Goal: Task Accomplishment & Management: Manage account settings

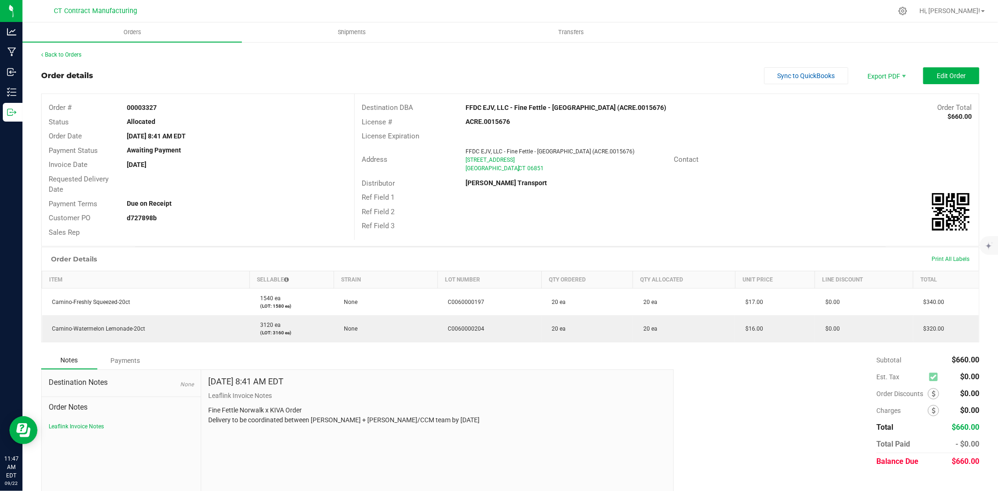
click at [67, 49] on div "Back to Orders Order details Sync to QuickBooks Export PDF Edit Order Order # 0…" at bounding box center [510, 273] width 976 height 464
click at [67, 54] on link "Back to Orders" at bounding box center [61, 54] width 40 height 7
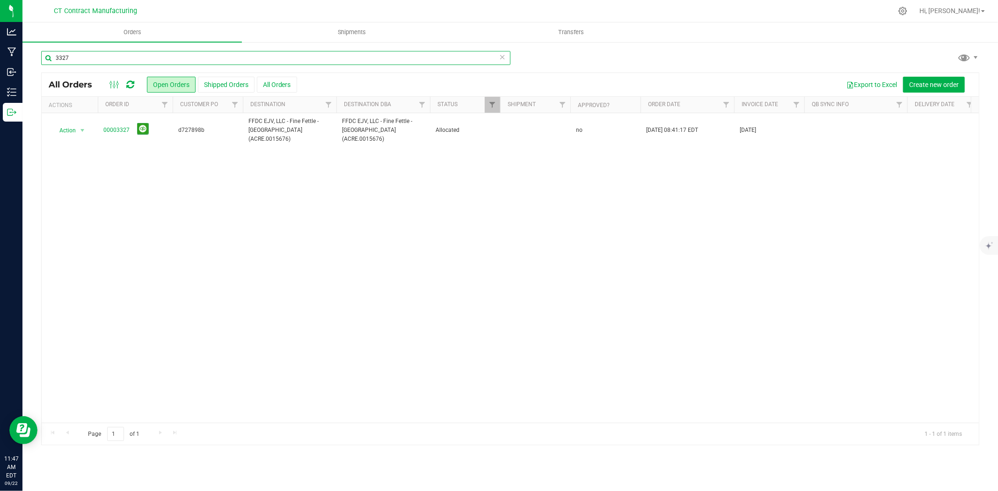
drag, startPoint x: 62, startPoint y: 57, endPoint x: 102, endPoint y: 58, distance: 40.2
click at [102, 58] on input "3327" at bounding box center [275, 58] width 469 height 14
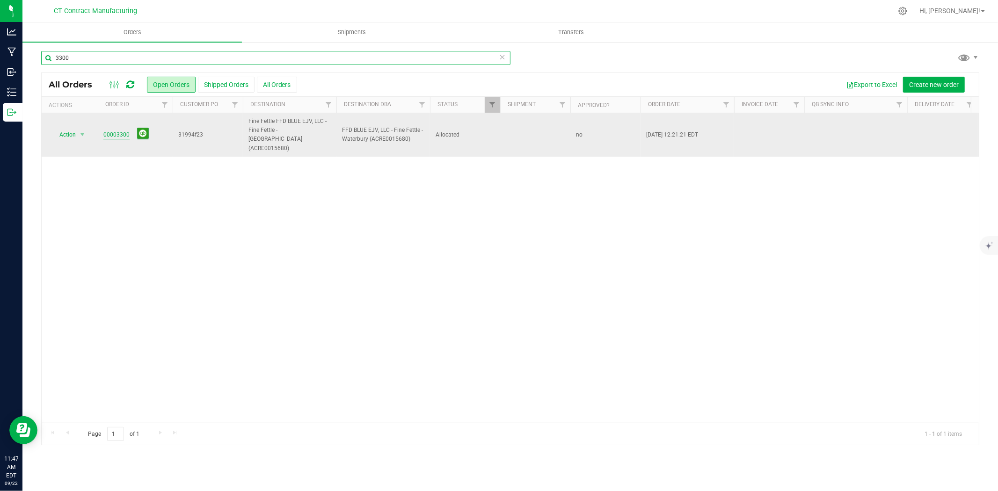
type input "3300"
click at [121, 131] on link "00003300" at bounding box center [116, 135] width 26 height 9
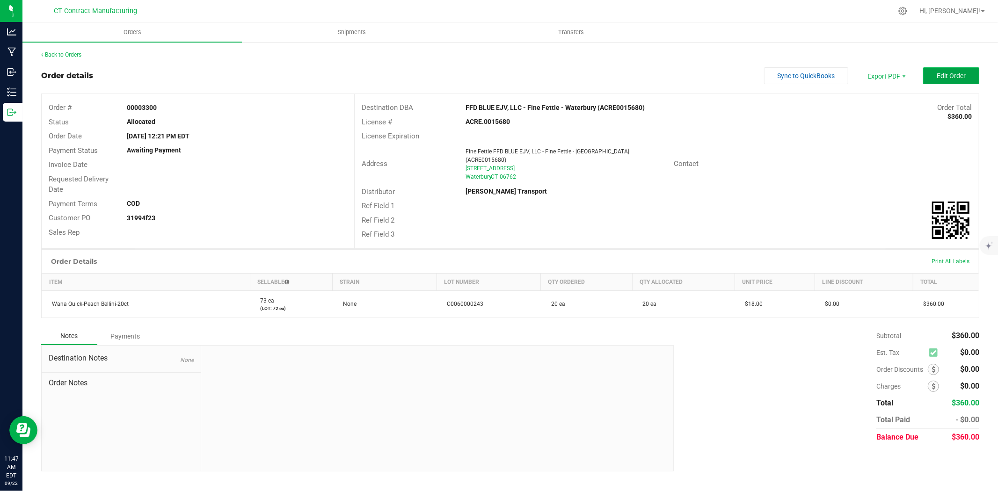
click at [934, 69] on button "Edit Order" at bounding box center [951, 75] width 56 height 17
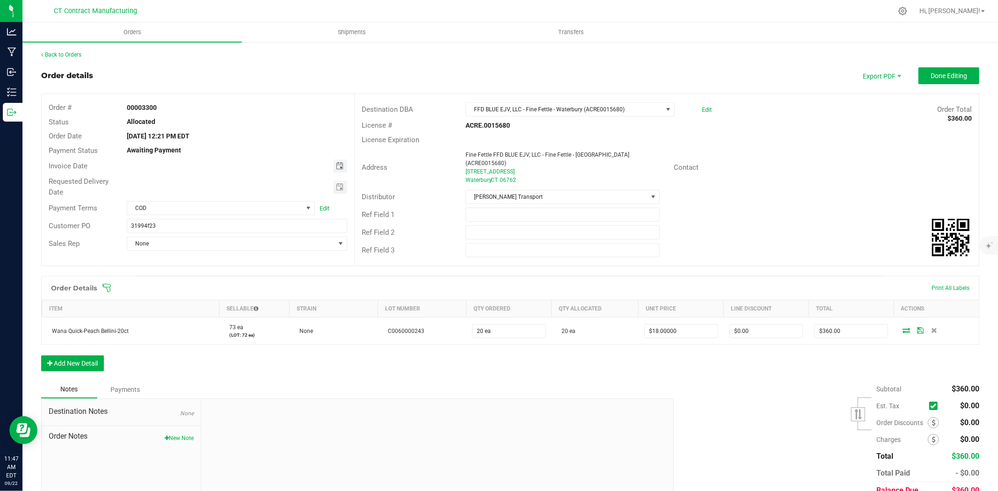
click at [337, 164] on span "Toggle calendar" at bounding box center [339, 165] width 7 height 7
click at [200, 258] on span "23" at bounding box center [197, 261] width 14 height 15
type input "09/23/2025"
click at [253, 203] on span "COD" at bounding box center [214, 208] width 175 height 13
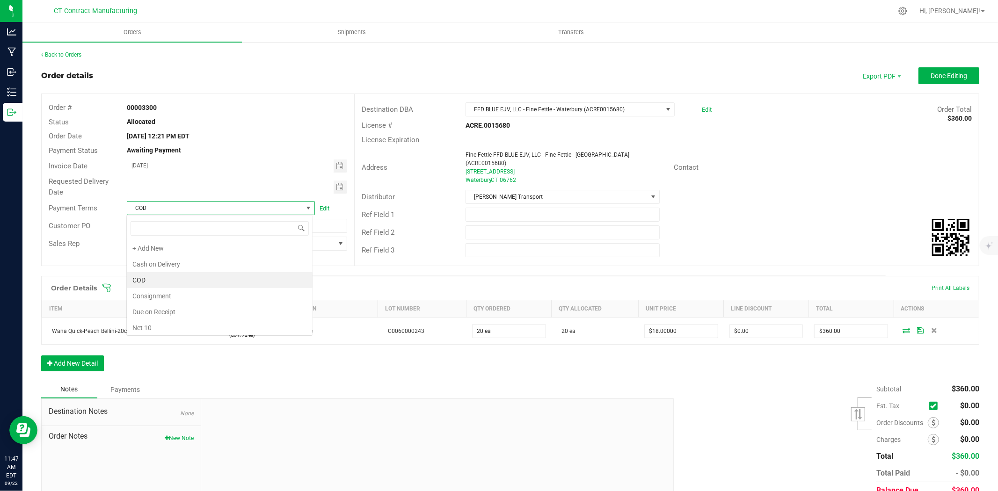
scroll to position [14, 186]
click at [211, 316] on li "Due on Receipt" at bounding box center [220, 312] width 186 height 16
click at [937, 78] on span "Done Editing" at bounding box center [949, 75] width 36 height 7
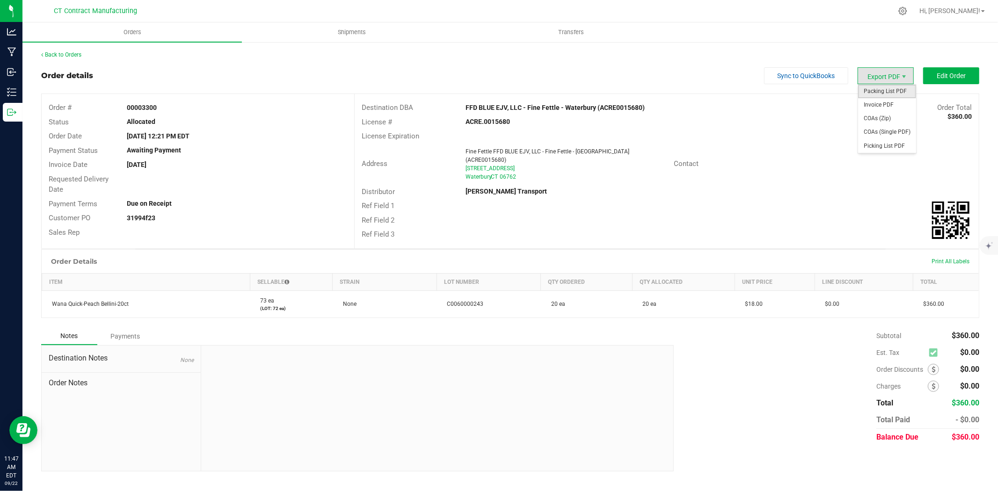
click at [896, 90] on span "Packing List PDF" at bounding box center [887, 92] width 58 height 14
click at [883, 104] on span "Invoice PDF" at bounding box center [887, 105] width 58 height 14
click at [72, 54] on link "Back to Orders" at bounding box center [61, 54] width 40 height 7
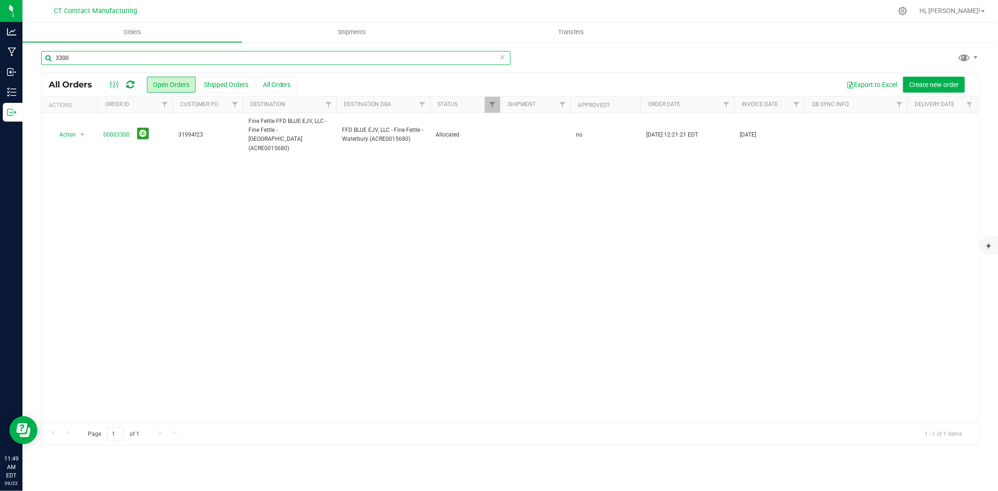
click at [124, 61] on input "3300" at bounding box center [275, 58] width 469 height 14
type input "3307"
click at [116, 134] on link "00003307" at bounding box center [116, 135] width 26 height 9
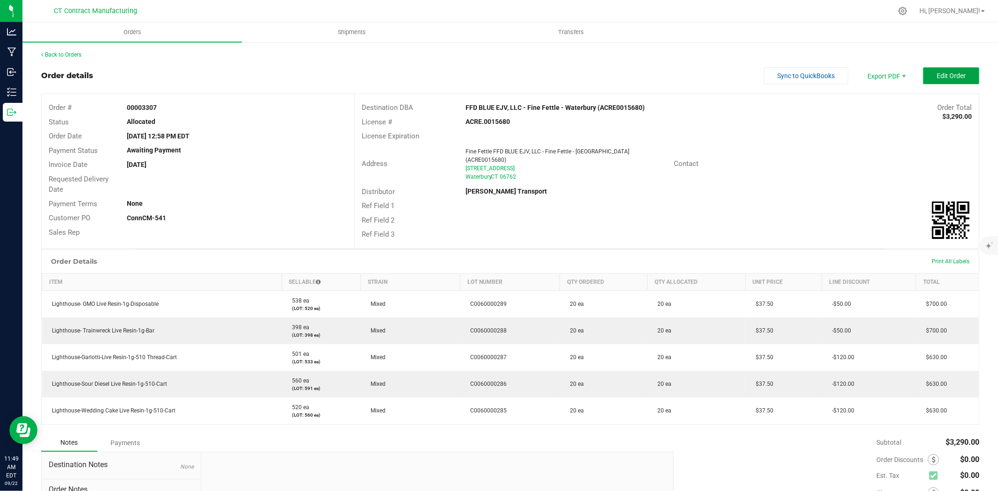
click at [941, 76] on span "Edit Order" at bounding box center [951, 75] width 29 height 7
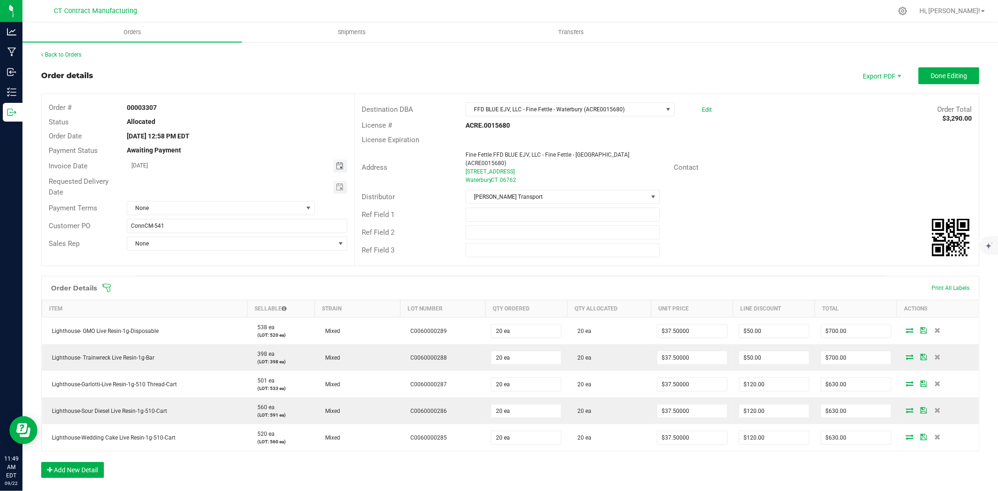
click at [339, 167] on span "Toggle calendar" at bounding box center [339, 165] width 7 height 7
click at [195, 255] on span "23" at bounding box center [197, 261] width 14 height 15
type input "09/23/2025"
click at [203, 204] on span "None" at bounding box center [214, 208] width 175 height 13
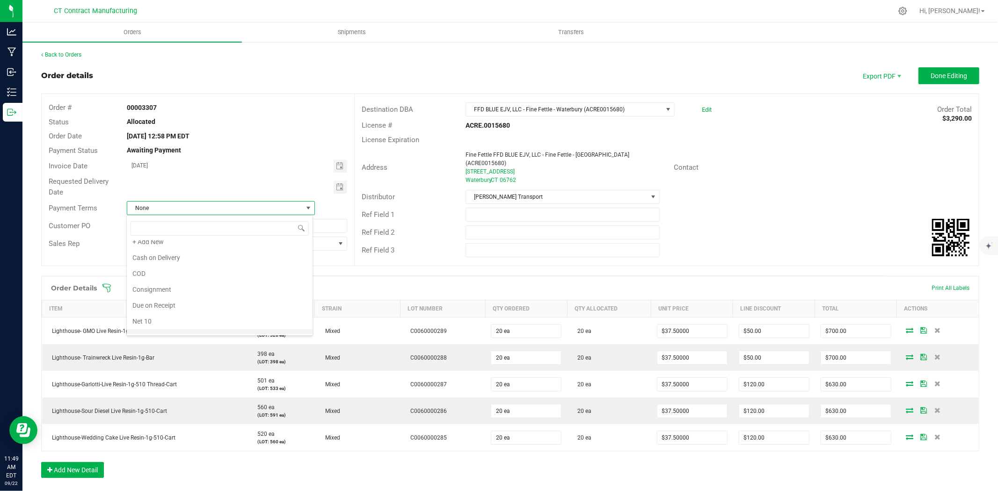
scroll to position [0, 0]
click at [180, 311] on li "Due on Receipt" at bounding box center [220, 312] width 186 height 16
click at [947, 76] on span "Done Editing" at bounding box center [949, 75] width 36 height 7
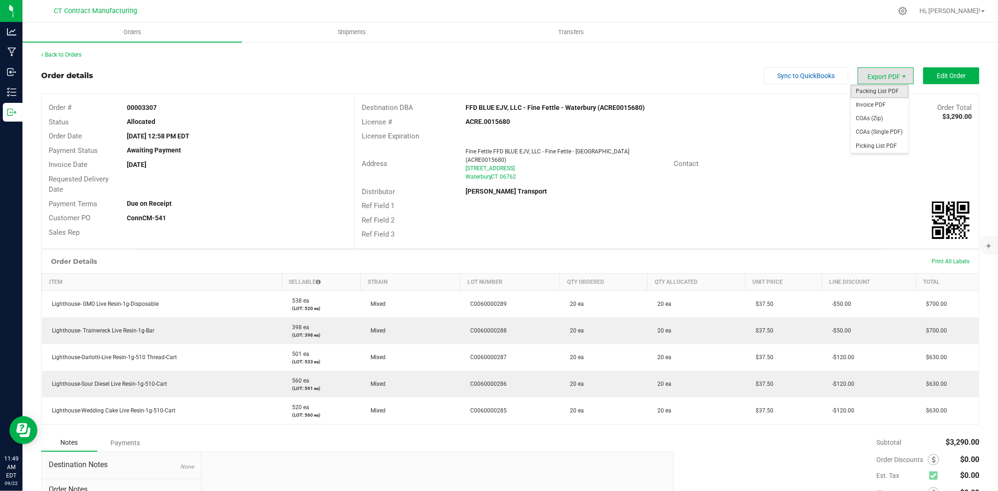
click at [883, 86] on span "Packing List PDF" at bounding box center [880, 92] width 58 height 14
click at [878, 100] on span "Invoice PDF" at bounding box center [880, 105] width 58 height 14
click at [67, 57] on link "Back to Orders" at bounding box center [61, 54] width 40 height 7
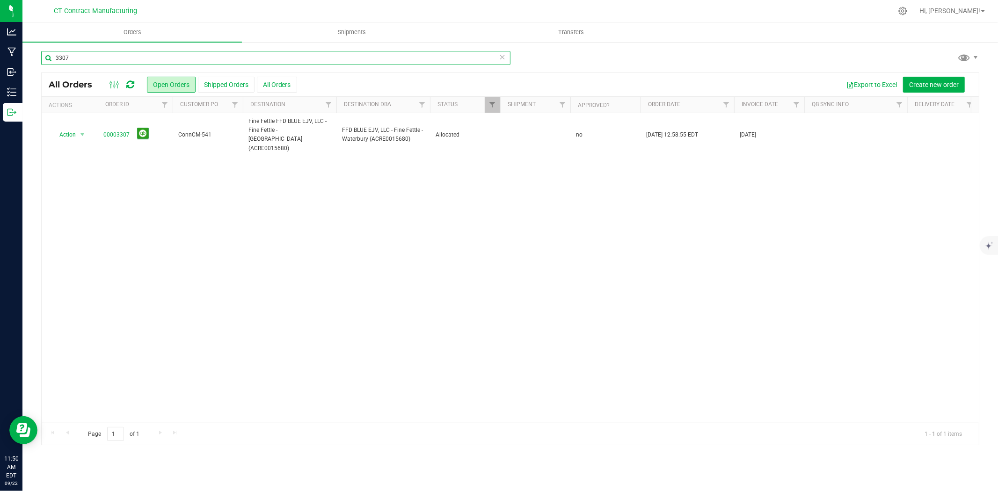
click at [73, 54] on input "3307" at bounding box center [275, 58] width 469 height 14
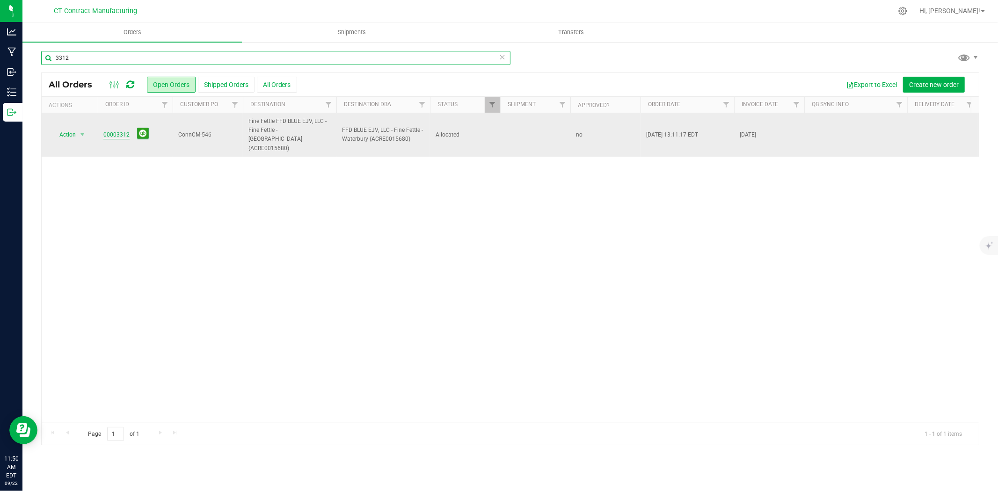
type input "3312"
click at [120, 134] on link "00003312" at bounding box center [116, 135] width 26 height 9
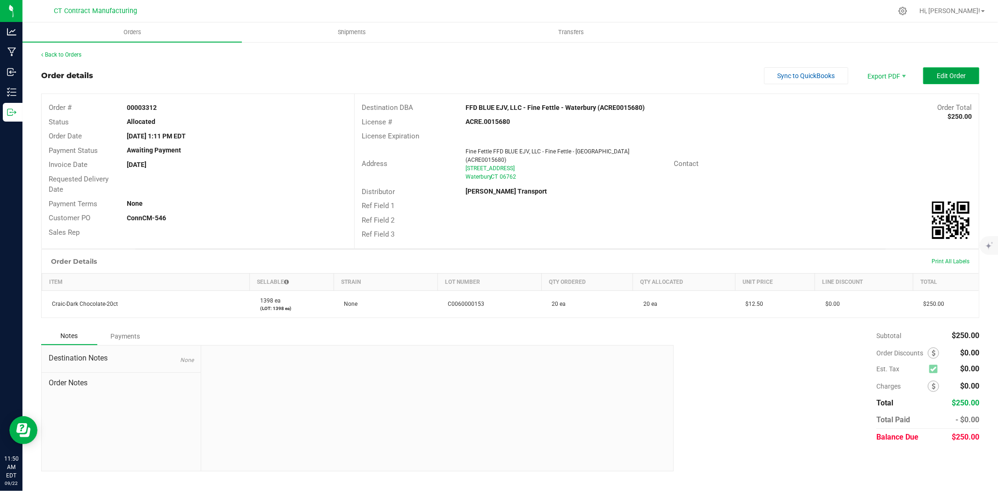
click at [934, 71] on button "Edit Order" at bounding box center [951, 75] width 56 height 17
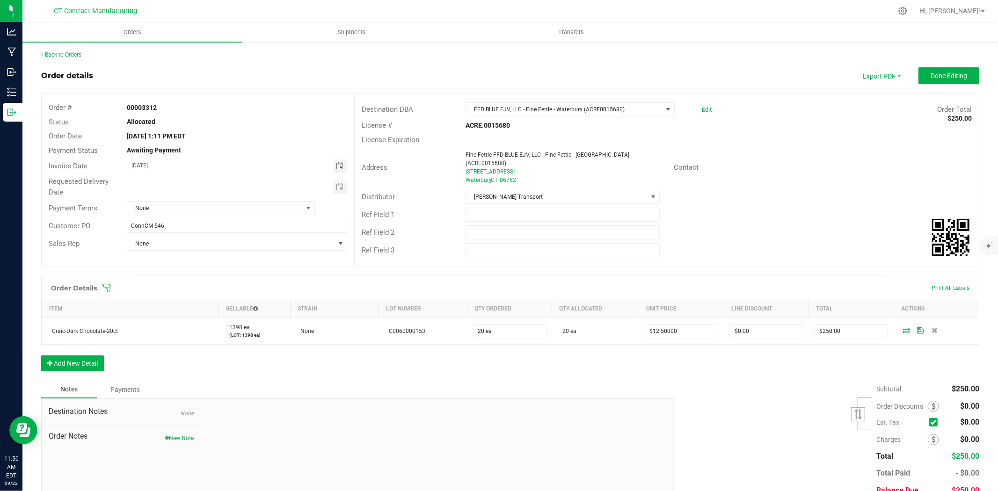
click at [337, 162] on span "Toggle calendar" at bounding box center [339, 165] width 7 height 7
click at [193, 258] on span "23" at bounding box center [197, 261] width 14 height 15
type input "09/23/2025"
click at [193, 208] on span "None" at bounding box center [214, 208] width 175 height 13
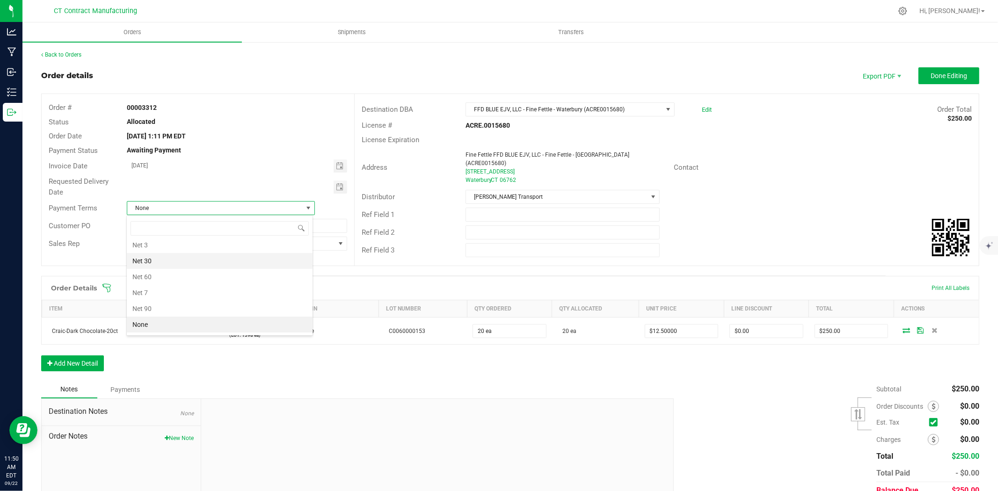
scroll to position [43, 0]
click at [187, 273] on li "Due on Receipt" at bounding box center [220, 270] width 186 height 16
click at [933, 73] on span "Done Editing" at bounding box center [949, 75] width 36 height 7
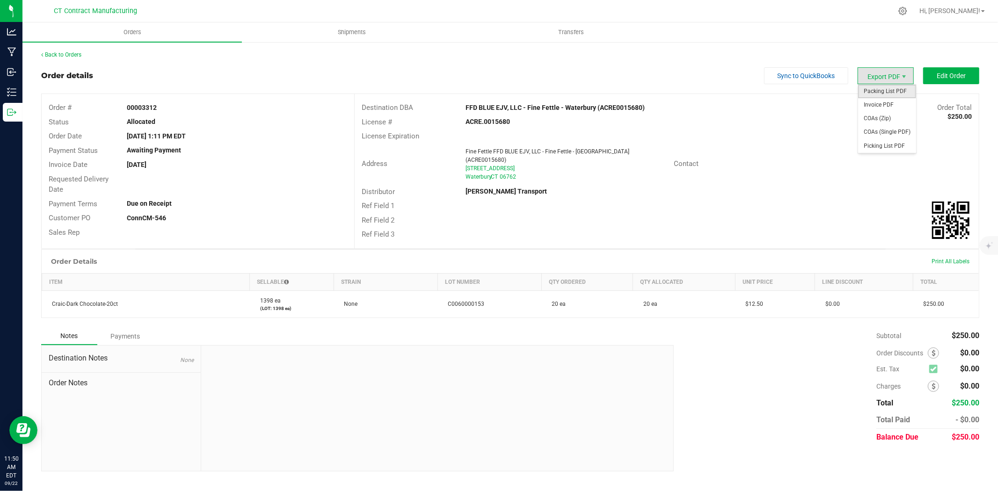
click at [883, 91] on span "Packing List PDF" at bounding box center [887, 92] width 58 height 14
click at [876, 101] on span "Invoice PDF" at bounding box center [887, 105] width 58 height 14
click at [76, 52] on link "Back to Orders" at bounding box center [61, 54] width 40 height 7
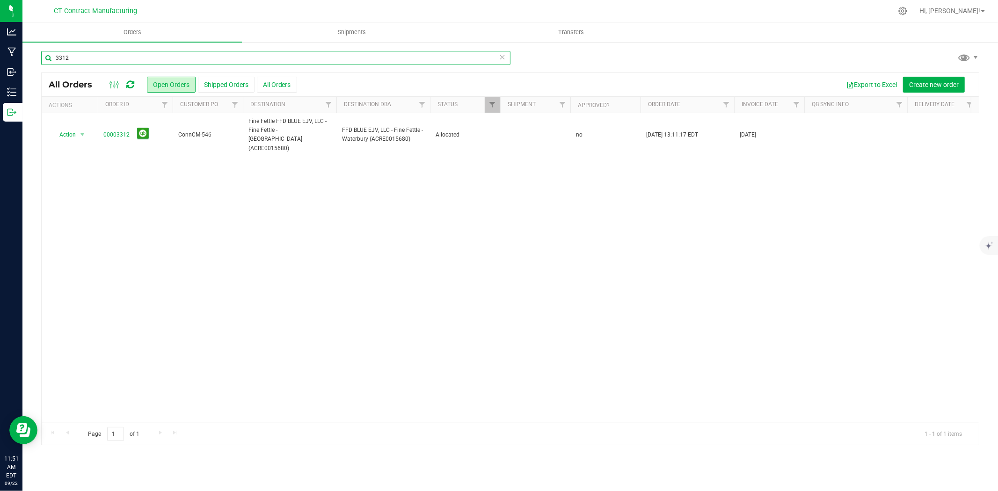
click at [81, 58] on input "3312" at bounding box center [275, 58] width 469 height 14
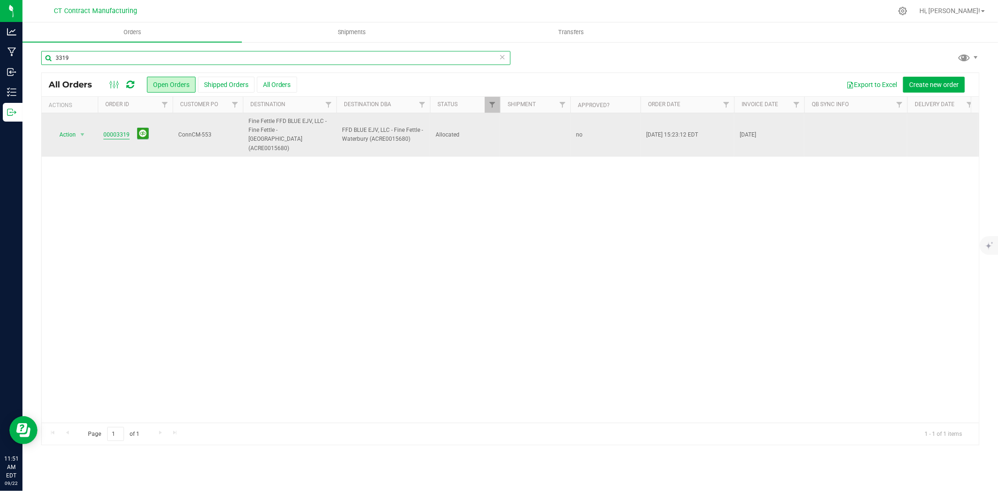
type input "3319"
click at [111, 131] on link "00003319" at bounding box center [116, 135] width 26 height 9
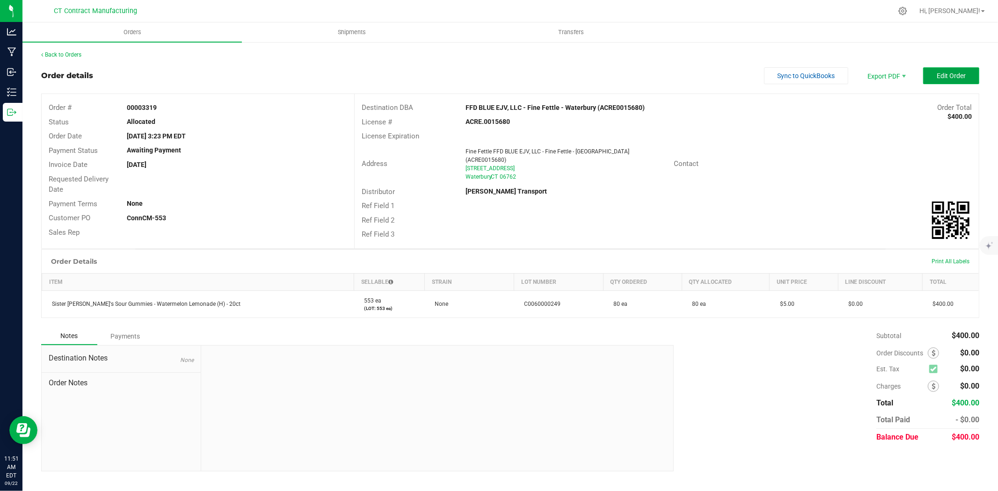
click at [942, 79] on span "Edit Order" at bounding box center [951, 75] width 29 height 7
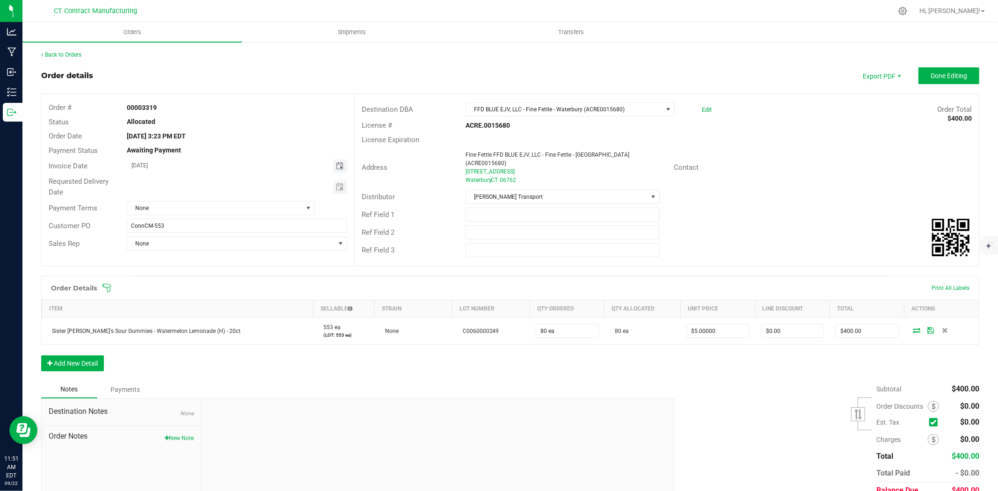
click at [338, 168] on span "Toggle calendar" at bounding box center [339, 165] width 7 height 7
click at [197, 263] on span "23" at bounding box center [197, 261] width 14 height 15
type input "[DATE]"
click at [202, 207] on span "None" at bounding box center [214, 208] width 175 height 13
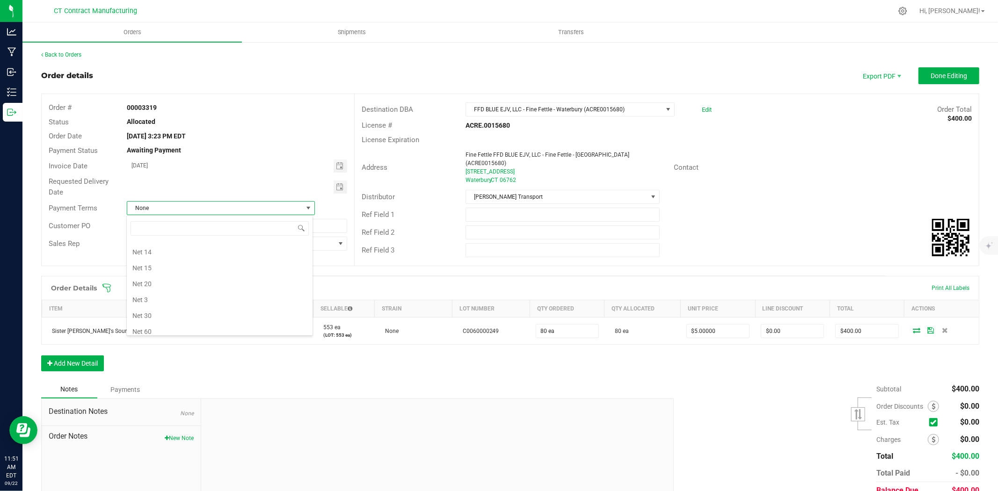
scroll to position [43, 0]
click at [184, 269] on li "Due on Receipt" at bounding box center [220, 270] width 186 height 16
click at [927, 81] on button "Done Editing" at bounding box center [949, 75] width 61 height 17
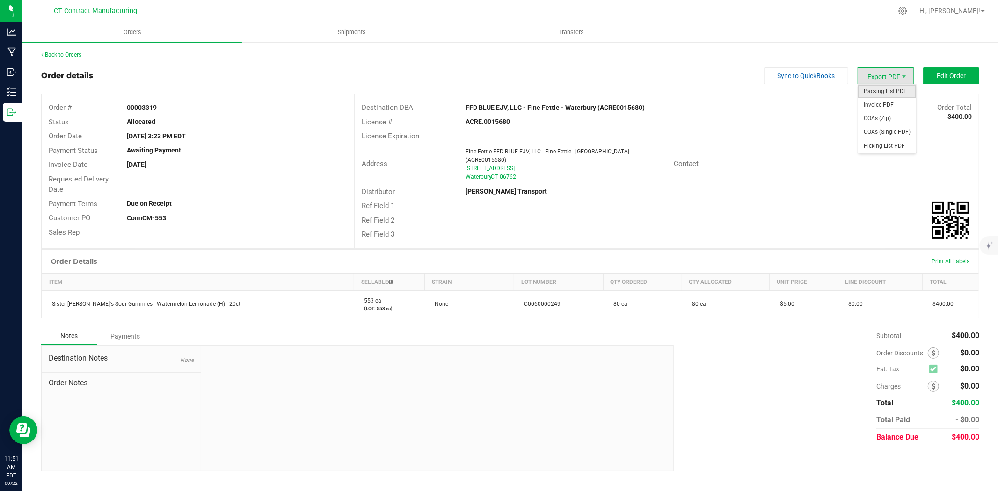
click at [885, 92] on span "Packing List PDF" at bounding box center [887, 92] width 58 height 14
click at [897, 109] on span "Invoice PDF" at bounding box center [887, 105] width 58 height 14
click at [77, 56] on link "Back to Orders" at bounding box center [61, 54] width 40 height 7
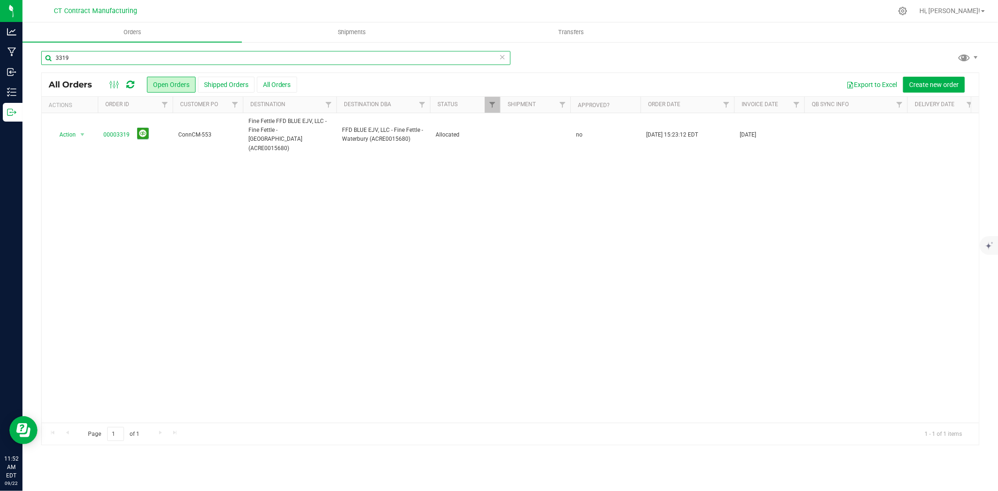
drag, startPoint x: 59, startPoint y: 58, endPoint x: 109, endPoint y: 50, distance: 50.2
click at [109, 51] on input "3319" at bounding box center [275, 58] width 469 height 14
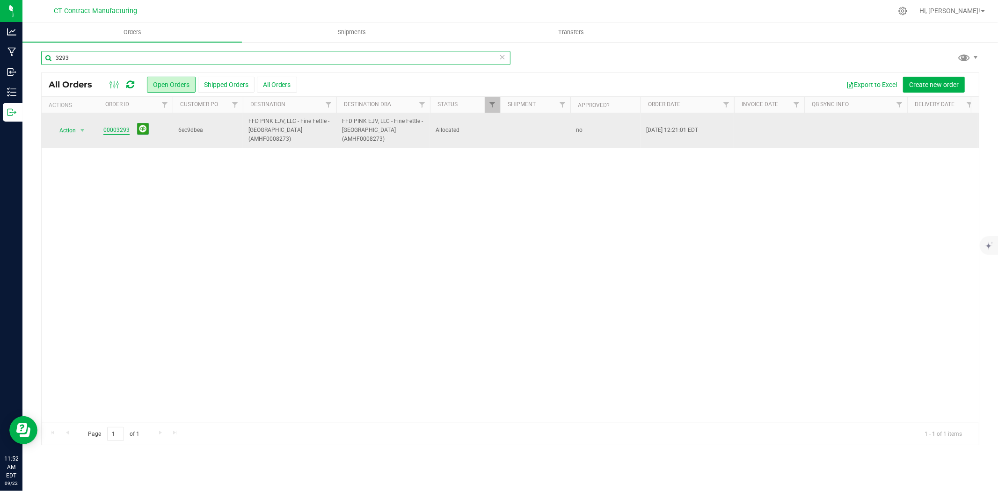
type input "3293"
click at [114, 129] on link "00003293" at bounding box center [116, 130] width 26 height 9
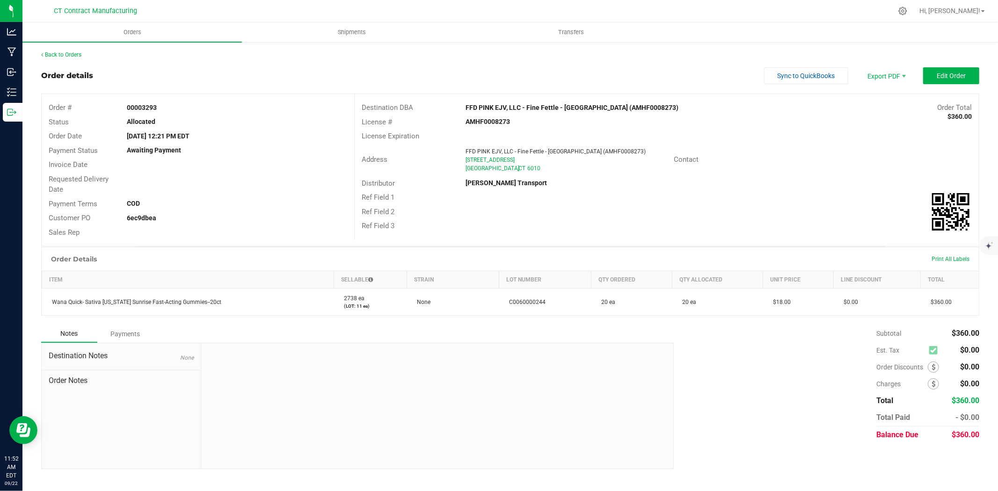
click at [964, 64] on div "Back to Orders Order details Sync to QuickBooks Export PDF Edit Order Order # 0…" at bounding box center [510, 260] width 938 height 419
click at [962, 72] on span "Edit Order" at bounding box center [951, 75] width 29 height 7
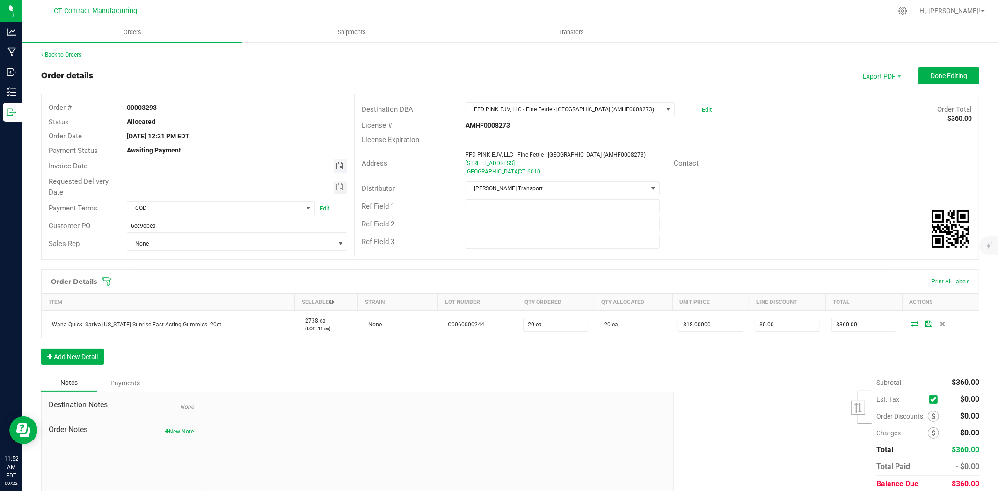
click at [336, 167] on span "Toggle calendar" at bounding box center [339, 165] width 7 height 7
click at [197, 259] on span "23" at bounding box center [197, 261] width 14 height 15
type input "[DATE]"
click at [233, 205] on span "COD" at bounding box center [214, 208] width 175 height 13
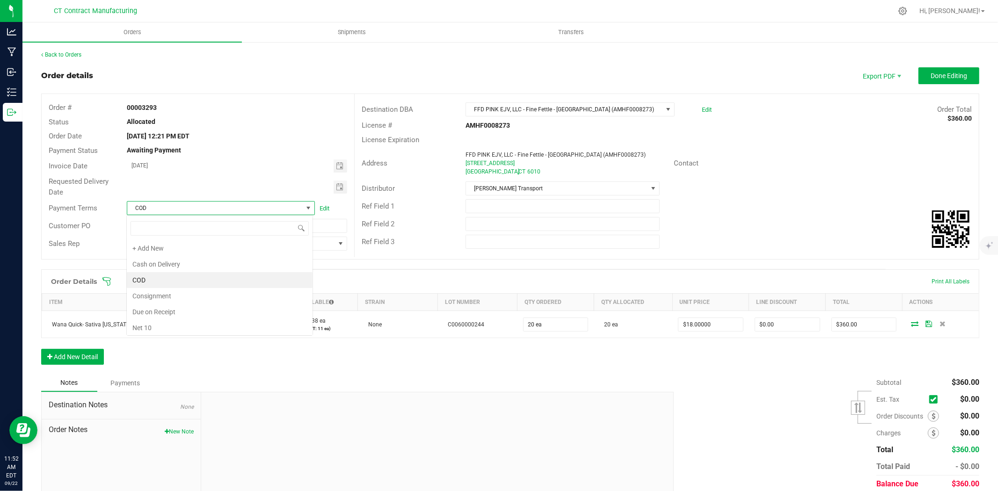
scroll to position [14, 186]
click at [183, 308] on li "Due on Receipt" at bounding box center [220, 312] width 186 height 16
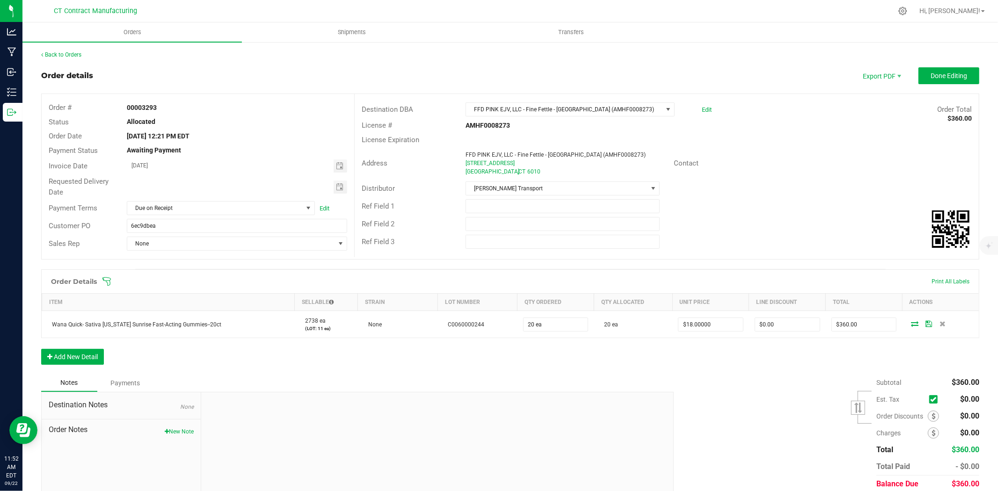
click at [941, 86] on outbound-order-header "Order details Export PDF Done Editing Order # 00003293 Status Allocated Order D…" at bounding box center [510, 168] width 938 height 202
click at [934, 75] on span "Done Editing" at bounding box center [949, 75] width 36 height 7
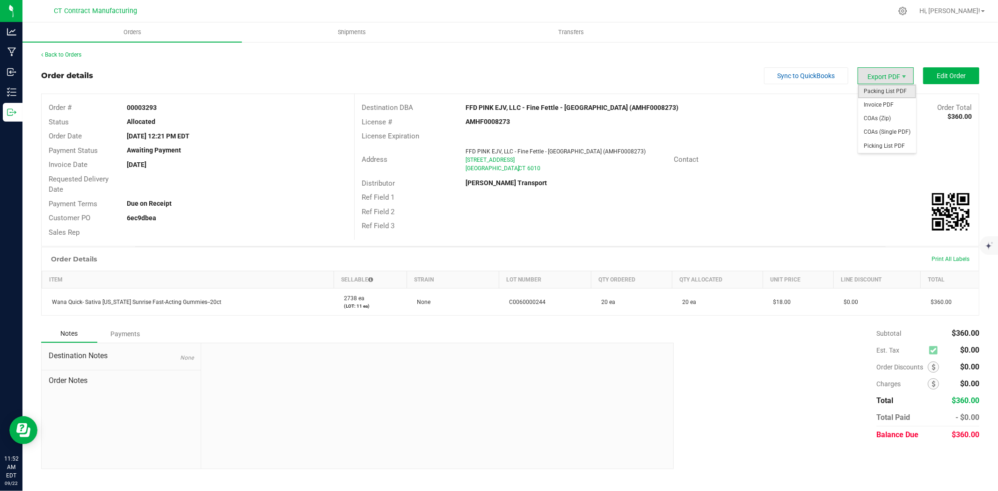
click at [878, 92] on span "Packing List PDF" at bounding box center [887, 92] width 58 height 14
click at [898, 109] on span "Invoice PDF" at bounding box center [887, 105] width 58 height 14
click at [72, 57] on link "Back to Orders" at bounding box center [61, 54] width 40 height 7
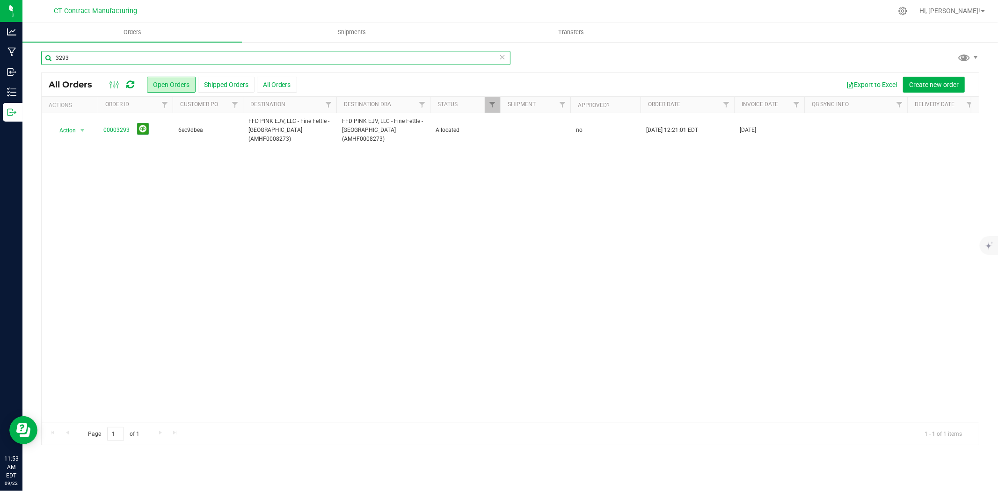
drag, startPoint x: 59, startPoint y: 58, endPoint x: 89, endPoint y: 58, distance: 29.5
click at [89, 58] on input "3293" at bounding box center [275, 58] width 469 height 14
type input "3301"
click at [123, 127] on link "00003301" at bounding box center [116, 130] width 26 height 9
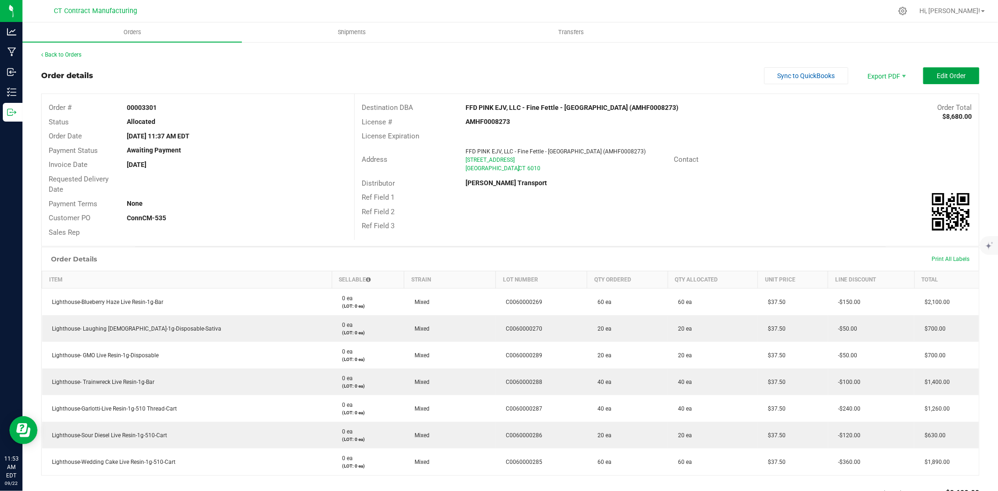
click at [943, 80] on button "Edit Order" at bounding box center [951, 75] width 56 height 17
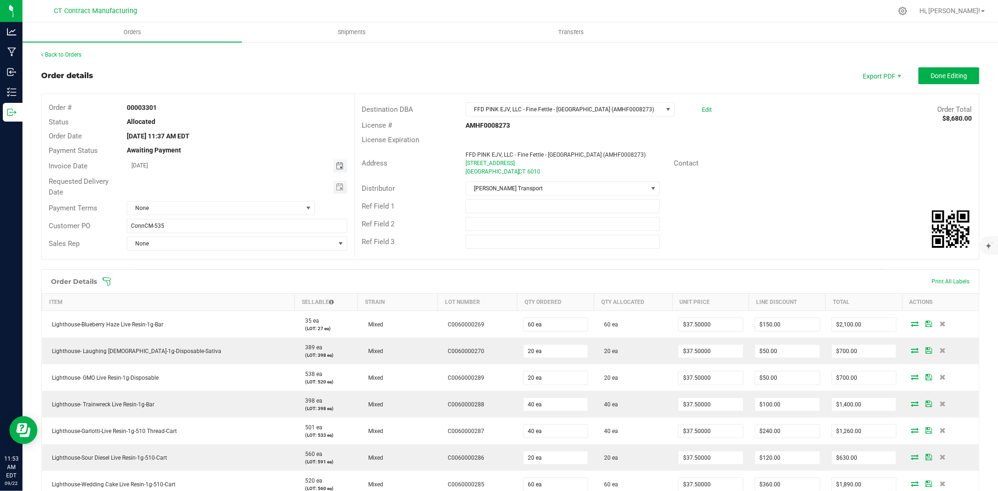
click at [338, 165] on span "Toggle calendar" at bounding box center [339, 165] width 7 height 7
click at [197, 263] on span "23" at bounding box center [197, 261] width 14 height 15
type input "[DATE]"
click at [202, 217] on div "Customer PO ConnCM-535" at bounding box center [198, 226] width 313 height 18
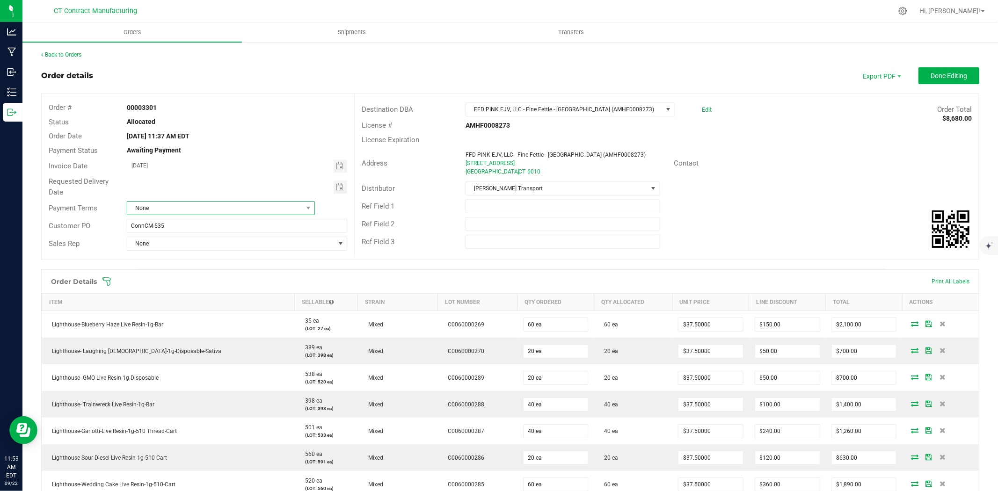
click at [204, 212] on span "None" at bounding box center [214, 208] width 175 height 13
click at [198, 268] on li "Due on Receipt" at bounding box center [220, 270] width 186 height 16
click at [957, 80] on button "Done Editing" at bounding box center [949, 75] width 61 height 17
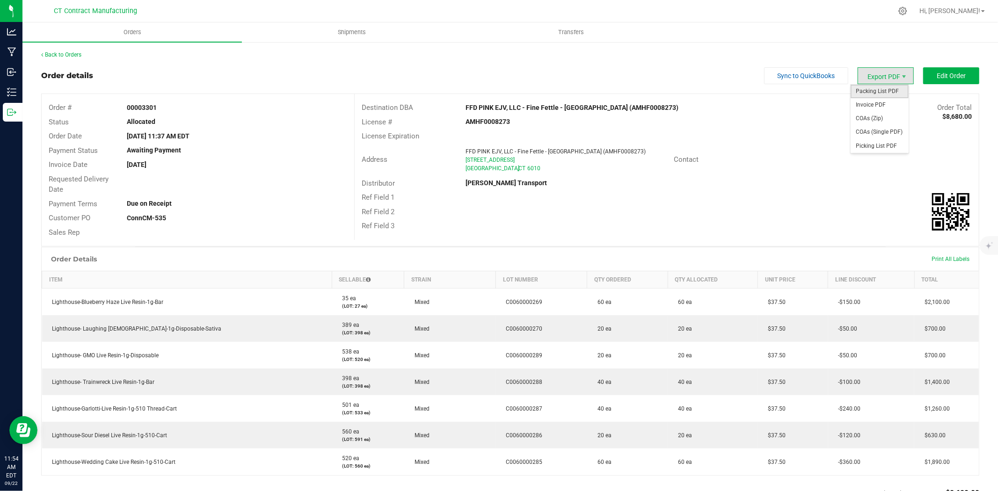
click at [875, 91] on span "Packing List PDF" at bounding box center [880, 92] width 58 height 14
click at [878, 103] on span "Invoice PDF" at bounding box center [880, 105] width 58 height 14
click at [66, 55] on link "Back to Orders" at bounding box center [61, 54] width 40 height 7
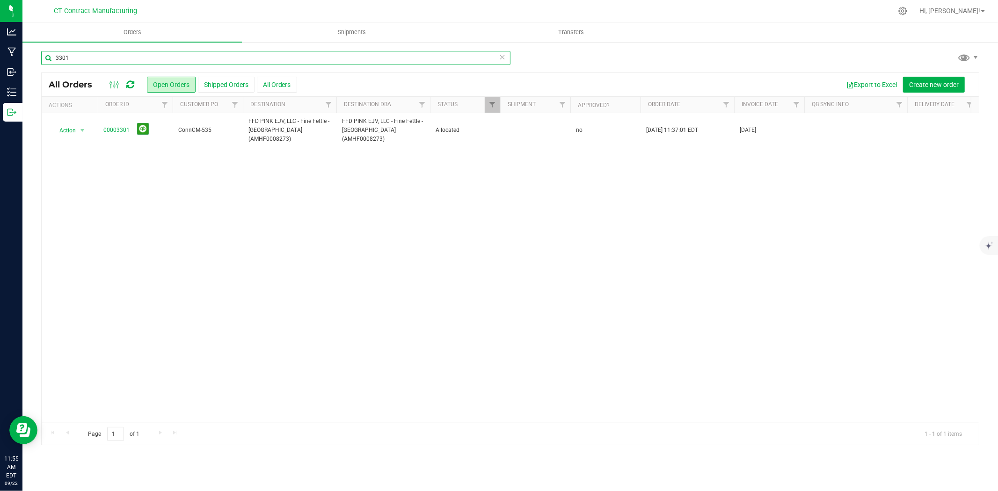
drag, startPoint x: 62, startPoint y: 58, endPoint x: 86, endPoint y: 55, distance: 23.6
click at [85, 57] on input "3301" at bounding box center [275, 58] width 469 height 14
type input "3310"
click at [119, 126] on link "00003310" at bounding box center [116, 130] width 26 height 9
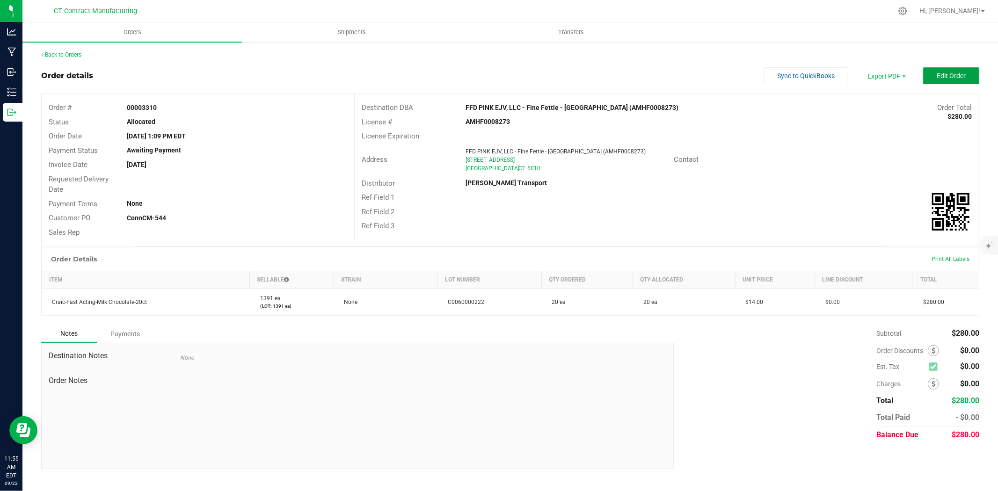
click at [934, 77] on button "Edit Order" at bounding box center [951, 75] width 56 height 17
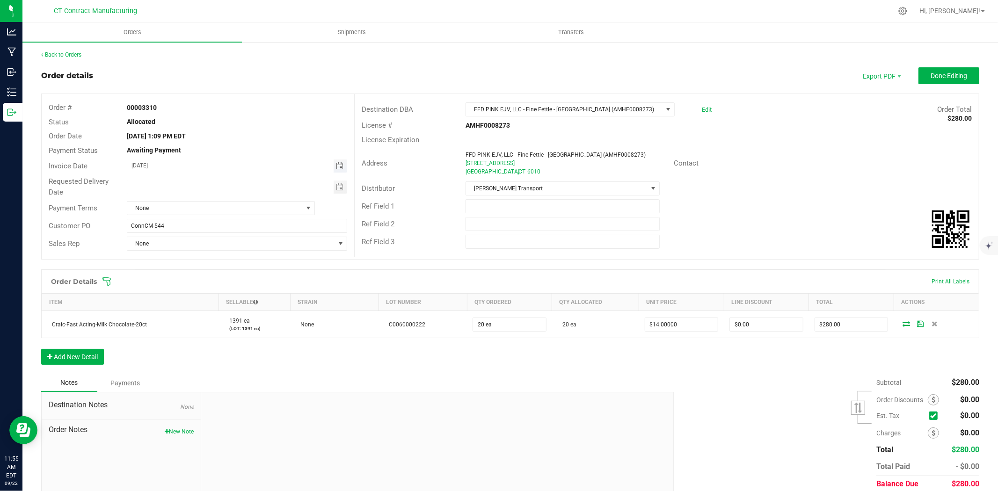
click at [339, 163] on span "Toggle calendar" at bounding box center [339, 165] width 7 height 7
click at [194, 259] on span "23" at bounding box center [197, 261] width 14 height 15
type input "[DATE]"
click at [226, 211] on span "None" at bounding box center [214, 208] width 175 height 13
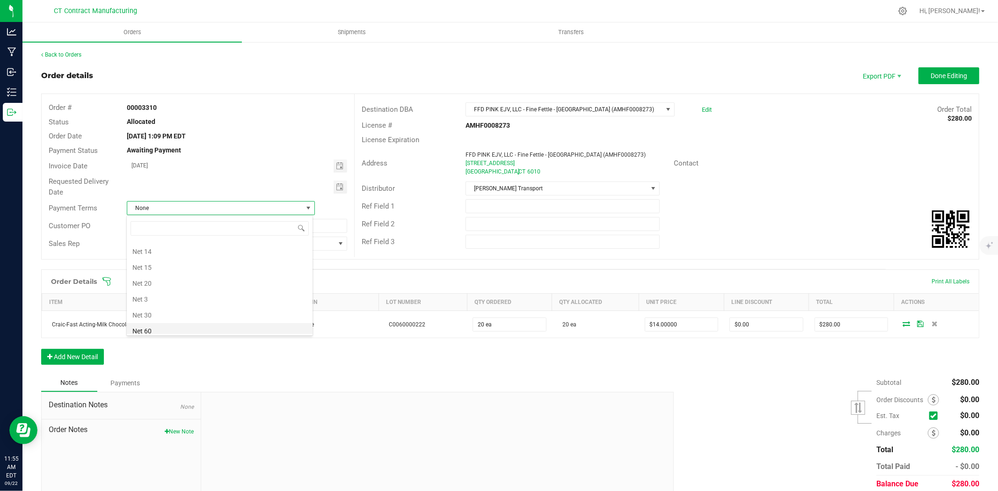
scroll to position [43, 0]
click at [199, 269] on li "Due on Receipt" at bounding box center [220, 270] width 186 height 16
click at [942, 76] on span "Done Editing" at bounding box center [949, 75] width 36 height 7
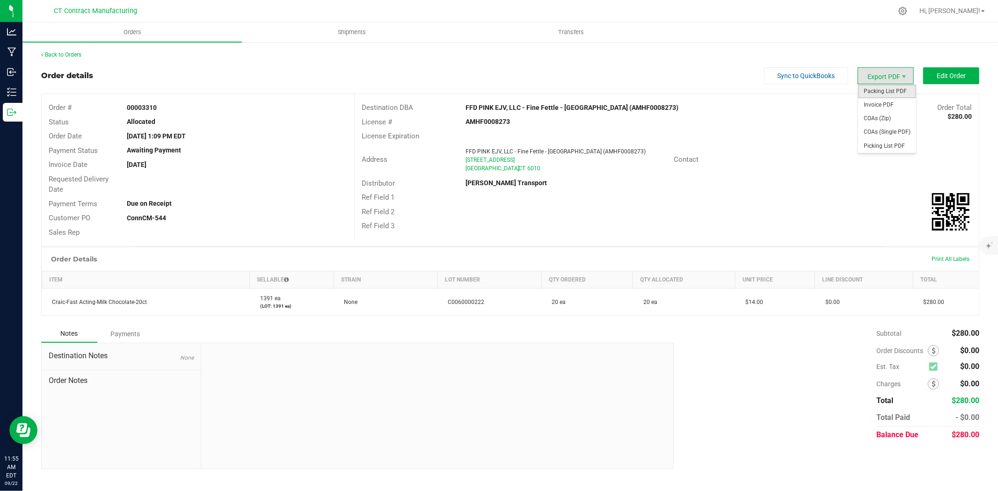
click at [876, 93] on span "Packing List PDF" at bounding box center [887, 92] width 58 height 14
click at [890, 108] on span "Invoice PDF" at bounding box center [887, 105] width 58 height 14
click at [75, 58] on div "Back to Orders" at bounding box center [510, 55] width 938 height 8
click at [75, 51] on link "Back to Orders" at bounding box center [61, 54] width 40 height 7
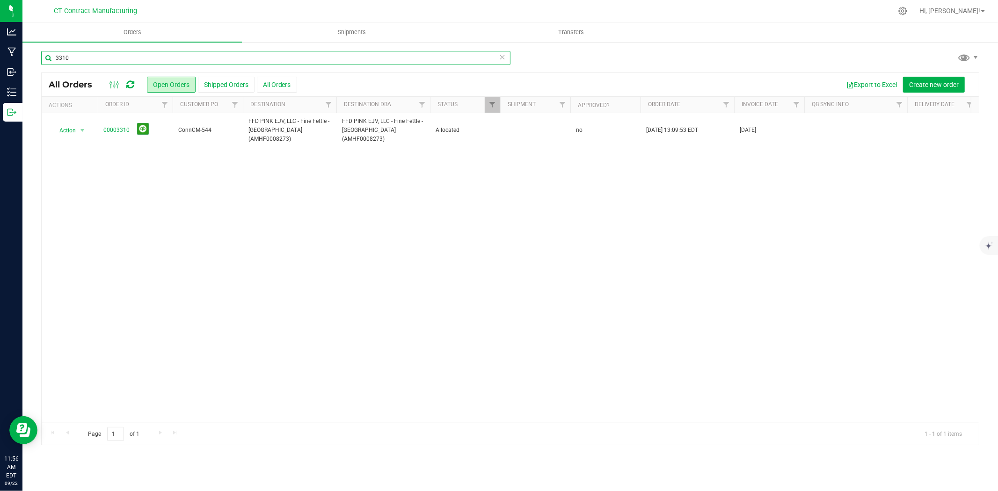
click at [92, 62] on input "3310" at bounding box center [275, 58] width 469 height 14
type input "3313"
drag, startPoint x: 84, startPoint y: 86, endPoint x: 61, endPoint y: 150, distance: 68.1
click at [54, 159] on div "Action Action Cancel order Clone order Edit order Mark as fully paid Order audi…" at bounding box center [510, 268] width 937 height 310
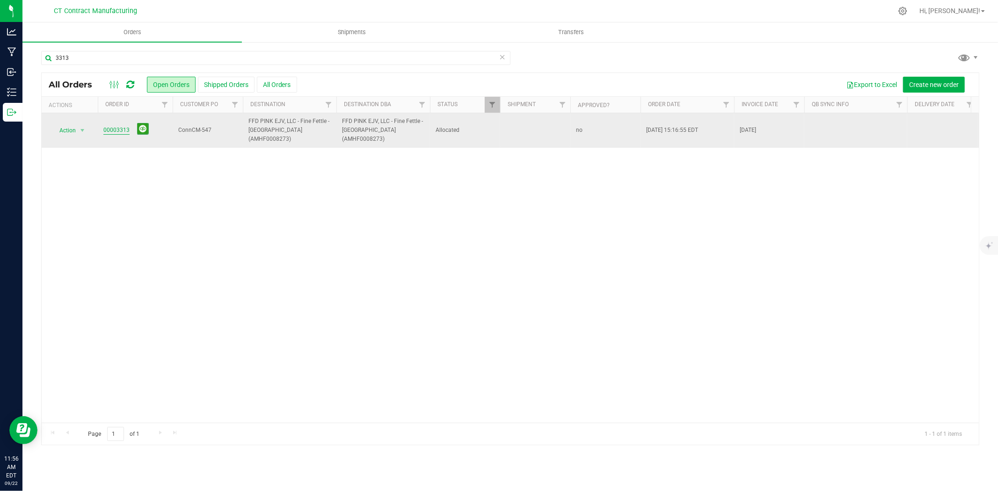
click at [114, 128] on link "00003313" at bounding box center [116, 130] width 26 height 9
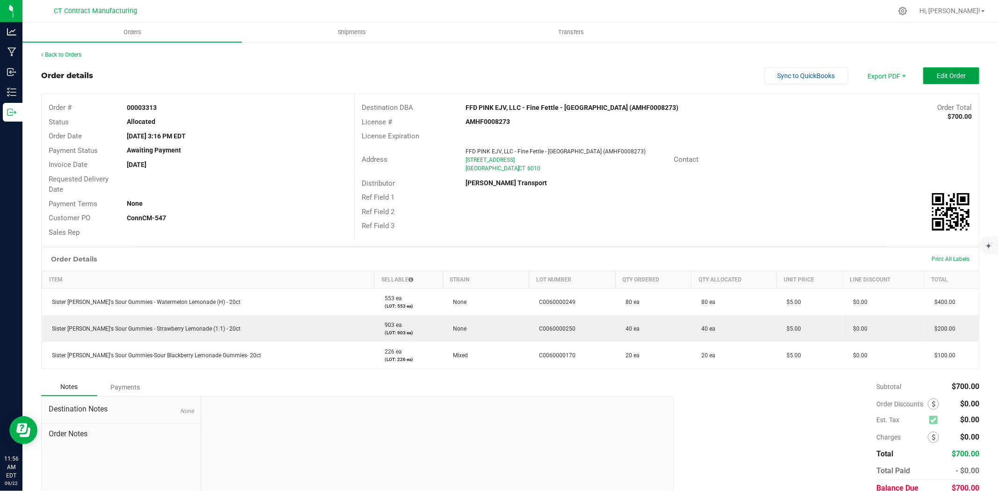
click at [925, 80] on button "Edit Order" at bounding box center [951, 75] width 56 height 17
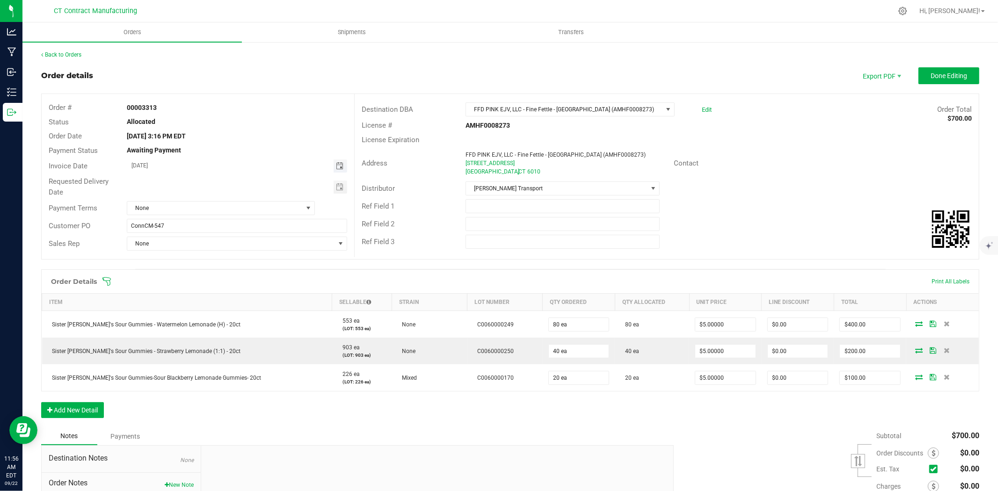
click at [337, 169] on span "Toggle calendar" at bounding box center [339, 165] width 7 height 7
click at [200, 260] on span "23" at bounding box center [197, 261] width 14 height 15
type input "[DATE]"
click at [218, 207] on span "None" at bounding box center [214, 208] width 175 height 13
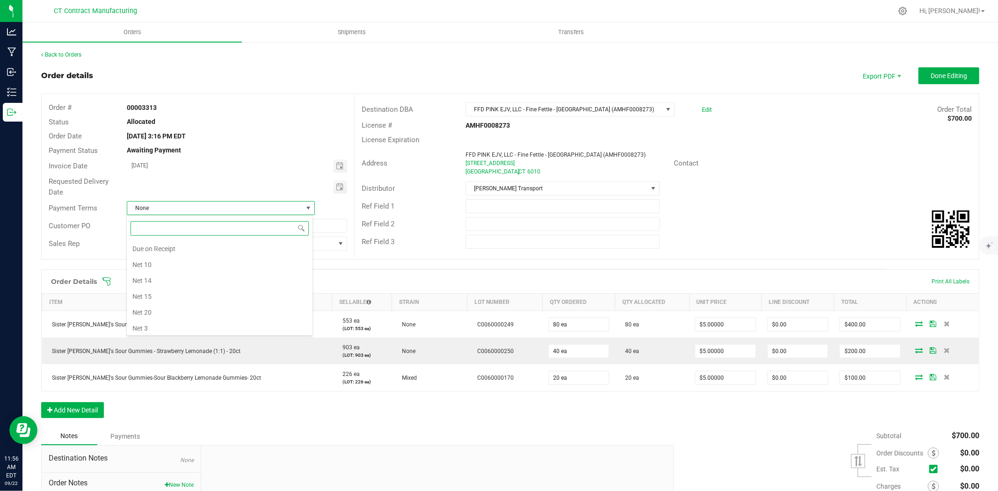
scroll to position [43, 0]
click at [195, 267] on li "Due on Receipt" at bounding box center [220, 270] width 186 height 16
click at [938, 77] on span "Done Editing" at bounding box center [949, 75] width 36 height 7
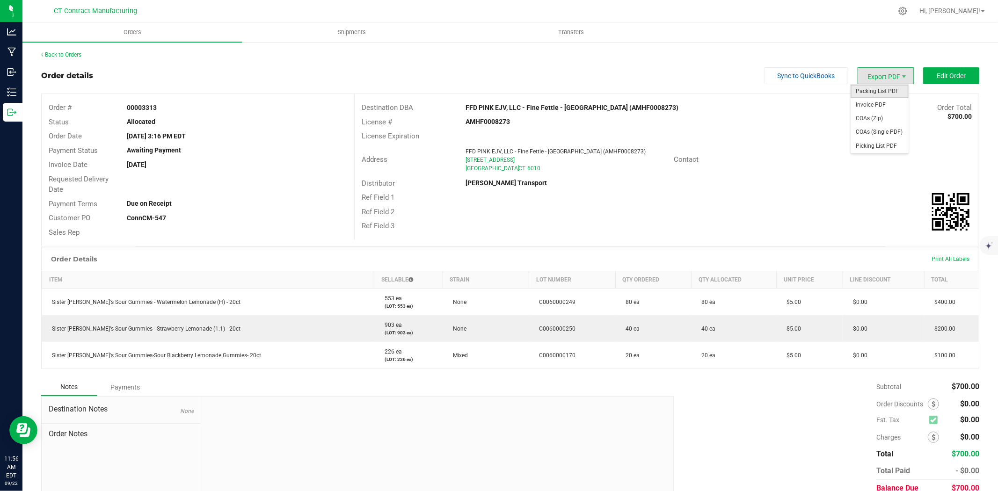
click at [880, 87] on span "Packing List PDF" at bounding box center [880, 92] width 58 height 14
click at [882, 97] on span "Packing List PDF" at bounding box center [880, 92] width 58 height 14
click at [881, 102] on span "Invoice PDF" at bounding box center [880, 105] width 58 height 14
click at [79, 52] on link "Back to Orders" at bounding box center [61, 54] width 40 height 7
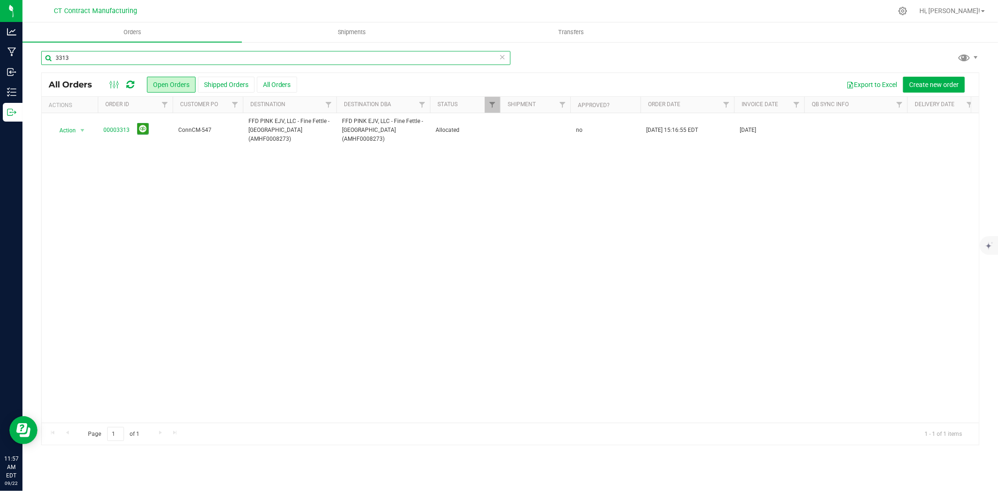
drag, startPoint x: 63, startPoint y: 58, endPoint x: 91, endPoint y: 57, distance: 28.6
click at [90, 58] on input "3313" at bounding box center [275, 58] width 469 height 14
type input "3324"
click at [121, 126] on link "00003324" at bounding box center [116, 130] width 26 height 9
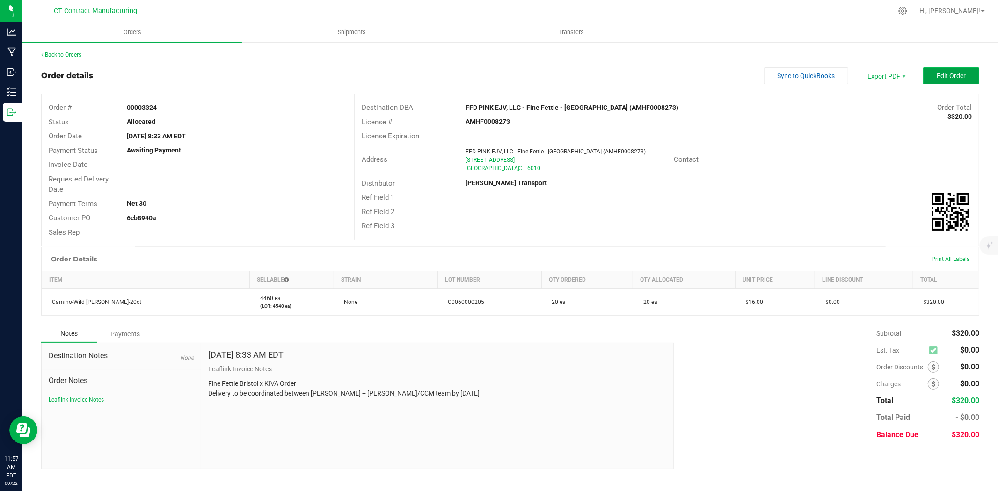
click at [951, 71] on button "Edit Order" at bounding box center [951, 75] width 56 height 17
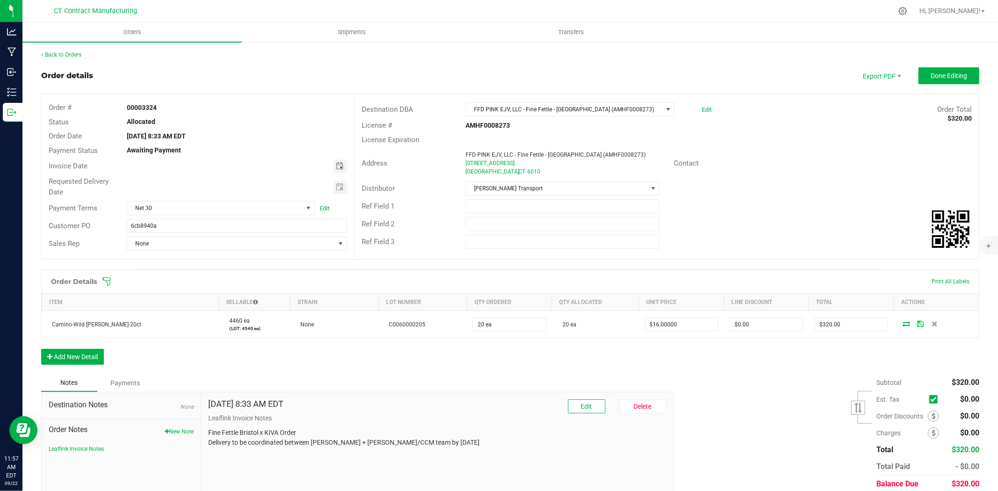
click at [340, 164] on span "Toggle calendar" at bounding box center [339, 165] width 7 height 7
click at [197, 259] on span "23" at bounding box center [197, 261] width 14 height 15
type input "09/23/2025"
click at [288, 209] on span "Net 30" at bounding box center [214, 208] width 175 height 13
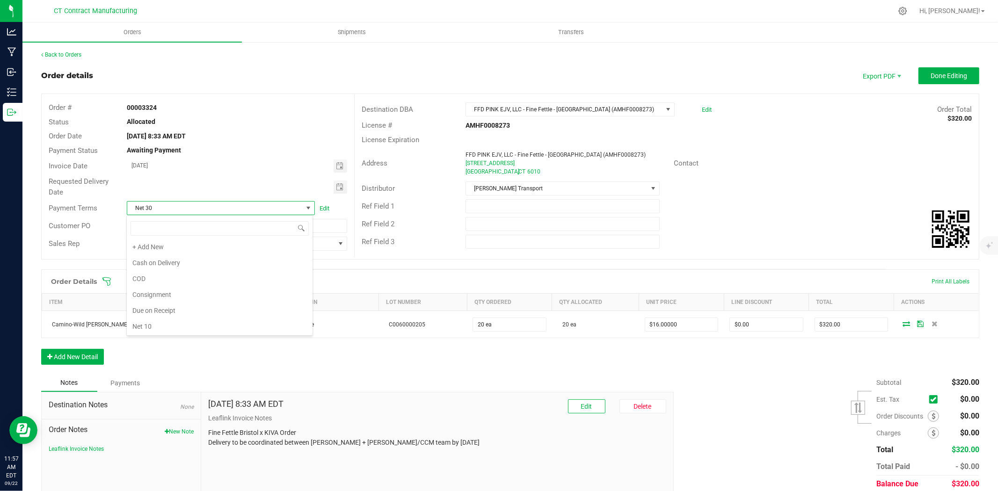
scroll to position [0, 0]
click at [197, 315] on li "Due on Receipt" at bounding box center [220, 312] width 186 height 16
click at [948, 77] on span "Done Editing" at bounding box center [949, 75] width 36 height 7
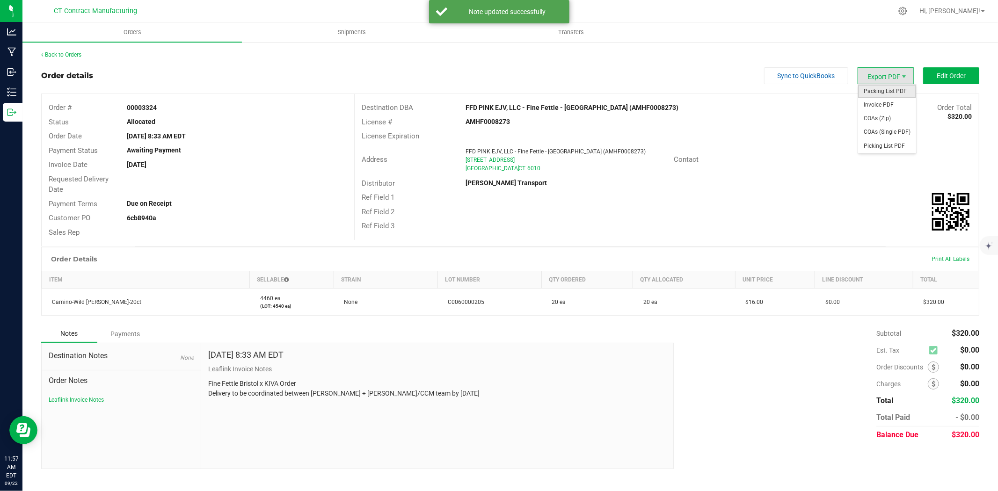
click at [883, 85] on span "Packing List PDF" at bounding box center [887, 92] width 58 height 14
click at [894, 101] on span "Invoice PDF" at bounding box center [887, 105] width 58 height 14
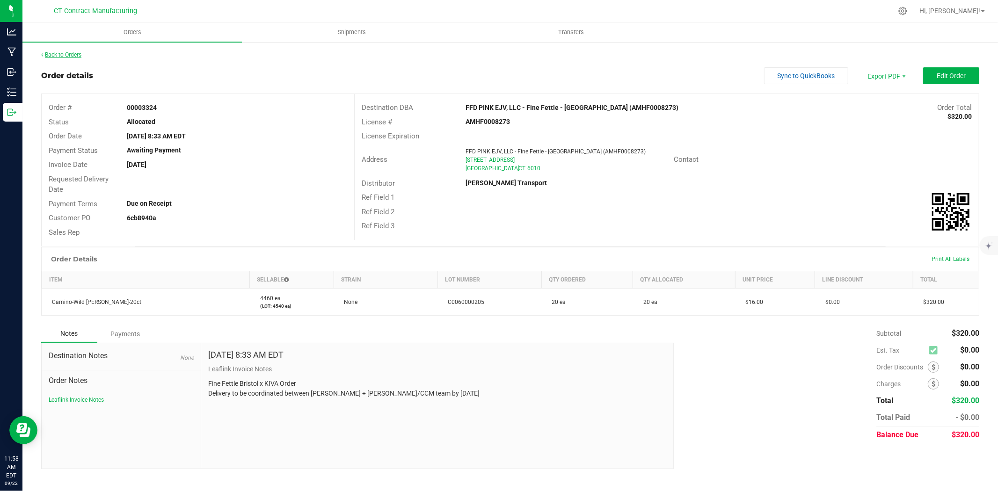
click at [72, 57] on link "Back to Orders" at bounding box center [61, 54] width 40 height 7
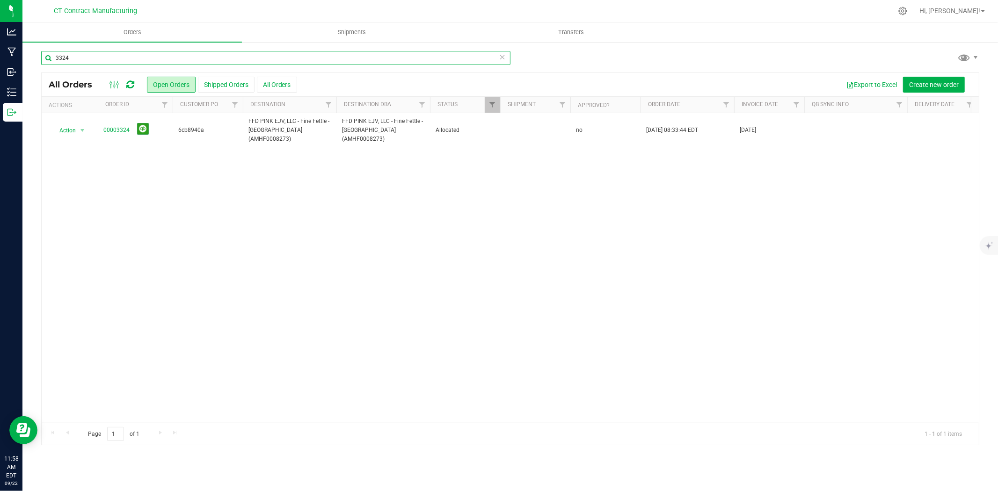
drag, startPoint x: 62, startPoint y: 60, endPoint x: 89, endPoint y: 55, distance: 27.2
click at [89, 55] on input "3324" at bounding box center [275, 58] width 469 height 14
type input "3344"
click at [120, 126] on link "00003344" at bounding box center [116, 130] width 26 height 9
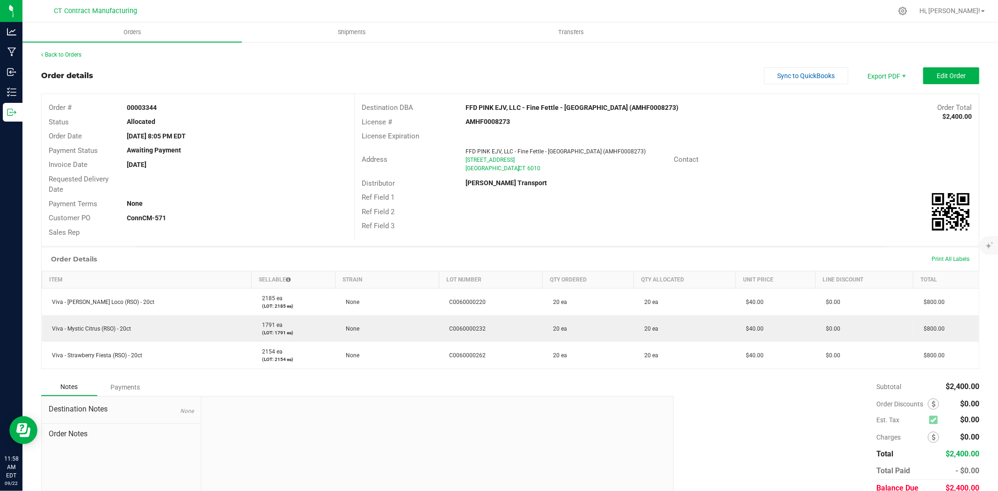
click at [936, 66] on div "Back to Orders Order details Sync to QuickBooks Export PDF Edit Order Order # 0…" at bounding box center [510, 287] width 938 height 472
click at [934, 67] on button "Edit Order" at bounding box center [951, 75] width 56 height 17
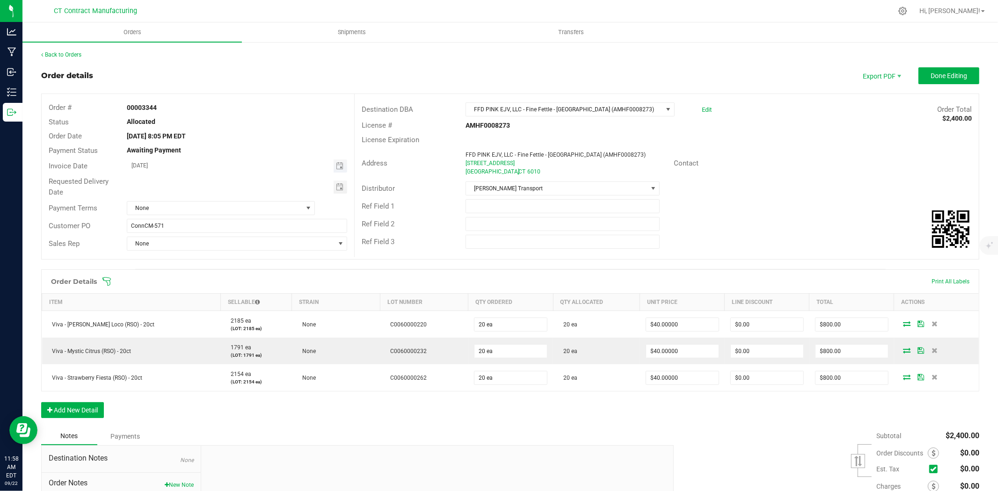
click at [343, 162] on span "Toggle calendar" at bounding box center [341, 166] width 14 height 13
click at [198, 261] on span "23" at bounding box center [197, 261] width 14 height 15
type input "09/23/2025"
click at [225, 209] on span "None" at bounding box center [214, 208] width 175 height 13
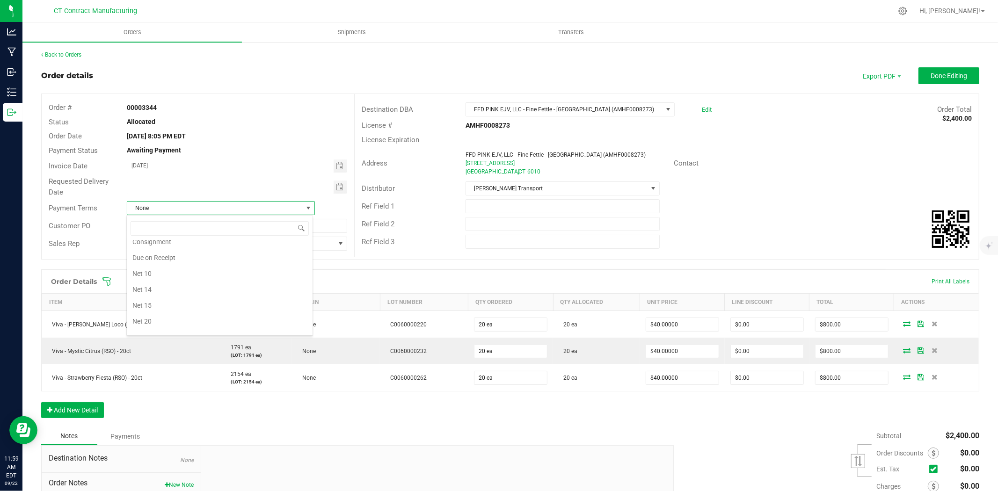
scroll to position [43, 0]
click at [174, 271] on li "Due on Receipt" at bounding box center [220, 270] width 186 height 16
click at [936, 80] on button "Done Editing" at bounding box center [949, 75] width 61 height 17
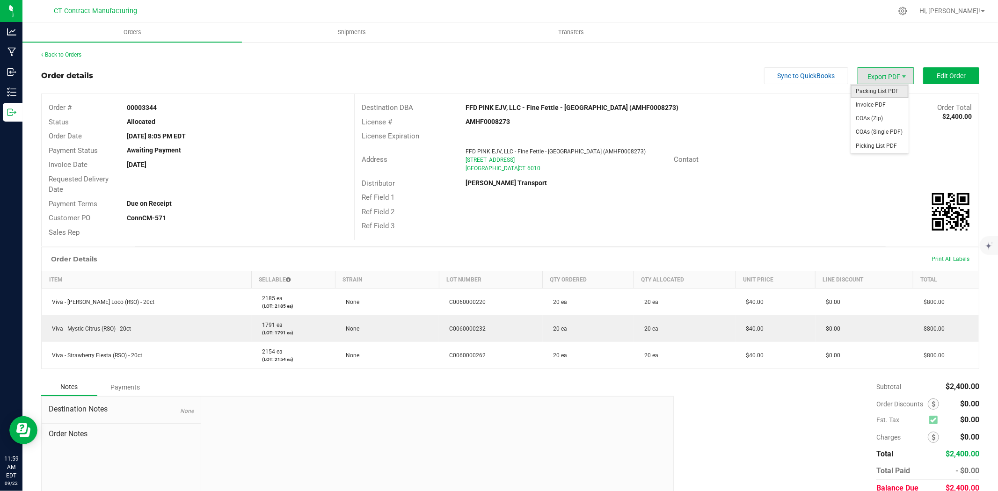
click at [874, 89] on span "Packing List PDF" at bounding box center [880, 92] width 58 height 14
click at [887, 104] on span "Invoice PDF" at bounding box center [880, 105] width 58 height 14
click at [78, 58] on div "Back to Orders" at bounding box center [510, 55] width 938 height 8
click at [80, 55] on link "Back to Orders" at bounding box center [61, 54] width 40 height 7
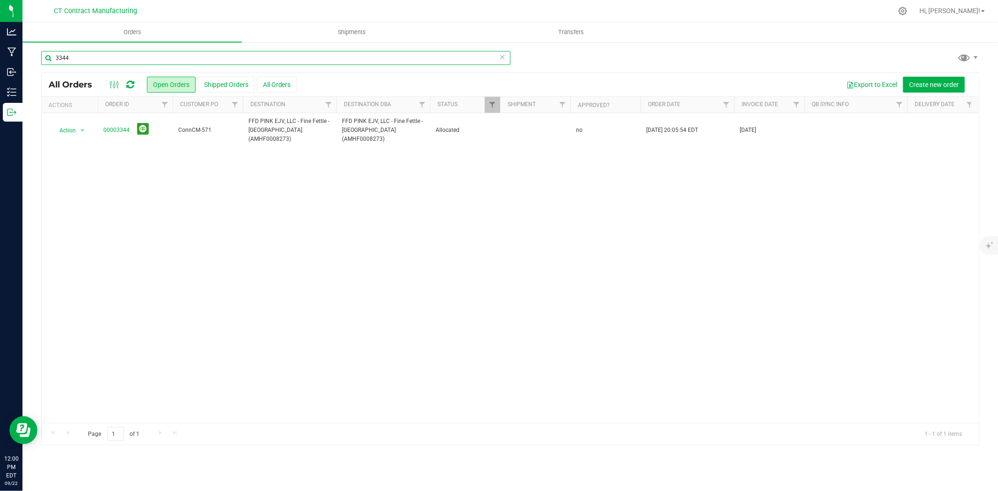
click at [117, 59] on input "3344" at bounding box center [275, 58] width 469 height 14
type input "3352"
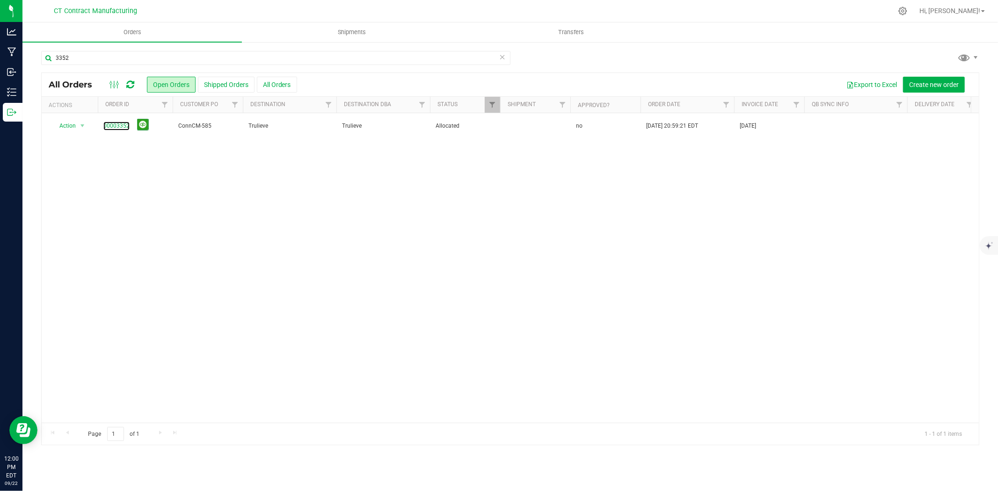
click at [123, 124] on link "00003352" at bounding box center [116, 126] width 26 height 9
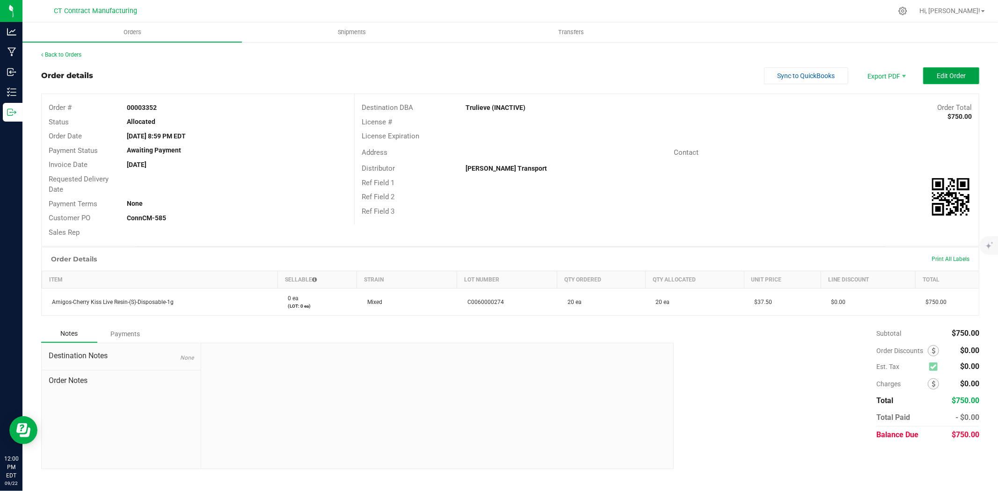
click at [950, 67] on button "Edit Order" at bounding box center [951, 75] width 56 height 17
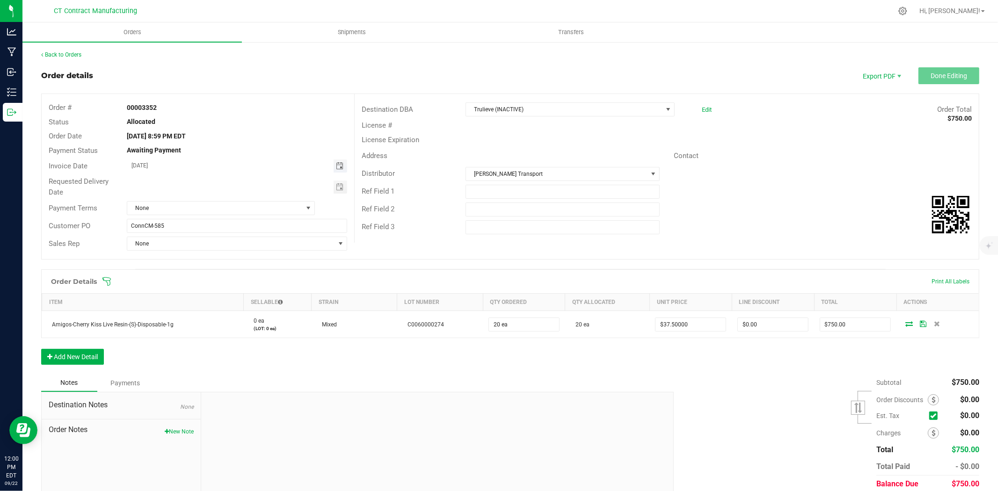
click at [339, 168] on span "Toggle calendar" at bounding box center [339, 165] width 7 height 7
click at [200, 258] on span "23" at bounding box center [197, 261] width 14 height 15
type input "[DATE]"
click at [201, 207] on span "None" at bounding box center [214, 208] width 175 height 13
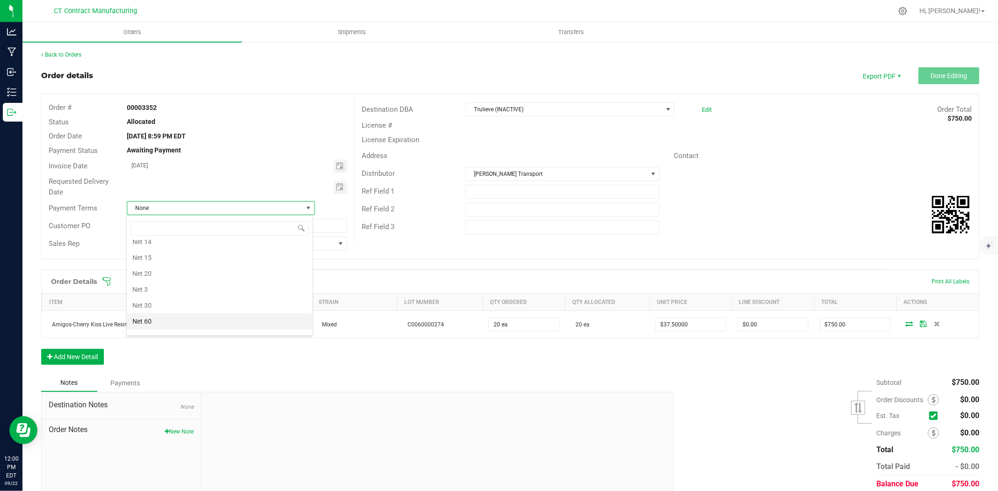
scroll to position [43, 0]
click at [189, 269] on li "Due on Receipt" at bounding box center [220, 270] width 186 height 16
click at [829, 45] on div "Back to Orders Order details Export PDF Done Editing Order # 00003352 Status Al…" at bounding box center [510, 284] width 976 height 487
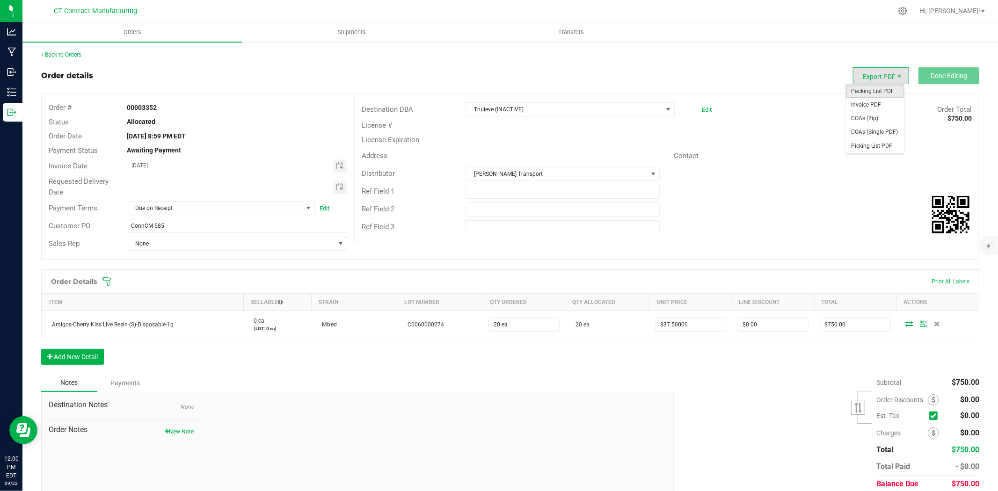
click at [872, 91] on span "Packing List PDF" at bounding box center [875, 92] width 58 height 14
click at [513, 114] on span "Trulieve (INACTIVE)" at bounding box center [564, 109] width 197 height 13
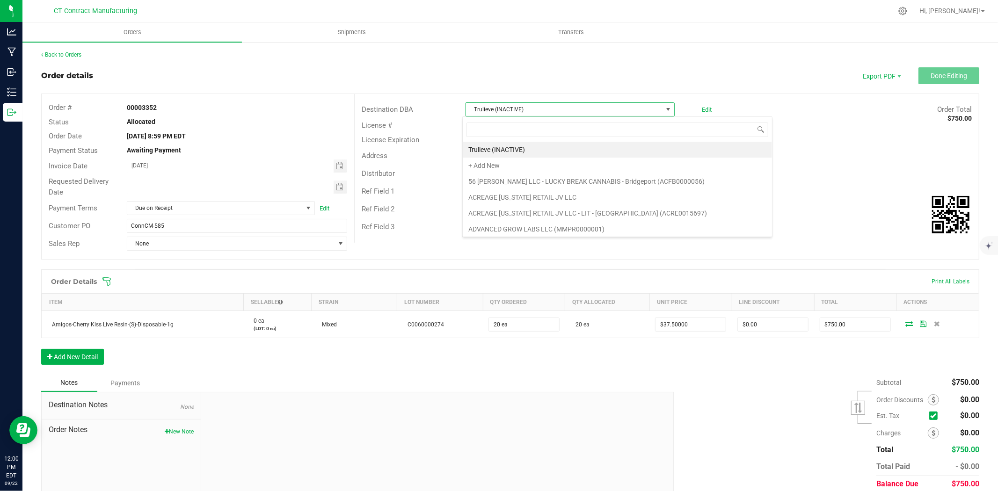
scroll to position [14, 207]
type input "healing c"
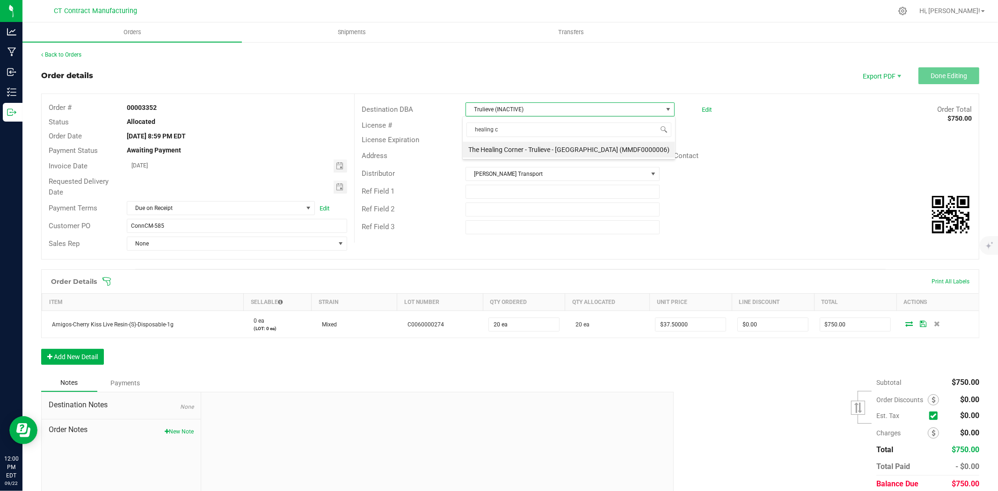
click at [535, 153] on li "The Healing Corner - Trulieve - [GEOGRAPHIC_DATA] (MMDF0000006)" at bounding box center [569, 150] width 212 height 16
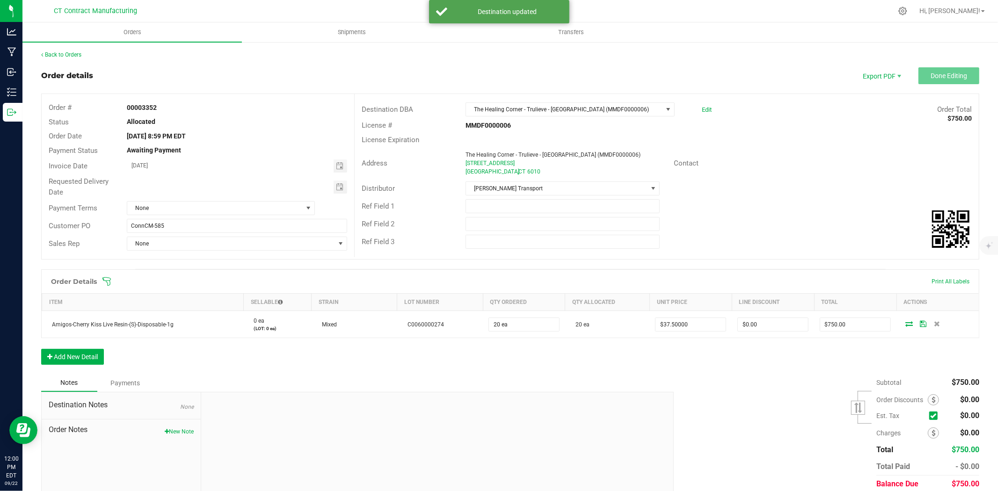
click at [734, 20] on div at bounding box center [530, 11] width 725 height 18
click at [732, 22] on ul "Orders Shipments Transfers" at bounding box center [521, 32] width 998 height 20
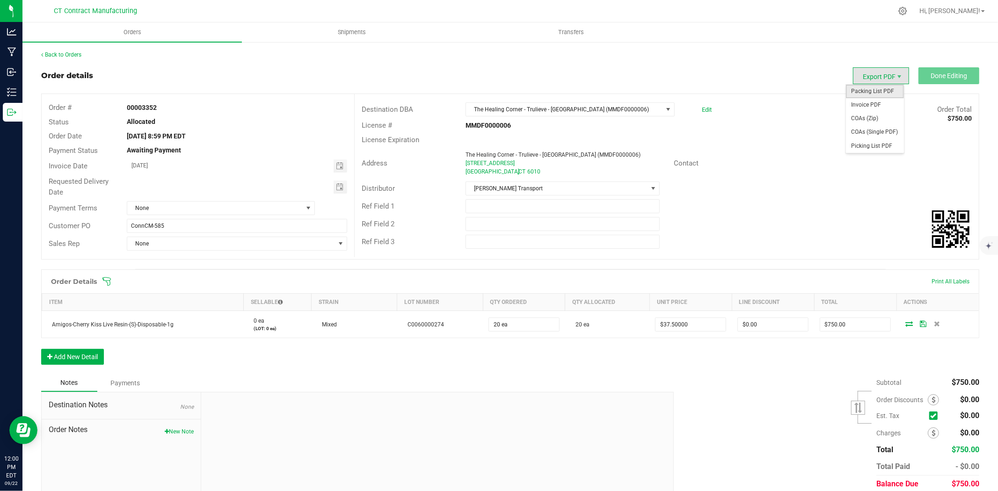
click at [877, 92] on span "Packing List PDF" at bounding box center [875, 92] width 58 height 14
click at [873, 105] on span "Invoice PDF" at bounding box center [875, 105] width 58 height 14
click at [78, 51] on link "Back to Orders" at bounding box center [61, 54] width 40 height 7
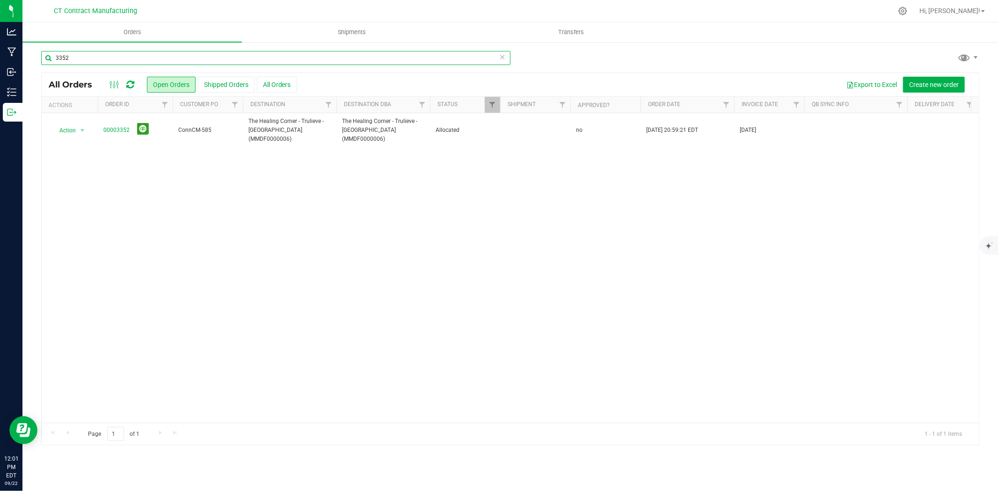
click at [102, 57] on input "3352" at bounding box center [275, 58] width 469 height 14
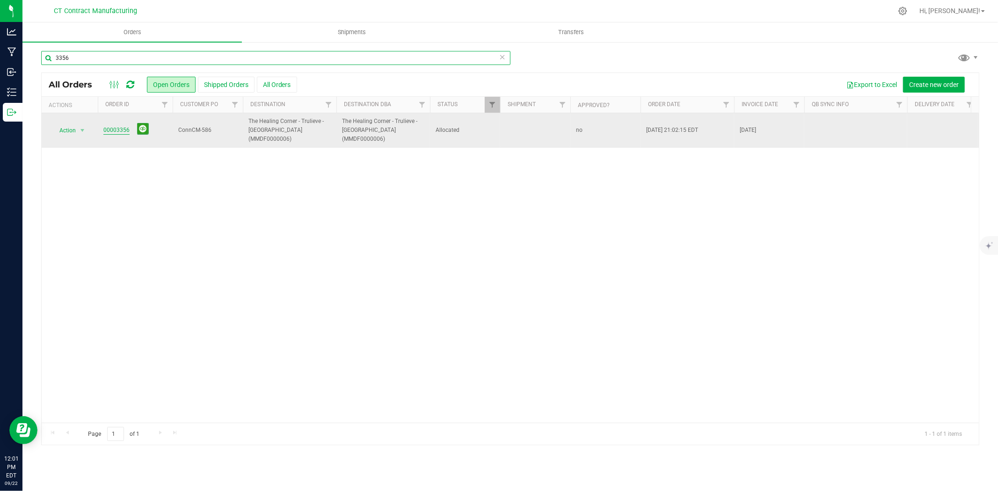
type input "3356"
click at [123, 126] on link "00003356" at bounding box center [116, 130] width 26 height 9
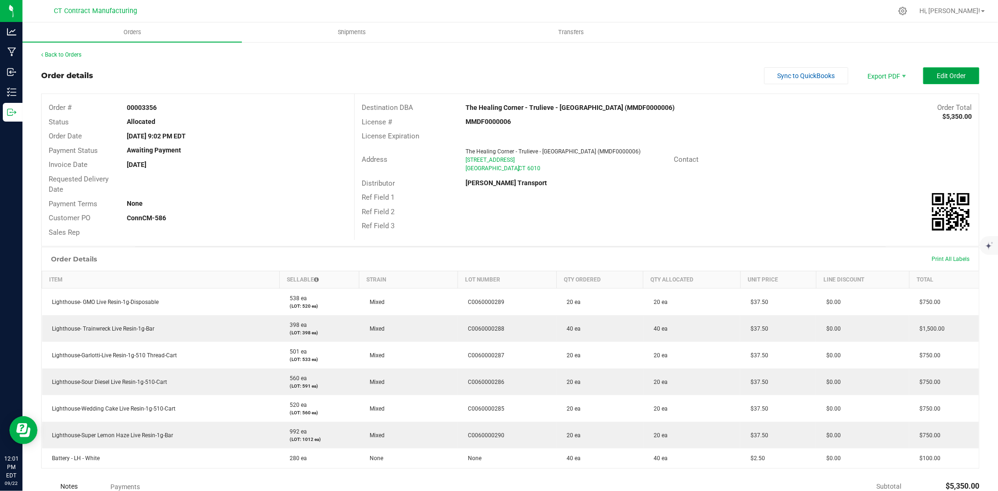
click at [937, 72] on span "Edit Order" at bounding box center [951, 75] width 29 height 7
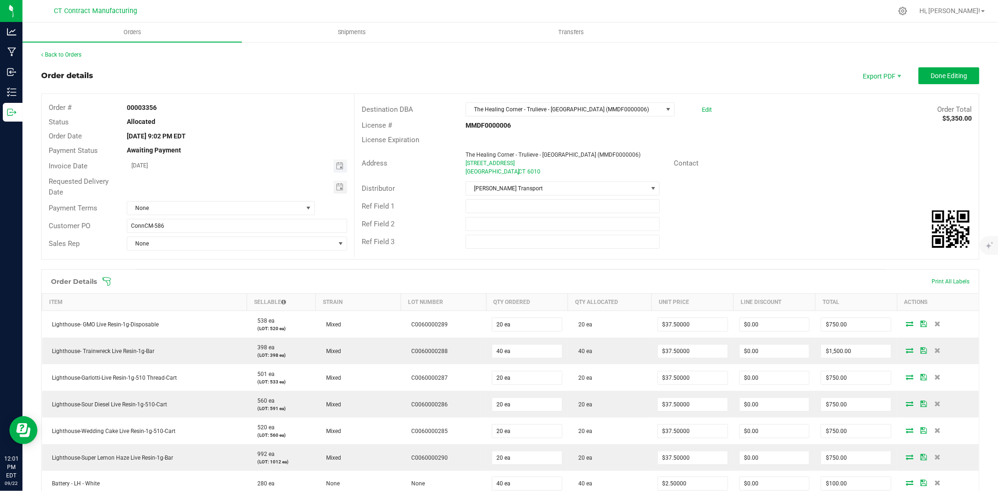
click at [329, 166] on input "[DATE]" at bounding box center [230, 166] width 206 height 12
click at [337, 165] on span "Toggle calendar" at bounding box center [339, 165] width 7 height 7
click at [198, 261] on span "23" at bounding box center [197, 261] width 14 height 15
type input "[DATE]"
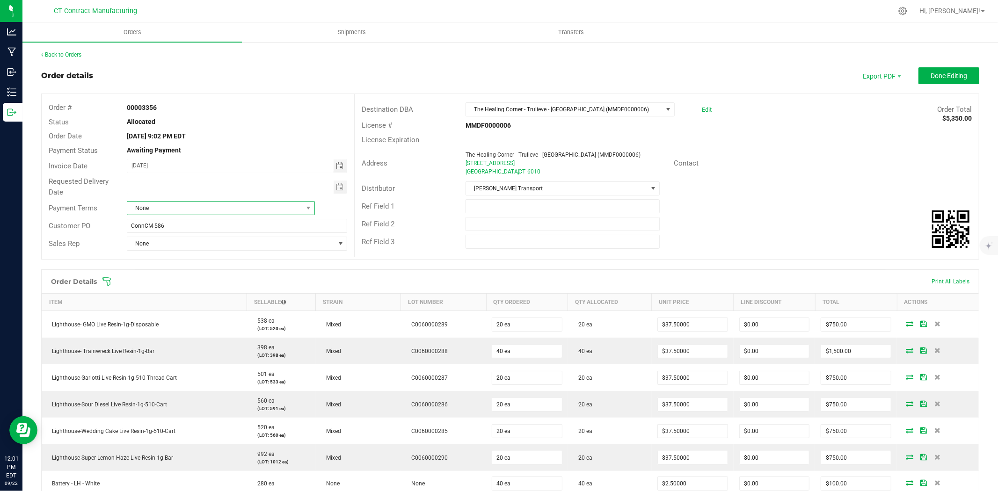
click at [281, 205] on span "None" at bounding box center [214, 208] width 175 height 13
click at [212, 311] on li "Due on Receipt" at bounding box center [220, 312] width 186 height 16
click at [805, 118] on div "License # MMDF0000006" at bounding box center [667, 125] width 624 height 15
click at [938, 73] on span "Done Editing" at bounding box center [949, 75] width 36 height 7
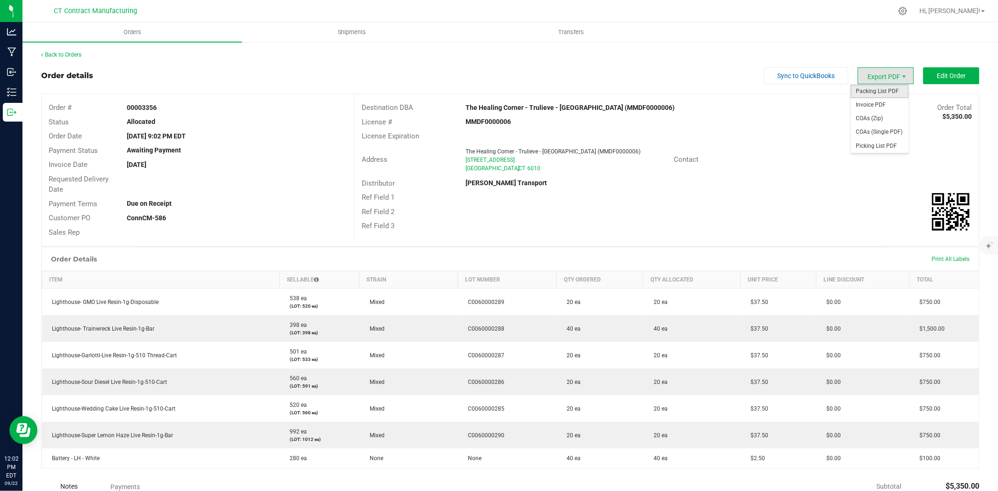
click at [883, 92] on span "Packing List PDF" at bounding box center [880, 92] width 58 height 14
click at [883, 103] on span "Invoice PDF" at bounding box center [880, 105] width 58 height 14
click at [71, 52] on link "Back to Orders" at bounding box center [61, 54] width 40 height 7
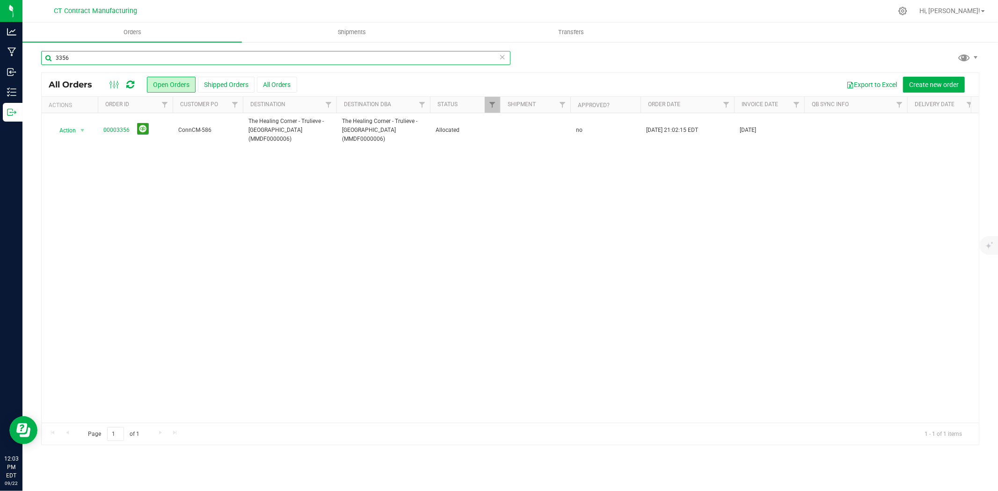
click at [90, 59] on input "3356" at bounding box center [275, 58] width 469 height 14
type input "3299"
click at [124, 124] on link "00003299" at bounding box center [116, 126] width 26 height 9
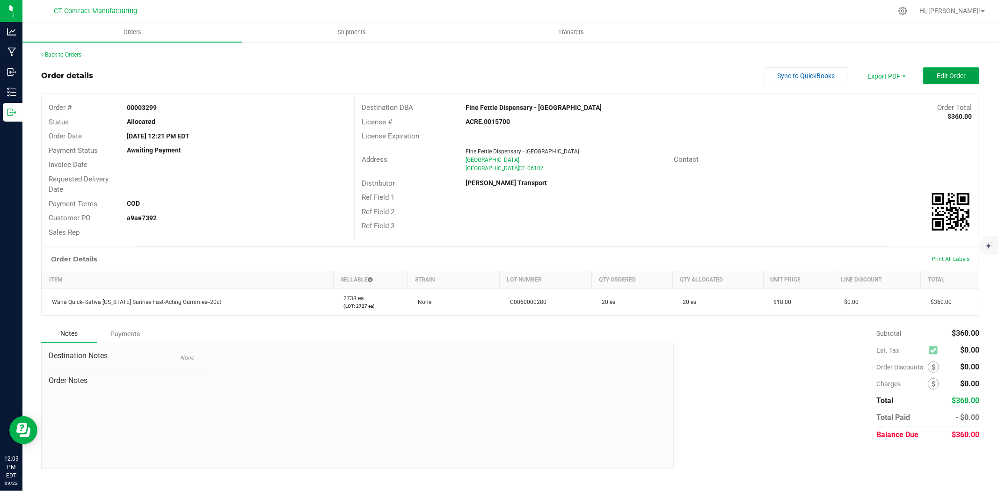
click at [939, 78] on span "Edit Order" at bounding box center [951, 75] width 29 height 7
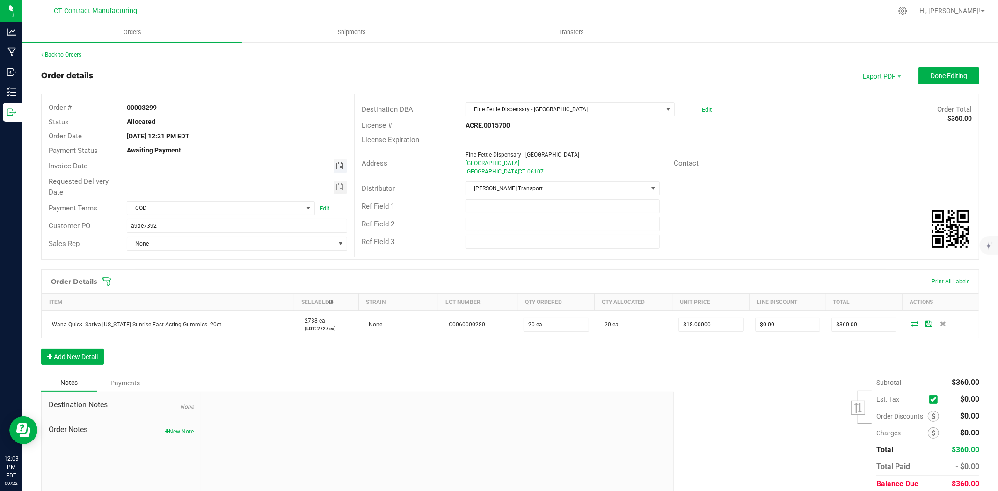
click at [340, 165] on span "Toggle calendar" at bounding box center [339, 165] width 7 height 7
click at [197, 259] on span "23" at bounding box center [197, 261] width 14 height 15
type input "[DATE]"
click at [306, 209] on span at bounding box center [308, 207] width 7 height 7
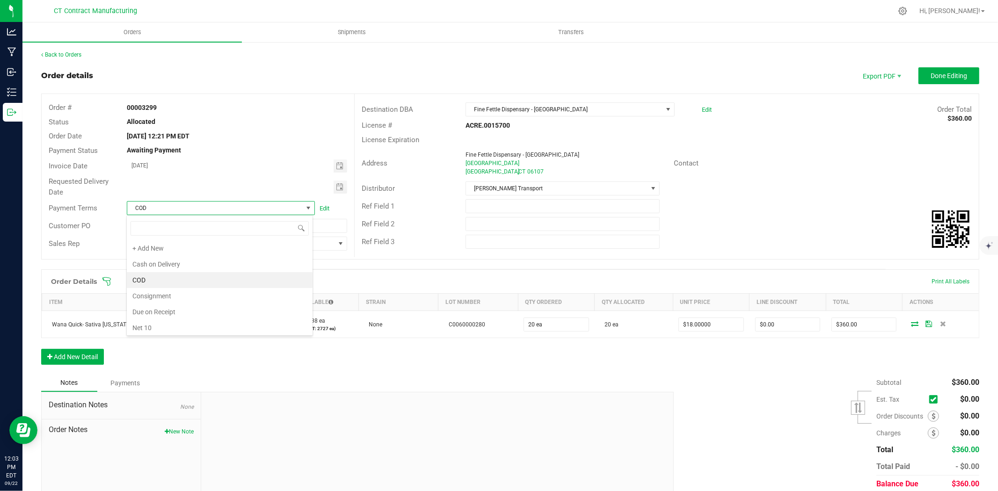
scroll to position [14, 186]
click at [195, 310] on li "Due on Receipt" at bounding box center [220, 312] width 186 height 16
click at [937, 72] on span "Done Editing" at bounding box center [949, 75] width 36 height 7
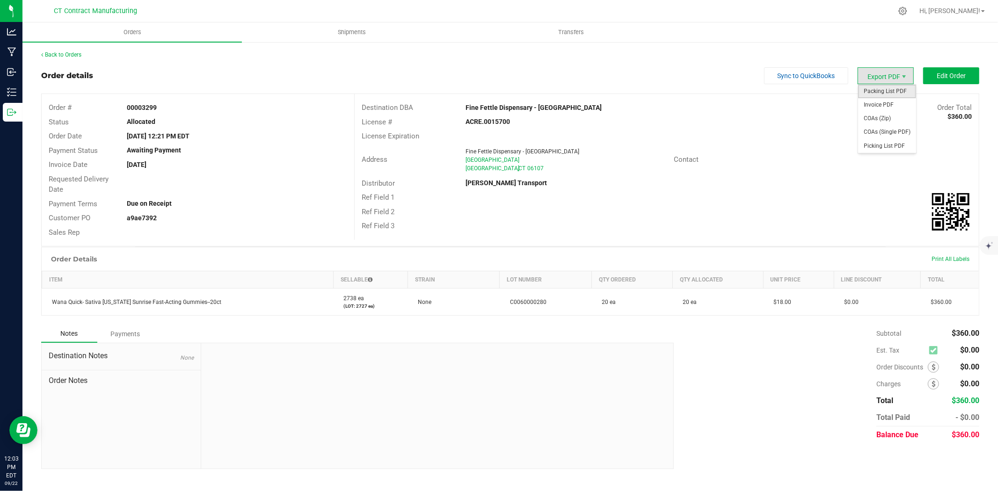
click at [888, 95] on span "Packing List PDF" at bounding box center [887, 92] width 58 height 14
click at [887, 101] on span "Invoice PDF" at bounding box center [887, 105] width 58 height 14
click at [73, 48] on div "Back to Orders Order details Sync to QuickBooks Export PDF Edit Order Order # 0…" at bounding box center [510, 260] width 976 height 438
click at [73, 52] on link "Back to Orders" at bounding box center [61, 54] width 40 height 7
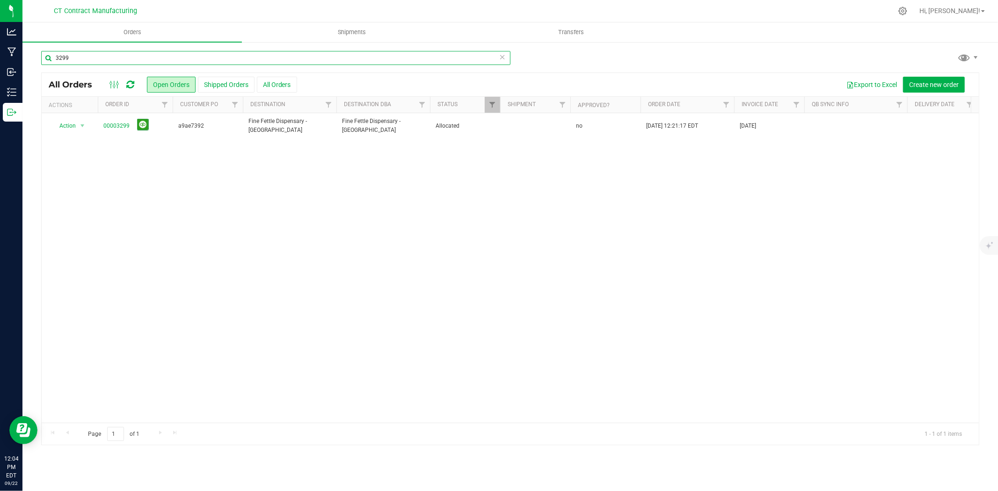
drag, startPoint x: 62, startPoint y: 57, endPoint x: 86, endPoint y: 56, distance: 24.4
click at [86, 56] on input "3299" at bounding box center [275, 58] width 469 height 14
type input "3308"
click at [110, 125] on link "00003308" at bounding box center [116, 126] width 26 height 9
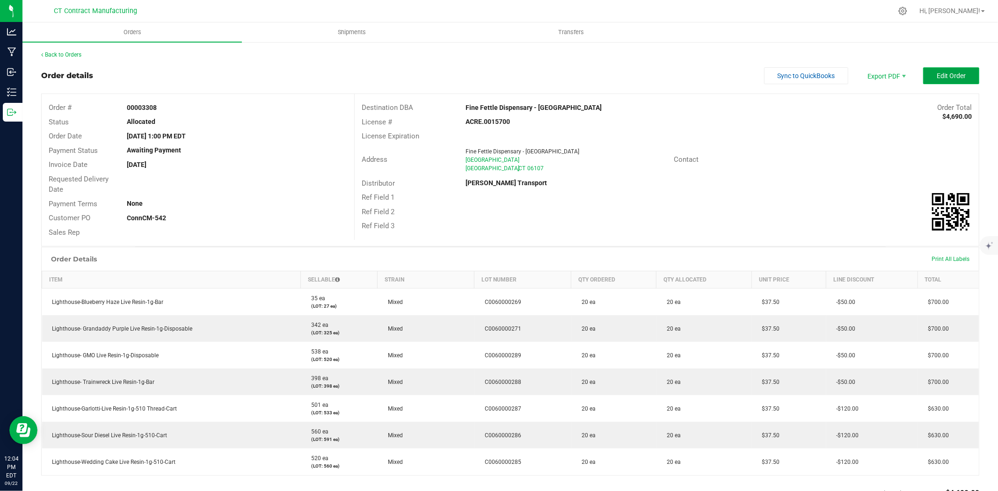
click at [926, 71] on button "Edit Order" at bounding box center [951, 75] width 56 height 17
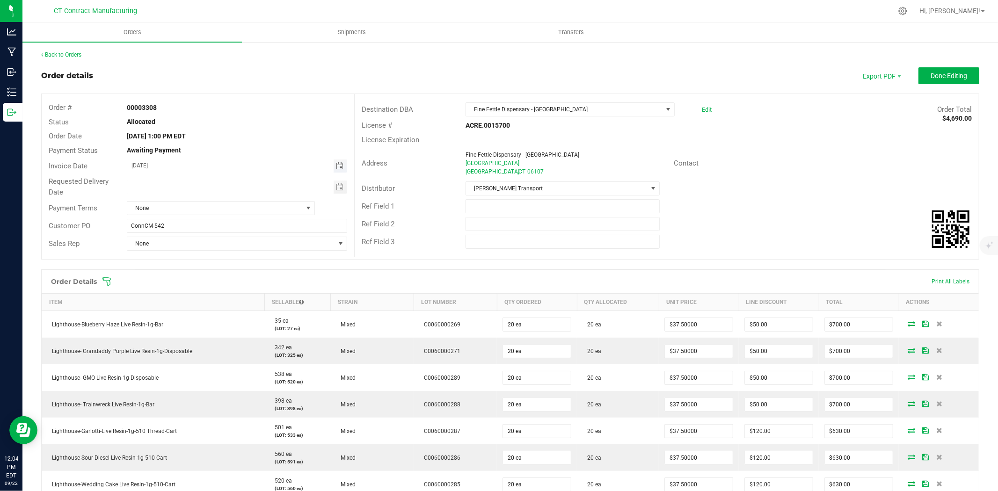
click at [338, 168] on span "Toggle calendar" at bounding box center [339, 165] width 7 height 7
click at [202, 261] on span "23" at bounding box center [197, 261] width 14 height 15
type input "[DATE]"
click at [244, 203] on span "None" at bounding box center [214, 208] width 175 height 13
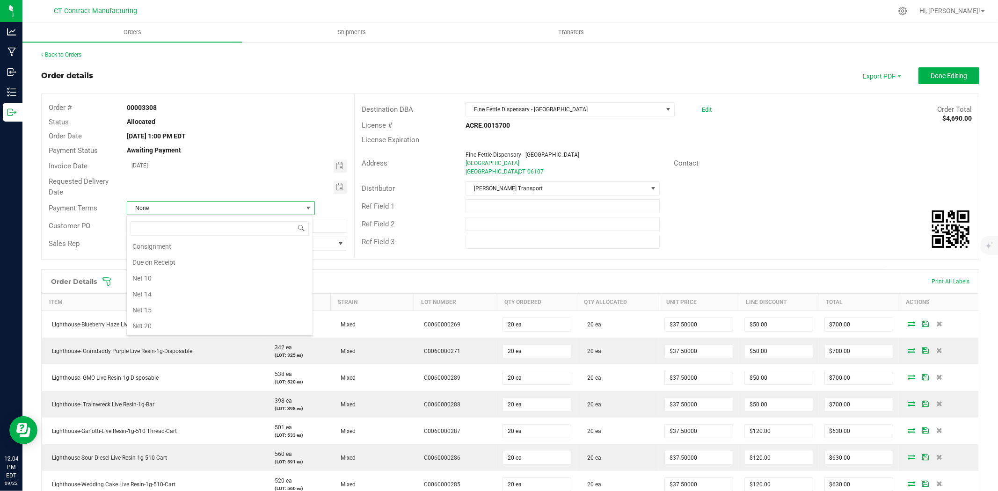
scroll to position [43, 0]
click at [196, 267] on li "Due on Receipt" at bounding box center [220, 270] width 186 height 16
click at [943, 80] on button "Done Editing" at bounding box center [949, 75] width 61 height 17
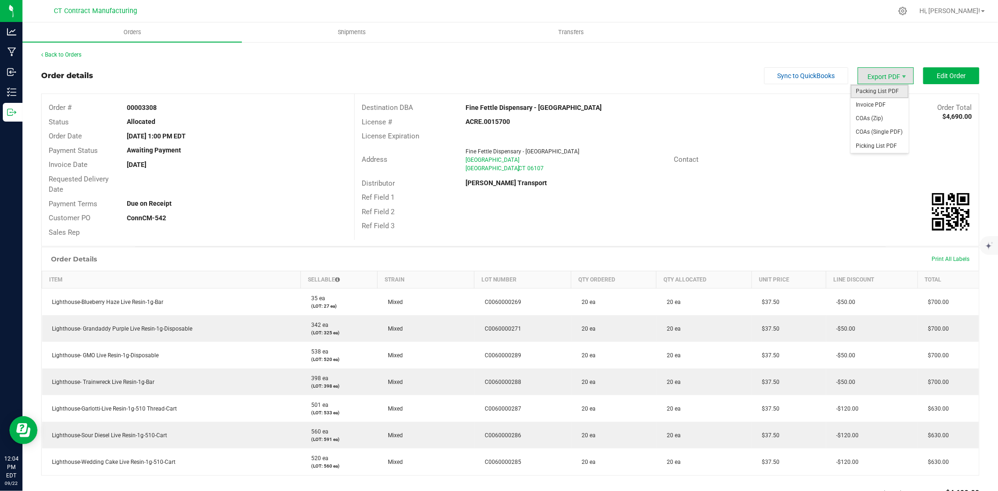
click at [880, 89] on span "Packing List PDF" at bounding box center [880, 92] width 58 height 14
click at [894, 103] on span "Invoice PDF" at bounding box center [880, 105] width 58 height 14
click at [72, 54] on link "Back to Orders" at bounding box center [61, 54] width 40 height 7
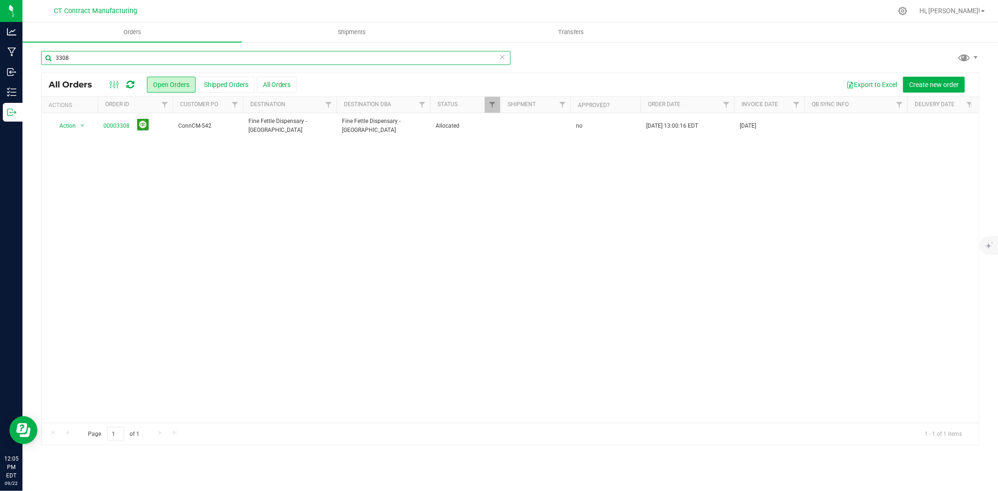
drag, startPoint x: 62, startPoint y: 58, endPoint x: 88, endPoint y: 58, distance: 25.7
click at [88, 58] on input "3308" at bounding box center [275, 58] width 469 height 14
type input "3320"
click at [116, 126] on link "00003320" at bounding box center [116, 126] width 26 height 9
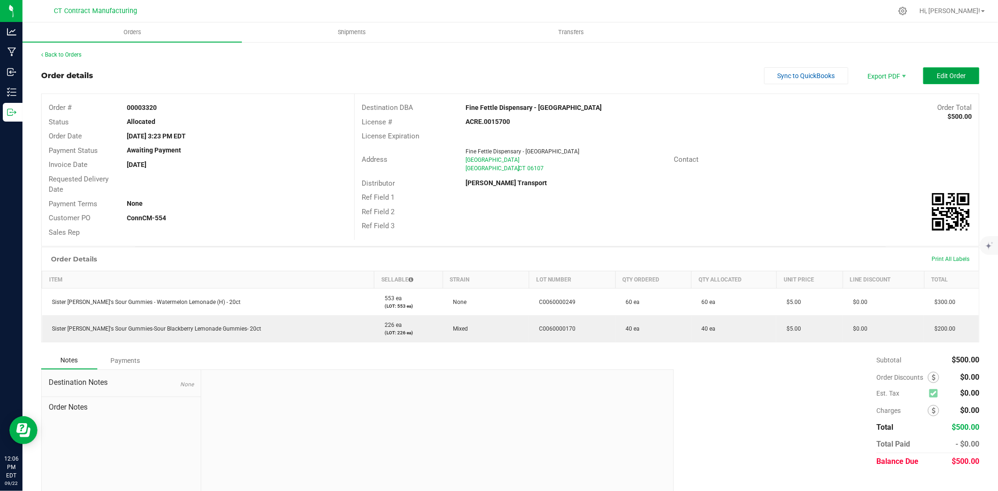
click at [936, 70] on button "Edit Order" at bounding box center [951, 75] width 56 height 17
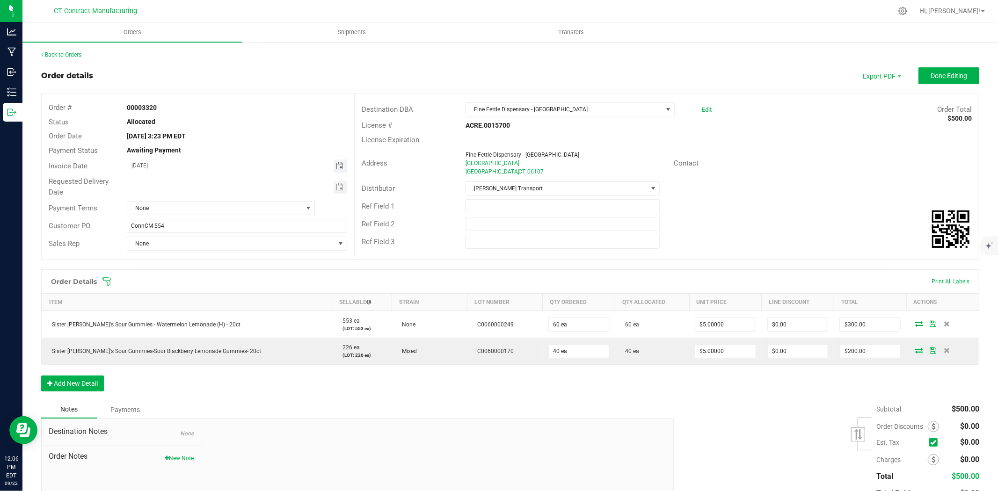
click at [336, 164] on span "Toggle calendar" at bounding box center [339, 165] width 7 height 7
click at [194, 259] on span "23" at bounding box center [197, 261] width 14 height 15
type input "[DATE]"
click at [226, 207] on span "None" at bounding box center [214, 208] width 175 height 13
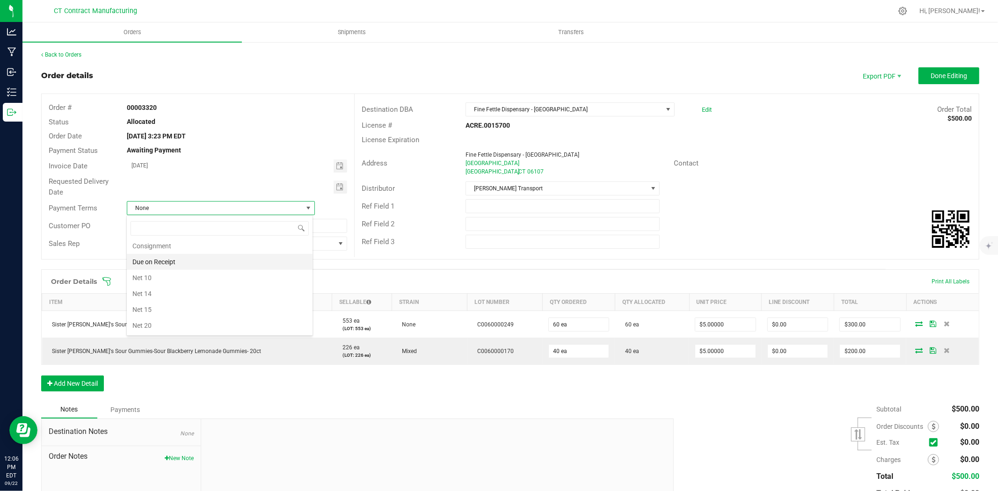
scroll to position [43, 0]
click at [202, 272] on li "Due on Receipt" at bounding box center [220, 270] width 186 height 16
click at [919, 74] on button "Done Editing" at bounding box center [949, 75] width 61 height 17
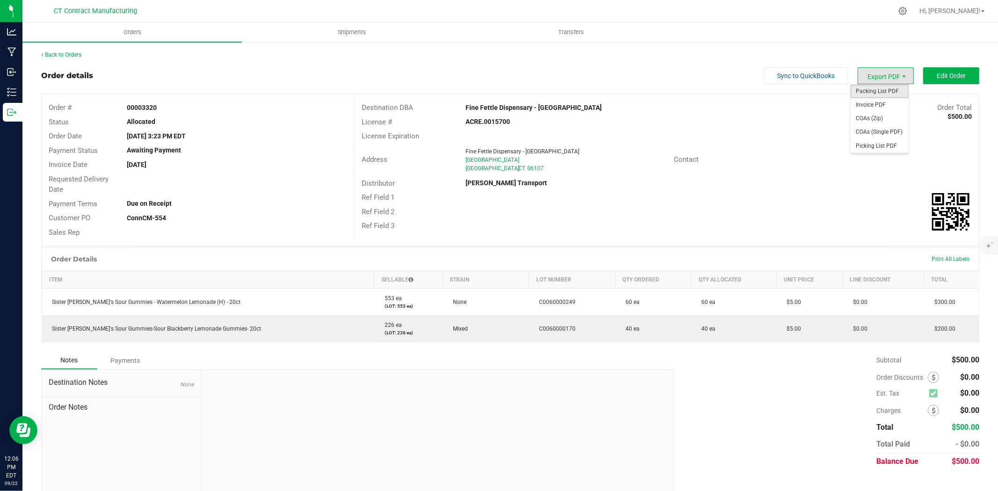
click at [886, 95] on span "Packing List PDF" at bounding box center [880, 92] width 58 height 14
click at [892, 104] on span "Invoice PDF" at bounding box center [880, 105] width 58 height 14
click at [352, 29] on span "Shipments" at bounding box center [351, 32] width 53 height 8
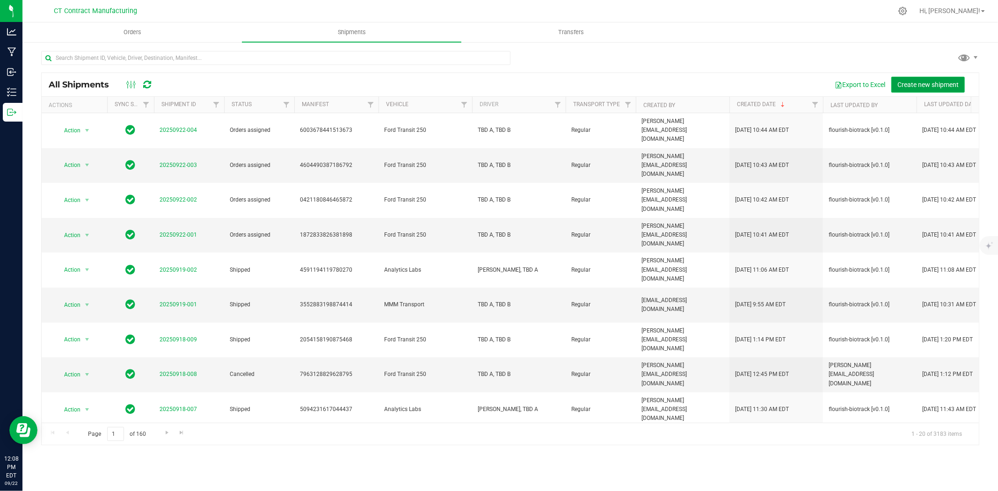
click at [939, 82] on span "Create new shipment" at bounding box center [927, 84] width 61 height 7
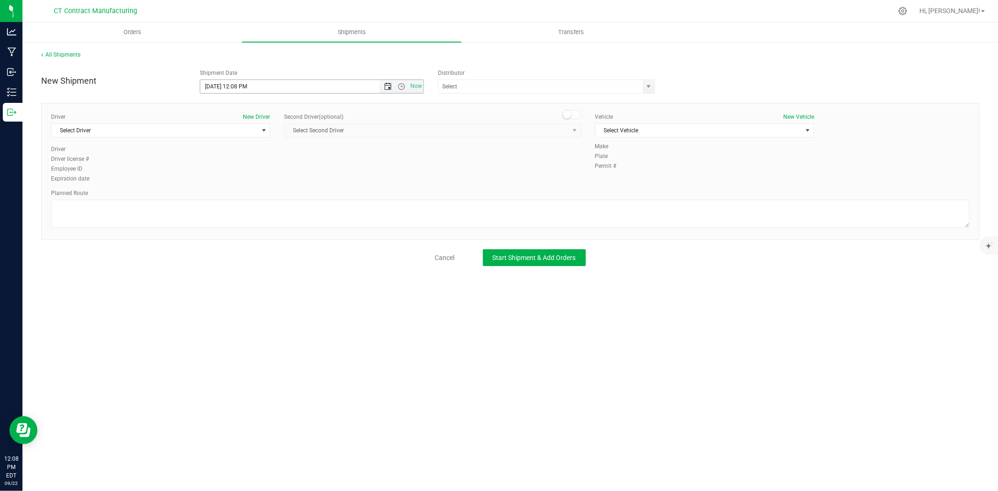
click at [390, 90] on span "Open the date view" at bounding box center [387, 86] width 7 height 7
click at [236, 177] on link "23" at bounding box center [236, 182] width 14 height 15
click at [404, 85] on span "Open the time view" at bounding box center [401, 86] width 7 height 7
click at [217, 141] on li "8:00 AM" at bounding box center [311, 138] width 222 height 12
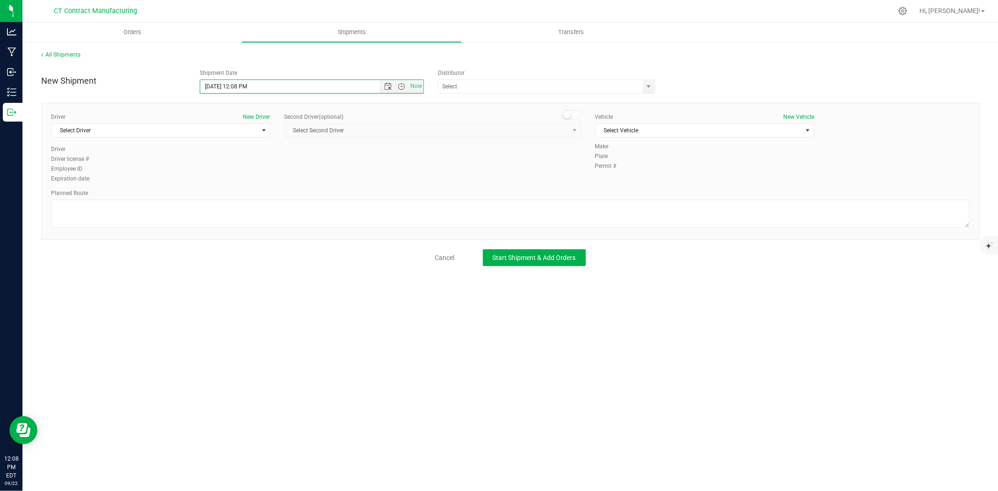
type input "9/23/2025 8:00 AM"
click at [654, 88] on span "select" at bounding box center [649, 86] width 12 height 13
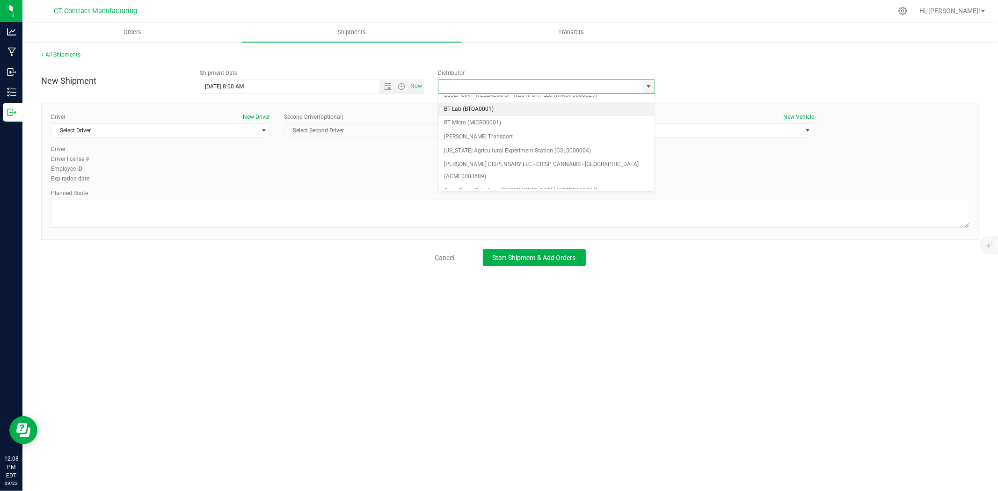
scroll to position [52, 0]
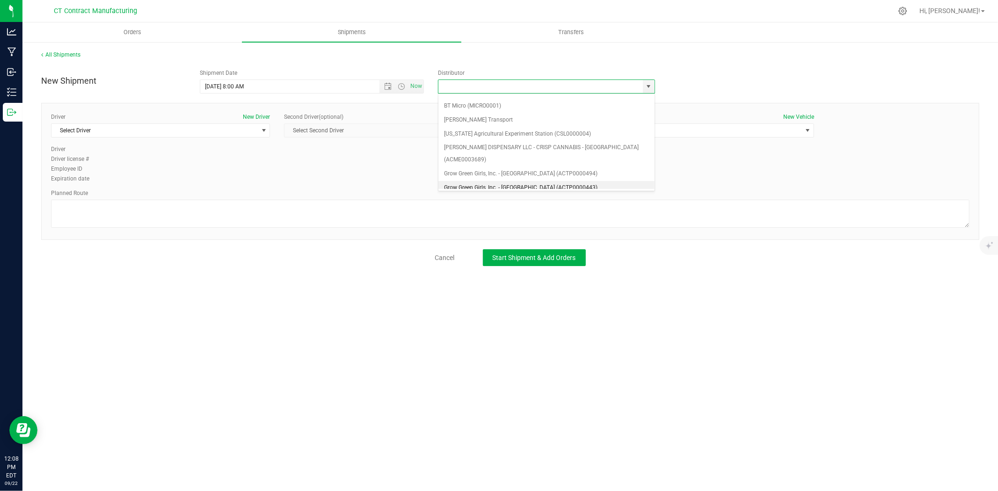
click at [570, 181] on li "Grow Green Girls, Inc. - Westbrook (ACTP0000443)" at bounding box center [546, 188] width 216 height 14
type input "Grow Green Girls, Inc. - Westbrook (ACTP0000443)"
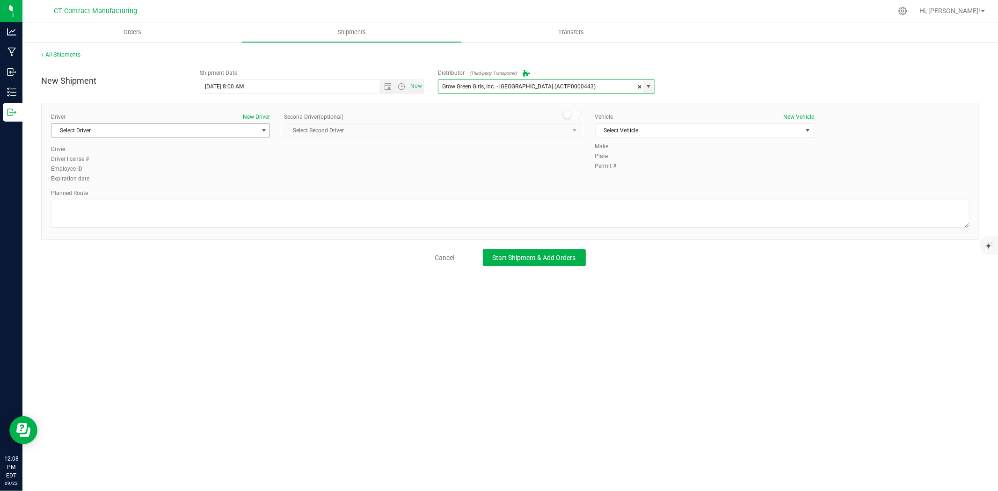
click at [251, 132] on span "Select Driver" at bounding box center [154, 130] width 206 height 13
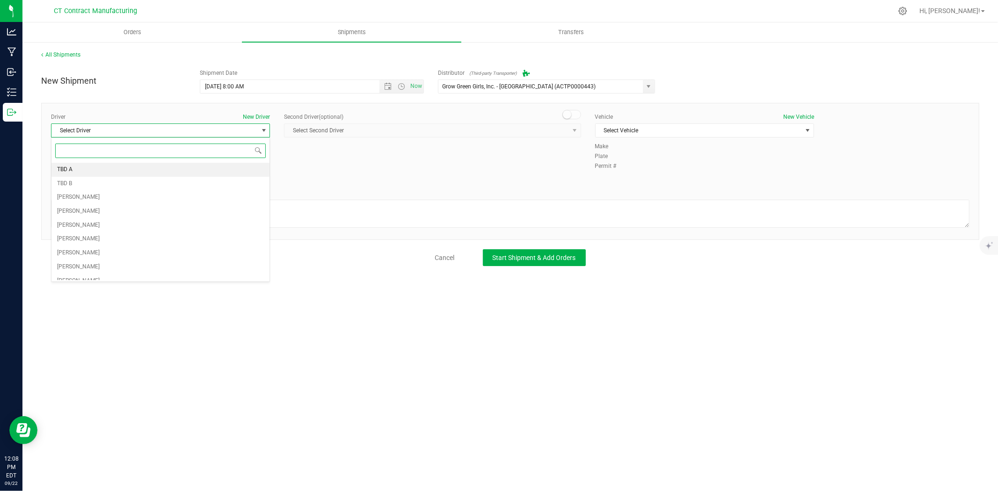
click at [157, 169] on li "TBD A" at bounding box center [160, 170] width 218 height 14
click at [572, 114] on span at bounding box center [571, 114] width 19 height 9
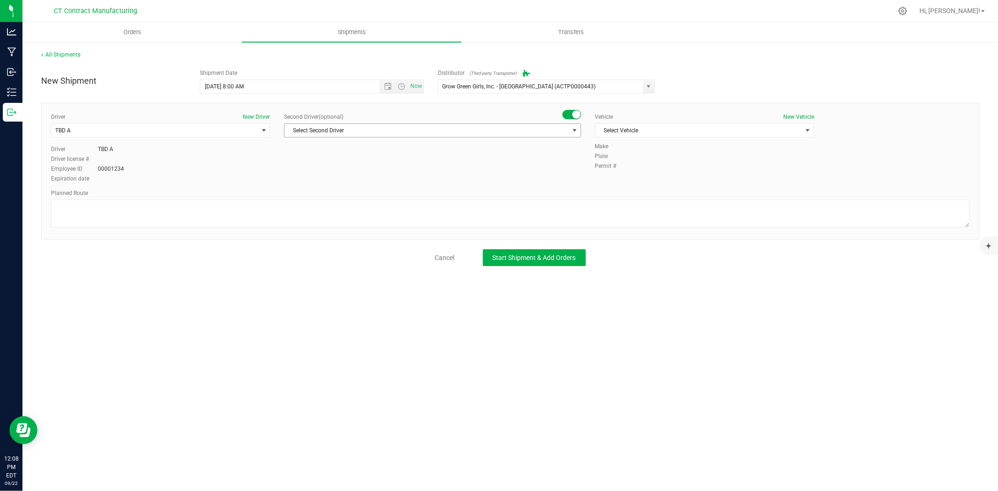
click at [556, 138] on span "Select Second Driver" at bounding box center [432, 131] width 297 height 14
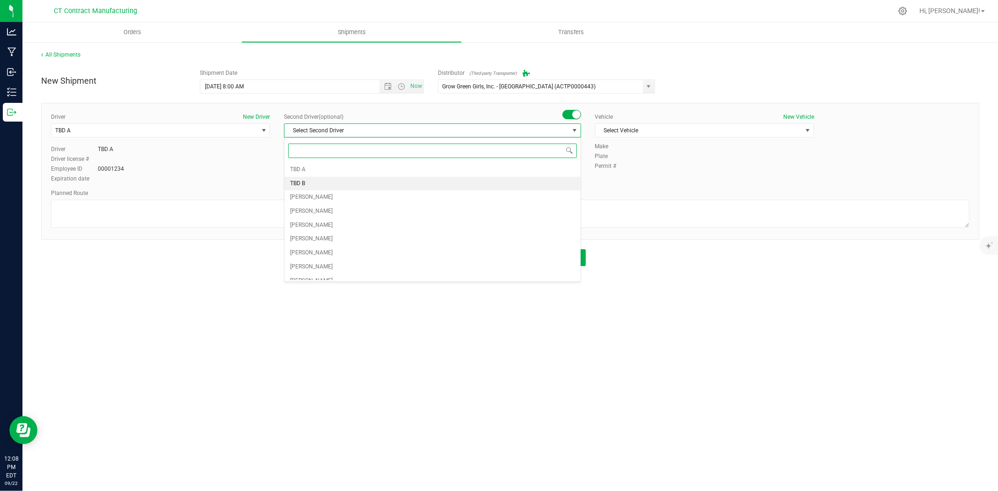
click at [471, 181] on li "TBD B" at bounding box center [433, 184] width 296 height 14
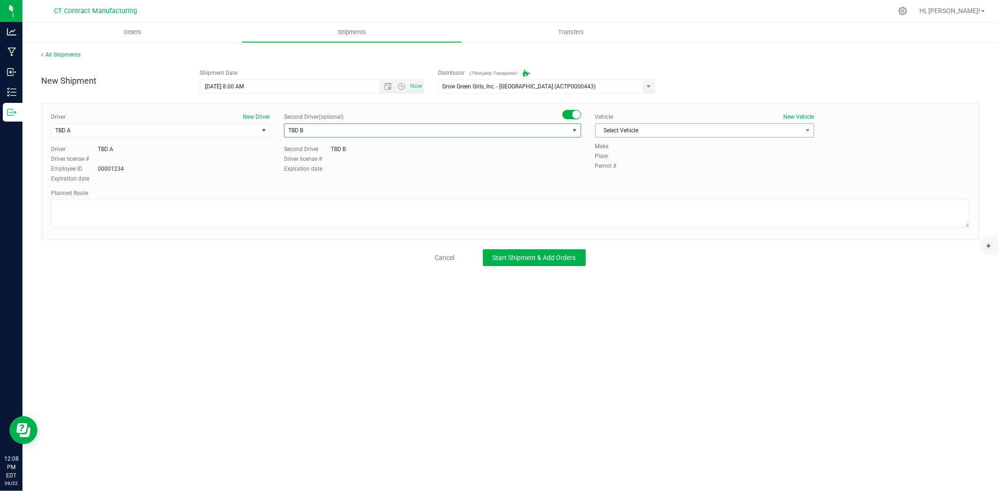
click at [646, 130] on span "Select Vehicle" at bounding box center [699, 130] width 206 height 13
click at [625, 160] on li "Ford Transit 250" at bounding box center [705, 160] width 218 height 14
click at [551, 209] on textarea at bounding box center [510, 214] width 919 height 28
click at [136, 211] on textarea at bounding box center [510, 214] width 919 height 28
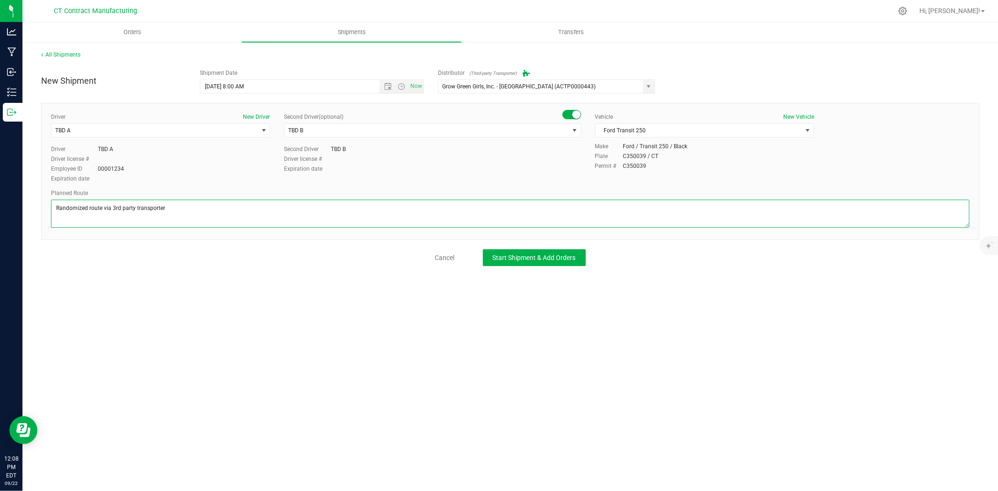
click at [136, 211] on textarea at bounding box center [510, 214] width 919 height 28
type textarea "Randomized route via 3rd party transporter"
click at [558, 261] on span "Start Shipment & Add Orders" at bounding box center [534, 257] width 83 height 7
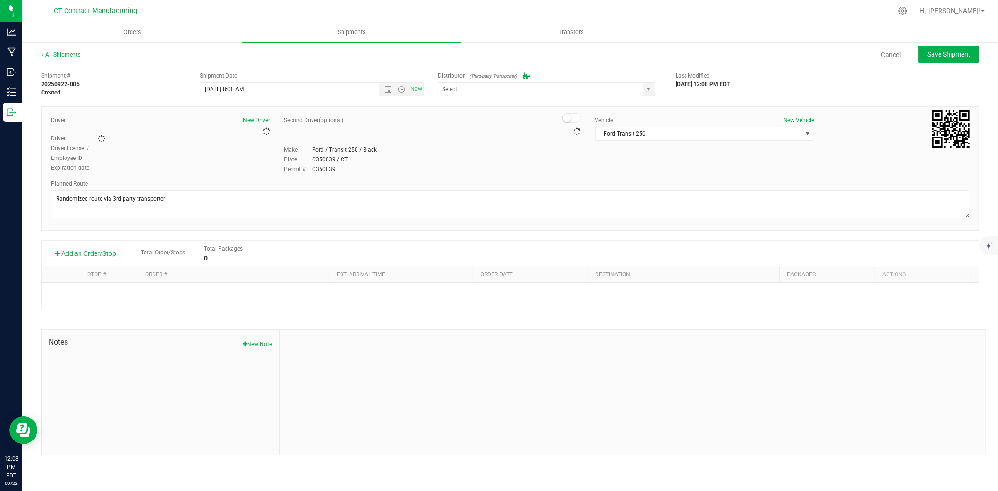
type input "Grow Green Girls, Inc. - Westbrook (ACTP0000443)"
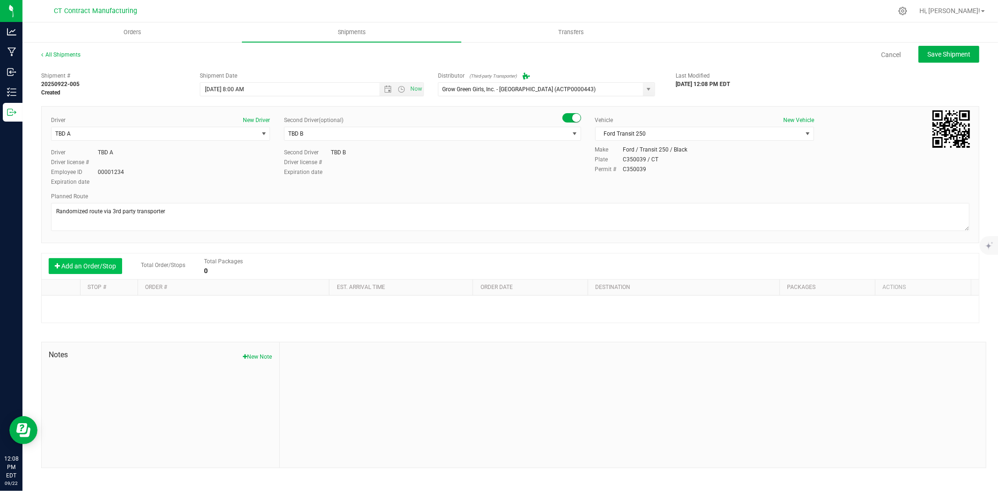
click at [111, 267] on button "Add an Order/Stop" at bounding box center [85, 266] width 73 height 16
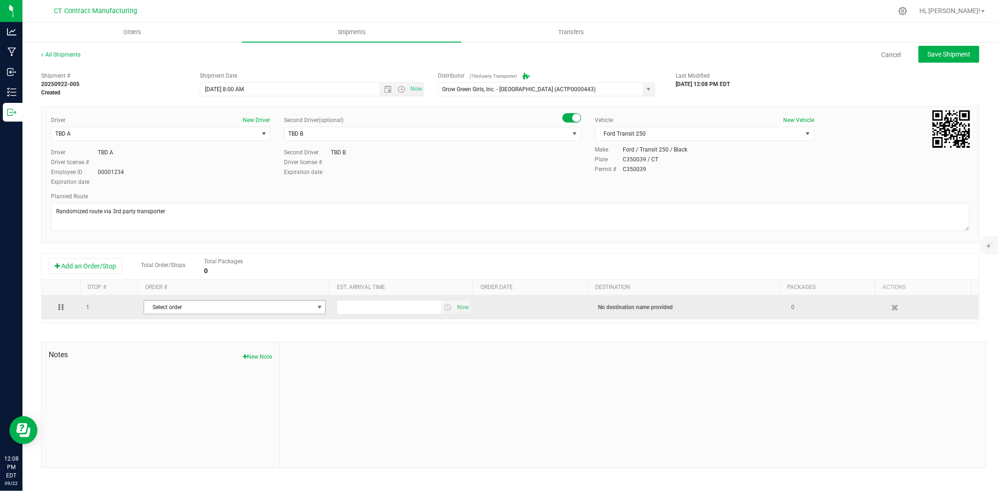
click at [209, 306] on span "Select order" at bounding box center [228, 307] width 169 height 13
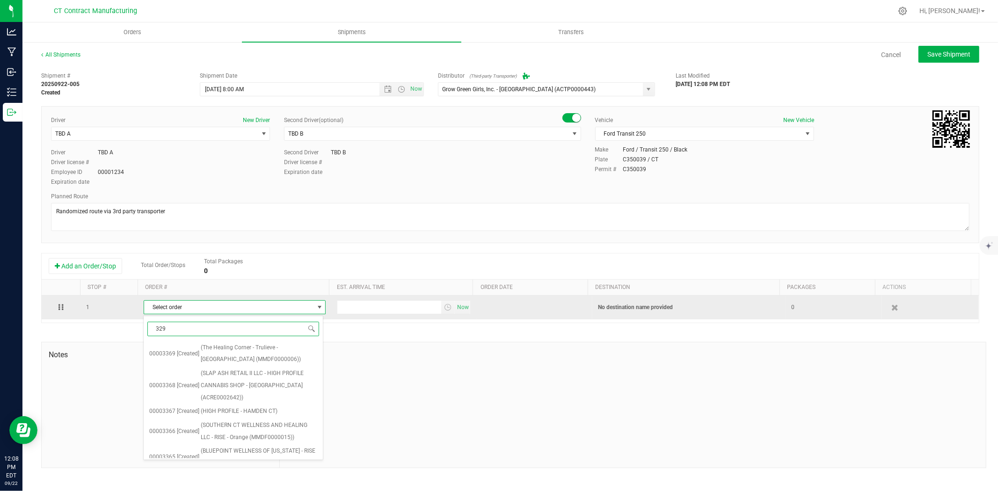
type input "3290"
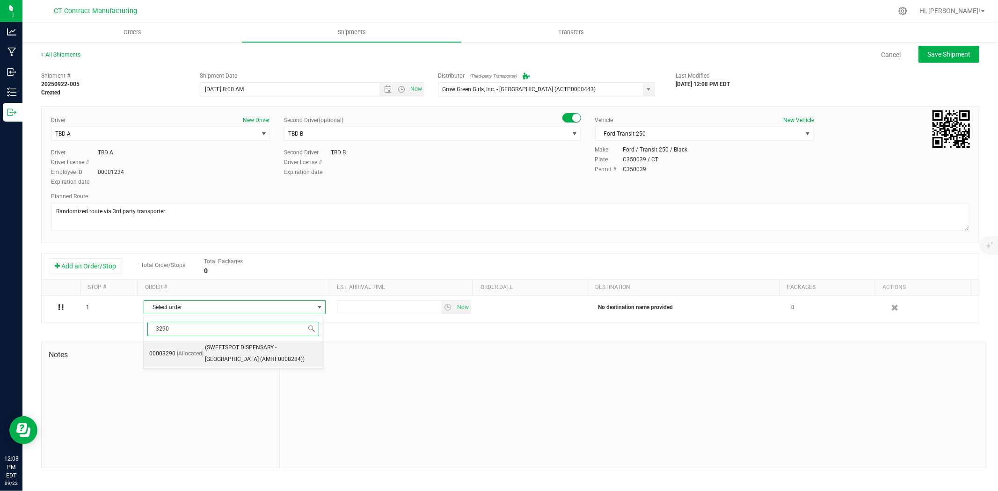
click at [225, 351] on span "(SWEETSPOT DISPENSARY - STAMFORD (AMHF0008284))" at bounding box center [261, 354] width 113 height 24
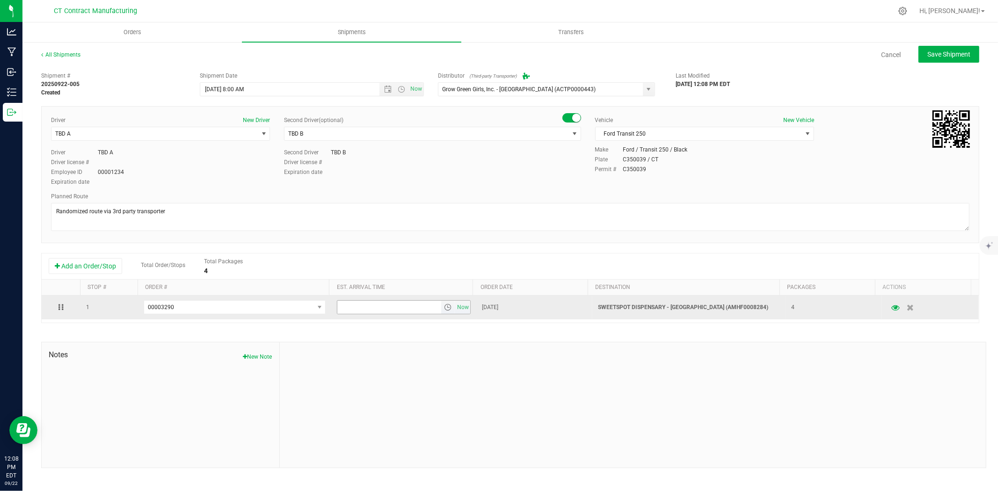
click at [446, 306] on span "select" at bounding box center [447, 307] width 7 height 7
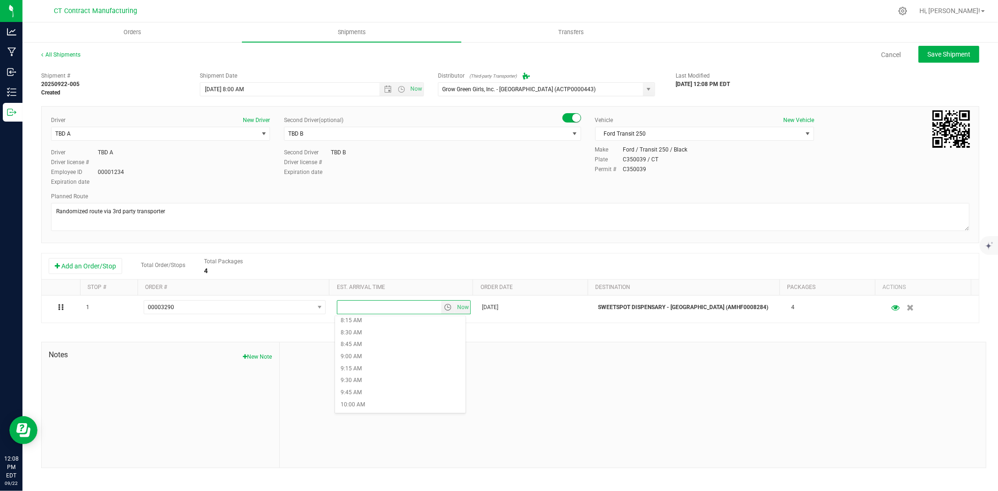
scroll to position [416, 0]
click at [392, 386] on li "10:00 AM" at bounding box center [400, 390] width 131 height 12
click at [923, 52] on button "Save Shipment" at bounding box center [949, 54] width 61 height 17
type input "9/23/2025 12:00 PM"
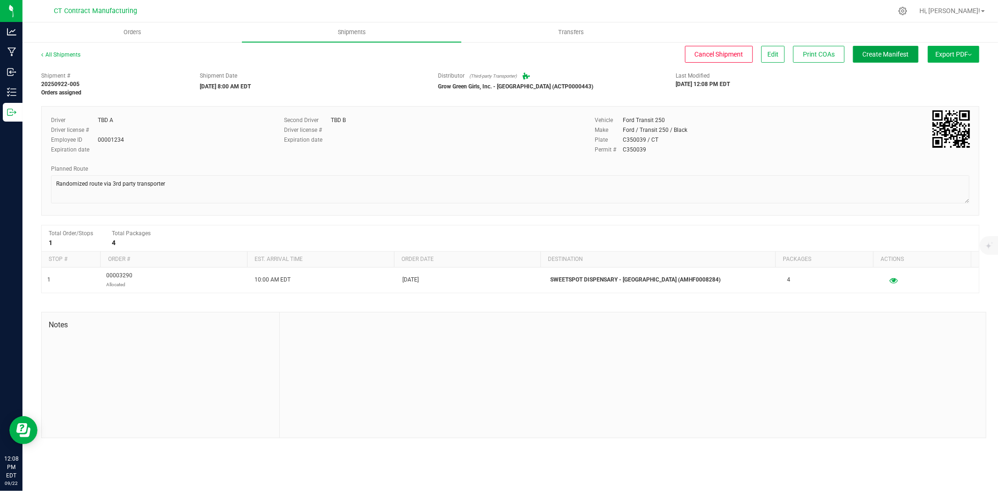
click at [902, 56] on span "Create Manifest" at bounding box center [886, 54] width 46 height 7
click at [66, 51] on link "All Shipments" at bounding box center [60, 54] width 39 height 7
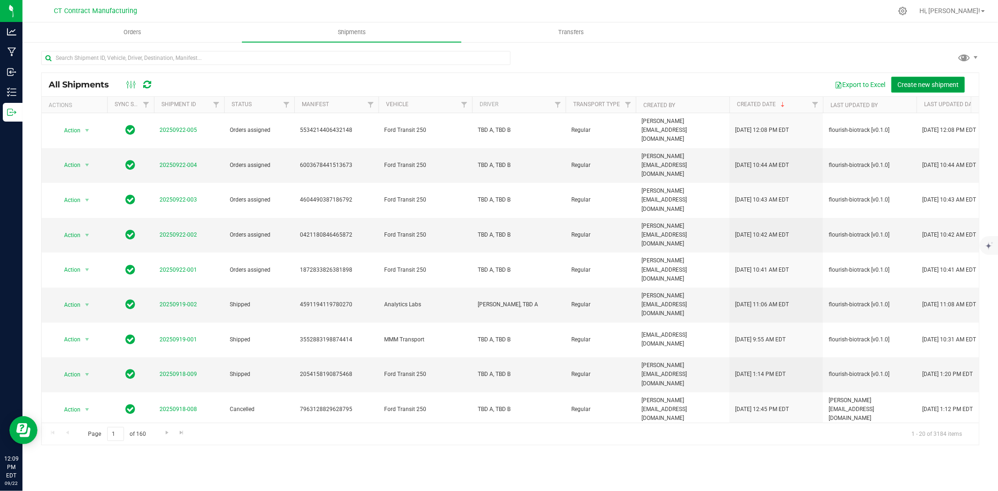
click at [909, 84] on span "Create new shipment" at bounding box center [927, 84] width 61 height 7
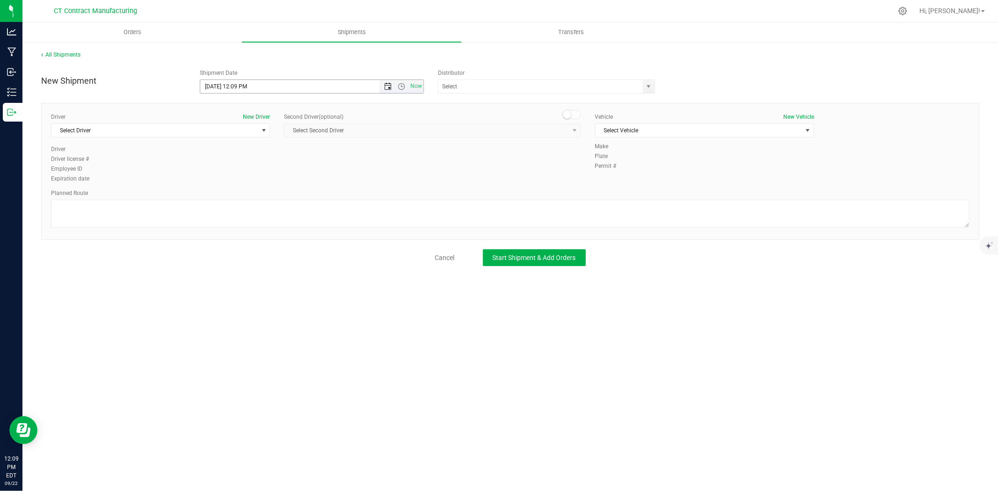
click at [386, 83] on span "Open the date view" at bounding box center [387, 86] width 7 height 7
click at [236, 181] on link "23" at bounding box center [236, 182] width 14 height 15
click at [403, 84] on span "Open the time view" at bounding box center [401, 86] width 7 height 7
click at [235, 186] on li "8:00 AM" at bounding box center [311, 190] width 222 height 12
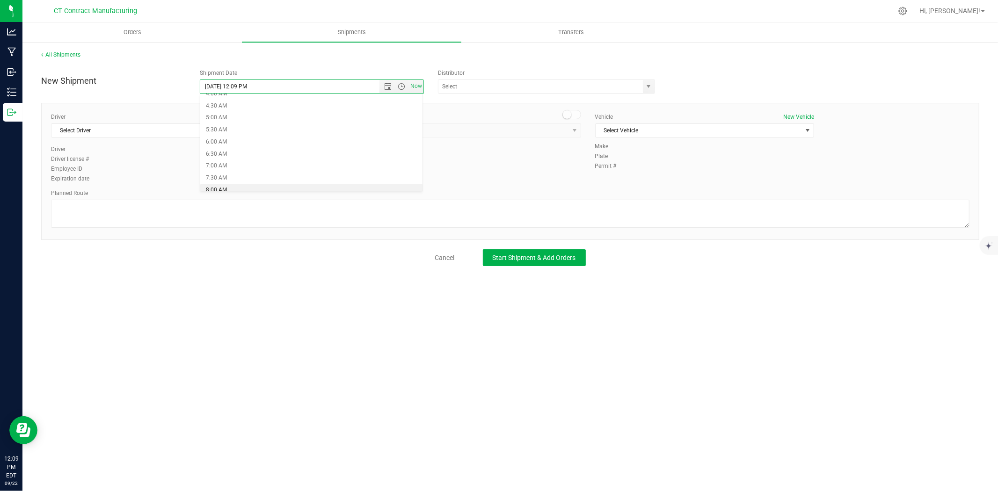
type input "9/23/2025 8:00 AM"
click at [658, 87] on div "ALTASCI LABS (CSL0001049) Analytics Labs CT LLC (ACTL0000005) BLUEPOINT WELLNES…" at bounding box center [550, 87] width 224 height 14
click at [651, 88] on span "select" at bounding box center [648, 86] width 7 height 7
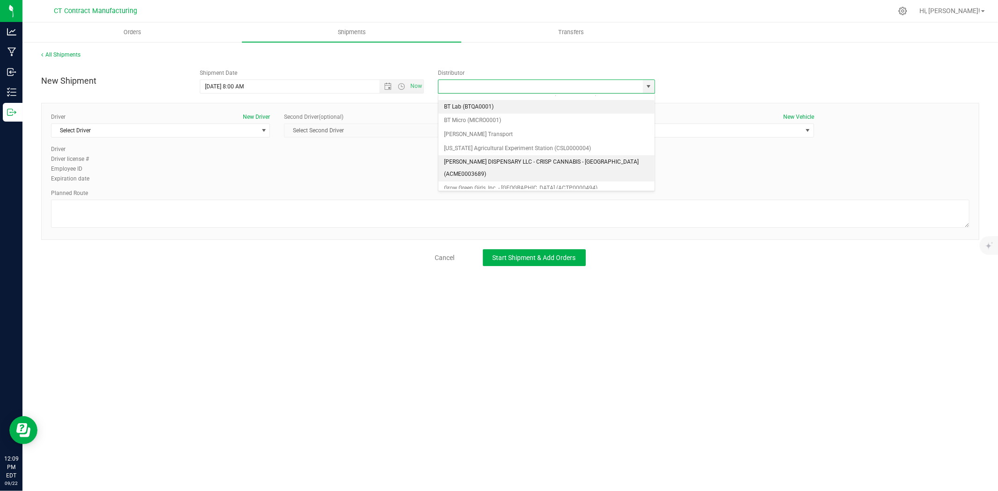
scroll to position [52, 0]
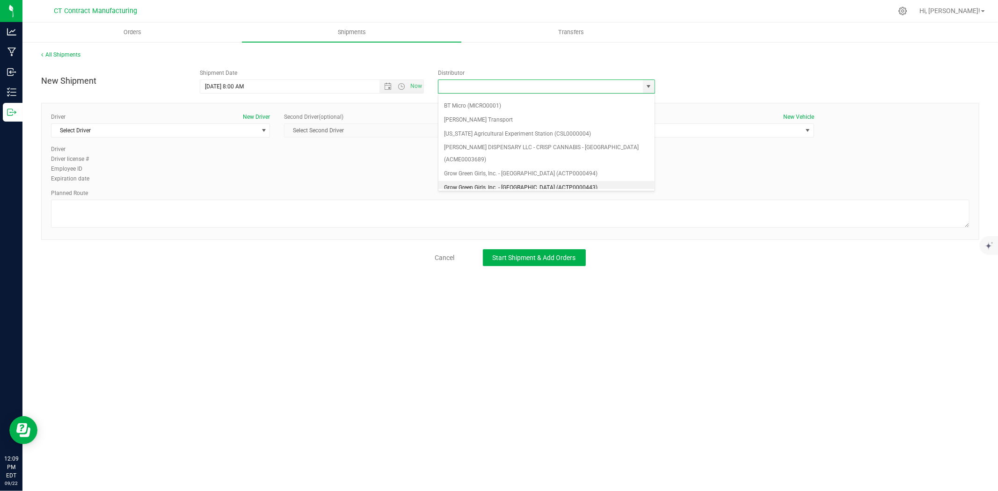
click at [549, 181] on li "Grow Green Girls, Inc. - Westbrook (ACTP0000443)" at bounding box center [546, 188] width 216 height 14
type input "Grow Green Girls, Inc. - Westbrook (ACTP0000443)"
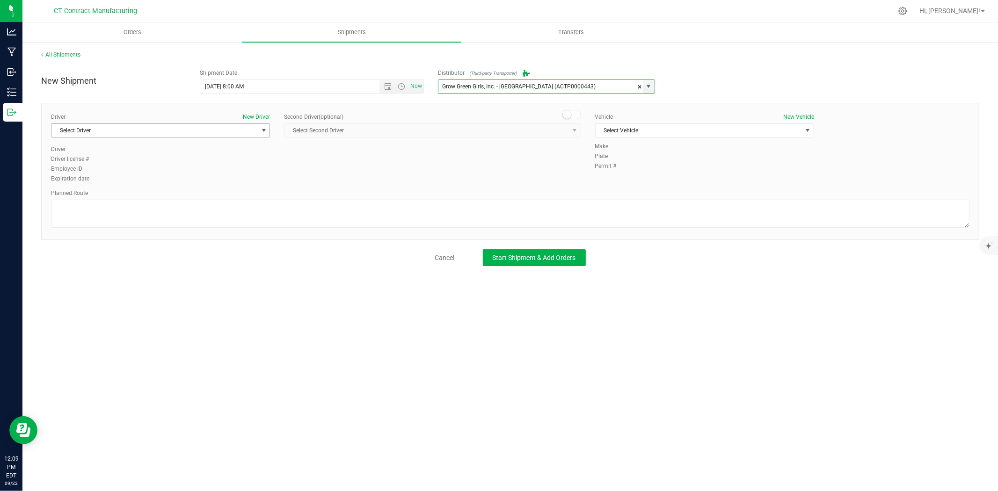
click at [258, 138] on span "Select Driver" at bounding box center [160, 131] width 219 height 14
click at [257, 137] on span "Select Driver" at bounding box center [154, 130] width 206 height 13
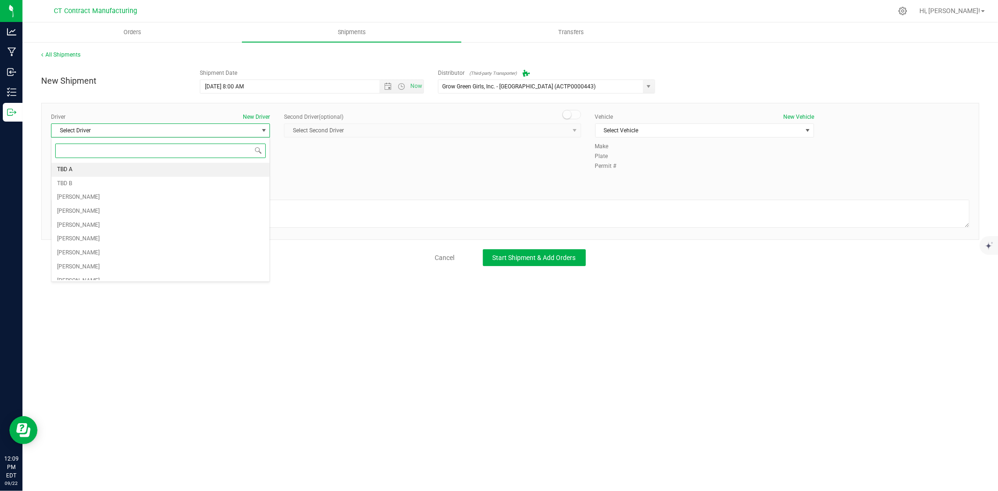
click at [189, 172] on li "TBD A" at bounding box center [160, 170] width 218 height 14
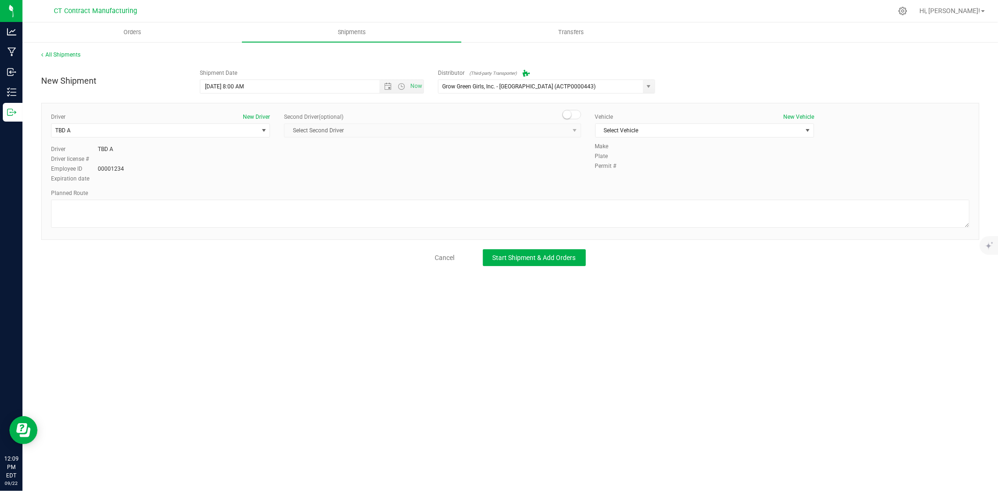
click at [578, 114] on span at bounding box center [571, 114] width 19 height 9
click at [569, 127] on span "select" at bounding box center [575, 130] width 12 height 13
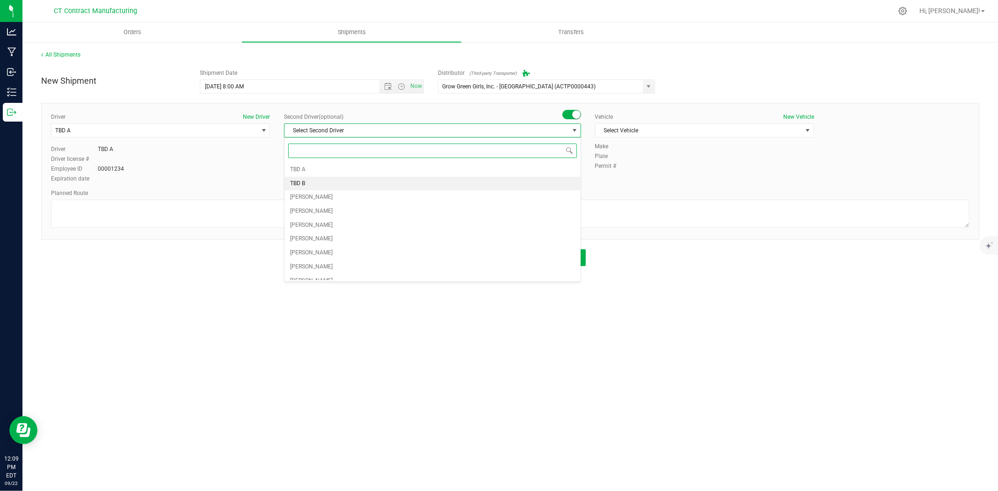
click at [363, 180] on li "TBD B" at bounding box center [433, 184] width 296 height 14
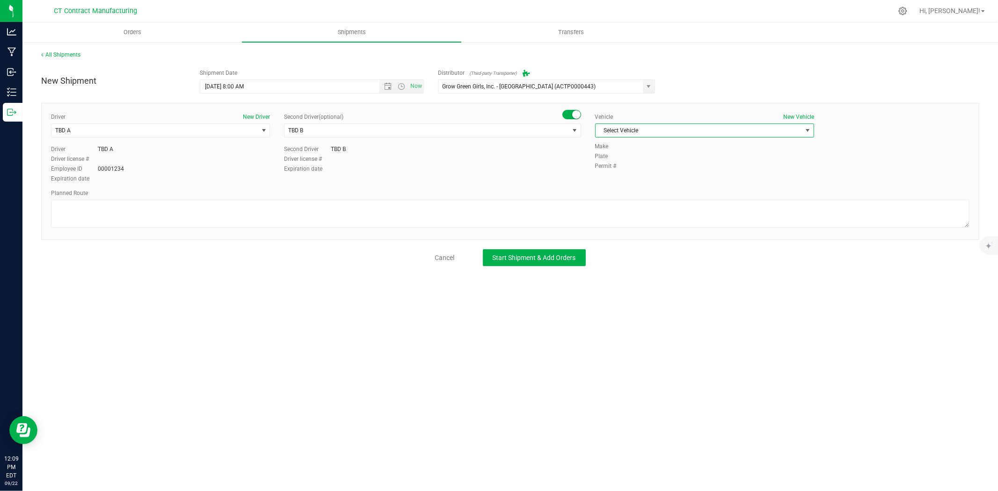
click at [661, 125] on span "Select Vehicle" at bounding box center [699, 130] width 206 height 13
click at [646, 155] on li "Ford Transit 250" at bounding box center [705, 160] width 218 height 14
click at [600, 211] on textarea at bounding box center [510, 214] width 919 height 28
paste textarea "Randomized route via 3rd party transporter"
type textarea "Randomized route via 3rd party transporter"
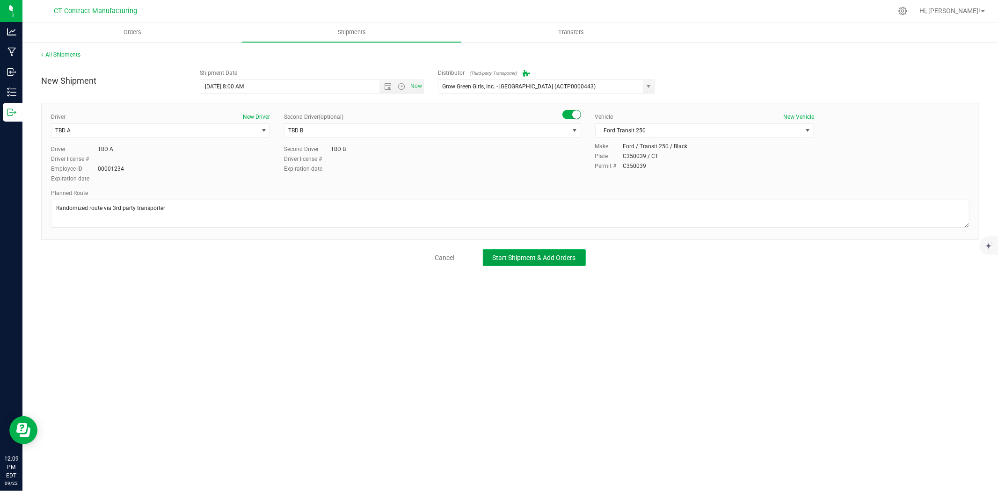
click at [562, 254] on span "Start Shipment & Add Orders" at bounding box center [534, 257] width 83 height 7
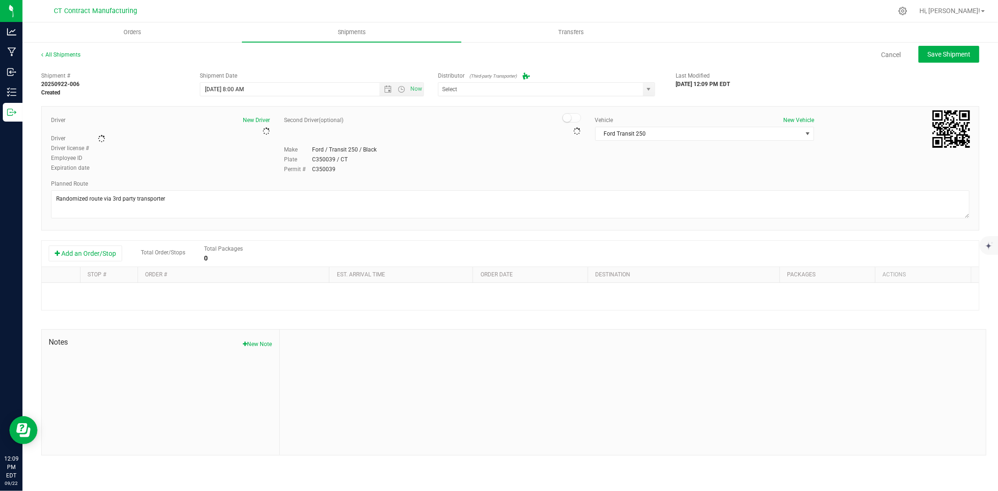
type input "Grow Green Girls, Inc. - Westbrook (ACTP0000443)"
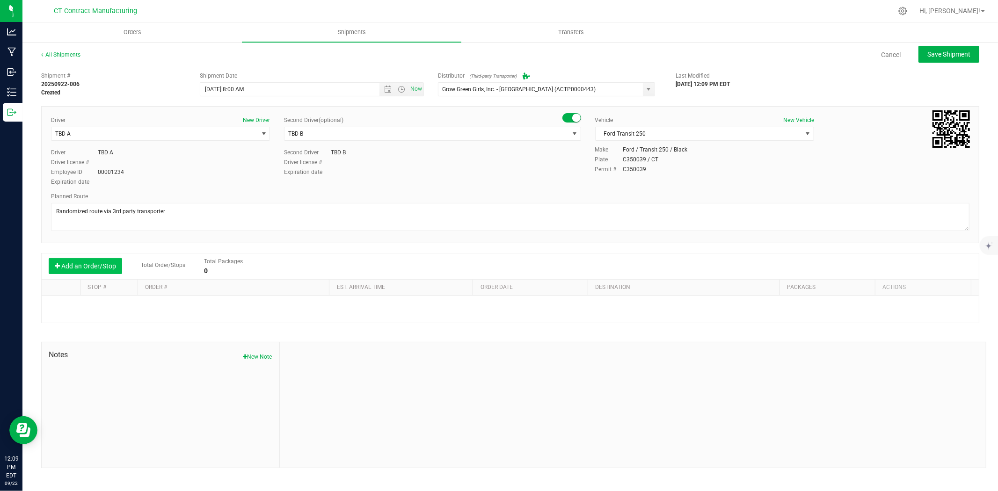
click at [95, 268] on button "Add an Order/Stop" at bounding box center [85, 266] width 73 height 16
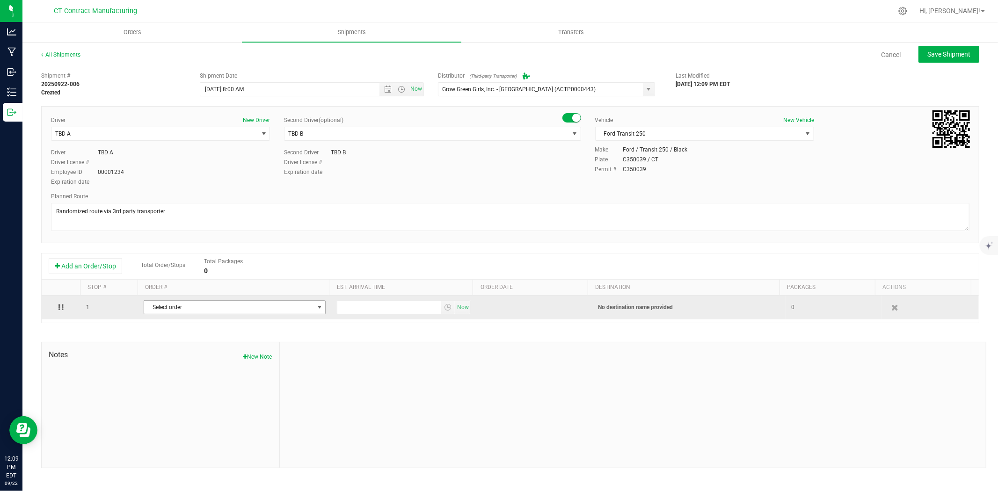
click at [198, 311] on span "Select order" at bounding box center [228, 307] width 169 height 13
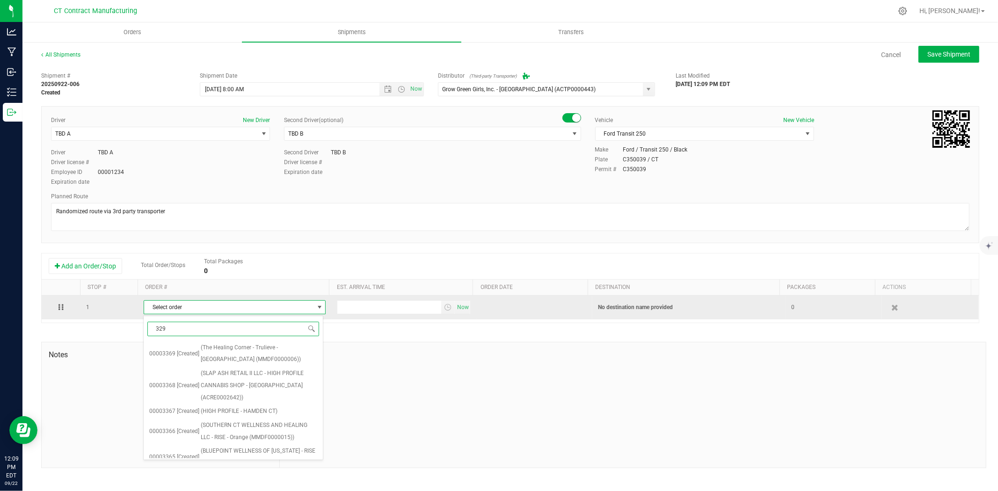
type input "3292"
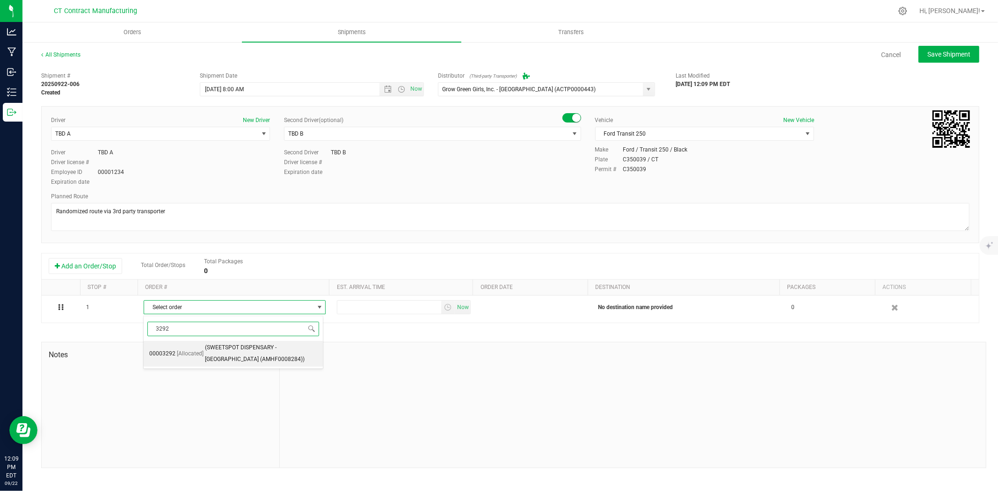
click at [209, 364] on span "(SWEETSPOT DISPENSARY - STAMFORD (AMHF0008284))" at bounding box center [261, 354] width 113 height 24
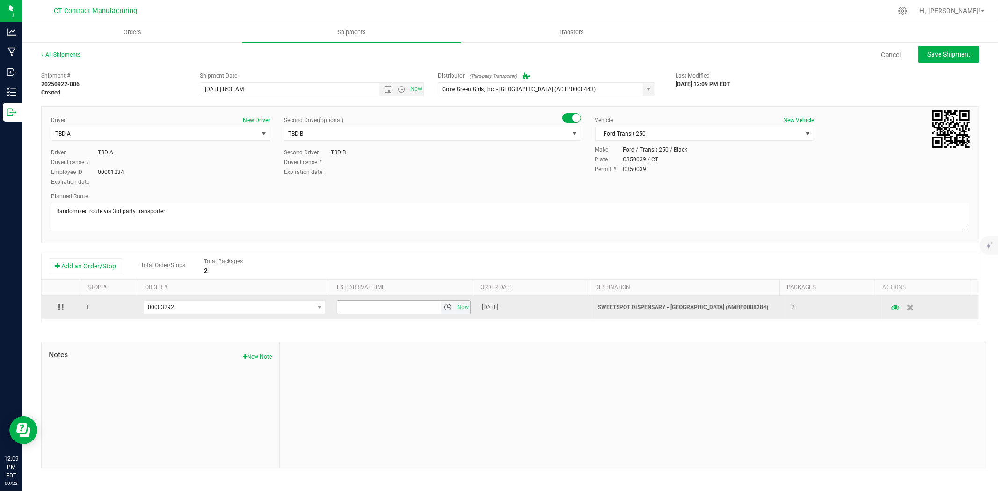
click at [444, 308] on span "select" at bounding box center [447, 307] width 7 height 7
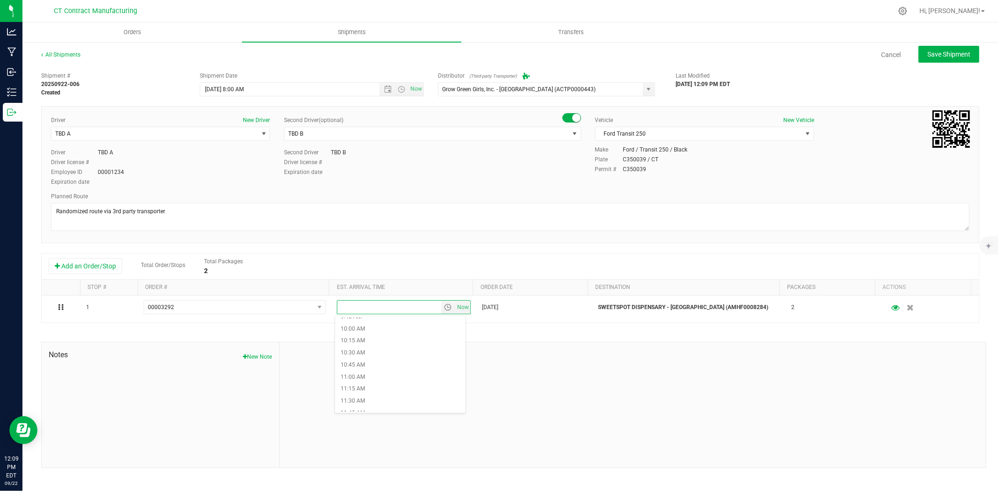
scroll to position [468, 0]
click at [364, 338] on li "10:00 AM" at bounding box center [400, 337] width 131 height 12
click at [944, 54] on span "Save Shipment" at bounding box center [948, 54] width 43 height 7
type input "9/23/2025 12:00 PM"
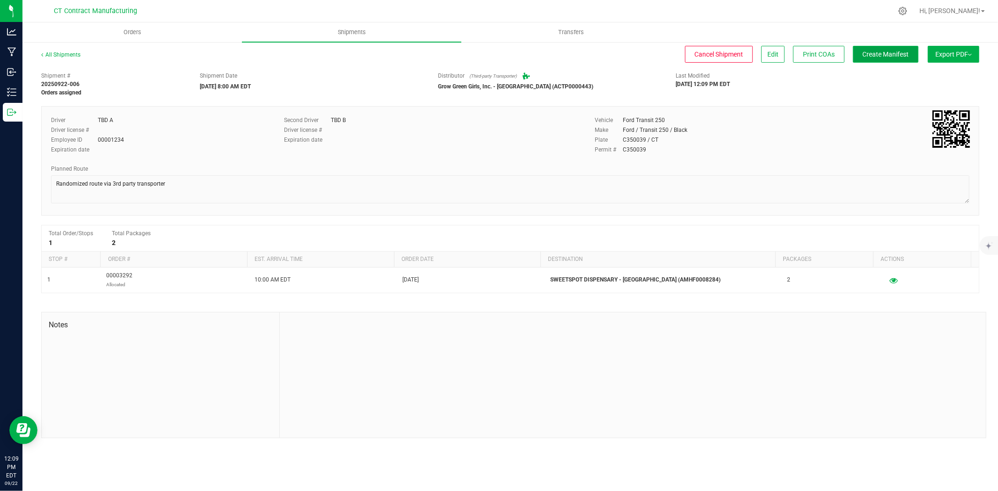
click at [881, 47] on button "Create Manifest" at bounding box center [886, 54] width 66 height 17
click at [57, 54] on link "All Shipments" at bounding box center [60, 54] width 39 height 7
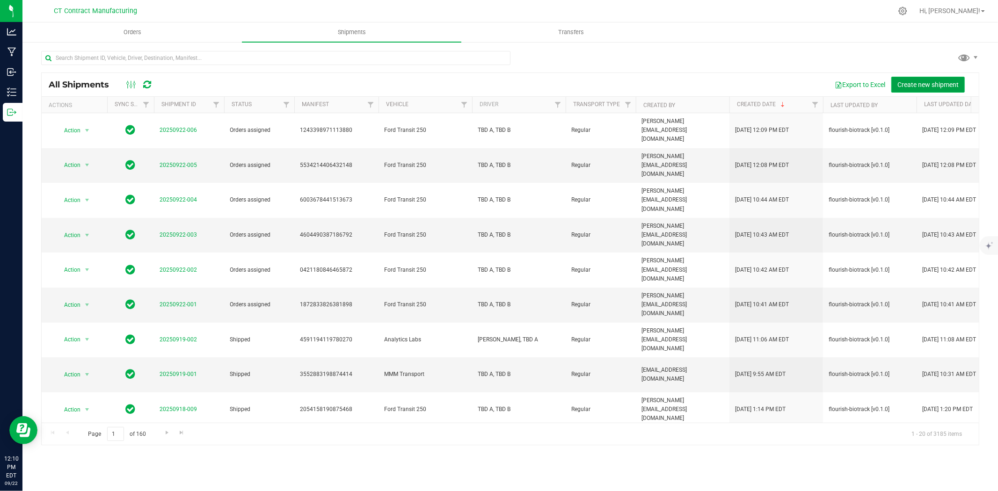
click at [901, 78] on button "Create new shipment" at bounding box center [927, 85] width 73 height 16
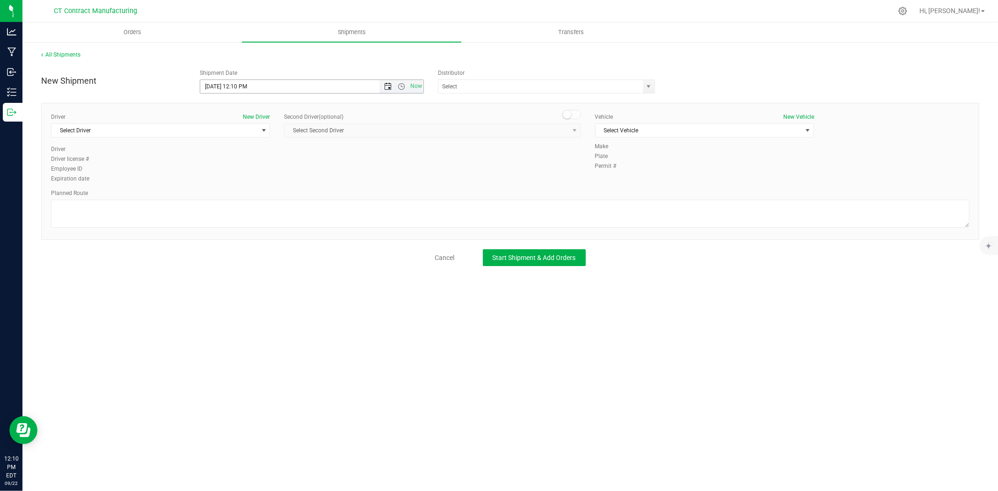
click at [387, 88] on span "Open the date view" at bounding box center [387, 86] width 7 height 7
click at [235, 179] on link "23" at bounding box center [236, 182] width 14 height 15
click at [401, 86] on span "Open the time view" at bounding box center [401, 86] width 7 height 7
click at [230, 186] on li "8:00 AM" at bounding box center [311, 190] width 222 height 12
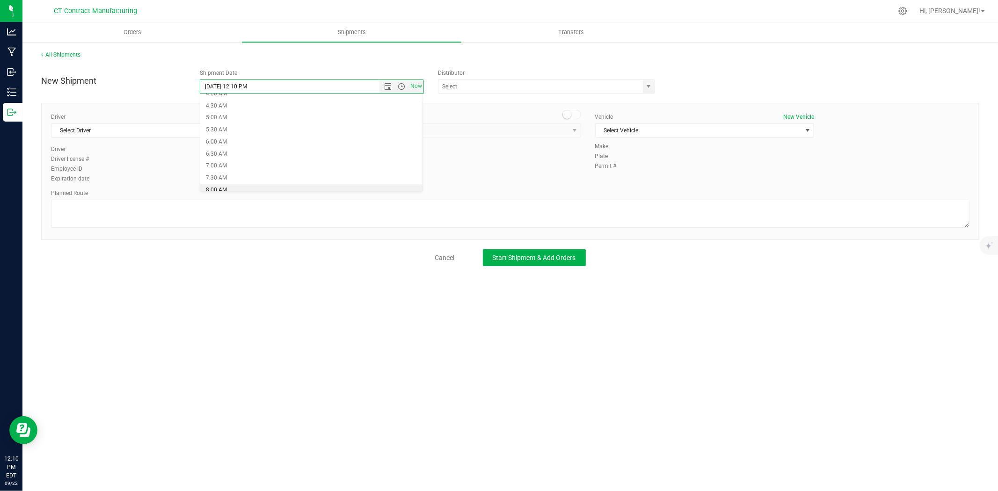
type input "9/23/2025 8:00 AM"
click at [648, 89] on span "select" at bounding box center [648, 86] width 7 height 7
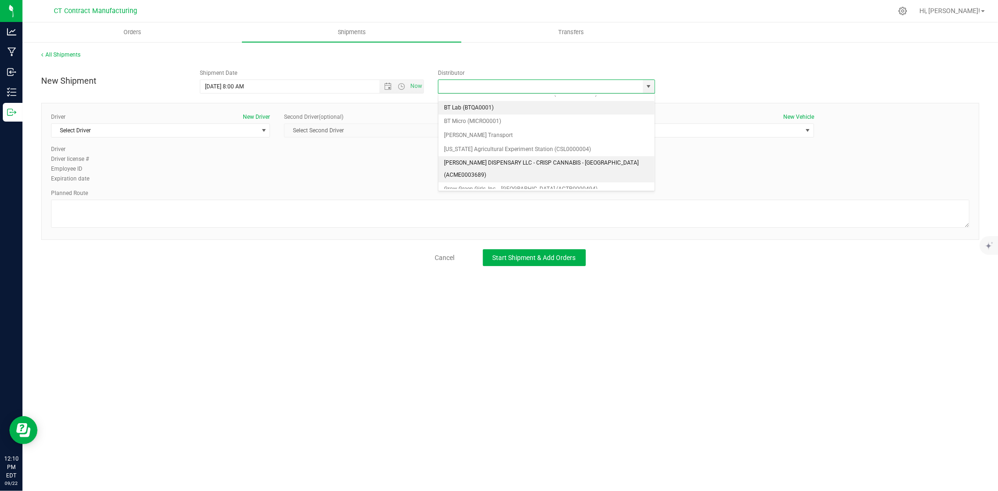
scroll to position [52, 0]
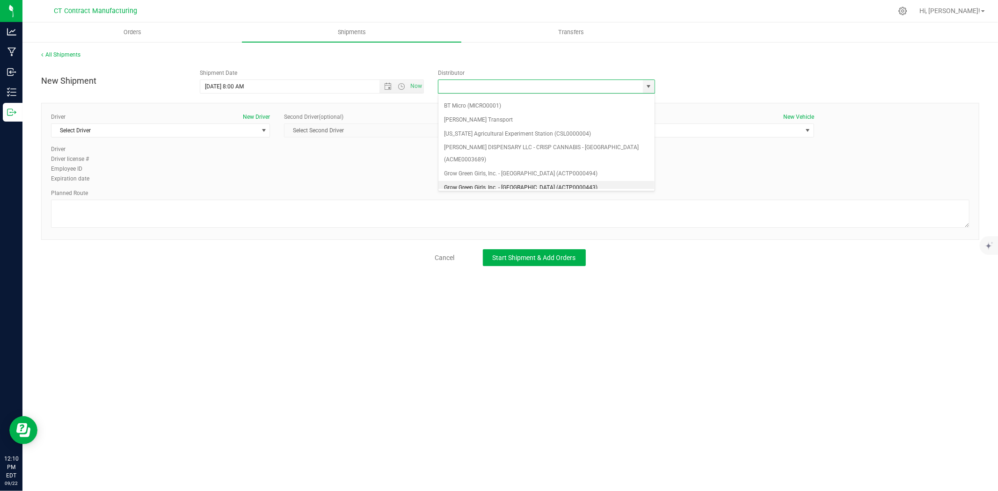
click at [530, 181] on li "Grow Green Girls, Inc. - Westbrook (ACTP0000443)" at bounding box center [546, 188] width 216 height 14
type input "Grow Green Girls, Inc. - Westbrook (ACTP0000443)"
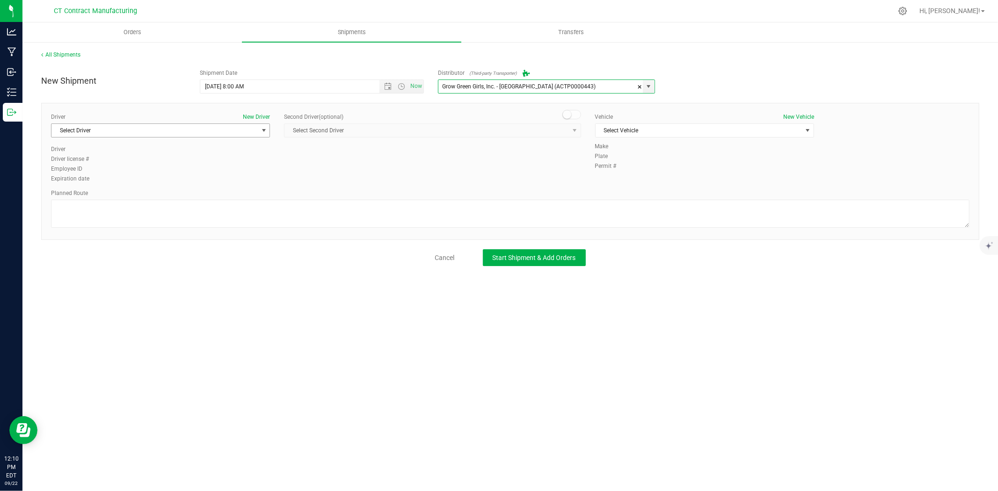
click at [251, 126] on span "Select Driver" at bounding box center [154, 130] width 206 height 13
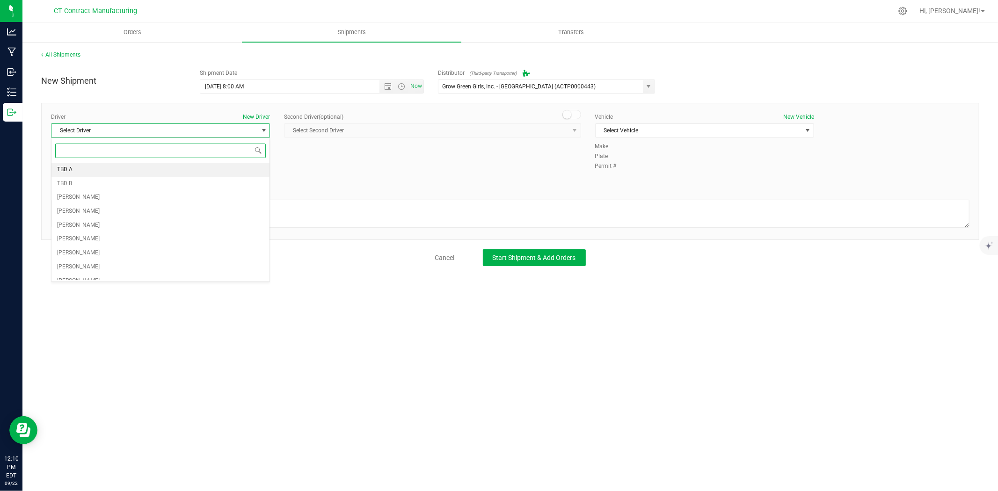
click at [95, 168] on li "TBD A" at bounding box center [160, 170] width 218 height 14
click at [571, 111] on span at bounding box center [571, 114] width 19 height 9
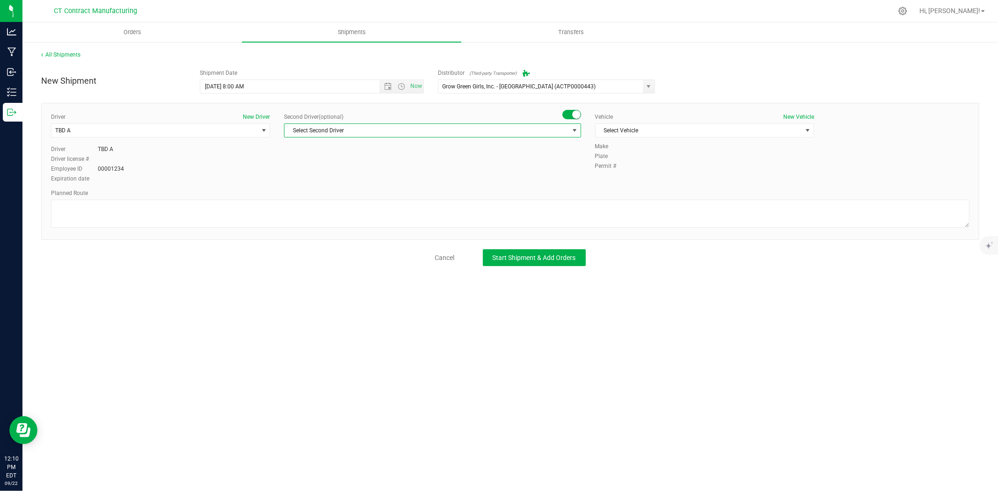
drag, startPoint x: 569, startPoint y: 129, endPoint x: 555, endPoint y: 141, distance: 18.2
click at [569, 129] on span "select" at bounding box center [575, 130] width 12 height 13
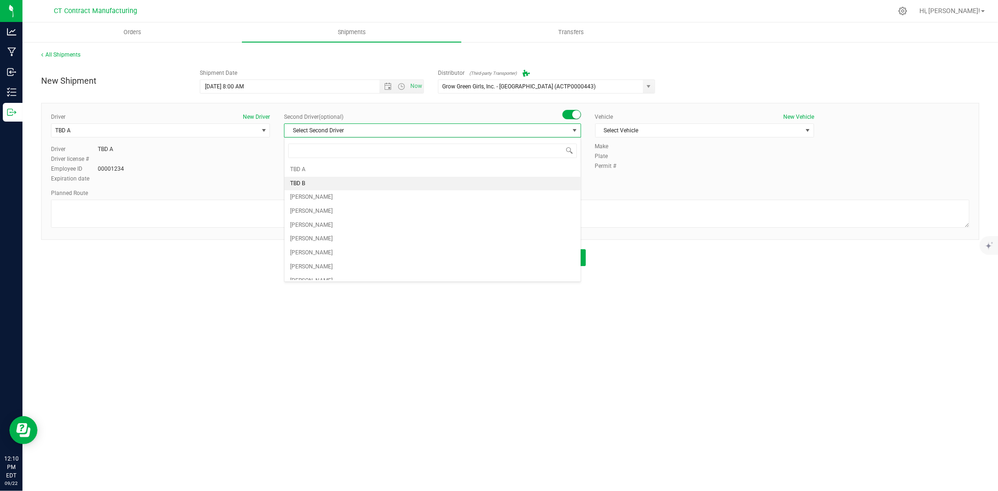
click at [381, 180] on li "TBD B" at bounding box center [433, 184] width 296 height 14
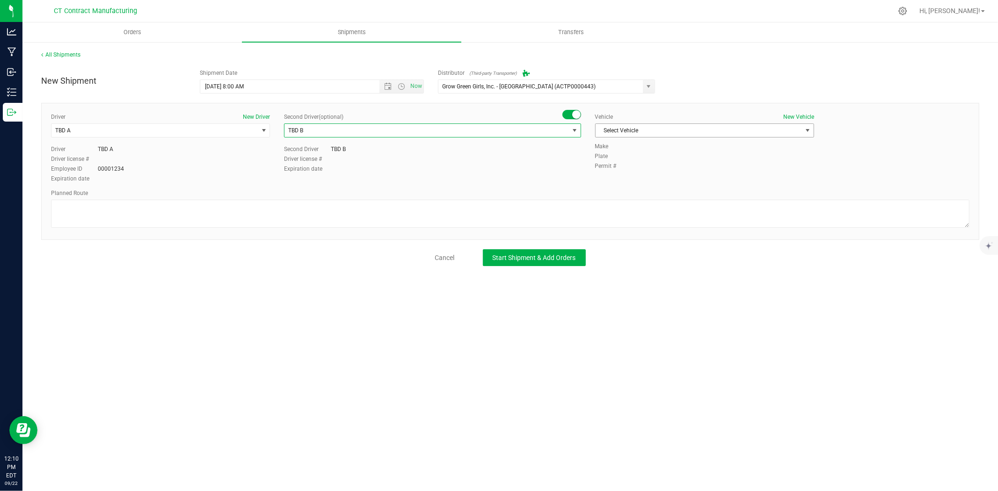
click at [639, 126] on span "Select Vehicle" at bounding box center [699, 130] width 206 height 13
click at [630, 156] on li "Ford Transit 250" at bounding box center [705, 160] width 218 height 14
click at [548, 221] on textarea at bounding box center [510, 214] width 919 height 28
paste textarea "Randomized route via 3rd party transporter"
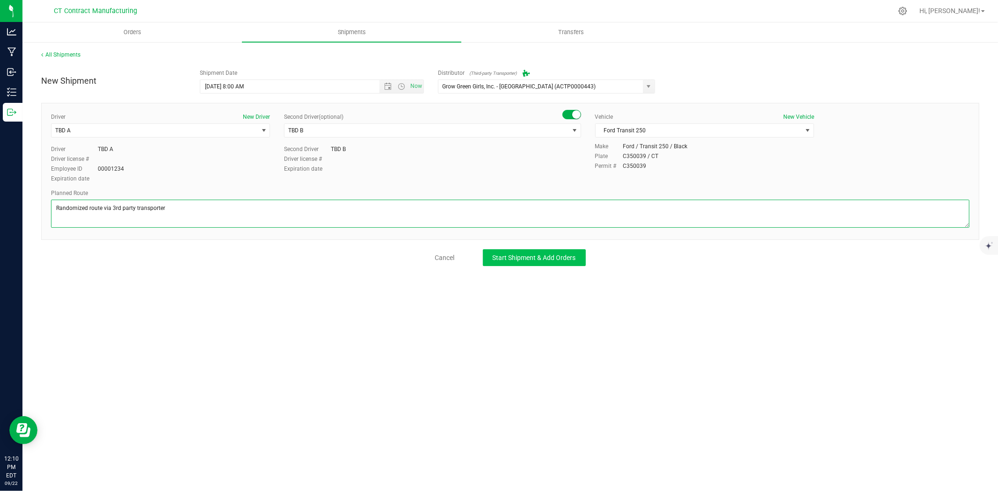
type textarea "Randomized route via 3rd party transporter"
click at [536, 258] on span "Start Shipment & Add Orders" at bounding box center [534, 257] width 83 height 7
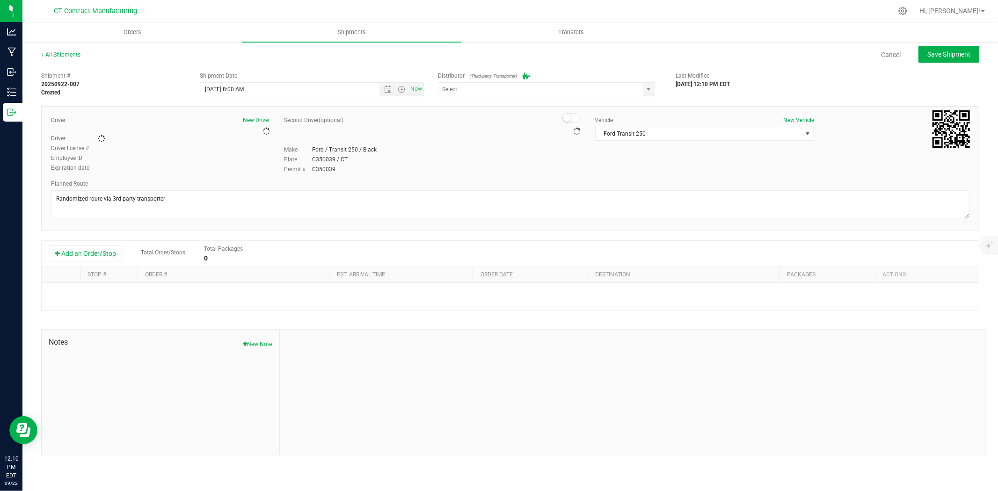
type input "Grow Green Girls, Inc. - Westbrook (ACTP0000443)"
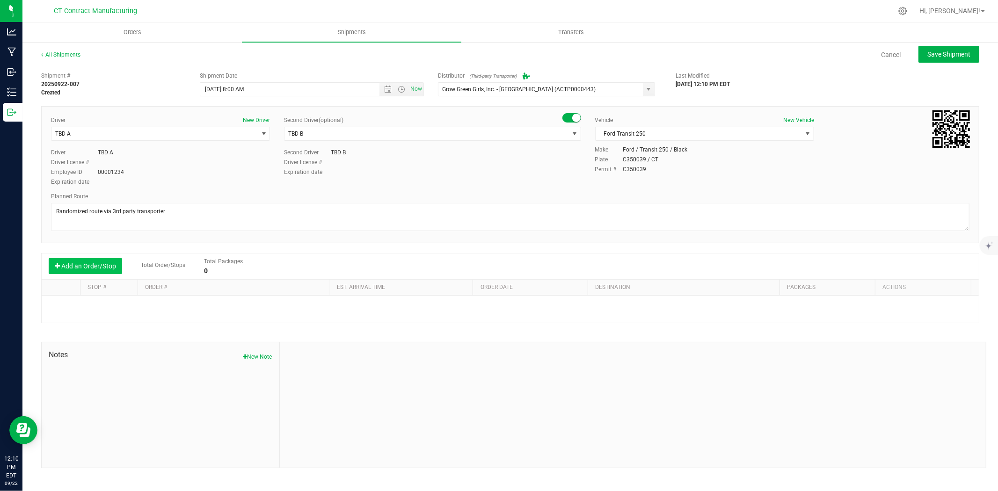
click at [104, 272] on button "Add an Order/Stop" at bounding box center [85, 266] width 73 height 16
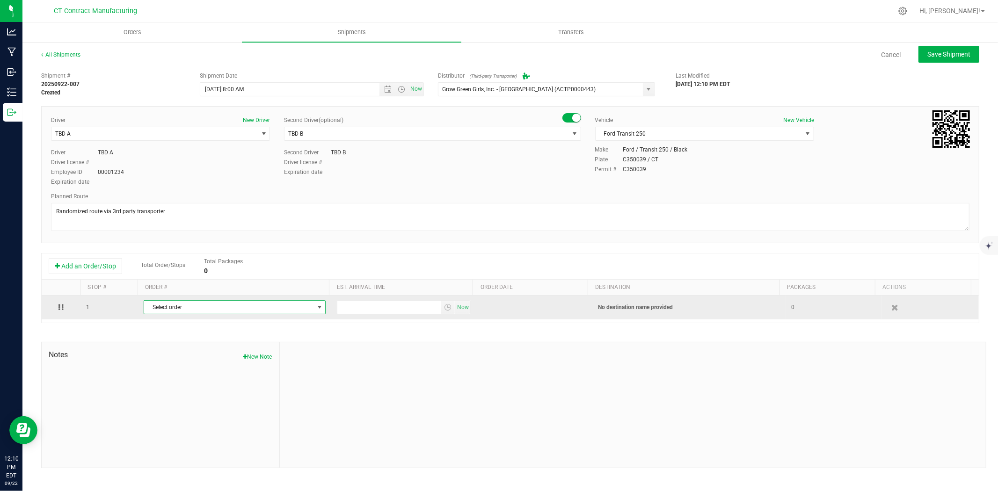
click at [198, 306] on span "Select order" at bounding box center [228, 307] width 169 height 13
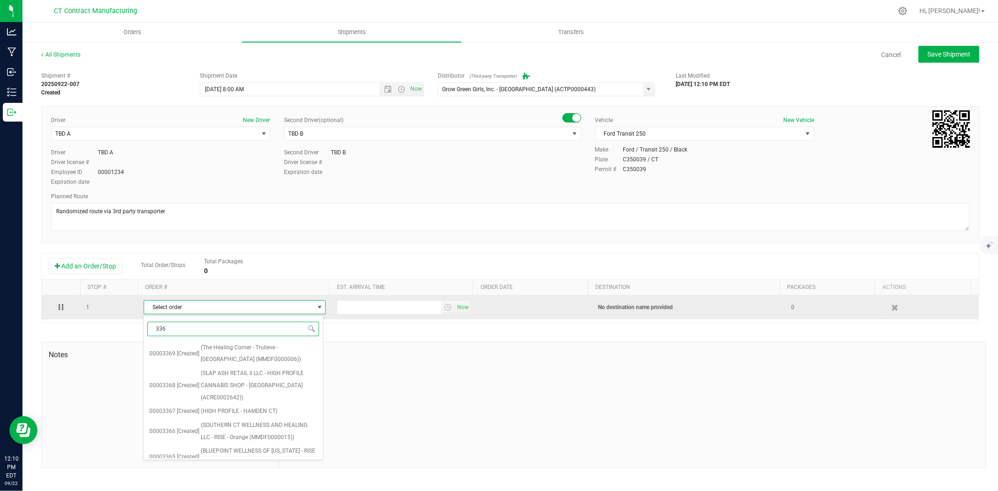
type input "3361"
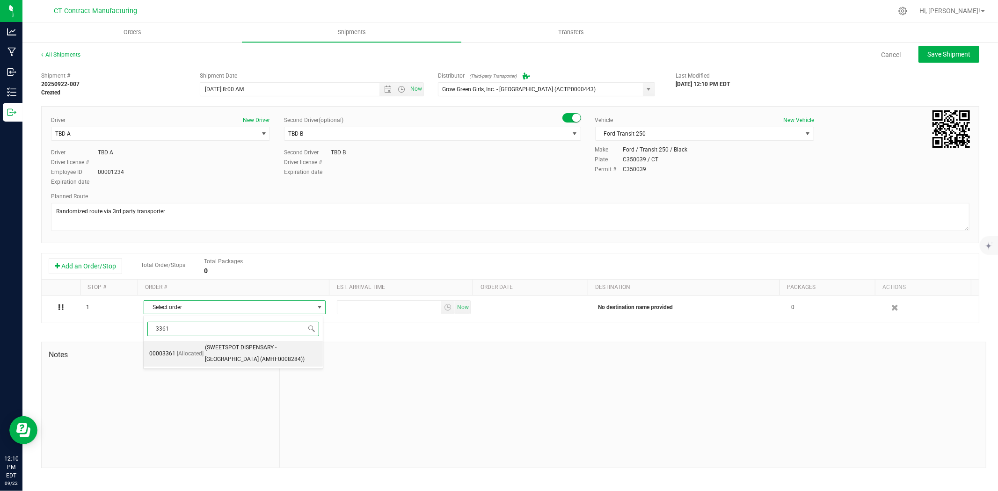
click at [236, 355] on span "(SWEETSPOT DISPENSARY - STAMFORD (AMHF0008284))" at bounding box center [261, 354] width 113 height 24
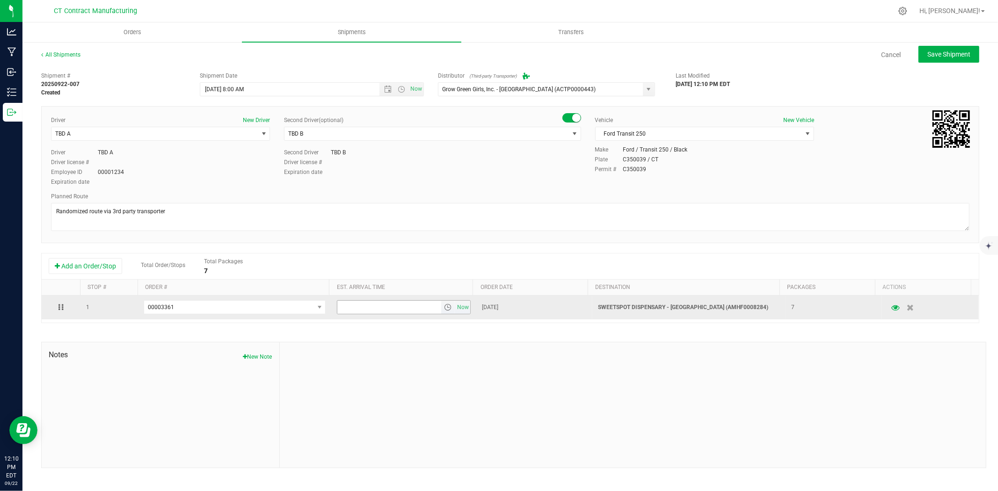
click at [444, 307] on span "select" at bounding box center [447, 307] width 7 height 7
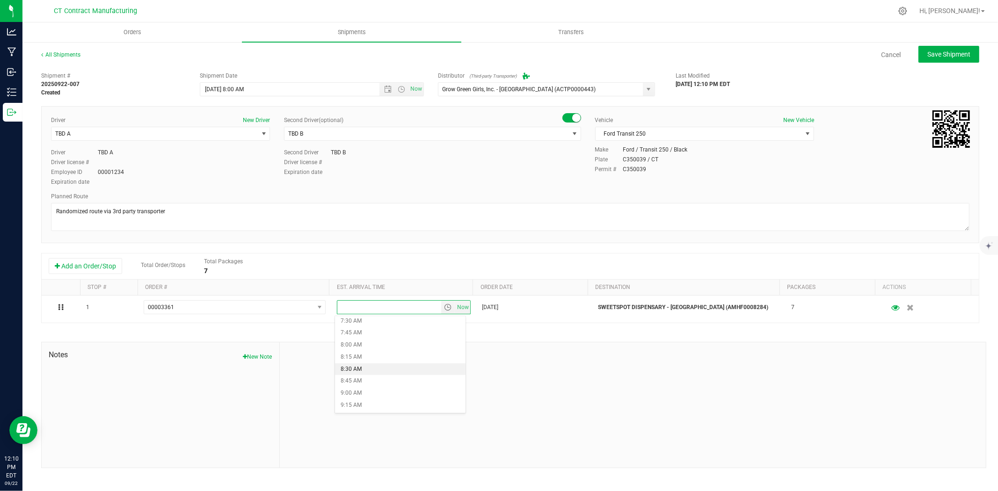
scroll to position [416, 0]
click at [372, 386] on li "10:00 AM" at bounding box center [400, 390] width 131 height 12
click at [952, 54] on span "Save Shipment" at bounding box center [948, 54] width 43 height 7
type input "9/23/2025 12:00 PM"
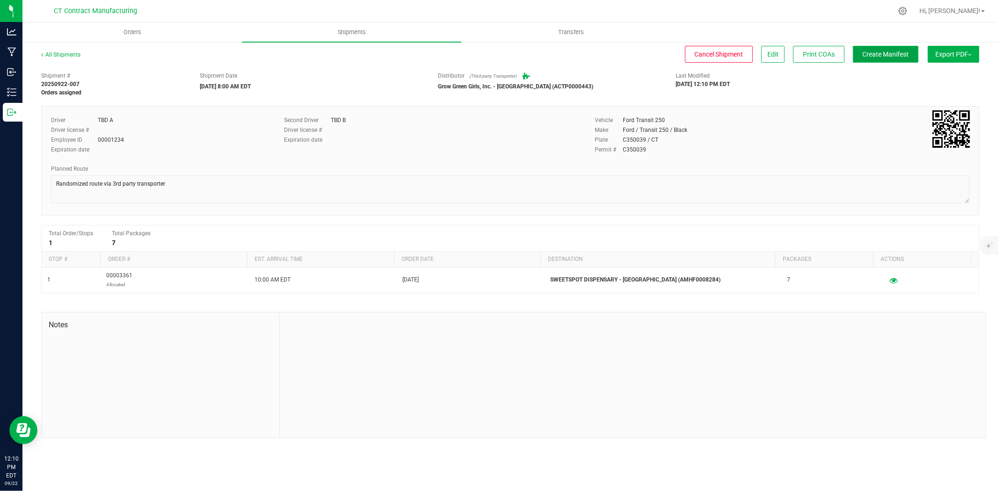
click at [898, 56] on span "Create Manifest" at bounding box center [886, 54] width 46 height 7
click at [61, 55] on link "All Shipments" at bounding box center [60, 54] width 39 height 7
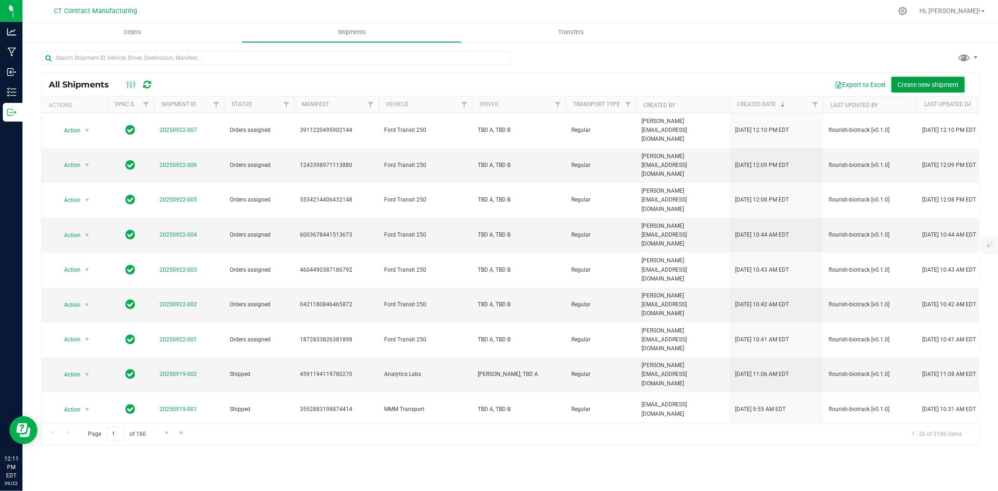
click at [921, 81] on span "Create new shipment" at bounding box center [927, 84] width 61 height 7
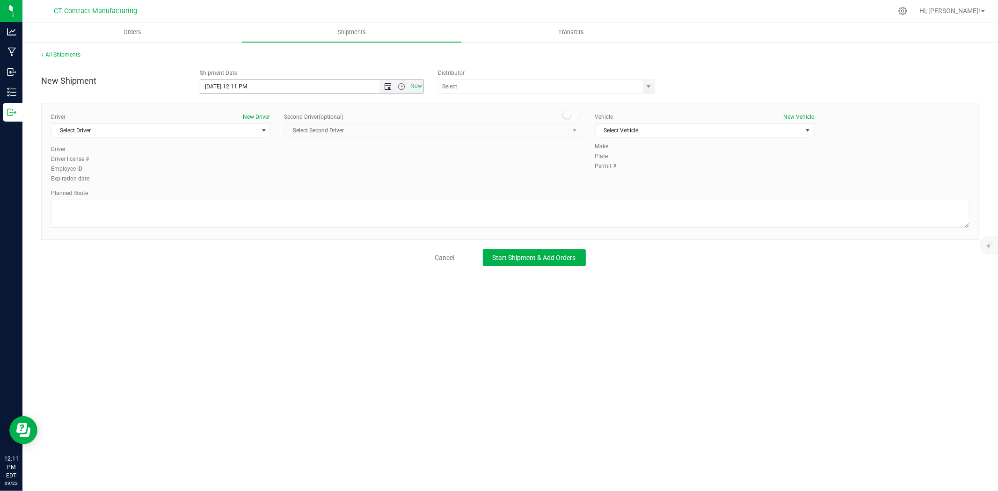
click at [387, 86] on span "Open the date view" at bounding box center [387, 86] width 7 height 7
click at [235, 180] on link "23" at bounding box center [236, 182] width 14 height 15
click at [398, 93] on span "Now" at bounding box center [401, 86] width 44 height 13
click at [402, 88] on span "Open the time view" at bounding box center [401, 86] width 7 height 7
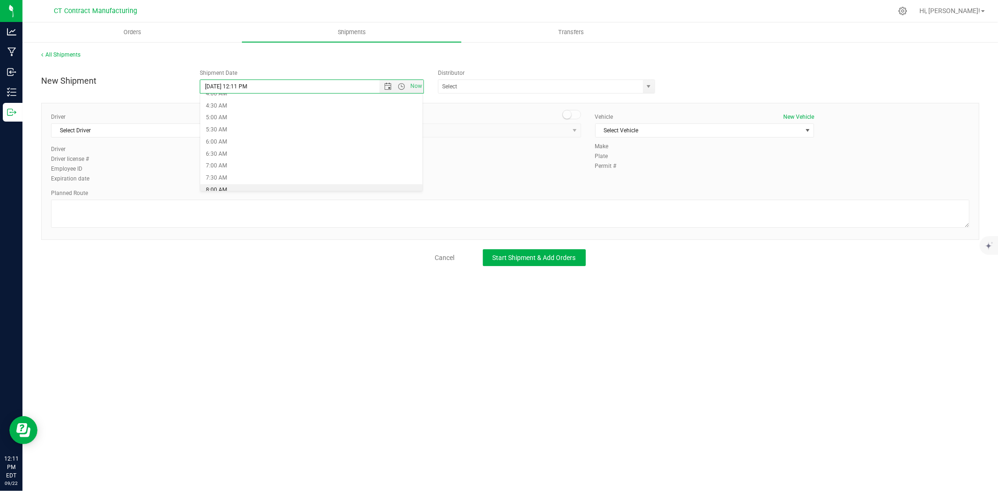
click at [241, 186] on li "8:00 AM" at bounding box center [311, 190] width 222 height 12
type input "9/23/2025 8:00 AM"
click at [647, 89] on span "select" at bounding box center [648, 86] width 7 height 7
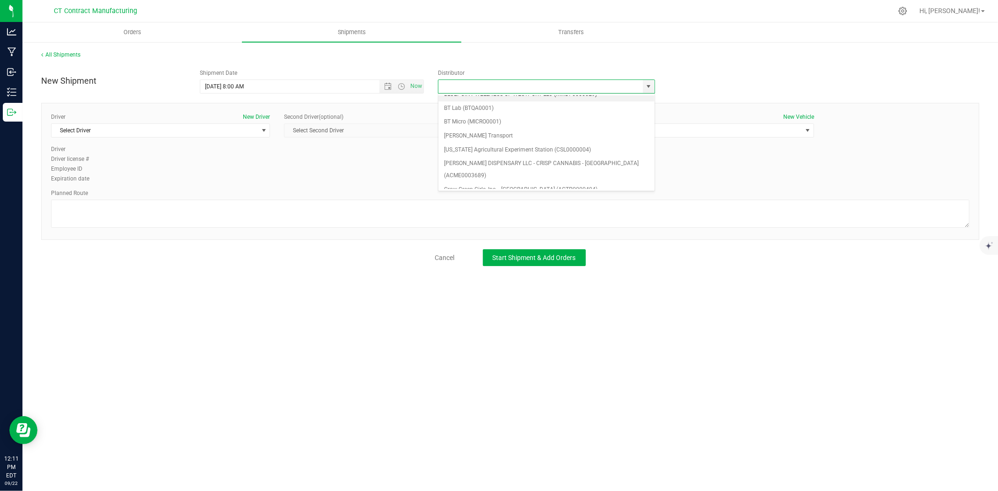
scroll to position [52, 0]
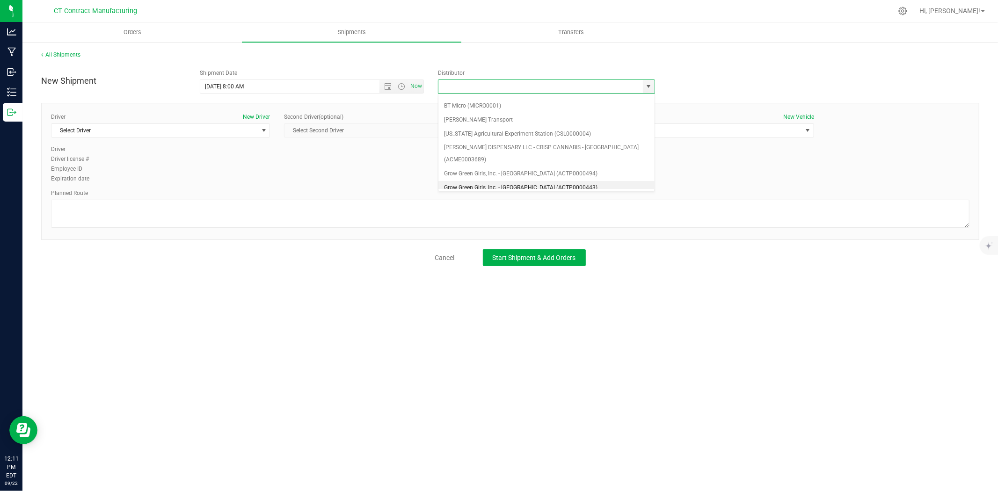
click at [508, 181] on li "Grow Green Girls, Inc. - Westbrook (ACTP0000443)" at bounding box center [546, 188] width 216 height 14
type input "Grow Green Girls, Inc. - Westbrook (ACTP0000443)"
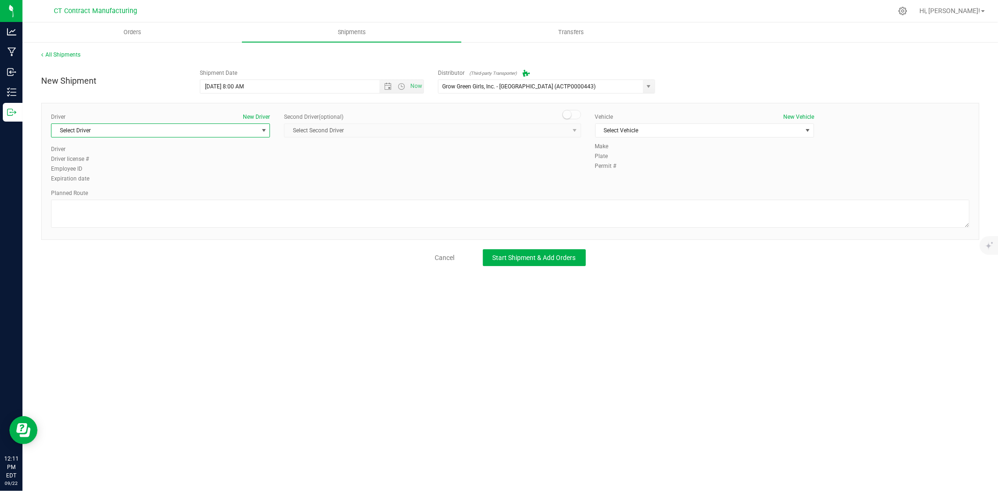
click at [225, 130] on span "Select Driver" at bounding box center [154, 130] width 206 height 13
click at [109, 174] on li "TBD A" at bounding box center [160, 170] width 218 height 14
click at [578, 115] on span at bounding box center [571, 114] width 19 height 9
click at [565, 136] on span "Select Second Driver" at bounding box center [427, 130] width 284 height 13
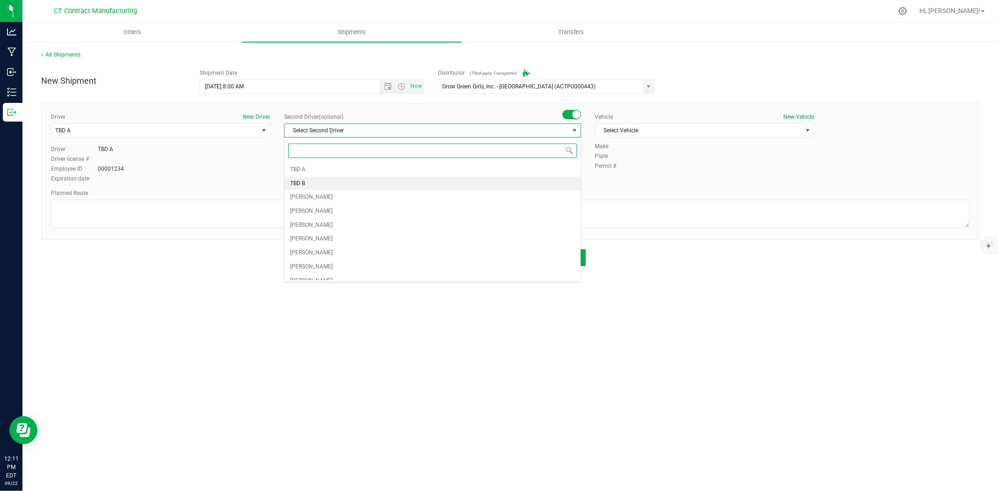
click at [352, 185] on li "TBD B" at bounding box center [433, 184] width 296 height 14
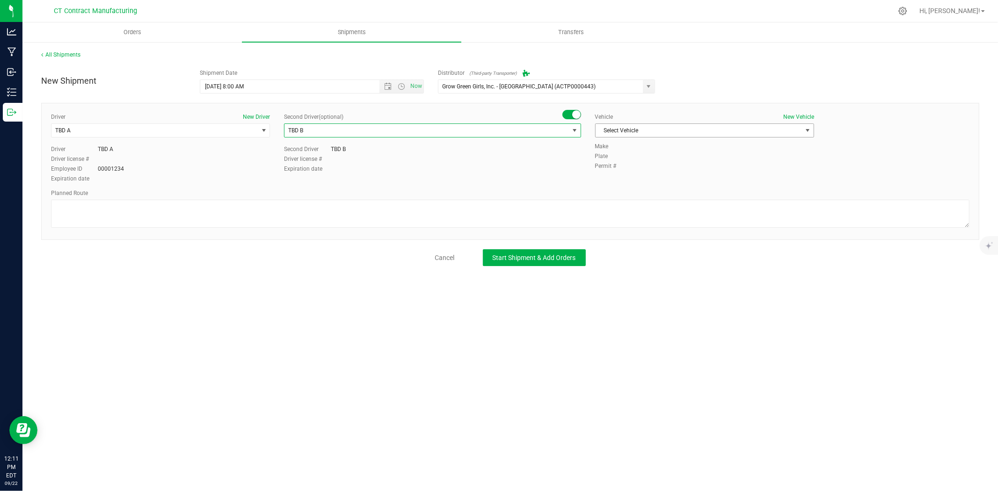
click at [694, 127] on span "Select Vehicle" at bounding box center [699, 130] width 206 height 13
click at [626, 162] on li "Ford Transit 250" at bounding box center [705, 160] width 218 height 14
click at [559, 209] on textarea at bounding box center [510, 214] width 919 height 28
paste textarea "Randomized route via 3rd party transporter"
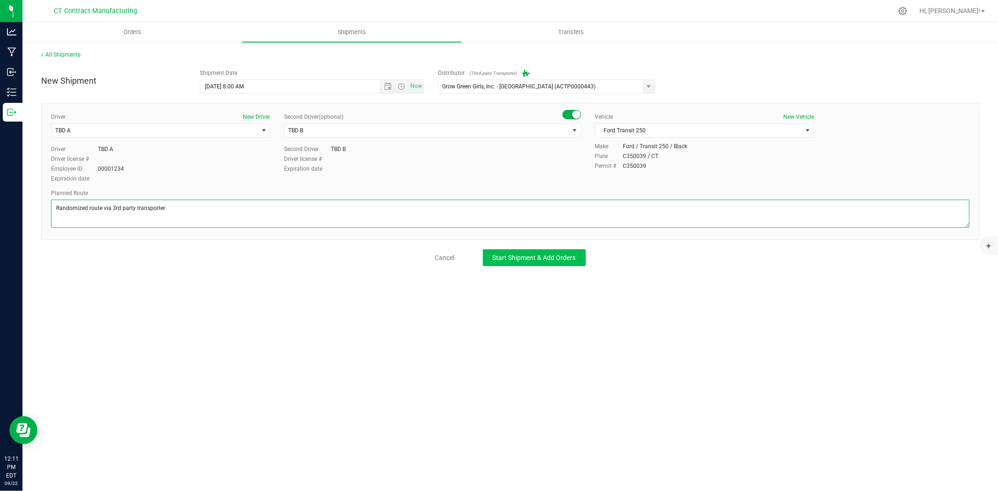
type textarea "Randomized route via 3rd party transporter"
click at [557, 263] on button "Start Shipment & Add Orders" at bounding box center [534, 257] width 103 height 17
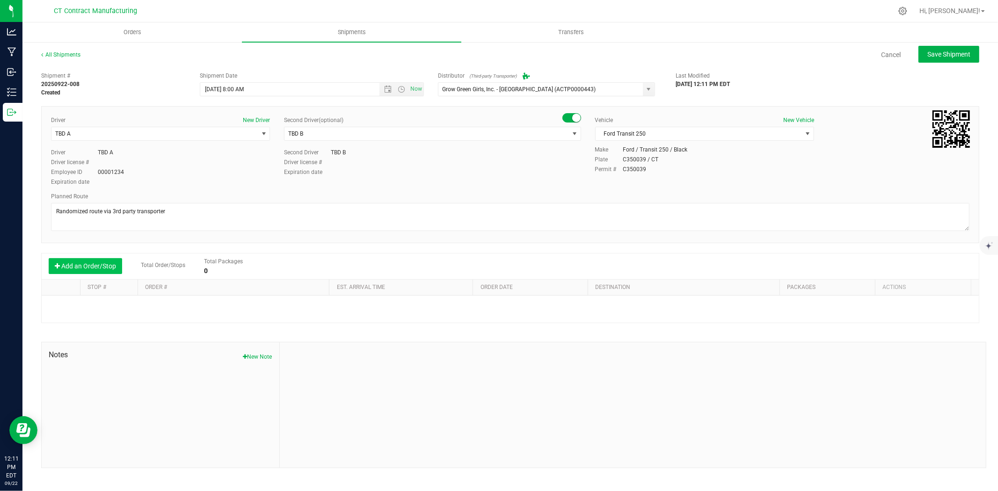
click at [101, 270] on button "Add an Order/Stop" at bounding box center [85, 266] width 73 height 16
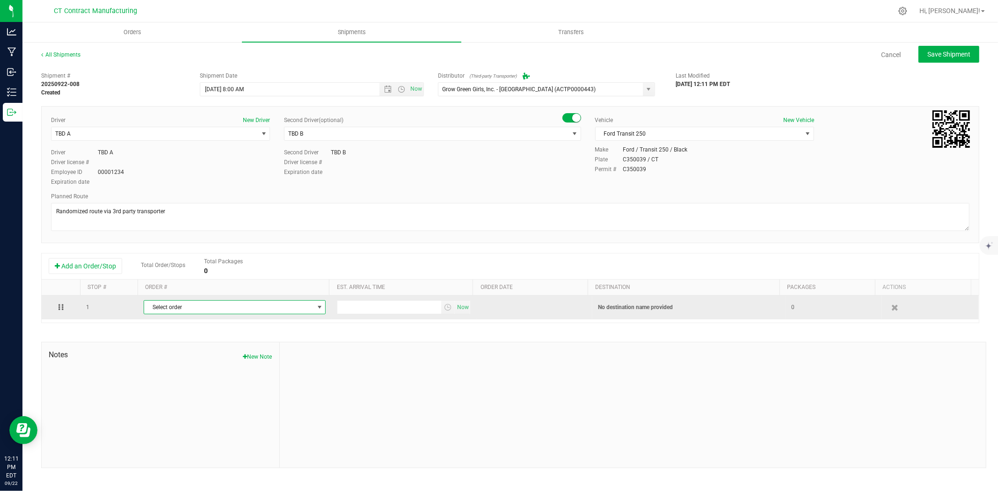
click at [211, 308] on span "Select order" at bounding box center [228, 307] width 169 height 13
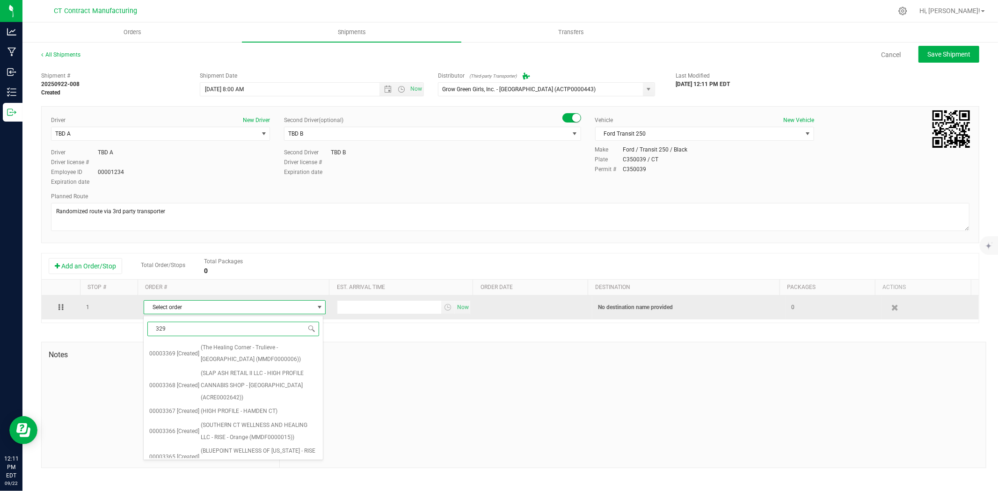
type input "3298"
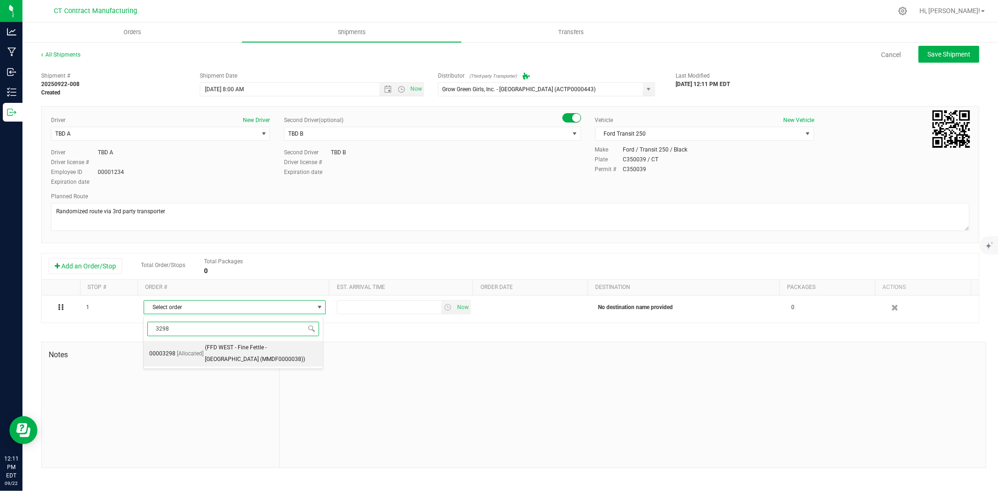
click at [219, 351] on span "(FFD WEST - Fine Fettle - Stamford (MMDF0000038))" at bounding box center [261, 354] width 113 height 24
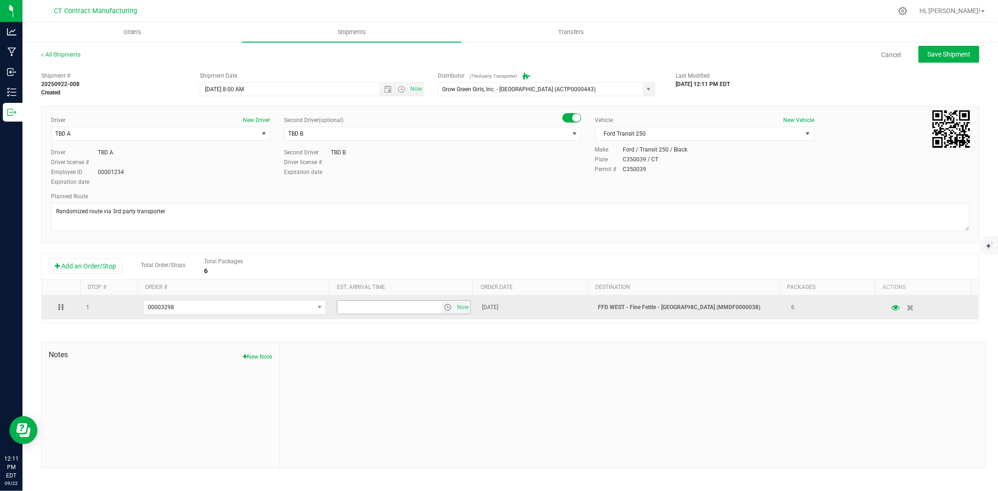
click at [446, 310] on span "select" at bounding box center [447, 307] width 7 height 7
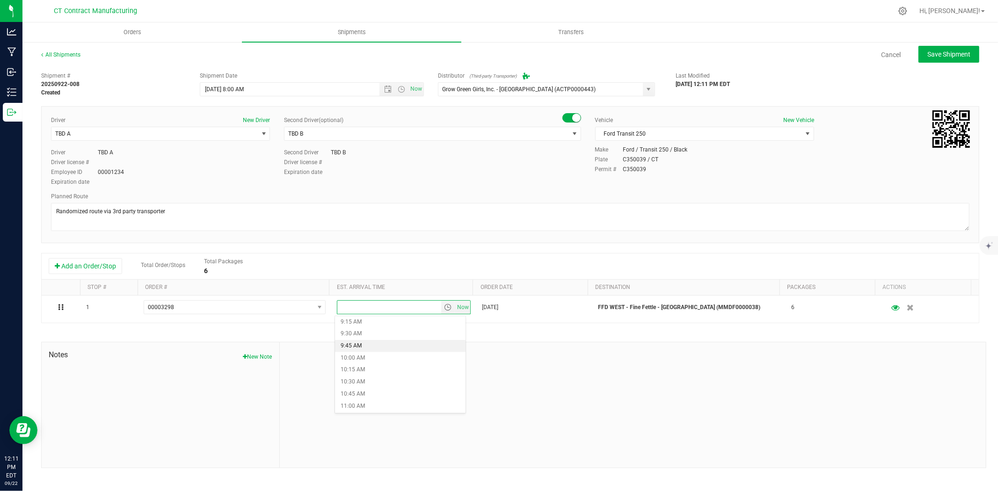
scroll to position [468, 0]
click at [386, 404] on li "11:30 AM" at bounding box center [400, 409] width 131 height 12
click at [941, 60] on button "Save Shipment" at bounding box center [949, 54] width 61 height 17
type input "9/23/2025 12:00 PM"
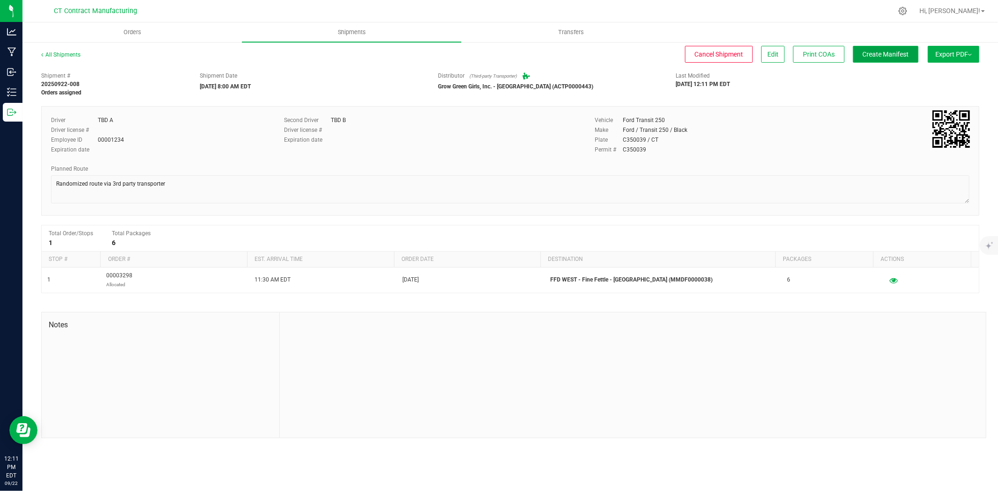
click at [894, 57] on span "Create Manifest" at bounding box center [886, 54] width 46 height 7
click at [55, 57] on link "All Shipments" at bounding box center [60, 54] width 39 height 7
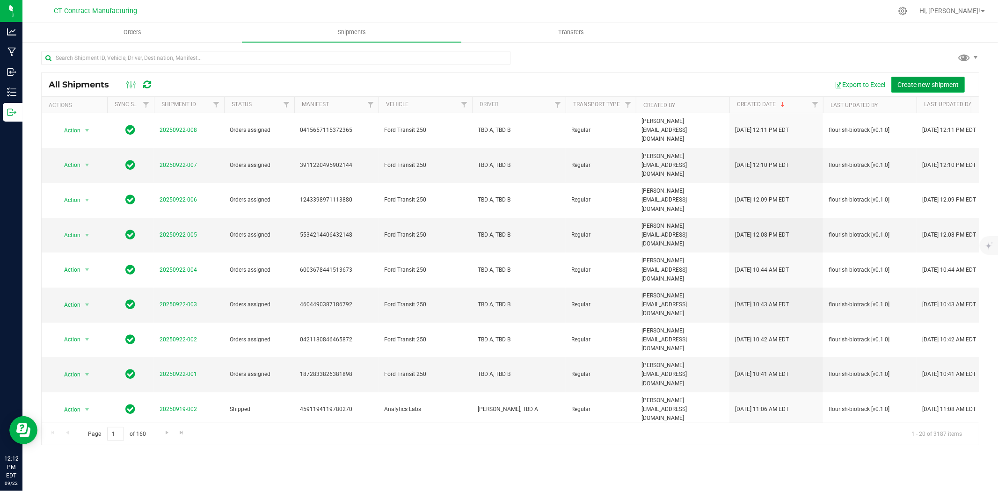
click at [923, 90] on button "Create new shipment" at bounding box center [927, 85] width 73 height 16
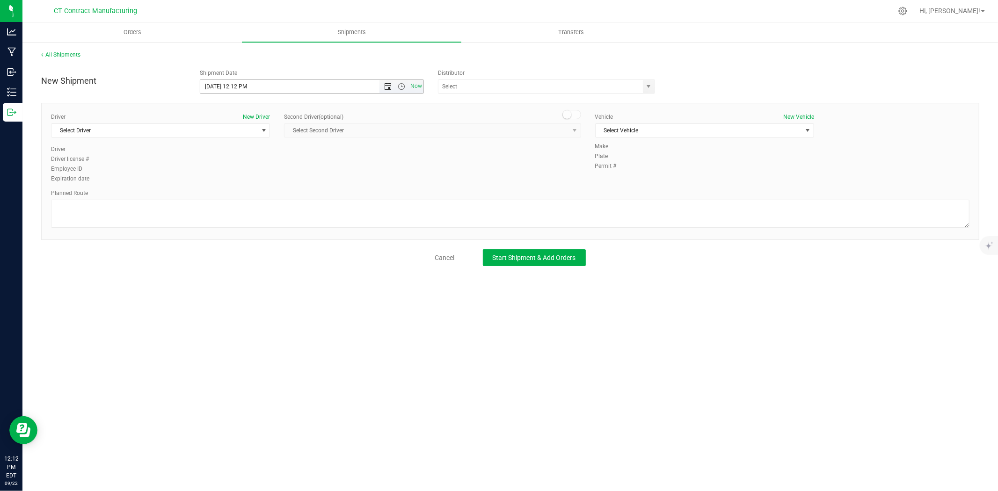
click at [387, 84] on span "Open the date view" at bounding box center [387, 86] width 7 height 7
click at [240, 179] on link "23" at bounding box center [236, 182] width 14 height 15
click at [399, 88] on span "Open the time view" at bounding box center [401, 86] width 7 height 7
click at [242, 188] on li "8:00 AM" at bounding box center [311, 190] width 222 height 12
type input "9/23/2025 8:00 AM"
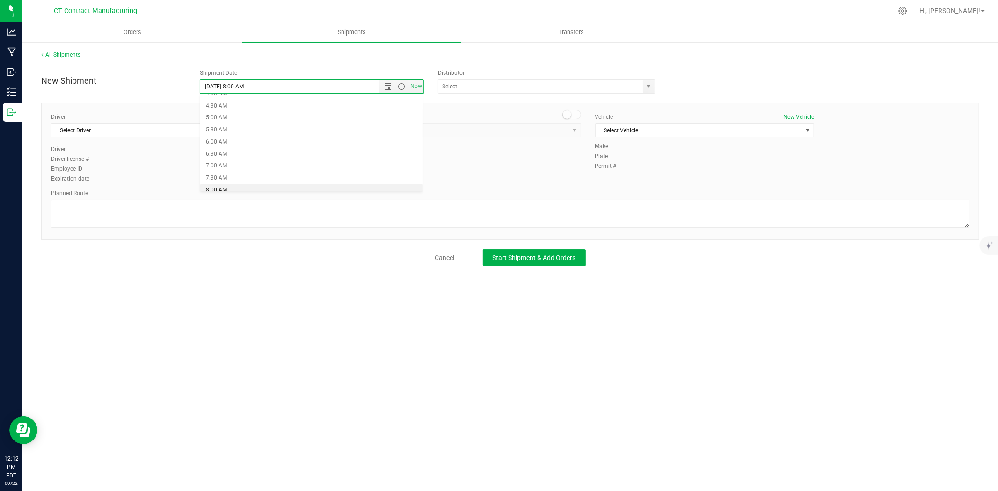
scroll to position [108, 0]
click at [651, 89] on span "select" at bounding box center [648, 86] width 7 height 7
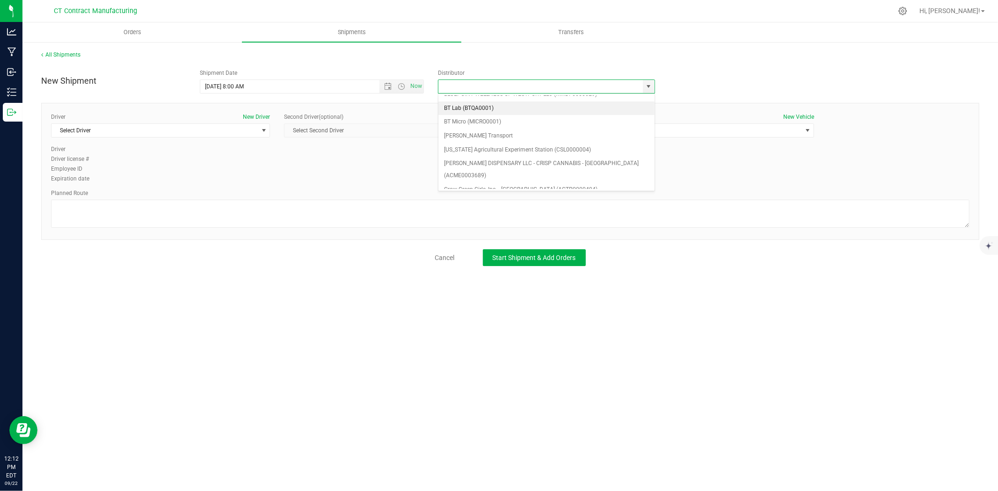
scroll to position [52, 0]
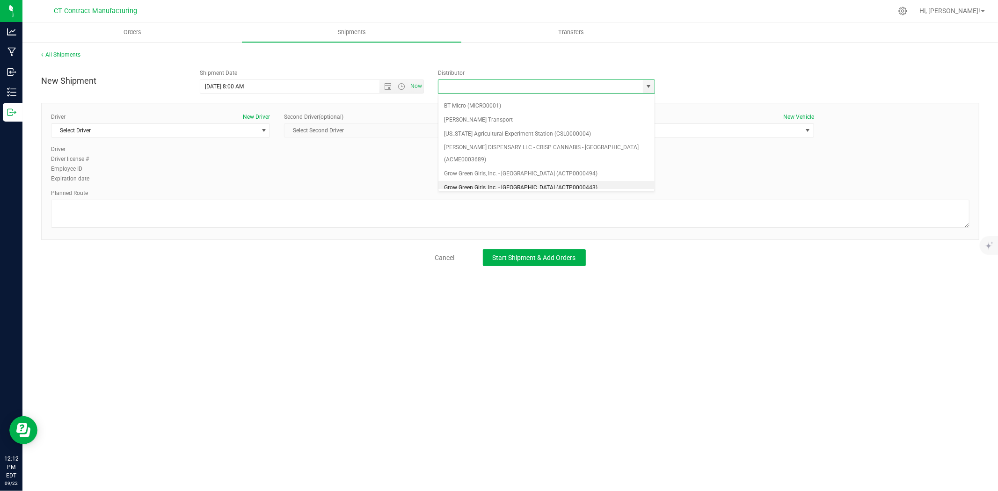
click at [563, 181] on li "Grow Green Girls, Inc. - Westbrook (ACTP0000443)" at bounding box center [546, 188] width 216 height 14
type input "Grow Green Girls, Inc. - Westbrook (ACTP0000443)"
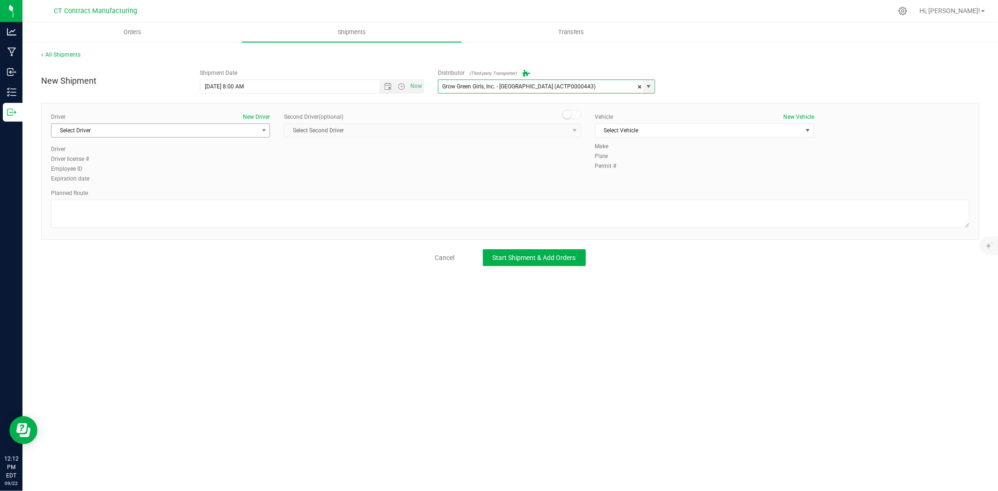
click at [256, 135] on span "Select Driver" at bounding box center [154, 130] width 206 height 13
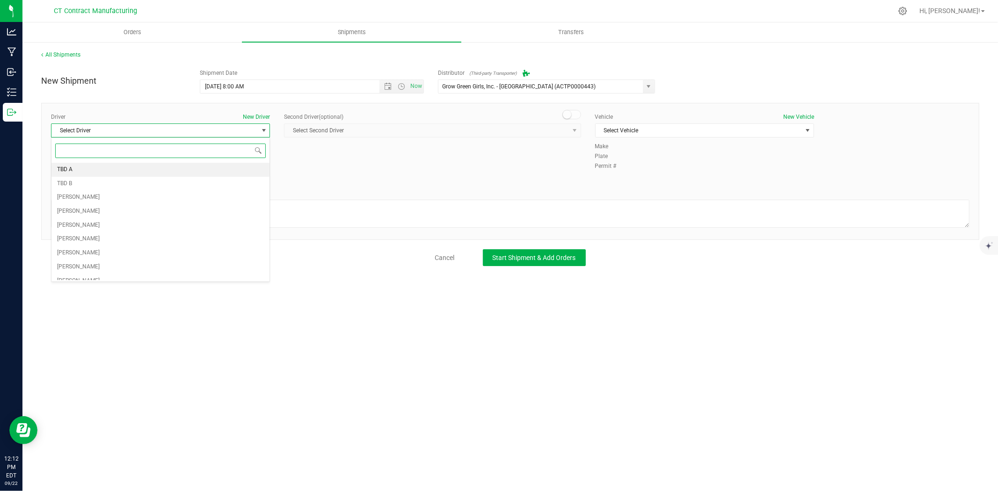
click at [176, 170] on li "TBD A" at bounding box center [160, 170] width 218 height 14
click at [574, 119] on span at bounding box center [571, 114] width 19 height 9
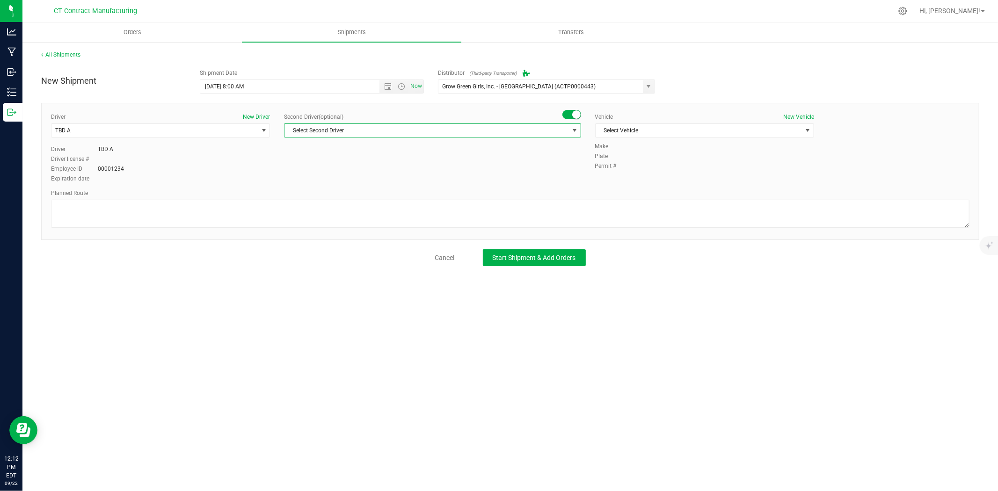
click at [569, 133] on span "select" at bounding box center [575, 130] width 12 height 13
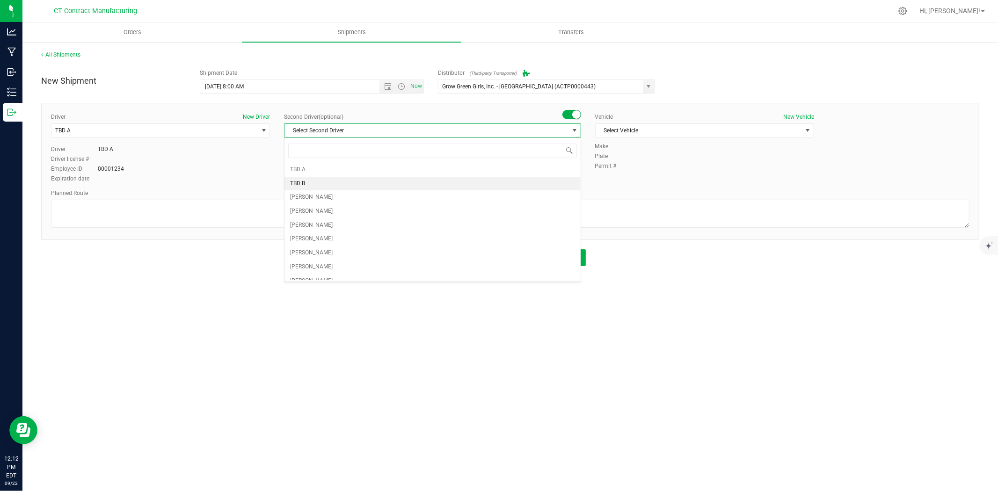
click at [333, 185] on li "TBD B" at bounding box center [433, 184] width 296 height 14
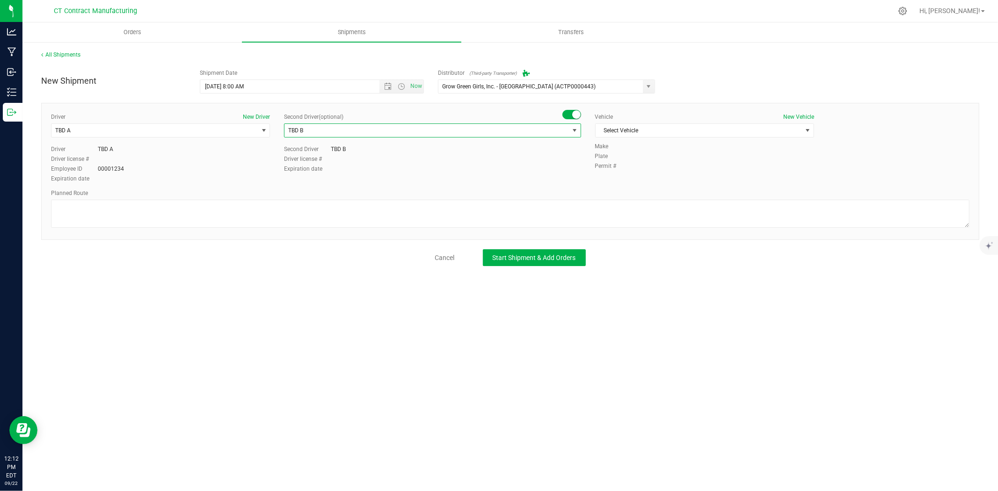
click at [652, 139] on div "Vehicle New Vehicle Select Vehicle Select Vehicle Analytics Labs Ford Transit 2…" at bounding box center [704, 127] width 233 height 29
click at [654, 136] on span "Select Vehicle" at bounding box center [699, 130] width 206 height 13
click at [646, 164] on li "Ford Transit 250" at bounding box center [705, 160] width 218 height 14
click at [587, 203] on textarea at bounding box center [510, 214] width 919 height 28
paste textarea "Randomized route via 3rd party transporter"
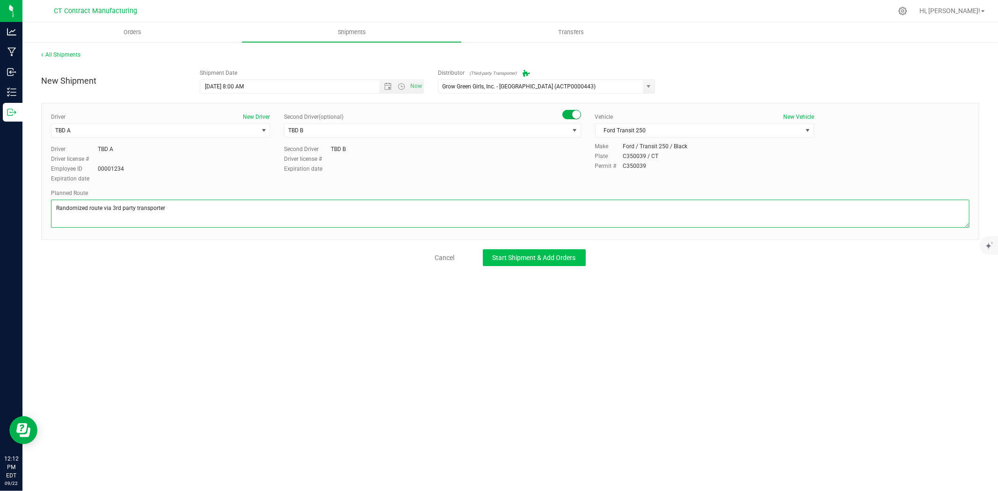
type textarea "Randomized route via 3rd party transporter"
click at [567, 251] on button "Start Shipment & Add Orders" at bounding box center [534, 257] width 103 height 17
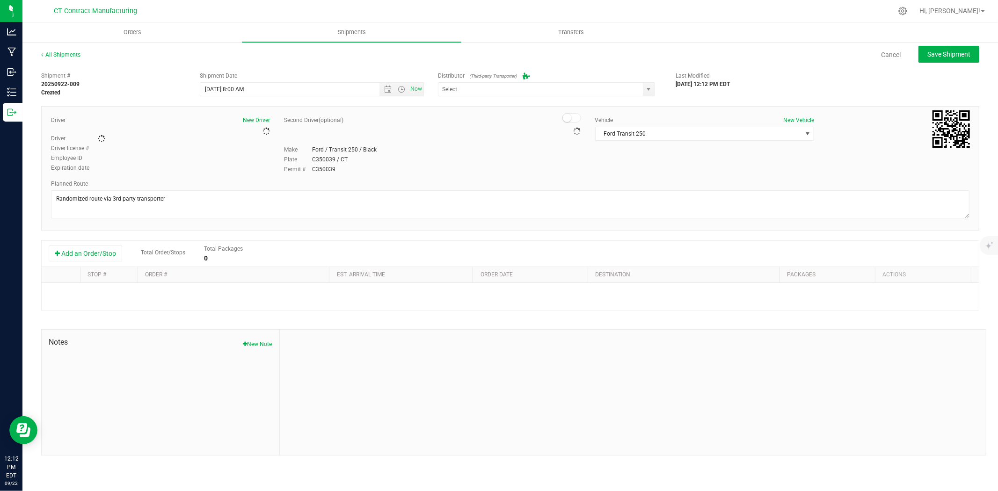
type input "Grow Green Girls, Inc. - Westbrook (ACTP0000443)"
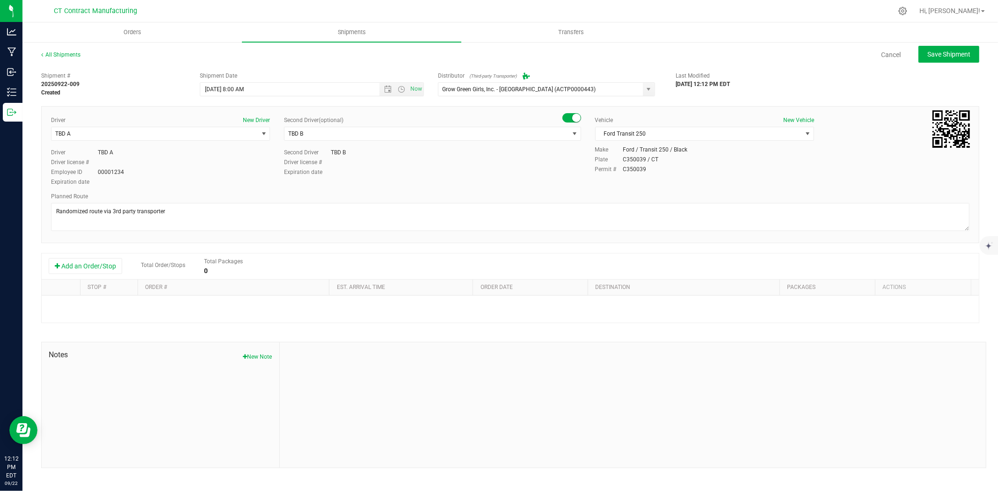
click at [102, 276] on div "Add an Order/Stop Total Order/Stops Total Packages 0" at bounding box center [510, 267] width 937 height 26
click at [104, 270] on button "Add an Order/Stop" at bounding box center [85, 266] width 73 height 16
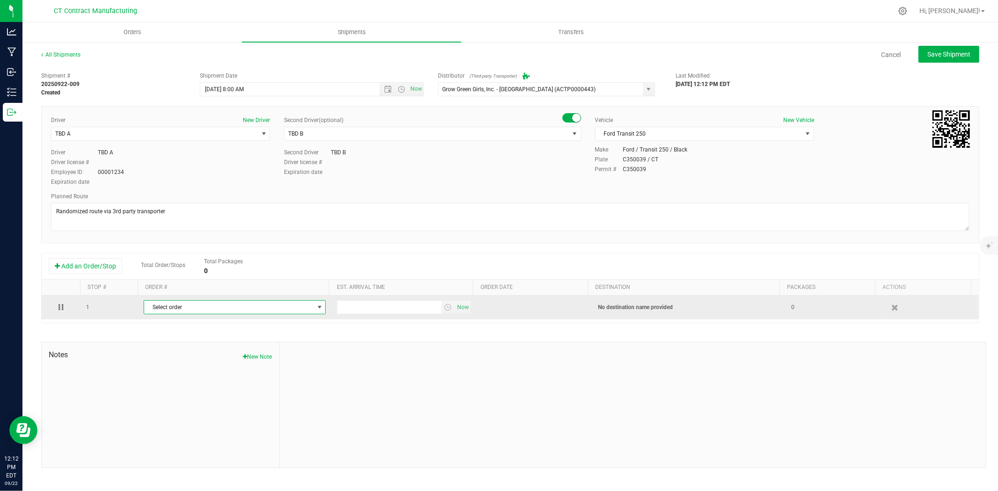
click at [190, 311] on span "Select order" at bounding box center [228, 307] width 169 height 13
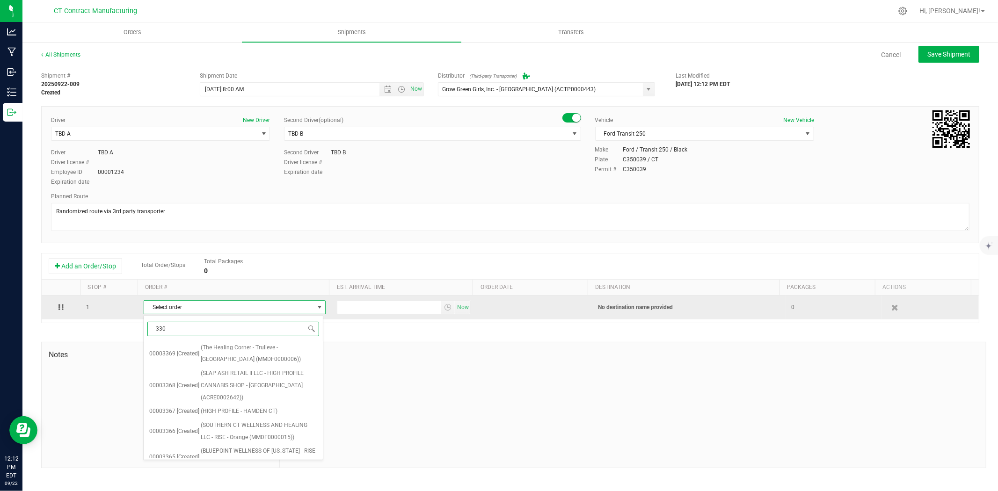
type input "3306"
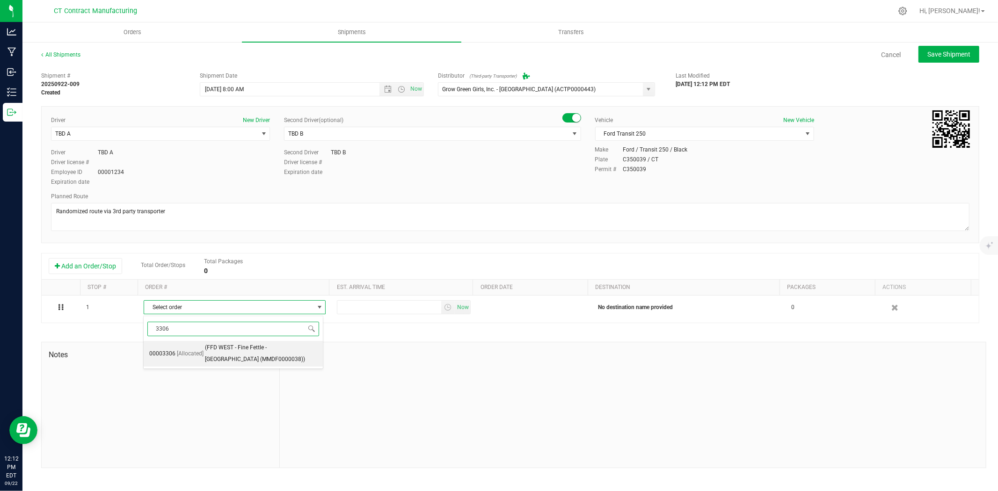
drag, startPoint x: 201, startPoint y: 353, endPoint x: 314, endPoint y: 355, distance: 112.3
click at [202, 353] on span "[Allocated]" at bounding box center [190, 354] width 27 height 12
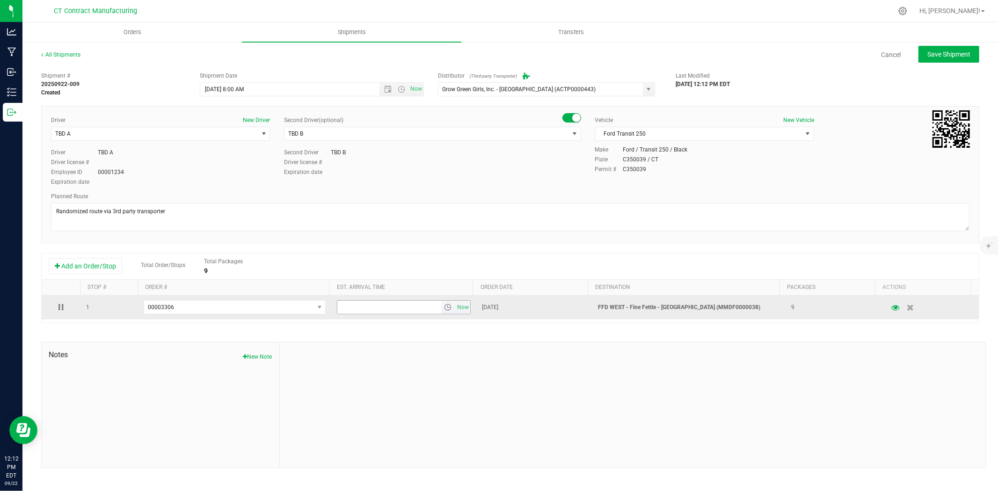
click at [445, 306] on span "select" at bounding box center [447, 307] width 7 height 7
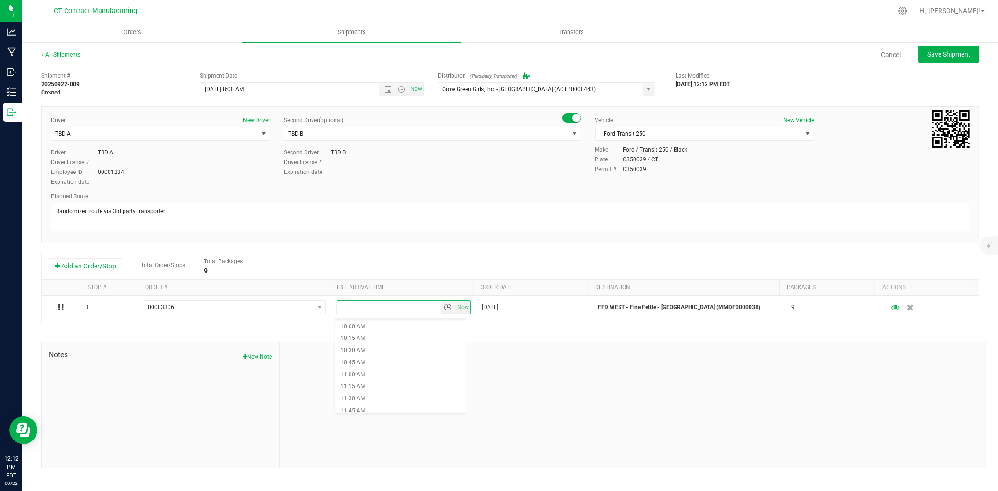
scroll to position [520, 0]
click at [380, 361] on li "11:30 AM" at bounding box center [400, 357] width 131 height 12
click at [967, 57] on span "Save Shipment" at bounding box center [948, 54] width 43 height 7
type input "9/23/2025 12:00 PM"
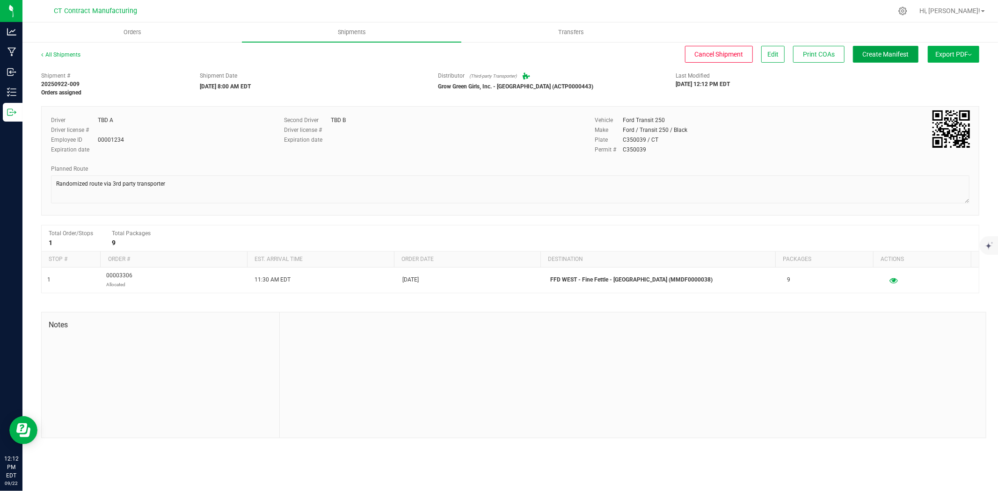
click at [891, 52] on span "Create Manifest" at bounding box center [886, 54] width 46 height 7
click at [54, 51] on link "All Shipments" at bounding box center [60, 54] width 39 height 7
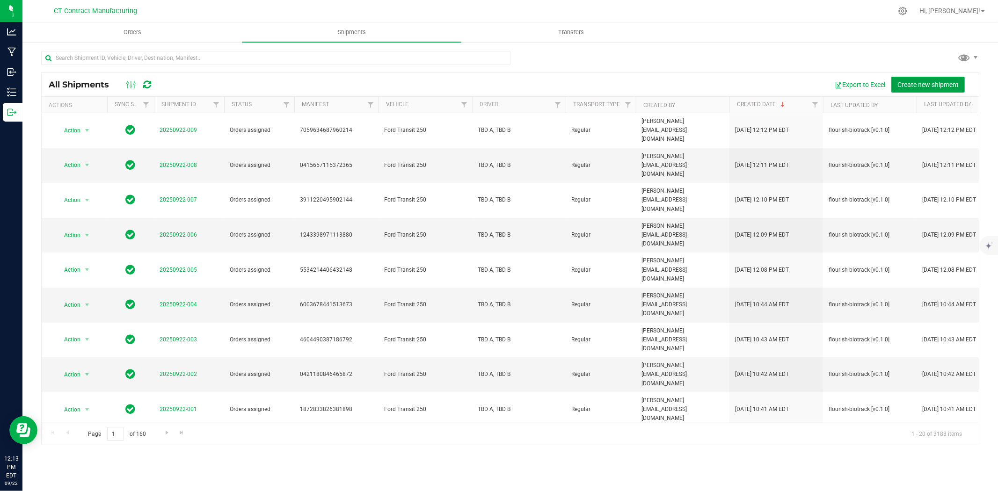
click at [913, 84] on span "Create new shipment" at bounding box center [927, 84] width 61 height 7
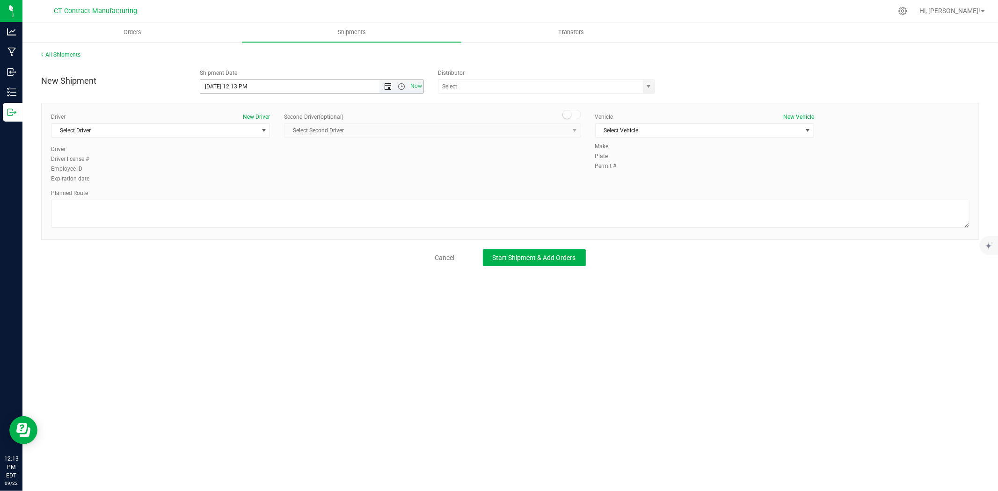
click at [392, 87] on span "Open the date view" at bounding box center [388, 86] width 16 height 7
click at [240, 183] on link "23" at bounding box center [236, 182] width 14 height 15
click at [399, 83] on span "Open the time view" at bounding box center [401, 86] width 7 height 7
click at [228, 187] on li "8:00 AM" at bounding box center [311, 190] width 222 height 12
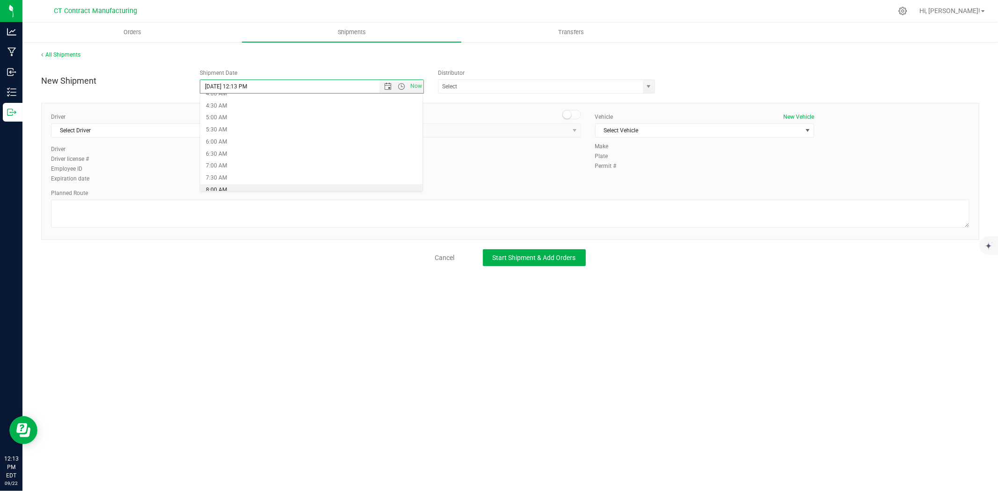
type input "9/23/2025 8:00 AM"
click at [648, 85] on span "select" at bounding box center [648, 86] width 7 height 7
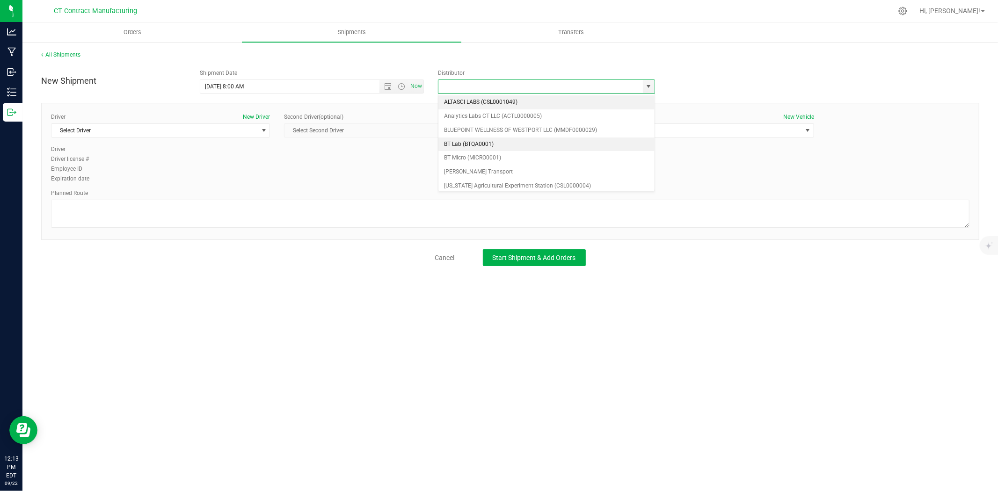
scroll to position [52, 0]
click at [503, 181] on li "Grow Green Girls, Inc. - Westbrook (ACTP0000443)" at bounding box center [546, 188] width 216 height 14
type input "Grow Green Girls, Inc. - Westbrook (ACTP0000443)"
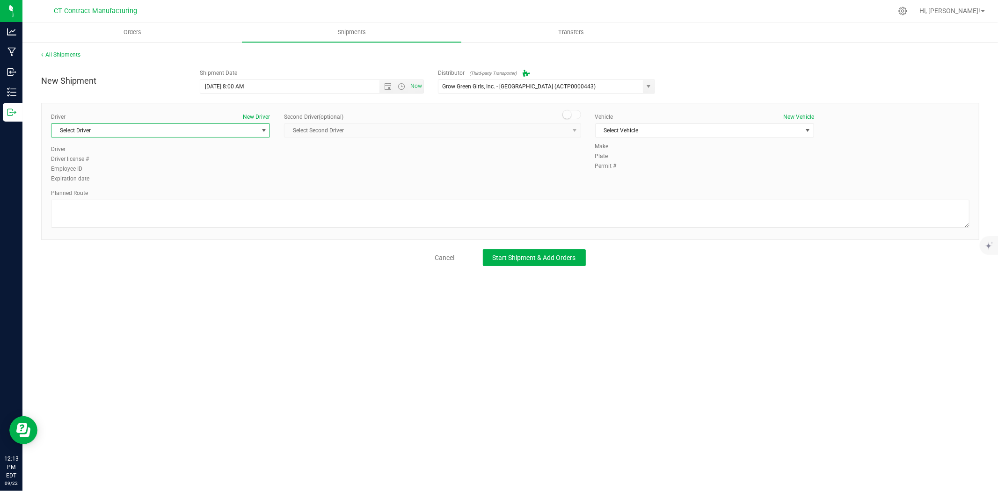
click at [241, 127] on span "Select Driver" at bounding box center [154, 130] width 206 height 13
click at [83, 170] on li "TBD A" at bounding box center [160, 170] width 218 height 14
click at [572, 115] on span at bounding box center [571, 114] width 19 height 9
click at [564, 132] on span "Select Second Driver" at bounding box center [427, 130] width 284 height 13
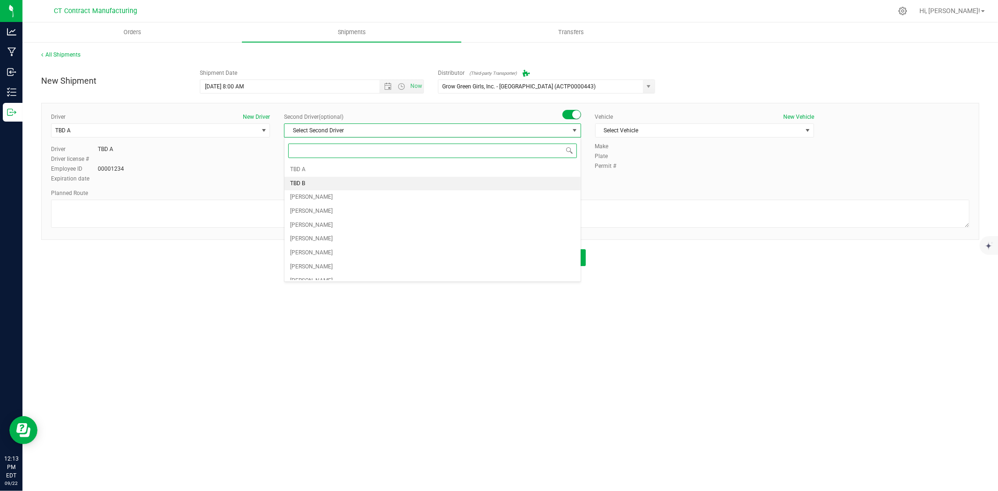
click at [337, 181] on li "TBD B" at bounding box center [433, 184] width 296 height 14
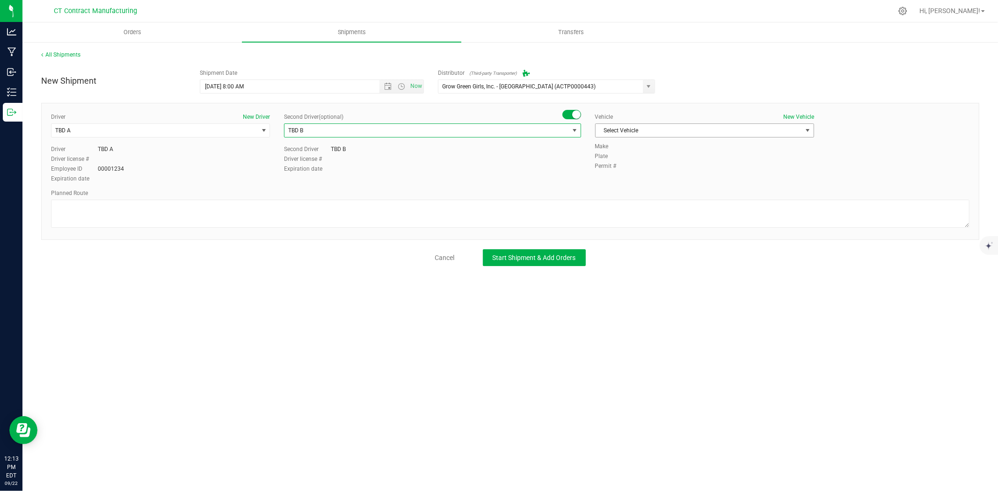
click at [644, 128] on span "Select Vehicle" at bounding box center [699, 130] width 206 height 13
click at [624, 162] on li "Ford Transit 250" at bounding box center [705, 160] width 218 height 14
click at [413, 215] on textarea at bounding box center [510, 214] width 919 height 28
paste textarea "Randomized route via 3rd party transporter"
type textarea "Randomized route via 3rd party transporter"
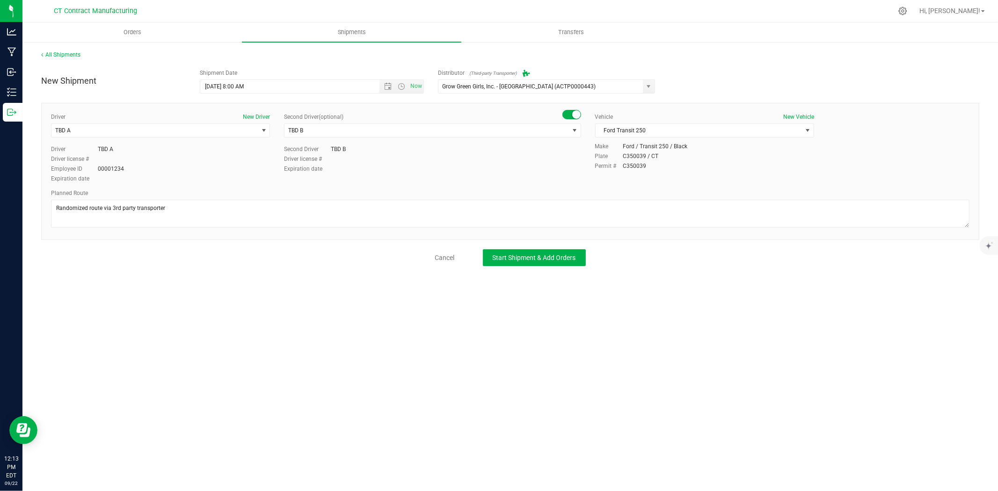
click at [544, 248] on div "New Shipment Shipment Date 9/23/2025 8:00 AM Now Distributor (Third-party Trans…" at bounding box center [510, 166] width 938 height 202
click at [539, 256] on span "Start Shipment & Add Orders" at bounding box center [534, 257] width 83 height 7
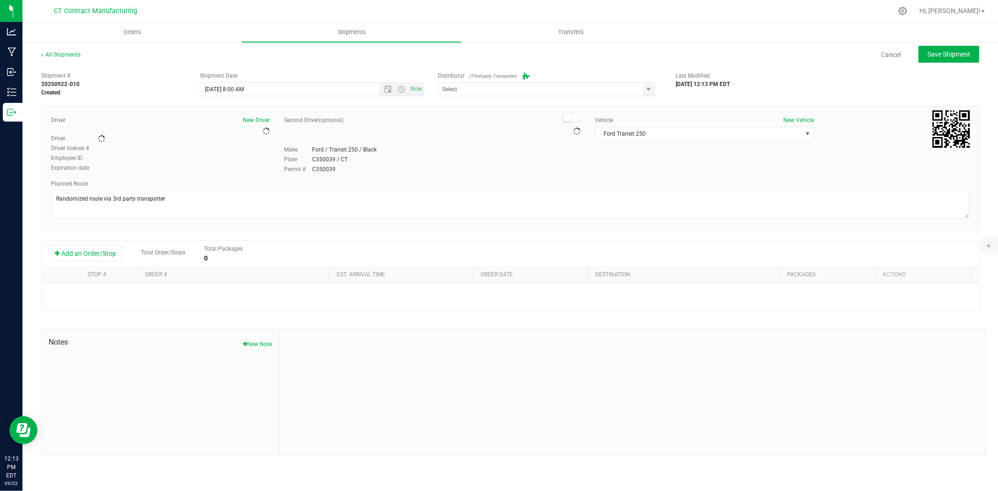
type input "Grow Green Girls, Inc. - Westbrook (ACTP0000443)"
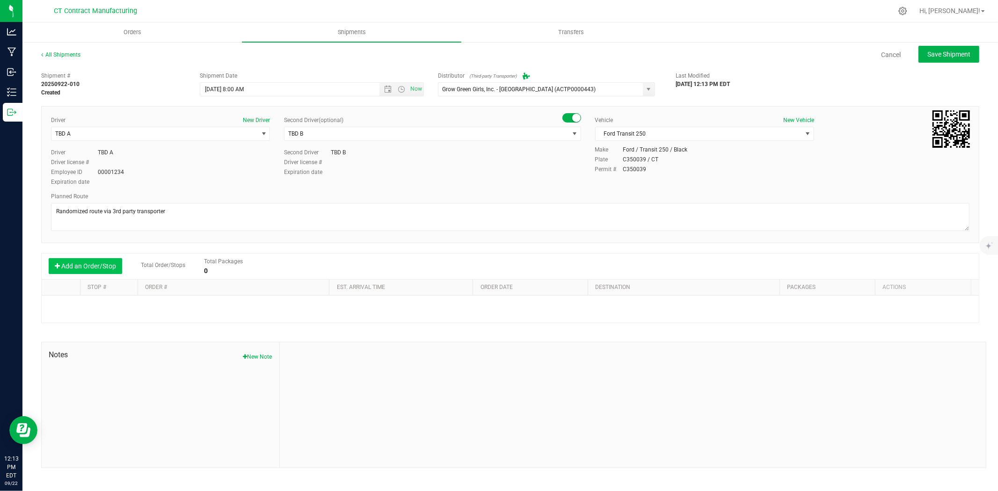
click at [111, 269] on button "Add an Order/Stop" at bounding box center [85, 266] width 73 height 16
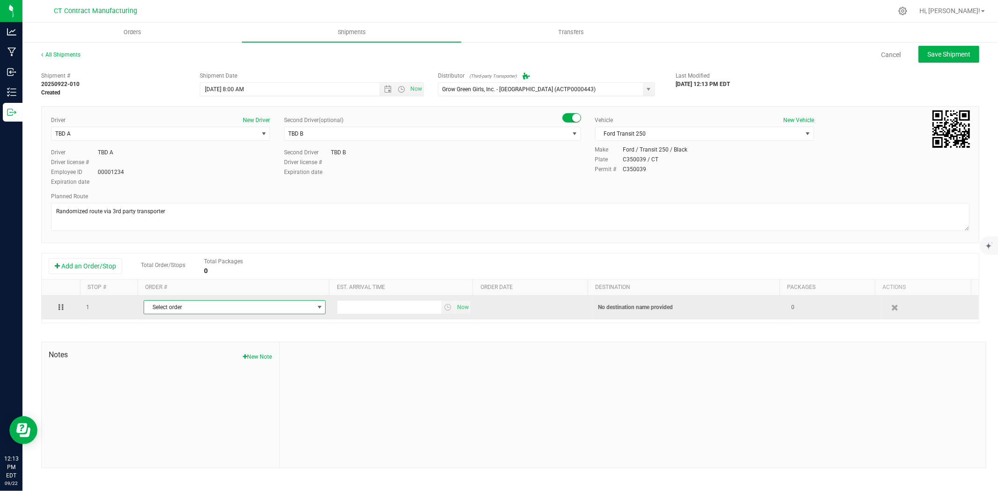
click at [181, 308] on span "Select order" at bounding box center [228, 307] width 169 height 13
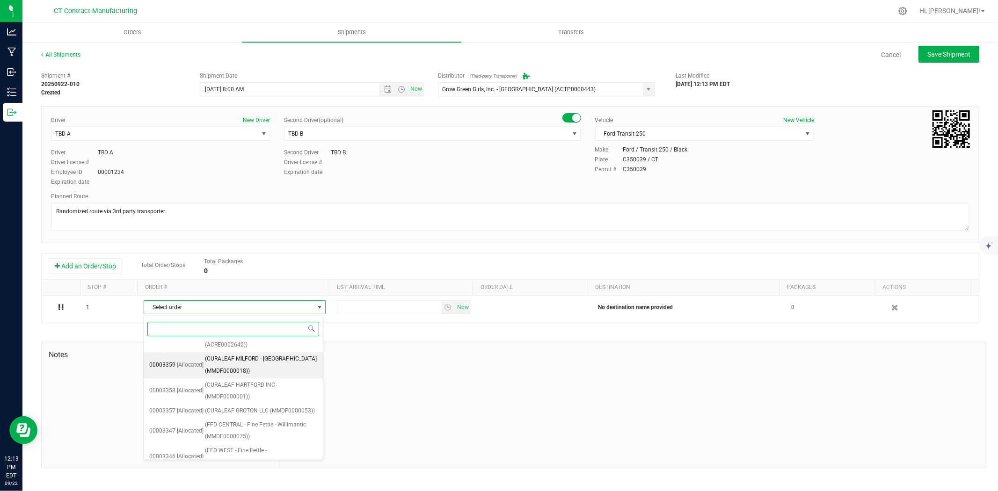
scroll to position [343, 0]
type input "3318"
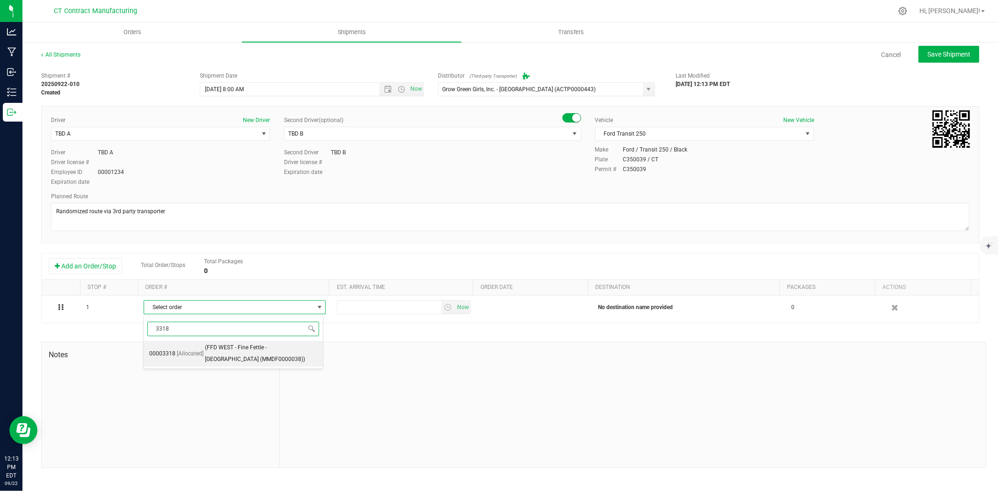
click at [247, 349] on span "(FFD WEST - Fine Fettle - Stamford (MMDF0000038))" at bounding box center [261, 354] width 113 height 24
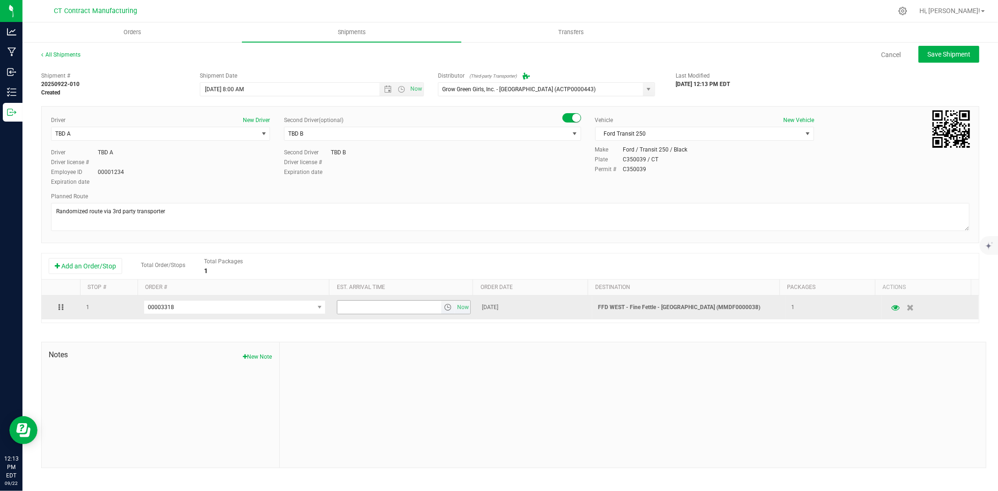
click at [445, 311] on span "select" at bounding box center [447, 307] width 7 height 7
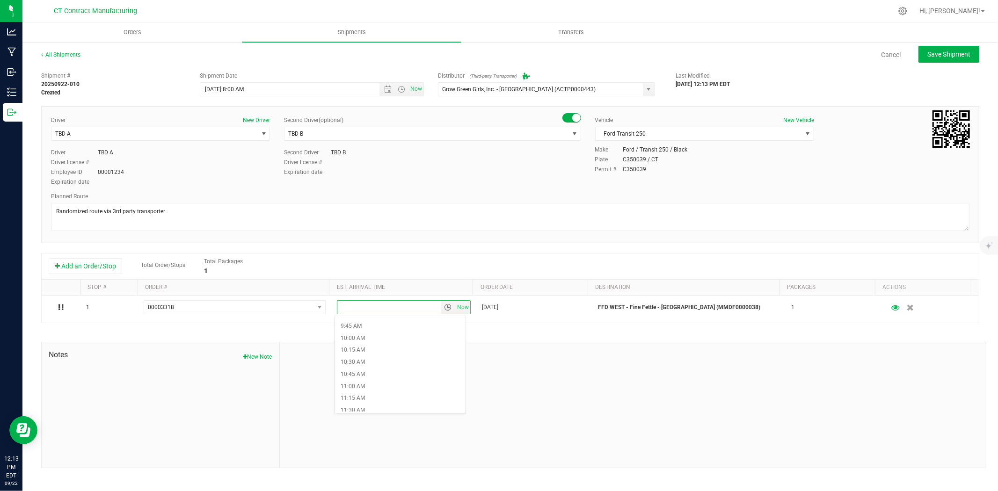
scroll to position [468, 0]
click at [392, 408] on li "11:30 AM" at bounding box center [400, 409] width 131 height 12
click at [941, 42] on ul "Orders Shipments Transfers" at bounding box center [521, 32] width 998 height 20
click at [941, 51] on span "Save Shipment" at bounding box center [948, 54] width 43 height 7
type input "9/23/2025 12:00 PM"
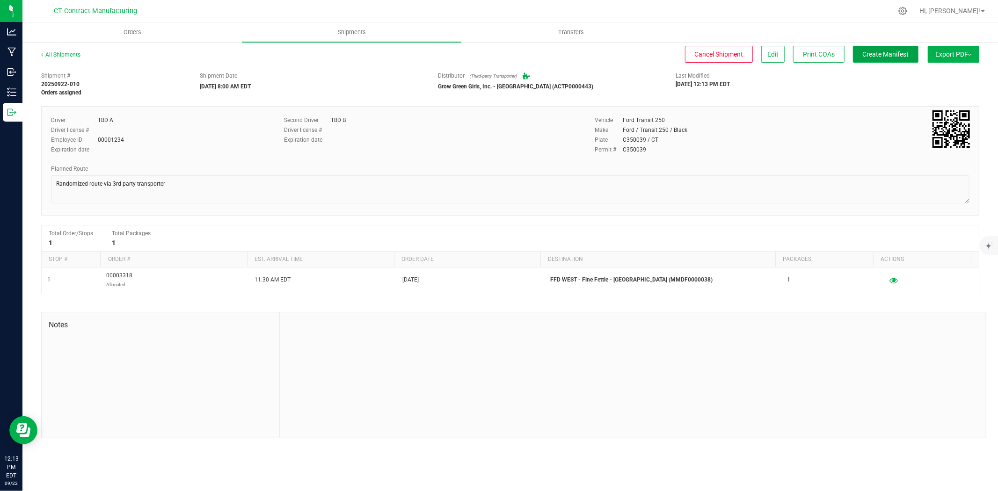
click at [897, 49] on button "Create Manifest" at bounding box center [886, 54] width 66 height 17
click at [73, 54] on link "All Shipments" at bounding box center [60, 54] width 39 height 7
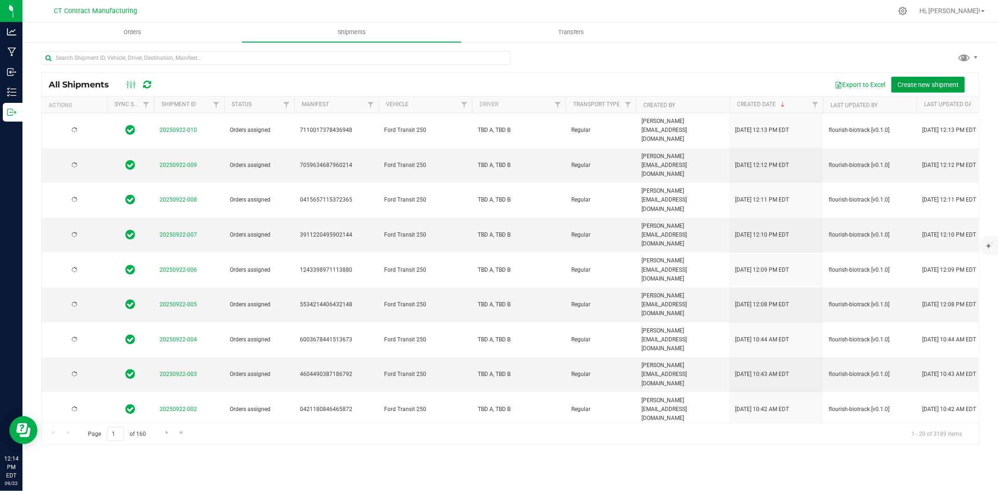
click at [934, 83] on span "Create new shipment" at bounding box center [927, 84] width 61 height 7
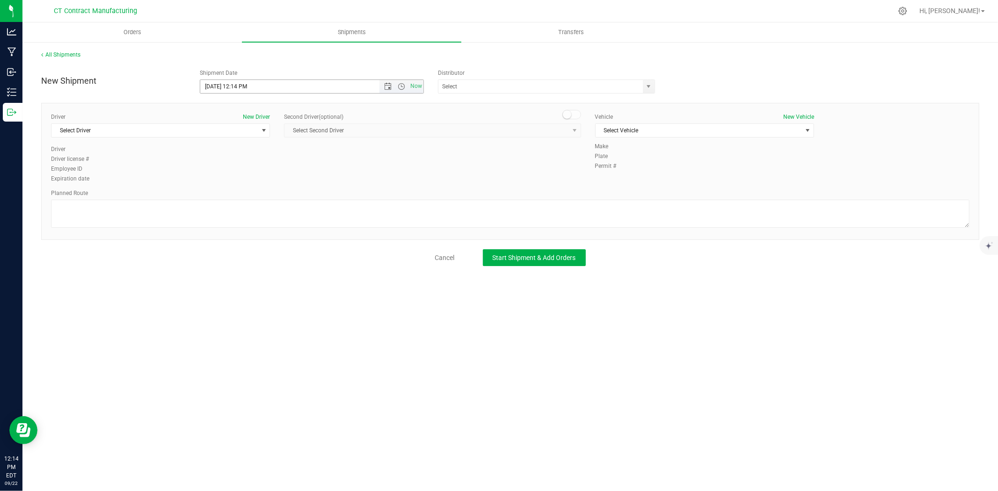
click at [390, 90] on span "Now" at bounding box center [401, 86] width 44 height 13
click at [387, 85] on span "Open the date view" at bounding box center [387, 86] width 7 height 7
click at [240, 178] on link "23" at bounding box center [236, 182] width 14 height 15
click at [403, 86] on span "Open the time view" at bounding box center [401, 86] width 7 height 7
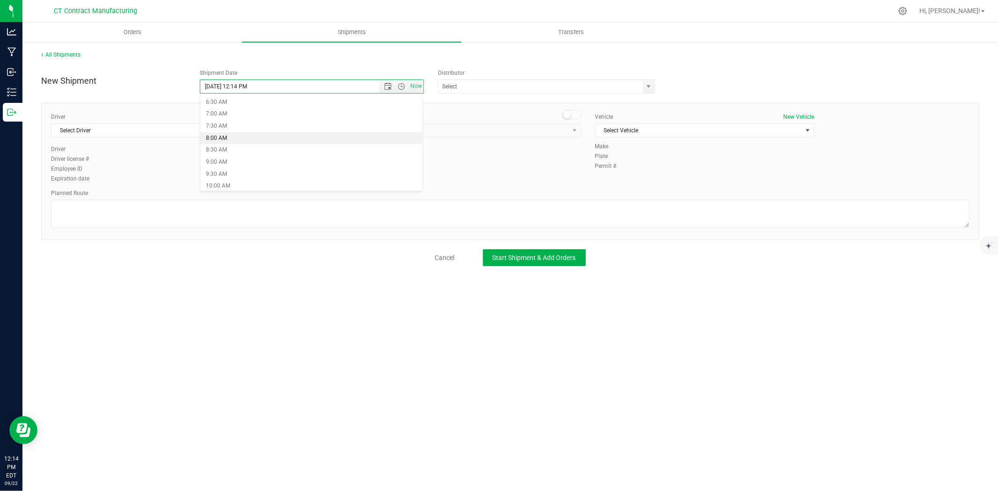
click at [226, 141] on li "8:00 AM" at bounding box center [311, 138] width 222 height 12
type input "9/23/2025 8:00 AM"
click at [651, 86] on span "select" at bounding box center [648, 86] width 7 height 7
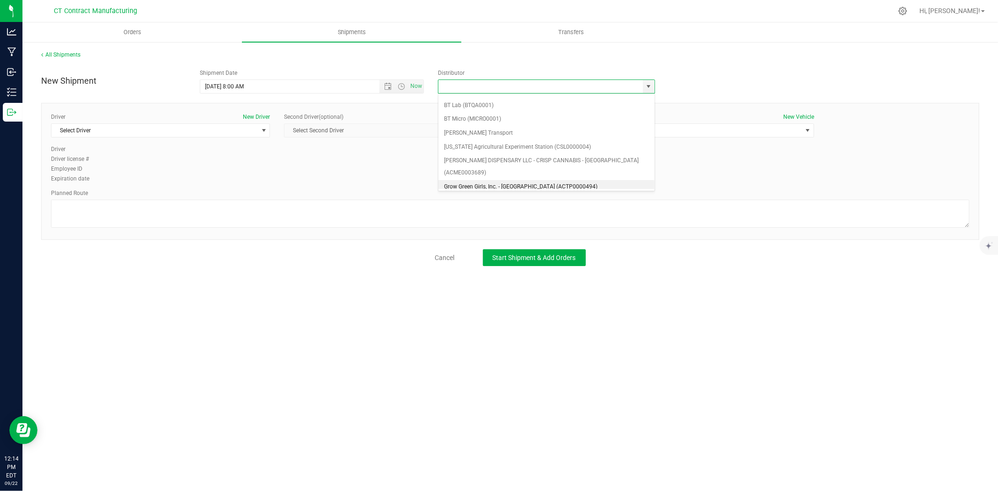
scroll to position [52, 0]
click at [536, 181] on li "Grow Green Girls, Inc. - Westbrook (ACTP0000443)" at bounding box center [546, 188] width 216 height 14
type input "Grow Green Girls, Inc. - Westbrook (ACTP0000443)"
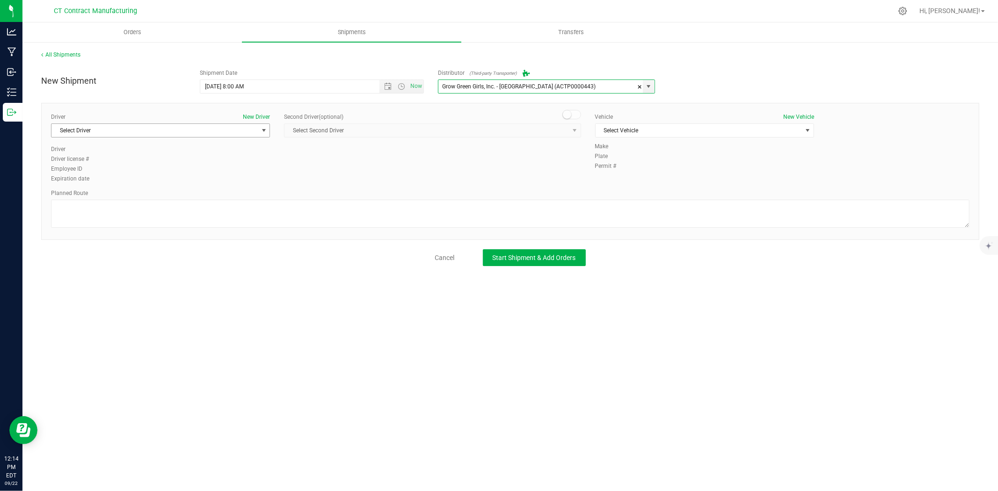
click at [249, 134] on span "Select Driver" at bounding box center [154, 130] width 206 height 13
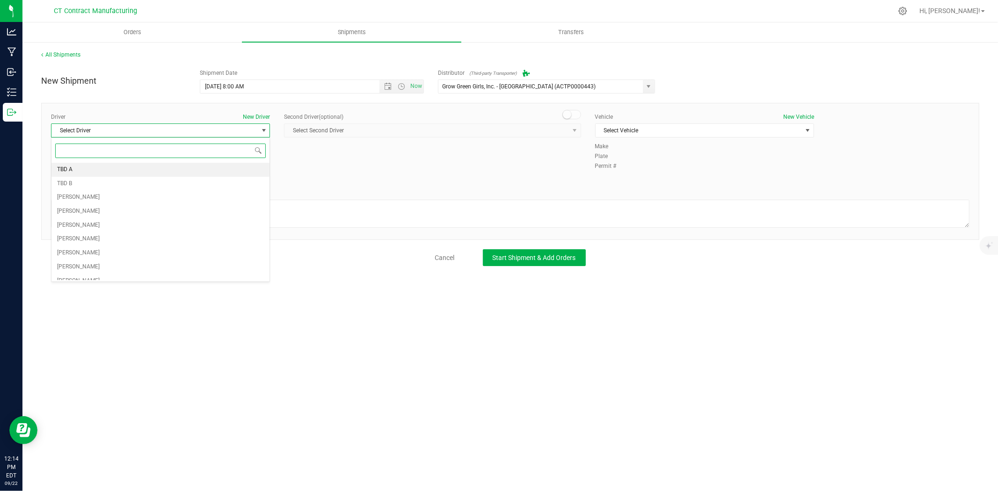
click at [141, 168] on li "TBD A" at bounding box center [160, 170] width 218 height 14
click at [574, 113] on span at bounding box center [571, 114] width 19 height 9
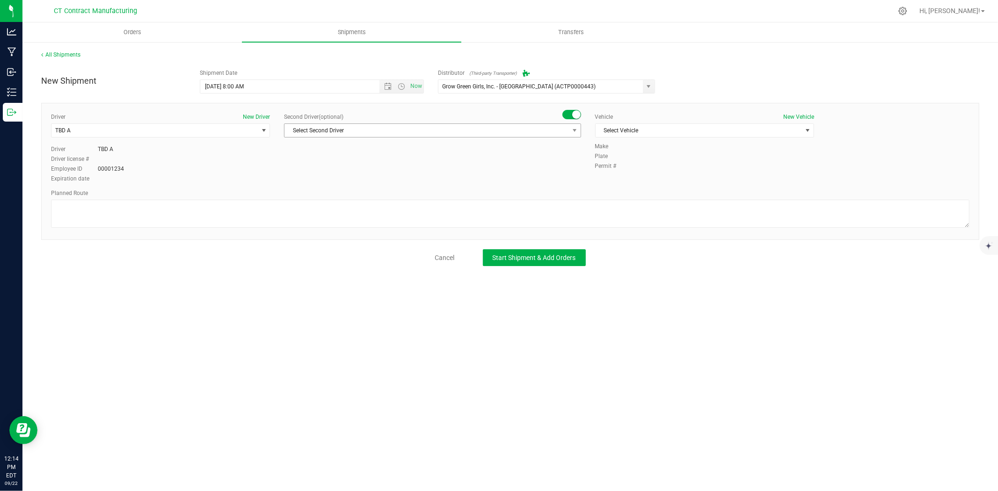
click at [571, 124] on span "select" at bounding box center [575, 130] width 12 height 13
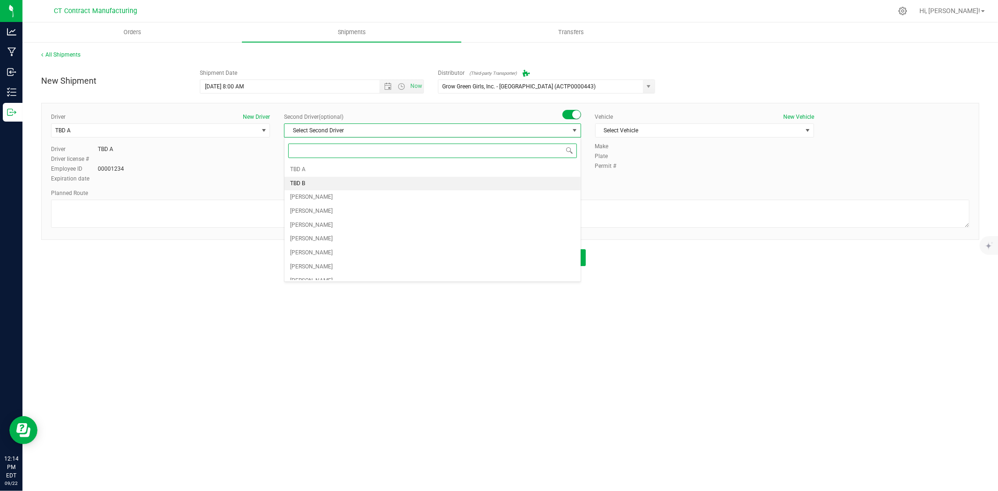
click at [404, 183] on li "TBD B" at bounding box center [433, 184] width 296 height 14
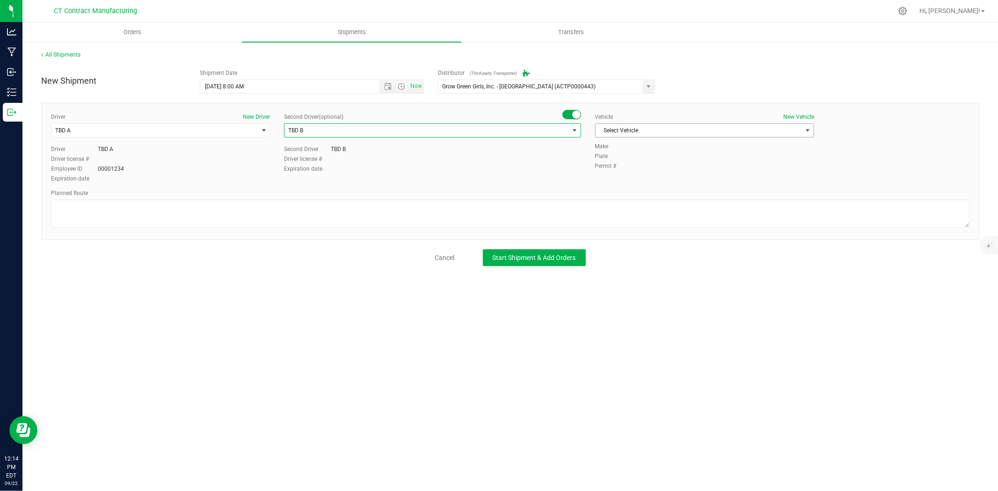
click at [674, 120] on div "Vehicle New Vehicle" at bounding box center [704, 117] width 219 height 8
drag, startPoint x: 672, startPoint y: 129, endPoint x: 656, endPoint y: 164, distance: 38.1
click at [671, 130] on span "Select Vehicle" at bounding box center [699, 130] width 206 height 13
click at [650, 158] on li "Ford Transit 250" at bounding box center [705, 160] width 218 height 14
click at [567, 209] on textarea at bounding box center [510, 214] width 919 height 28
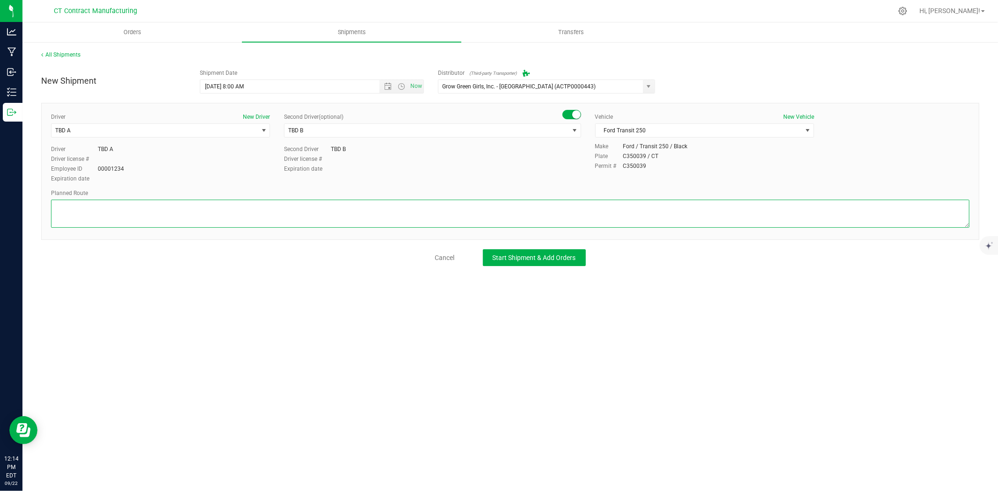
paste textarea "Randomized route via 3rd party transporter"
type textarea "Randomized route via 3rd party transporter"
click at [540, 265] on button "Start Shipment & Add Orders" at bounding box center [534, 257] width 103 height 17
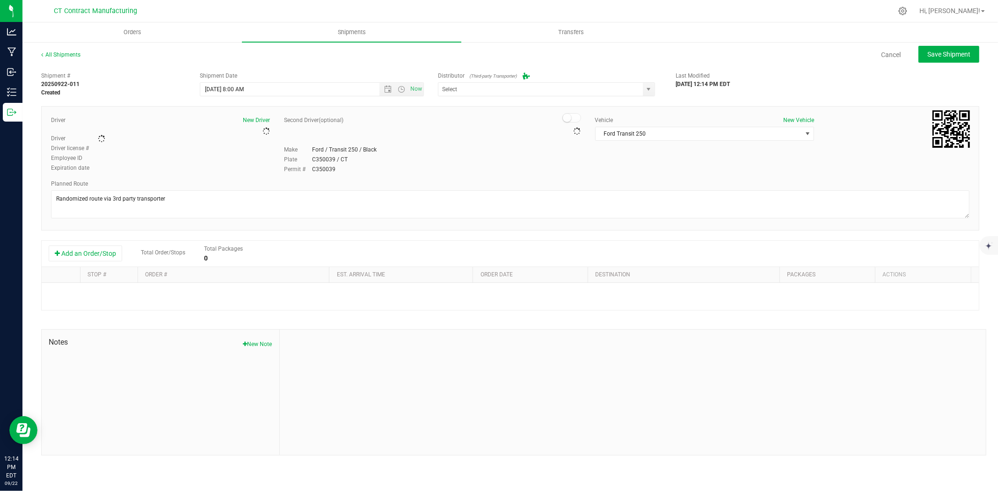
type input "Grow Green Girls, Inc. - Westbrook (ACTP0000443)"
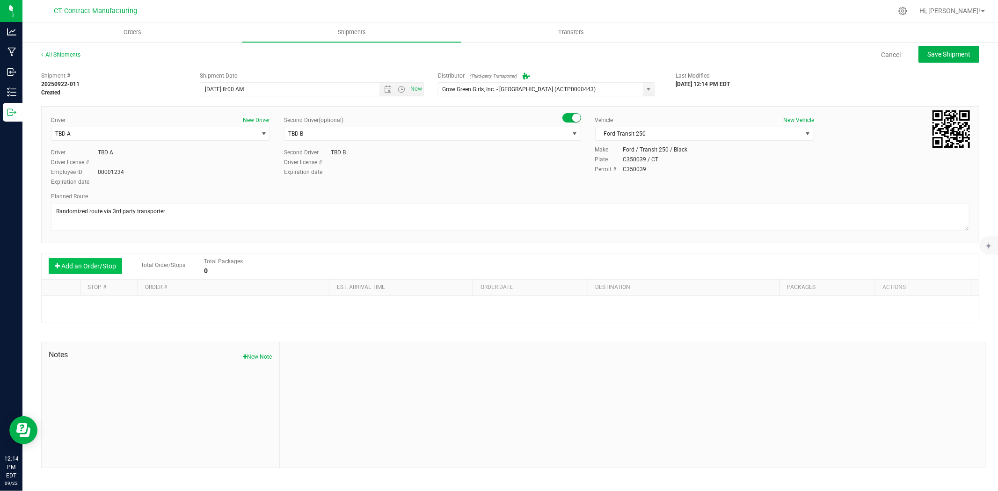
click at [86, 263] on button "Add an Order/Stop" at bounding box center [85, 266] width 73 height 16
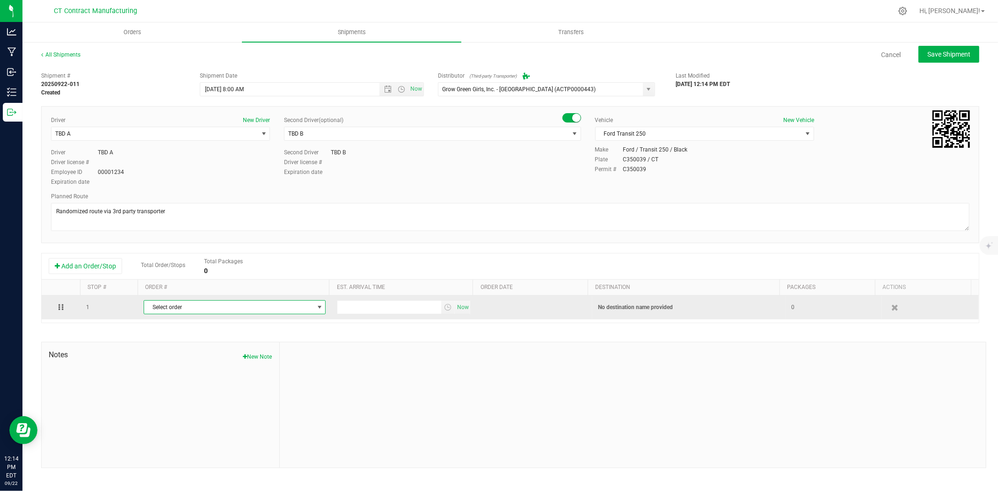
click at [267, 310] on span "Select order" at bounding box center [228, 307] width 169 height 13
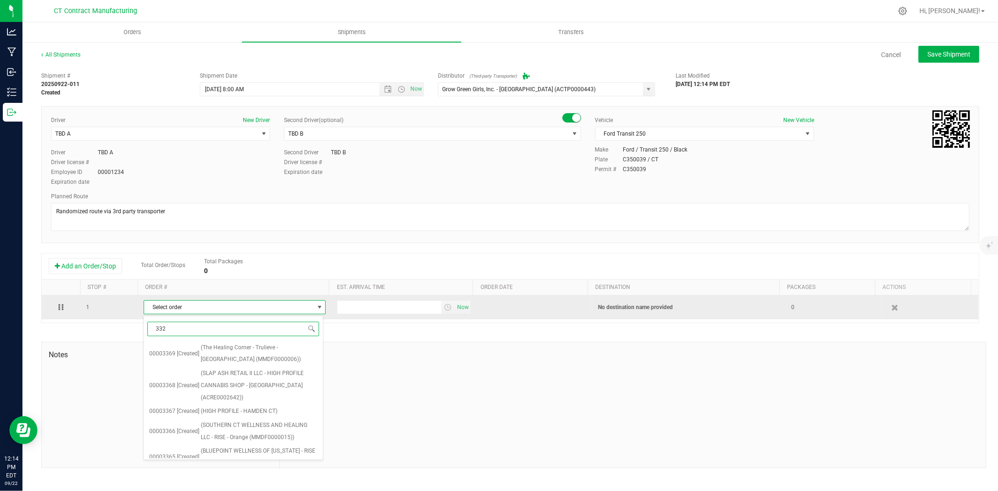
type input "3329"
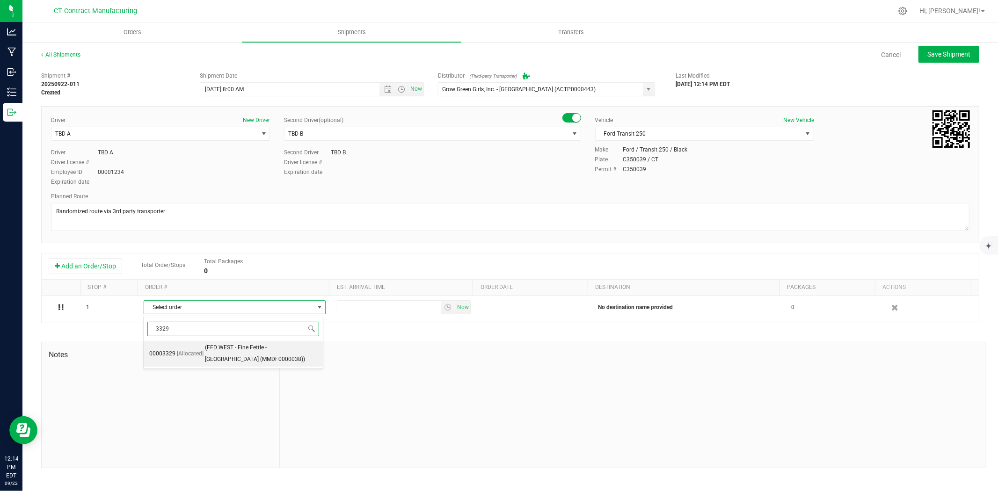
click at [281, 348] on span "(FFD WEST - Fine Fettle - Stamford (MMDF0000038))" at bounding box center [261, 354] width 113 height 24
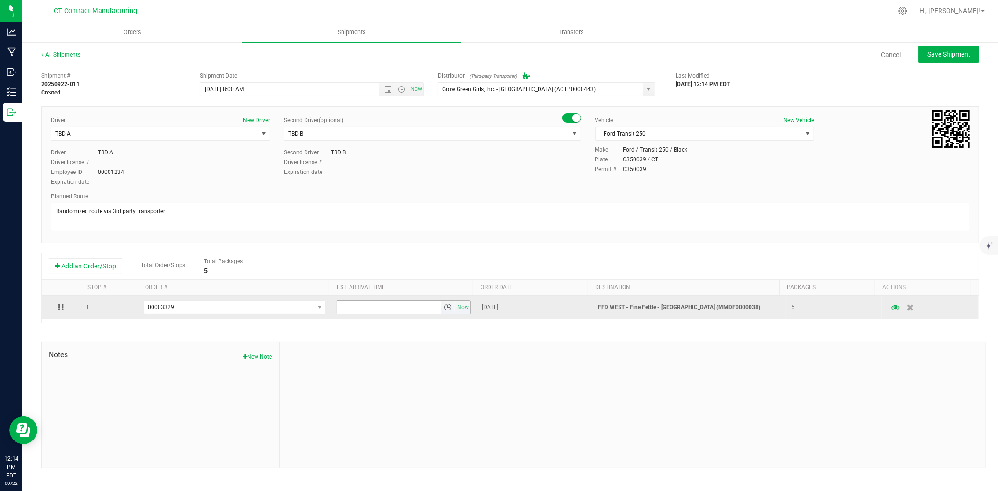
click at [444, 310] on span "select" at bounding box center [447, 307] width 7 height 7
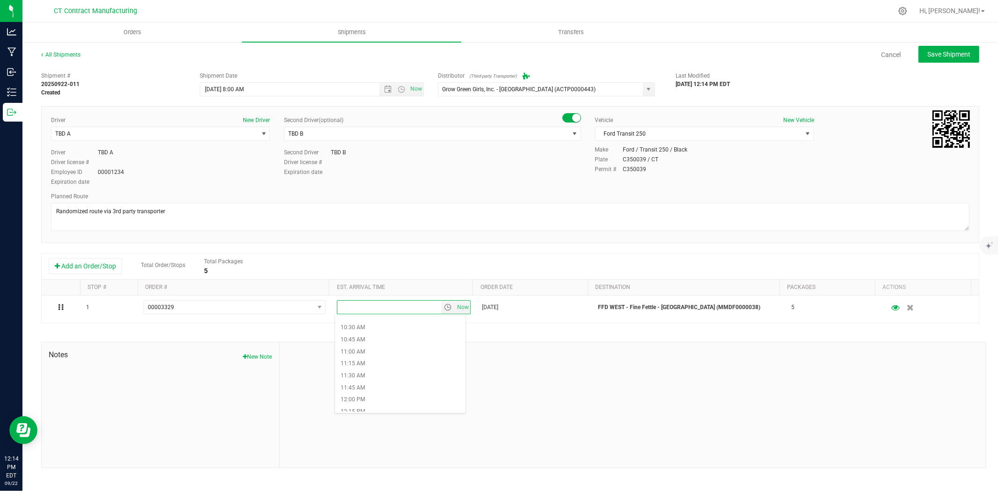
scroll to position [520, 0]
click at [367, 361] on li "11:30 AM" at bounding box center [400, 357] width 131 height 12
click at [929, 58] on button "Save Shipment" at bounding box center [949, 54] width 61 height 17
type input "9/23/2025 12:00 PM"
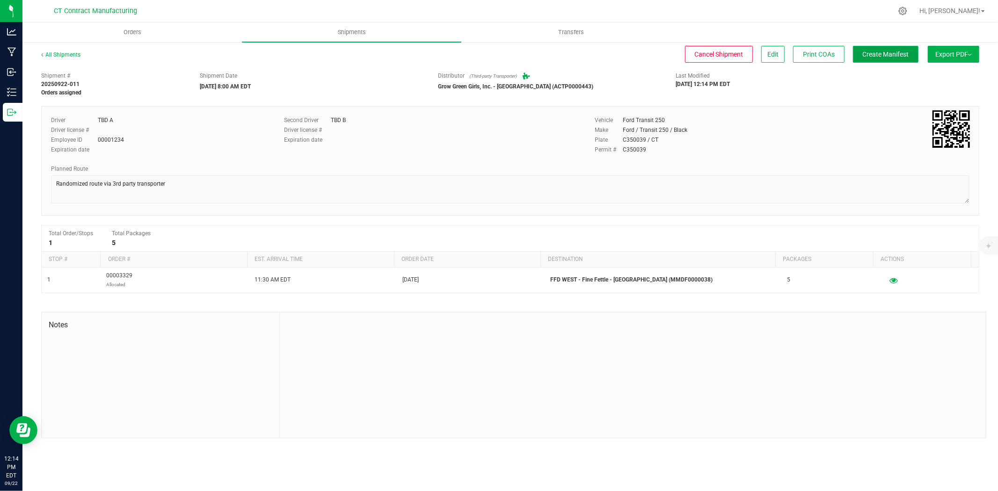
click at [891, 52] on span "Create Manifest" at bounding box center [886, 54] width 46 height 7
click at [64, 54] on link "All Shipments" at bounding box center [60, 54] width 39 height 7
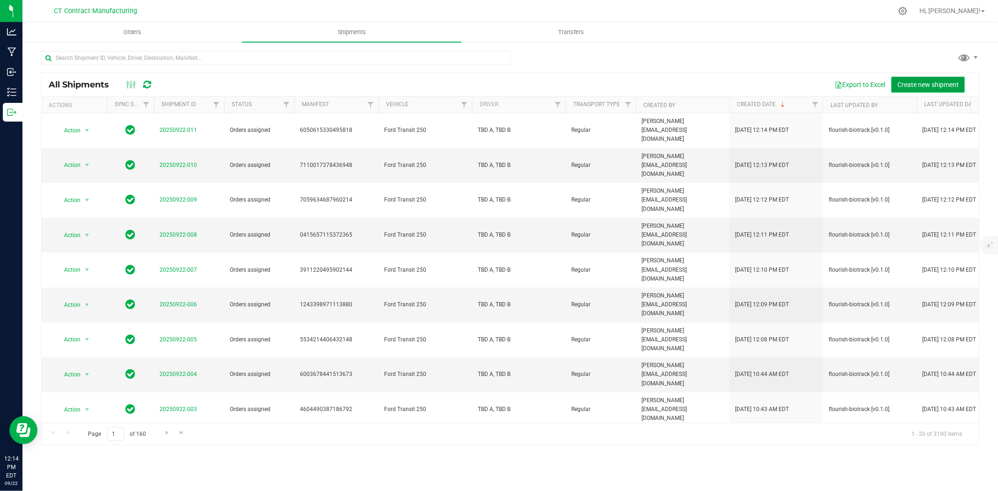
click at [932, 83] on span "Create new shipment" at bounding box center [927, 84] width 61 height 7
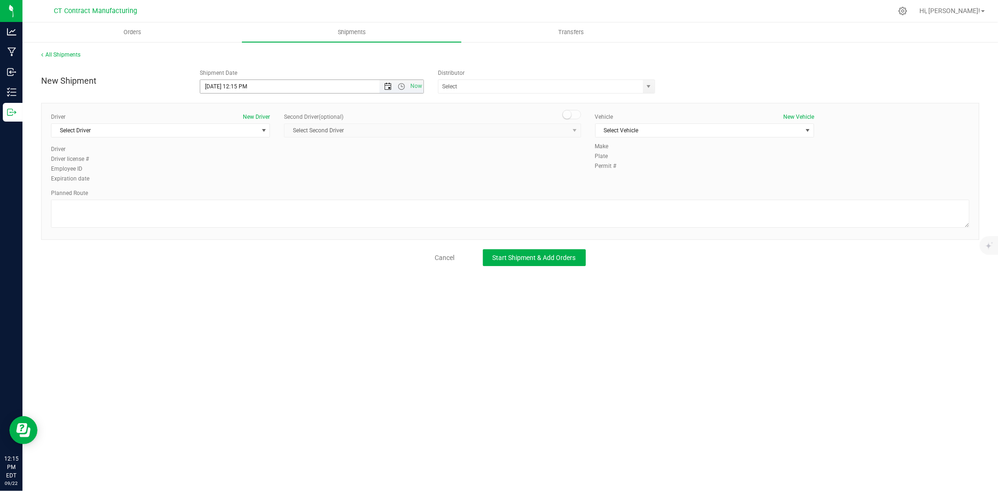
click at [391, 88] on span "Open the date view" at bounding box center [387, 86] width 7 height 7
click at [236, 177] on link "23" at bounding box center [236, 182] width 14 height 15
click at [401, 81] on span "Now" at bounding box center [401, 86] width 44 height 13
click at [400, 85] on span "Open the time view" at bounding box center [401, 86] width 7 height 7
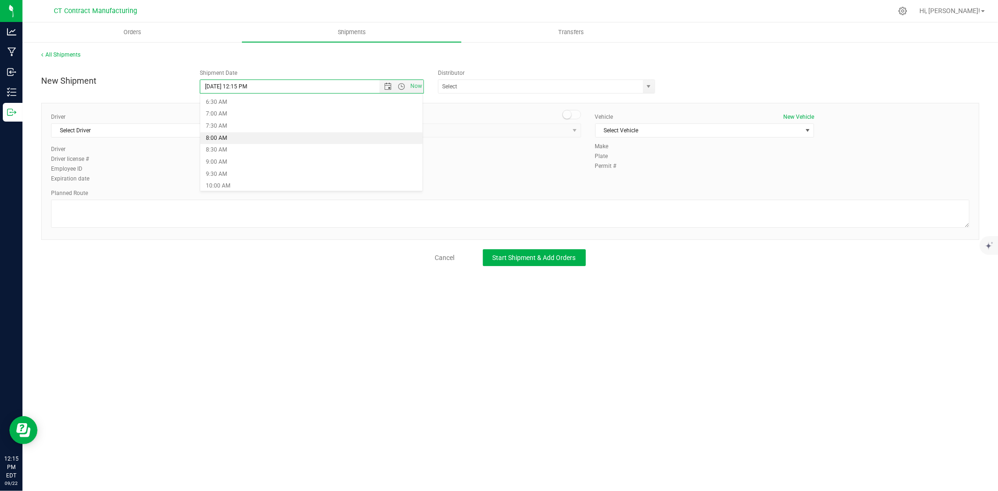
click at [220, 139] on li "8:00 AM" at bounding box center [311, 138] width 222 height 12
type input "9/23/2025 8:00 AM"
click at [649, 87] on span "select" at bounding box center [648, 86] width 7 height 7
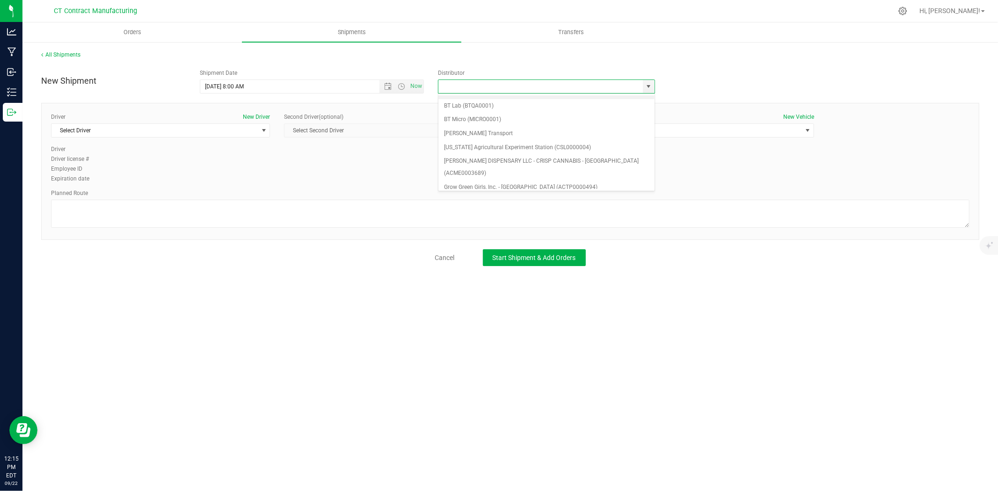
scroll to position [52, 0]
click at [544, 181] on li "Grow Green Girls, Inc. - Westbrook (ACTP0000443)" at bounding box center [546, 188] width 216 height 14
type input "Grow Green Girls, Inc. - Westbrook (ACTP0000443)"
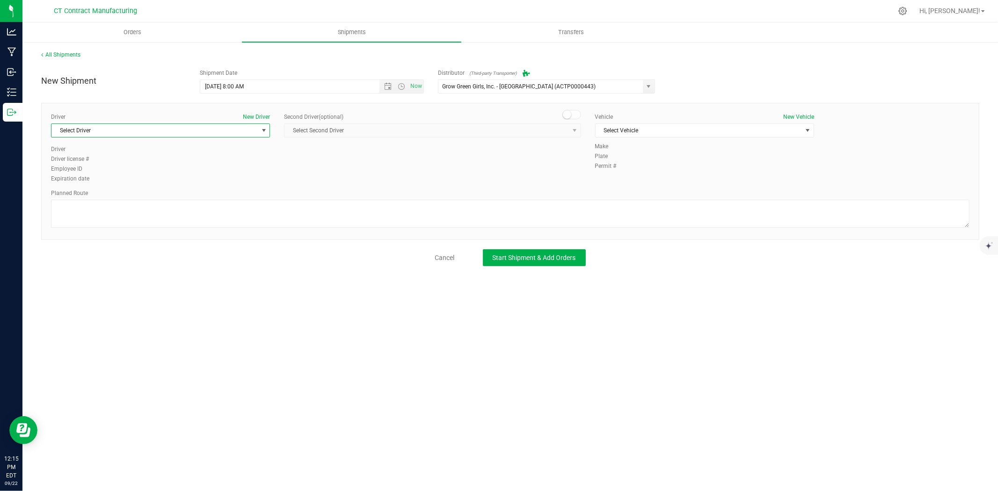
click at [250, 131] on span "Select Driver" at bounding box center [154, 130] width 206 height 13
click at [143, 166] on li "TBD A" at bounding box center [160, 170] width 218 height 14
click at [577, 116] on span at bounding box center [571, 114] width 19 height 9
click at [569, 126] on span "select" at bounding box center [575, 130] width 12 height 13
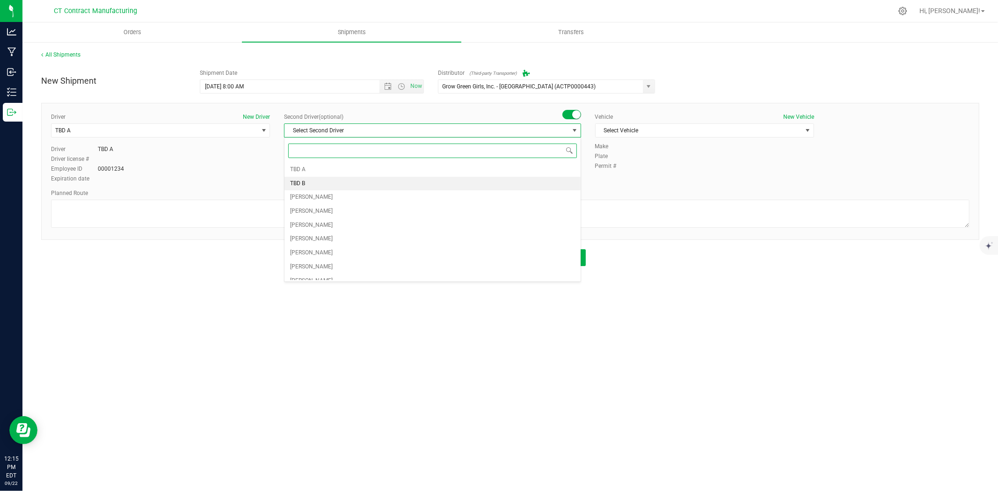
click at [323, 183] on li "TBD B" at bounding box center [433, 184] width 296 height 14
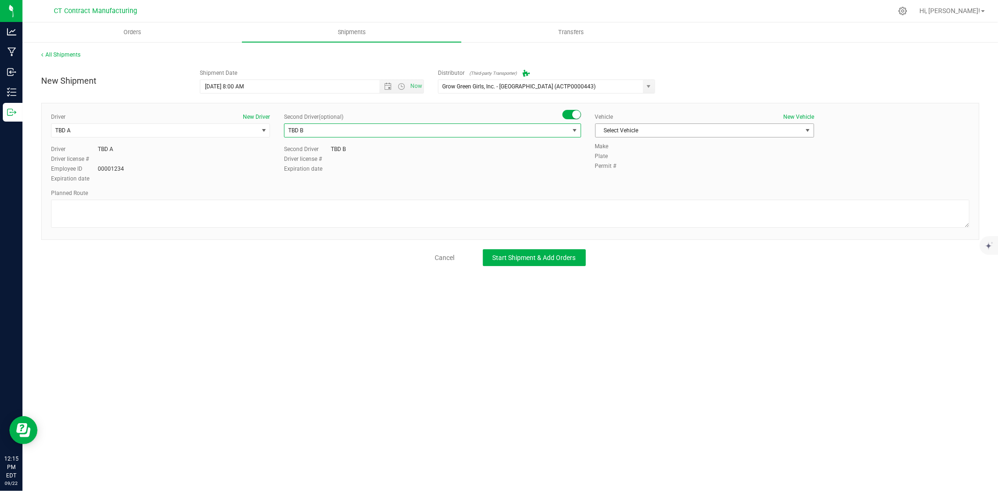
click at [620, 127] on span "Select Vehicle" at bounding box center [699, 130] width 206 height 13
click at [606, 157] on li "Ford Transit 250" at bounding box center [705, 160] width 218 height 14
click at [494, 207] on textarea at bounding box center [510, 214] width 919 height 28
paste textarea "Randomized route via 3rd party transporter"
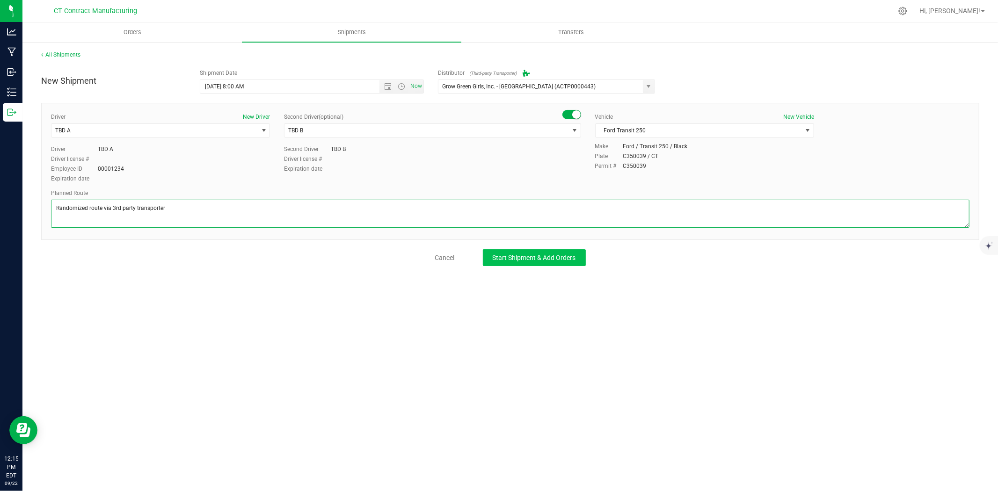
type textarea "Randomized route via 3rd party transporter"
click at [549, 251] on button "Start Shipment & Add Orders" at bounding box center [534, 257] width 103 height 17
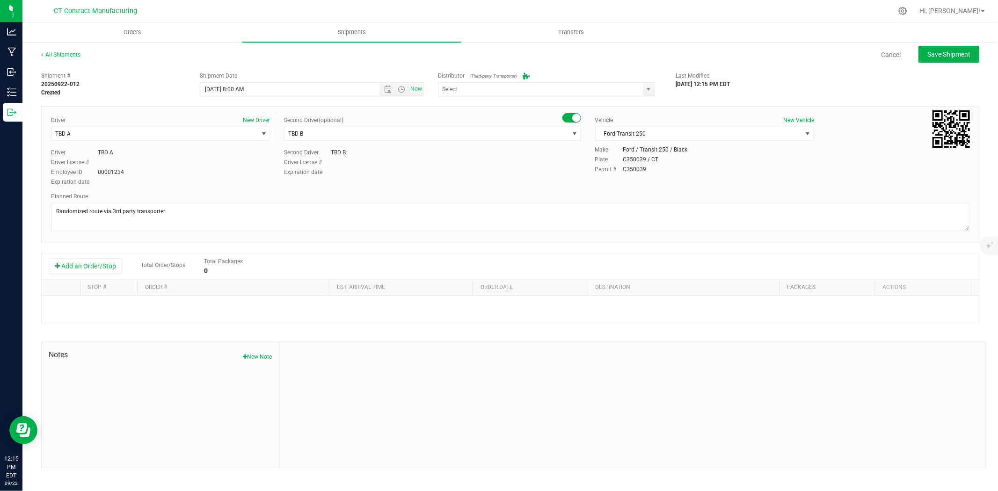
type input "Grow Green Girls, Inc. - Westbrook (ACTP0000443)"
click at [75, 266] on button "Add an Order/Stop" at bounding box center [85, 266] width 73 height 16
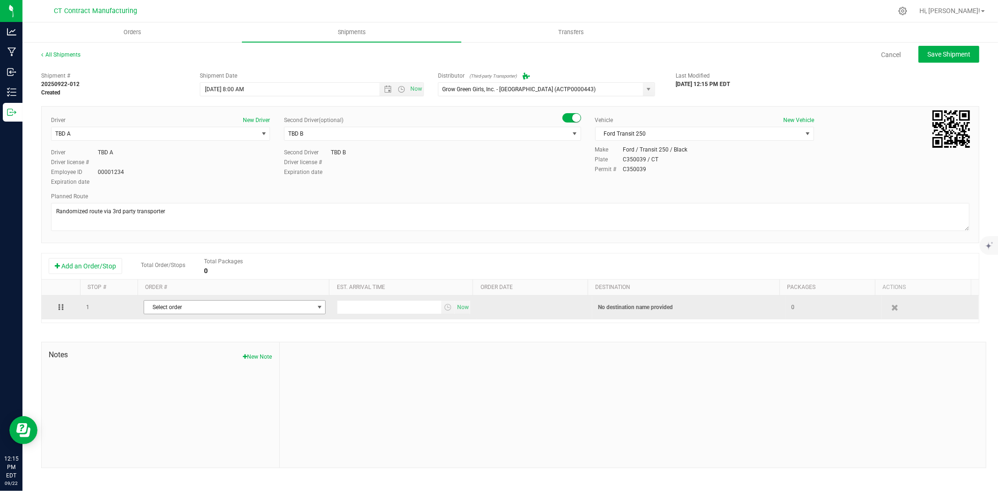
click at [223, 306] on span "Select order" at bounding box center [228, 307] width 169 height 13
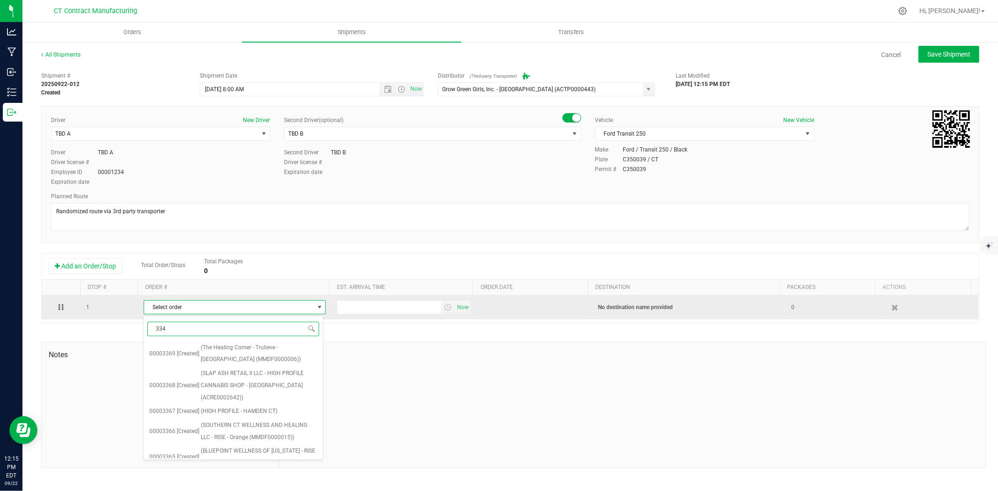
type input "3346"
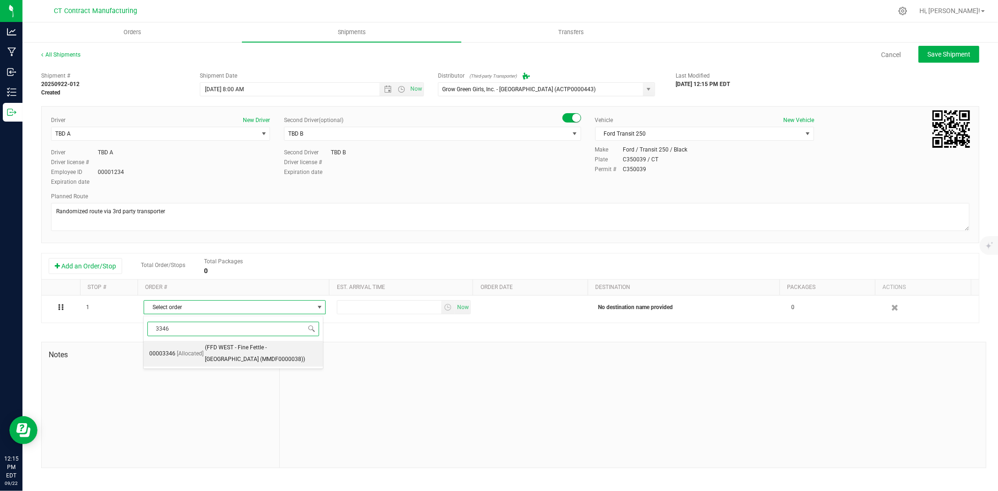
drag, startPoint x: 231, startPoint y: 351, endPoint x: 329, endPoint y: 344, distance: 98.5
click at [232, 351] on span "(FFD WEST - Fine Fettle - Stamford (MMDF0000038))" at bounding box center [261, 354] width 113 height 24
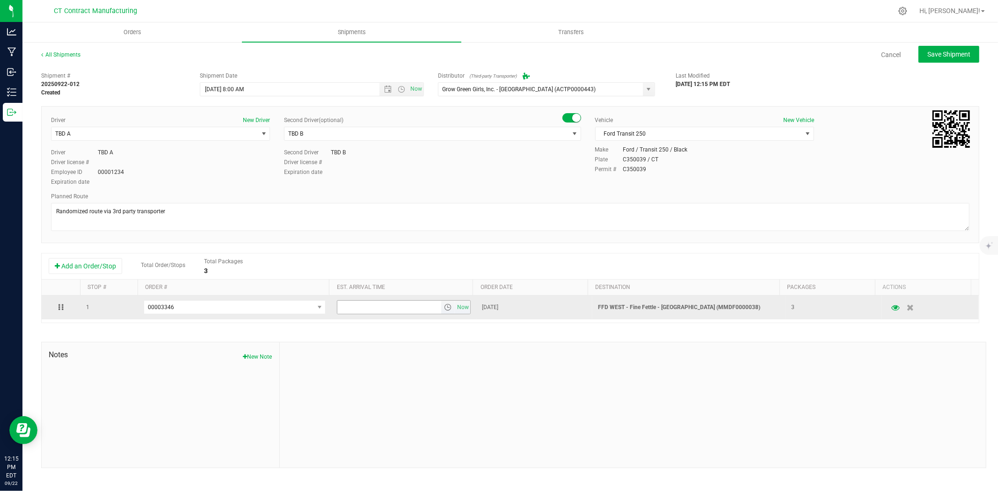
click at [446, 306] on span "select" at bounding box center [447, 307] width 7 height 7
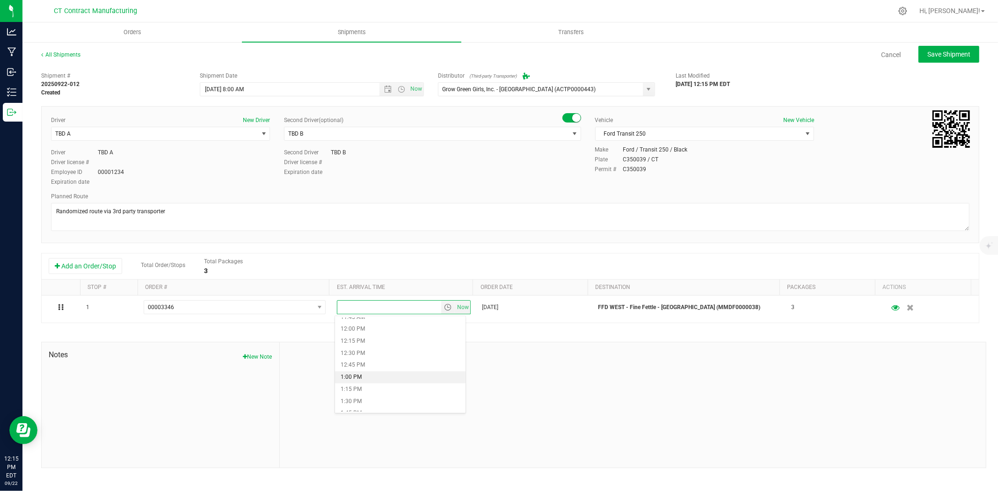
scroll to position [520, 0]
click at [361, 358] on li "11:30 AM" at bounding box center [400, 357] width 131 height 12
click at [934, 58] on span "Save Shipment" at bounding box center [948, 54] width 43 height 7
type input "9/23/2025 12:00 PM"
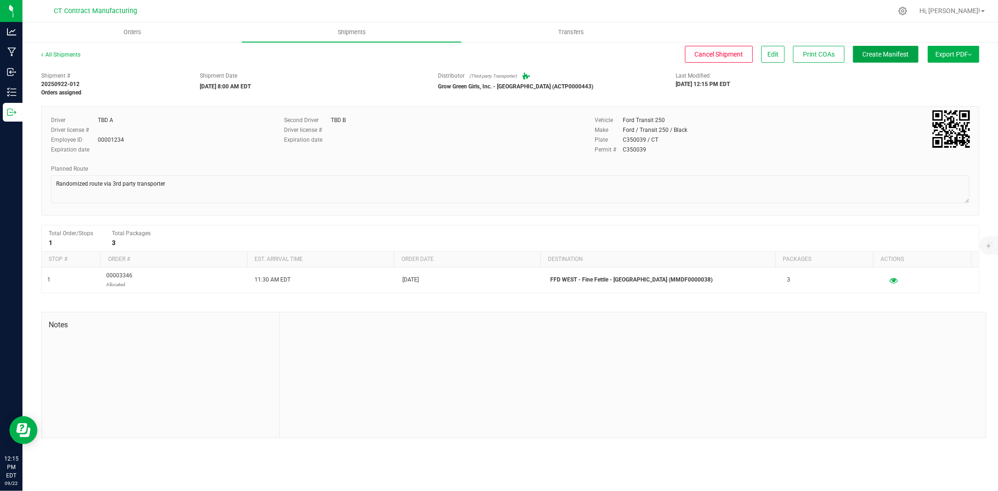
click at [898, 55] on span "Create Manifest" at bounding box center [886, 54] width 46 height 7
click at [74, 50] on div "All Shipments Cancel Shipment Edit Print COAs Ship Transfer Export PDF Manifest…" at bounding box center [510, 244] width 976 height 407
click at [75, 55] on link "All Shipments" at bounding box center [60, 54] width 39 height 7
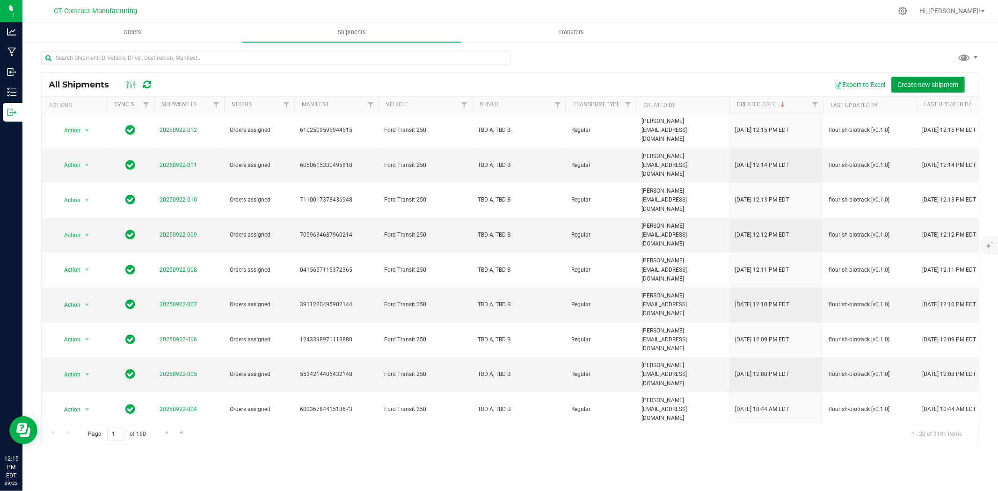
click at [905, 85] on span "Create new shipment" at bounding box center [927, 84] width 61 height 7
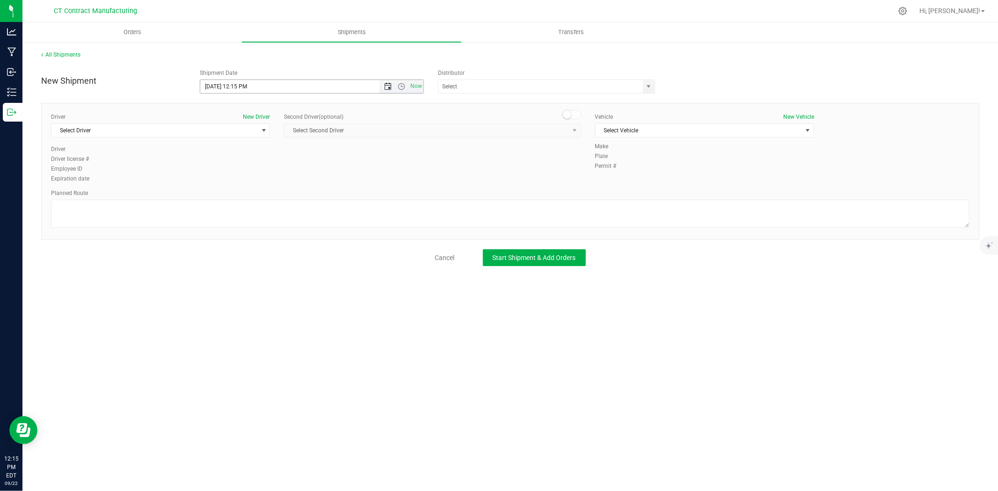
click at [389, 89] on span "Open the date view" at bounding box center [387, 86] width 7 height 7
click at [237, 178] on link "23" at bounding box center [236, 182] width 14 height 15
click at [401, 85] on span "Open the time view" at bounding box center [401, 86] width 7 height 7
click at [239, 185] on li "8:00 AM" at bounding box center [311, 190] width 222 height 12
type input "[DATE] 8:00 AM"
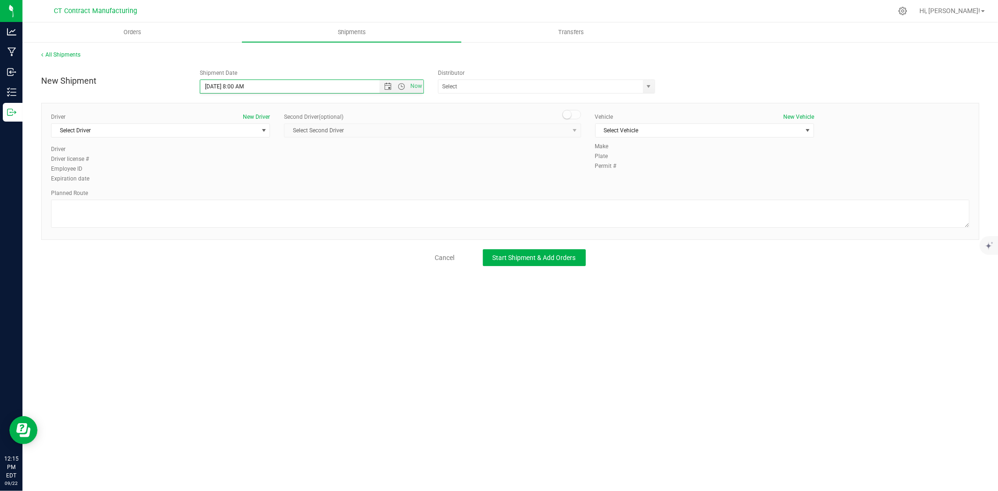
scroll to position [108, 0]
click at [651, 83] on span "select" at bounding box center [648, 86] width 7 height 7
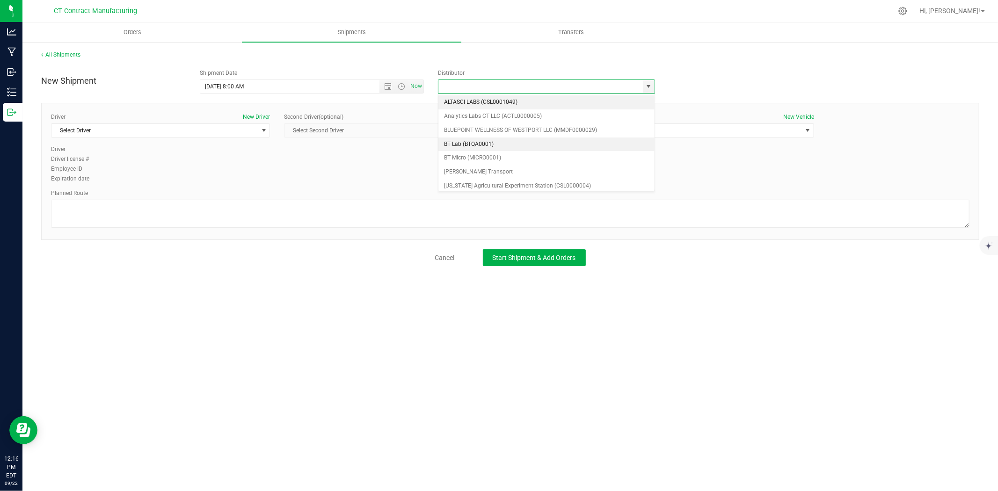
scroll to position [52, 0]
click at [547, 181] on li "Grow Green Girls, Inc. - [GEOGRAPHIC_DATA] (ACTP0000443)" at bounding box center [546, 188] width 216 height 14
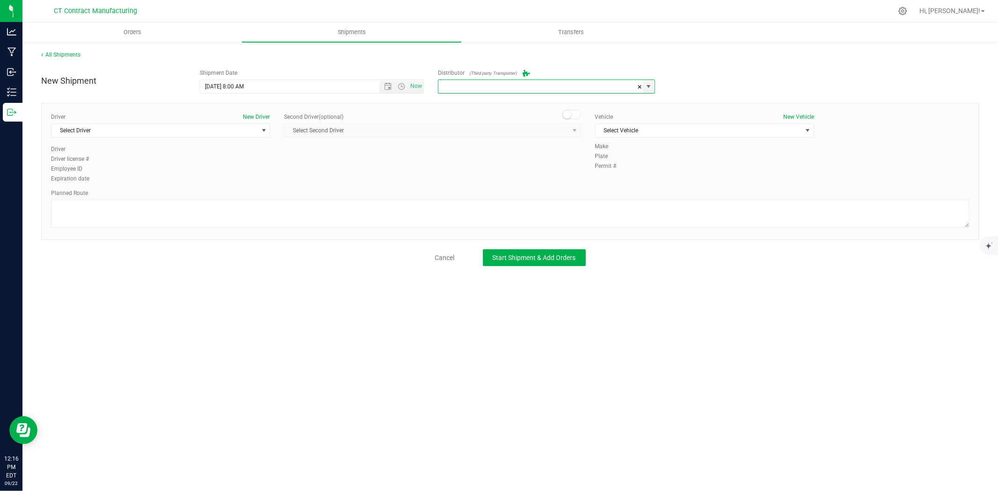
type input "Grow Green Girls, Inc. - [GEOGRAPHIC_DATA] (ACTP0000443)"
click at [253, 136] on span "Select Driver" at bounding box center [154, 130] width 206 height 13
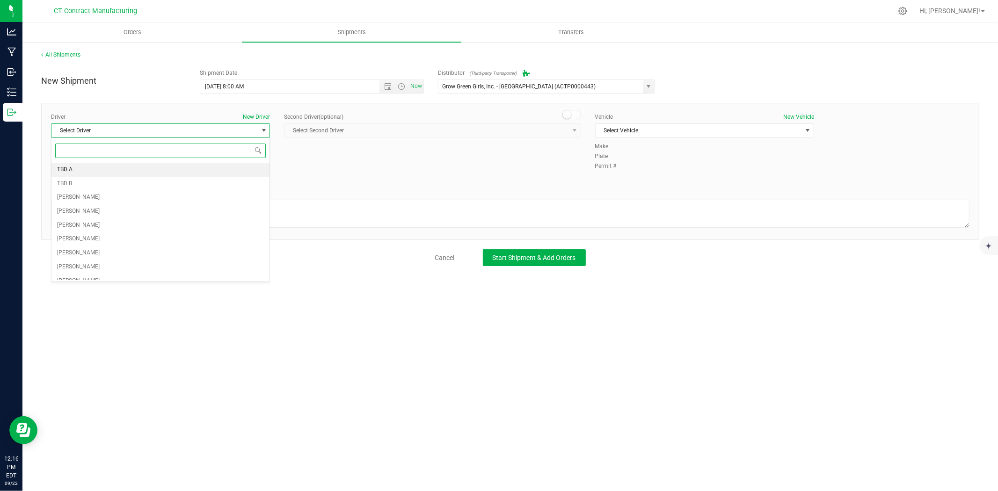
click at [139, 170] on li "TBD A" at bounding box center [160, 170] width 218 height 14
click at [586, 114] on div "Second Driver (optional) Select Second Driver Select Second Driver TBD A TBD B …" at bounding box center [432, 129] width 311 height 32
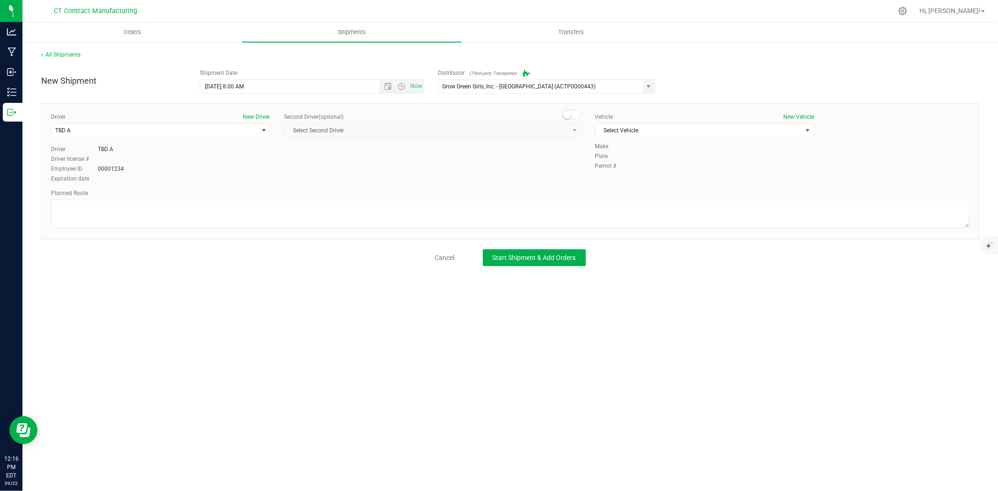
click at [576, 118] on span at bounding box center [571, 114] width 19 height 9
click at [572, 132] on span "select" at bounding box center [574, 130] width 7 height 7
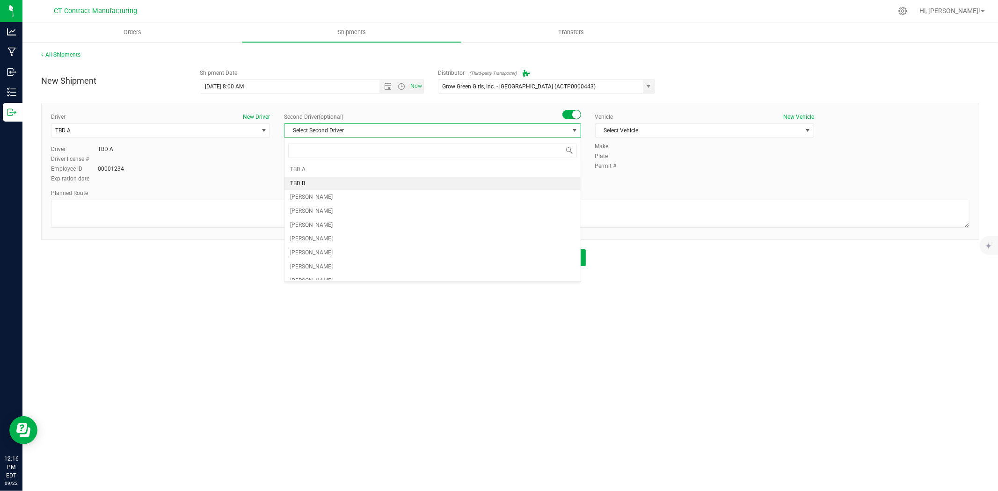
click at [392, 184] on li "TBD B" at bounding box center [433, 184] width 296 height 14
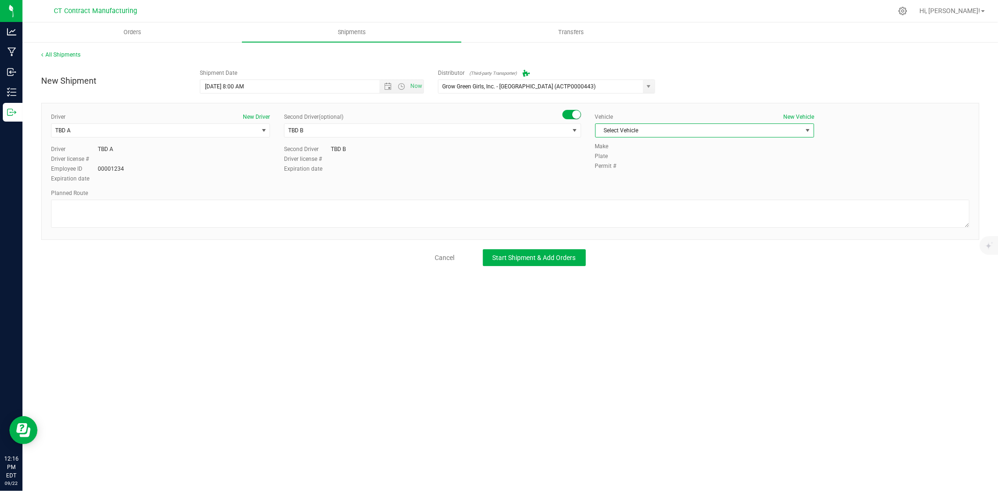
click at [634, 133] on span "Select Vehicle" at bounding box center [699, 130] width 206 height 13
click at [628, 157] on li "Ford Transit 250" at bounding box center [705, 160] width 218 height 14
click at [620, 206] on textarea at bounding box center [510, 214] width 919 height 28
paste textarea "Randomized route via 3rd party transporter"
type textarea "Randomized route via 3rd party transporter"
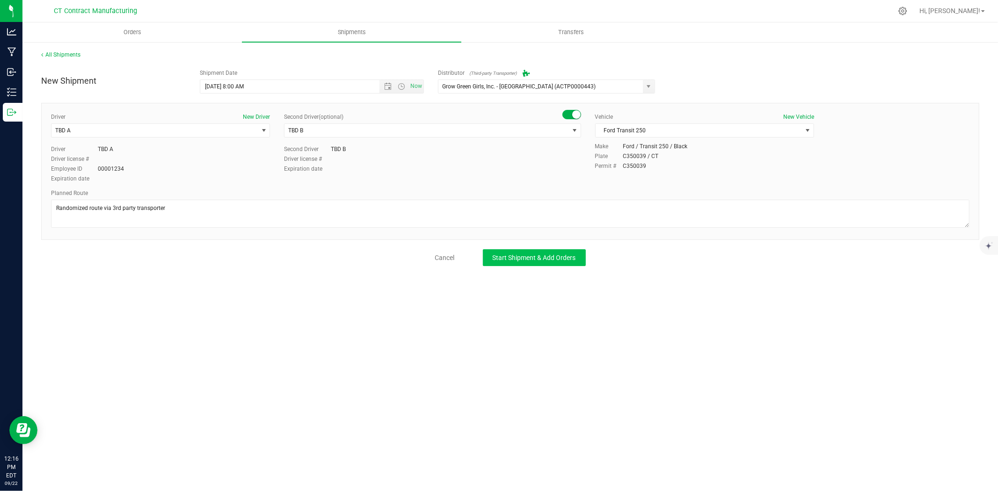
click at [554, 249] on div "New Shipment Shipment Date 9/23/2025 8:00 AM Now Distributor (Third-party Trans…" at bounding box center [510, 166] width 938 height 202
click at [553, 253] on button "Start Shipment & Add Orders" at bounding box center [534, 257] width 103 height 17
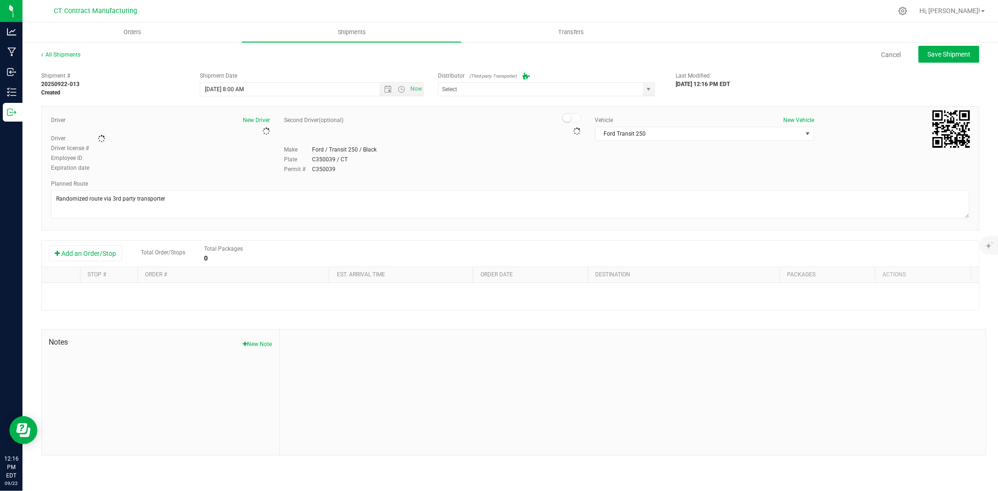
type input "Grow Green Girls, Inc. - [GEOGRAPHIC_DATA] (ACTP0000443)"
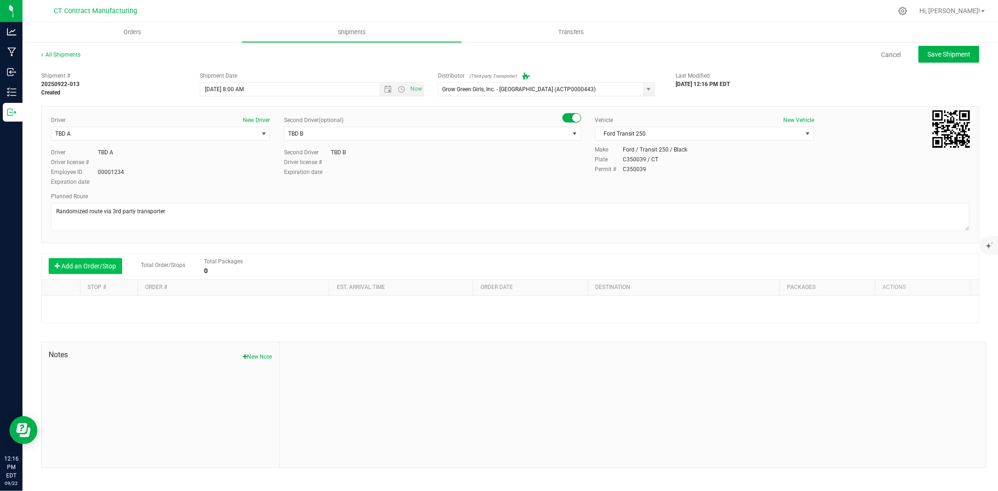
click at [100, 266] on button "Add an Order/Stop" at bounding box center [85, 266] width 73 height 16
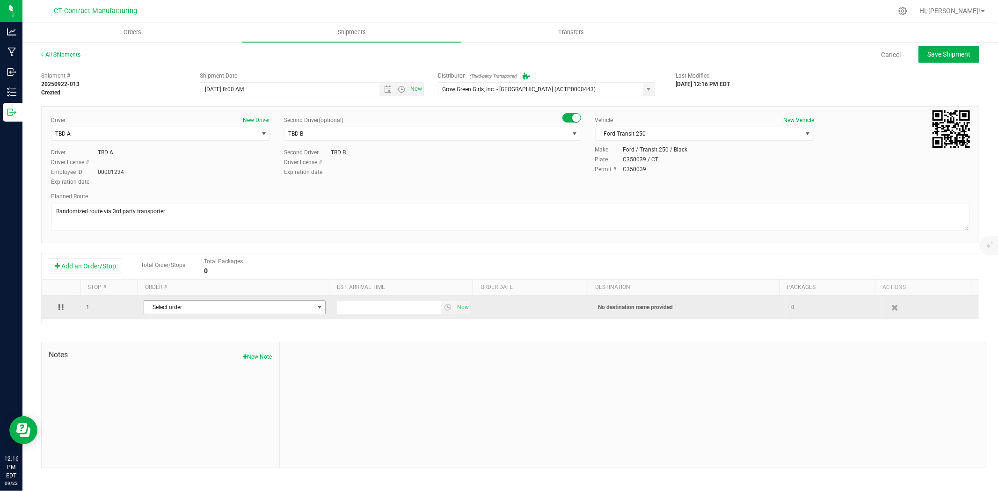
click at [197, 314] on span "Select order" at bounding box center [228, 307] width 169 height 13
type input "3353"
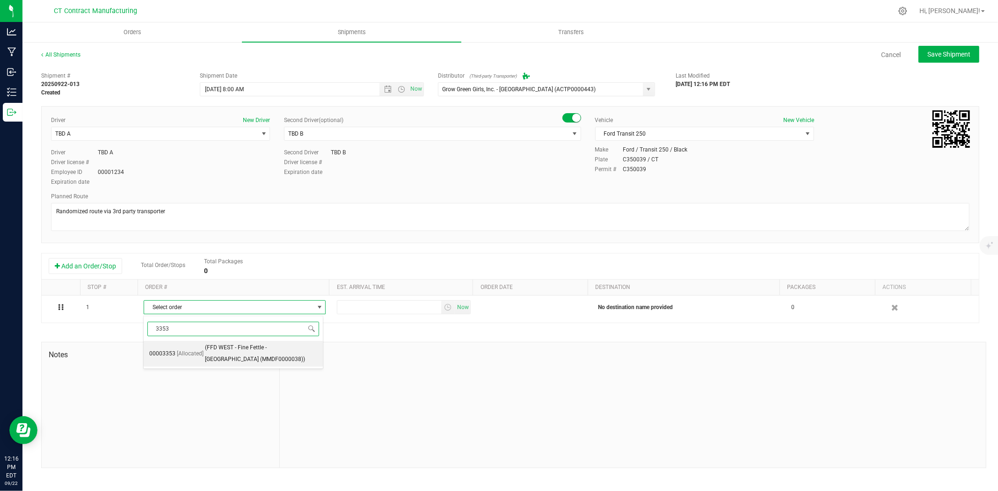
click at [205, 354] on span "(FFD WEST - Fine Fettle - Stamford (MMDF0000038))" at bounding box center [261, 354] width 113 height 24
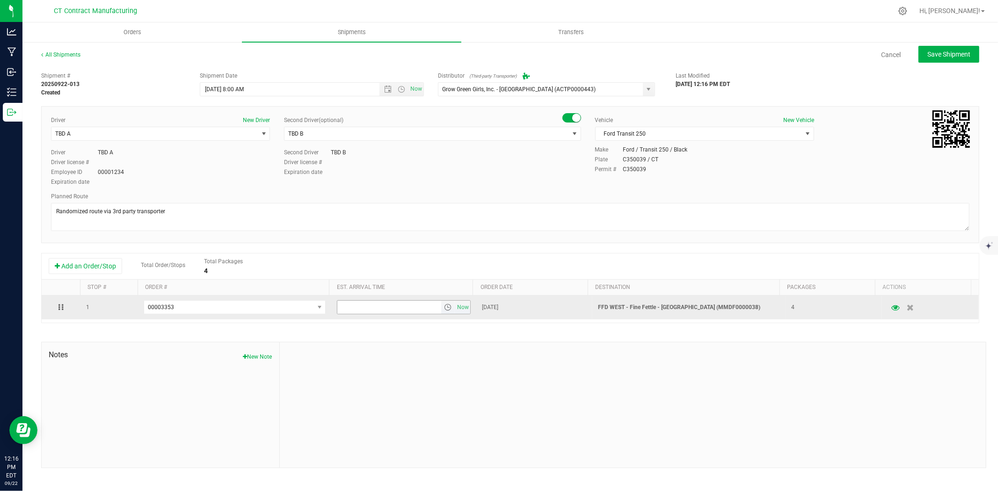
click at [444, 311] on span "select" at bounding box center [447, 307] width 7 height 7
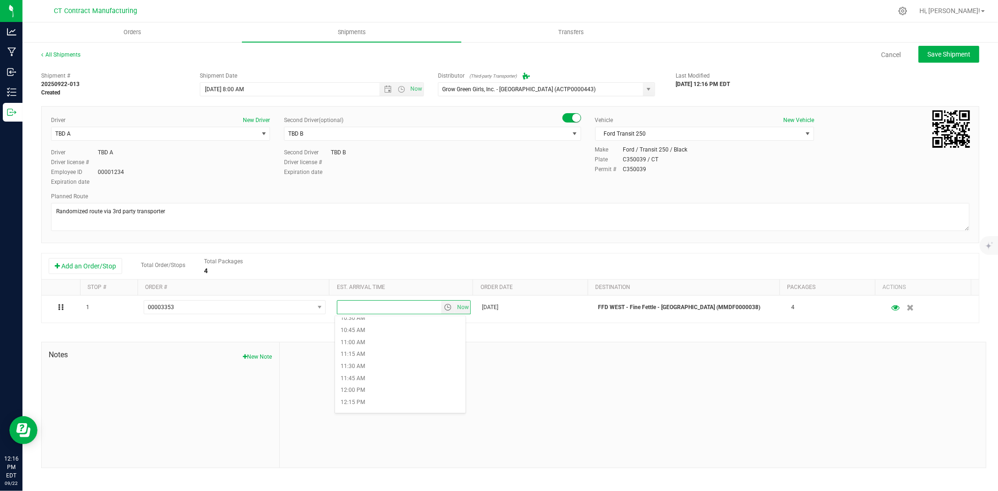
scroll to position [520, 0]
click at [363, 358] on li "11:30 AM" at bounding box center [400, 357] width 131 height 12
click at [972, 47] on button "Save Shipment" at bounding box center [949, 54] width 61 height 17
type input "[DATE] 12:00 PM"
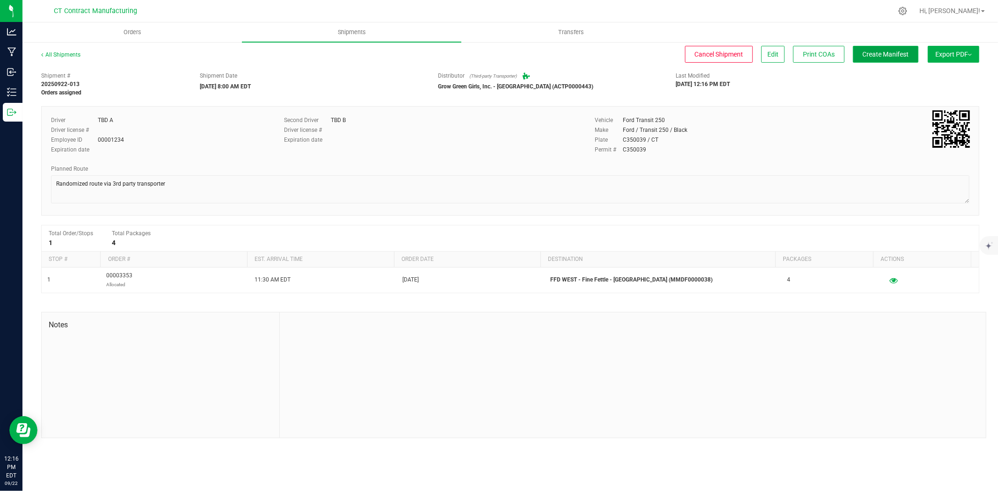
click at [894, 55] on span "Create Manifest" at bounding box center [886, 54] width 46 height 7
click at [66, 56] on link "All Shipments" at bounding box center [60, 54] width 39 height 7
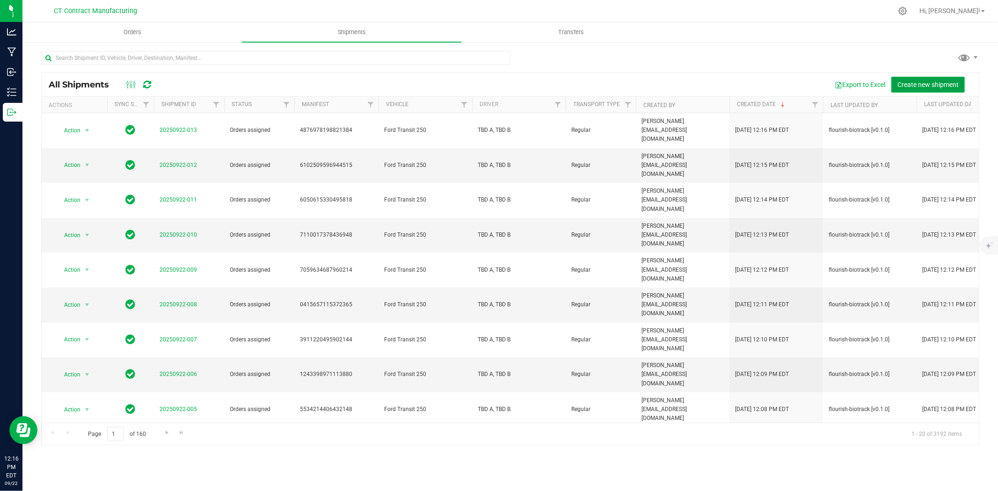
click at [900, 86] on span "Create new shipment" at bounding box center [927, 84] width 61 height 7
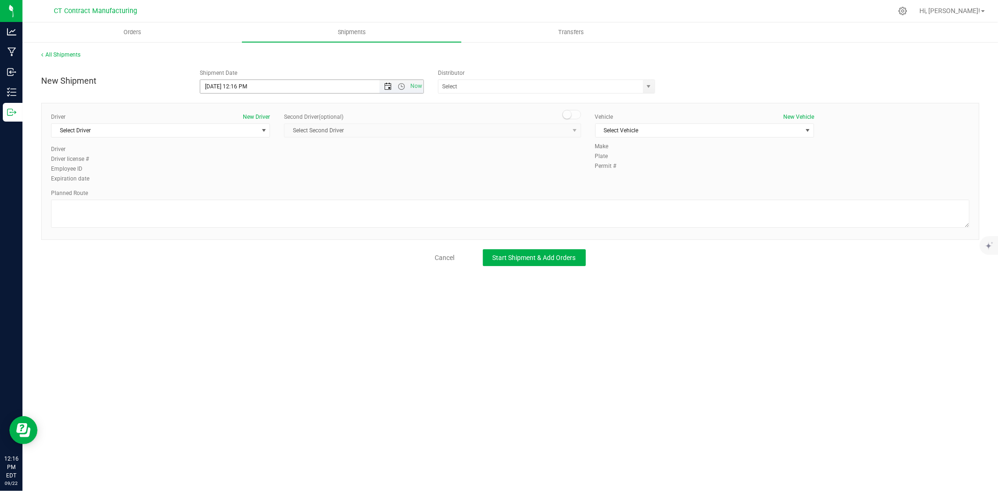
click at [389, 88] on span "Open the date view" at bounding box center [387, 86] width 7 height 7
click at [237, 178] on link "23" at bounding box center [236, 182] width 14 height 15
click at [401, 83] on span "Open the time view" at bounding box center [401, 86] width 7 height 7
click at [229, 139] on li "8:00 AM" at bounding box center [311, 138] width 222 height 12
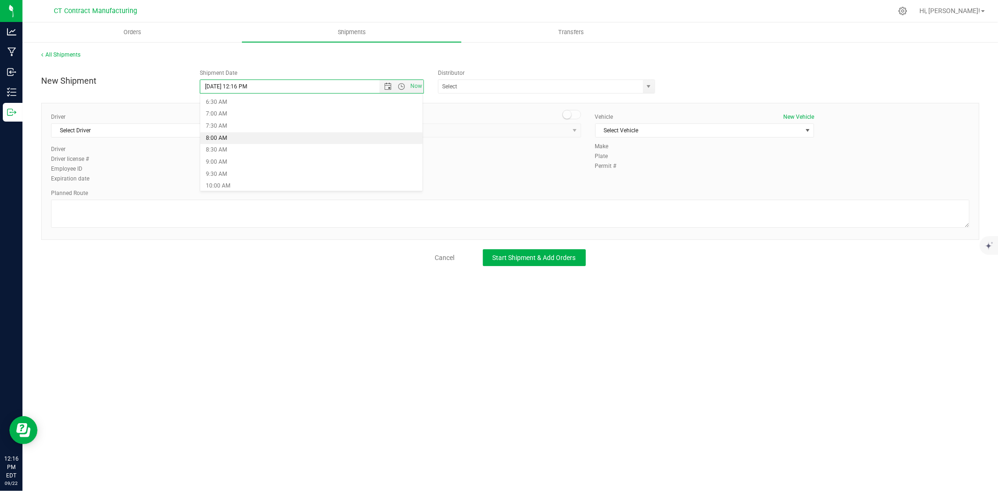
type input "[DATE] 8:00 AM"
click at [651, 87] on span "select" at bounding box center [648, 86] width 7 height 7
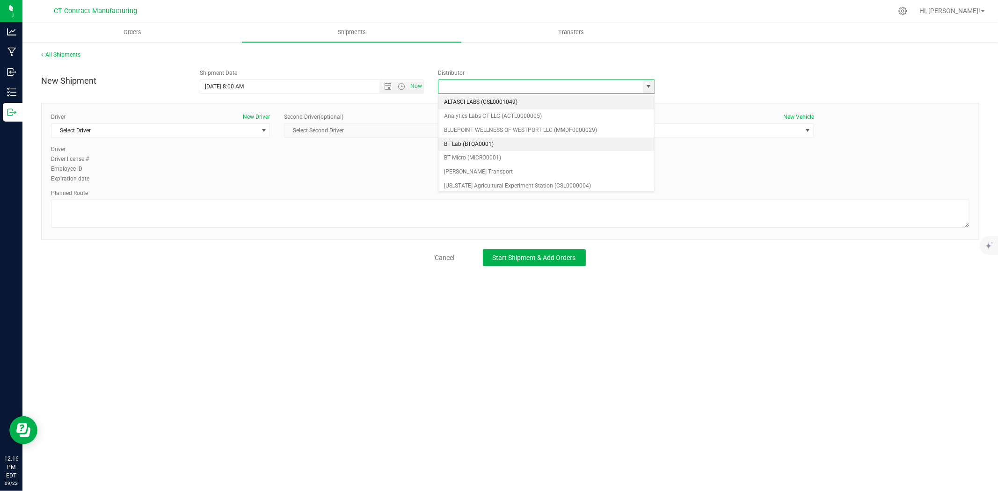
scroll to position [52, 0]
click at [514, 181] on li "Grow Green Girls, Inc. - [GEOGRAPHIC_DATA] (ACTP0000443)" at bounding box center [546, 188] width 216 height 14
type input "Grow Green Girls, Inc. - [GEOGRAPHIC_DATA] (ACTP0000443)"
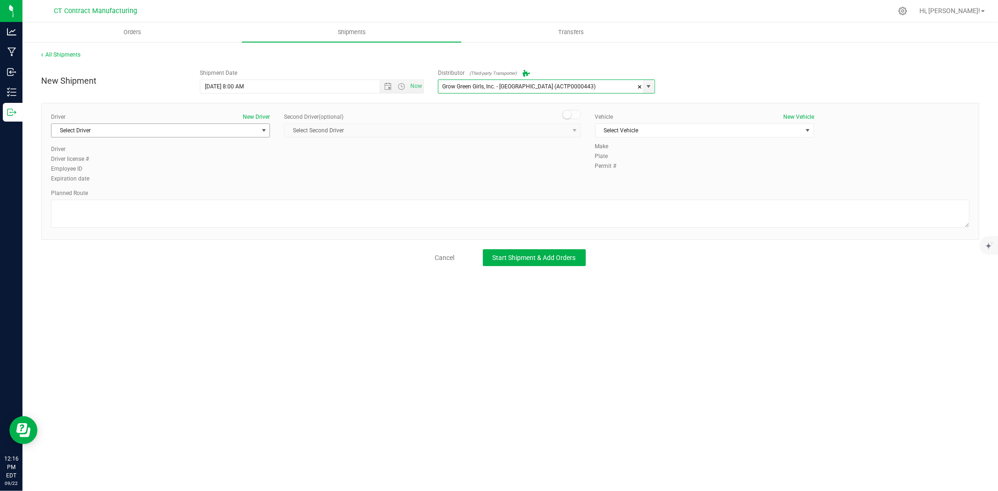
click at [255, 131] on span "Select Driver" at bounding box center [154, 130] width 206 height 13
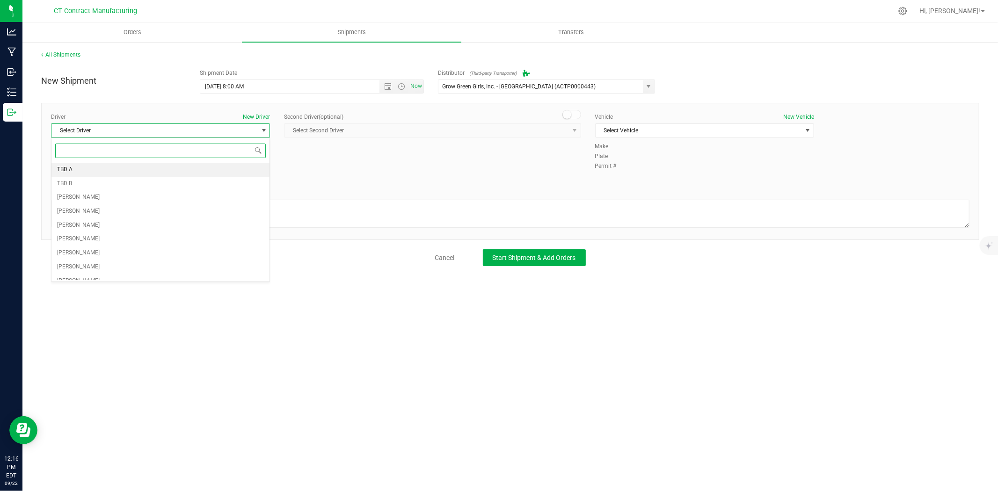
click at [137, 172] on li "TBD A" at bounding box center [160, 170] width 218 height 14
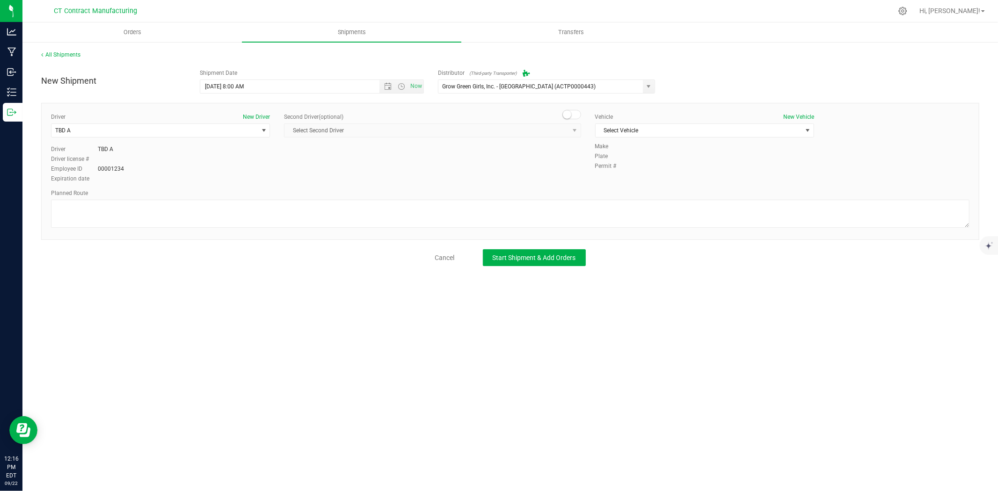
click at [569, 110] on span at bounding box center [571, 114] width 19 height 9
click at [569, 127] on span "select" at bounding box center [575, 130] width 12 height 13
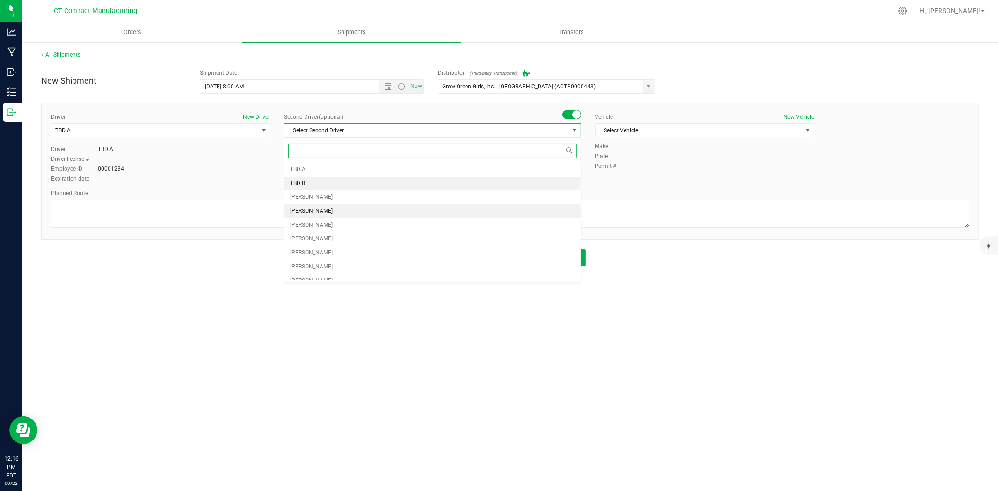
drag, startPoint x: 344, startPoint y: 181, endPoint x: 394, endPoint y: 178, distance: 49.2
click at [345, 181] on li "TBD B" at bounding box center [433, 184] width 296 height 14
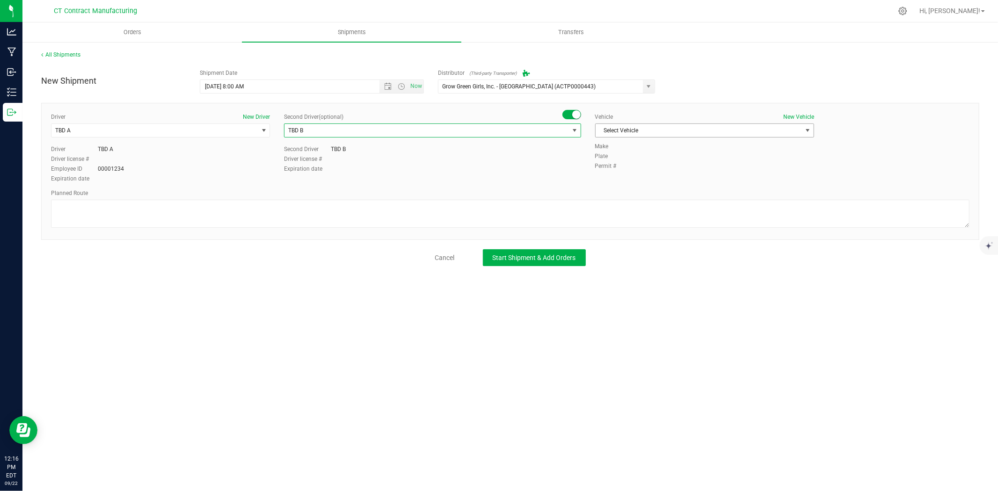
click at [649, 134] on span "Select Vehicle" at bounding box center [699, 130] width 206 height 13
click at [638, 161] on li "Ford Transit 250" at bounding box center [705, 160] width 218 height 14
click at [618, 213] on textarea at bounding box center [510, 214] width 919 height 28
paste textarea "Randomized route via 3rd party transporter"
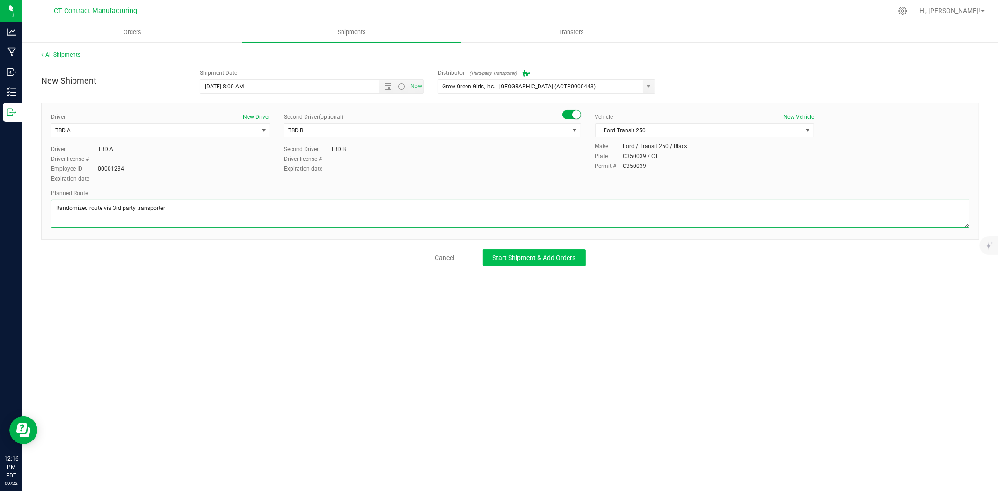
type textarea "Randomized route via 3rd party transporter"
click at [572, 252] on button "Start Shipment & Add Orders" at bounding box center [534, 257] width 103 height 17
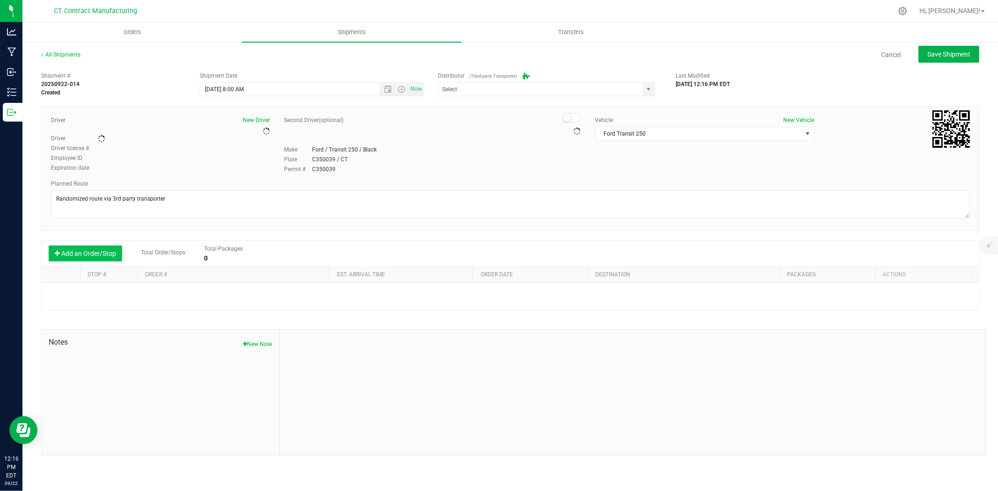
type input "Grow Green Girls, Inc. - [GEOGRAPHIC_DATA] (ACTP0000443)"
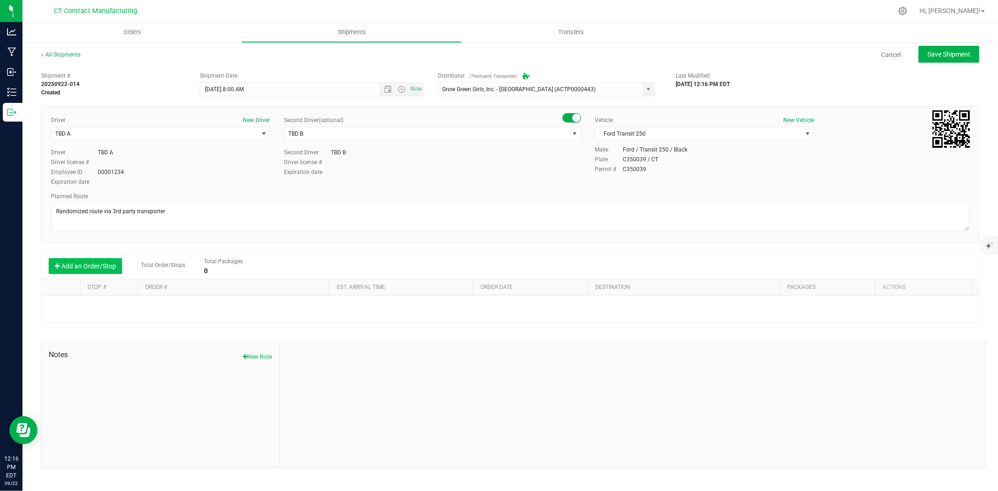
click at [90, 270] on button "Add an Order/Stop" at bounding box center [85, 266] width 73 height 16
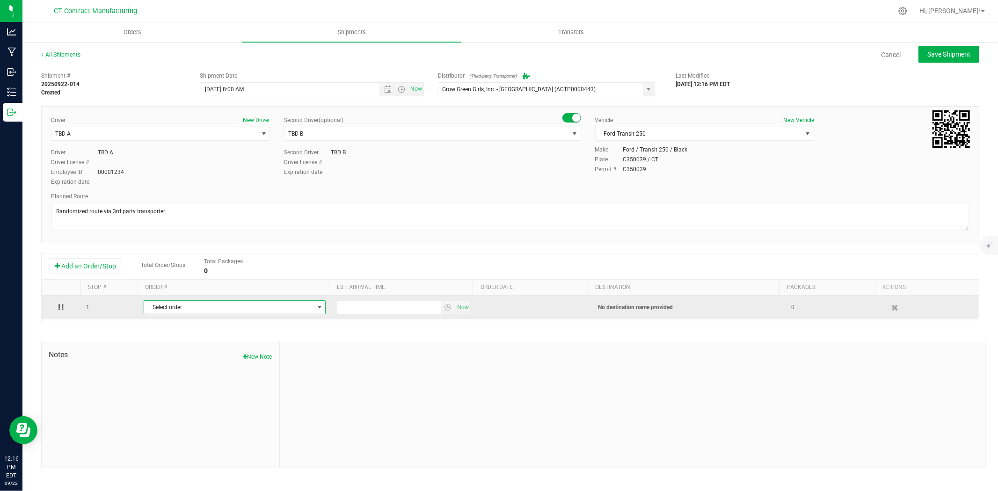
click at [208, 307] on span "Select order" at bounding box center [228, 307] width 169 height 13
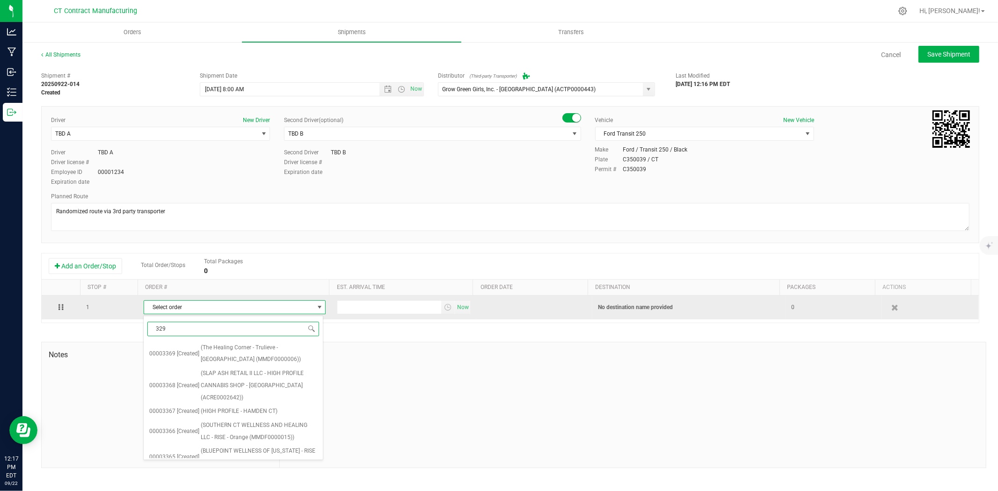
type input "3296"
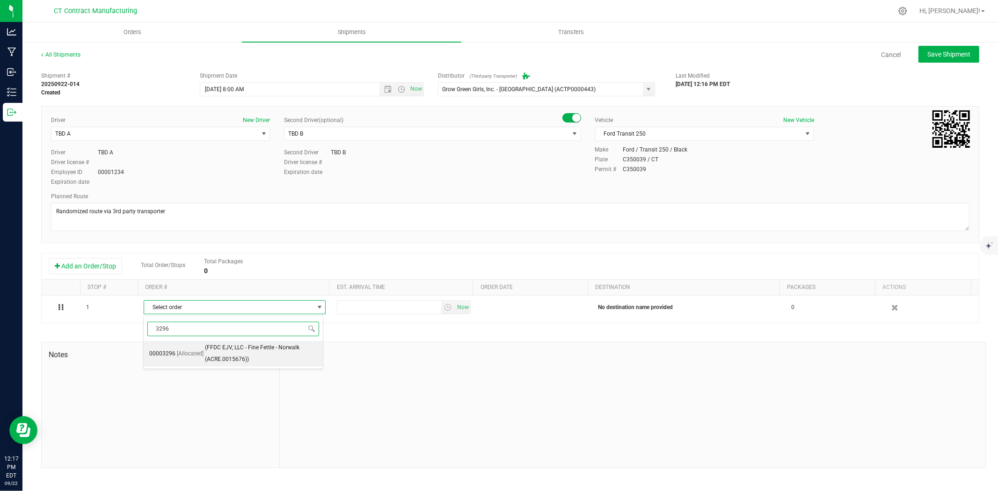
click at [254, 348] on span "(FFDC EJV, LLC - Fine Fettle - Norwalk (ACRE.0015676))" at bounding box center [261, 354] width 113 height 24
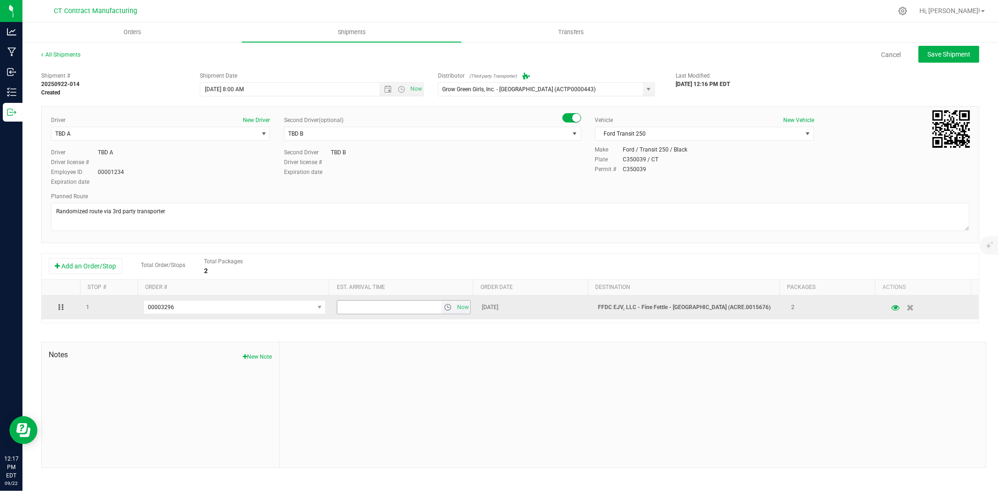
click at [444, 308] on span "select" at bounding box center [447, 307] width 7 height 7
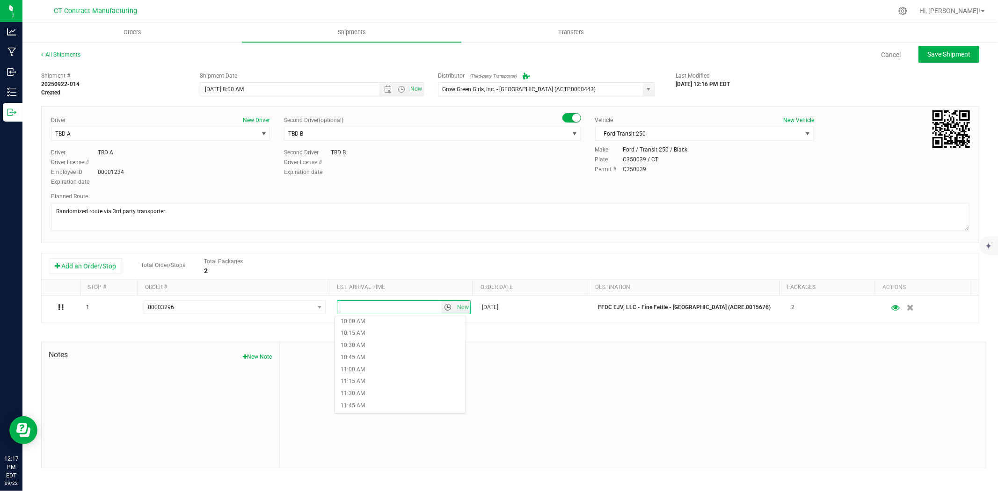
scroll to position [572, 0]
click at [364, 339] on li "12:15 PM" at bounding box center [400, 342] width 131 height 12
click at [958, 57] on span "Save Shipment" at bounding box center [948, 54] width 43 height 7
type input "[DATE] 12:00 PM"
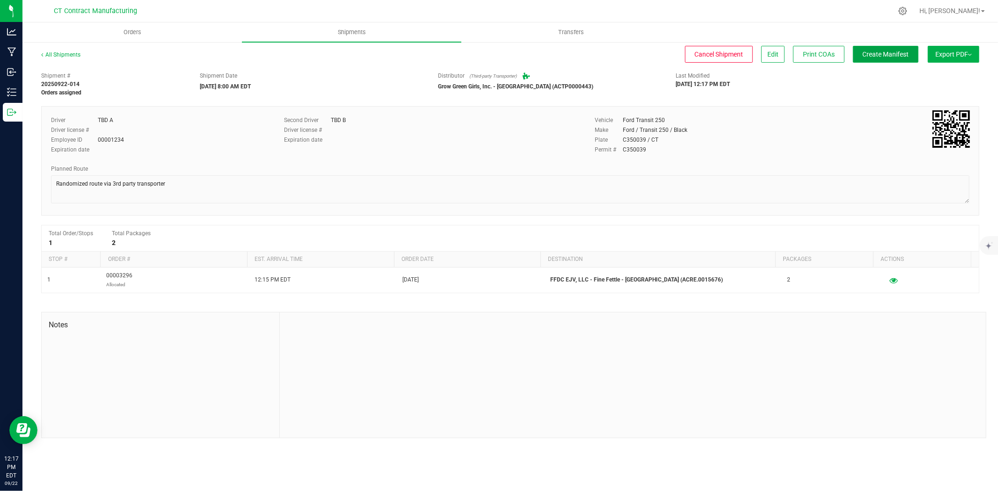
click at [895, 56] on span "Create Manifest" at bounding box center [886, 54] width 46 height 7
click at [73, 56] on link "All Shipments" at bounding box center [60, 54] width 39 height 7
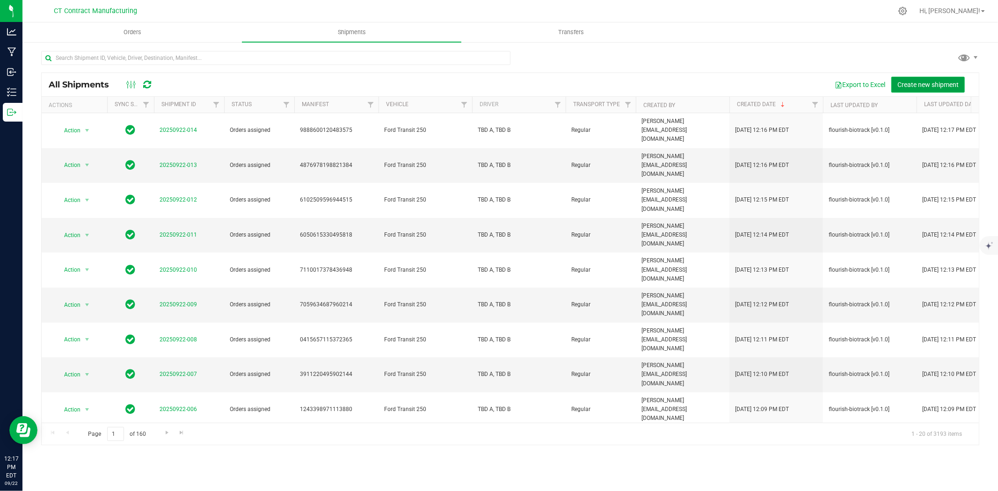
click at [938, 81] on span "Create new shipment" at bounding box center [927, 84] width 61 height 7
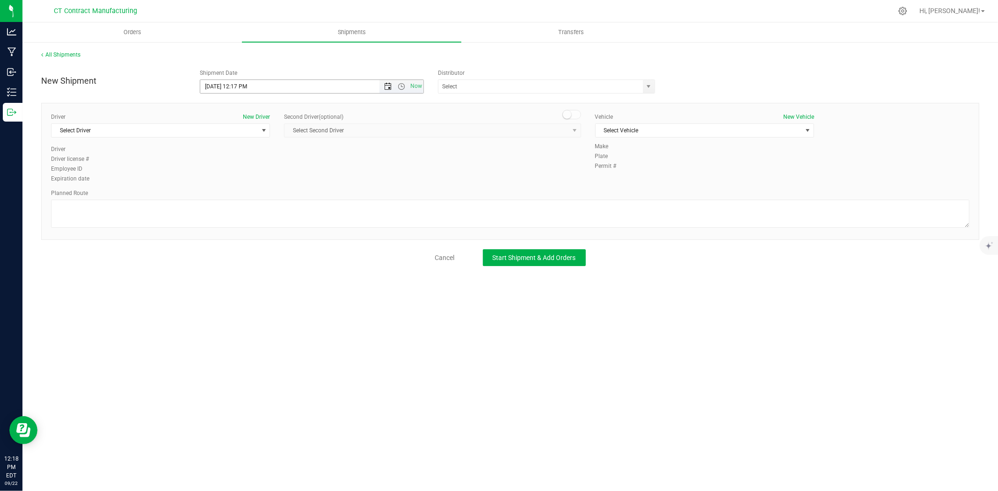
click at [387, 85] on span "Open the date view" at bounding box center [387, 86] width 7 height 7
click at [240, 179] on link "23" at bounding box center [236, 182] width 14 height 15
click at [405, 88] on span "Open the time view" at bounding box center [402, 86] width 16 height 7
click at [234, 134] on li "8:00 AM" at bounding box center [311, 138] width 222 height 12
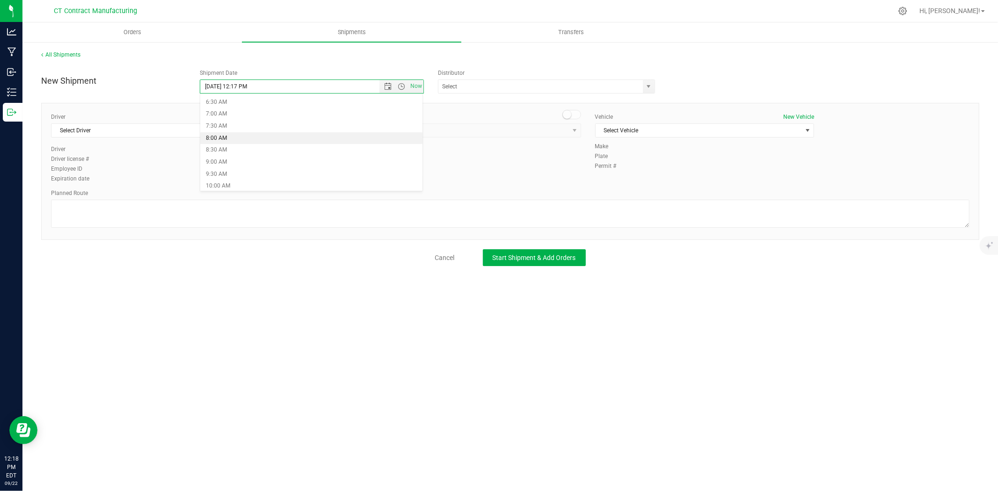
type input "[DATE] 8:00 AM"
click at [650, 86] on span "select" at bounding box center [648, 86] width 7 height 7
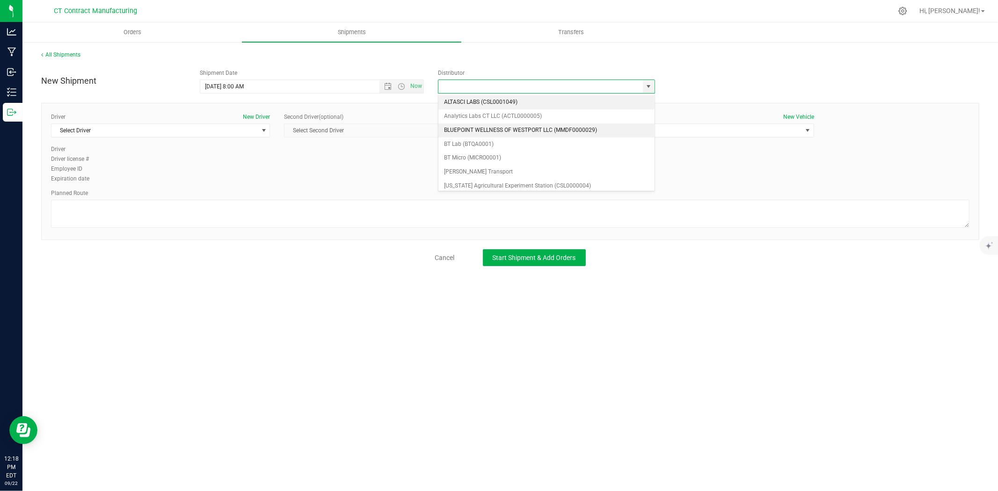
scroll to position [52, 0]
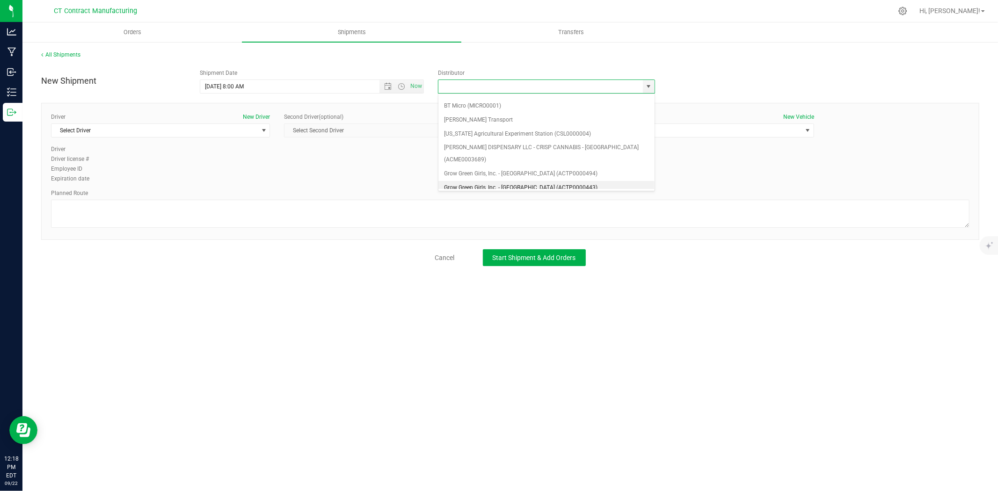
click at [531, 181] on li "Grow Green Girls, Inc. - [GEOGRAPHIC_DATA] (ACTP0000443)" at bounding box center [546, 188] width 216 height 14
type input "Grow Green Girls, Inc. - [GEOGRAPHIC_DATA] (ACTP0000443)"
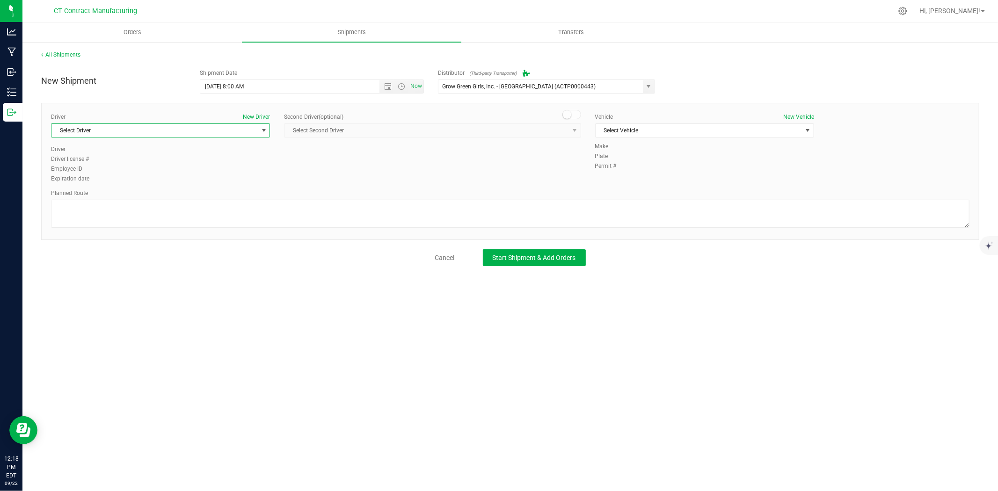
click at [257, 130] on span "Select Driver" at bounding box center [154, 130] width 206 height 13
click at [169, 169] on li "TBD A" at bounding box center [160, 170] width 218 height 14
click at [573, 115] on span at bounding box center [571, 114] width 19 height 9
click at [570, 129] on span "select" at bounding box center [575, 130] width 12 height 13
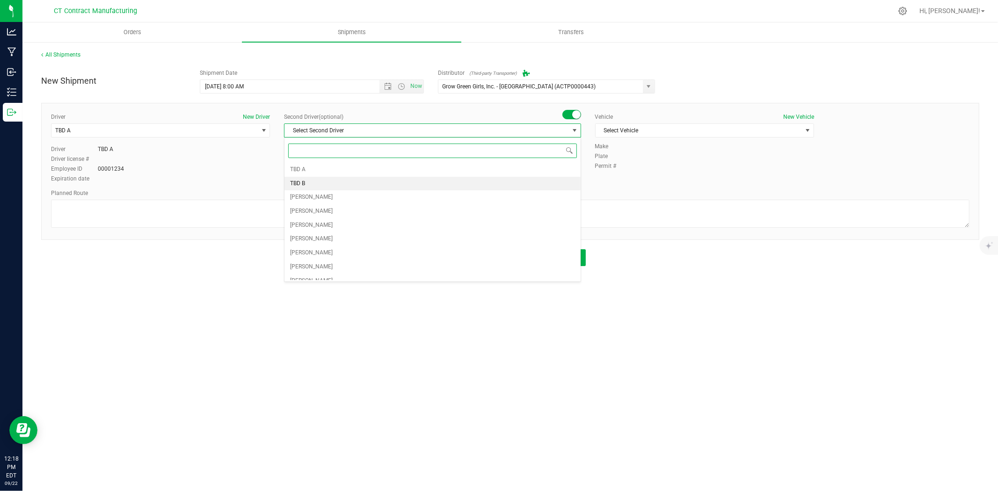
click at [341, 182] on li "TBD B" at bounding box center [433, 184] width 296 height 14
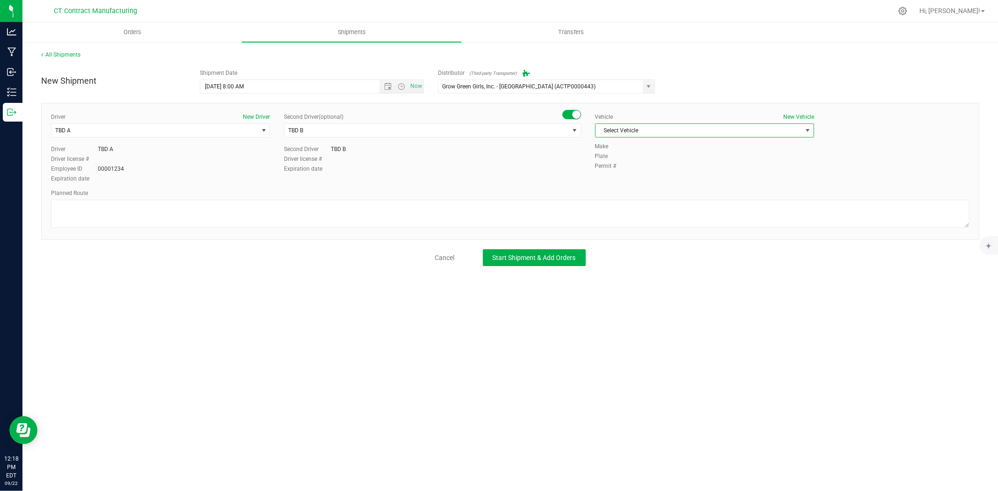
click at [631, 129] on span "Select Vehicle" at bounding box center [699, 130] width 206 height 13
click at [632, 162] on li "Ford Transit 250" at bounding box center [705, 160] width 218 height 14
click at [387, 221] on textarea at bounding box center [510, 214] width 919 height 28
paste textarea "Randomized route via 3rd party transporter"
type textarea "Randomized route via 3rd party transporter"
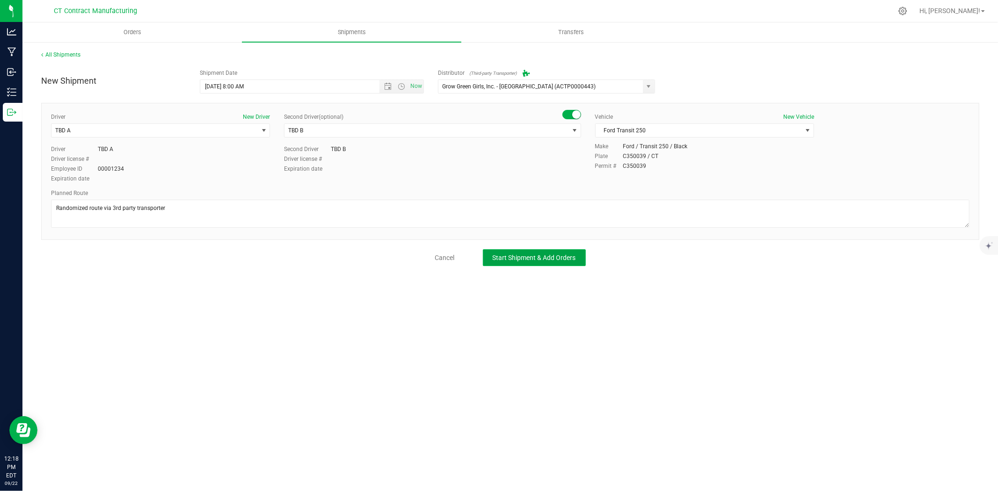
click at [547, 256] on span "Start Shipment & Add Orders" at bounding box center [534, 257] width 83 height 7
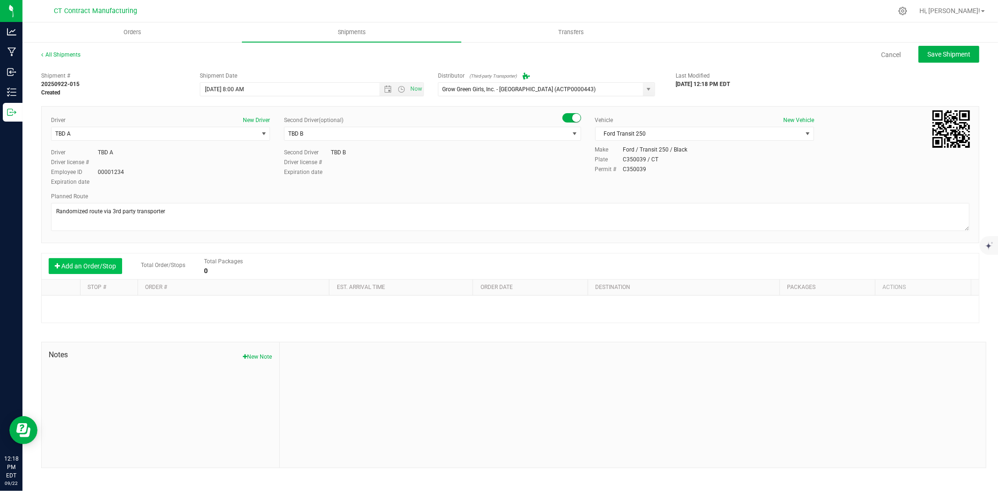
click at [101, 265] on button "Add an Order/Stop" at bounding box center [85, 266] width 73 height 16
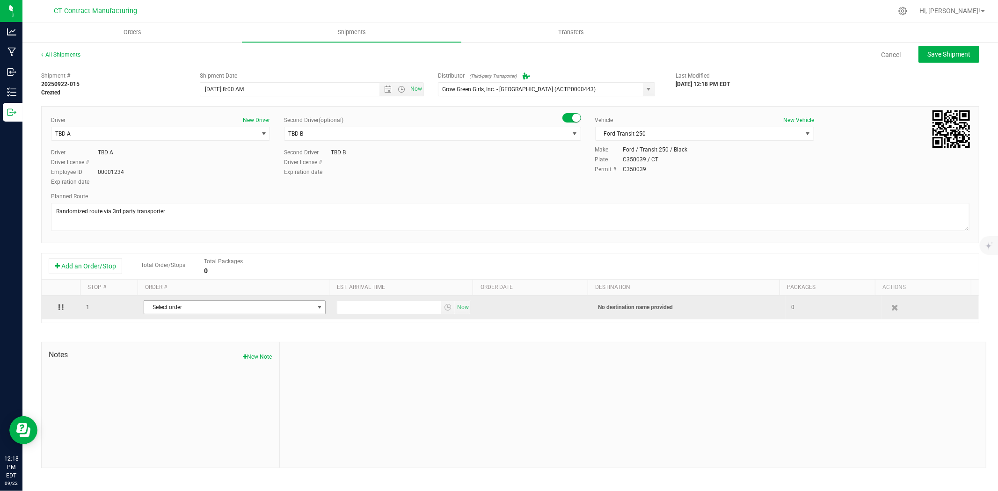
click at [173, 303] on span "Select order" at bounding box center [228, 307] width 169 height 13
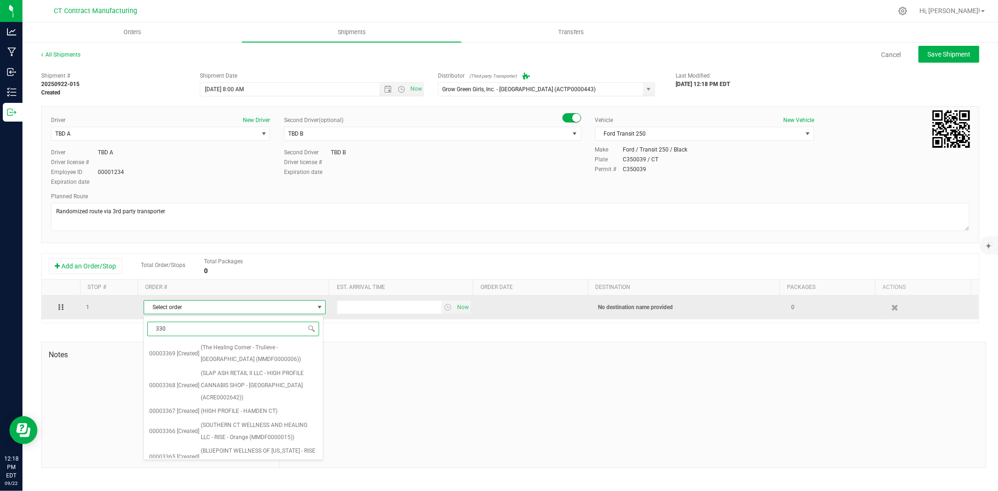
type input "3304"
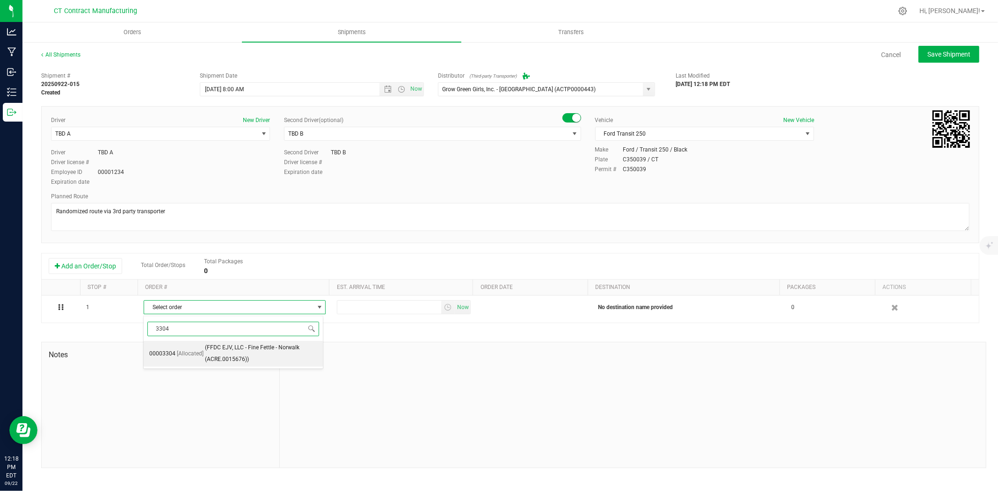
click at [193, 352] on span "[Allocated]" at bounding box center [190, 354] width 27 height 12
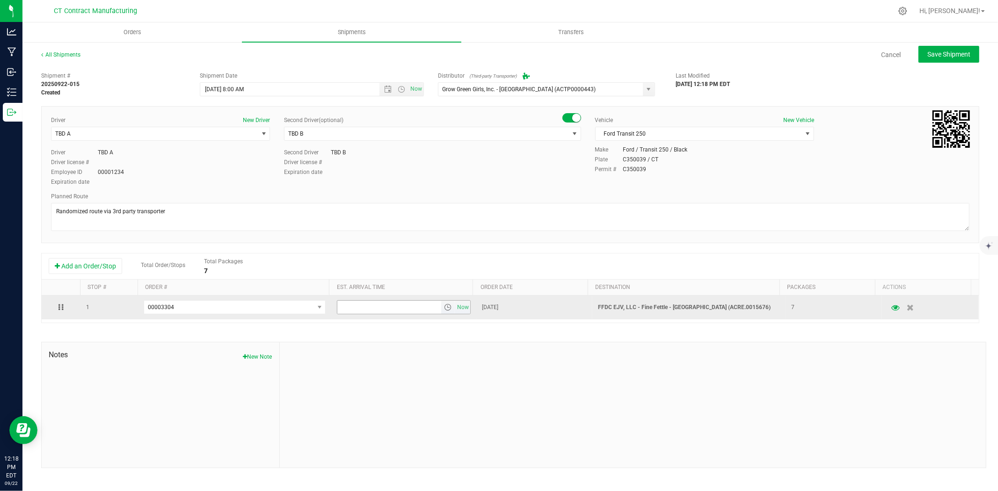
click at [445, 306] on span "select" at bounding box center [447, 307] width 7 height 7
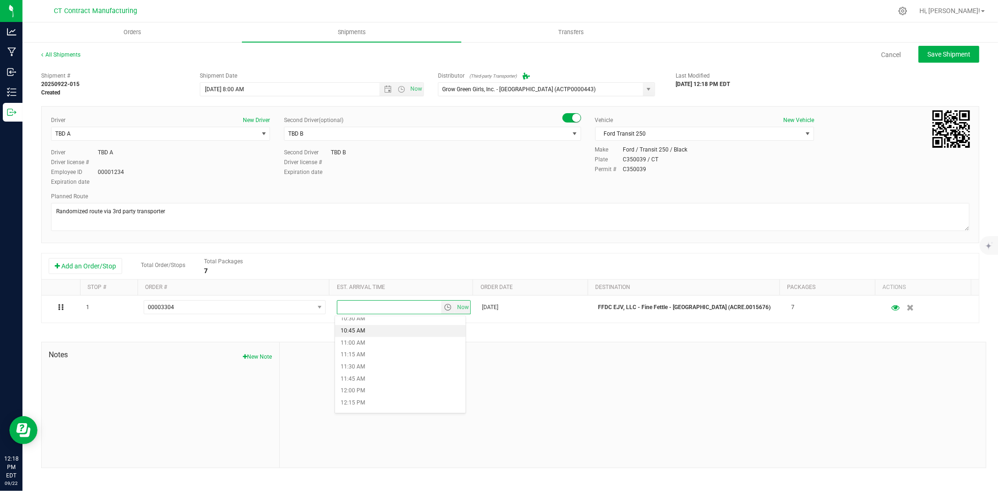
scroll to position [520, 0]
click at [370, 396] on li "12:15 PM" at bounding box center [400, 393] width 131 height 12
click at [949, 54] on span "Save Shipment" at bounding box center [948, 54] width 43 height 7
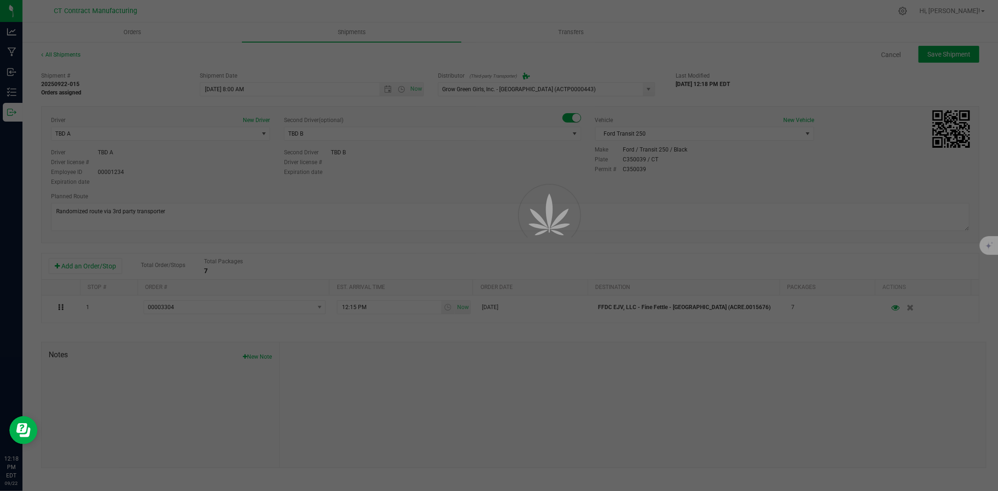
type input "9/23/2025 12:00 PM"
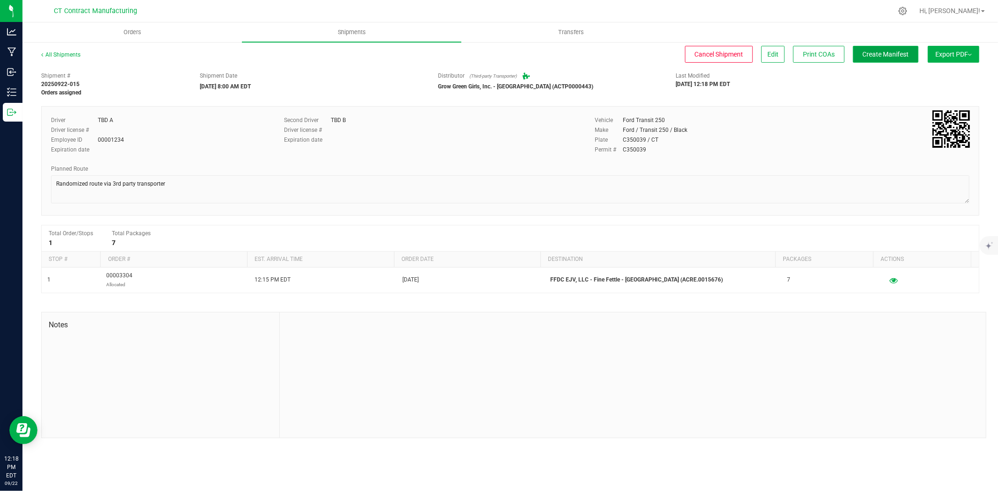
click at [896, 51] on span "Create Manifest" at bounding box center [886, 54] width 46 height 7
click at [70, 56] on link "All Shipments" at bounding box center [60, 54] width 39 height 7
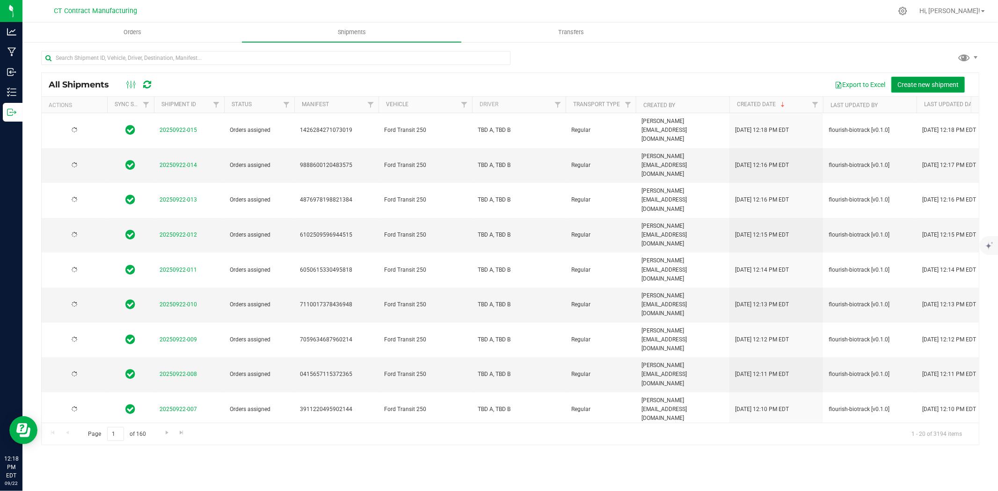
click at [913, 84] on span "Create new shipment" at bounding box center [927, 84] width 61 height 7
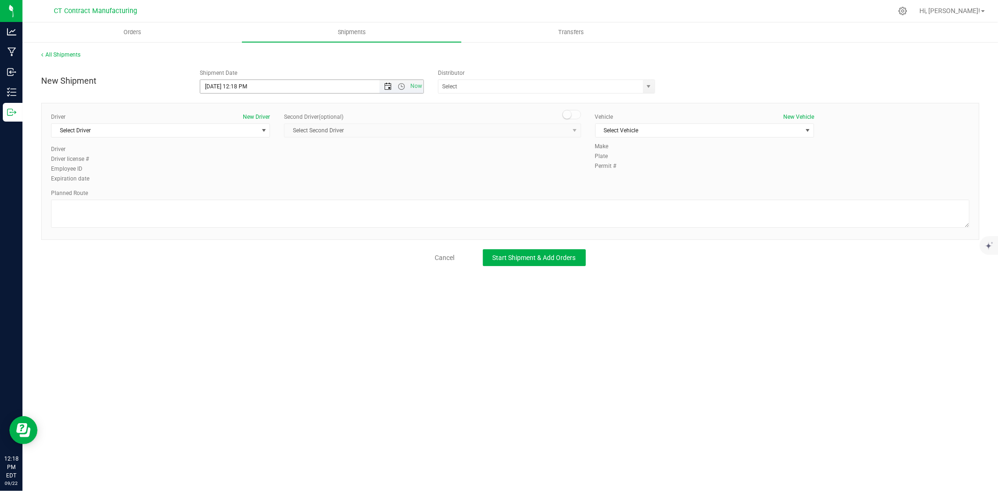
click at [389, 84] on span "Open the date view" at bounding box center [387, 86] width 7 height 7
click at [236, 179] on link "23" at bounding box center [236, 182] width 14 height 15
click at [401, 85] on span "Open the time view" at bounding box center [401, 86] width 7 height 7
click at [217, 140] on li "8:00 AM" at bounding box center [311, 138] width 222 height 12
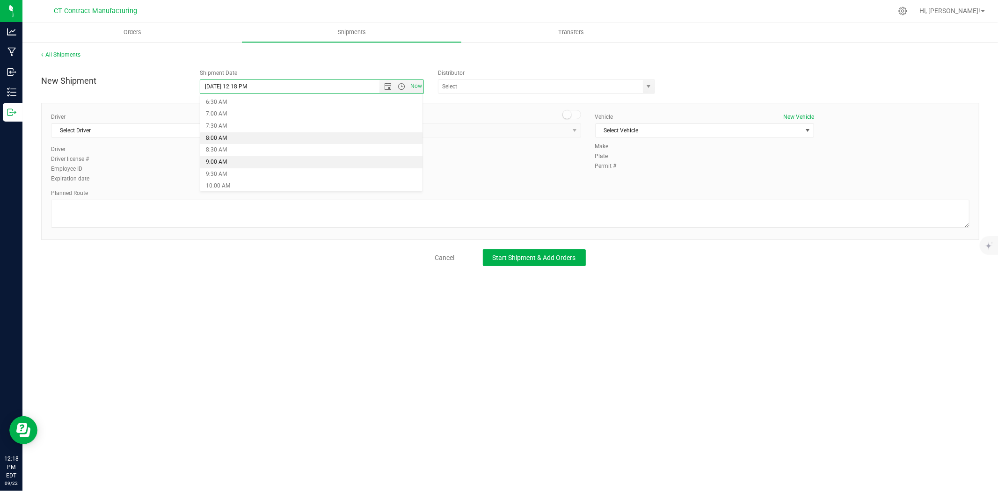
type input "9/23/2025 8:00 AM"
click at [643, 89] on span "select" at bounding box center [649, 86] width 12 height 13
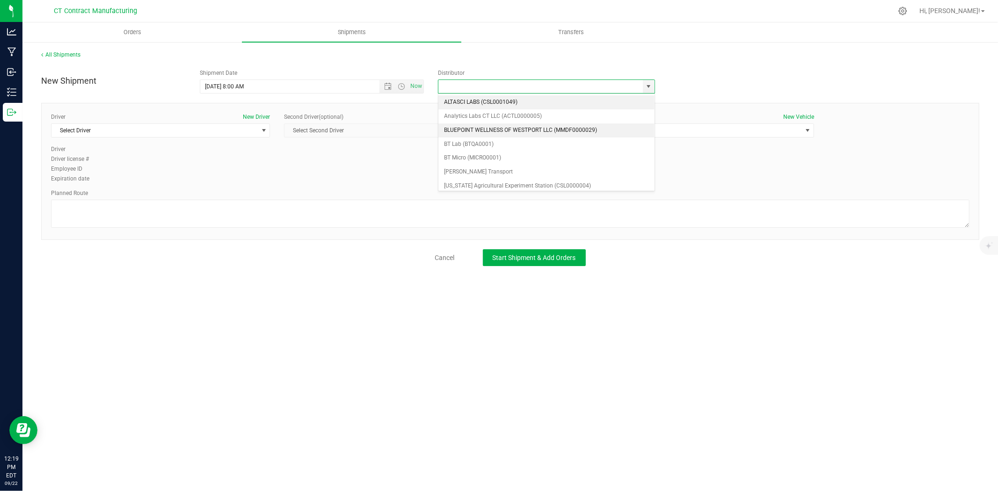
scroll to position [52, 0]
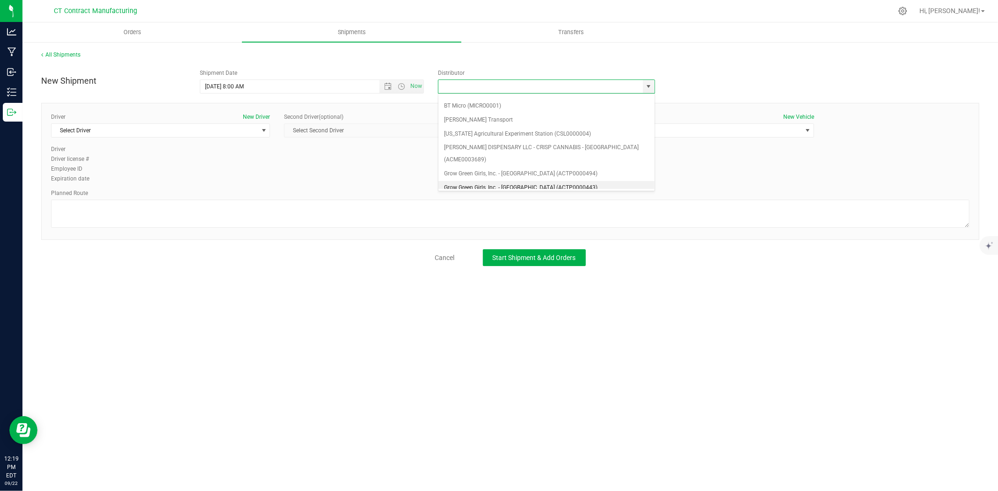
click at [567, 181] on li "Grow Green Girls, Inc. - [GEOGRAPHIC_DATA] (ACTP0000443)" at bounding box center [546, 188] width 216 height 14
type input "Grow Green Girls, Inc. - [GEOGRAPHIC_DATA] (ACTP0000443)"
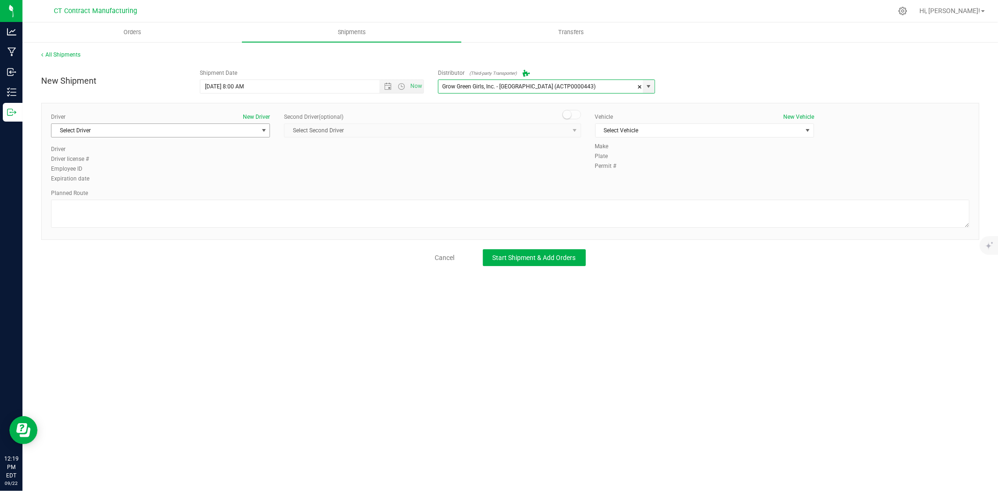
click at [247, 125] on span "Select Driver" at bounding box center [154, 130] width 206 height 13
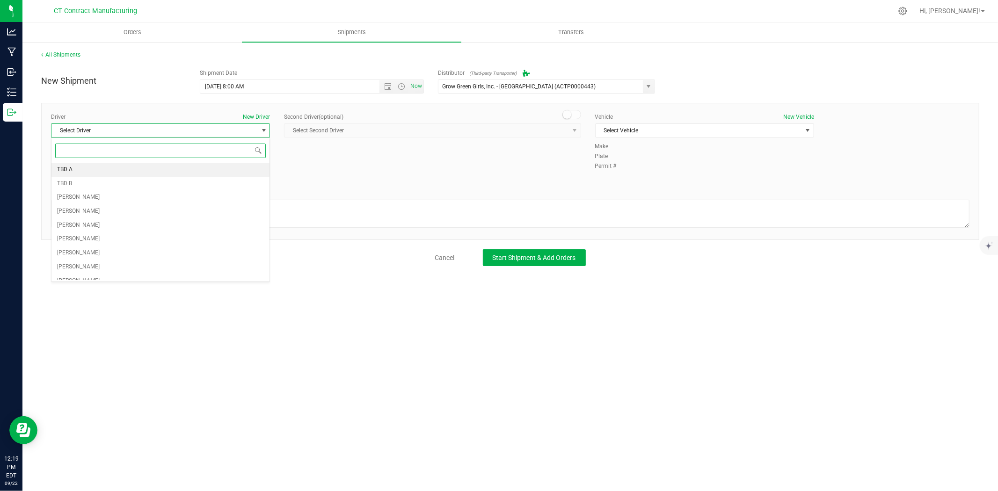
click at [97, 172] on li "TBD A" at bounding box center [160, 170] width 218 height 14
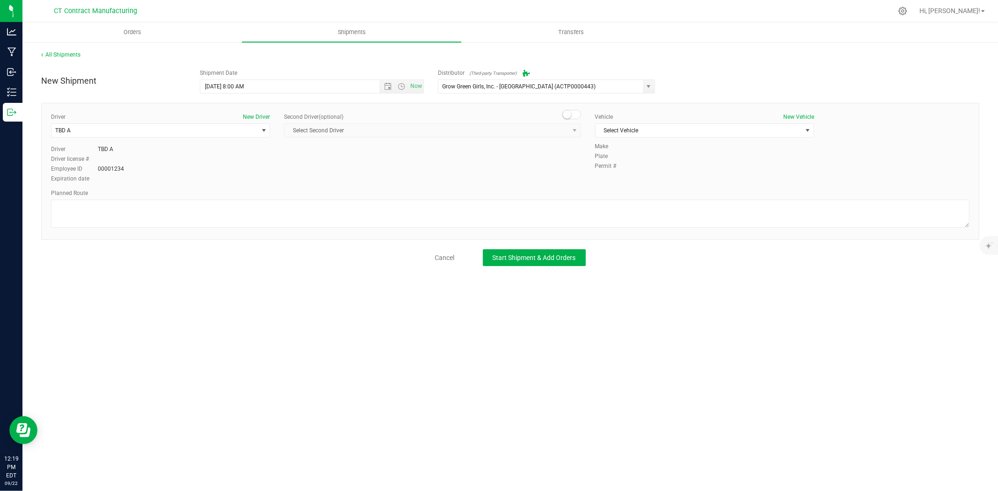
click at [570, 120] on div "Second Driver (optional)" at bounding box center [432, 117] width 297 height 8
click at [574, 113] on span at bounding box center [571, 114] width 19 height 9
click at [569, 125] on span "select" at bounding box center [575, 130] width 12 height 13
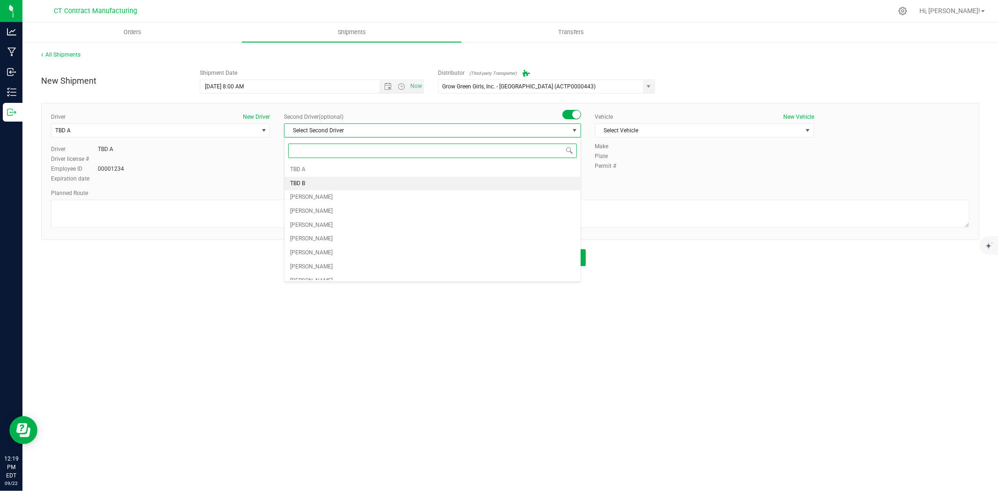
click at [355, 180] on li "TBD B" at bounding box center [433, 184] width 296 height 14
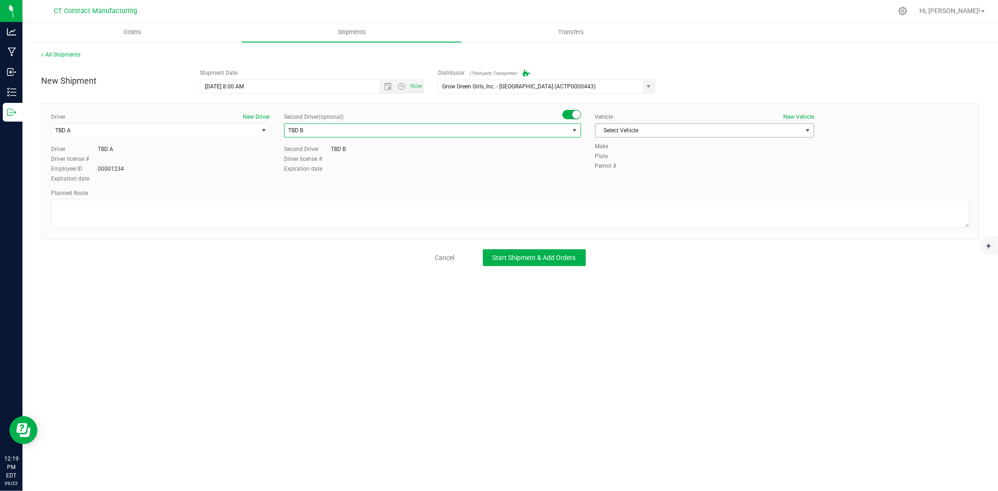
click at [688, 125] on span "Select Vehicle" at bounding box center [699, 130] width 206 height 13
click at [646, 157] on li "Ford Transit 250" at bounding box center [705, 160] width 218 height 14
click at [606, 206] on textarea at bounding box center [510, 214] width 919 height 28
paste textarea "Randomized route via 3rd party transporter"
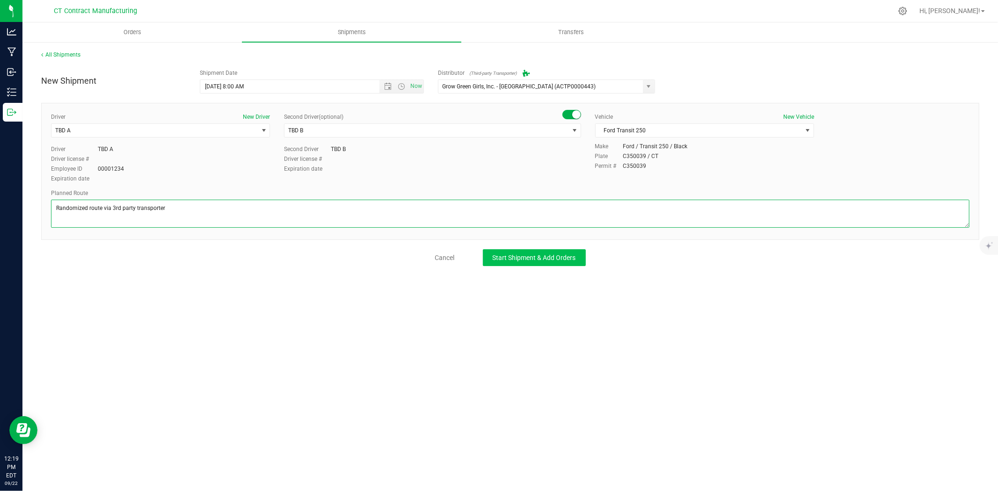
type textarea "Randomized route via 3rd party transporter"
click at [563, 251] on button "Start Shipment & Add Orders" at bounding box center [534, 257] width 103 height 17
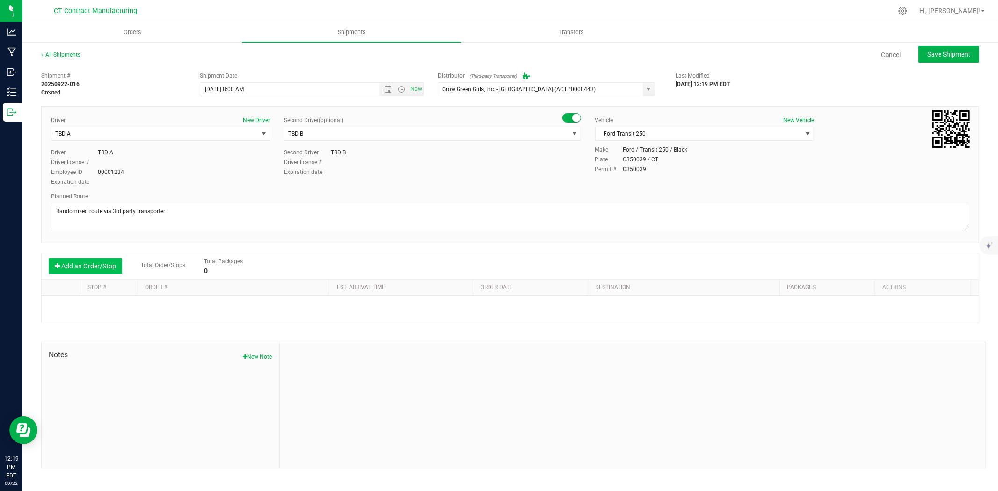
click at [95, 266] on button "Add an Order/Stop" at bounding box center [85, 266] width 73 height 16
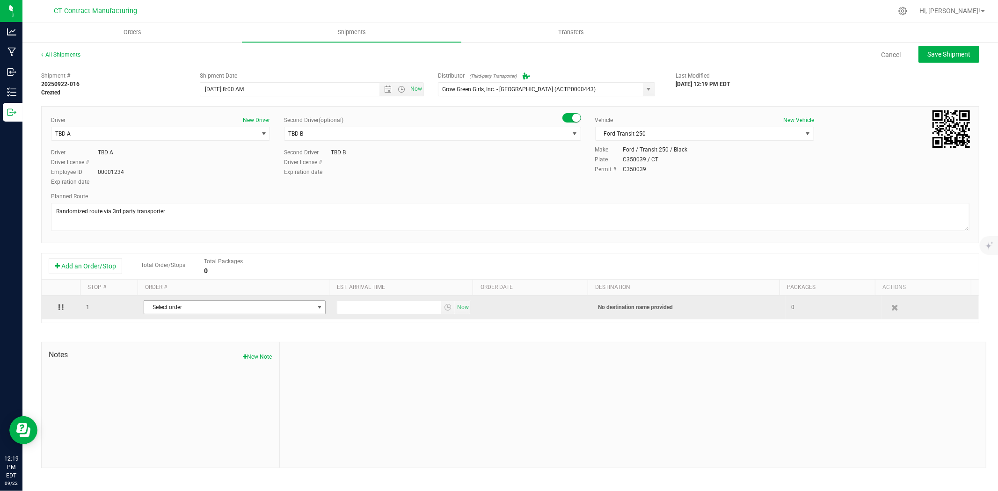
click at [190, 303] on span "Select order" at bounding box center [228, 307] width 169 height 13
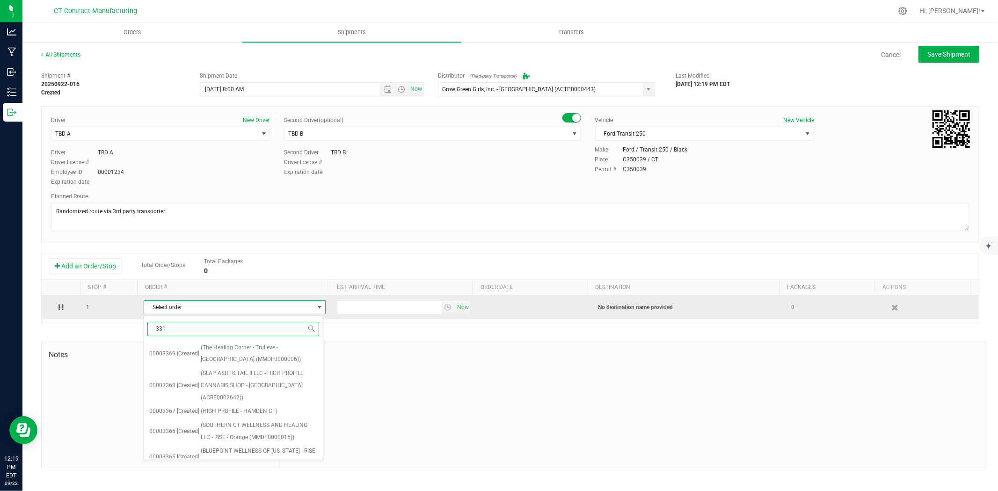
type input "3316"
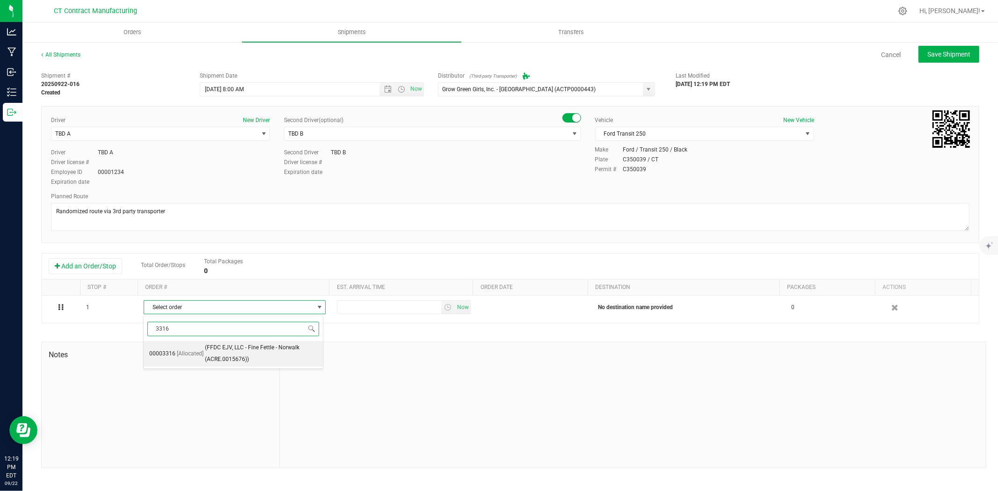
click at [232, 348] on span "(FFDC EJV, LLC - Fine Fettle - Norwalk (ACRE.0015676))" at bounding box center [261, 354] width 113 height 24
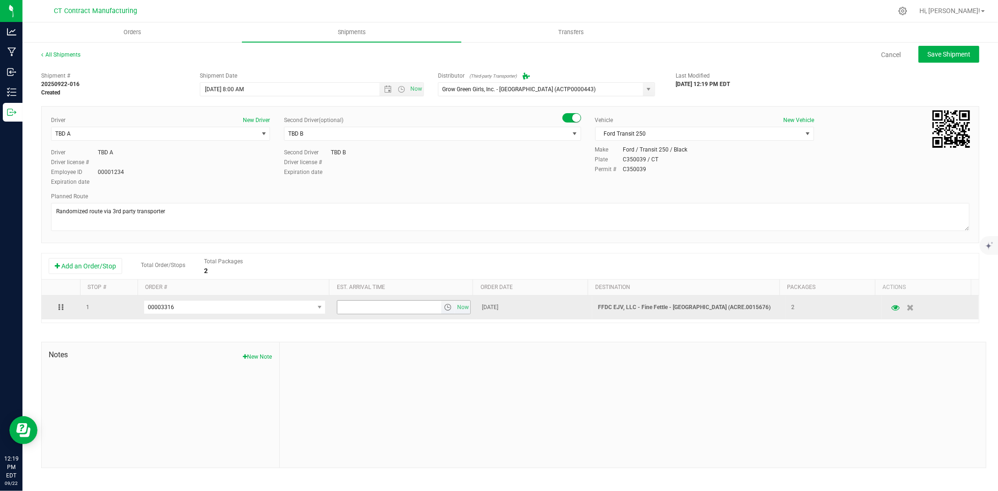
click at [444, 309] on span "select" at bounding box center [447, 307] width 7 height 7
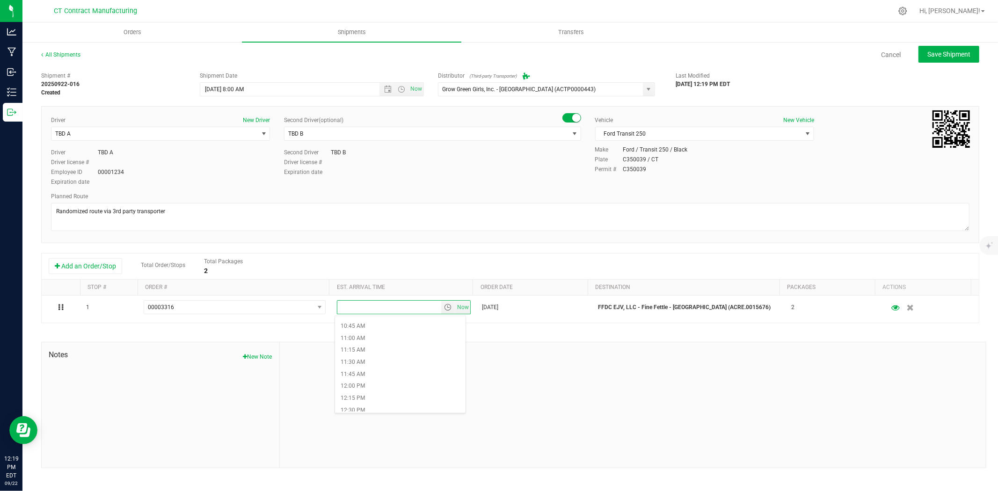
scroll to position [520, 0]
click at [366, 391] on li "12:15 PM" at bounding box center [400, 393] width 131 height 12
click at [955, 52] on span "Save Shipment" at bounding box center [948, 54] width 43 height 7
type input "9/23/2025 12:00 PM"
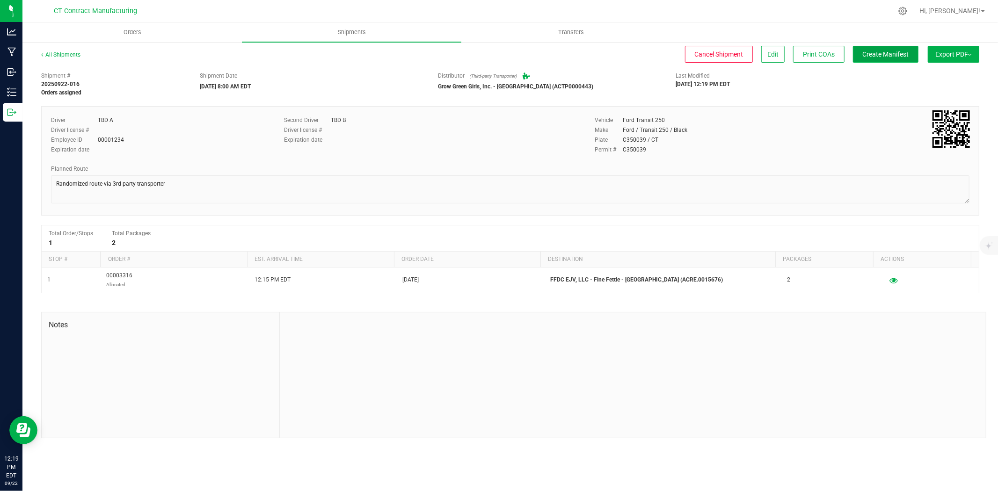
click at [897, 57] on span "Create Manifest" at bounding box center [886, 54] width 46 height 7
click at [68, 55] on link "All Shipments" at bounding box center [60, 54] width 39 height 7
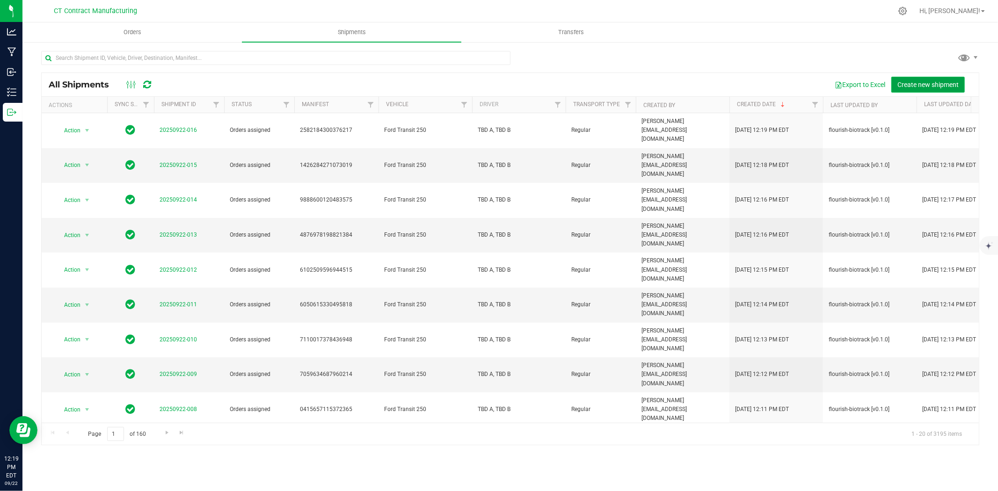
click at [918, 86] on span "Create new shipment" at bounding box center [927, 84] width 61 height 7
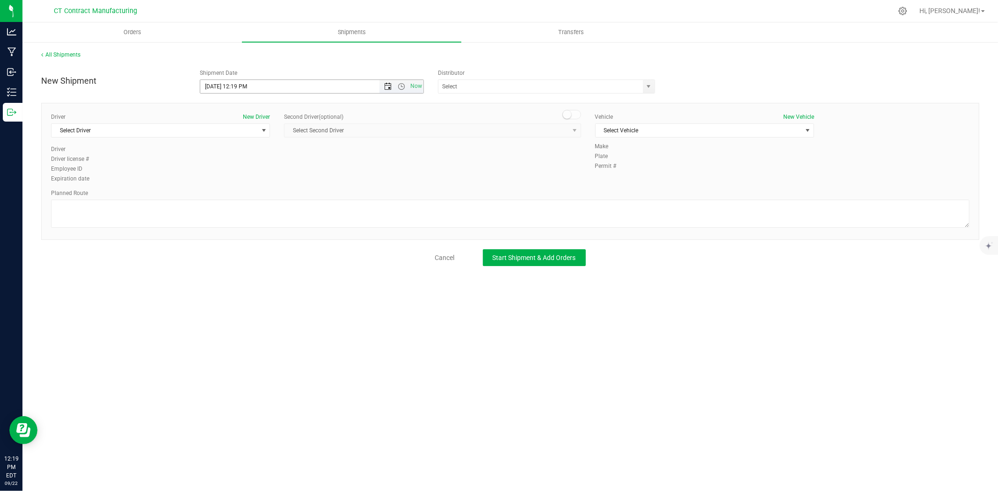
click at [389, 87] on span "Open the date view" at bounding box center [387, 86] width 7 height 7
click at [238, 181] on link "23" at bounding box center [236, 182] width 14 height 15
click at [401, 85] on span "Open the time view" at bounding box center [401, 86] width 7 height 7
click at [230, 185] on li "8:00 AM" at bounding box center [311, 190] width 222 height 12
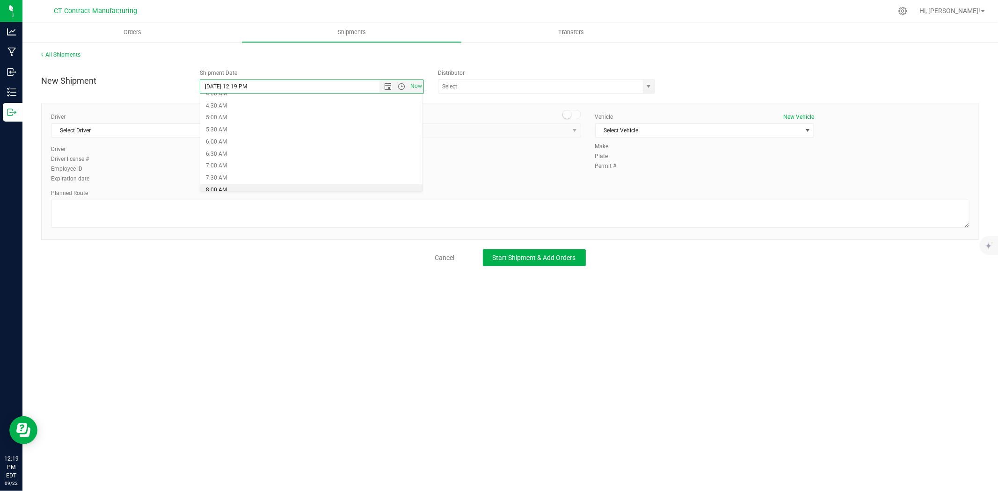
type input "9/23/2025 8:00 AM"
click at [647, 85] on span "select" at bounding box center [648, 86] width 7 height 7
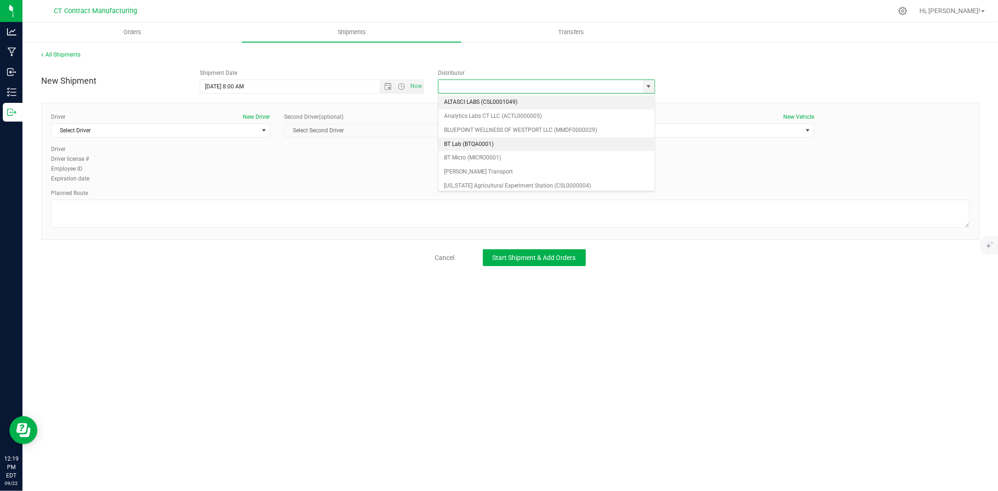
scroll to position [52, 0]
click at [534, 181] on li "Grow Green Girls, Inc. - [GEOGRAPHIC_DATA] (ACTP0000443)" at bounding box center [546, 188] width 216 height 14
type input "Grow Green Girls, Inc. - [GEOGRAPHIC_DATA] (ACTP0000443)"
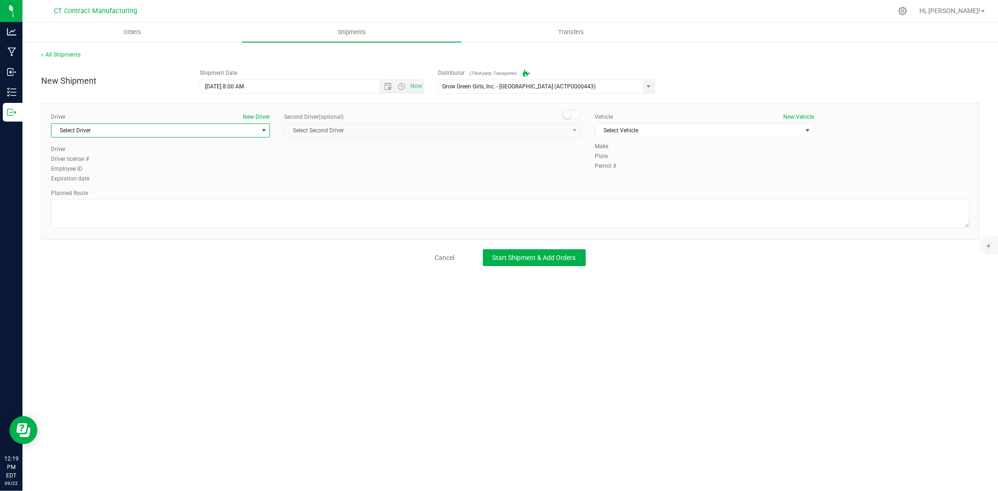
click at [256, 134] on span "Select Driver" at bounding box center [154, 130] width 206 height 13
click at [165, 169] on li "TBD A" at bounding box center [160, 170] width 218 height 14
click at [572, 116] on span at bounding box center [571, 114] width 19 height 9
click at [569, 130] on span "select" at bounding box center [575, 130] width 12 height 13
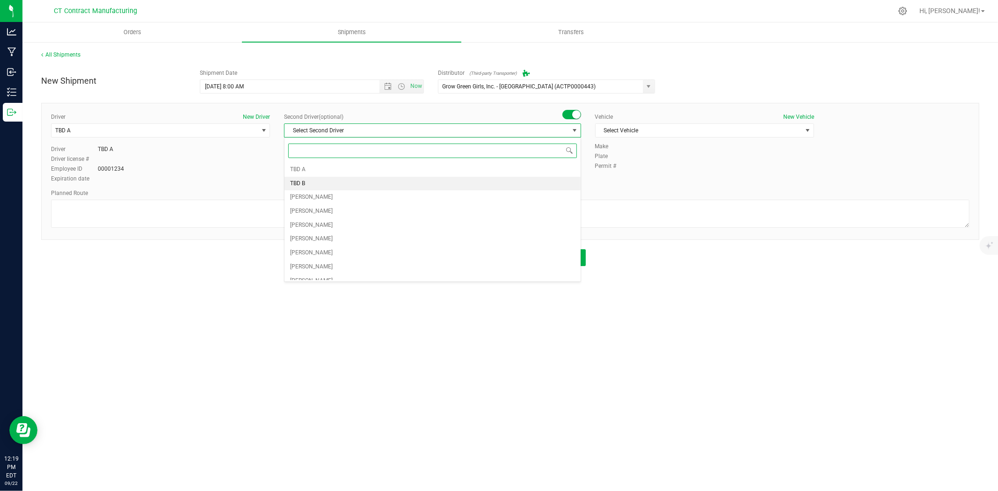
click at [311, 183] on li "TBD B" at bounding box center [433, 184] width 296 height 14
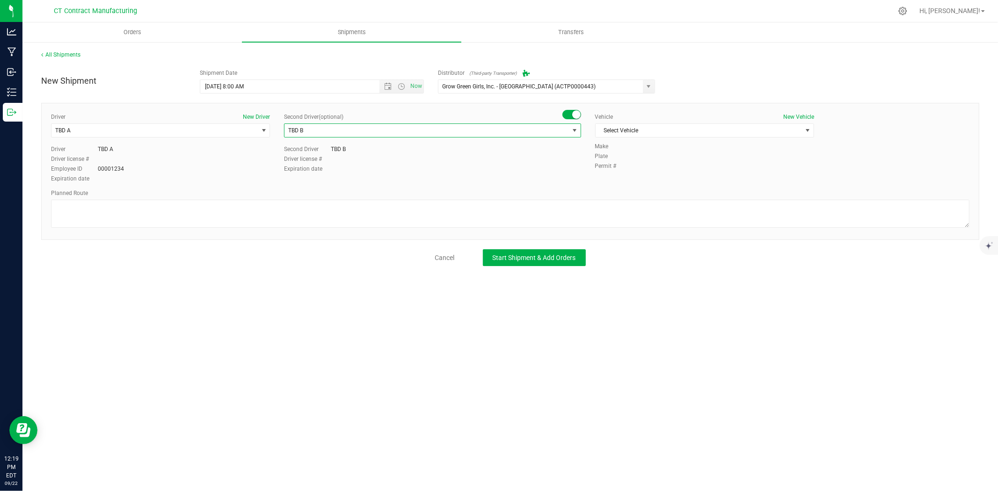
click at [656, 123] on div "Vehicle New Vehicle Select Vehicle Select Vehicle Analytics Labs Ford Transit 2…" at bounding box center [704, 127] width 233 height 29
click at [655, 129] on span "Select Vehicle" at bounding box center [699, 130] width 206 height 13
click at [633, 160] on li "Ford Transit 250" at bounding box center [705, 160] width 218 height 14
click at [512, 213] on textarea at bounding box center [510, 214] width 919 height 28
paste textarea "Randomized route via 3rd party transporter"
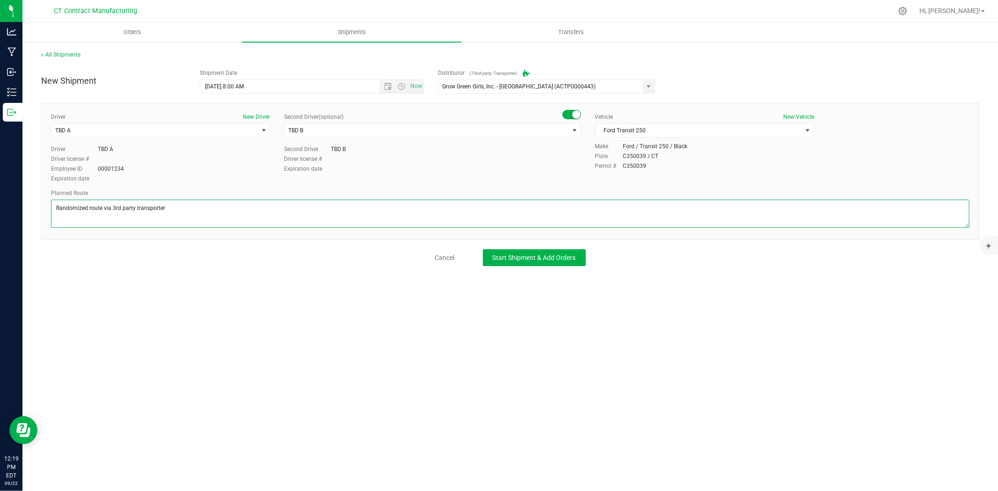
type textarea "Randomized route via 3rd party transporter"
click at [549, 245] on div "New Shipment Shipment Date 9/23/2025 8:00 AM Now Distributor (Third-party Trans…" at bounding box center [510, 166] width 938 height 202
click at [551, 255] on span "Start Shipment & Add Orders" at bounding box center [534, 257] width 83 height 7
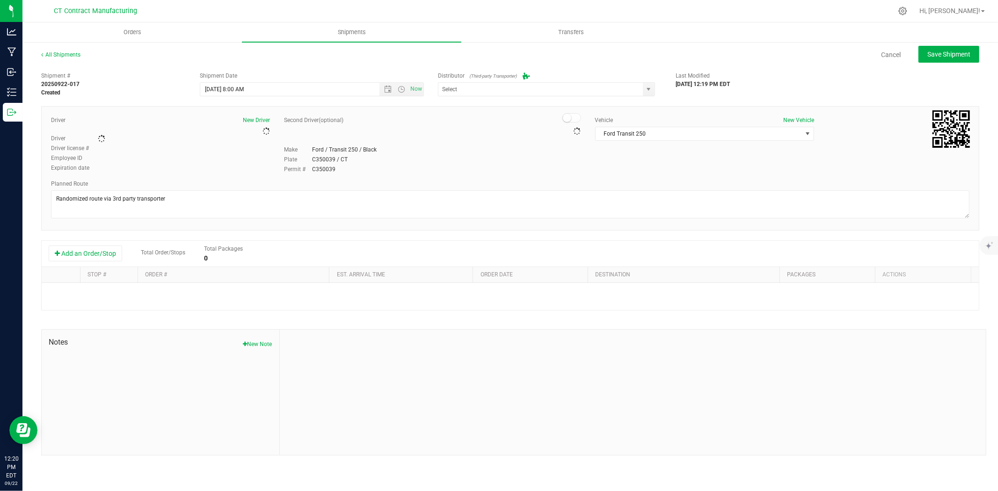
type input "Grow Green Girls, Inc. - [GEOGRAPHIC_DATA] (ACTP0000443)"
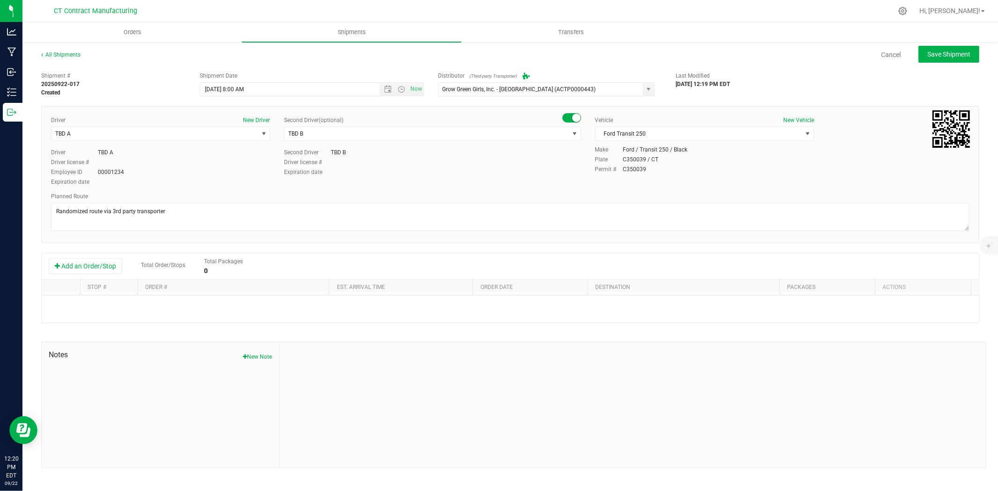
click at [104, 257] on div "Add an Order/Stop Total Order/Stops Total Packages 0" at bounding box center [510, 267] width 937 height 26
click at [104, 263] on button "Add an Order/Stop" at bounding box center [85, 266] width 73 height 16
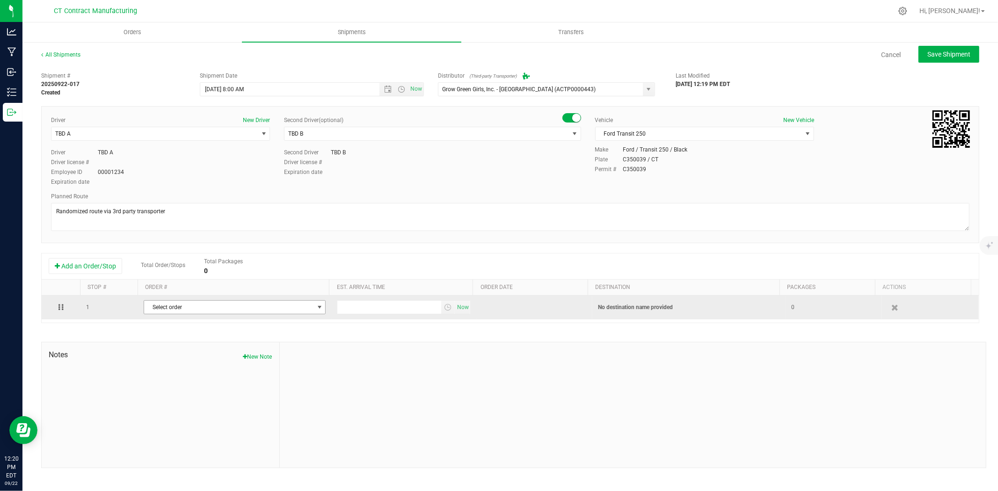
drag, startPoint x: 158, startPoint y: 291, endPoint x: 182, endPoint y: 311, distance: 30.9
click at [182, 311] on span "Select order" at bounding box center [228, 307] width 169 height 13
type input "3327"
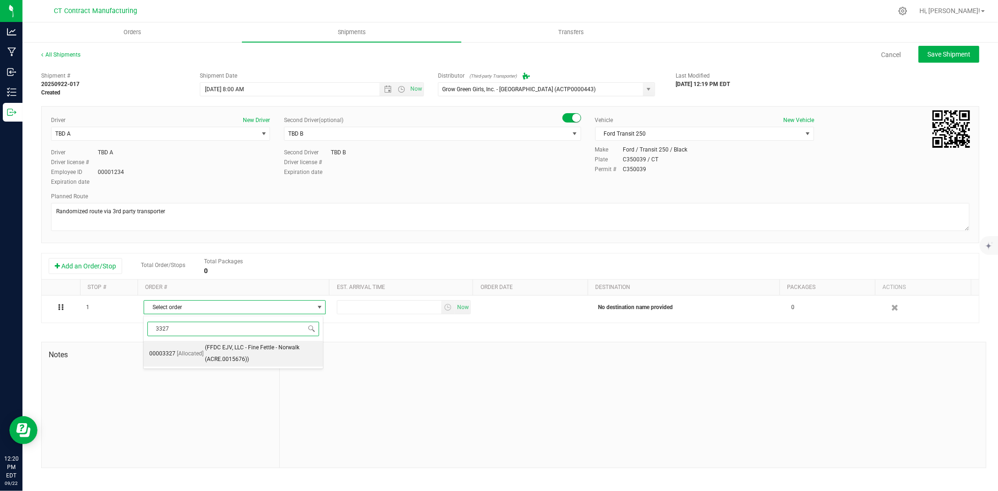
click at [208, 352] on span "(FFDC EJV, LLC - Fine Fettle - Norwalk (ACRE.0015676))" at bounding box center [261, 354] width 113 height 24
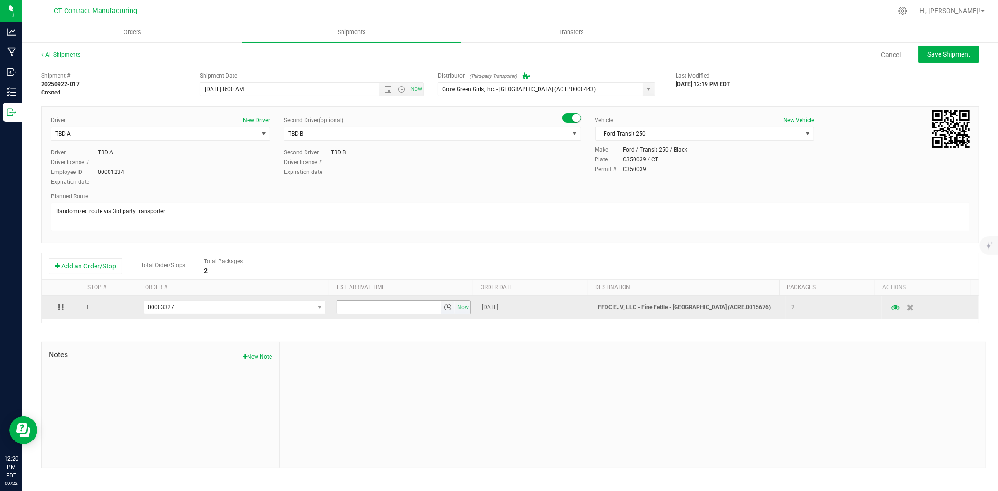
click at [444, 311] on span "select" at bounding box center [447, 307] width 7 height 7
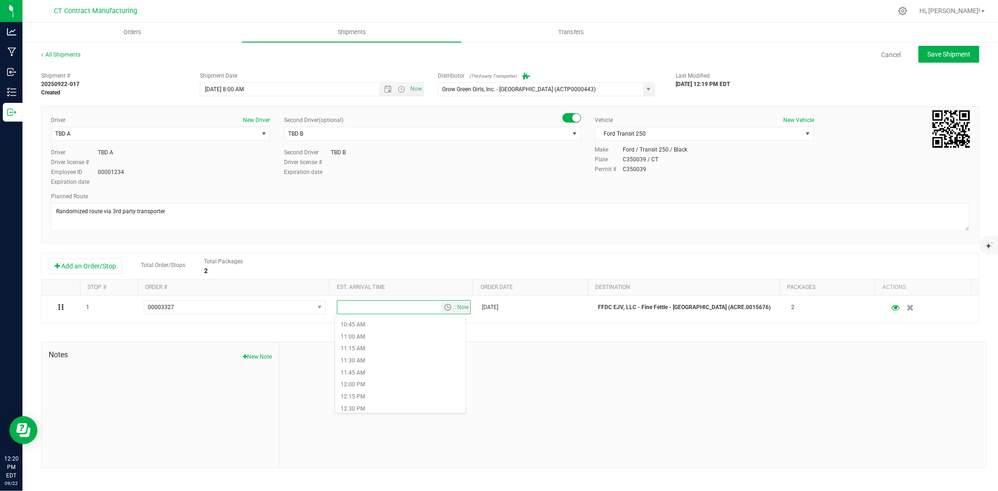
scroll to position [520, 0]
click at [357, 391] on li "12:15 PM" at bounding box center [400, 393] width 131 height 12
click at [936, 52] on span "Save Shipment" at bounding box center [948, 54] width 43 height 7
type input "9/23/2025 12:00 PM"
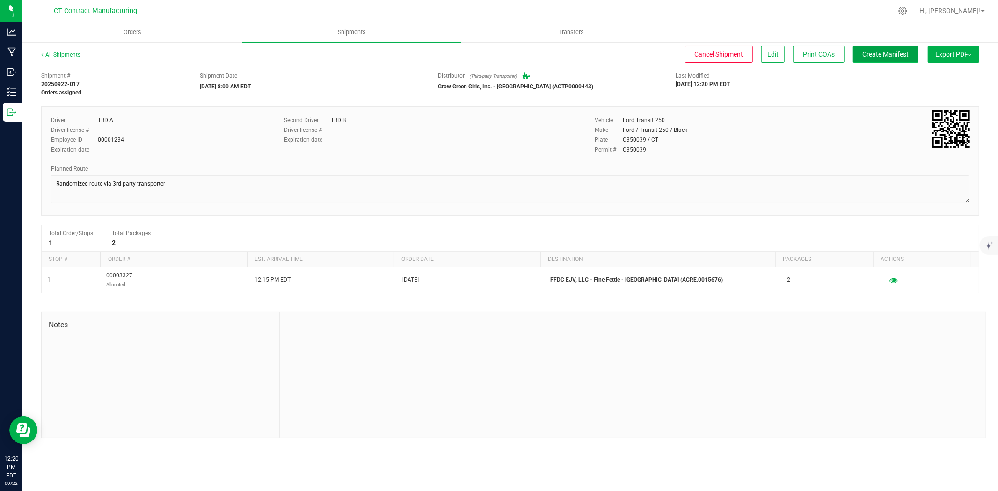
click at [890, 56] on span "Create Manifest" at bounding box center [886, 54] width 46 height 7
click at [75, 55] on link "All Shipments" at bounding box center [60, 54] width 39 height 7
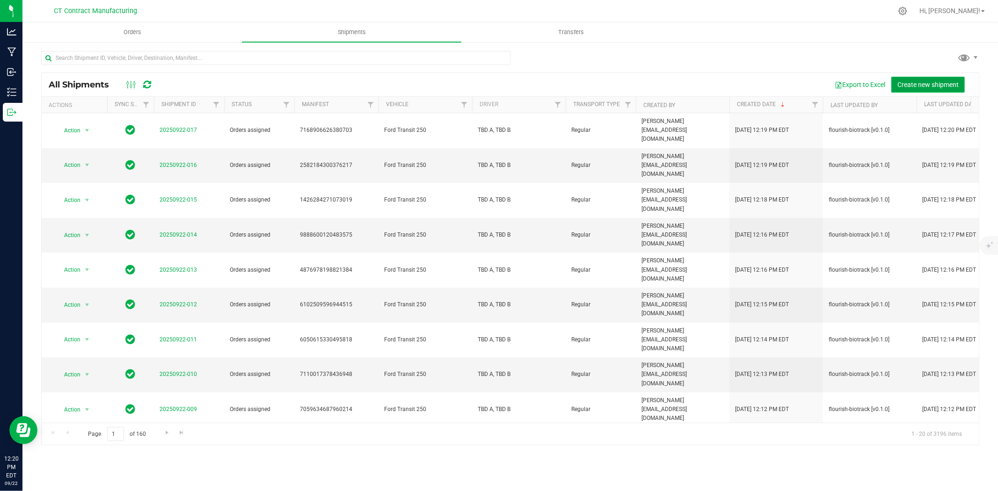
click at [929, 86] on span "Create new shipment" at bounding box center [927, 84] width 61 height 7
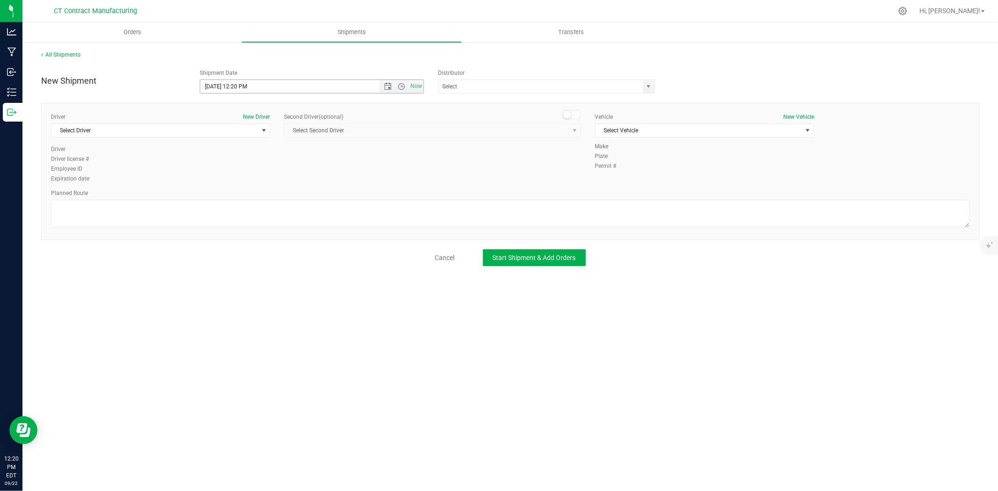
click at [387, 82] on span "Now" at bounding box center [401, 86] width 44 height 13
click at [386, 88] on span "Open the date view" at bounding box center [387, 86] width 7 height 7
click at [236, 180] on link "23" at bounding box center [236, 182] width 14 height 15
click at [404, 85] on span "Open the time view" at bounding box center [401, 86] width 7 height 7
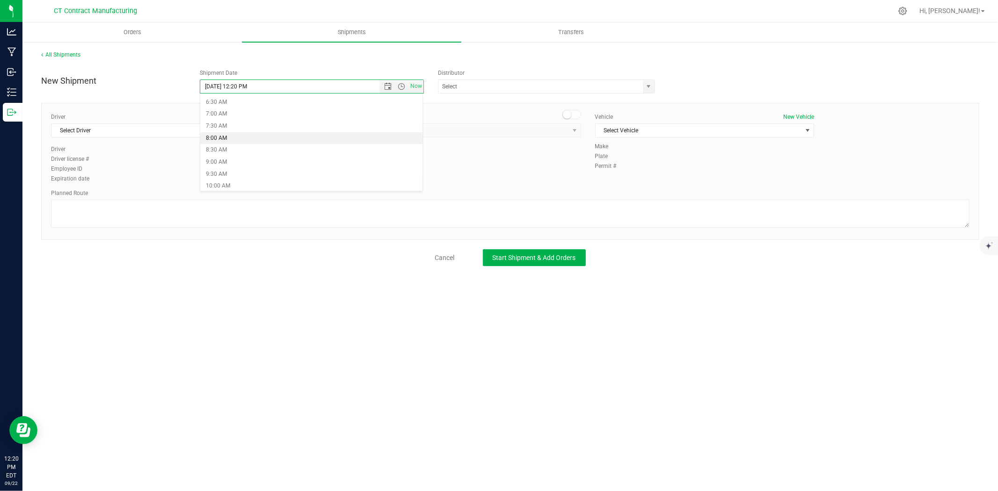
click at [237, 139] on li "8:00 AM" at bounding box center [311, 138] width 222 height 12
type input "9/23/2025 8:00 AM"
click at [647, 88] on span "select" at bounding box center [648, 86] width 7 height 7
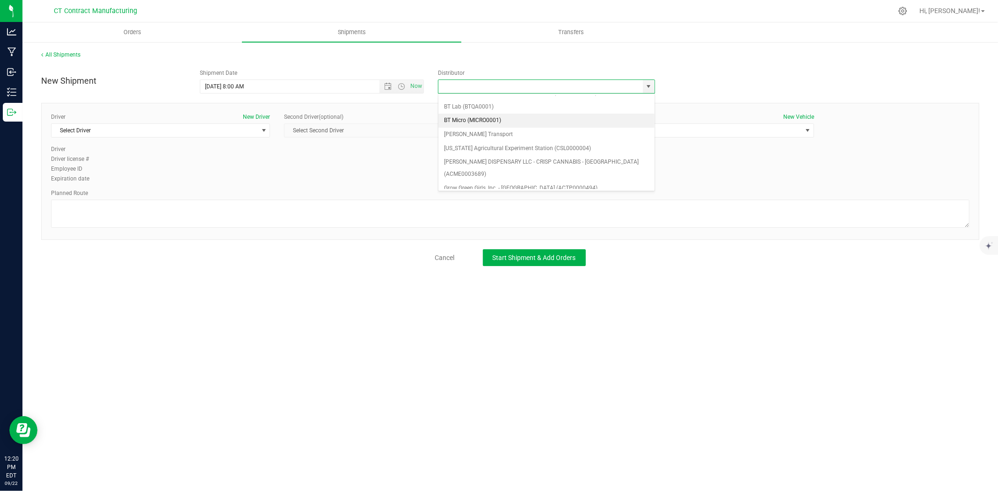
scroll to position [52, 0]
click at [510, 181] on li "Grow Green Girls, Inc. - [GEOGRAPHIC_DATA] (ACTP0000443)" at bounding box center [546, 188] width 216 height 14
type input "Grow Green Girls, Inc. - [GEOGRAPHIC_DATA] (ACTP0000443)"
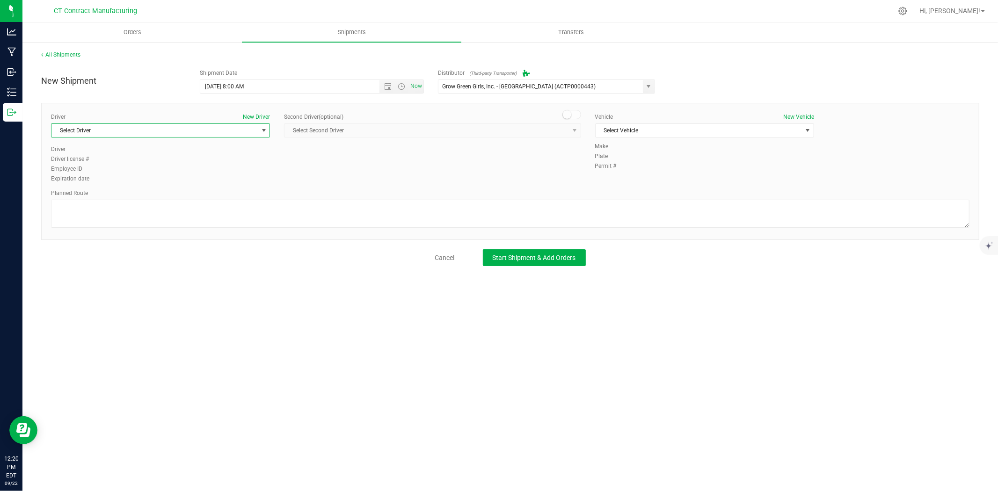
click at [250, 130] on span "Select Driver" at bounding box center [154, 130] width 206 height 13
click at [153, 165] on li "TBD A" at bounding box center [160, 170] width 218 height 14
click at [571, 116] on span at bounding box center [571, 114] width 19 height 9
drag, startPoint x: 560, startPoint y: 130, endPoint x: 555, endPoint y: 136, distance: 7.6
click at [560, 131] on span "Select Second Driver" at bounding box center [427, 130] width 284 height 13
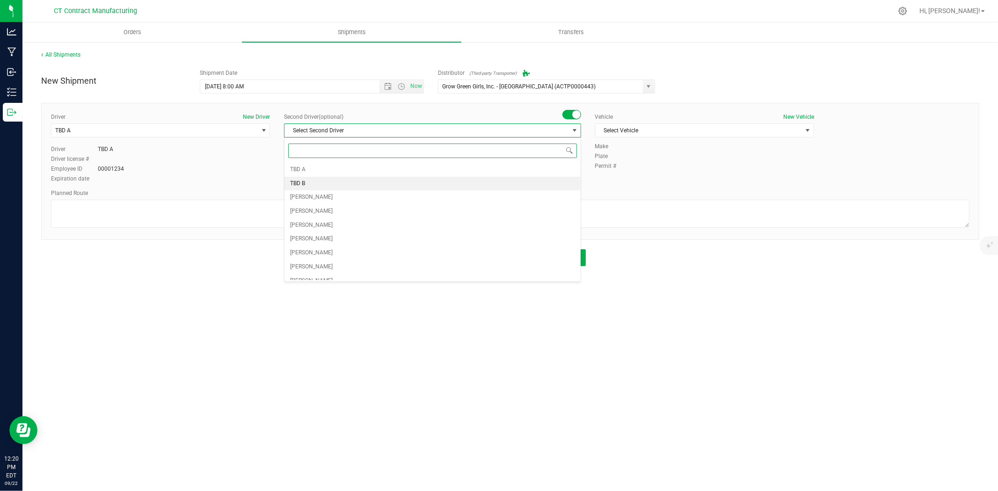
click at [325, 186] on li "TBD B" at bounding box center [433, 184] width 296 height 14
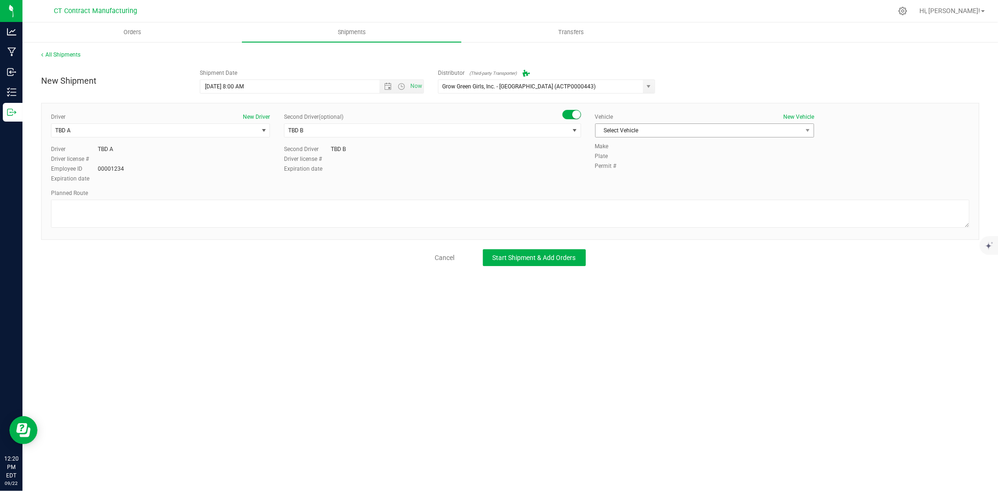
drag, startPoint x: 633, startPoint y: 142, endPoint x: 644, endPoint y: 133, distance: 14.3
click at [634, 142] on div "Vehicle New Vehicle Select Vehicle Select Vehicle Analytics Labs Ford Transit 2…" at bounding box center [704, 127] width 233 height 29
click at [646, 131] on span "Select Vehicle" at bounding box center [699, 130] width 206 height 13
click at [623, 160] on li "Ford Transit 250" at bounding box center [705, 160] width 218 height 14
click at [531, 218] on textarea at bounding box center [510, 214] width 919 height 28
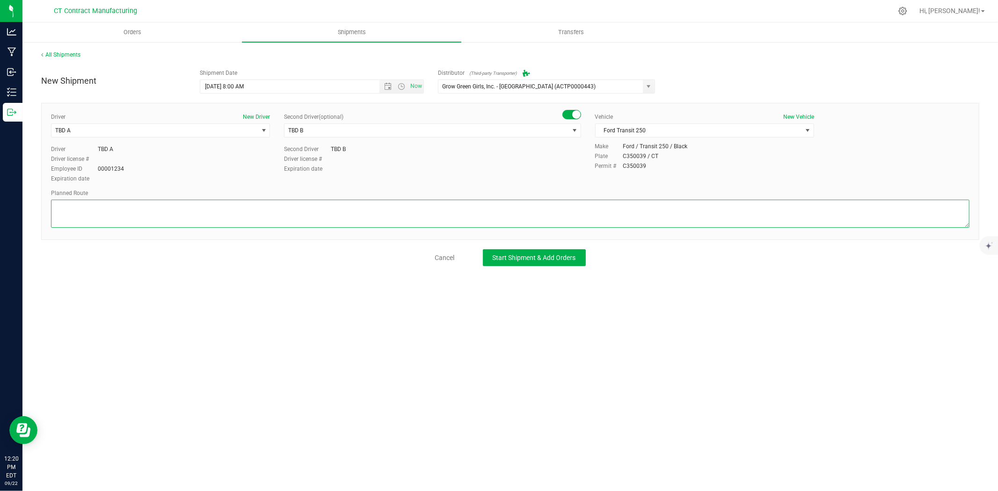
paste textarea "Randomized route via 3rd party transporter"
type textarea "Randomized route via 3rd party transporter"
click at [531, 255] on span "Start Shipment & Add Orders" at bounding box center [534, 257] width 83 height 7
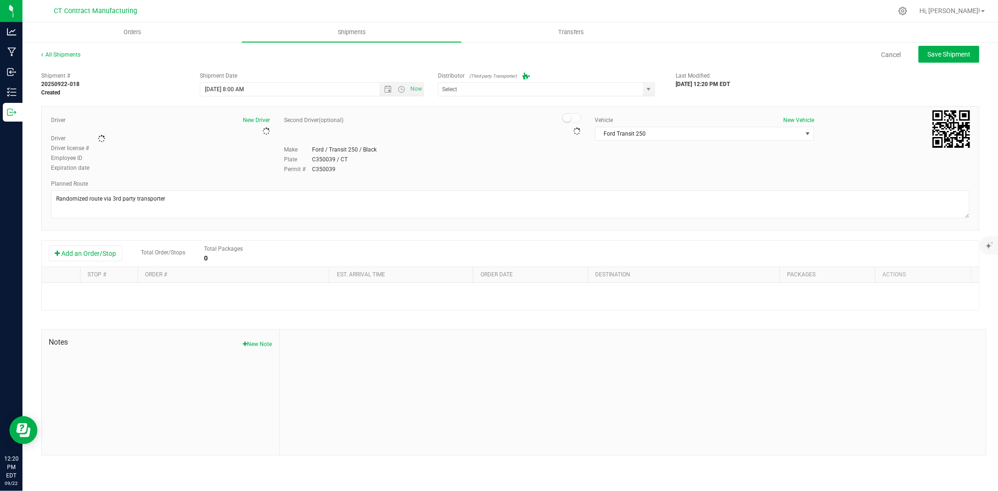
type input "Grow Green Girls, Inc. - [GEOGRAPHIC_DATA] (ACTP0000443)"
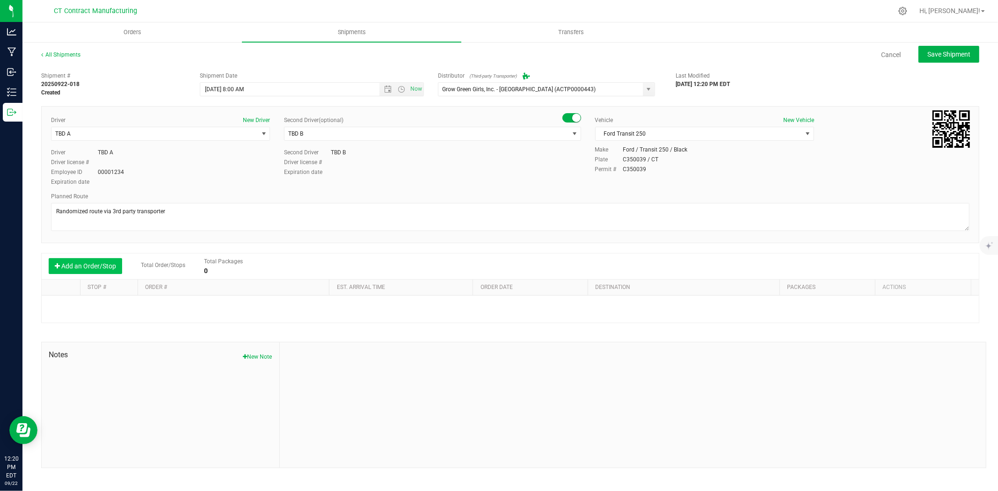
click at [104, 270] on button "Add an Order/Stop" at bounding box center [85, 266] width 73 height 16
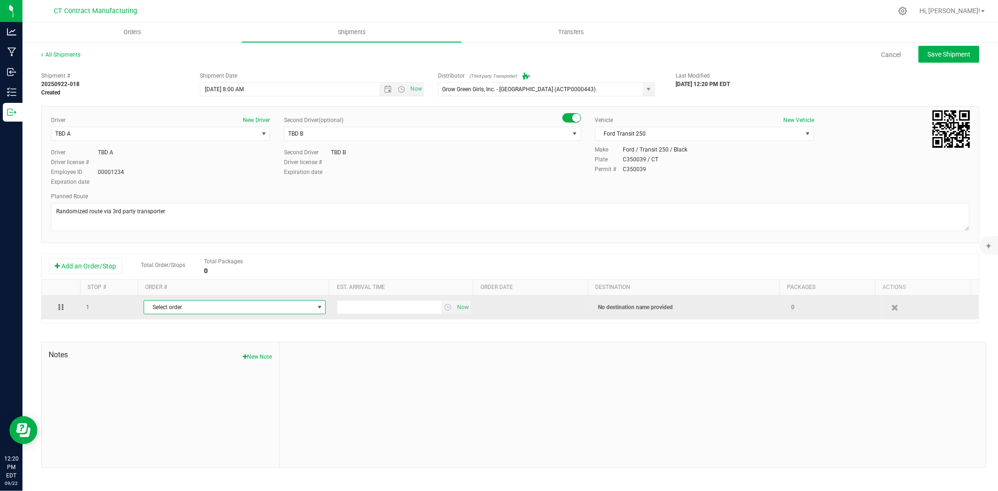
click at [209, 310] on span "Select order" at bounding box center [228, 307] width 169 height 13
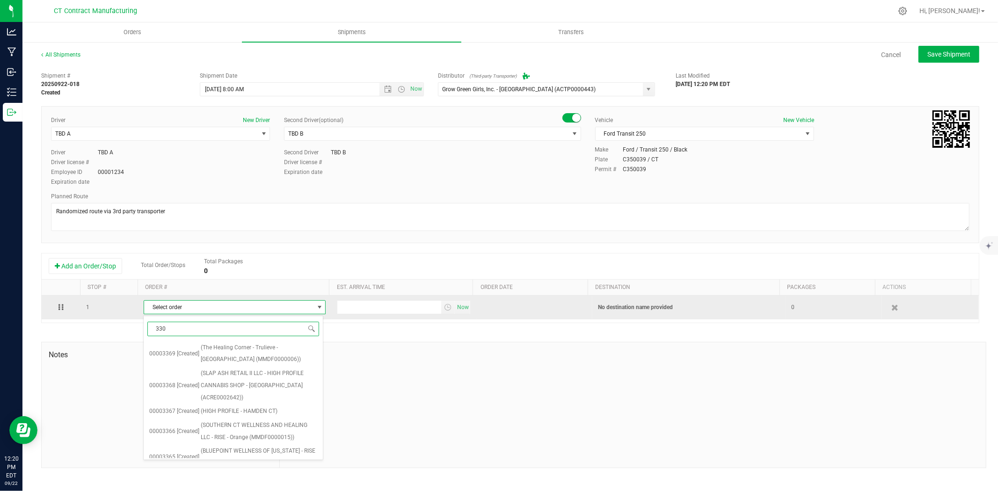
type input "3300"
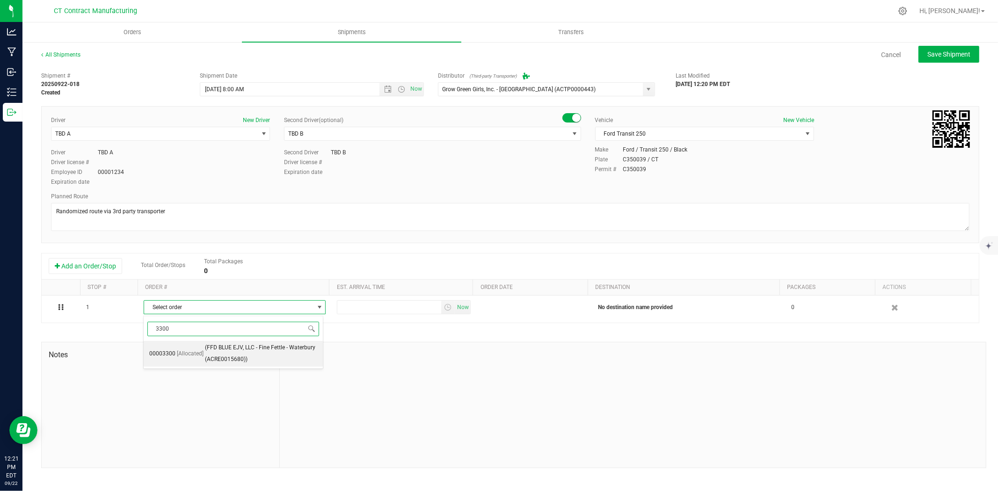
click at [235, 357] on span "(FFD BLUE EJV, LLC - Fine Fettle - Waterbury (ACRE0015680))" at bounding box center [261, 354] width 113 height 24
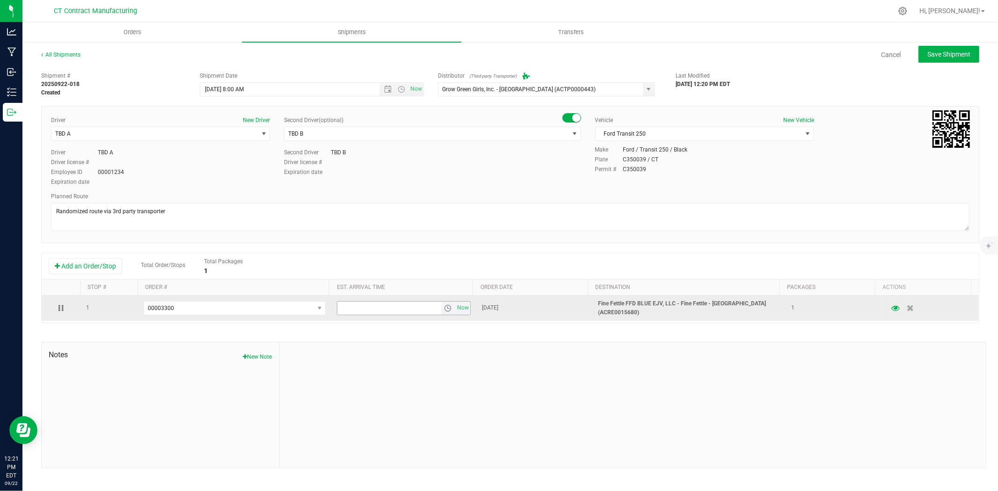
click at [444, 306] on span "select" at bounding box center [447, 308] width 7 height 7
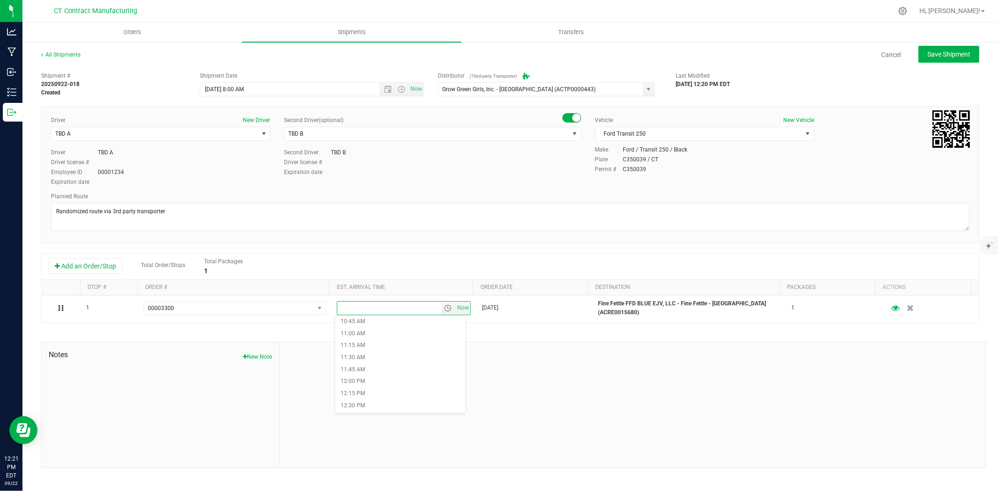
scroll to position [572, 0]
click at [381, 381] on li "1:00 PM" at bounding box center [400, 378] width 131 height 12
click at [934, 58] on button "Save Shipment" at bounding box center [949, 54] width 61 height 17
type input "9/23/2025 12:00 PM"
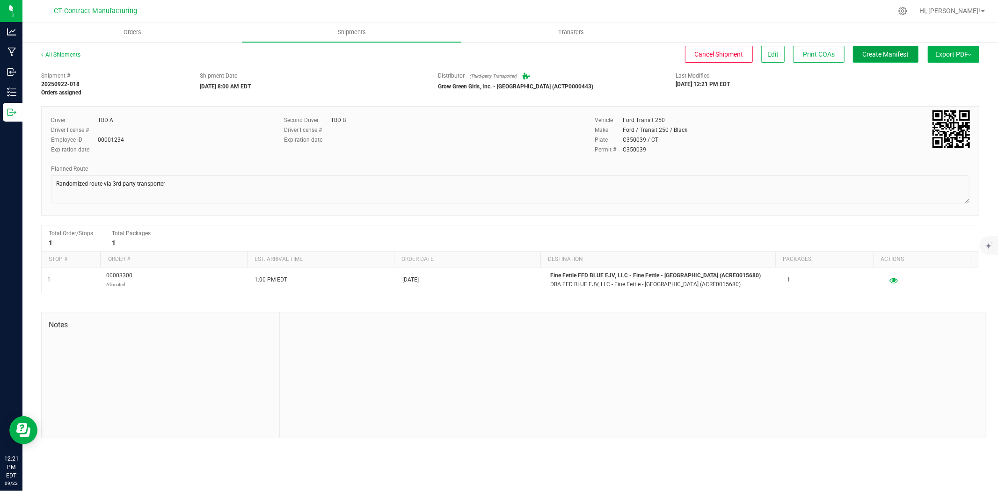
click at [901, 56] on span "Create Manifest" at bounding box center [886, 54] width 46 height 7
click at [72, 53] on link "All Shipments" at bounding box center [60, 54] width 39 height 7
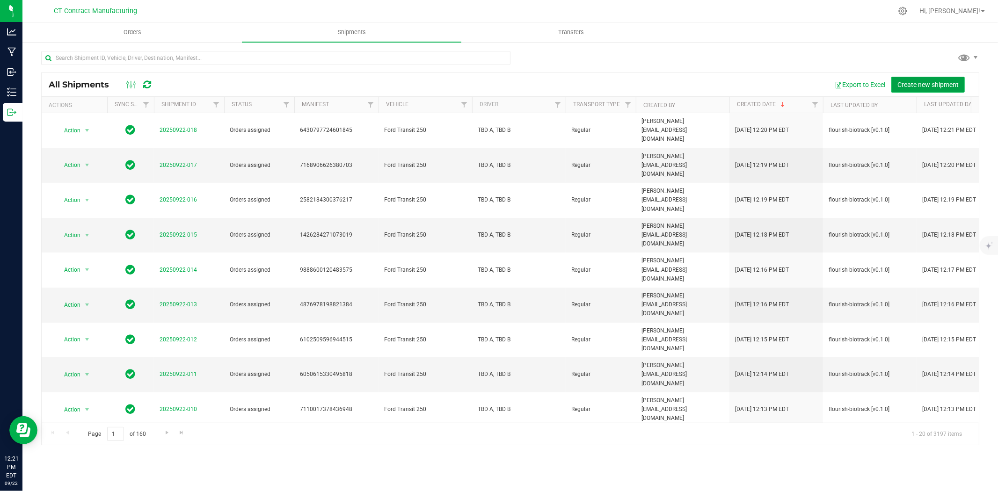
click at [906, 83] on span "Create new shipment" at bounding box center [927, 84] width 61 height 7
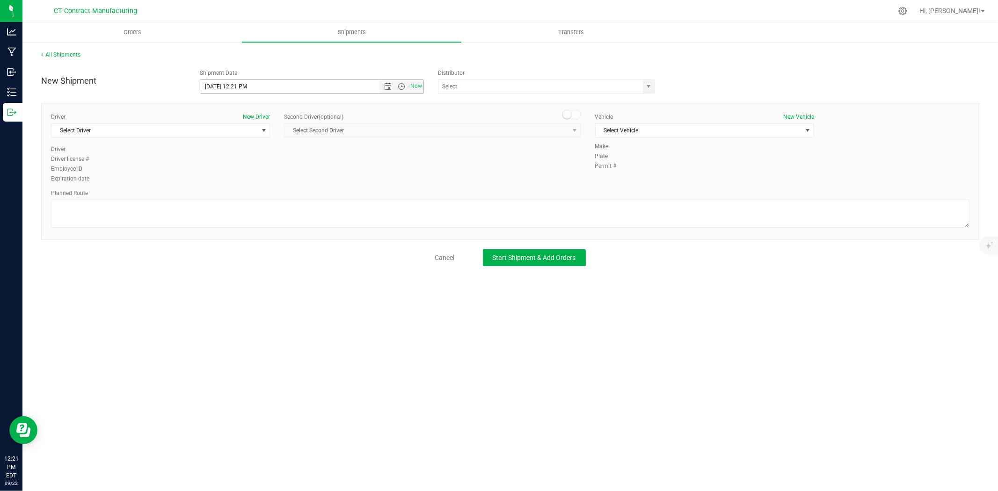
click at [391, 81] on span "Now" at bounding box center [401, 86] width 44 height 13
click at [390, 81] on span "Now" at bounding box center [401, 86] width 44 height 13
click at [391, 84] on span "Open the date view" at bounding box center [387, 86] width 7 height 7
click at [236, 183] on link "23" at bounding box center [236, 182] width 14 height 15
click at [401, 86] on span "Open the time view" at bounding box center [401, 86] width 7 height 7
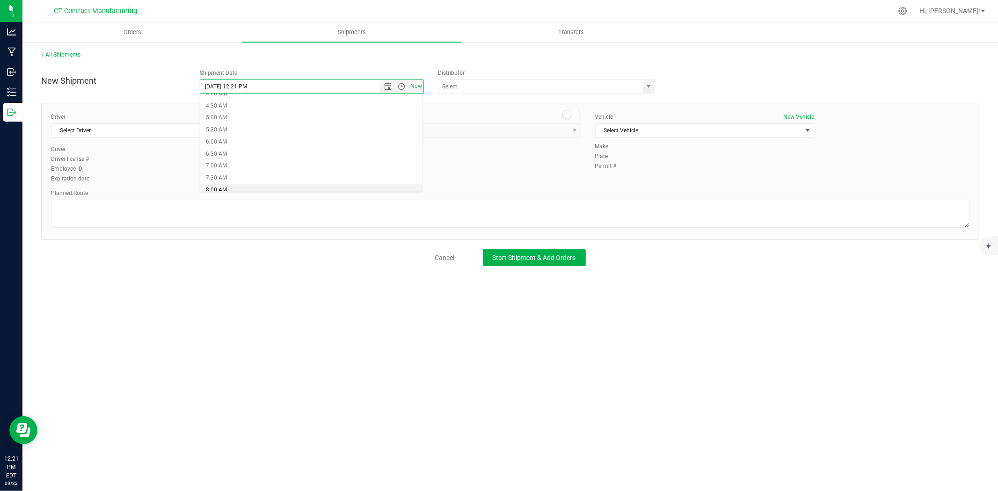
click at [240, 185] on li "8:00 AM" at bounding box center [311, 190] width 222 height 12
type input "9/23/2025 8:00 AM"
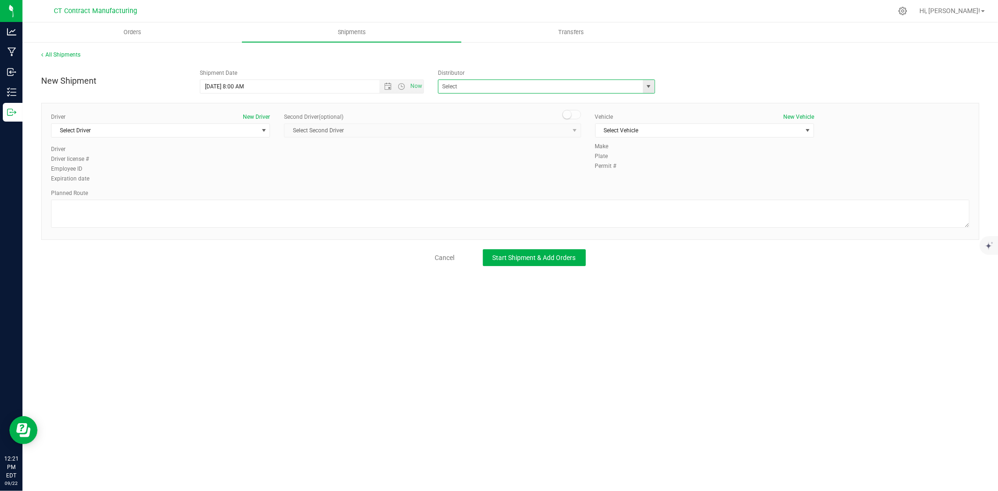
click at [642, 83] on span at bounding box center [546, 87] width 217 height 14
click at [649, 87] on span "select" at bounding box center [648, 86] width 7 height 7
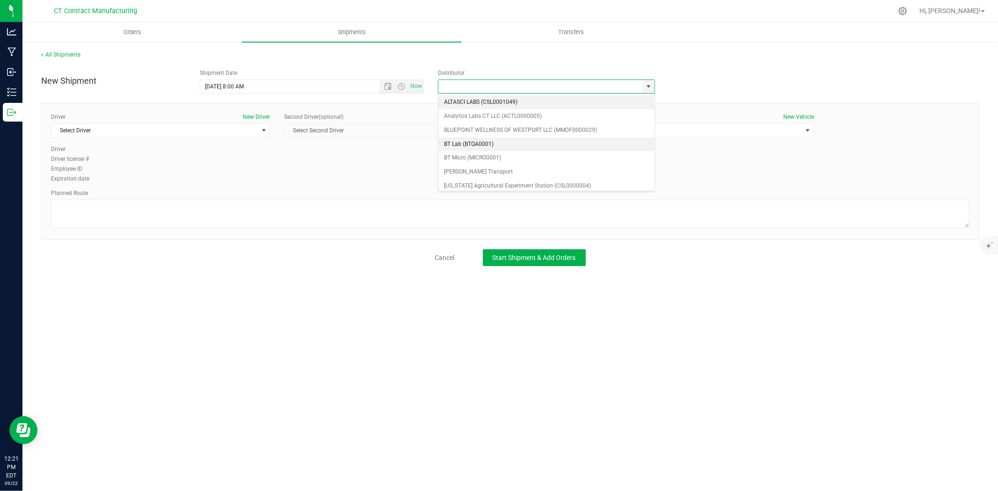
scroll to position [52, 0]
click at [582, 181] on li "Grow Green Girls, Inc. - [GEOGRAPHIC_DATA] (ACTP0000443)" at bounding box center [546, 188] width 216 height 14
type input "Grow Green Girls, Inc. - [GEOGRAPHIC_DATA] (ACTP0000443)"
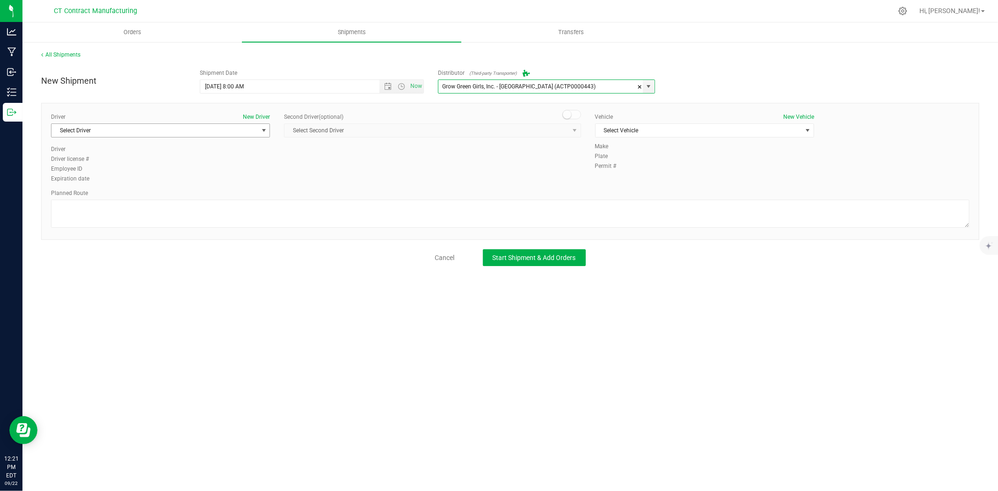
click at [230, 128] on span "Select Driver" at bounding box center [154, 130] width 206 height 13
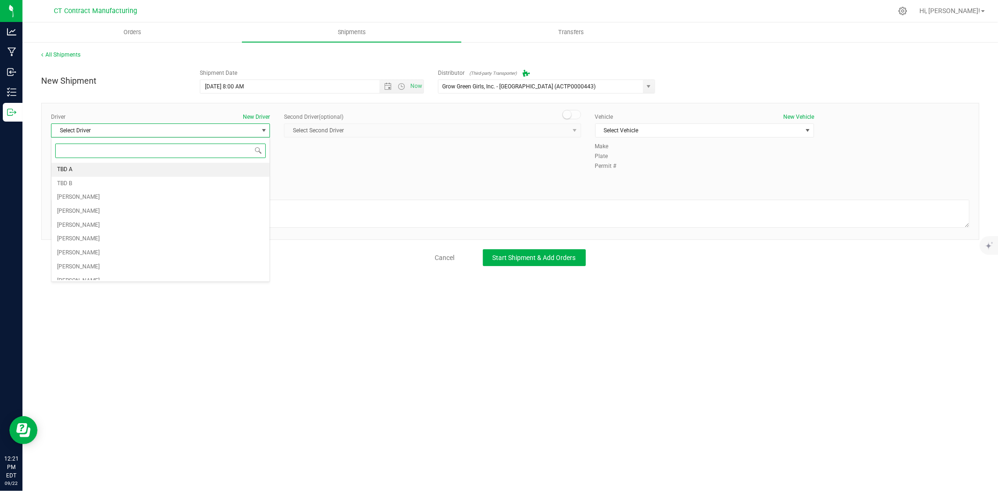
click at [102, 174] on li "TBD A" at bounding box center [160, 170] width 218 height 14
drag, startPoint x: 576, startPoint y: 114, endPoint x: 576, endPoint y: 119, distance: 5.6
click at [576, 114] on span at bounding box center [571, 114] width 19 height 9
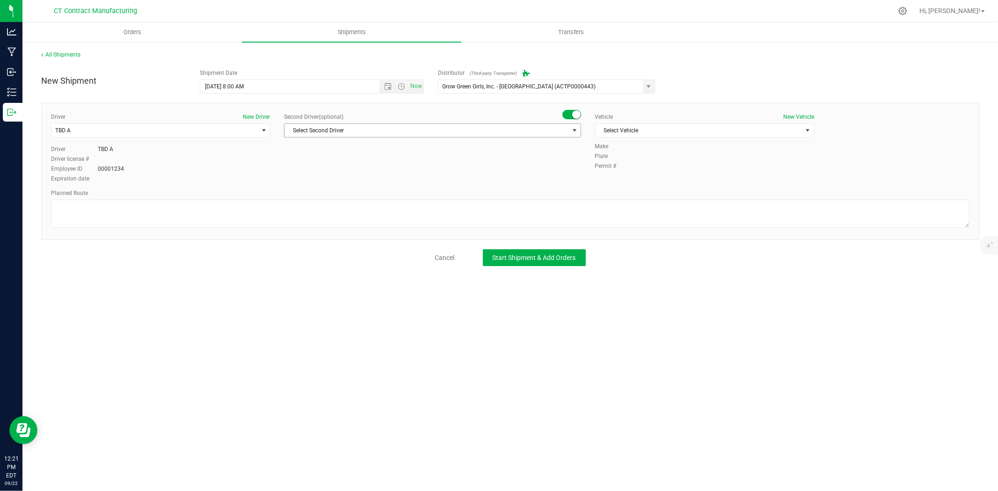
click at [574, 134] on span "select" at bounding box center [574, 130] width 7 height 7
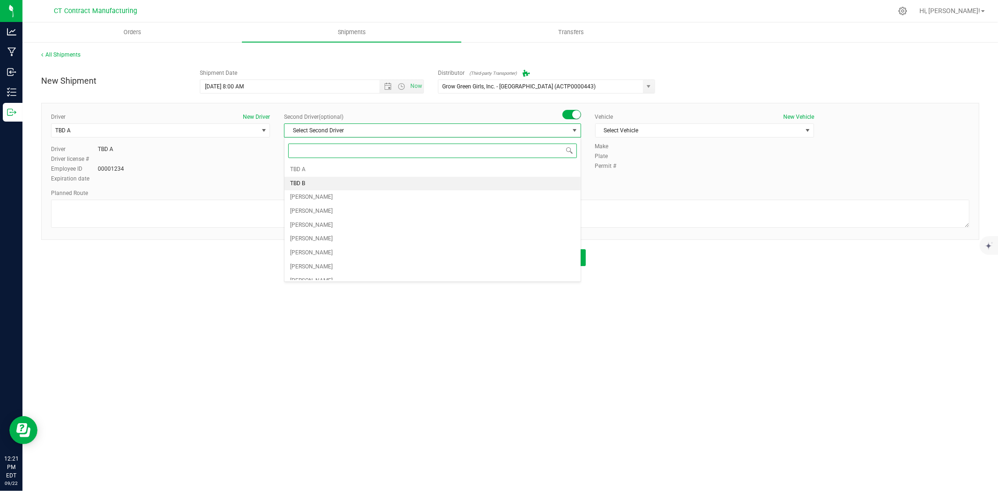
click at [409, 184] on li "TBD B" at bounding box center [433, 184] width 296 height 14
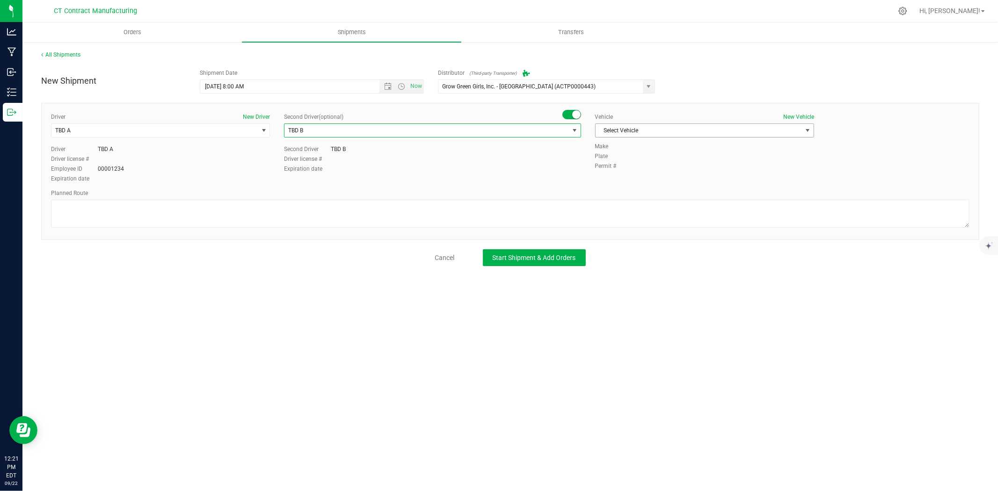
click at [676, 131] on span "Select Vehicle" at bounding box center [699, 130] width 206 height 13
click at [662, 155] on li "Ford Transit 250" at bounding box center [705, 160] width 218 height 14
click at [452, 209] on textarea at bounding box center [510, 214] width 919 height 28
paste textarea "Randomized route via 3rd party transporter"
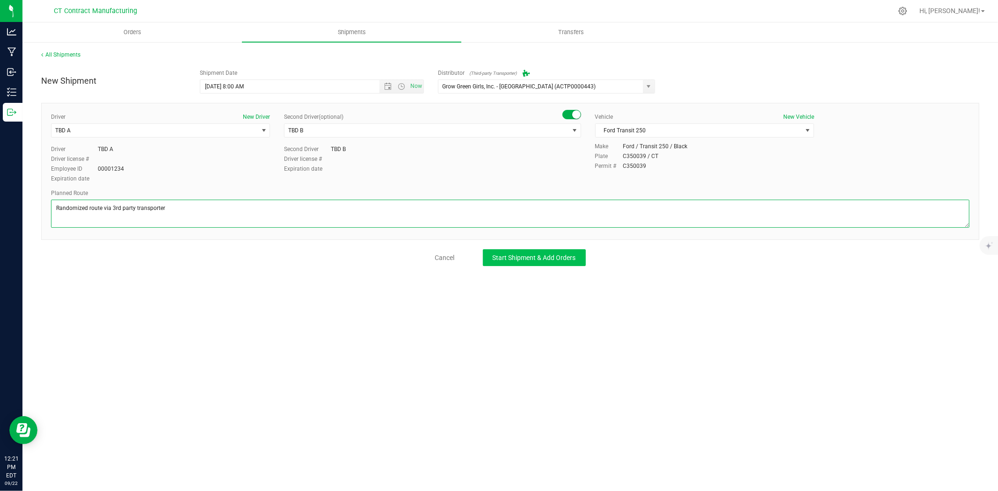
type textarea "Randomized route via 3rd party transporter"
click at [558, 251] on button "Start Shipment & Add Orders" at bounding box center [534, 257] width 103 height 17
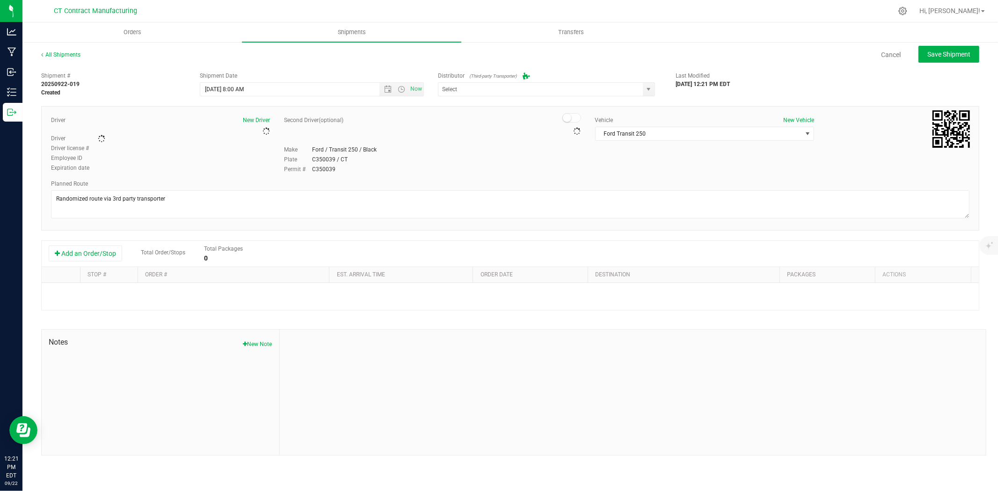
type input "Grow Green Girls, Inc. - [GEOGRAPHIC_DATA] (ACTP0000443)"
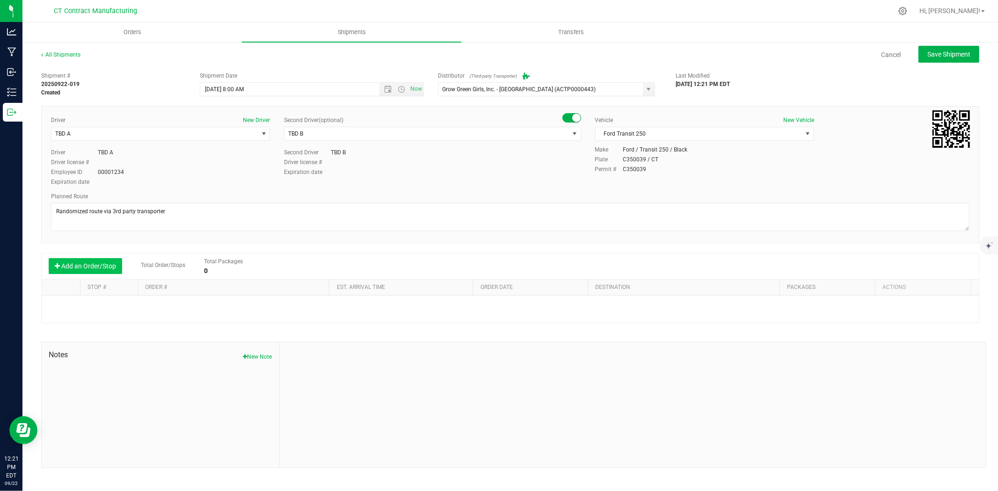
click at [102, 260] on button "Add an Order/Stop" at bounding box center [85, 266] width 73 height 16
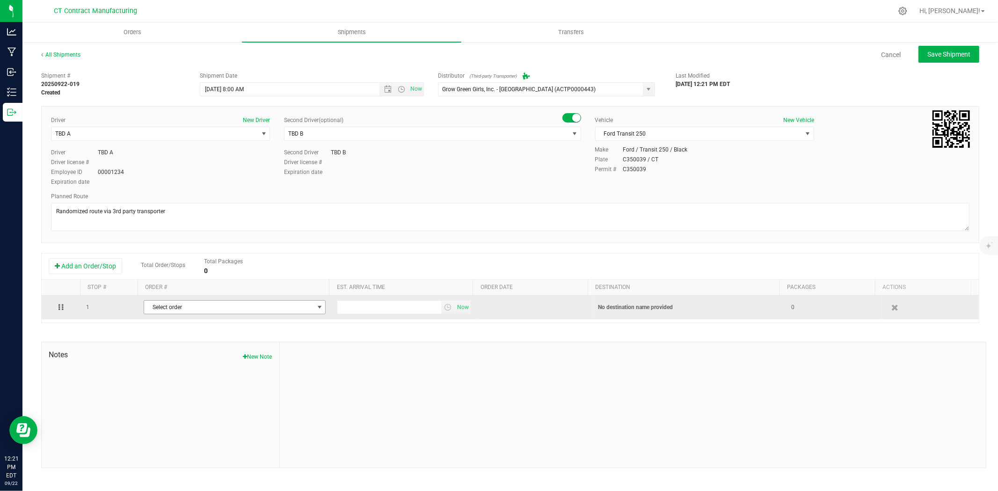
click at [178, 303] on span "Select order" at bounding box center [228, 307] width 169 height 13
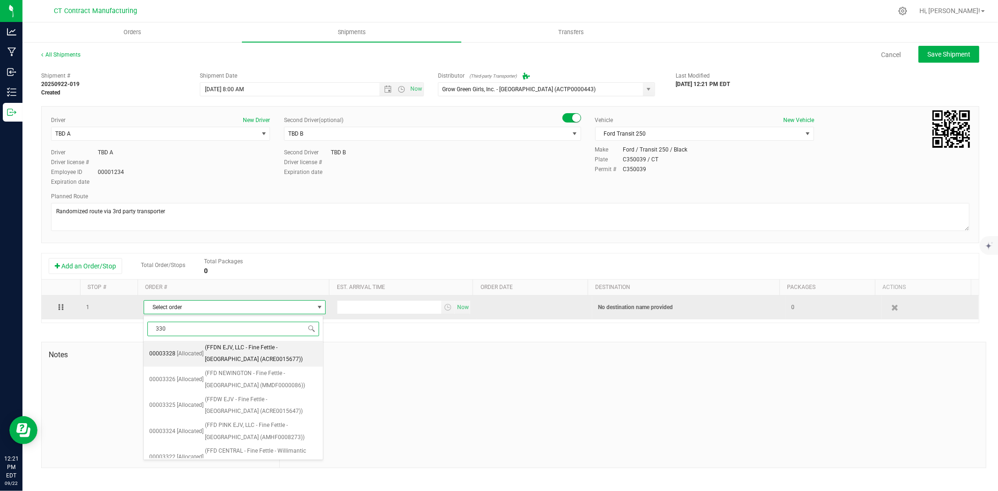
type input "3307"
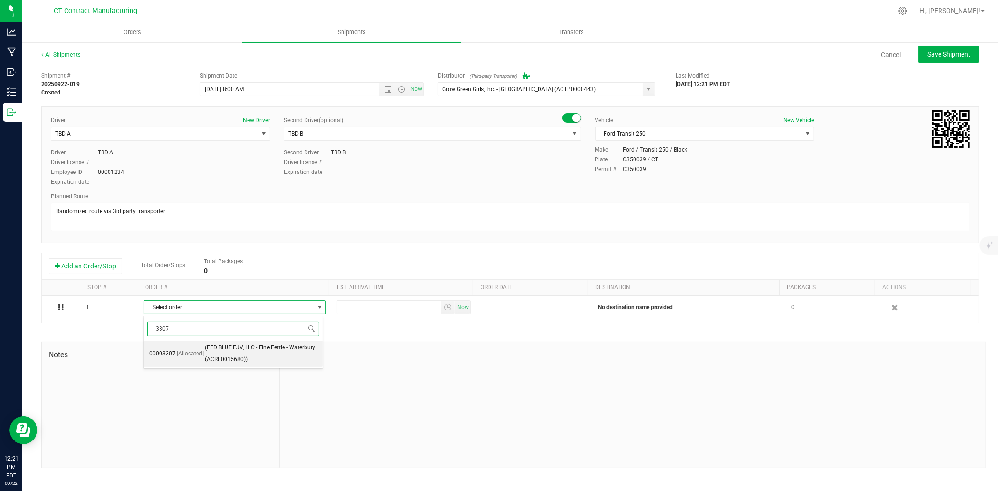
click at [229, 353] on span "(FFD BLUE EJV, LLC - Fine Fettle - Waterbury (ACRE0015680))" at bounding box center [261, 354] width 113 height 24
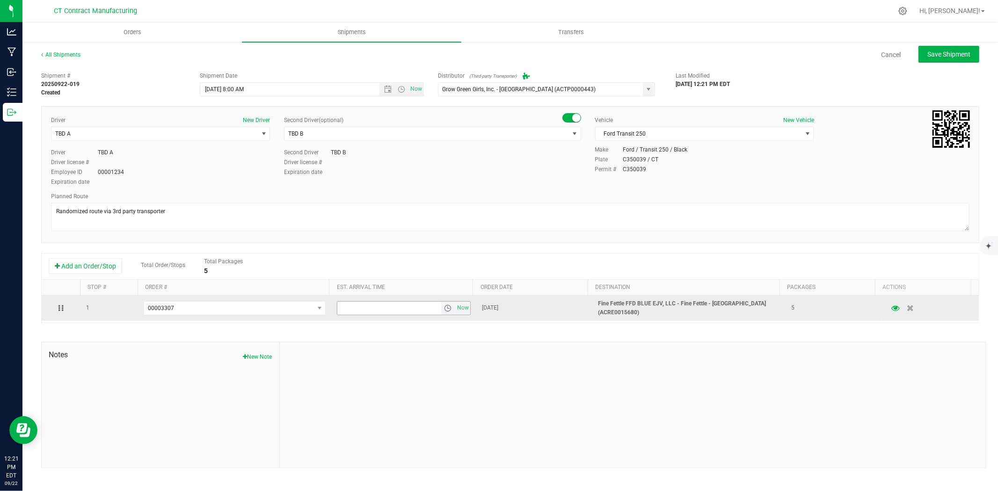
click at [444, 309] on span "select" at bounding box center [447, 308] width 7 height 7
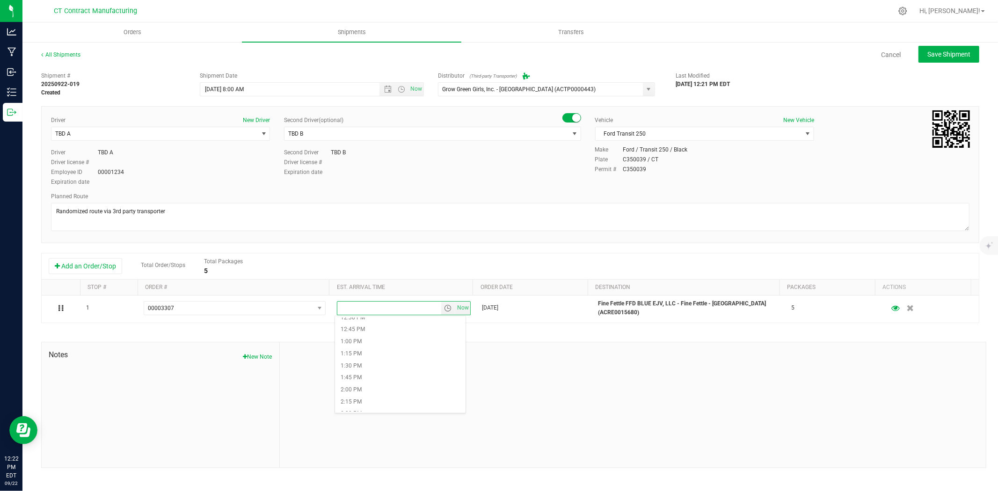
scroll to position [624, 0]
click at [370, 324] on li "1:00 PM" at bounding box center [400, 326] width 131 height 12
click at [924, 58] on button "Save Shipment" at bounding box center [949, 54] width 61 height 17
type input "9/23/2025 12:00 PM"
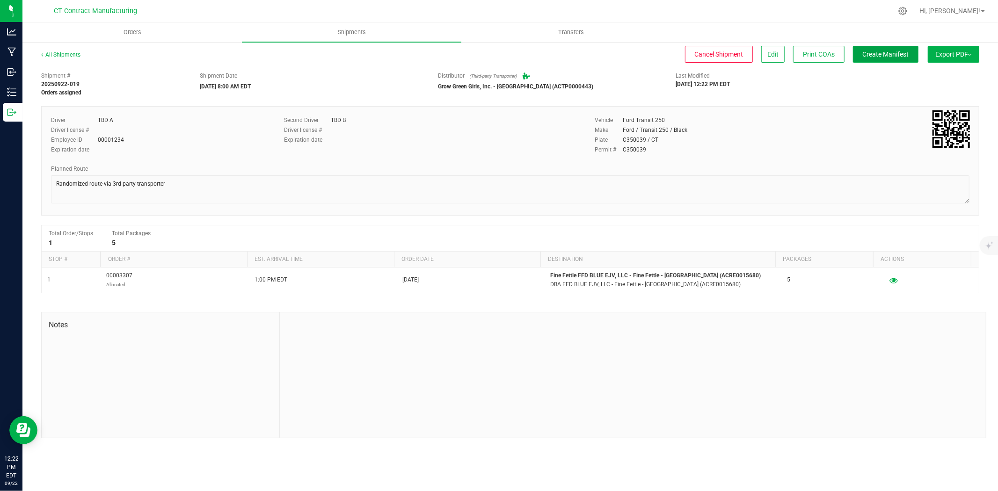
click at [897, 53] on span "Create Manifest" at bounding box center [886, 54] width 46 height 7
click at [68, 54] on link "All Shipments" at bounding box center [60, 54] width 39 height 7
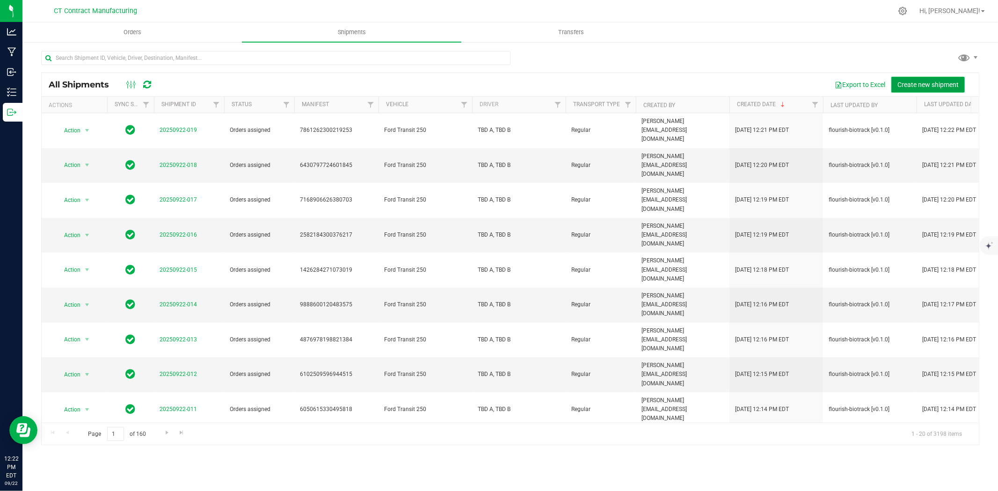
click at [936, 86] on span "Create new shipment" at bounding box center [927, 84] width 61 height 7
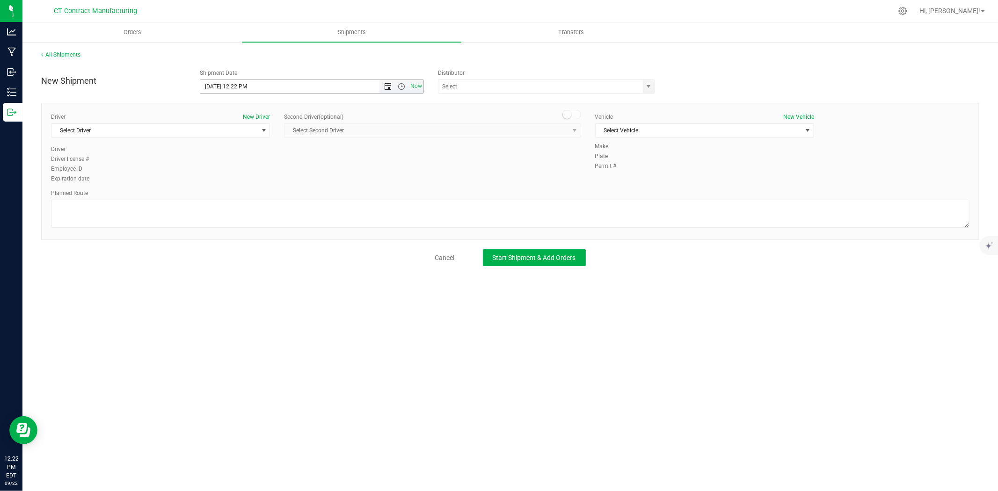
click at [387, 86] on span "Open the date view" at bounding box center [387, 86] width 7 height 7
click at [237, 179] on link "23" at bounding box center [236, 182] width 14 height 15
click at [401, 85] on span "Open the time view" at bounding box center [401, 86] width 7 height 7
click at [288, 136] on li "8:00 AM" at bounding box center [311, 138] width 222 height 12
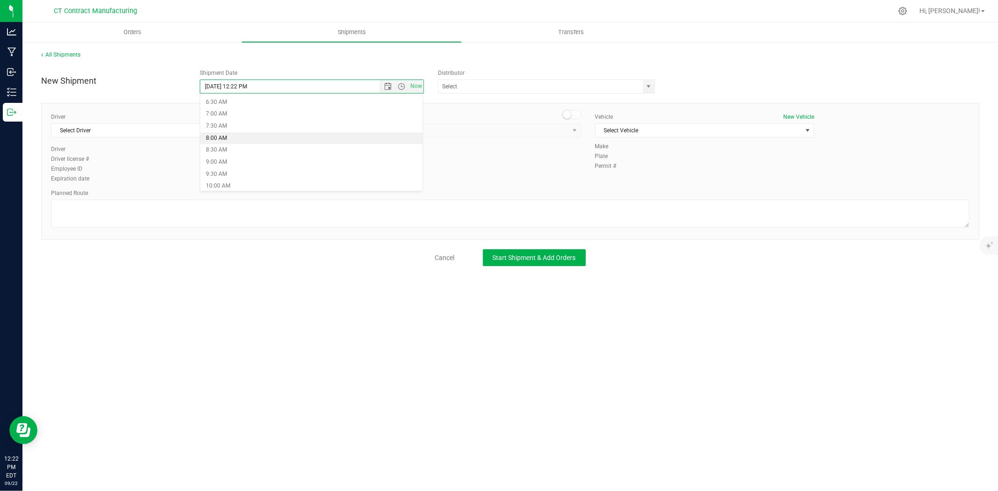
type input "9/23/2025 8:00 AM"
click at [644, 86] on span "select" at bounding box center [649, 86] width 12 height 13
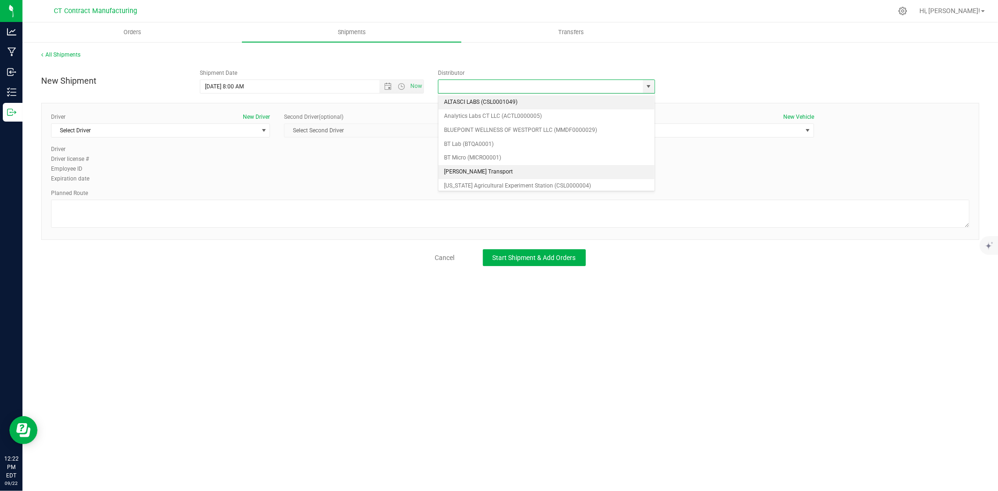
scroll to position [52, 0]
click at [551, 181] on li "Grow Green Girls, Inc. - [GEOGRAPHIC_DATA] (ACTP0000443)" at bounding box center [546, 188] width 216 height 14
type input "Grow Green Girls, Inc. - [GEOGRAPHIC_DATA] (ACTP0000443)"
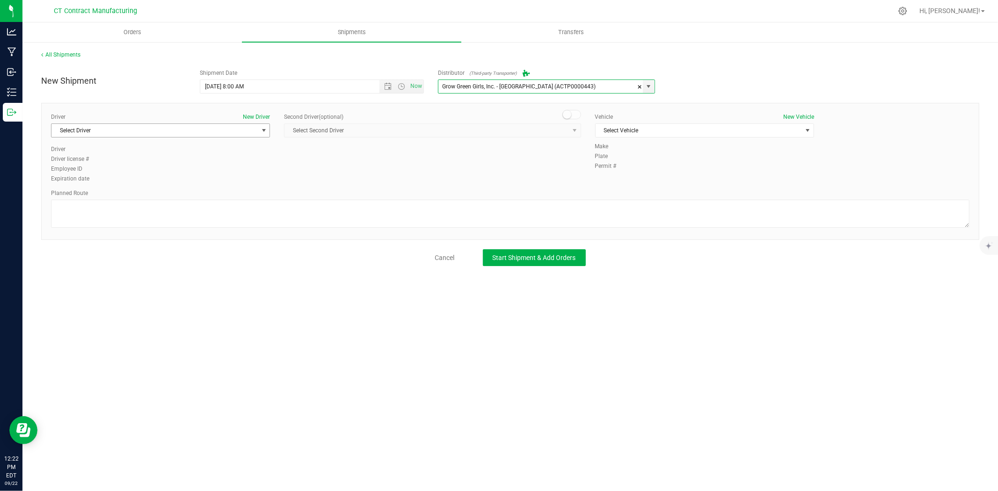
click at [228, 129] on span "Select Driver" at bounding box center [154, 130] width 206 height 13
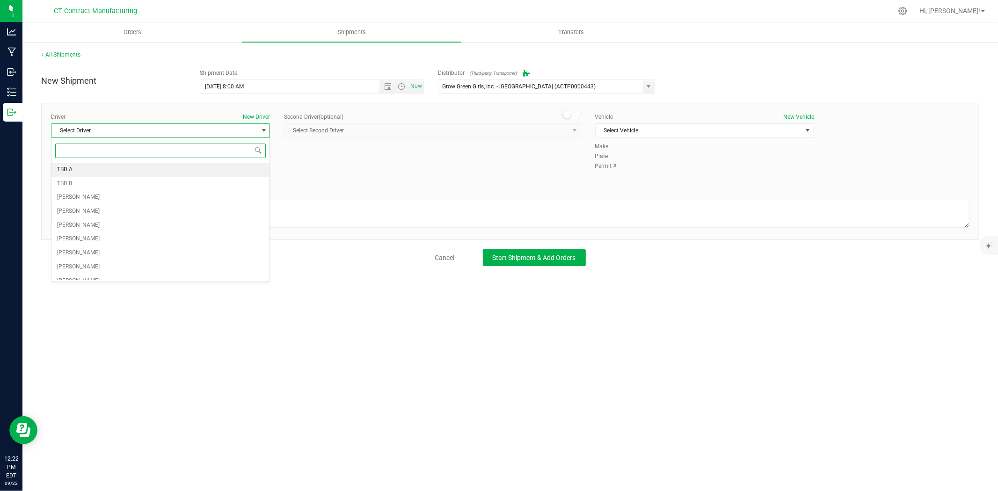
click at [95, 171] on li "TBD A" at bounding box center [160, 170] width 218 height 14
click at [571, 113] on span at bounding box center [571, 114] width 19 height 9
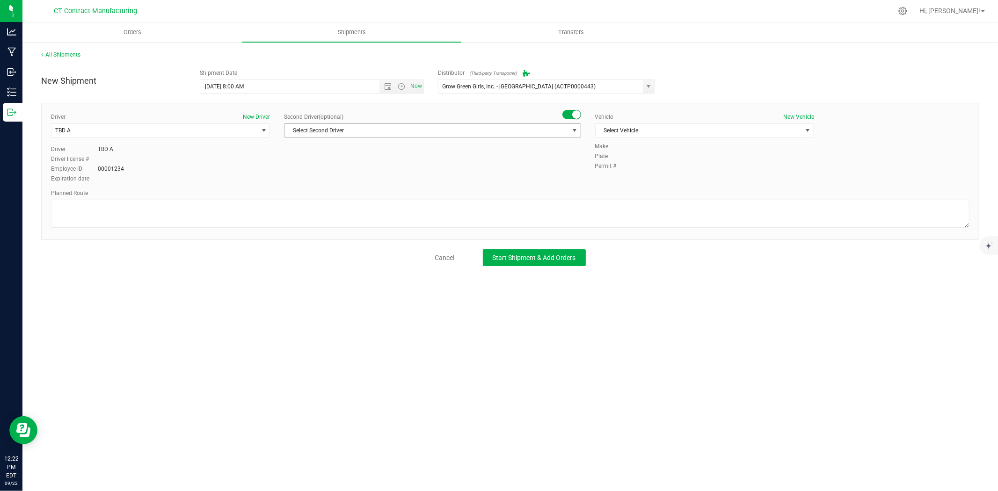
click at [571, 129] on span "select" at bounding box center [574, 130] width 7 height 7
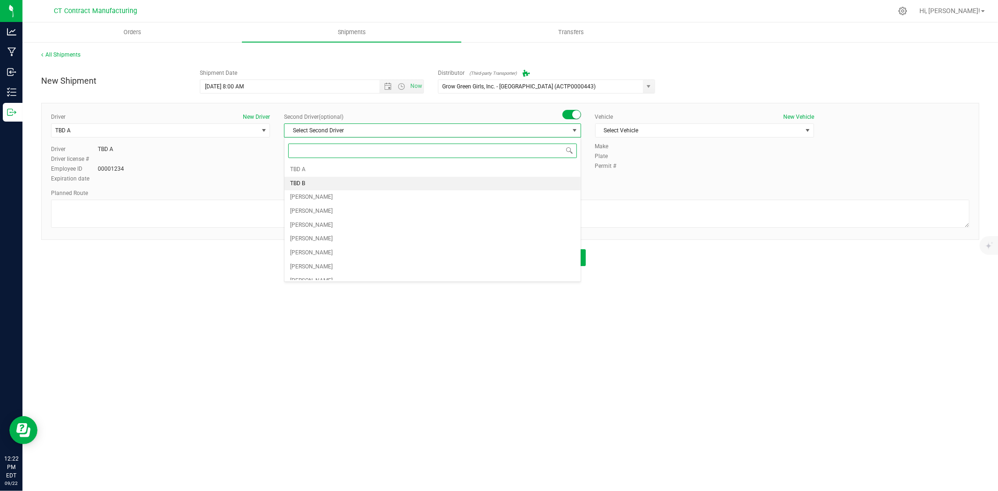
click at [363, 187] on li "TBD B" at bounding box center [433, 184] width 296 height 14
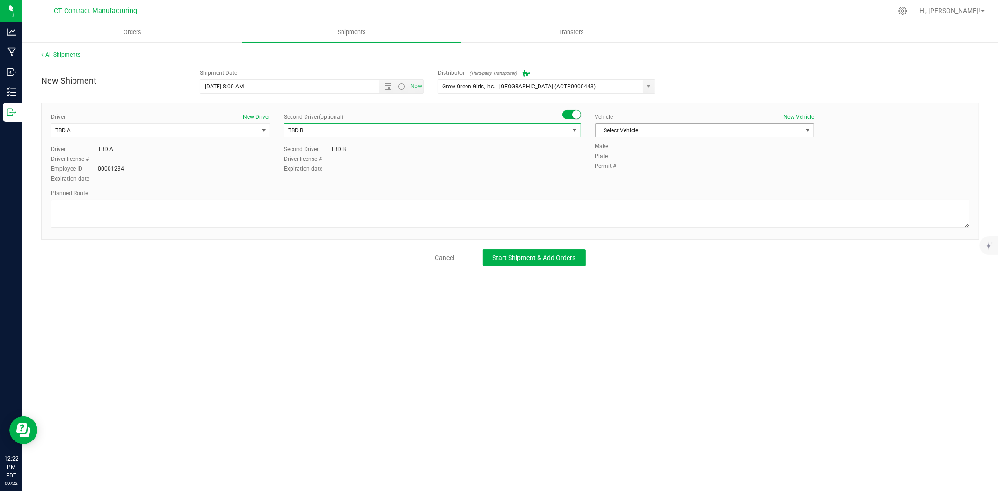
click at [640, 137] on span "Select Vehicle" at bounding box center [699, 130] width 206 height 13
click at [635, 164] on li "Ford Transit 250" at bounding box center [705, 160] width 218 height 14
click at [613, 203] on textarea at bounding box center [510, 214] width 919 height 28
paste textarea "Randomized route via 3rd party transporter"
type textarea "Randomized route via 3rd party transporter"
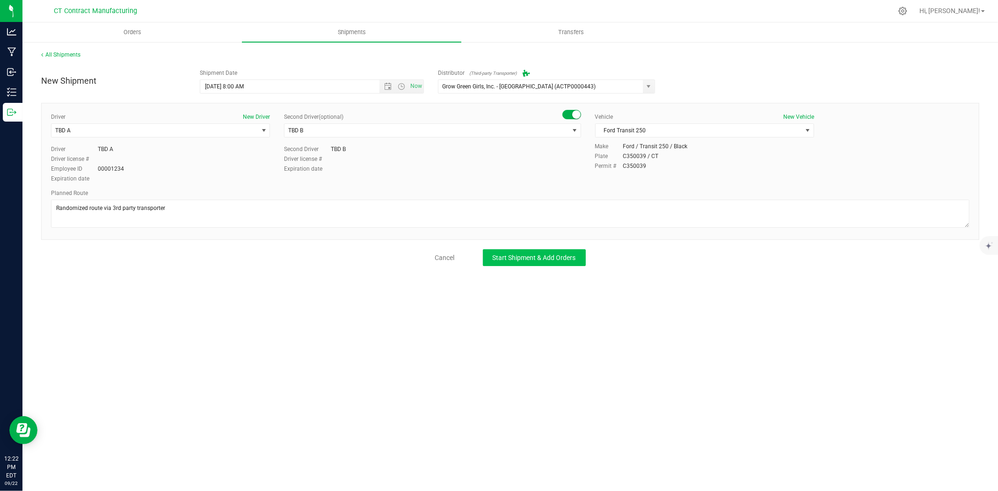
drag, startPoint x: 562, startPoint y: 248, endPoint x: 562, endPoint y: 255, distance: 6.6
click at [562, 248] on div "New Shipment Shipment Date 9/23/2025 8:00 AM Now Distributor (Third-party Trans…" at bounding box center [510, 166] width 938 height 202
click at [562, 255] on span "Start Shipment & Add Orders" at bounding box center [534, 257] width 83 height 7
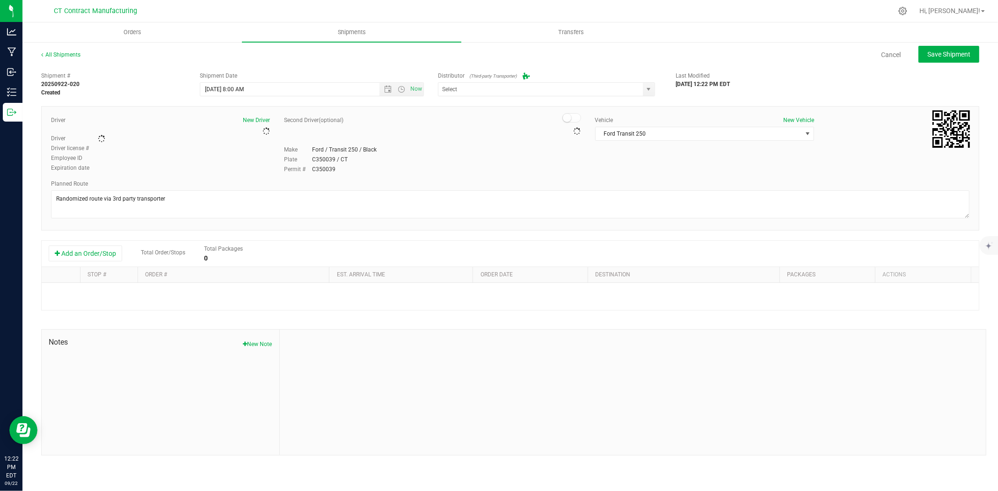
type input "Grow Green Girls, Inc. - Westbrook (ACTP0000443)"
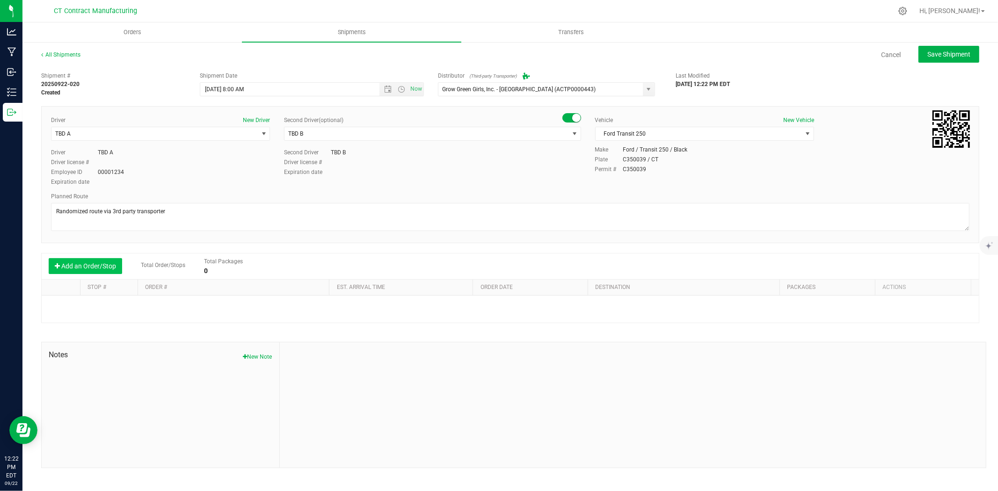
click at [109, 270] on button "Add an Order/Stop" at bounding box center [85, 266] width 73 height 16
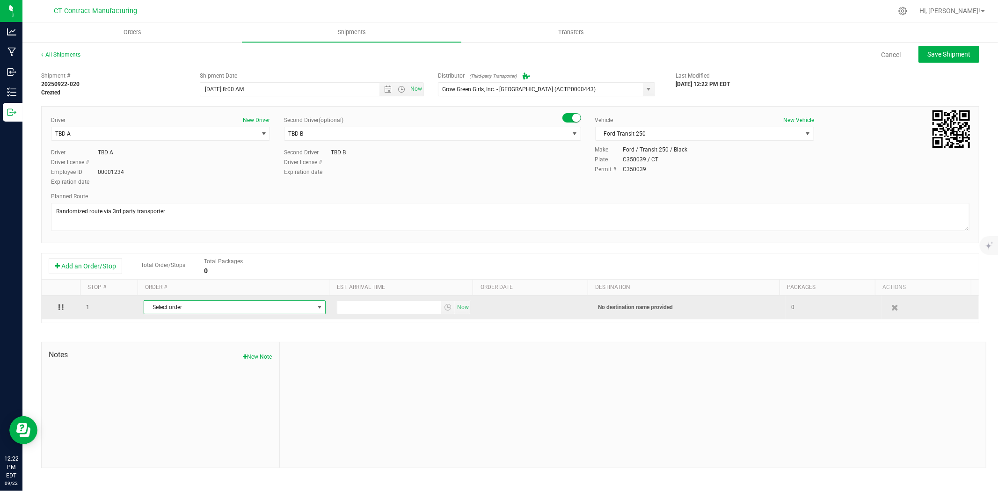
click at [187, 305] on span "Select order" at bounding box center [228, 307] width 169 height 13
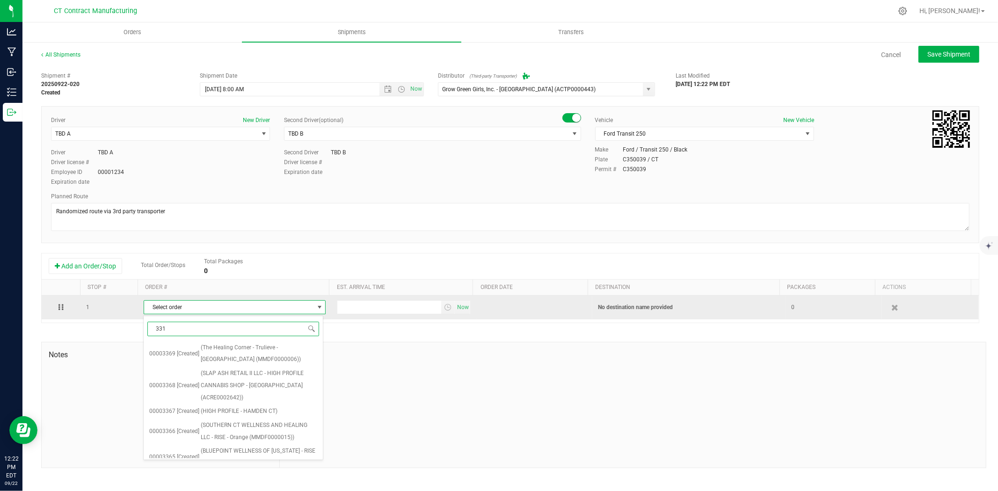
type input "3312"
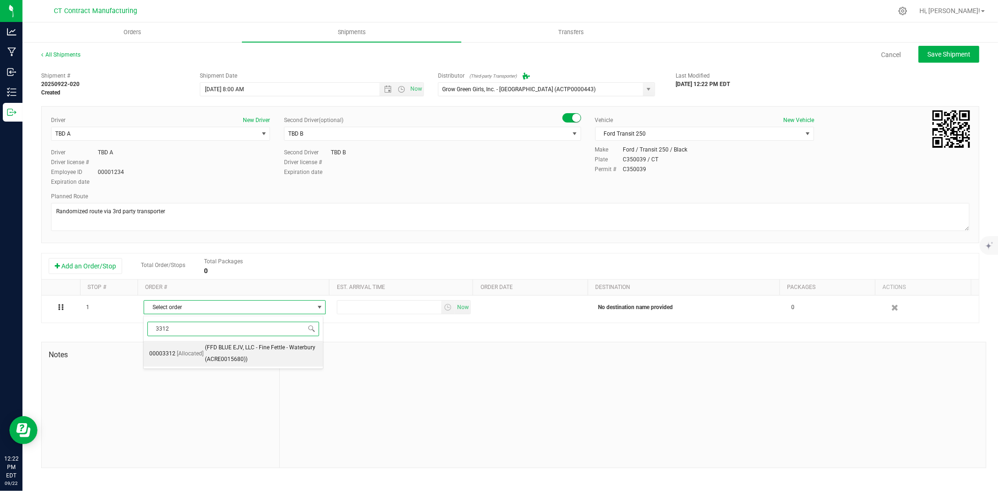
drag, startPoint x: 212, startPoint y: 352, endPoint x: 326, endPoint y: 328, distance: 116.7
click at [212, 352] on span "(FFD BLUE EJV, LLC - Fine Fettle - Waterbury (ACRE0015680))" at bounding box center [261, 354] width 113 height 24
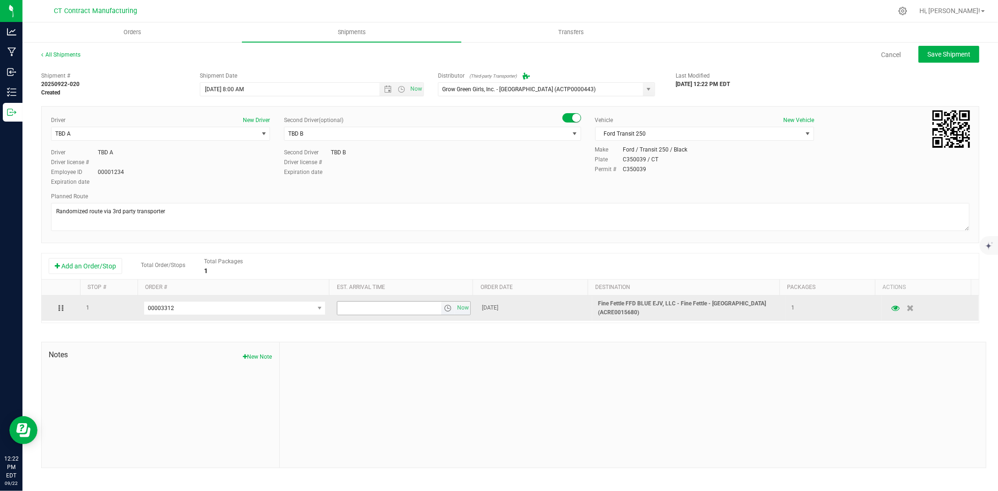
click at [445, 307] on span "select" at bounding box center [447, 308] width 7 height 7
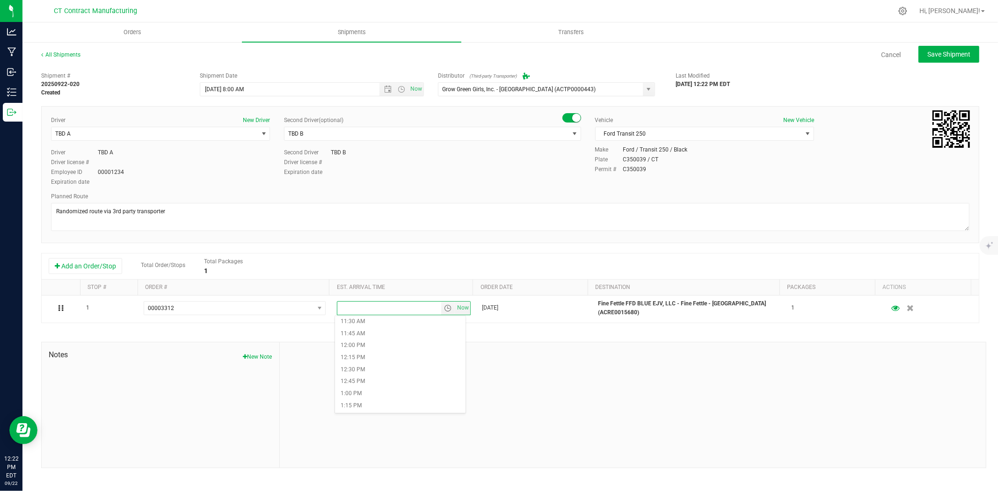
scroll to position [572, 0]
click at [367, 377] on li "1:00 PM" at bounding box center [400, 378] width 131 height 12
click at [942, 53] on span "Save Shipment" at bounding box center [948, 54] width 43 height 7
type input "9/23/2025 12:00 PM"
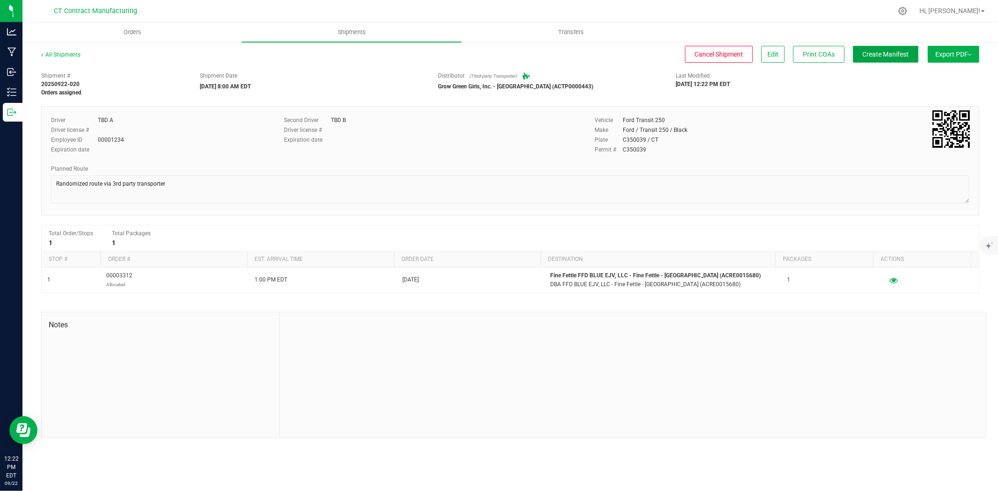
click at [908, 54] on button "Create Manifest" at bounding box center [886, 54] width 66 height 17
click at [63, 51] on div "All Shipments" at bounding box center [69, 58] width 56 height 14
click at [80, 57] on div "All Shipments" at bounding box center [69, 58] width 56 height 14
click at [69, 53] on link "All Shipments" at bounding box center [60, 54] width 39 height 7
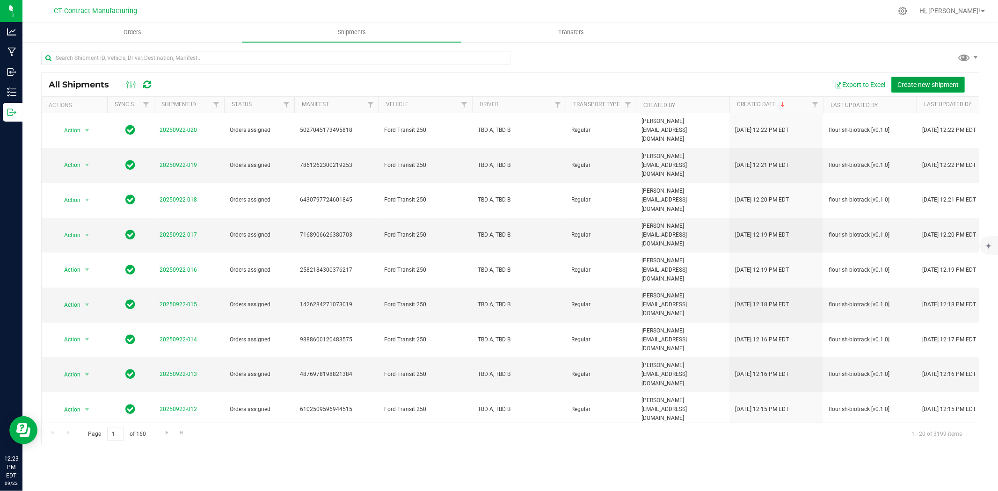
click at [910, 83] on span "Create new shipment" at bounding box center [927, 84] width 61 height 7
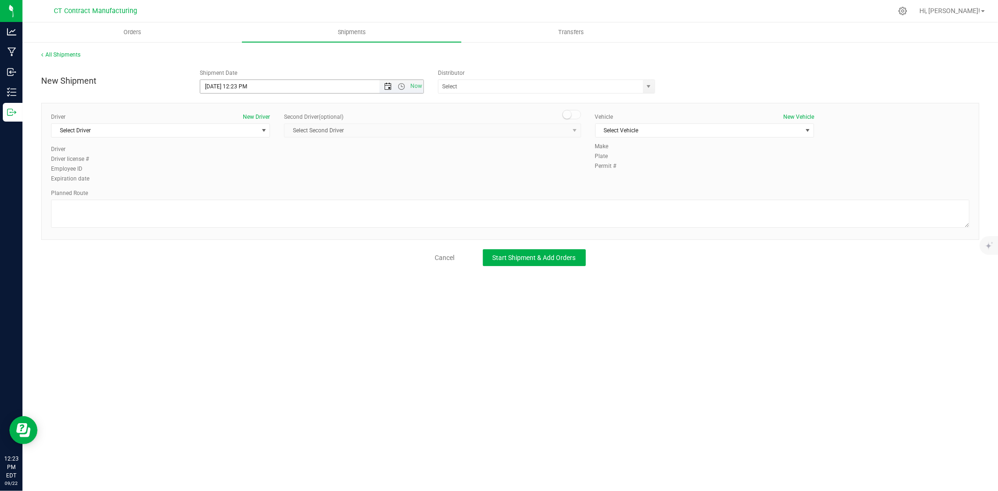
click at [387, 84] on span "Open the date view" at bounding box center [387, 86] width 7 height 7
click at [237, 179] on link "23" at bounding box center [236, 182] width 14 height 15
click at [403, 84] on span "Open the time view" at bounding box center [401, 86] width 7 height 7
click at [236, 137] on li "8:00 AM" at bounding box center [311, 138] width 222 height 12
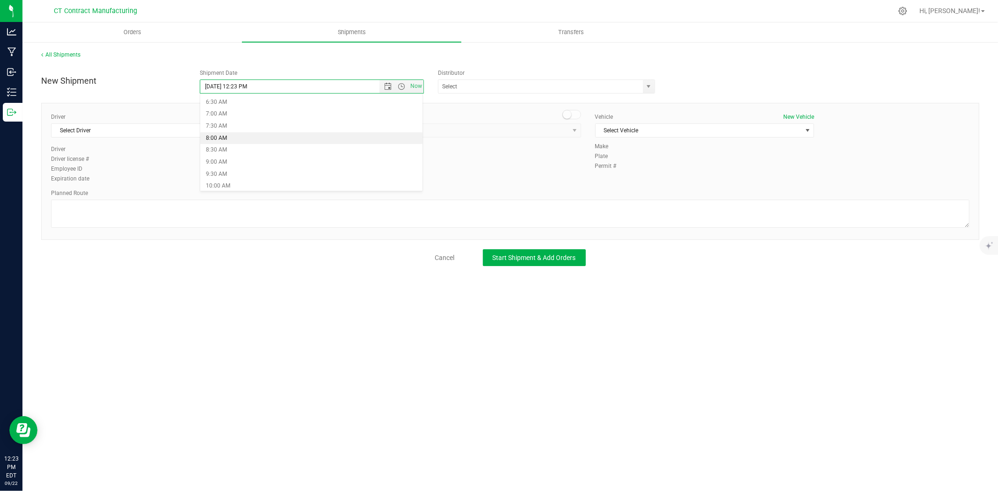
type input "9/23/2025 8:00 AM"
click at [652, 92] on span "select" at bounding box center [649, 86] width 12 height 13
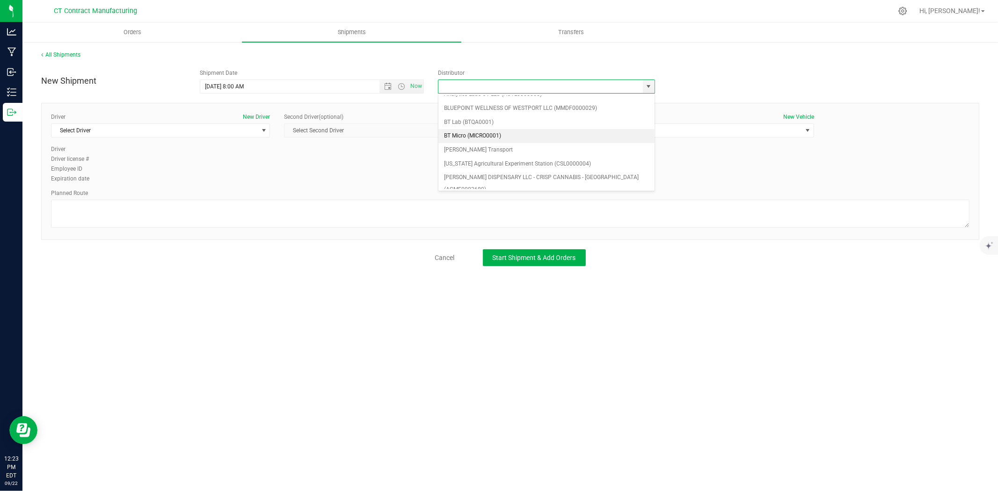
scroll to position [52, 0]
click at [567, 181] on li "Grow Green Girls, Inc. - Westbrook (ACTP0000443)" at bounding box center [546, 188] width 216 height 14
type input "Grow Green Girls, Inc. - Westbrook (ACTP0000443)"
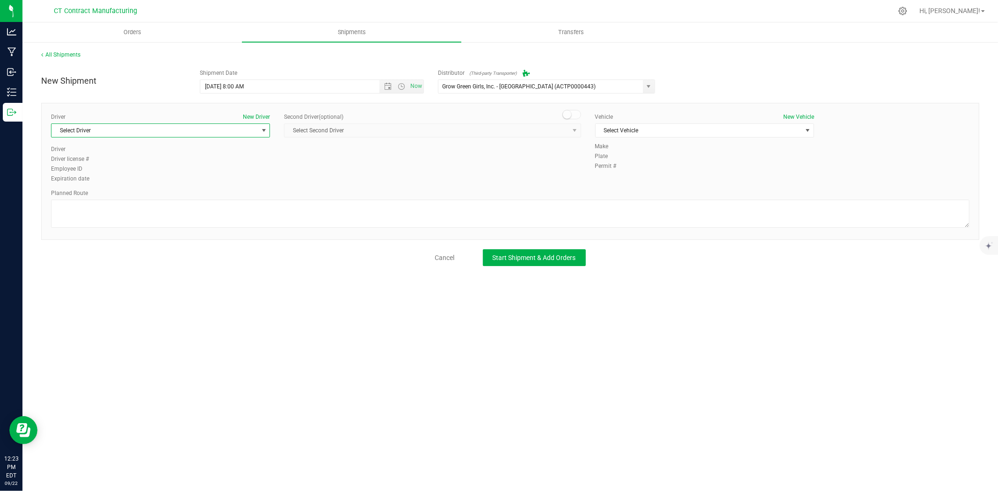
drag, startPoint x: 255, startPoint y: 132, endPoint x: 249, endPoint y: 138, distance: 7.6
click at [254, 133] on span "Select Driver" at bounding box center [154, 130] width 206 height 13
click at [189, 174] on li "TBD A" at bounding box center [160, 170] width 218 height 14
drag, startPoint x: 577, startPoint y: 115, endPoint x: 569, endPoint y: 131, distance: 18.2
click at [577, 116] on span at bounding box center [571, 114] width 19 height 9
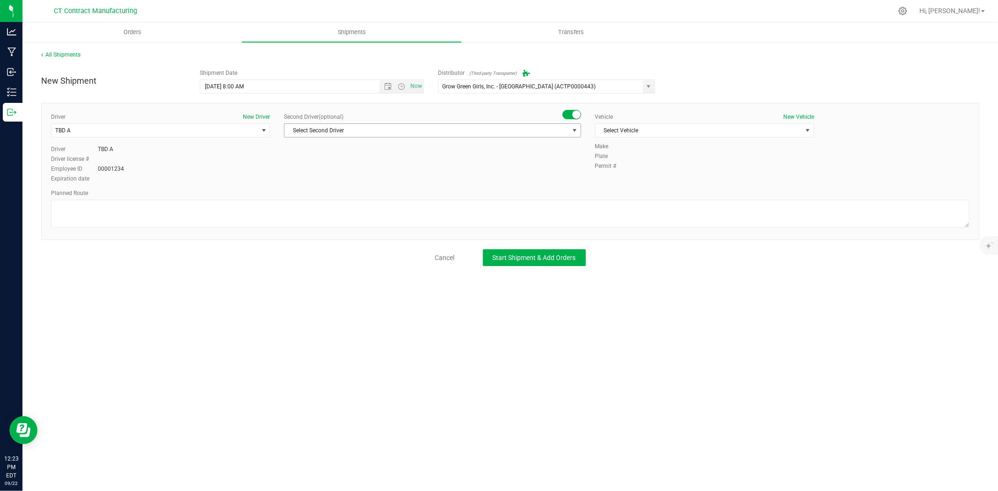
drag, startPoint x: 569, startPoint y: 132, endPoint x: 525, endPoint y: 150, distance: 47.2
click at [569, 133] on span "select" at bounding box center [575, 130] width 12 height 13
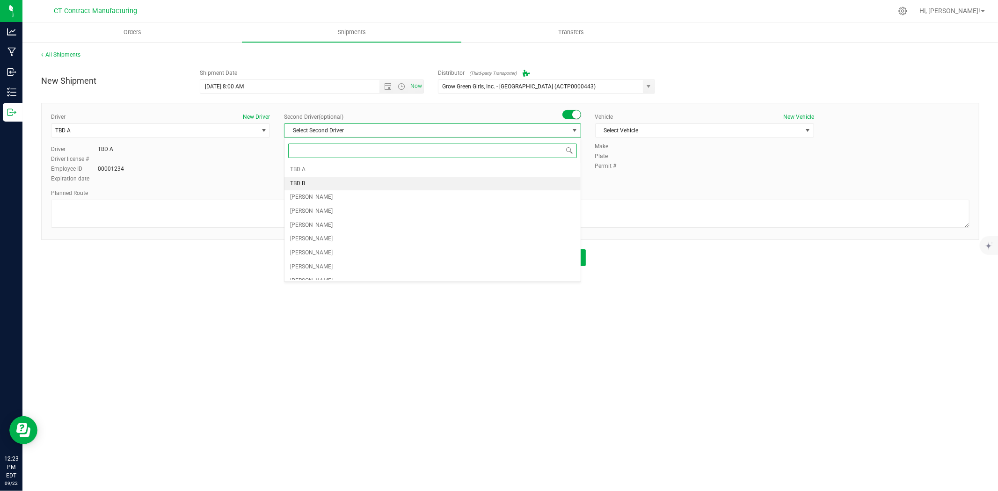
click at [391, 181] on li "TBD B" at bounding box center [433, 184] width 296 height 14
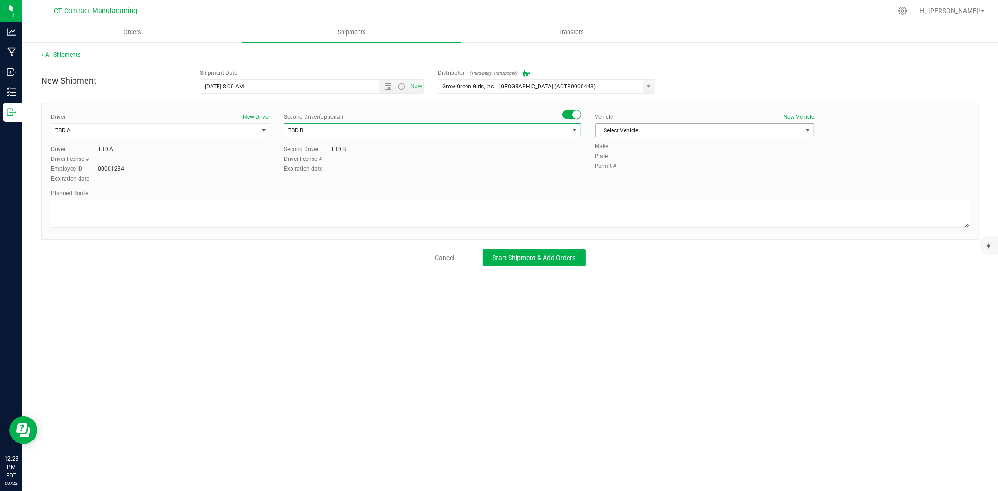
click at [619, 131] on span "Select Vehicle" at bounding box center [699, 130] width 206 height 13
click at [622, 160] on li "Ford Transit 250" at bounding box center [705, 160] width 218 height 14
click at [531, 214] on textarea at bounding box center [510, 214] width 919 height 28
paste textarea "Randomized route via 3rd party transporter"
type textarea "Randomized route via 3rd party transporter"
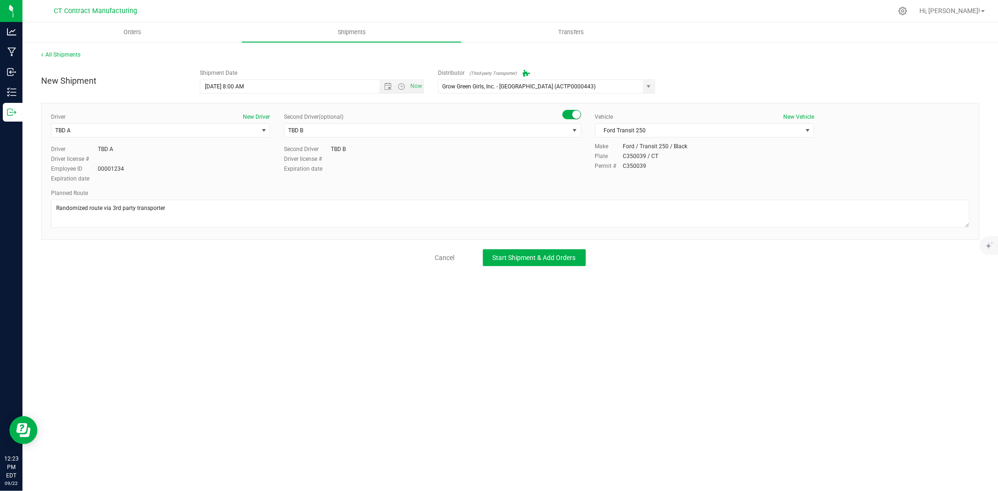
click at [537, 270] on div "All Shipments New Shipment Shipment Date 9/23/2025 8:00 AM Now Distributor (Thi…" at bounding box center [510, 158] width 976 height 234
click at [537, 265] on button "Start Shipment & Add Orders" at bounding box center [534, 257] width 103 height 17
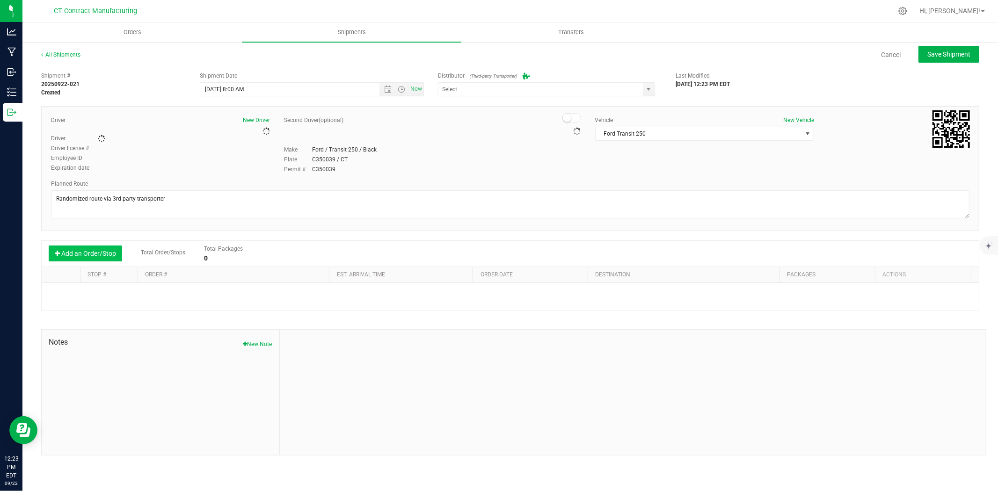
type input "Grow Green Girls, Inc. - Westbrook (ACTP0000443)"
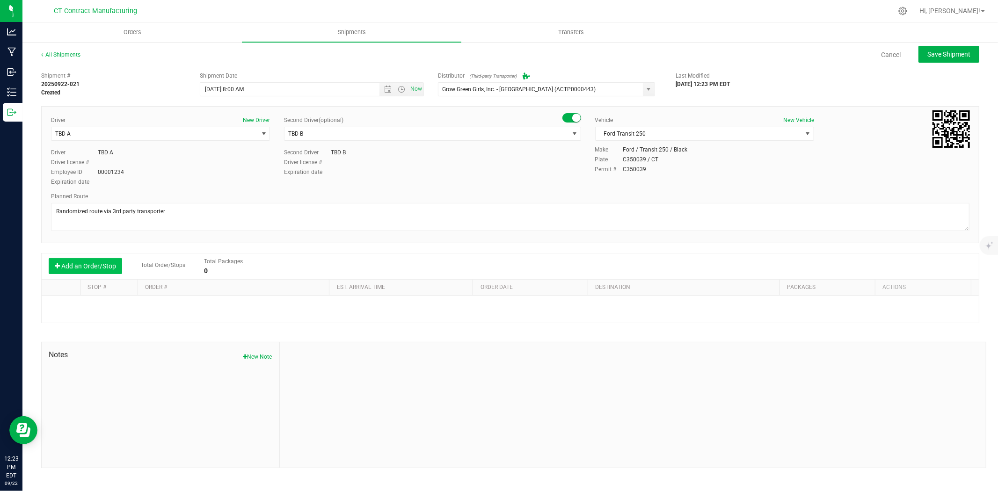
click at [110, 263] on button "Add an Order/Stop" at bounding box center [85, 266] width 73 height 16
click at [221, 312] on span "Select order" at bounding box center [228, 307] width 169 height 13
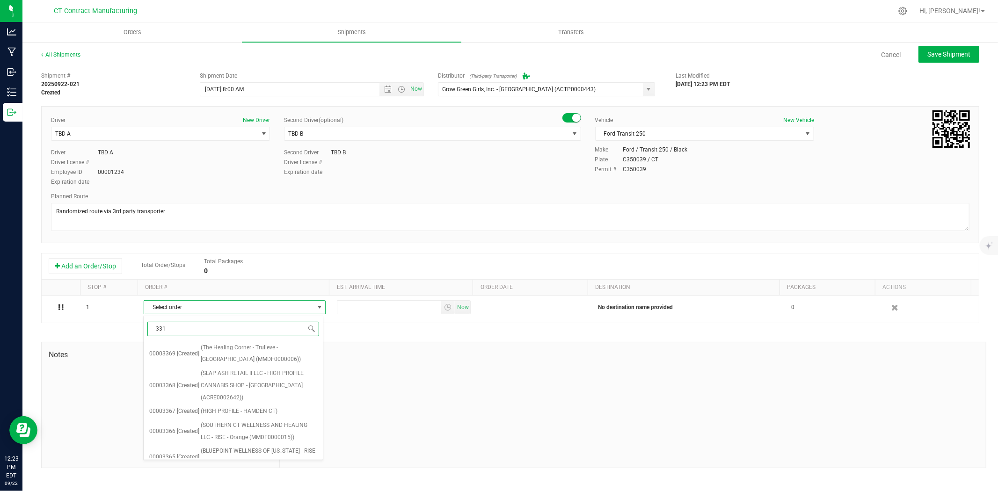
type input "3319"
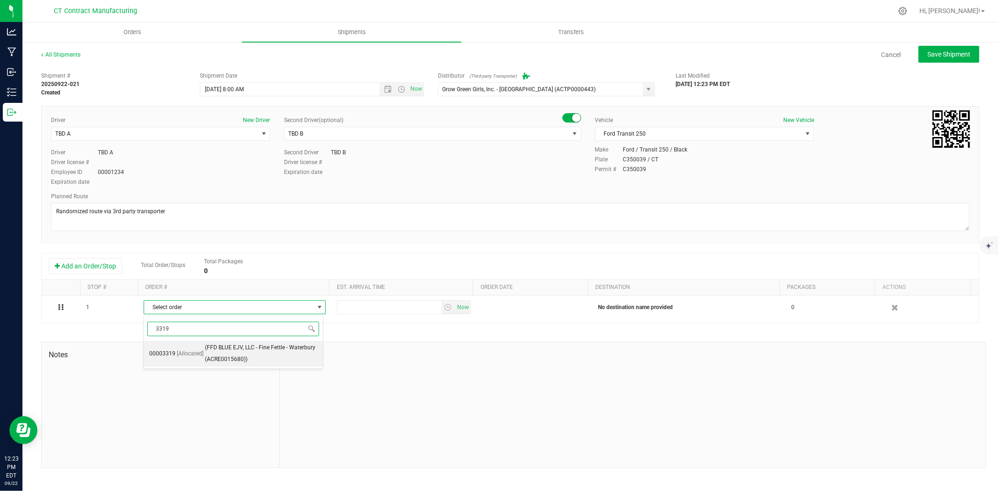
click at [242, 347] on span "(FFD BLUE EJV, LLC - Fine Fettle - Waterbury (ACRE0015680))" at bounding box center [261, 354] width 113 height 24
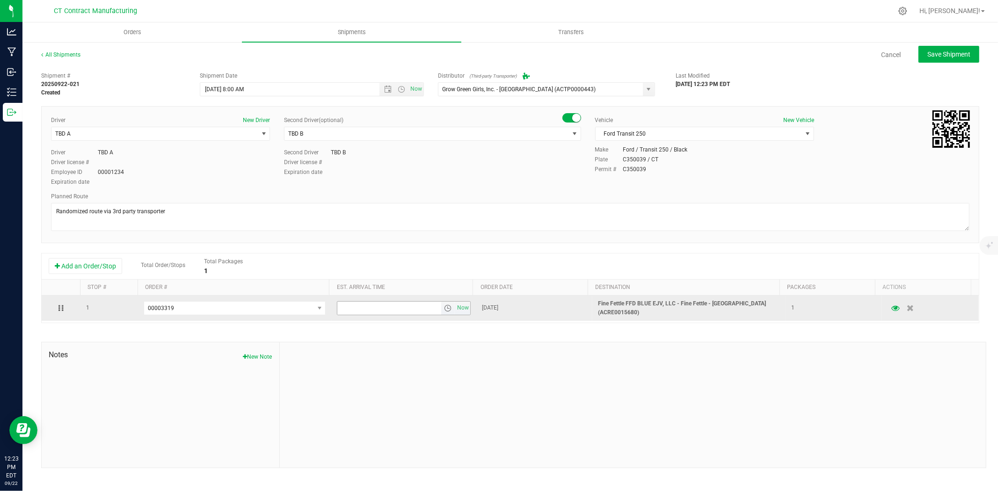
click at [446, 309] on span "select" at bounding box center [447, 308] width 7 height 7
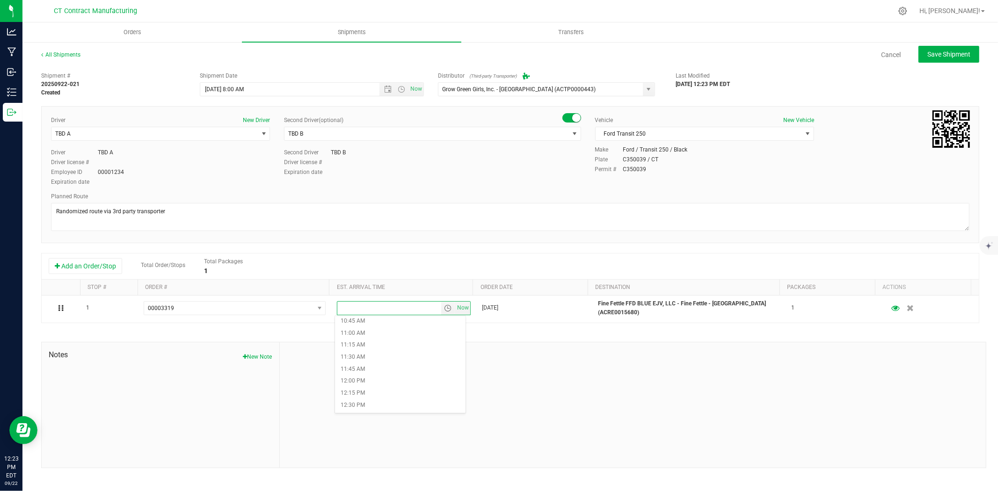
scroll to position [572, 0]
click at [366, 375] on li "1:00 PM" at bounding box center [400, 378] width 131 height 12
click at [944, 46] on button "Save Shipment" at bounding box center [949, 54] width 61 height 17
type input "[DATE] 12:00 PM"
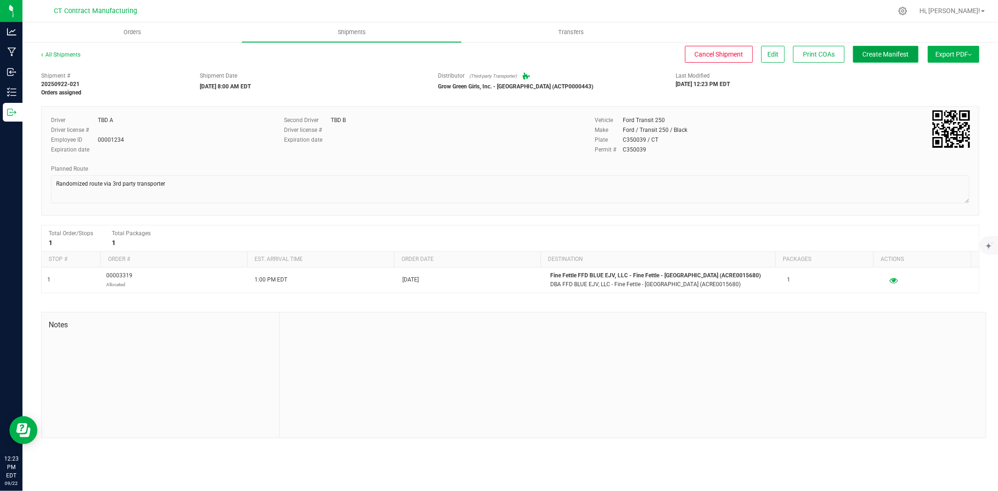
click at [912, 48] on button "Create Manifest" at bounding box center [886, 54] width 66 height 17
click at [71, 51] on link "All Shipments" at bounding box center [60, 54] width 39 height 7
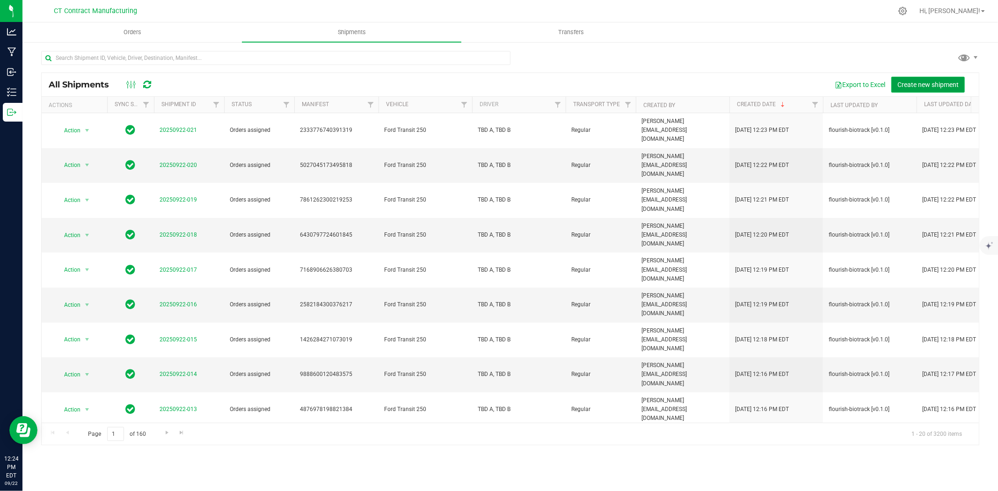
click at [922, 81] on span "Create new shipment" at bounding box center [927, 84] width 61 height 7
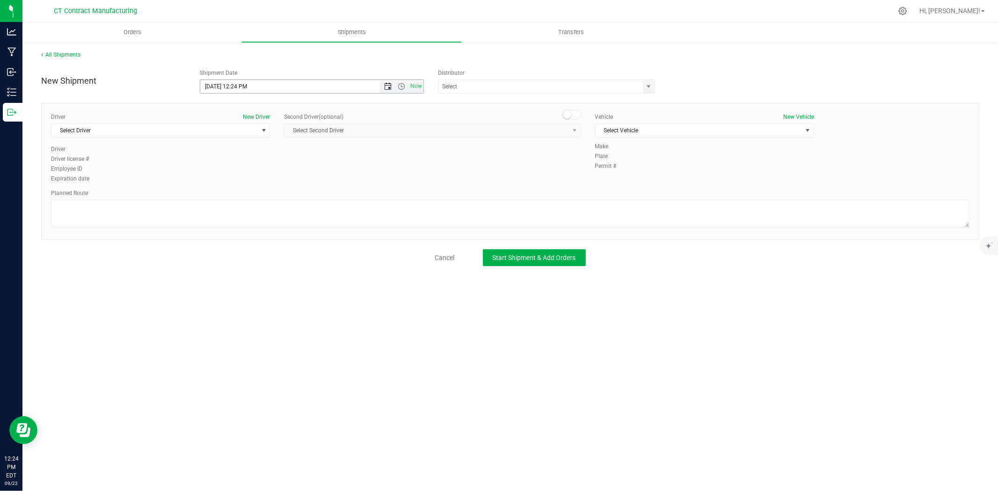
click at [385, 86] on span "Open the date view" at bounding box center [387, 86] width 7 height 7
click at [232, 178] on link "23" at bounding box center [236, 182] width 14 height 15
click at [402, 86] on span "Open the time view" at bounding box center [401, 86] width 7 height 7
click at [252, 134] on li "8:00 AM" at bounding box center [311, 138] width 222 height 12
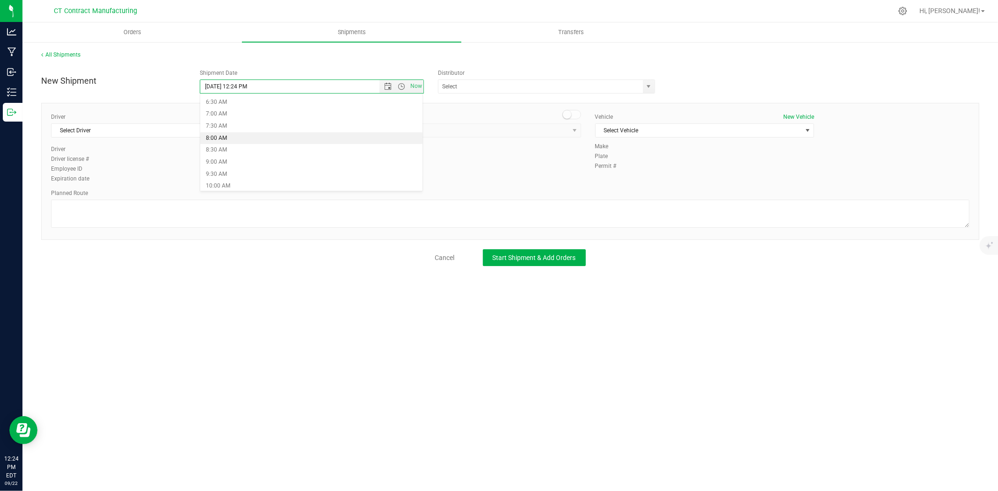
type input "[DATE] 8:00 AM"
click at [645, 91] on span "select" at bounding box center [649, 86] width 12 height 13
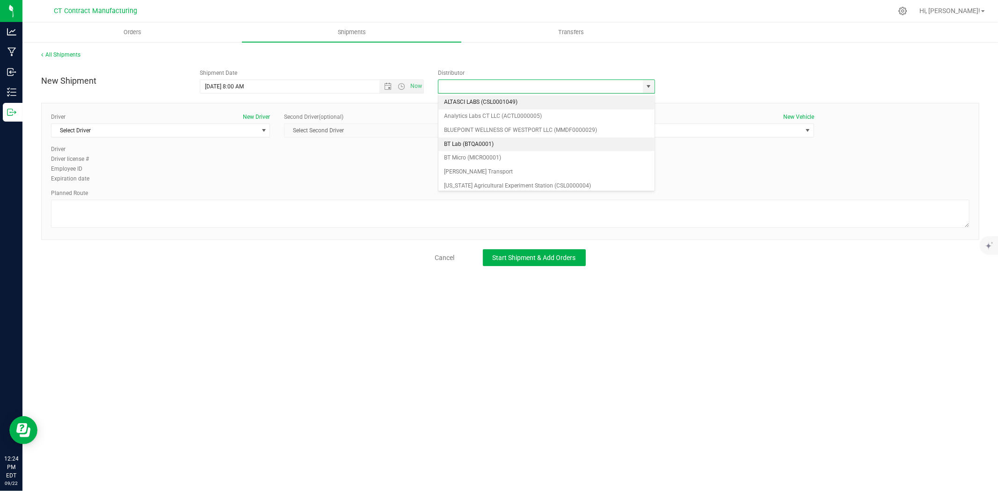
scroll to position [52, 0]
click at [513, 181] on li "Grow Green Girls, Inc. - [GEOGRAPHIC_DATA] (ACTP0000443)" at bounding box center [546, 188] width 216 height 14
type input "Grow Green Girls, Inc. - [GEOGRAPHIC_DATA] (ACTP0000443)"
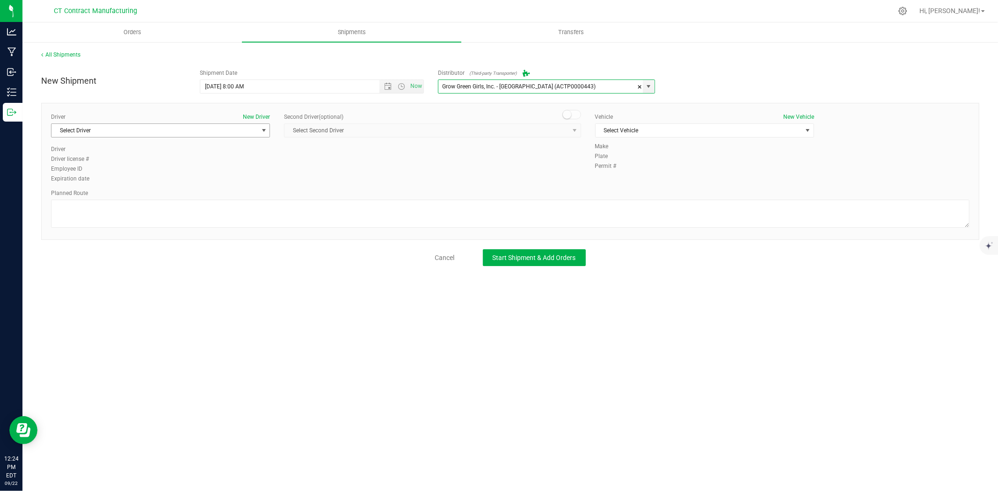
click at [206, 130] on span "Select Driver" at bounding box center [154, 130] width 206 height 13
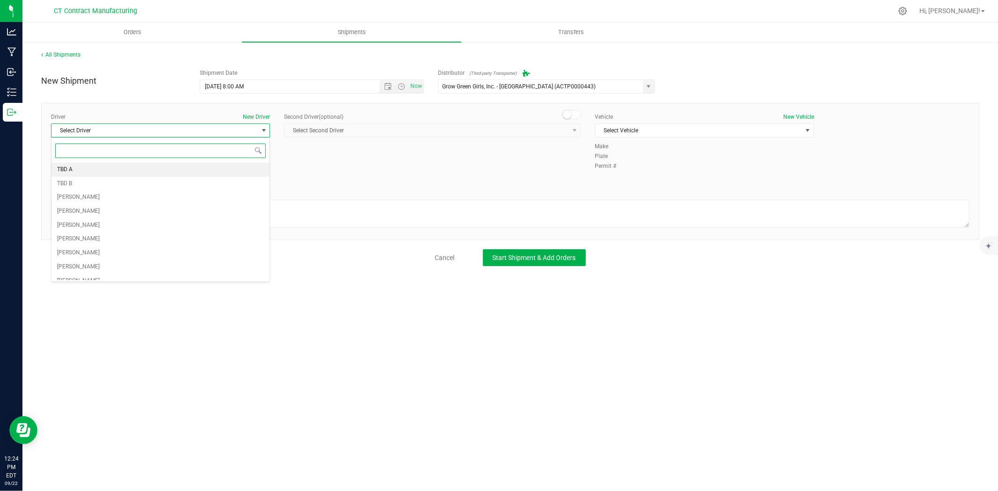
click at [87, 166] on li "TBD A" at bounding box center [160, 170] width 218 height 14
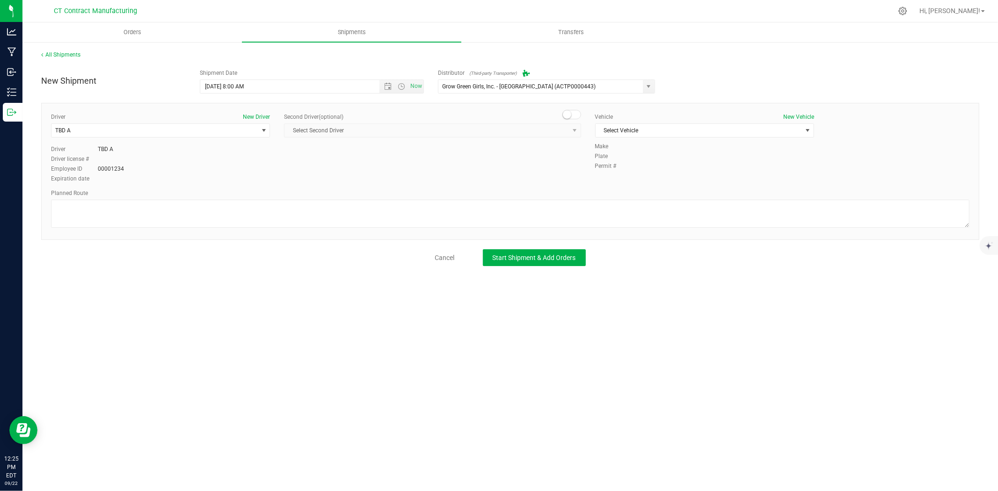
drag, startPoint x: 576, startPoint y: 110, endPoint x: 574, endPoint y: 120, distance: 9.6
click at [576, 110] on span at bounding box center [571, 114] width 19 height 9
click at [569, 130] on span "select" at bounding box center [575, 130] width 12 height 13
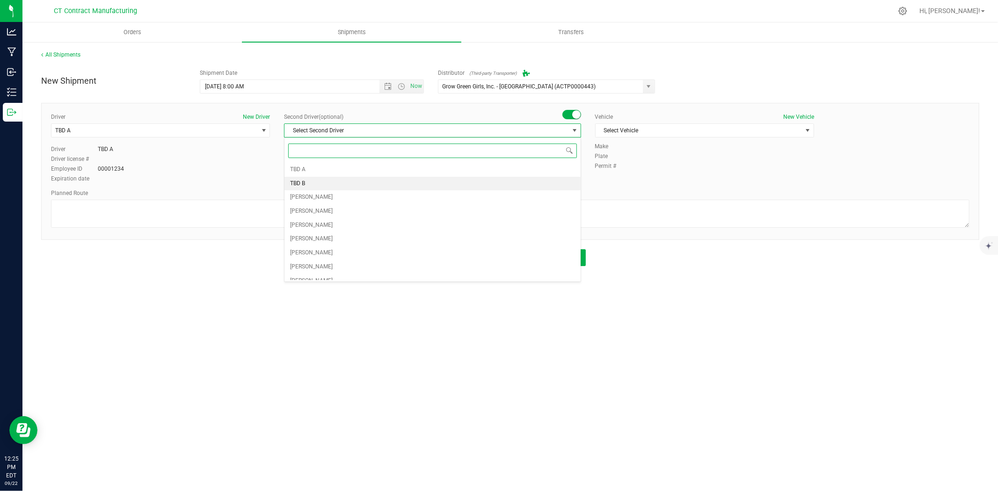
click at [377, 184] on li "TBD B" at bounding box center [433, 184] width 296 height 14
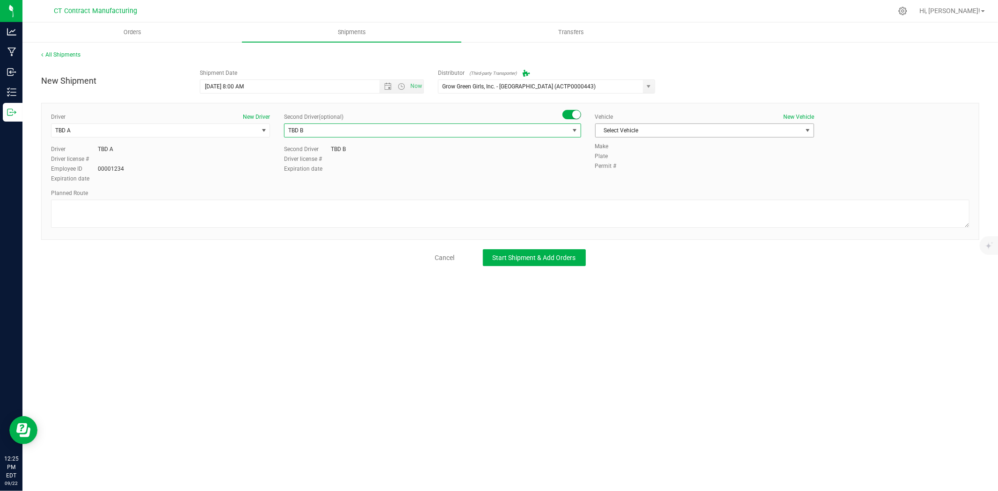
click at [599, 133] on span "Select Vehicle" at bounding box center [699, 130] width 206 height 13
click at [609, 160] on li "Ford Transit 250" at bounding box center [705, 160] width 218 height 14
click at [450, 204] on textarea at bounding box center [510, 214] width 919 height 28
paste textarea "Randomized route via 3rd party transporter"
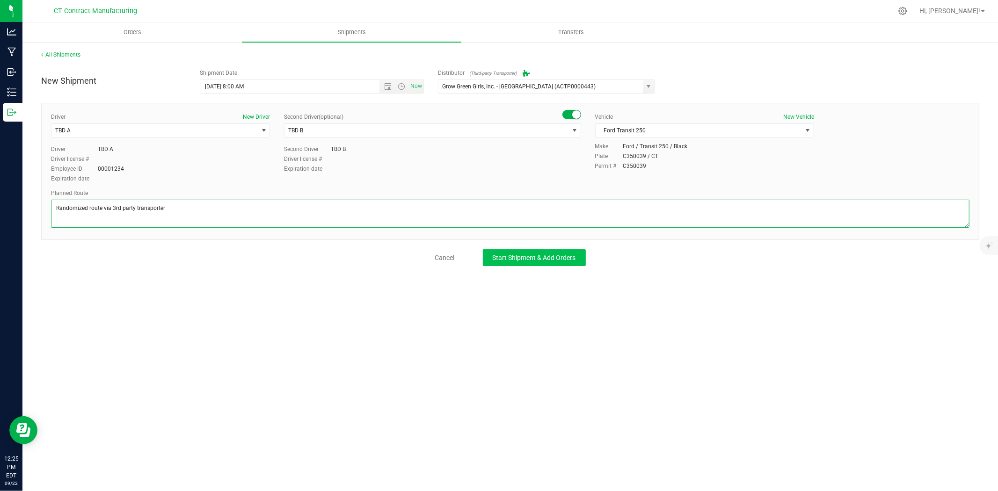
type textarea "Randomized route via 3rd party transporter"
click at [498, 256] on span "Start Shipment & Add Orders" at bounding box center [534, 257] width 83 height 7
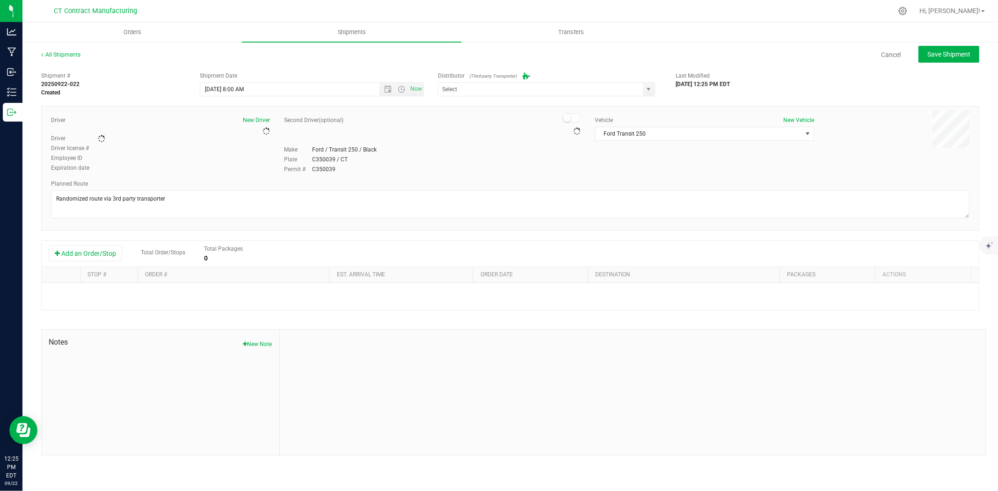
type input "Grow Green Girls, Inc. - [GEOGRAPHIC_DATA] (ACTP0000443)"
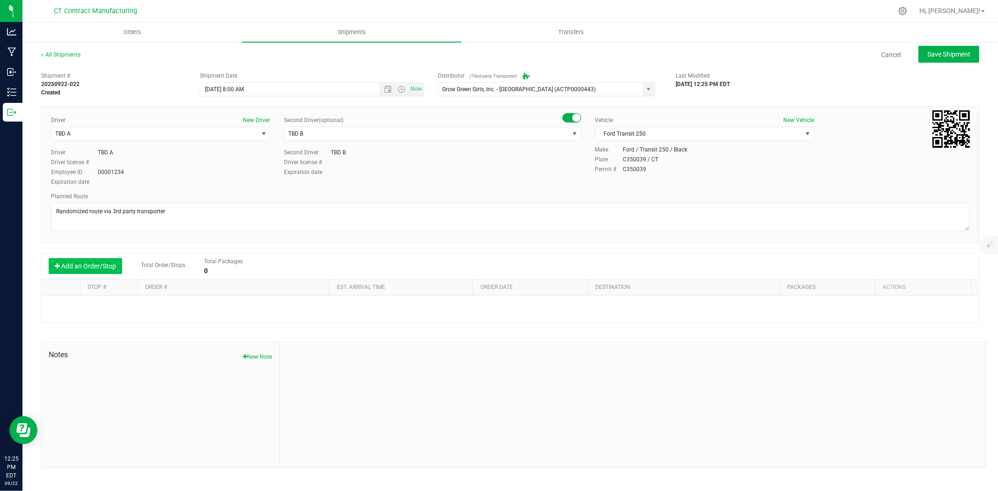
click at [88, 268] on button "Add an Order/Stop" at bounding box center [85, 266] width 73 height 16
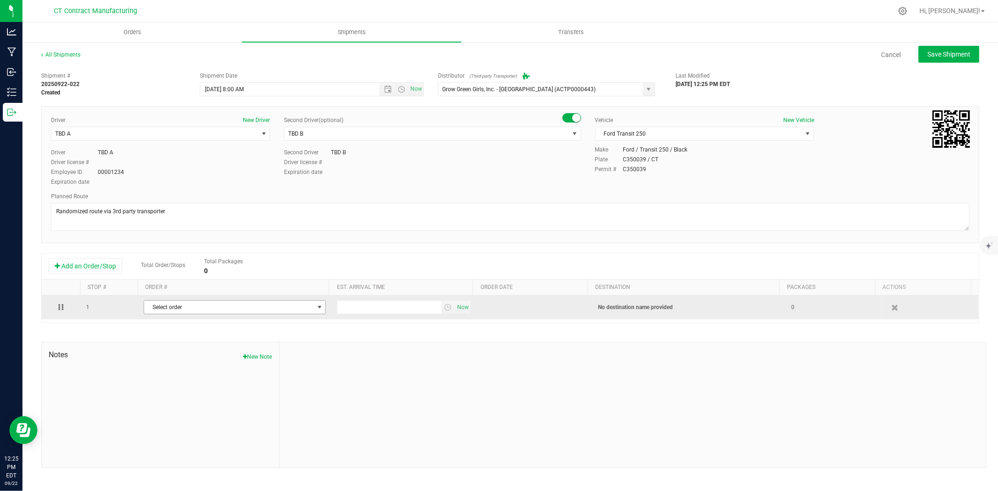
click at [235, 309] on span "Select order" at bounding box center [228, 307] width 169 height 13
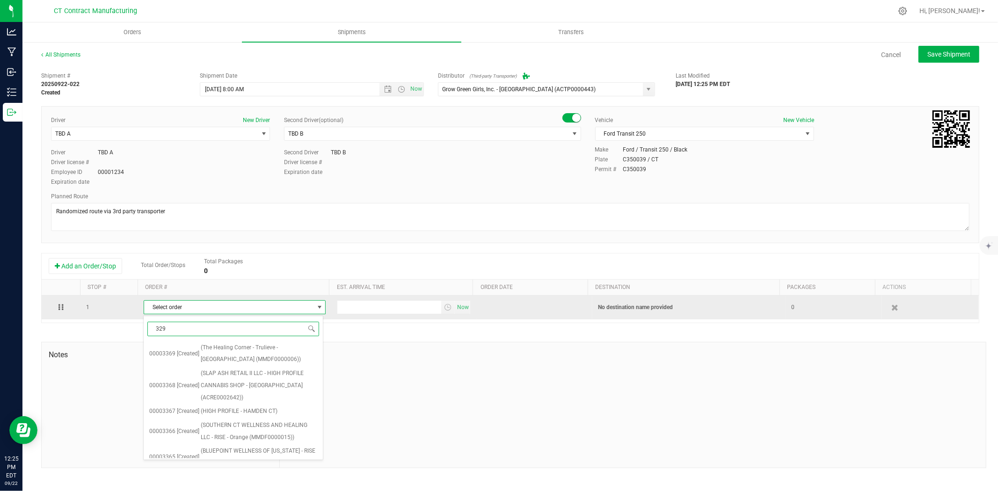
type input "3293"
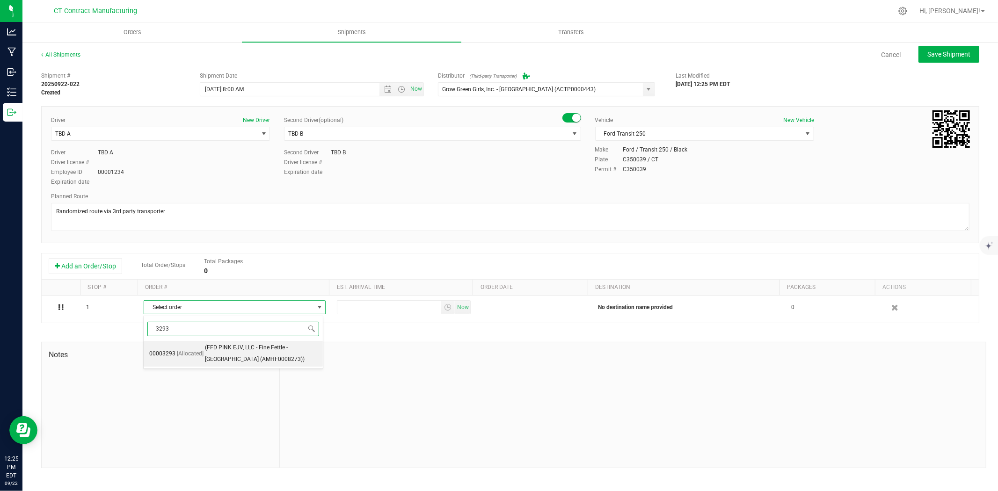
click at [258, 361] on span "(FFD PINK EJV, LLC - Fine Fettle - Bristol (AMHF0008273))" at bounding box center [261, 354] width 113 height 24
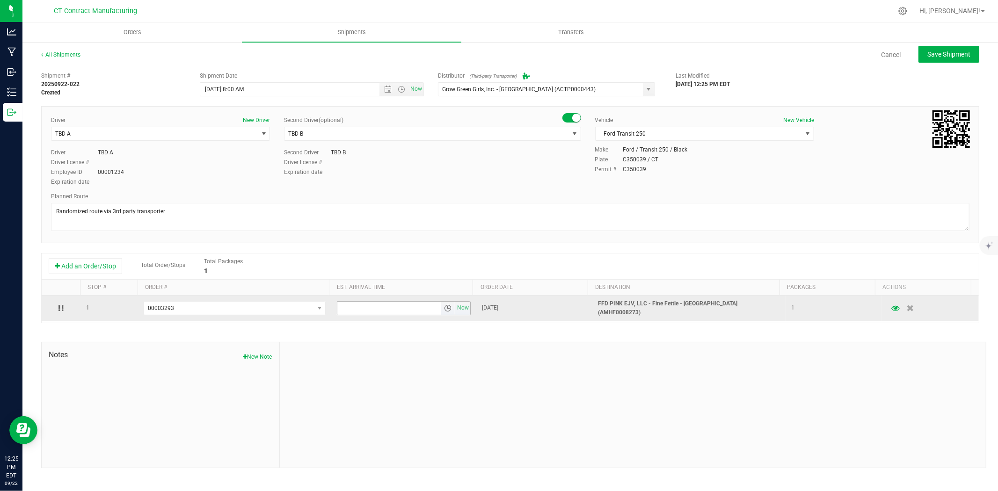
click at [448, 304] on span "select" at bounding box center [448, 308] width 14 height 13
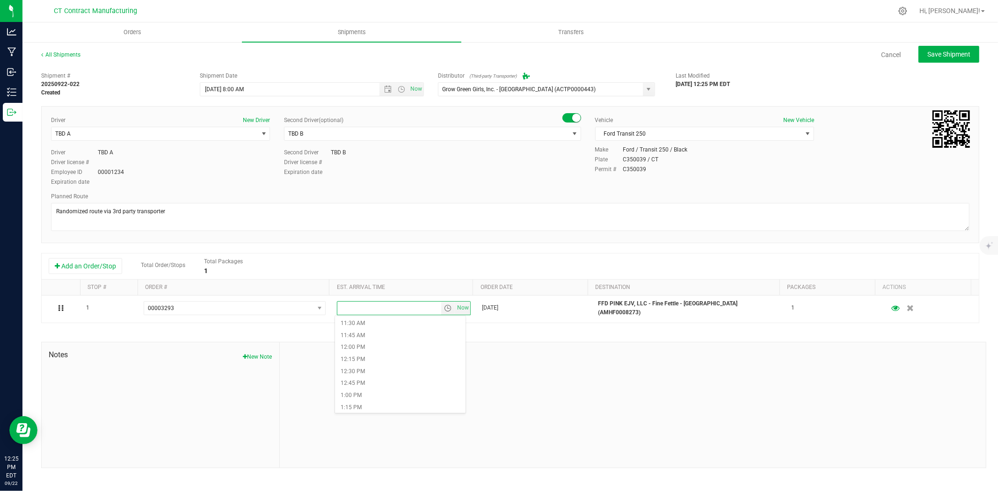
scroll to position [572, 0]
click at [386, 396] on li "1:30 PM" at bounding box center [400, 402] width 131 height 12
click at [943, 51] on span "Save Shipment" at bounding box center [948, 54] width 43 height 7
type input "[DATE] 12:00 PM"
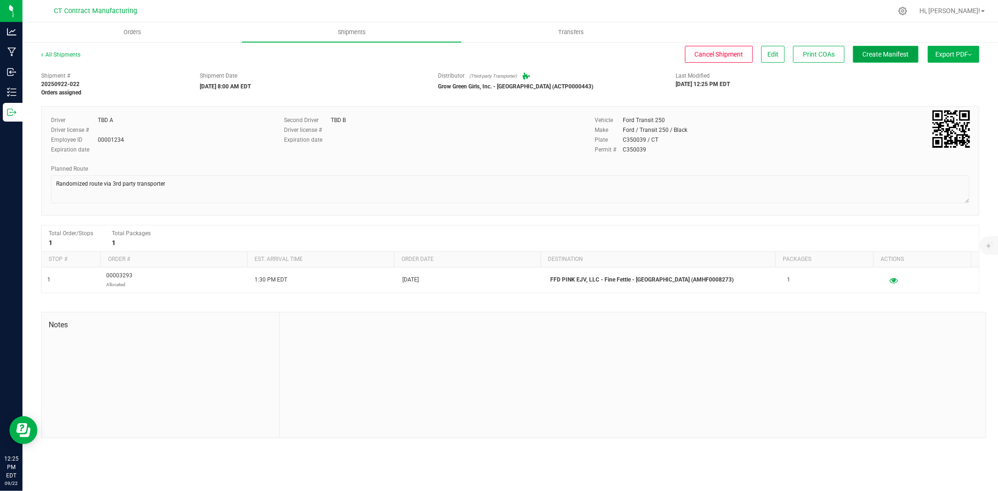
click at [882, 56] on span "Create Manifest" at bounding box center [886, 54] width 46 height 7
click at [79, 52] on link "All Shipments" at bounding box center [60, 54] width 39 height 7
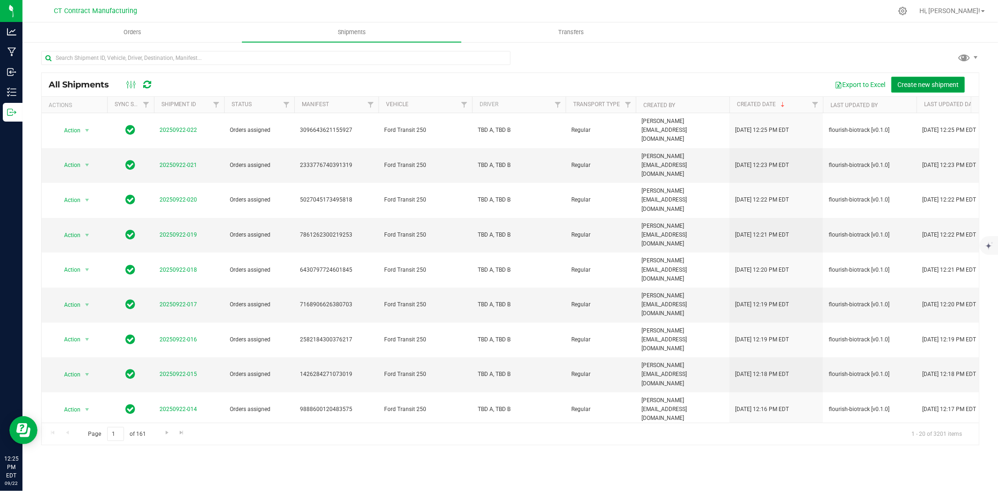
click at [913, 81] on span "Create new shipment" at bounding box center [927, 84] width 61 height 7
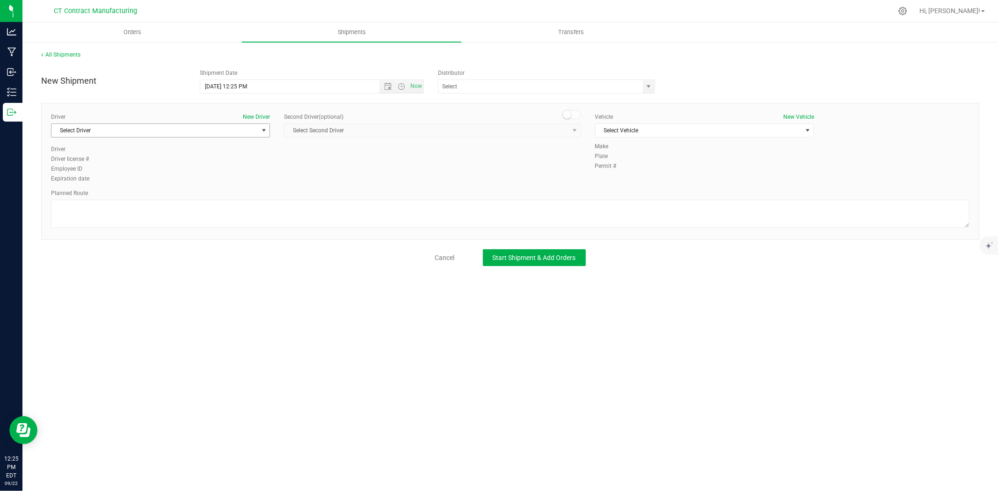
click at [183, 135] on span "Select Driver" at bounding box center [154, 130] width 206 height 13
click at [385, 84] on span "Open the date view" at bounding box center [387, 86] width 7 height 7
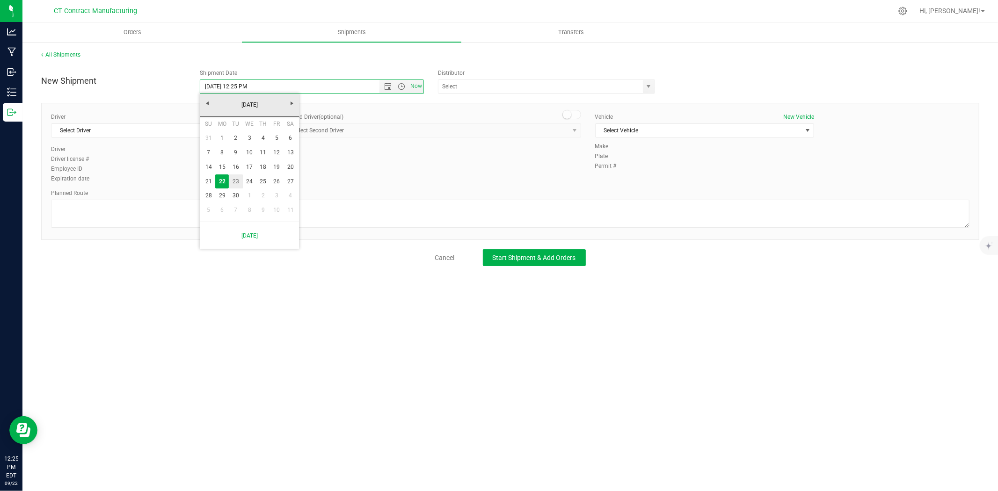
click at [246, 176] on link "24" at bounding box center [250, 182] width 14 height 15
click at [385, 86] on span "Open the date view" at bounding box center [387, 86] width 7 height 7
click at [236, 181] on link "23" at bounding box center [236, 182] width 14 height 15
click at [403, 87] on span "Open the time view" at bounding box center [401, 86] width 7 height 7
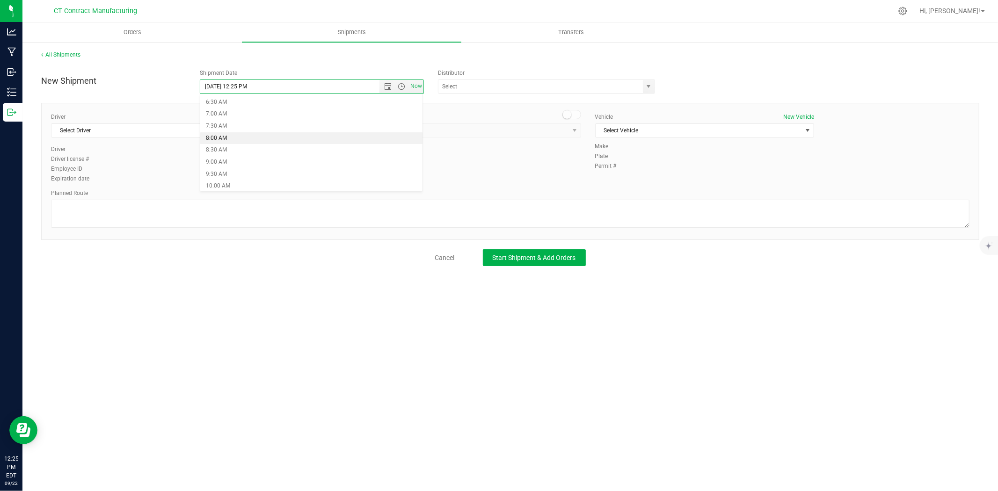
click at [237, 138] on li "8:00 AM" at bounding box center [311, 138] width 222 height 12
type input "[DATE] 8:00 AM"
click at [647, 88] on span "select" at bounding box center [648, 86] width 7 height 7
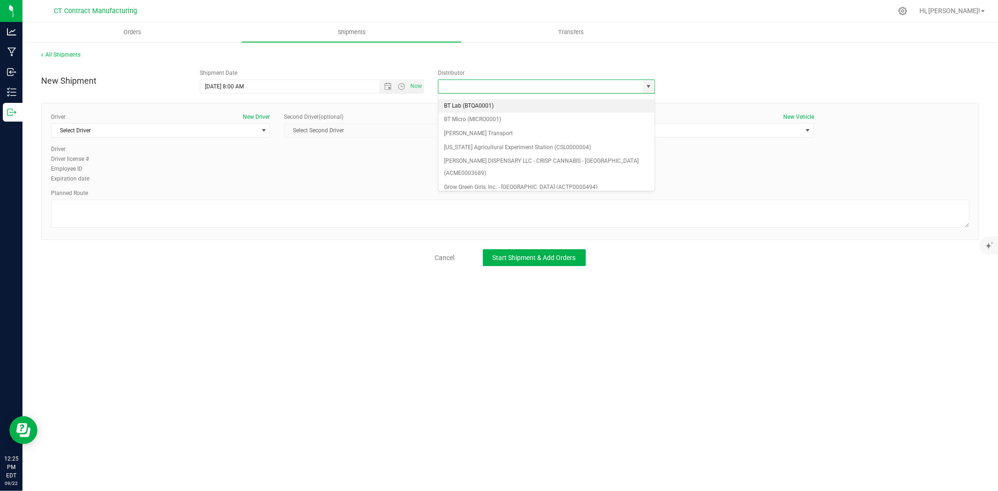
scroll to position [52, 0]
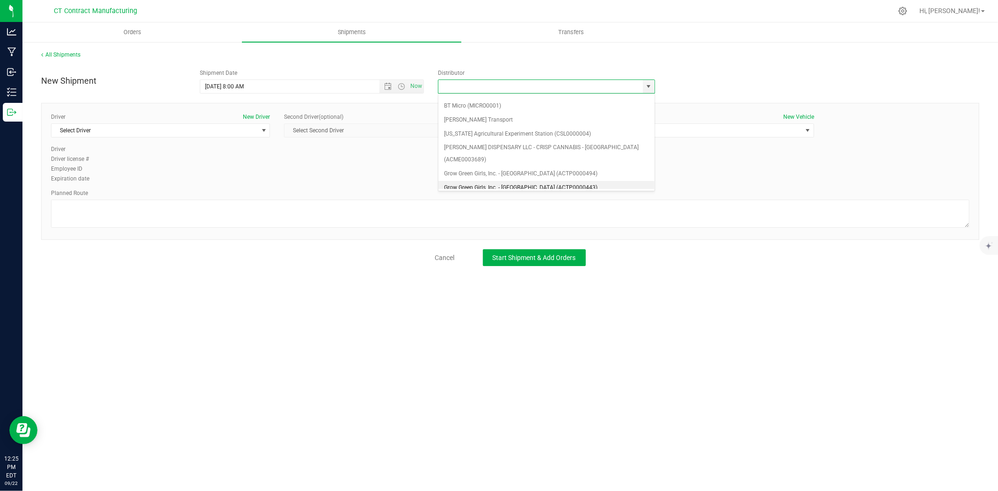
click at [540, 181] on li "Grow Green Girls, Inc. - [GEOGRAPHIC_DATA] (ACTP0000443)" at bounding box center [546, 188] width 216 height 14
type input "Grow Green Girls, Inc. - [GEOGRAPHIC_DATA] (ACTP0000443)"
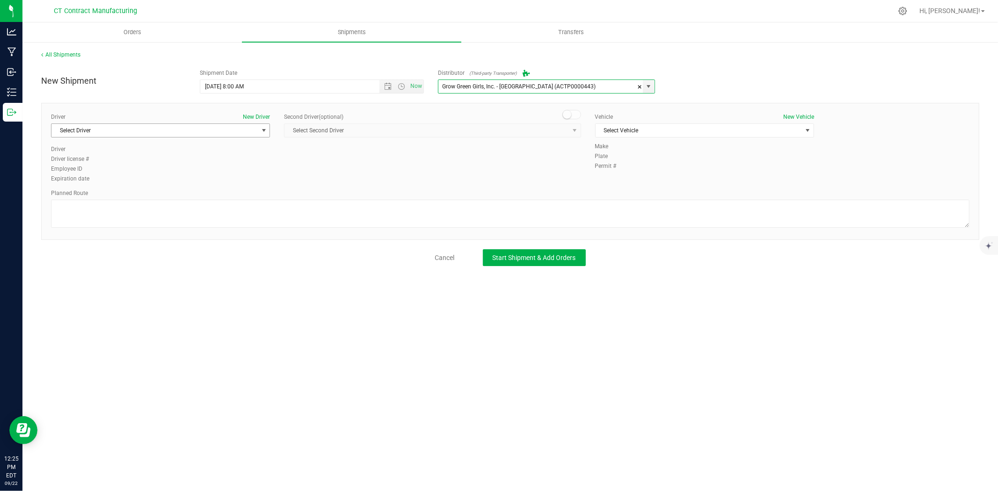
click at [228, 125] on span "Select Driver" at bounding box center [154, 130] width 206 height 13
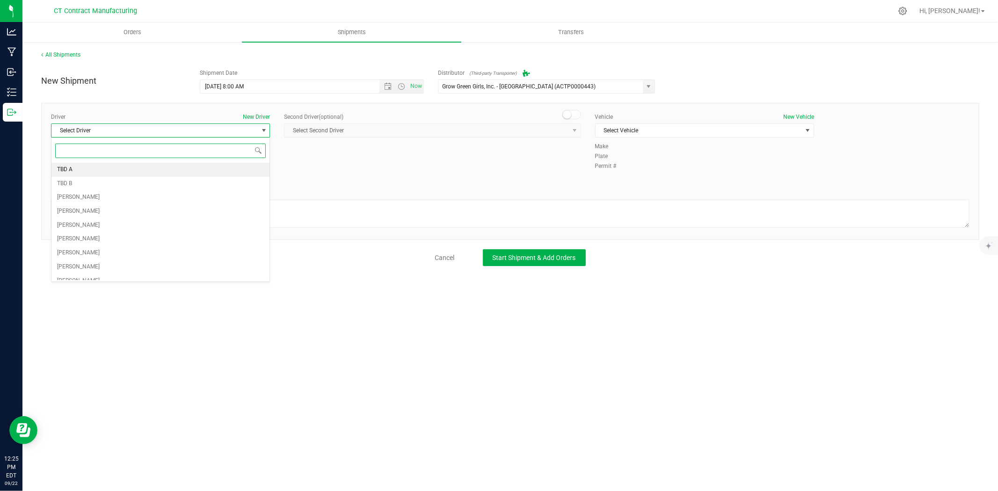
click at [120, 166] on li "TBD A" at bounding box center [160, 170] width 218 height 14
click at [572, 111] on span at bounding box center [571, 114] width 19 height 9
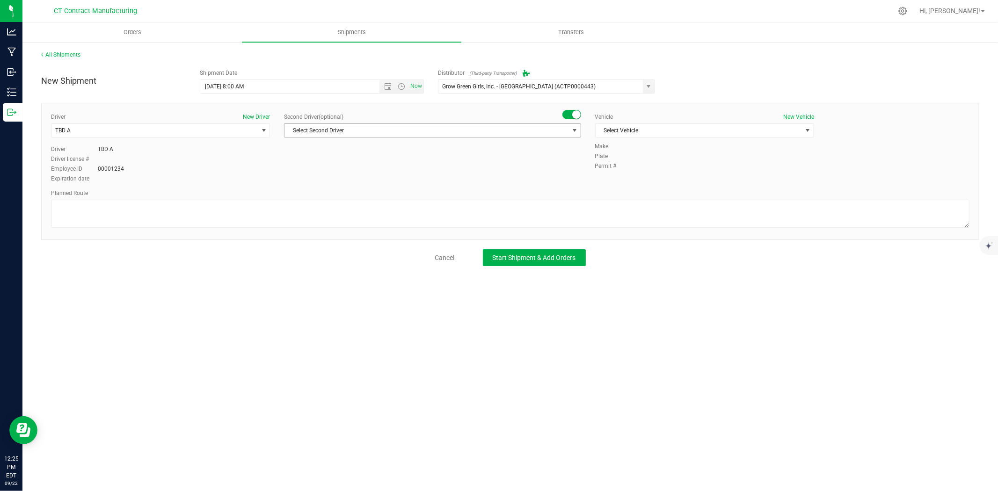
click at [569, 127] on span "select" at bounding box center [575, 130] width 12 height 13
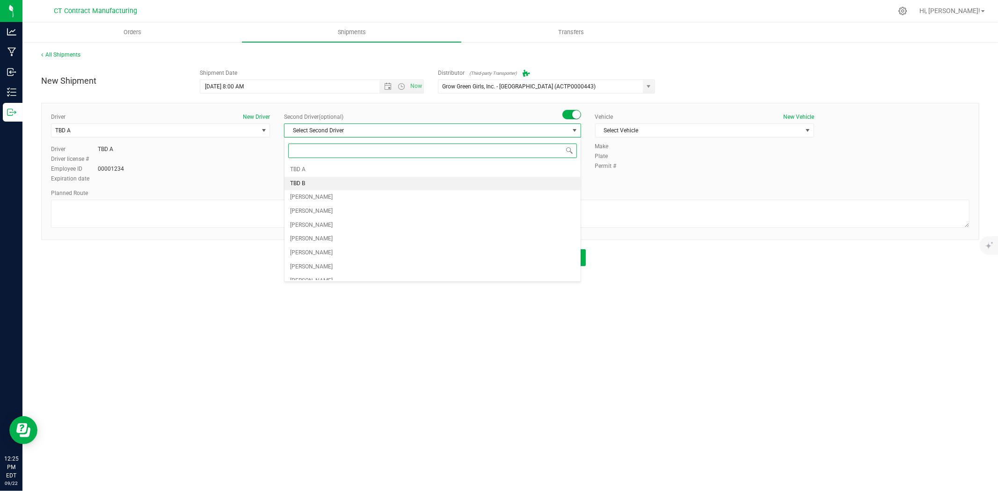
click at [365, 185] on li "TBD B" at bounding box center [433, 184] width 296 height 14
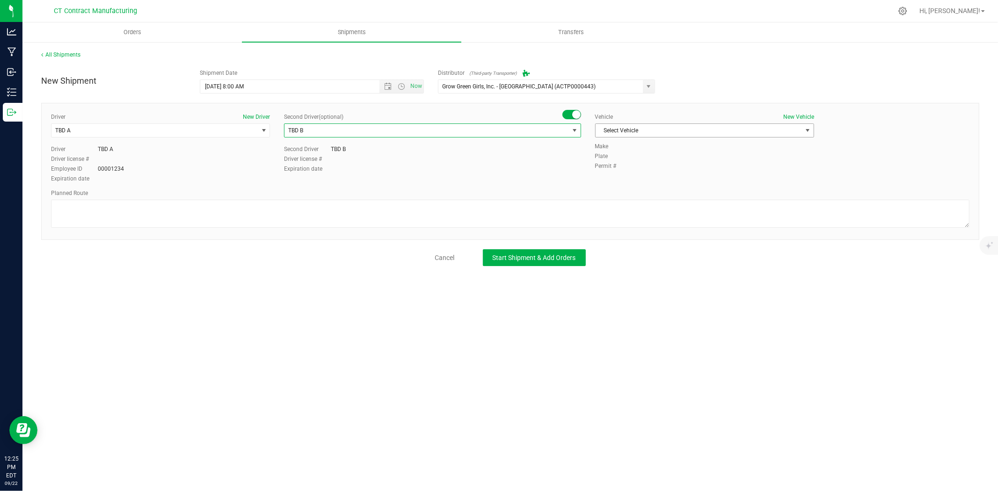
click at [645, 129] on span "Select Vehicle" at bounding box center [699, 130] width 206 height 13
click at [629, 157] on li "Ford Transit 250" at bounding box center [705, 160] width 218 height 14
click at [568, 208] on textarea at bounding box center [510, 214] width 919 height 28
paste textarea "Randomized route via 3rd party transporter"
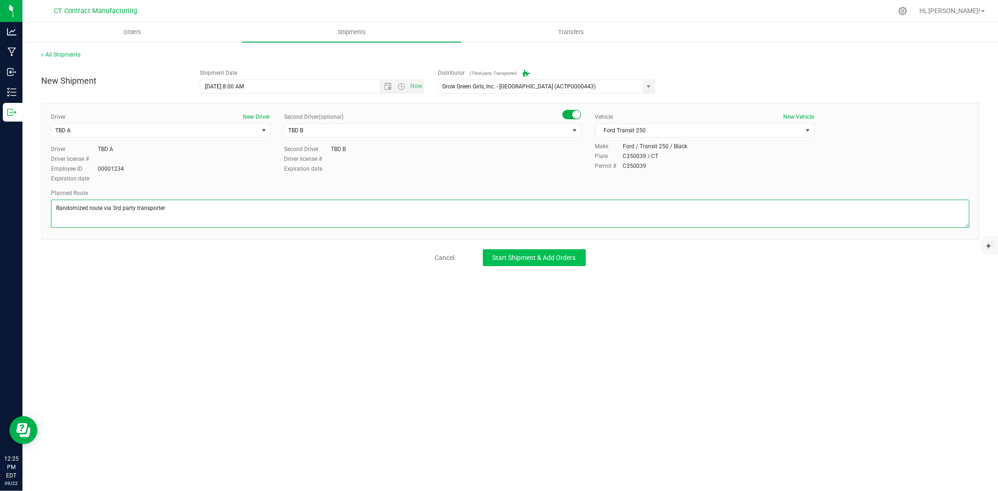
type textarea "Randomized route via 3rd party transporter"
click at [541, 256] on span "Start Shipment & Add Orders" at bounding box center [534, 257] width 83 height 7
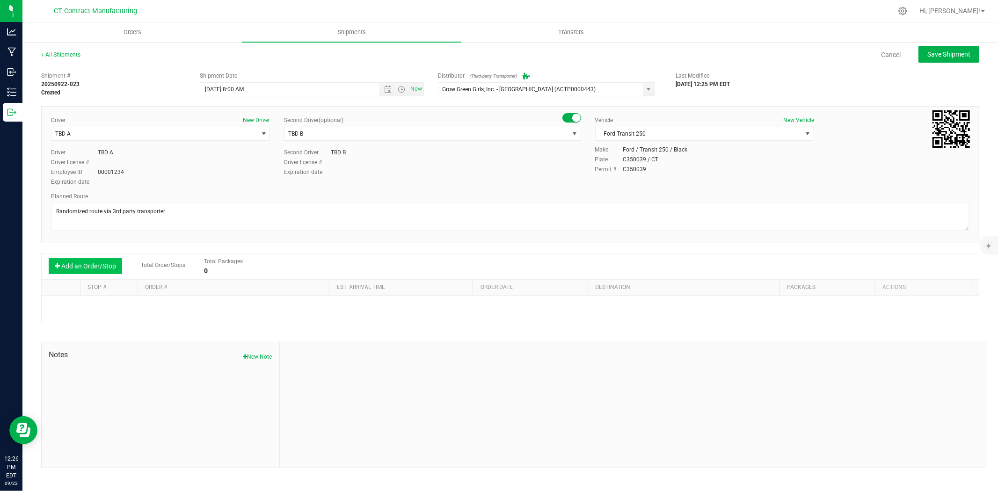
click at [103, 265] on button "Add an Order/Stop" at bounding box center [85, 266] width 73 height 16
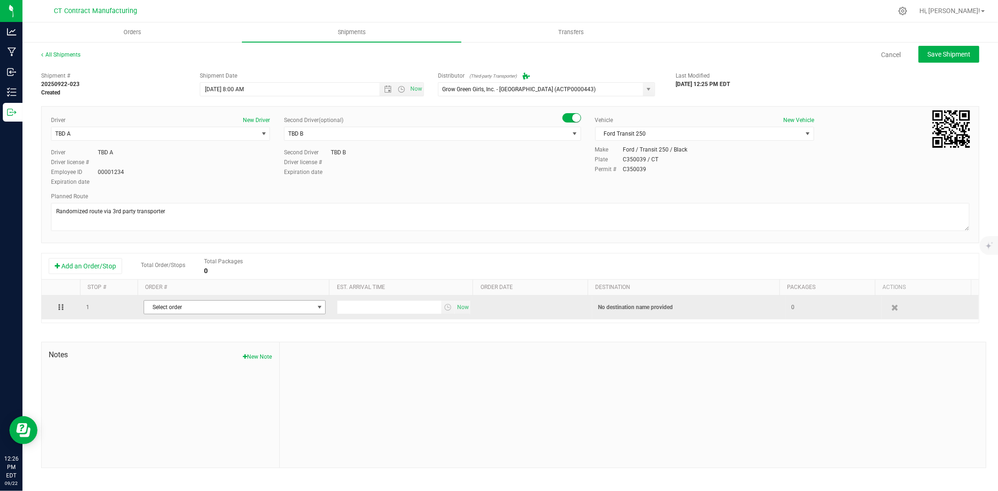
click at [222, 309] on span "Select order" at bounding box center [228, 307] width 169 height 13
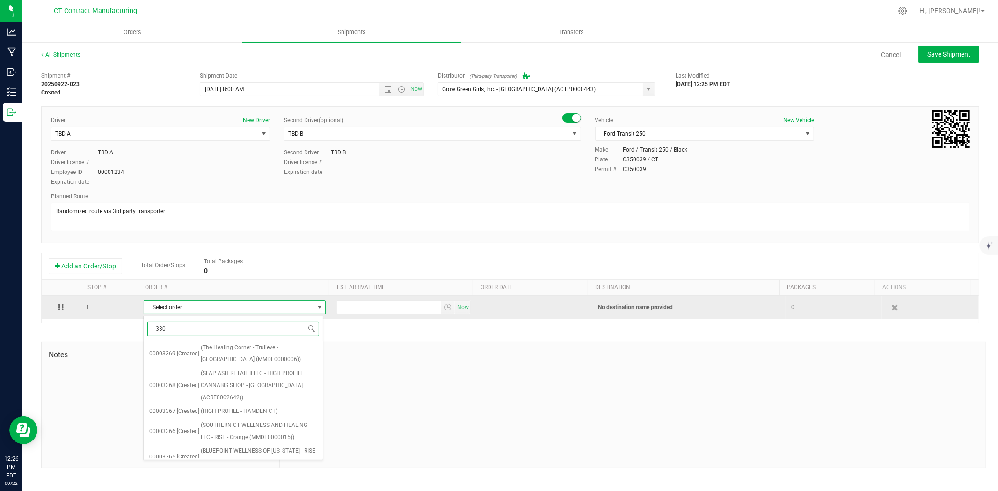
type input "3301"
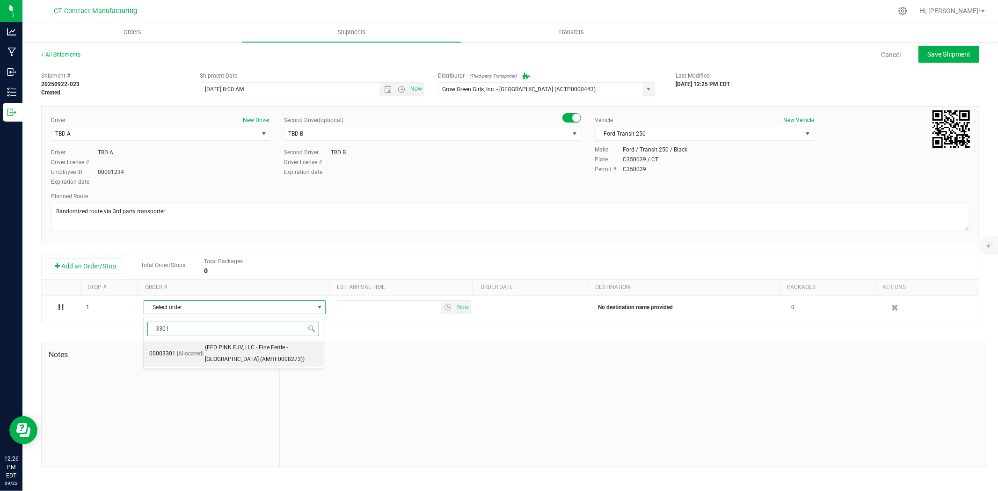
click at [242, 354] on span "(FFD PINK EJV, LLC - Fine Fettle - Bristol (AMHF0008273))" at bounding box center [261, 354] width 113 height 24
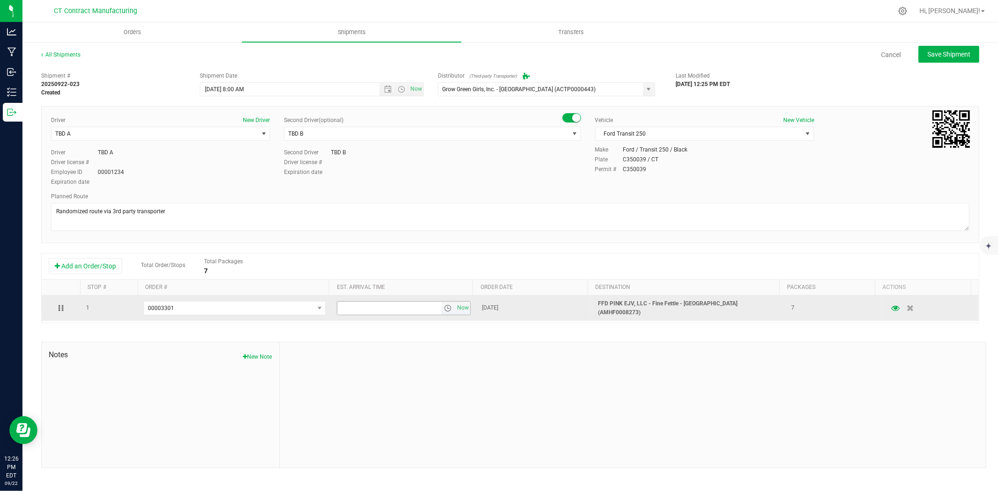
click at [445, 306] on span "select" at bounding box center [447, 308] width 7 height 7
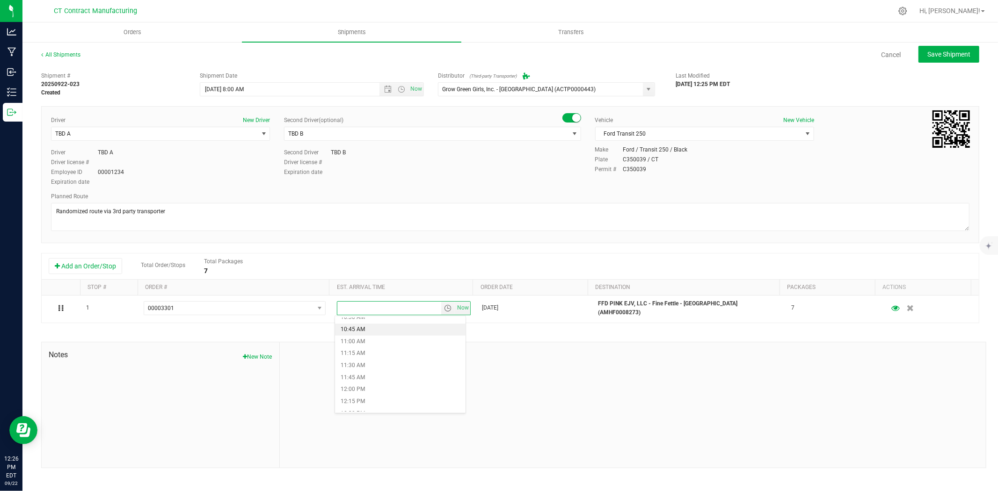
scroll to position [572, 0]
click at [386, 400] on li "1:30 PM" at bounding box center [400, 402] width 131 height 12
click at [951, 51] on span "Save Shipment" at bounding box center [948, 54] width 43 height 7
type input "[DATE] 12:00 PM"
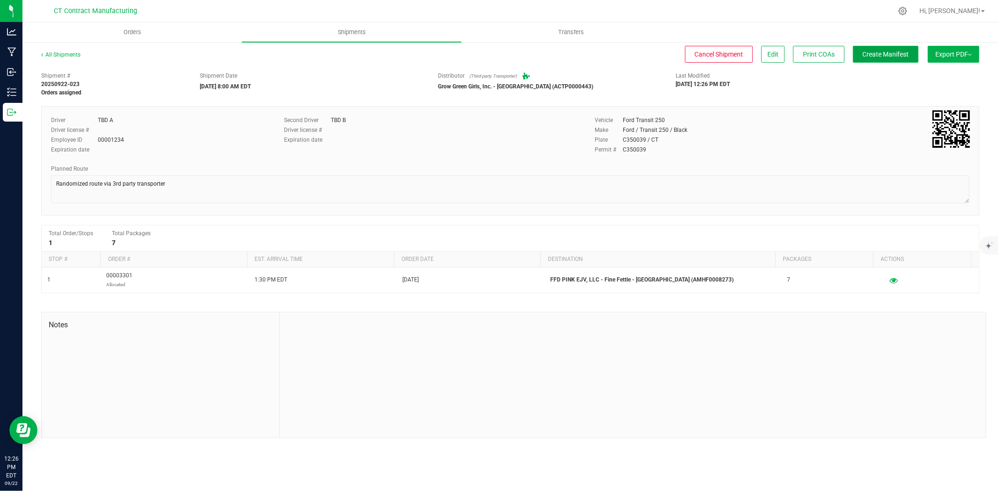
click at [889, 56] on span "Create Manifest" at bounding box center [886, 54] width 46 height 7
click at [69, 53] on link "All Shipments" at bounding box center [60, 54] width 39 height 7
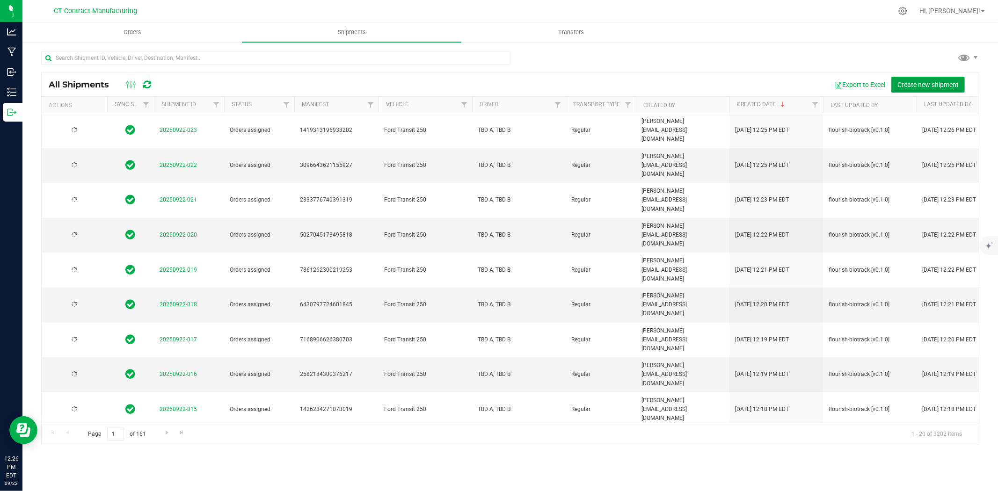
click at [907, 79] on button "Create new shipment" at bounding box center [927, 85] width 73 height 16
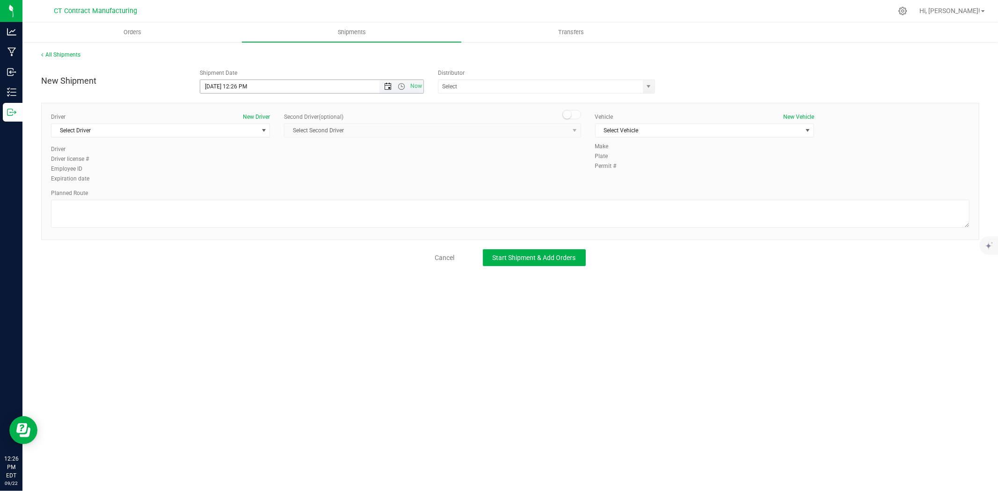
click at [385, 86] on span "Open the date view" at bounding box center [387, 86] width 7 height 7
click at [237, 181] on link "23" at bounding box center [236, 182] width 14 height 15
click at [400, 88] on span "Open the time view" at bounding box center [401, 86] width 7 height 7
click at [227, 141] on li "8:00 AM" at bounding box center [311, 138] width 222 height 12
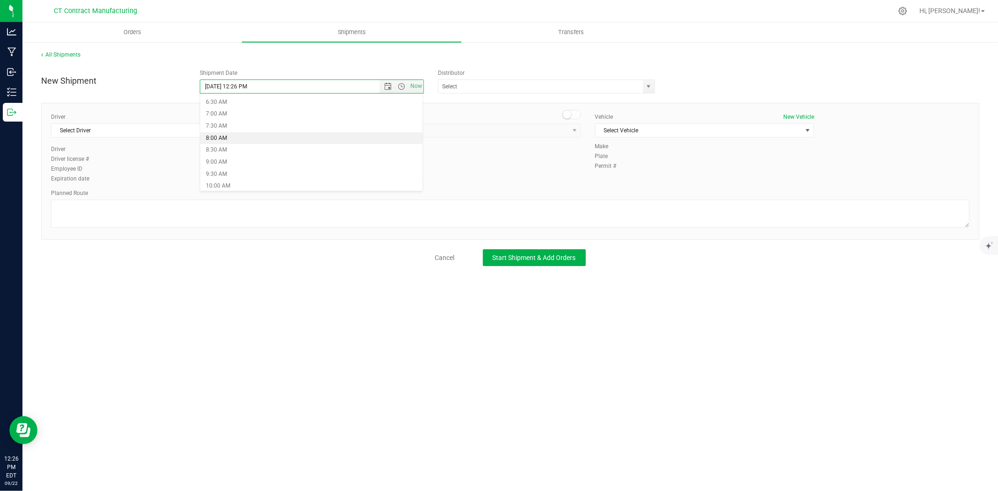
type input "[DATE] 8:00 AM"
click at [645, 89] on span "select" at bounding box center [648, 86] width 7 height 7
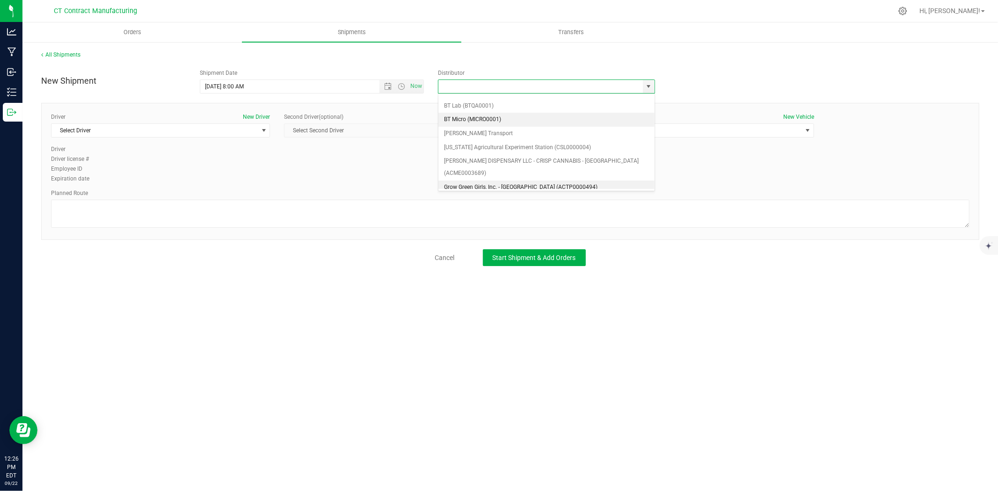
scroll to position [52, 0]
click at [584, 181] on li "Grow Green Girls, Inc. - [GEOGRAPHIC_DATA] (ACTP0000443)" at bounding box center [546, 188] width 216 height 14
type input "Grow Green Girls, Inc. - [GEOGRAPHIC_DATA] (ACTP0000443)"
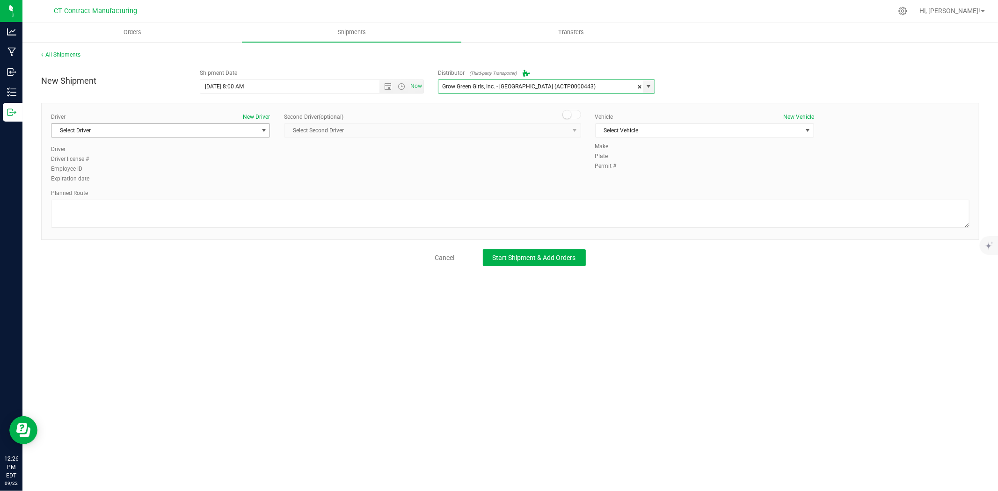
click at [237, 130] on span "Select Driver" at bounding box center [154, 130] width 206 height 13
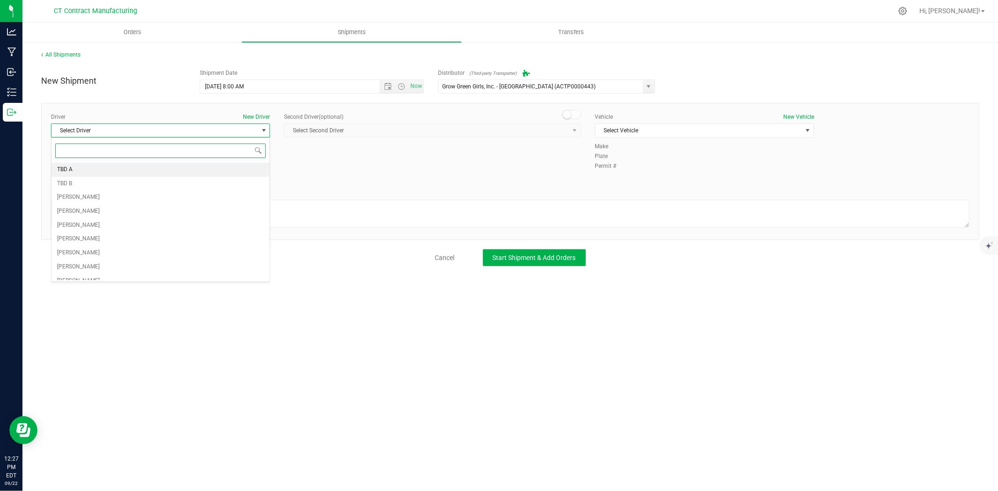
click at [92, 171] on li "TBD A" at bounding box center [160, 170] width 218 height 14
click at [567, 114] on small at bounding box center [567, 114] width 8 height 8
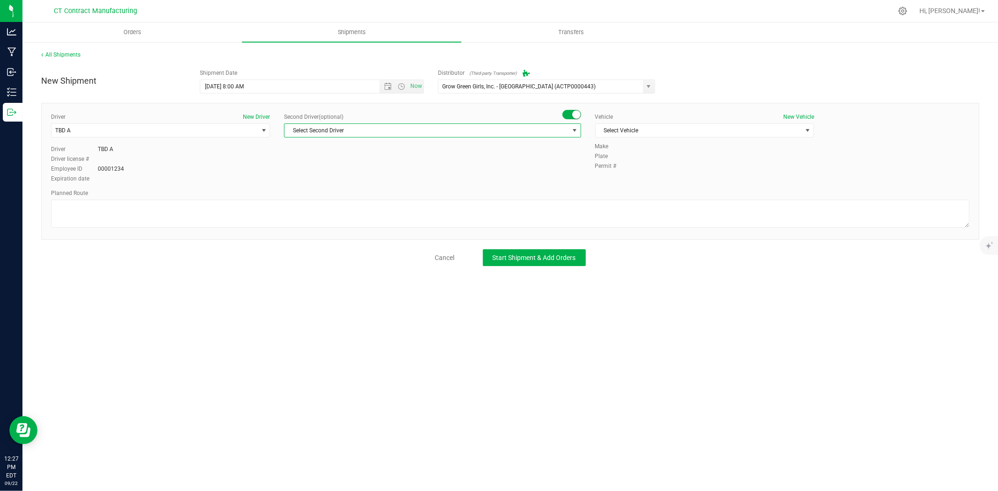
click at [562, 133] on span "Select Second Driver" at bounding box center [427, 130] width 284 height 13
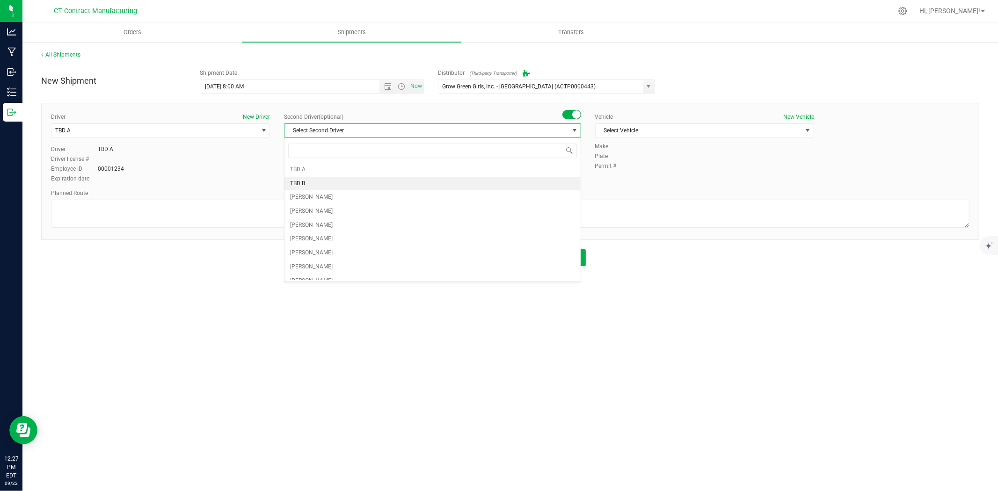
click at [362, 182] on li "TBD B" at bounding box center [433, 184] width 296 height 14
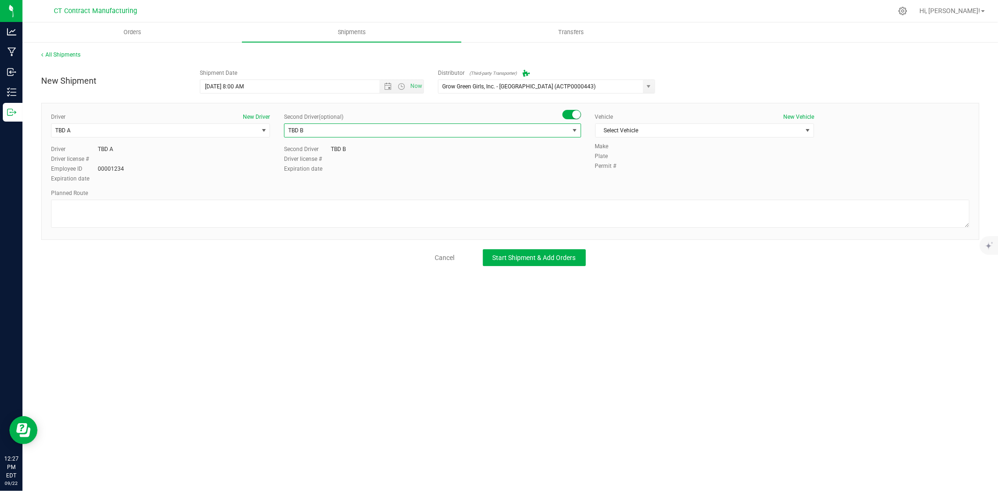
click at [663, 138] on div "Vehicle New Vehicle Select Vehicle Select Vehicle Analytics Labs Ford Transit 2…" at bounding box center [704, 127] width 233 height 29
click at [666, 132] on span "Select Vehicle" at bounding box center [699, 130] width 206 height 13
click at [635, 157] on li "Ford Transit 250" at bounding box center [705, 160] width 218 height 14
drag, startPoint x: 573, startPoint y: 197, endPoint x: 569, endPoint y: 209, distance: 12.7
click at [572, 197] on div "Planned Route" at bounding box center [510, 193] width 919 height 8
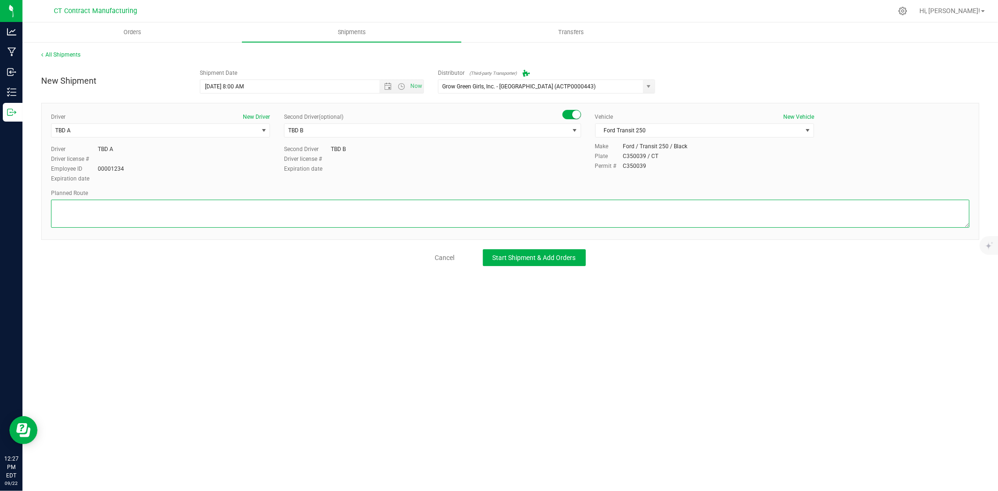
click at [569, 209] on textarea at bounding box center [510, 214] width 919 height 28
paste textarea "Randomized route via 3rd party transporter"
type textarea "Randomized route via 3rd party transporter"
click at [581, 245] on div "New Shipment Shipment Date 9/23/2025 8:00 AM Now Distributor (Third-party Trans…" at bounding box center [510, 166] width 938 height 202
click at [571, 254] on span "Start Shipment & Add Orders" at bounding box center [534, 257] width 83 height 7
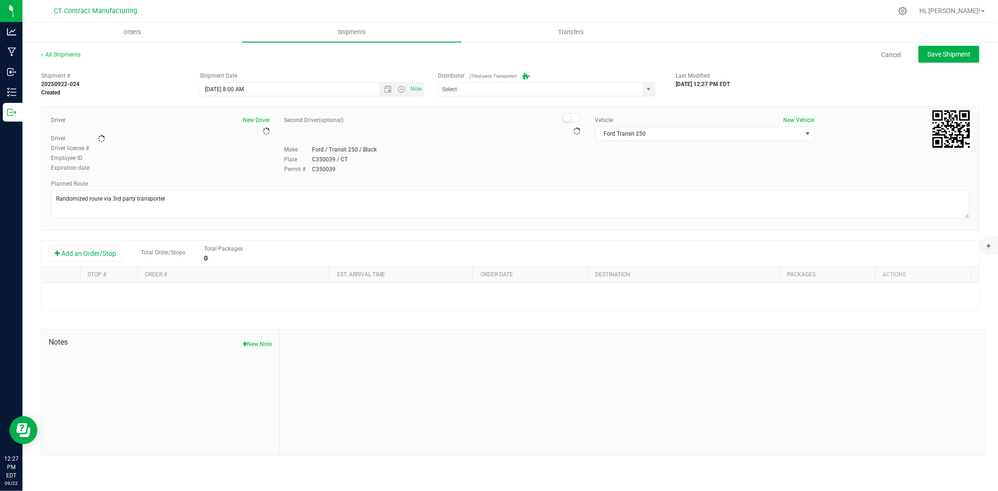
type input "Grow Green Girls, Inc. - [GEOGRAPHIC_DATA] (ACTP0000443)"
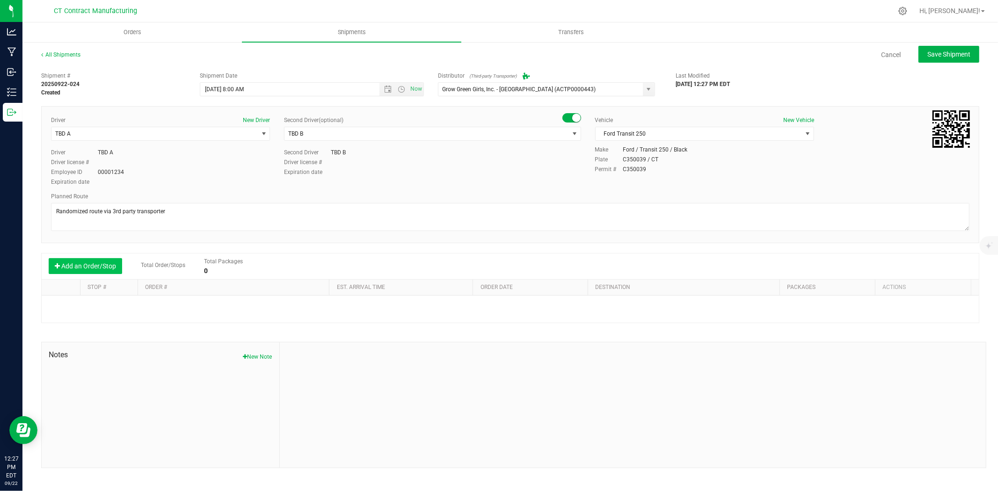
click at [100, 263] on button "Add an Order/Stop" at bounding box center [85, 266] width 73 height 16
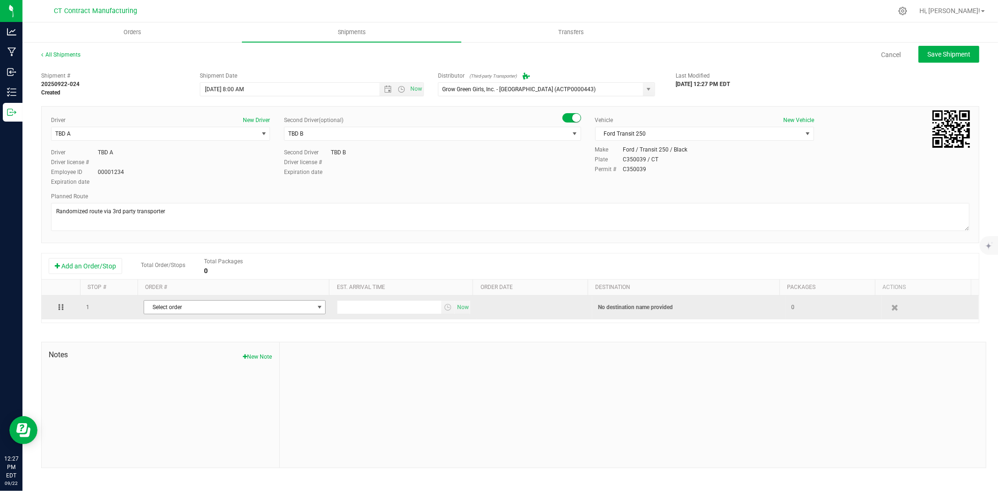
click at [270, 312] on span "Select order" at bounding box center [228, 307] width 169 height 13
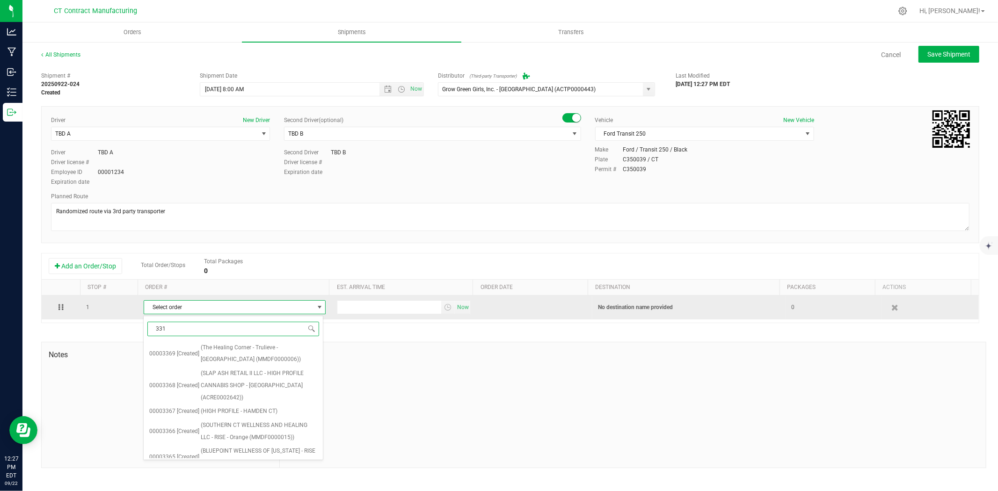
type input "3310"
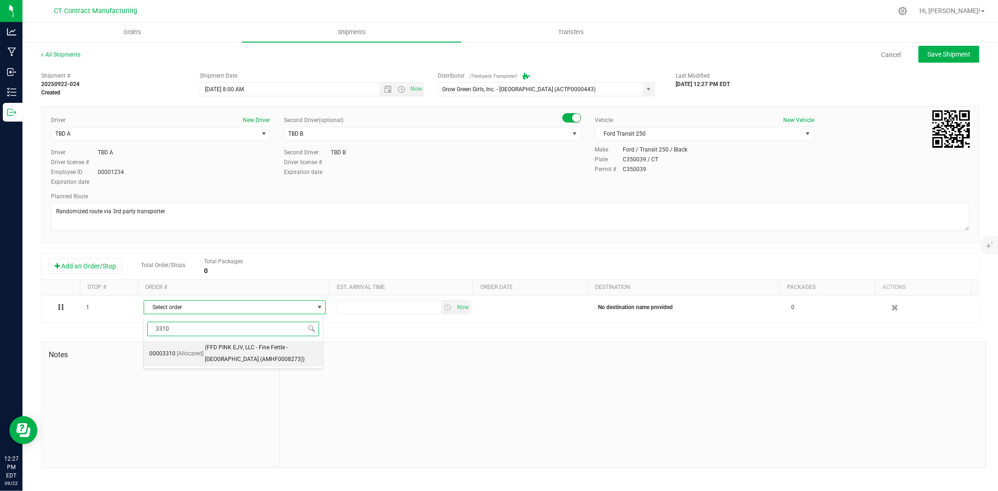
click at [257, 350] on span "(FFD PINK EJV, LLC - Fine Fettle - Bristol (AMHF0008273))" at bounding box center [261, 354] width 113 height 24
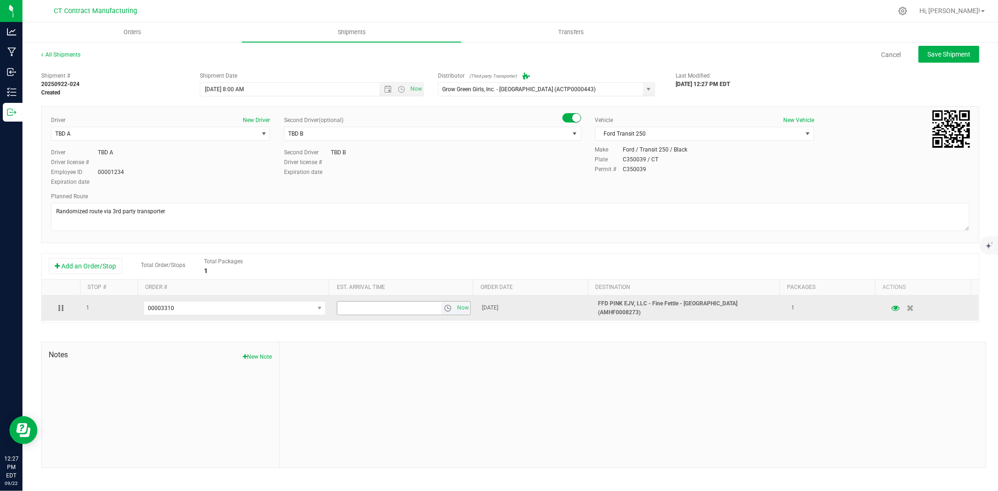
click at [444, 308] on span "select" at bounding box center [447, 308] width 7 height 7
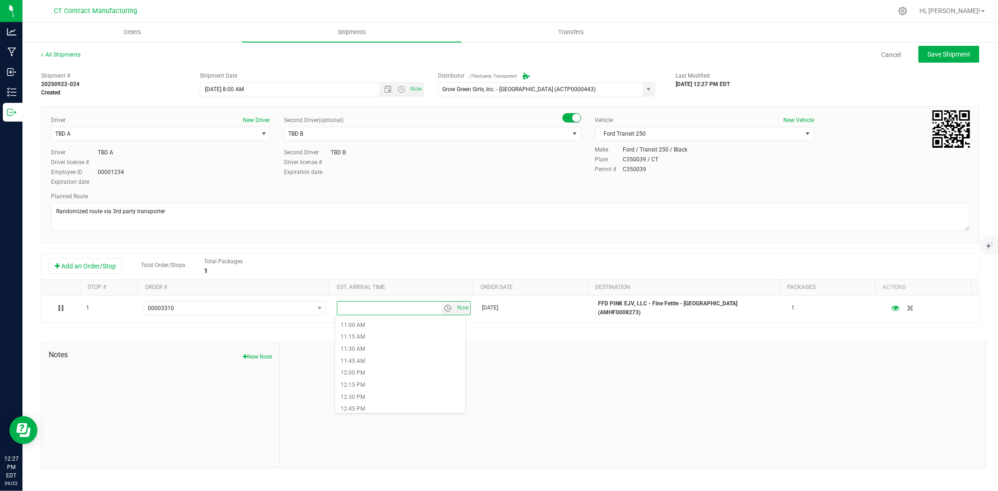
scroll to position [572, 0]
click at [372, 399] on li "1:30 PM" at bounding box center [400, 402] width 131 height 12
click at [930, 58] on button "Save Shipment" at bounding box center [949, 54] width 61 height 17
type input "[DATE] 12:00 PM"
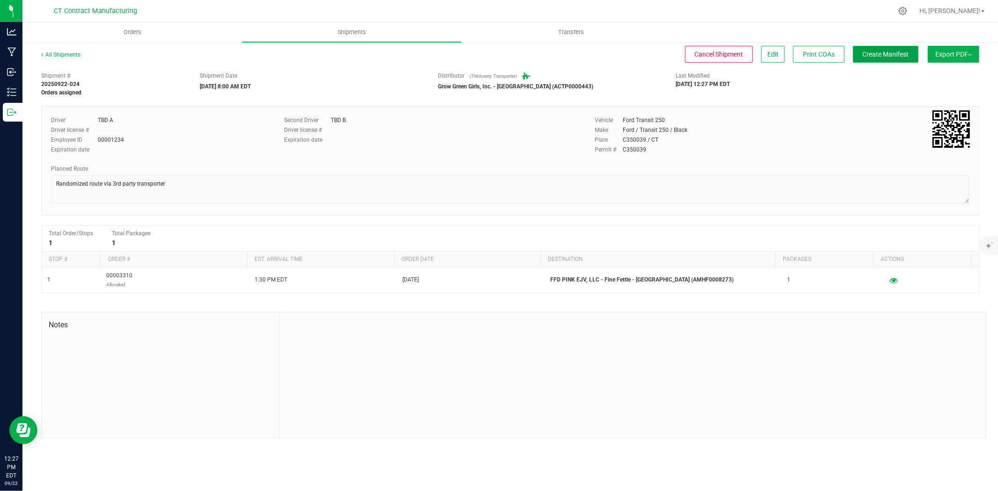
click at [900, 54] on span "Create Manifest" at bounding box center [886, 54] width 46 height 7
click at [62, 51] on link "All Shipments" at bounding box center [60, 54] width 39 height 7
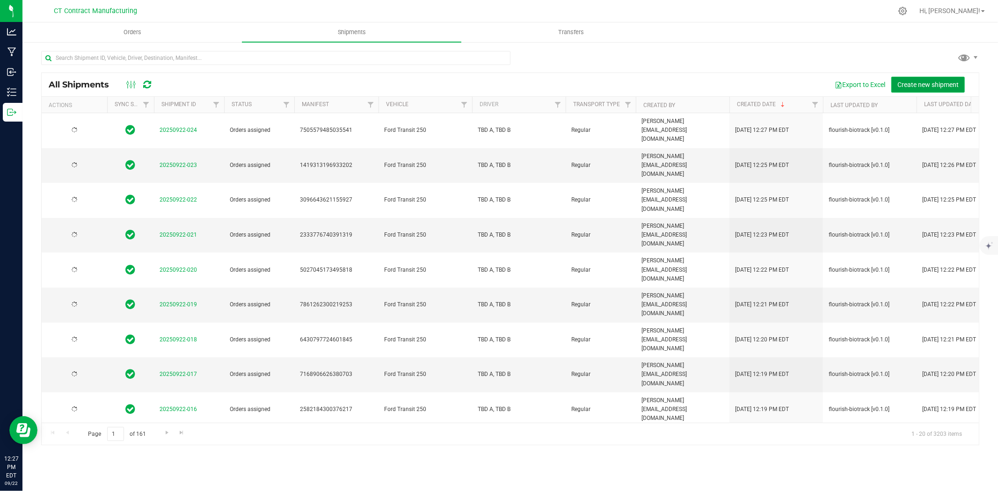
click at [911, 82] on span "Create new shipment" at bounding box center [927, 84] width 61 height 7
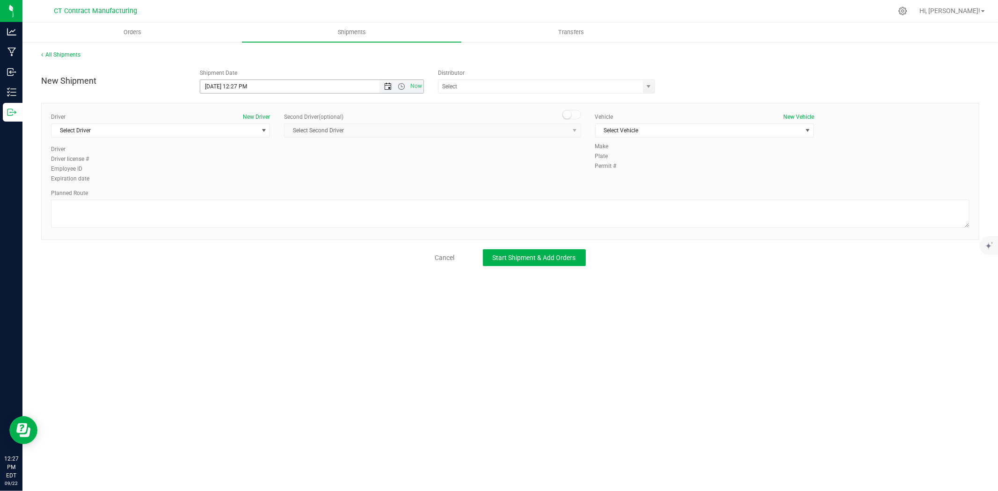
click at [384, 83] on span "Open the date view" at bounding box center [387, 86] width 7 height 7
click at [239, 179] on link "23" at bounding box center [236, 182] width 14 height 15
click at [404, 83] on span "Open the time view" at bounding box center [401, 86] width 7 height 7
click at [241, 141] on li "8:00 AM" at bounding box center [311, 138] width 222 height 12
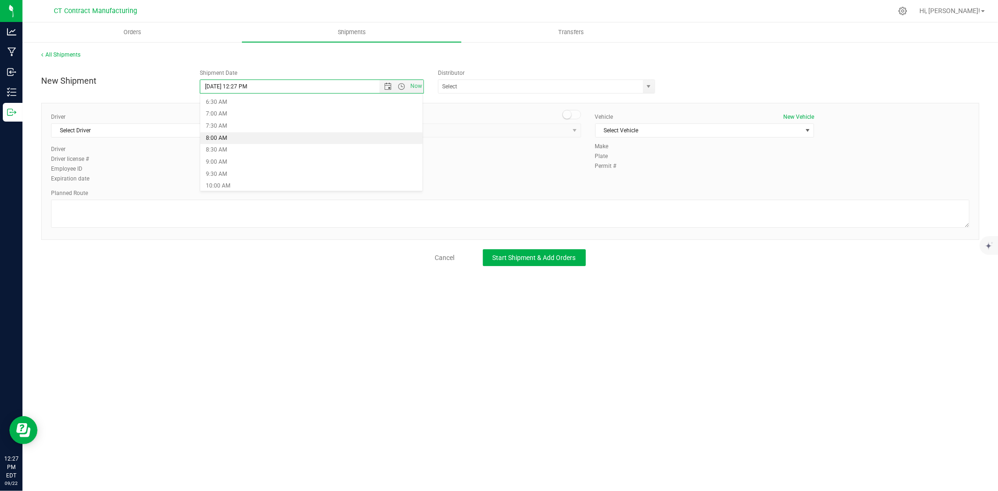
type input "[DATE] 8:00 AM"
click at [646, 83] on span "select" at bounding box center [648, 86] width 7 height 7
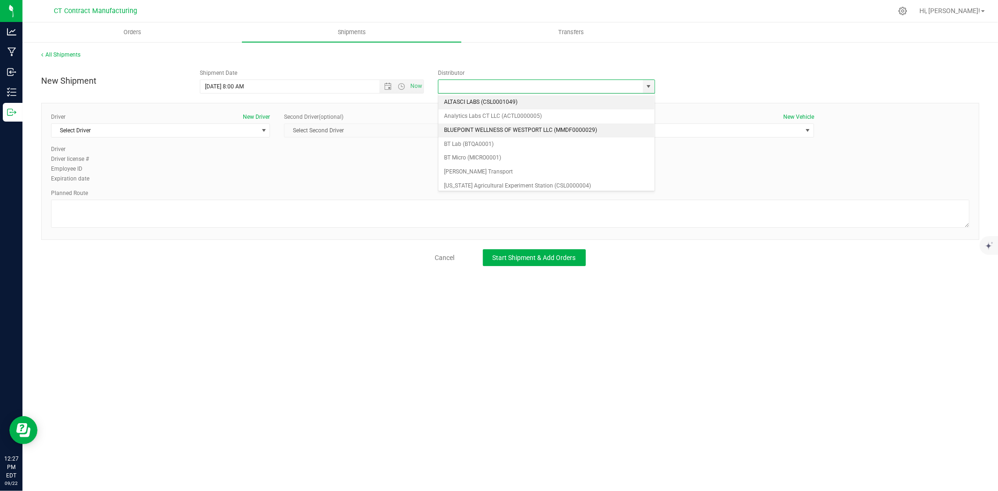
scroll to position [52, 0]
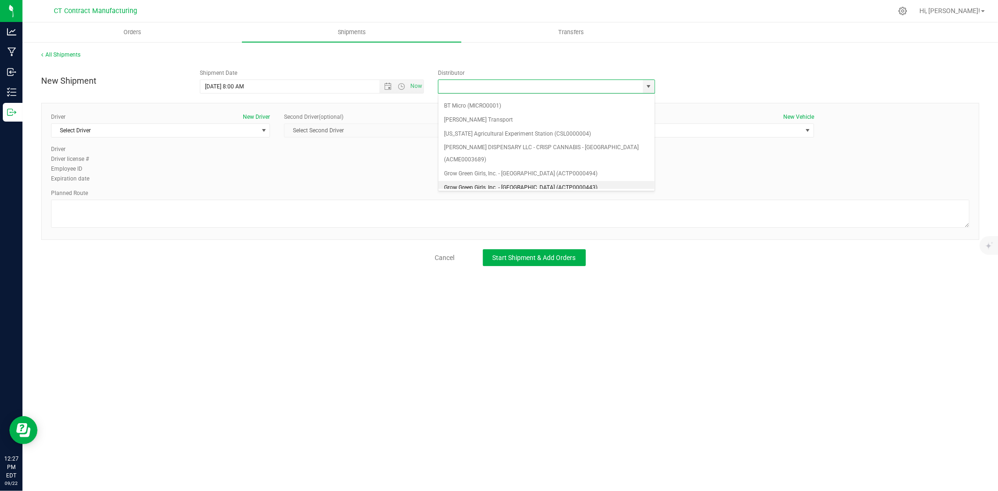
click at [490, 181] on li "Grow Green Girls, Inc. - [GEOGRAPHIC_DATA] (ACTP0000443)" at bounding box center [546, 188] width 216 height 14
type input "Grow Green Girls, Inc. - [GEOGRAPHIC_DATA] (ACTP0000443)"
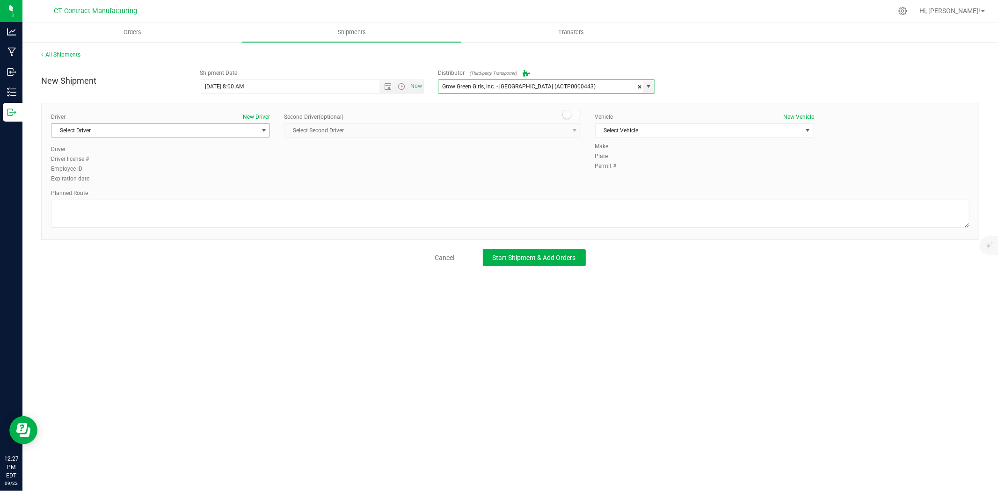
click at [245, 131] on span "Select Driver" at bounding box center [154, 130] width 206 height 13
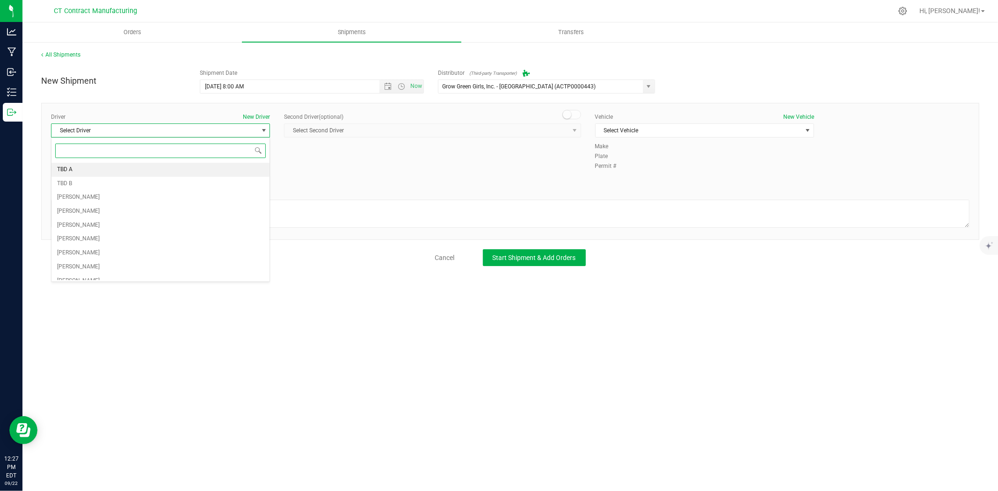
click at [127, 170] on li "TBD A" at bounding box center [160, 170] width 218 height 14
drag, startPoint x: 571, startPoint y: 113, endPoint x: 565, endPoint y: 124, distance: 12.6
click at [571, 113] on span at bounding box center [571, 114] width 19 height 9
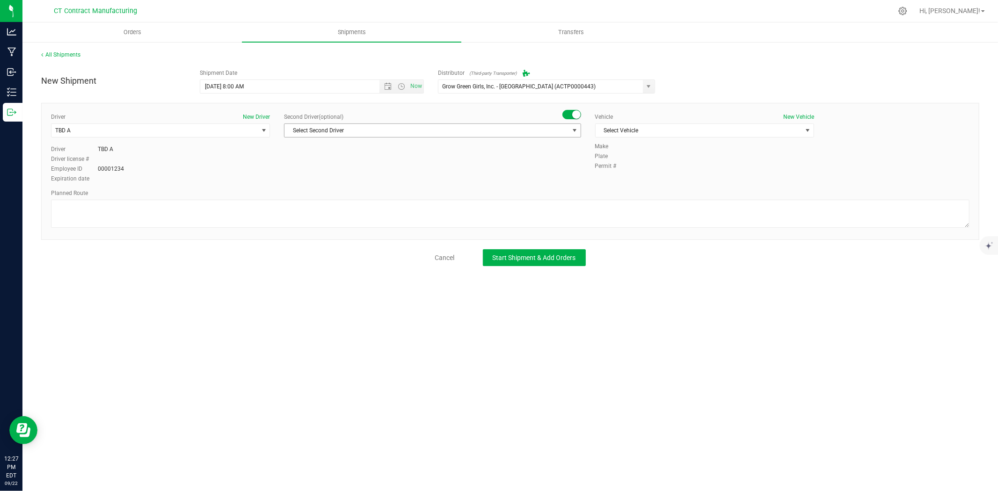
drag, startPoint x: 564, startPoint y: 128, endPoint x: 548, endPoint y: 139, distance: 19.5
click at [564, 130] on span "Select Second Driver" at bounding box center [427, 130] width 284 height 13
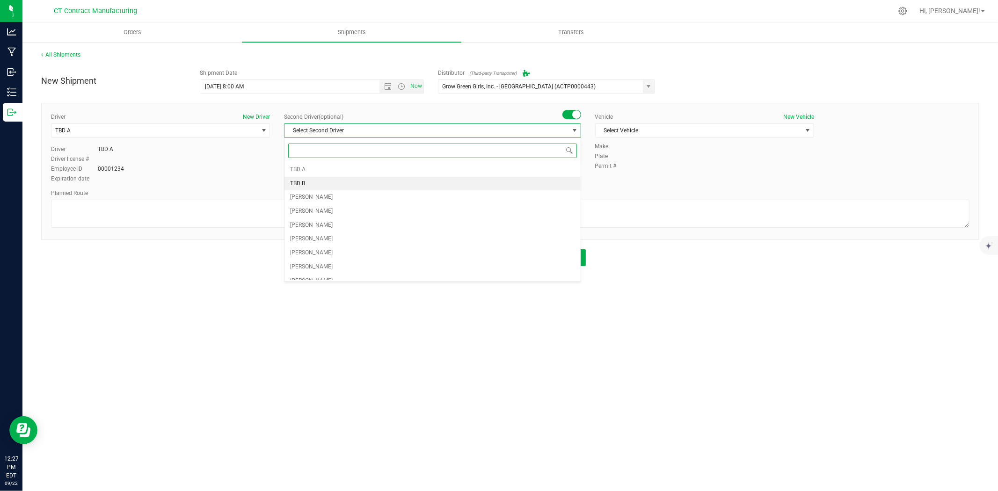
click at [320, 181] on li "TBD B" at bounding box center [433, 184] width 296 height 14
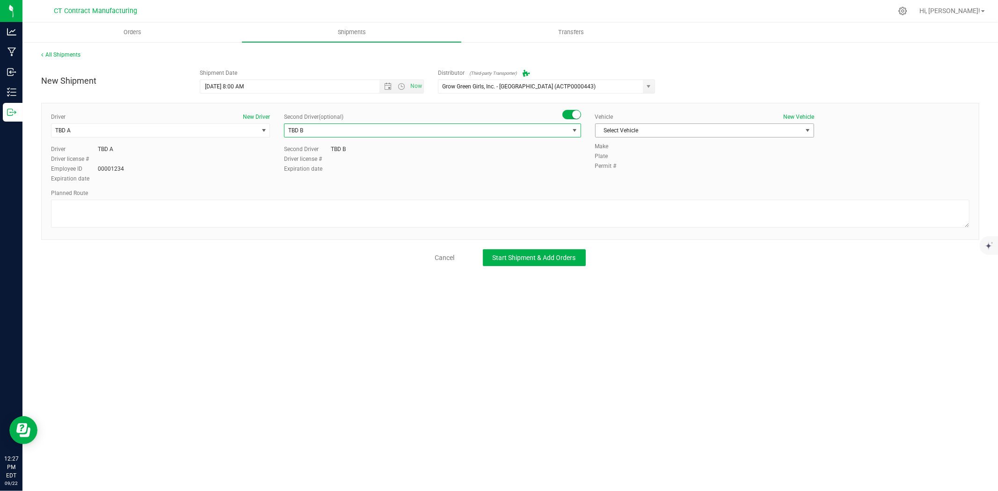
click at [693, 132] on span "Select Vehicle" at bounding box center [699, 130] width 206 height 13
click at [638, 162] on li "Ford Transit 250" at bounding box center [705, 160] width 218 height 14
click at [539, 212] on textarea at bounding box center [510, 214] width 919 height 28
paste textarea "Randomized route via 3rd party transporter"
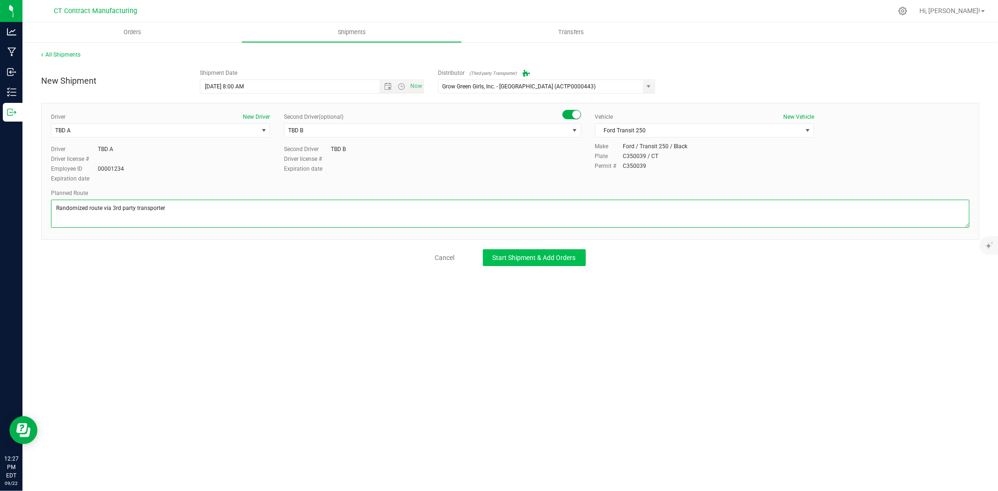
type textarea "Randomized route via 3rd party transporter"
click at [537, 253] on button "Start Shipment & Add Orders" at bounding box center [534, 257] width 103 height 17
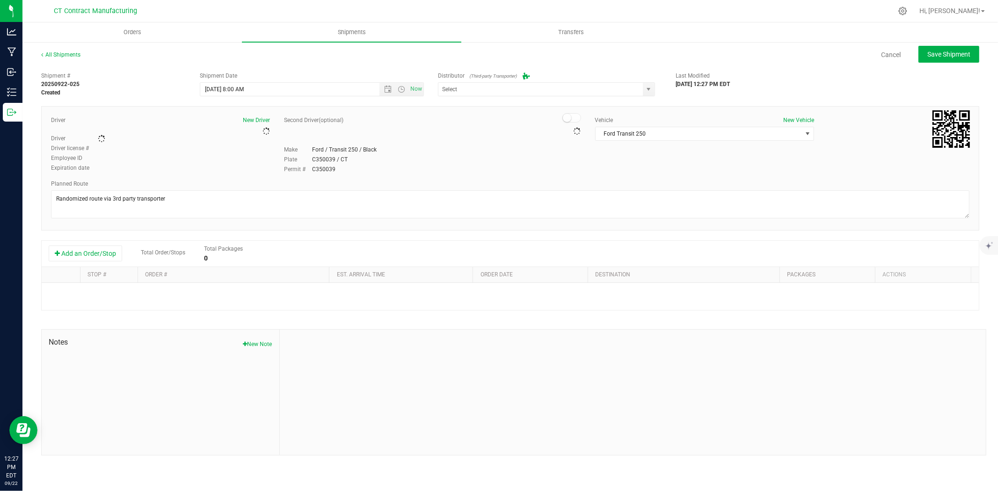
type input "Grow Green Girls, Inc. - [GEOGRAPHIC_DATA] (ACTP0000443)"
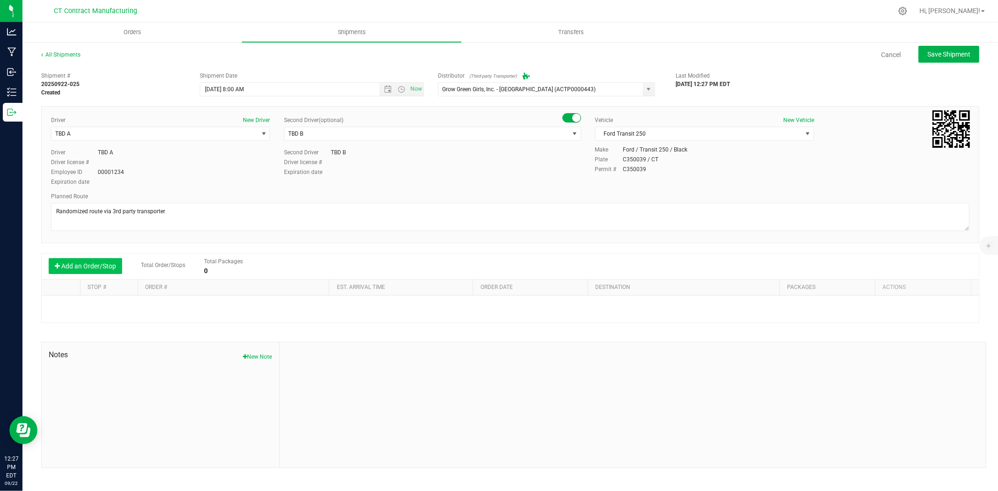
click at [99, 266] on button "Add an Order/Stop" at bounding box center [85, 266] width 73 height 16
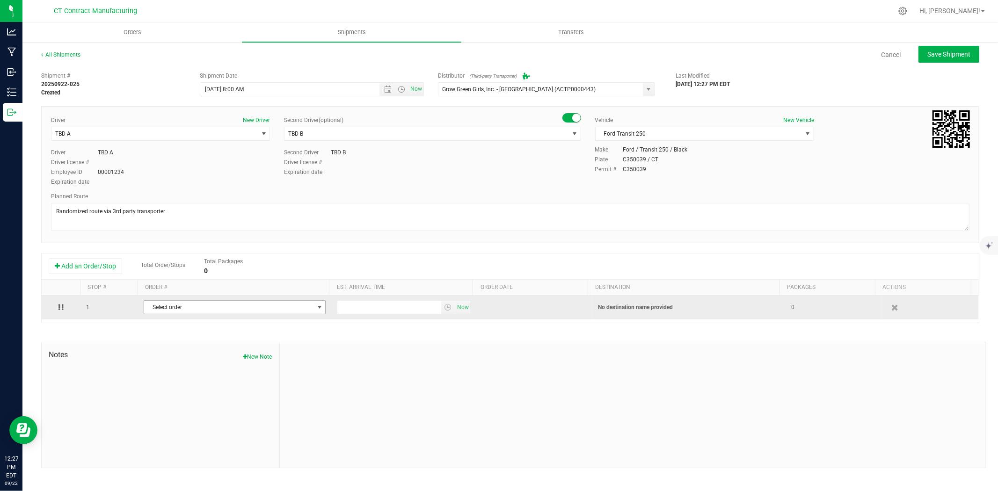
click at [182, 306] on span "Select order" at bounding box center [228, 307] width 169 height 13
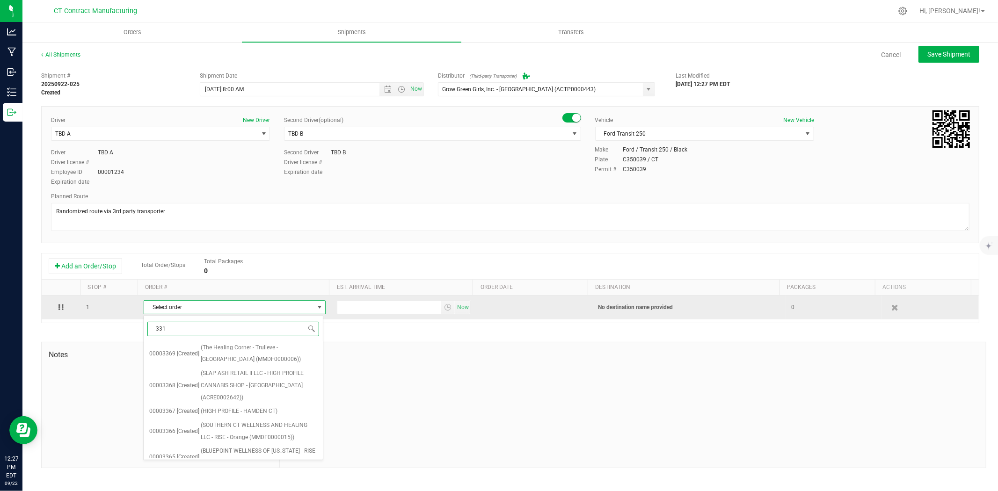
type input "3313"
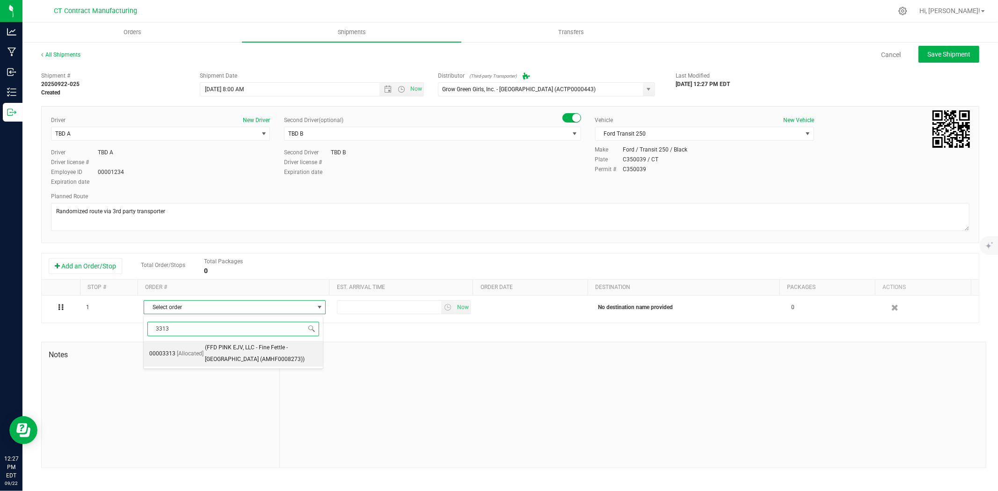
click at [199, 353] on span "[Allocated]" at bounding box center [190, 354] width 27 height 12
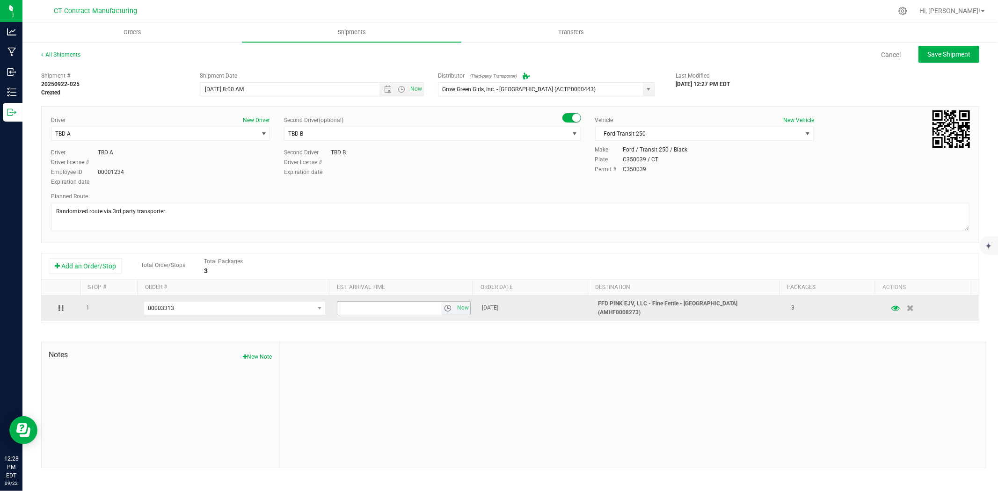
click at [447, 307] on span "select" at bounding box center [447, 308] width 7 height 7
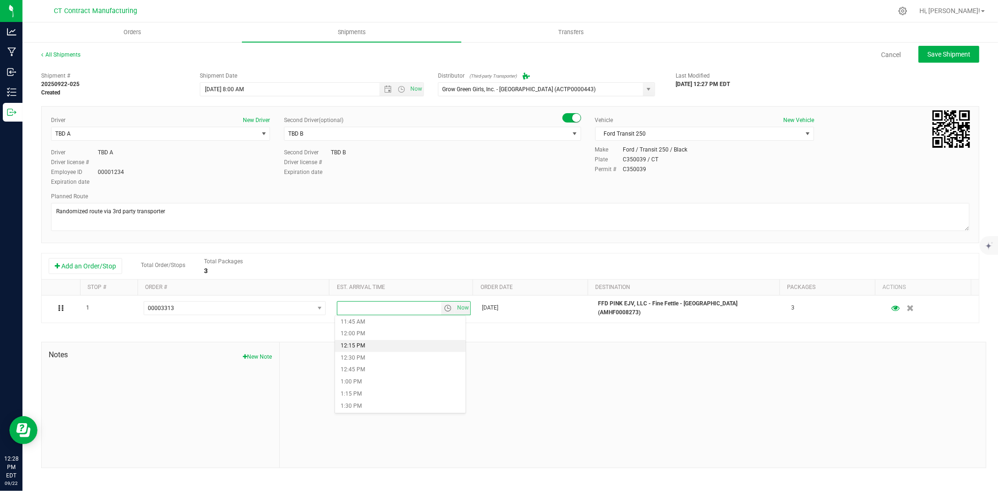
scroll to position [624, 0]
click at [363, 346] on li "1:30 PM" at bounding box center [400, 350] width 131 height 12
click at [941, 56] on span "Save Shipment" at bounding box center [948, 54] width 43 height 7
type input "[DATE] 12:00 PM"
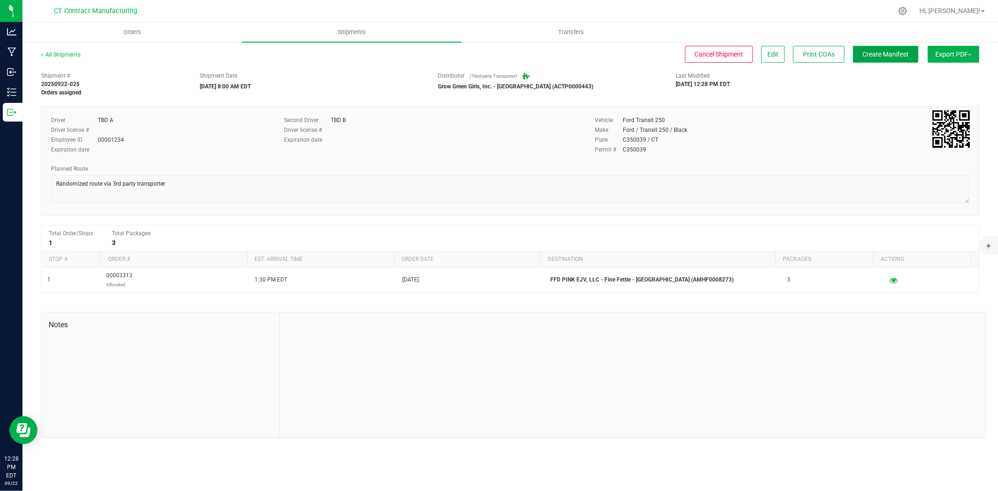
click at [906, 58] on span "Create Manifest" at bounding box center [886, 54] width 46 height 7
click at [71, 51] on link "All Shipments" at bounding box center [60, 54] width 39 height 7
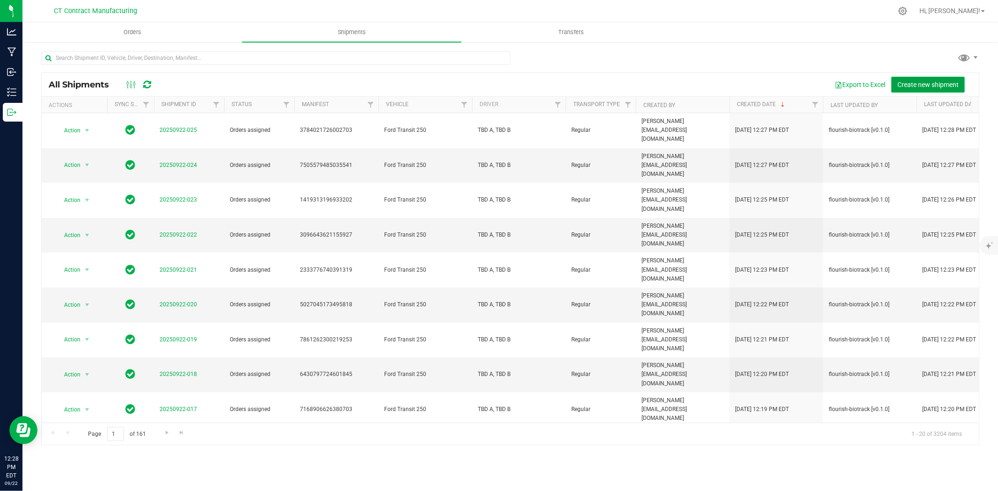
click at [924, 81] on span "Create new shipment" at bounding box center [927, 84] width 61 height 7
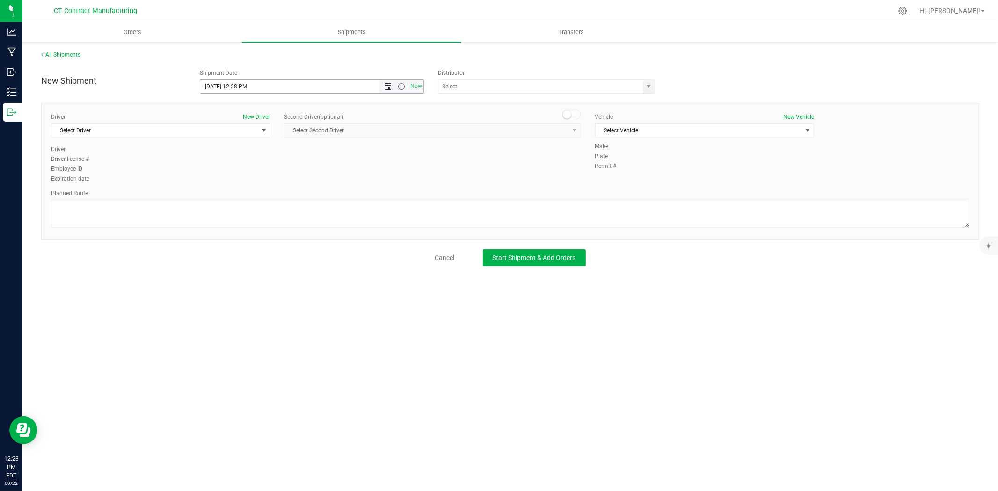
click at [386, 83] on span "Open the date view" at bounding box center [387, 86] width 7 height 7
click at [234, 181] on link "23" at bounding box center [236, 182] width 14 height 15
click at [402, 84] on span "Open the time view" at bounding box center [401, 86] width 7 height 7
click at [254, 136] on li "8:00 AM" at bounding box center [311, 138] width 222 height 12
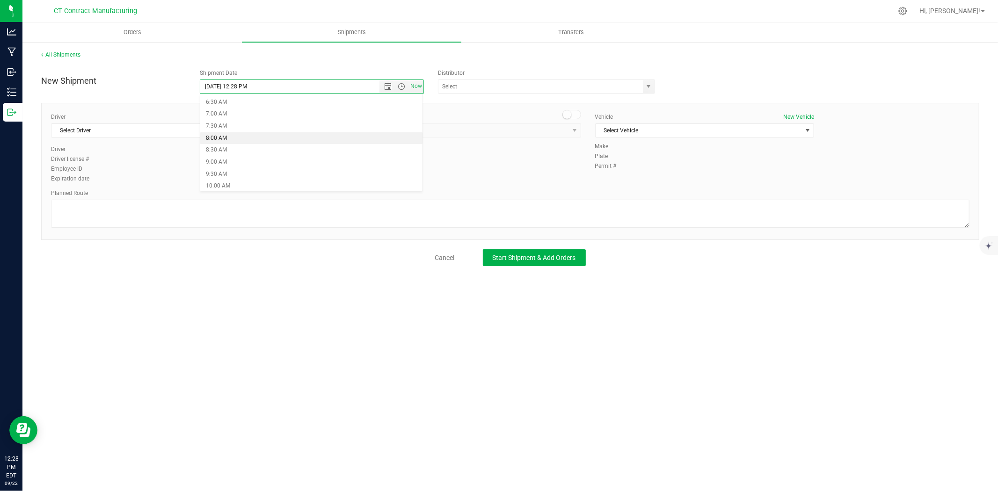
type input "[DATE] 8:00 AM"
click at [653, 91] on span "select" at bounding box center [649, 86] width 12 height 13
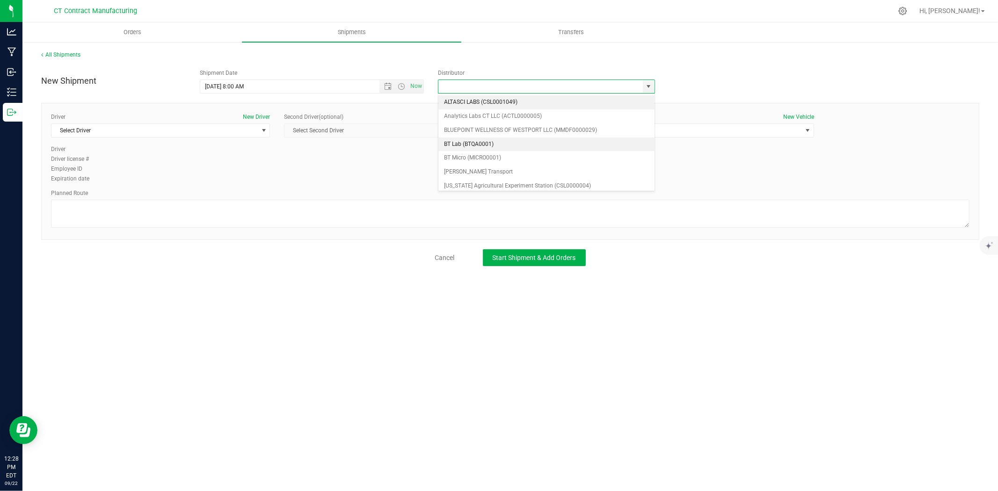
scroll to position [52, 0]
click at [517, 181] on li "Grow Green Girls, Inc. - [GEOGRAPHIC_DATA] (ACTP0000443)" at bounding box center [546, 188] width 216 height 14
type input "Grow Green Girls, Inc. - [GEOGRAPHIC_DATA] (ACTP0000443)"
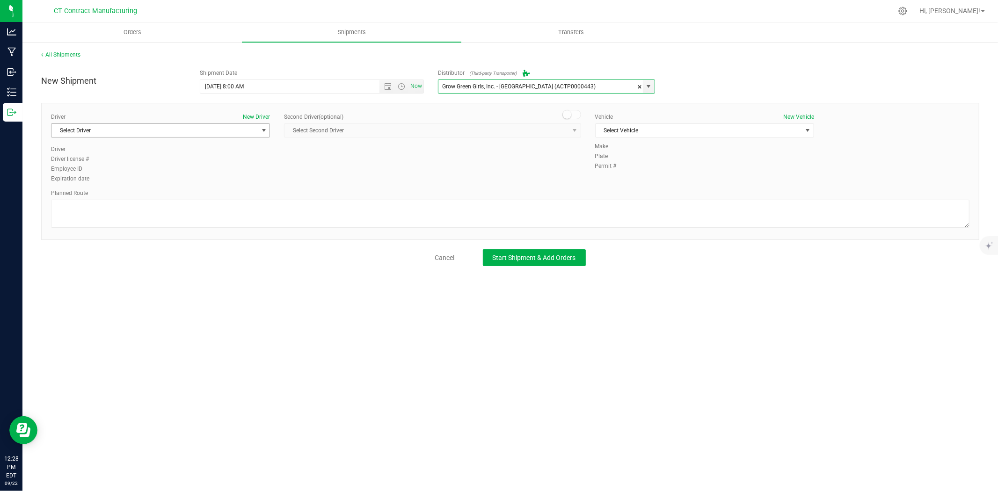
click at [226, 129] on span "Select Driver" at bounding box center [154, 130] width 206 height 13
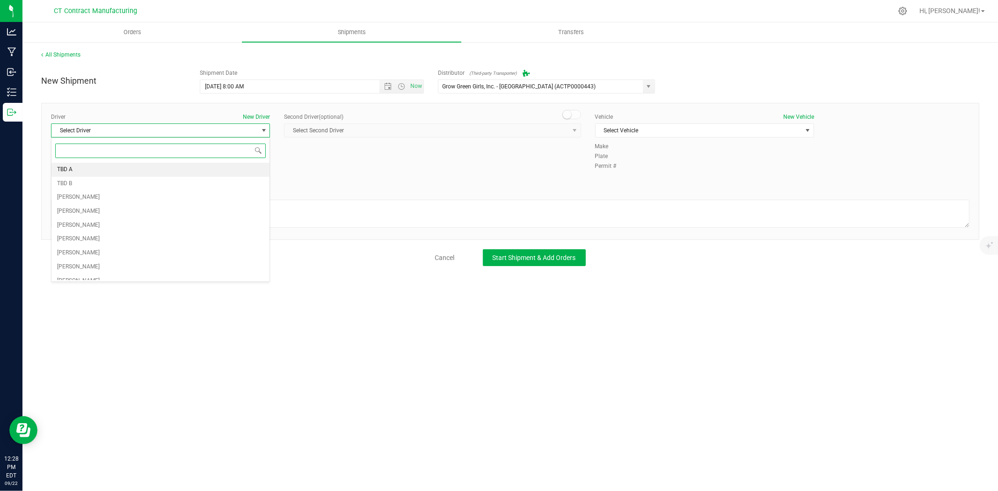
click at [134, 166] on li "TBD A" at bounding box center [160, 170] width 218 height 14
click at [572, 111] on span at bounding box center [571, 114] width 19 height 9
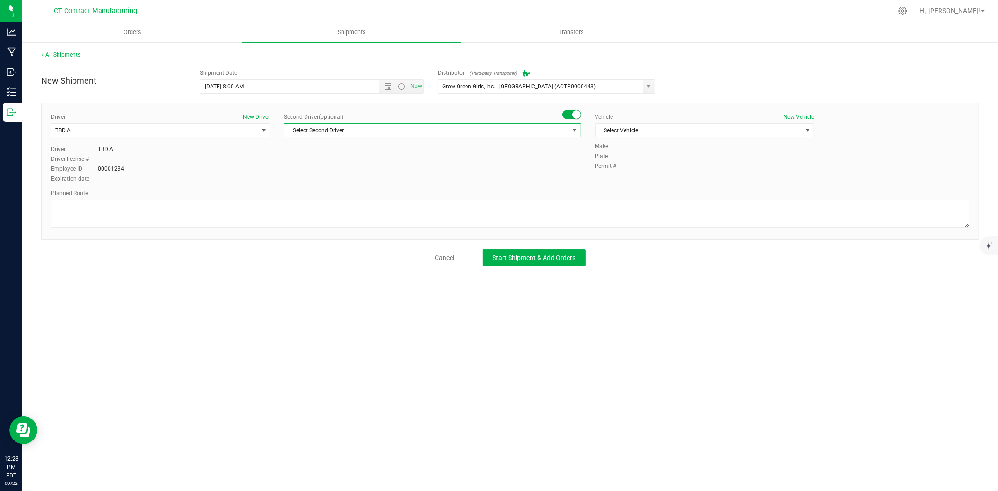
drag, startPoint x: 568, startPoint y: 131, endPoint x: 507, endPoint y: 153, distance: 64.5
click at [567, 133] on span "Select Second Driver" at bounding box center [432, 131] width 297 height 14
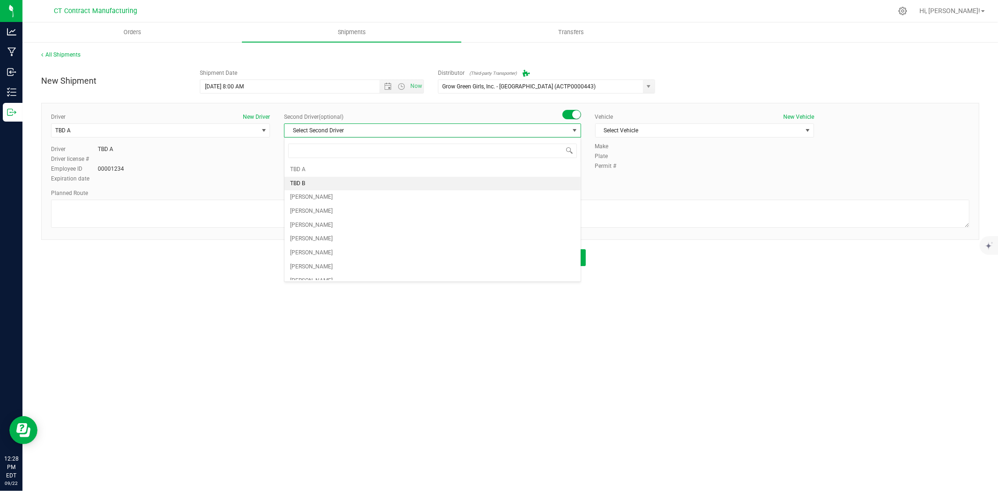
click at [357, 185] on li "TBD B" at bounding box center [433, 184] width 296 height 14
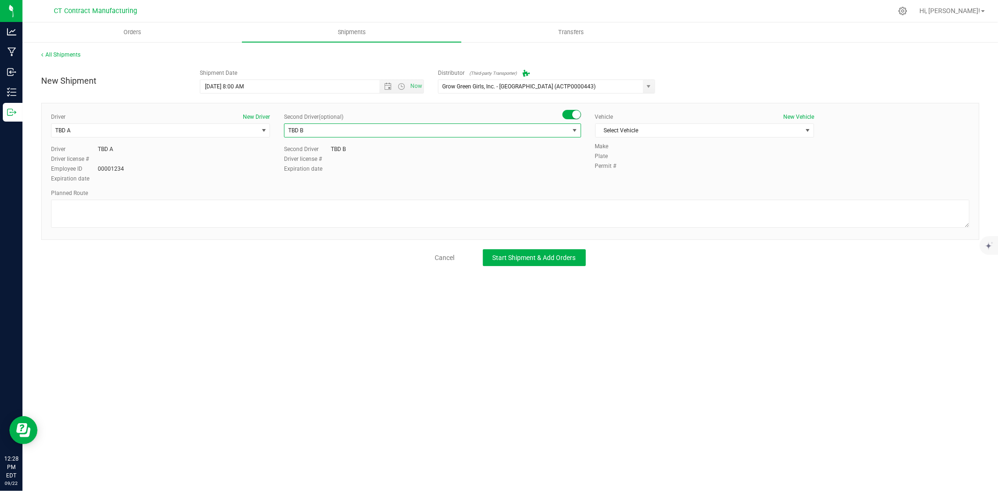
click at [702, 119] on div "Vehicle New Vehicle" at bounding box center [704, 117] width 219 height 8
drag, startPoint x: 700, startPoint y: 128, endPoint x: 658, endPoint y: 156, distance: 51.0
click at [700, 129] on span "Select Vehicle" at bounding box center [699, 130] width 206 height 13
click at [643, 165] on li "Ford Transit 250" at bounding box center [705, 160] width 218 height 14
click at [620, 214] on textarea at bounding box center [510, 214] width 919 height 28
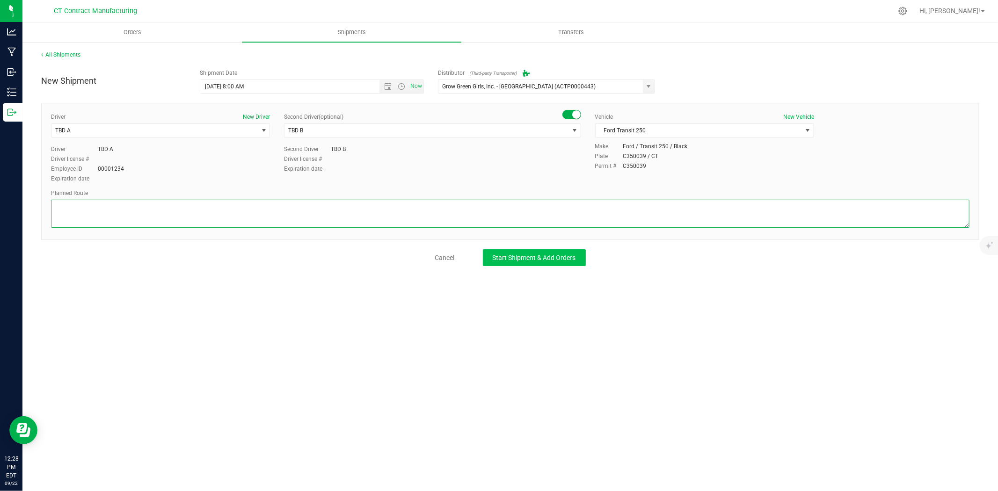
paste textarea "Randomized route via 3rd party transporter"
type textarea "Randomized route via 3rd party transporter"
click at [563, 249] on button "Start Shipment & Add Orders" at bounding box center [534, 257] width 103 height 17
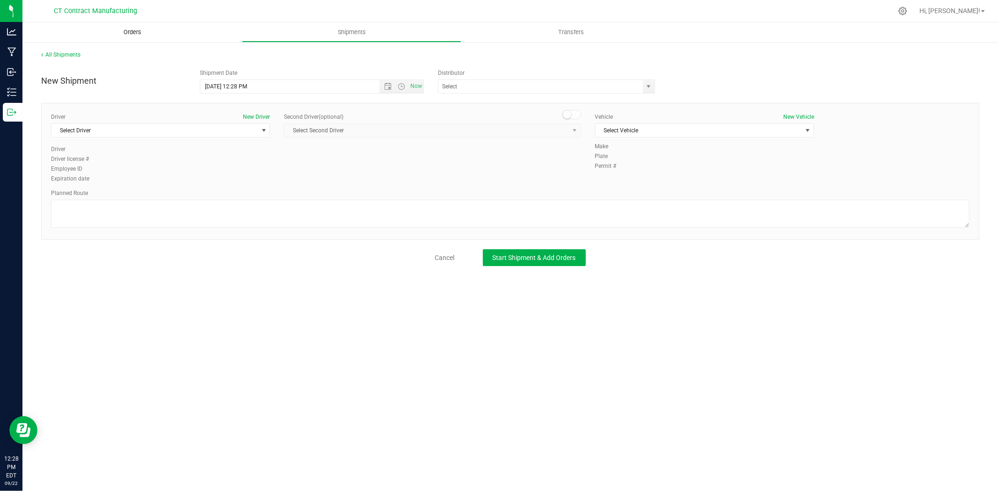
click at [138, 36] on uib-tab-heading "Orders" at bounding box center [131, 32] width 219 height 20
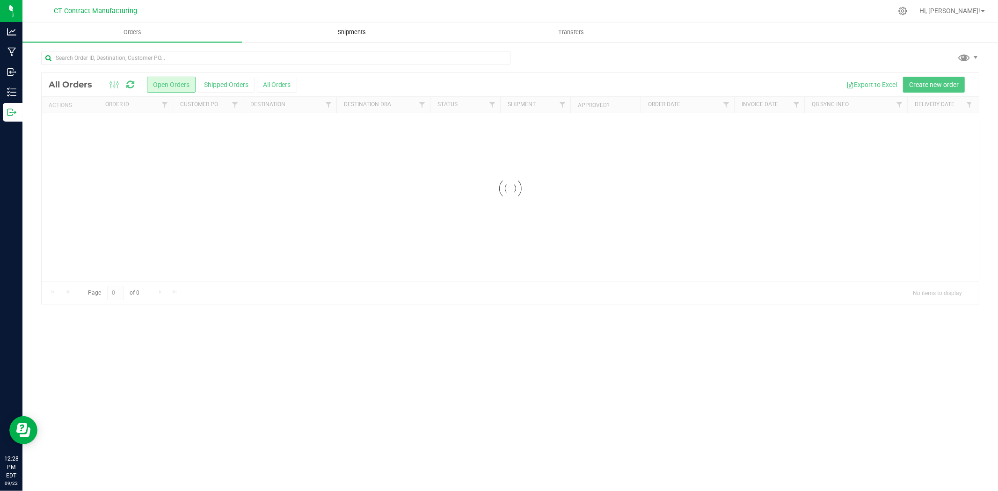
click at [350, 36] on span "Shipments" at bounding box center [351, 32] width 53 height 8
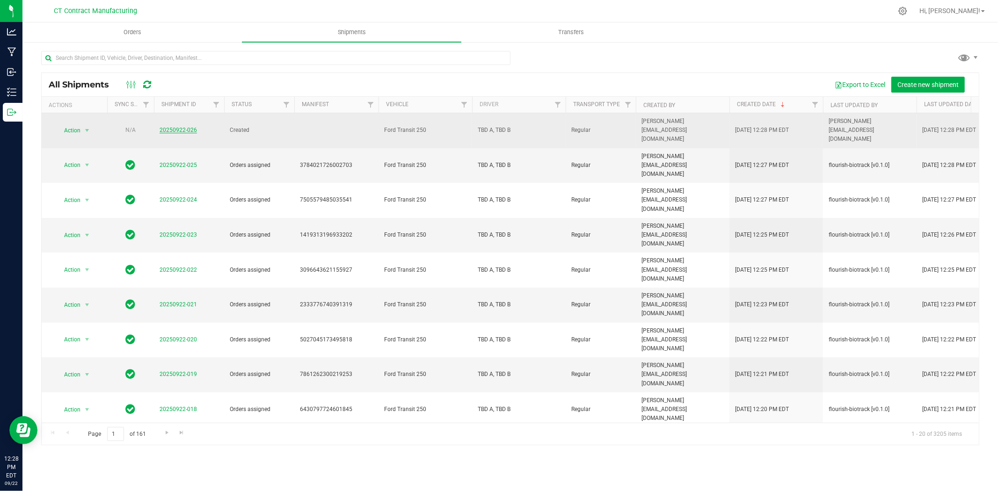
click at [178, 127] on link "20250922-026" at bounding box center [178, 130] width 37 height 7
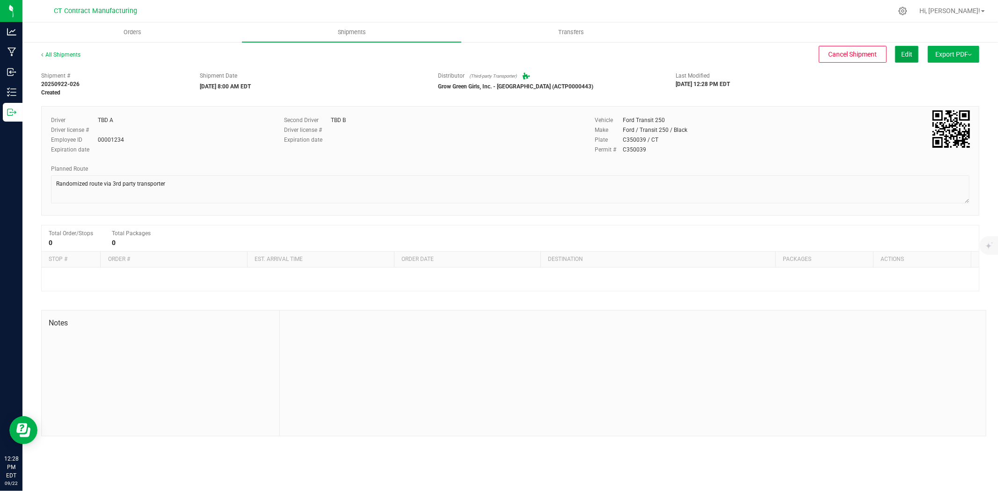
click at [904, 59] on button "Edit" at bounding box center [906, 54] width 23 height 17
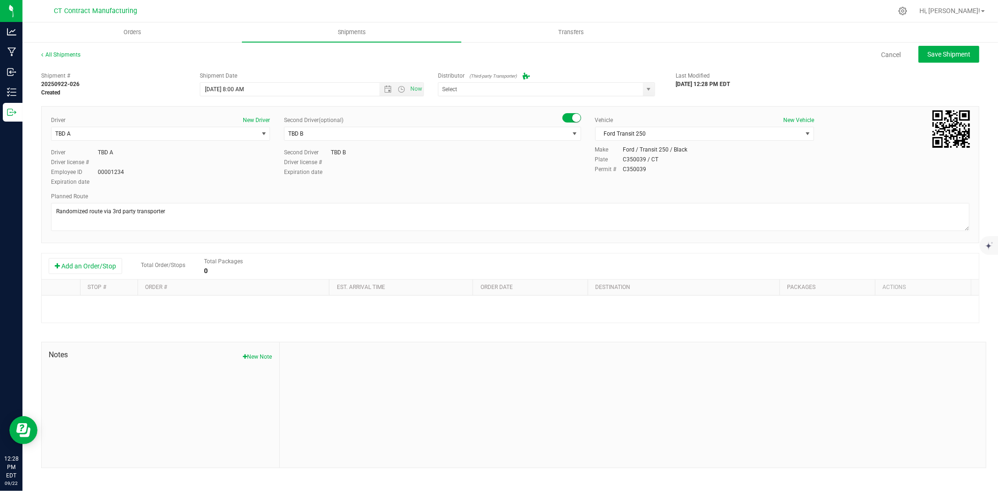
type input "Grow Green Girls, Inc. - [GEOGRAPHIC_DATA] (ACTP0000443)"
click at [109, 263] on button "Add an Order/Stop" at bounding box center [85, 266] width 73 height 16
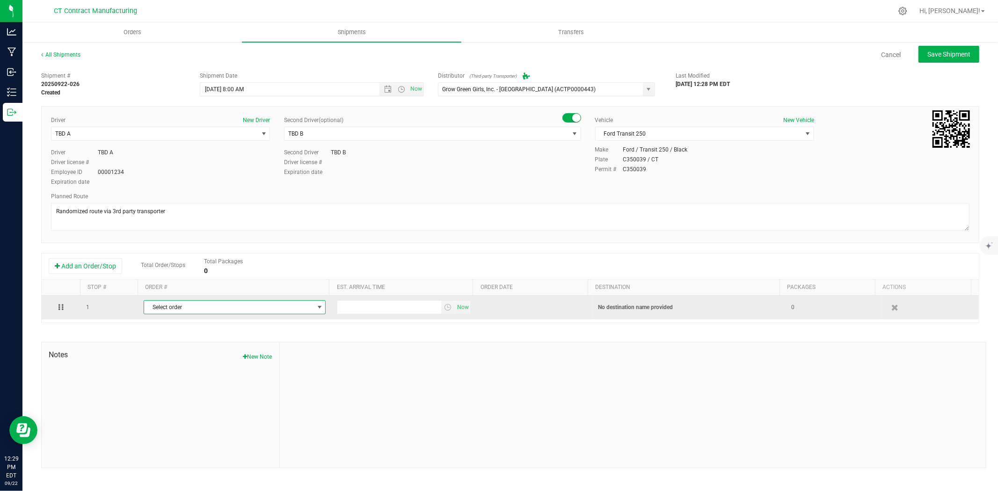
click at [196, 309] on span "Select order" at bounding box center [228, 307] width 169 height 13
type input "3324"
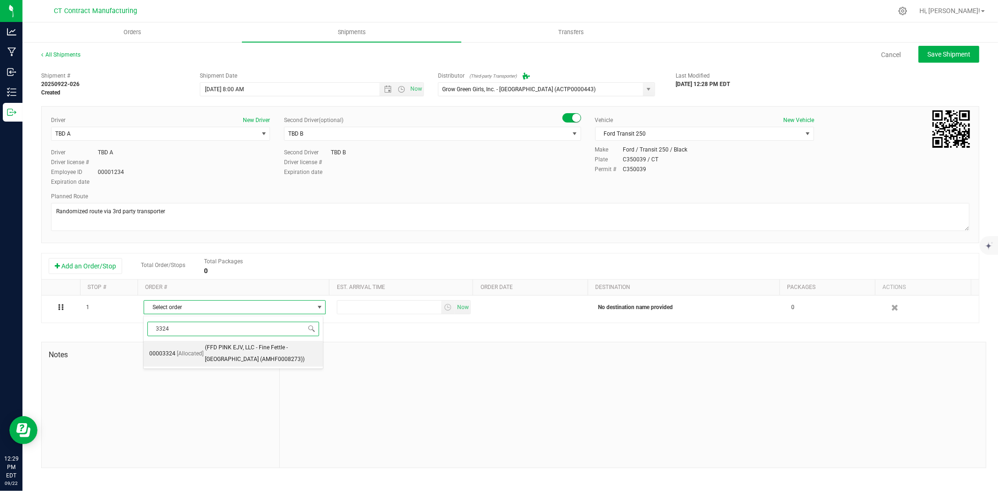
click at [240, 353] on span "(FFD PINK EJV, LLC - Fine Fettle - Bristol (AMHF0008273))" at bounding box center [261, 354] width 113 height 24
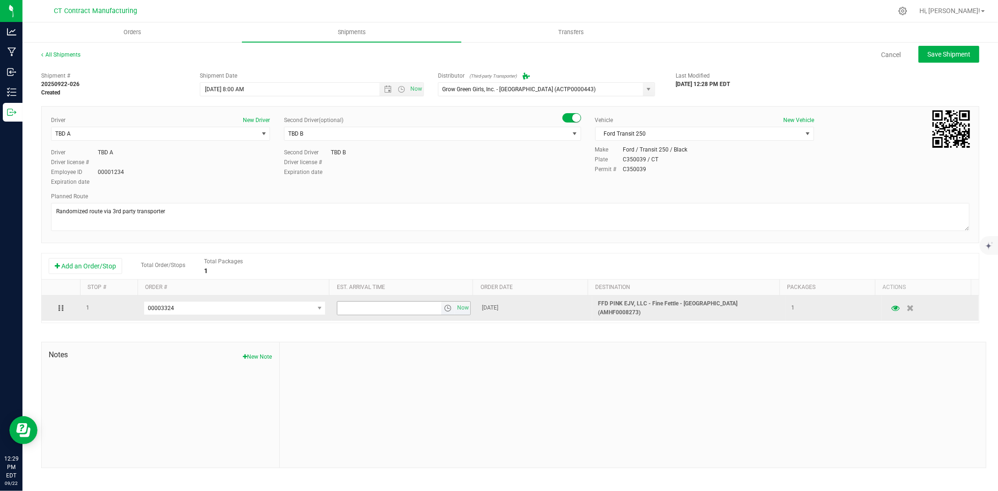
click at [446, 310] on span "select" at bounding box center [447, 308] width 7 height 7
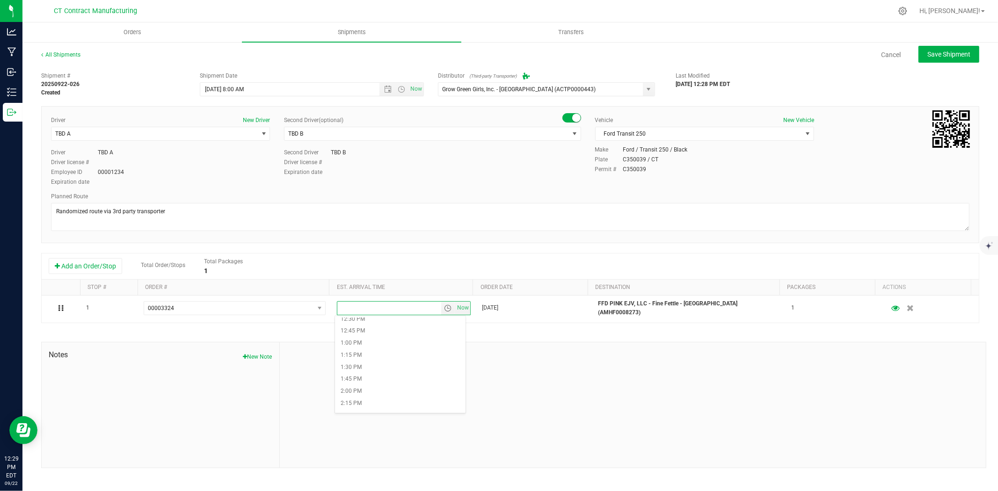
scroll to position [624, 0]
click at [375, 348] on li "1:30 PM" at bounding box center [400, 350] width 131 height 12
click at [929, 54] on span "Save Shipment" at bounding box center [948, 54] width 43 height 7
type input "[DATE] 12:00 PM"
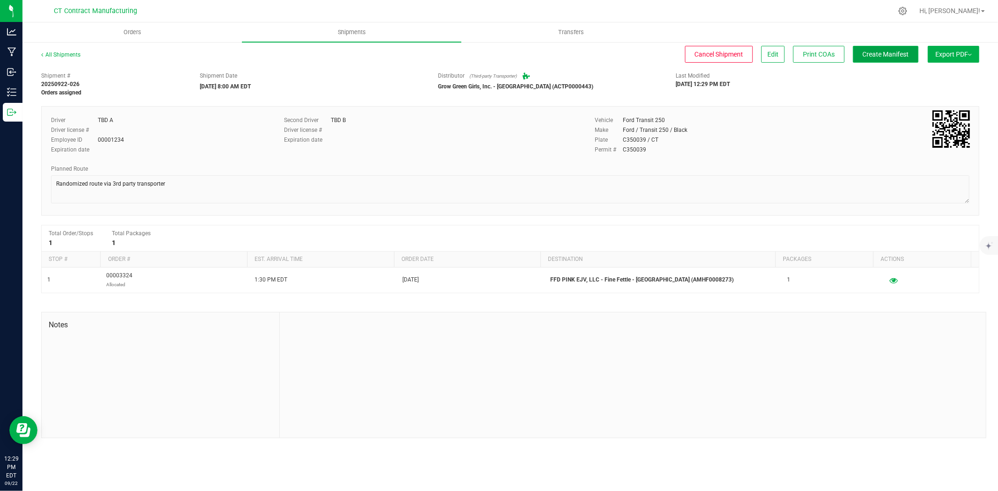
click at [880, 54] on span "Create Manifest" at bounding box center [886, 54] width 46 height 7
click at [71, 49] on div "All Shipments Cancel Shipment Edit Print COAs Ship Transfer Export PDF Manifest…" at bounding box center [510, 244] width 976 height 407
click at [71, 53] on link "All Shipments" at bounding box center [60, 54] width 39 height 7
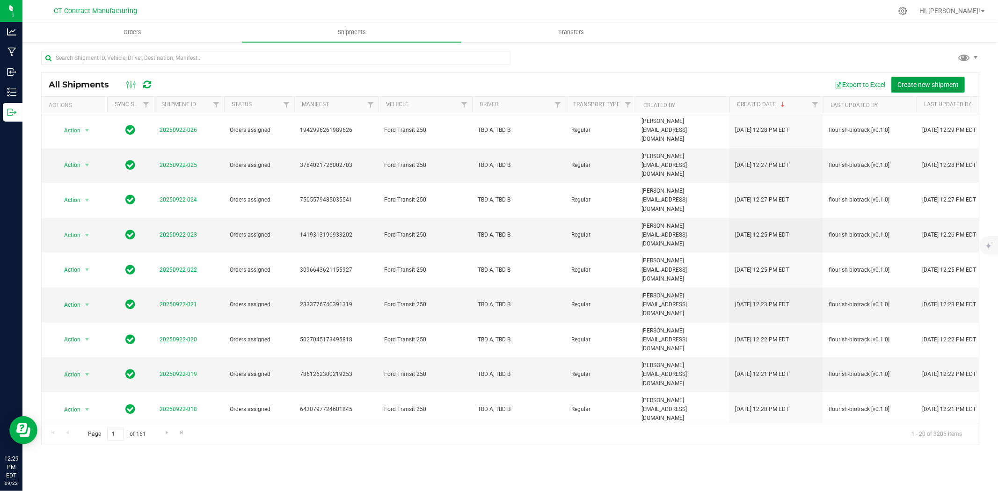
click at [916, 77] on button "Create new shipment" at bounding box center [927, 85] width 73 height 16
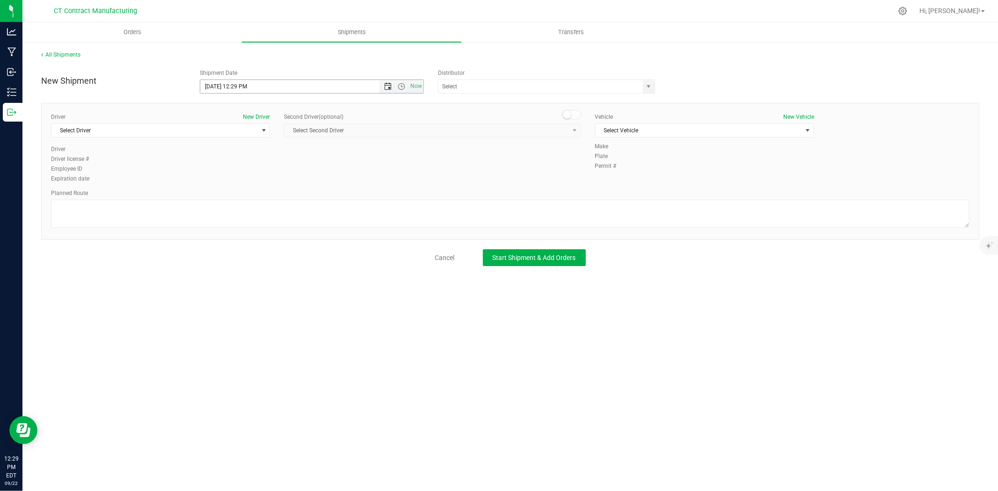
click at [388, 87] on span "Open the date view" at bounding box center [387, 86] width 7 height 7
click at [236, 180] on link "23" at bounding box center [236, 182] width 14 height 15
click at [400, 86] on span "Open the time view" at bounding box center [401, 86] width 7 height 7
click at [249, 137] on li "8:00 AM" at bounding box center [311, 138] width 222 height 12
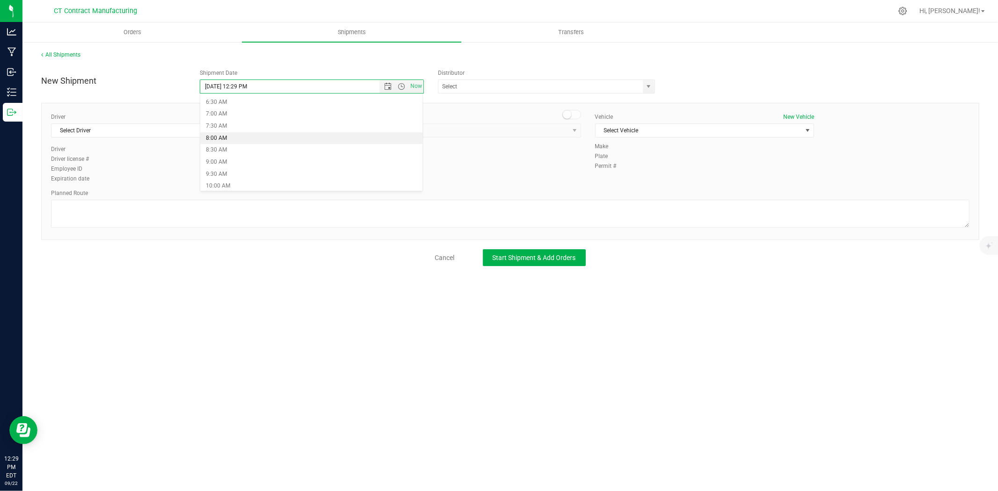
type input "9/23/2025 8:00 AM"
click at [649, 86] on span "select" at bounding box center [648, 86] width 7 height 7
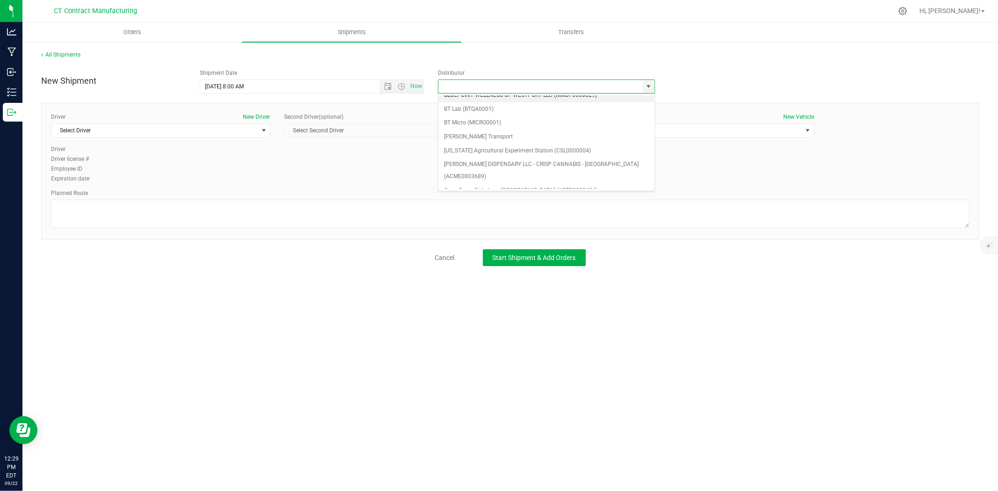
scroll to position [52, 0]
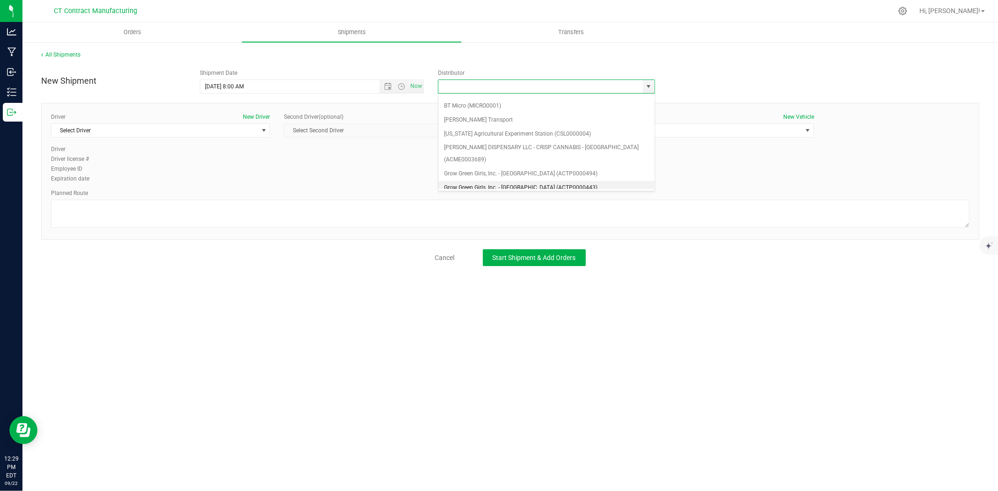
click at [513, 181] on li "Grow Green Girls, Inc. - Westbrook (ACTP0000443)" at bounding box center [546, 188] width 216 height 14
type input "Grow Green Girls, Inc. - Westbrook (ACTP0000443)"
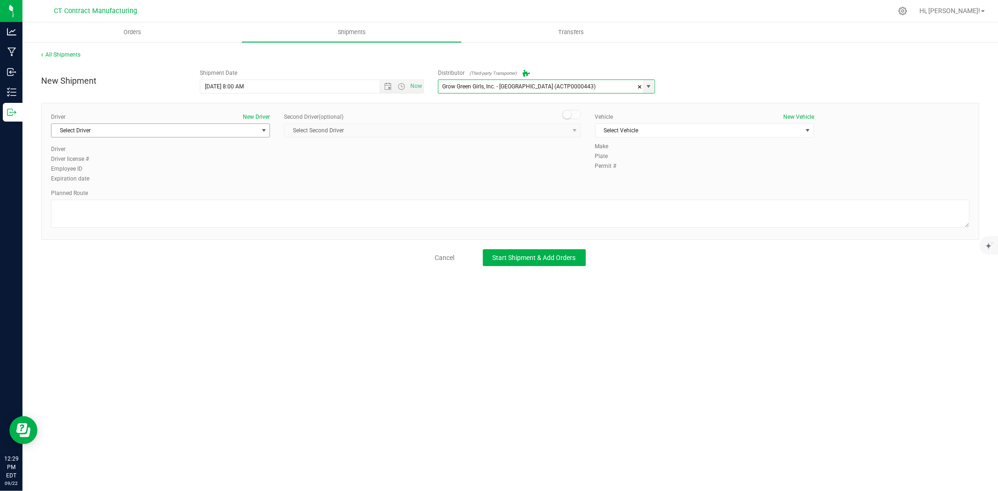
click at [237, 127] on span "Select Driver" at bounding box center [154, 130] width 206 height 13
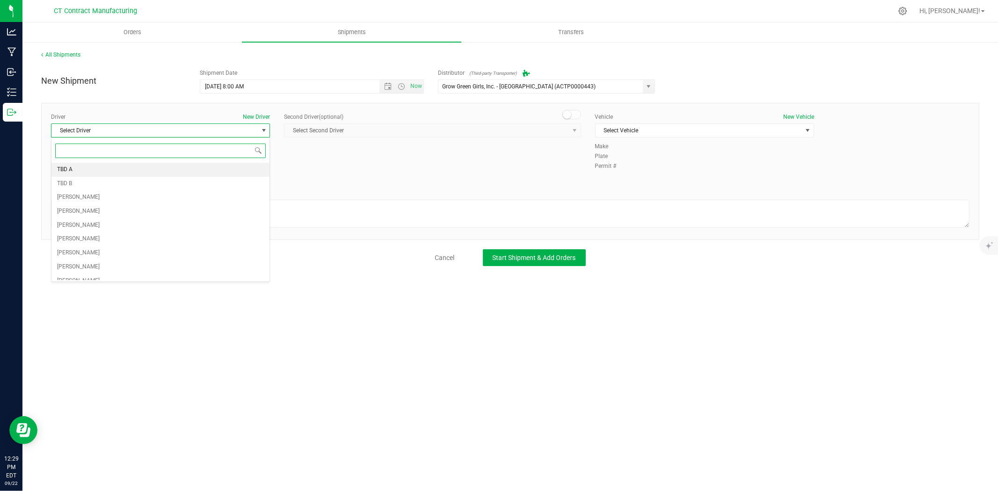
click at [104, 170] on li "TBD A" at bounding box center [160, 170] width 218 height 14
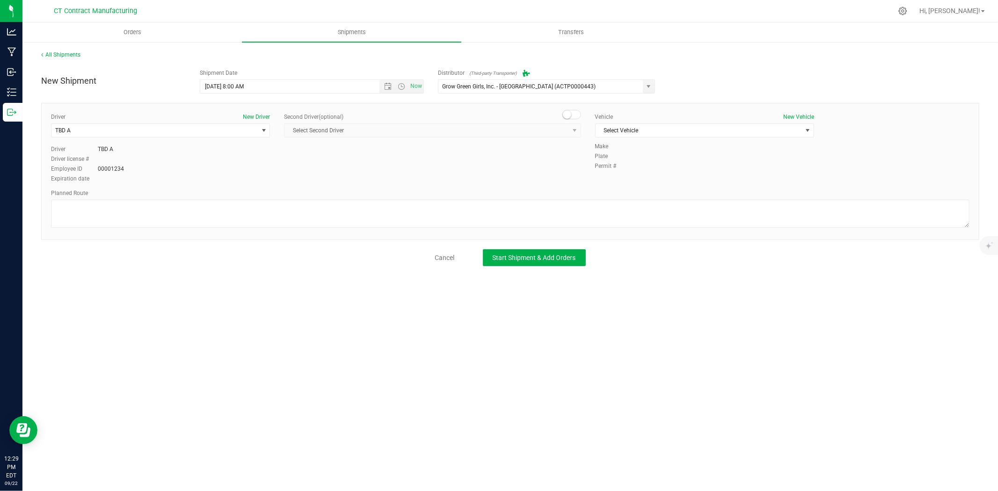
click at [576, 112] on span at bounding box center [571, 114] width 19 height 9
click at [563, 129] on span "Select Second Driver" at bounding box center [427, 130] width 284 height 13
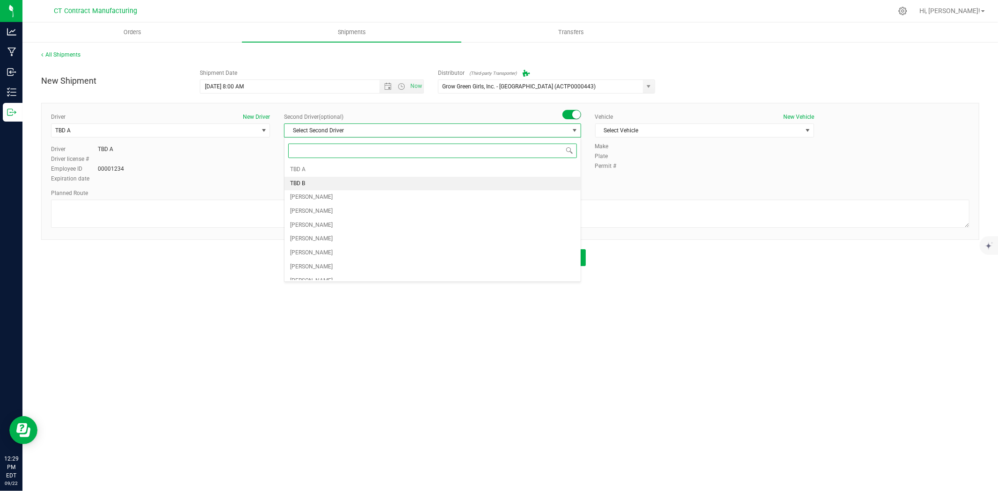
click at [376, 188] on li "TBD B" at bounding box center [433, 184] width 296 height 14
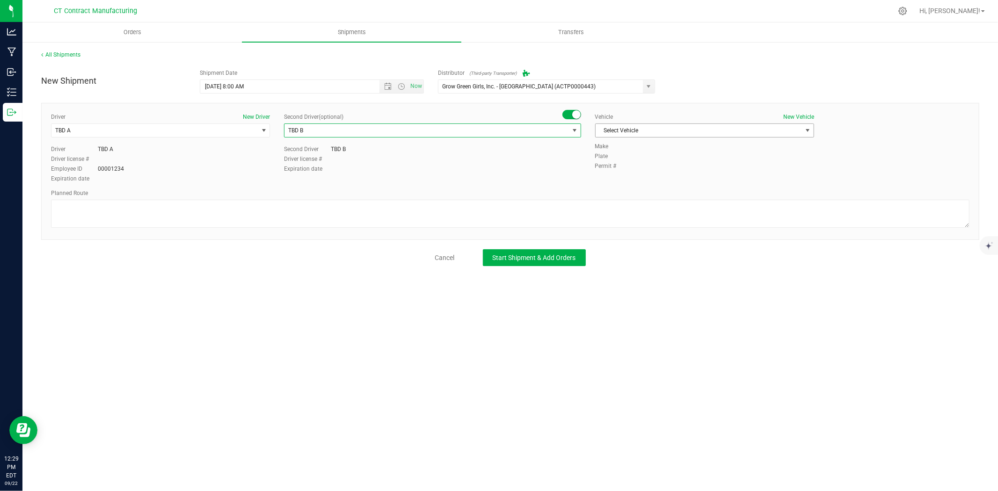
click at [642, 133] on span "Select Vehicle" at bounding box center [699, 130] width 206 height 13
click at [630, 158] on li "Ford Transit 250" at bounding box center [705, 160] width 218 height 14
click at [623, 202] on textarea at bounding box center [510, 214] width 919 height 28
paste textarea "Randomized route via 3rd party transporter"
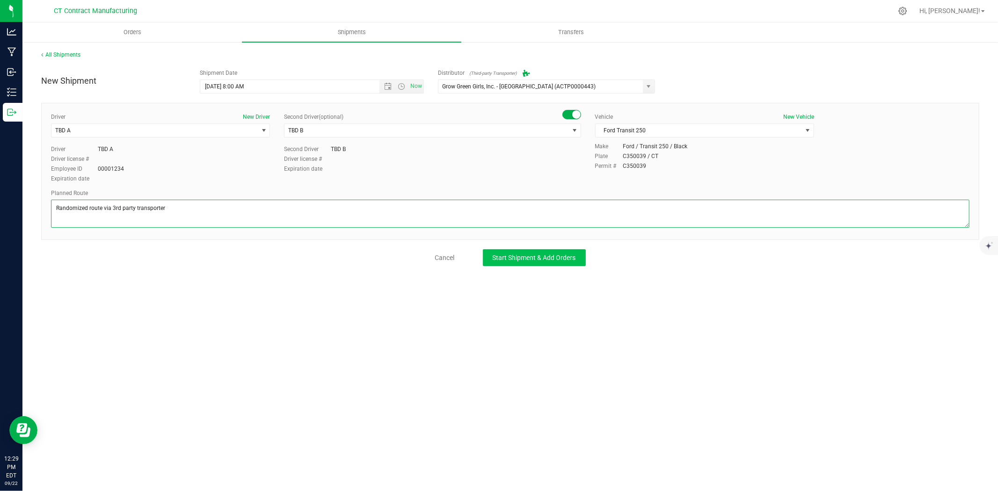
type textarea "Randomized route via 3rd party transporter"
click at [565, 250] on button "Start Shipment & Add Orders" at bounding box center [534, 257] width 103 height 17
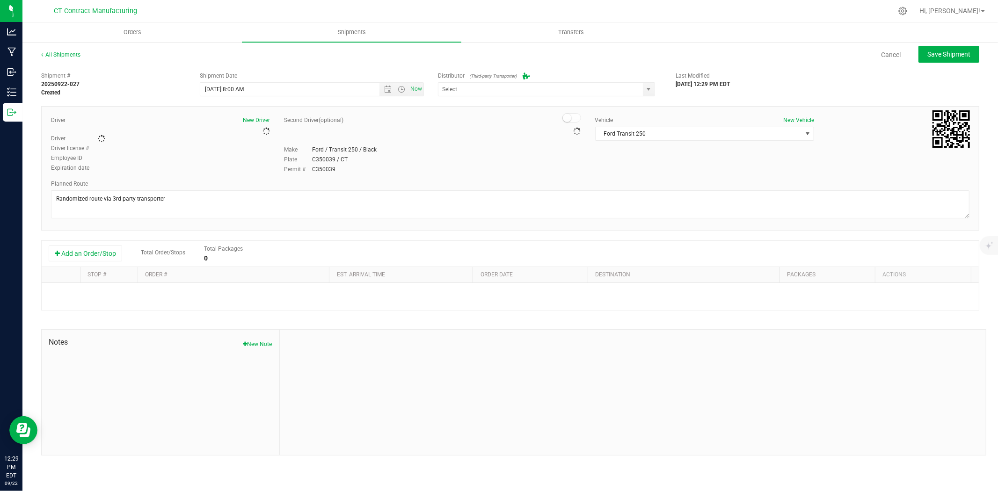
type input "Grow Green Girls, Inc. - Westbrook (ACTP0000443)"
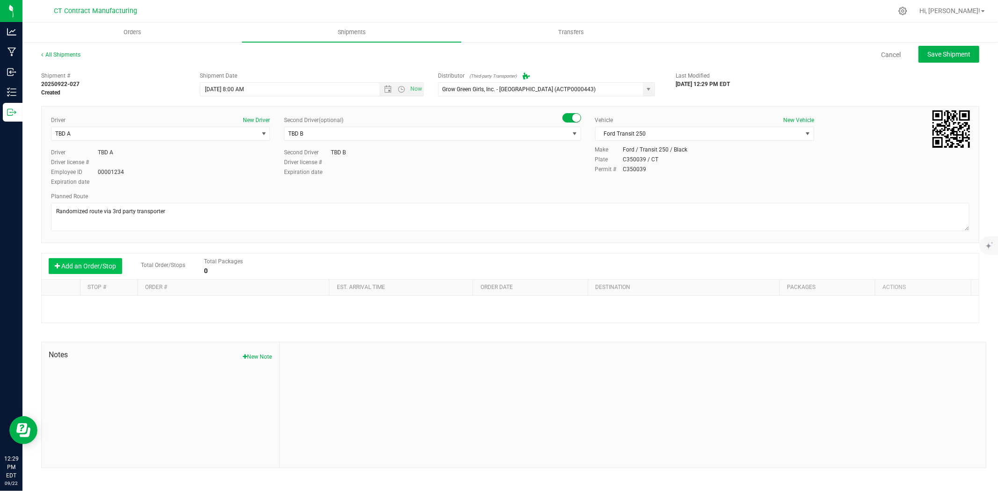
click at [115, 267] on button "Add an Order/Stop" at bounding box center [85, 266] width 73 height 16
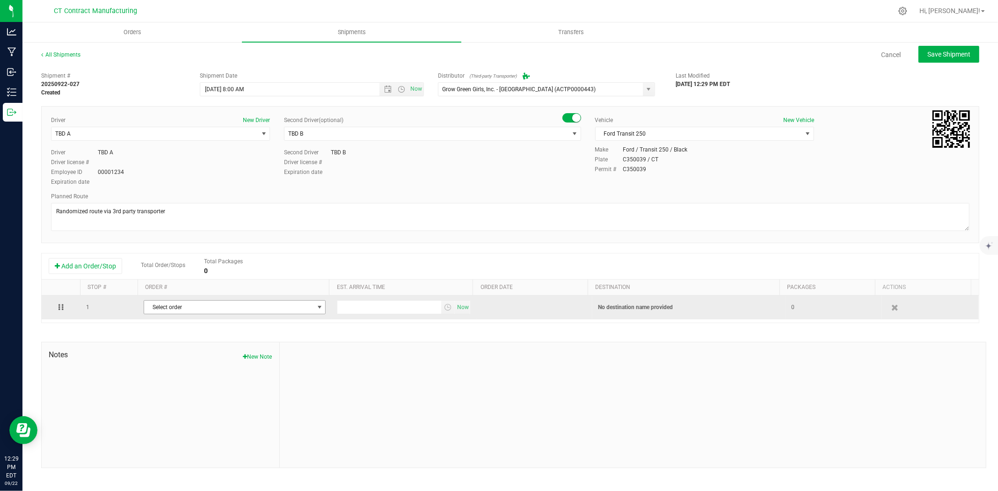
click at [194, 306] on span "Select order" at bounding box center [228, 307] width 169 height 13
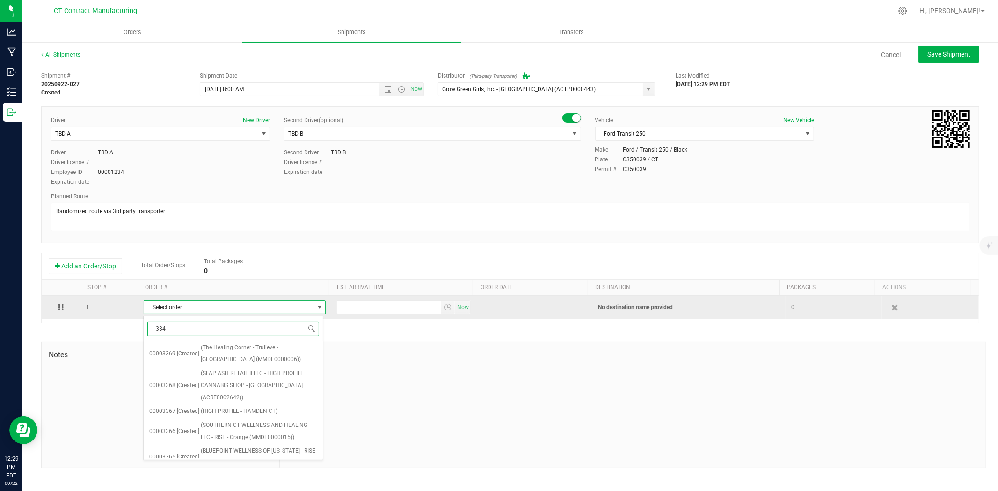
type input "3344"
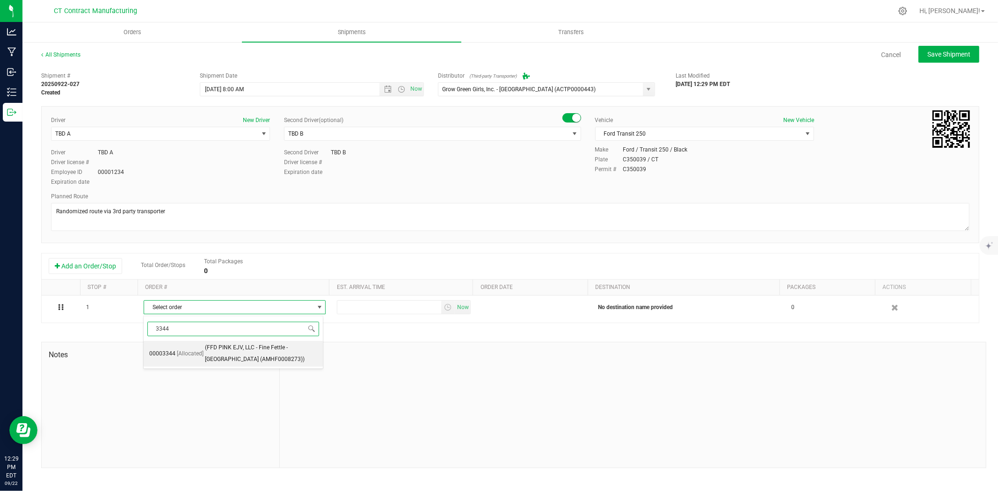
click at [223, 361] on span "(FFD PINK EJV, LLC - Fine Fettle - Bristol (AMHF0008273))" at bounding box center [261, 354] width 113 height 24
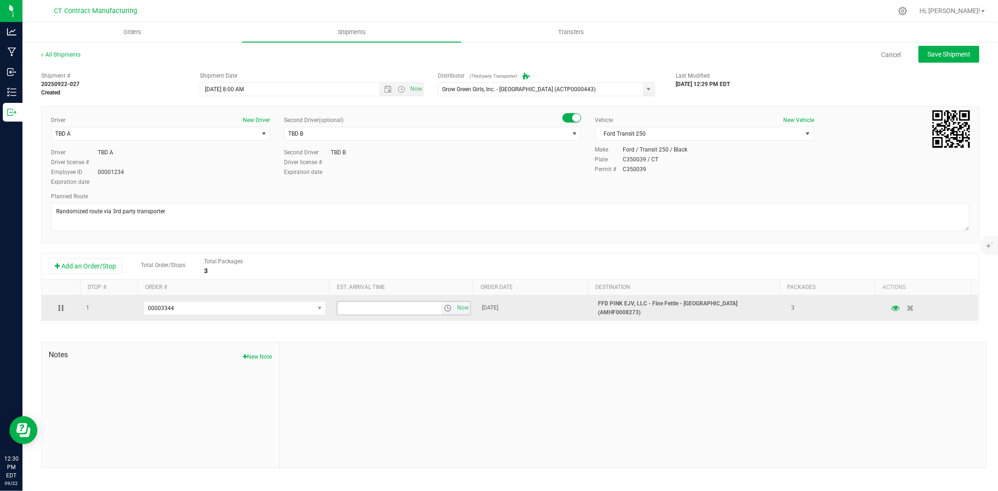
click at [444, 307] on span "select" at bounding box center [447, 308] width 7 height 7
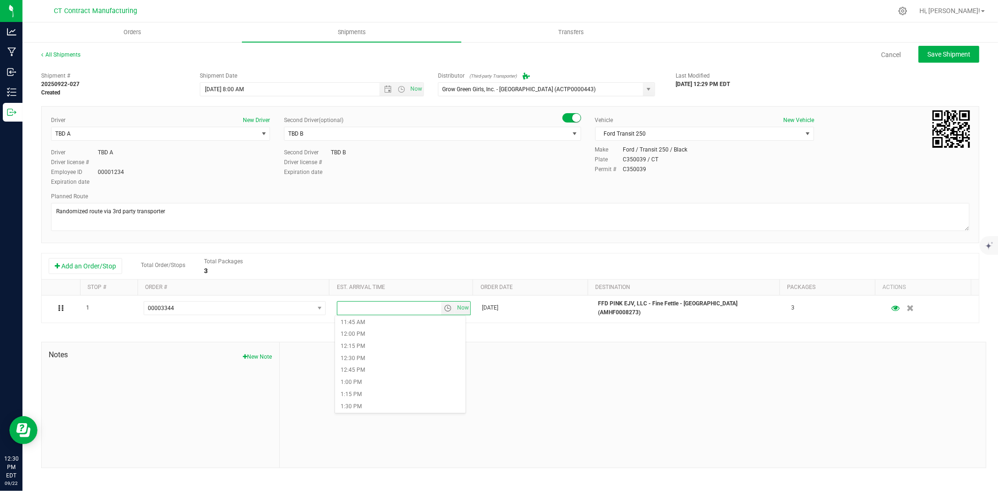
scroll to position [572, 0]
click at [373, 400] on li "1:30 PM" at bounding box center [400, 402] width 131 height 12
click at [936, 59] on button "Save Shipment" at bounding box center [949, 54] width 61 height 17
type input "9/23/2025 12:00 PM"
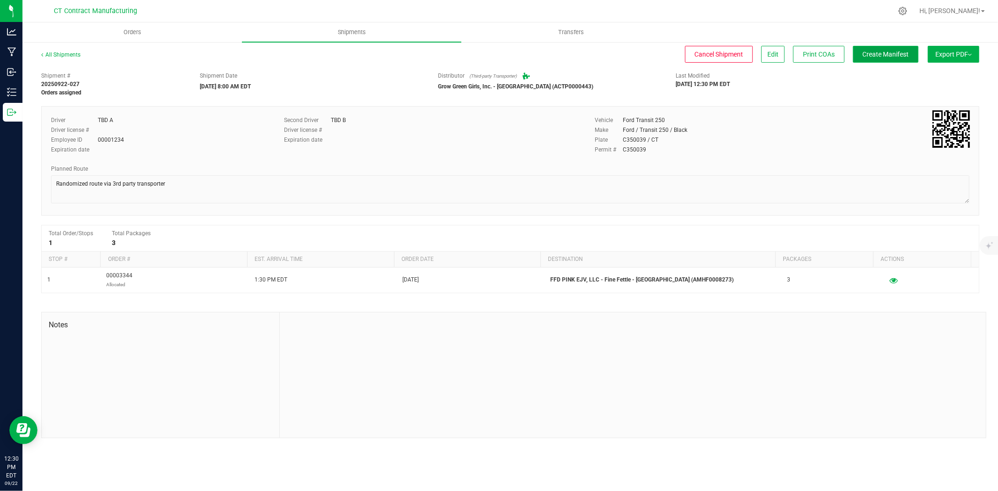
click at [894, 51] on span "Create Manifest" at bounding box center [886, 54] width 46 height 7
click at [64, 56] on link "All Shipments" at bounding box center [60, 54] width 39 height 7
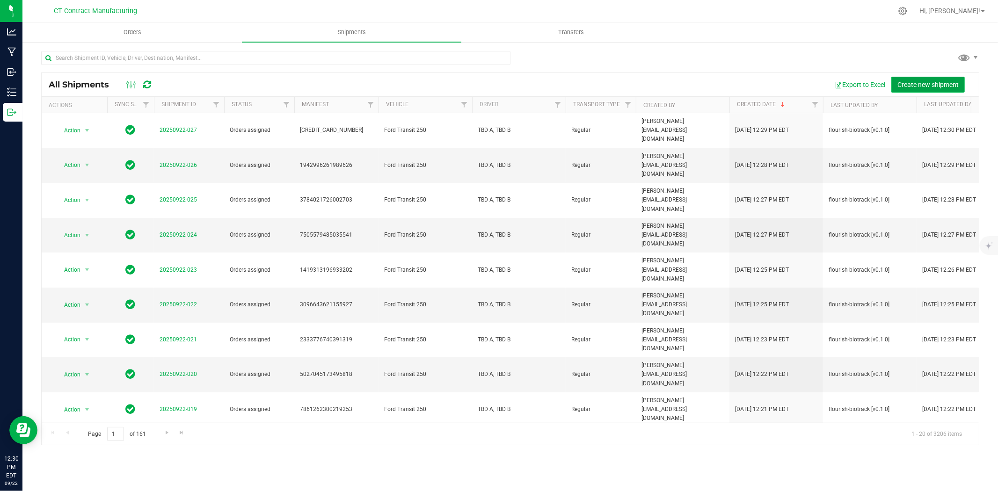
click at [907, 82] on span "Create new shipment" at bounding box center [927, 84] width 61 height 7
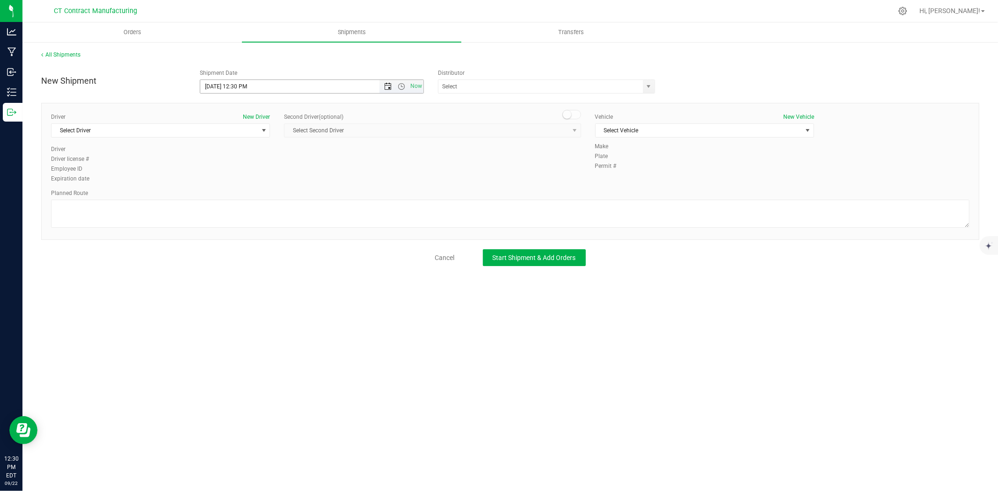
click at [382, 84] on span "Open the date view" at bounding box center [388, 86] width 16 height 7
click at [240, 182] on link "23" at bounding box center [236, 182] width 14 height 15
click at [404, 89] on span "Open the time view" at bounding box center [401, 86] width 7 height 7
click at [242, 179] on li "8:00 AM" at bounding box center [311, 182] width 222 height 12
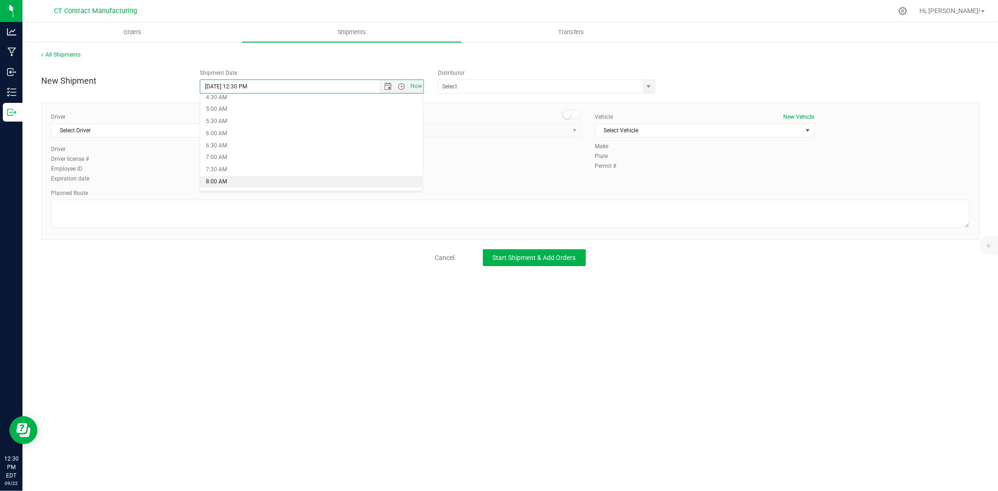
type input "9/23/2025 8:00 AM"
click at [647, 88] on span "select" at bounding box center [648, 86] width 7 height 7
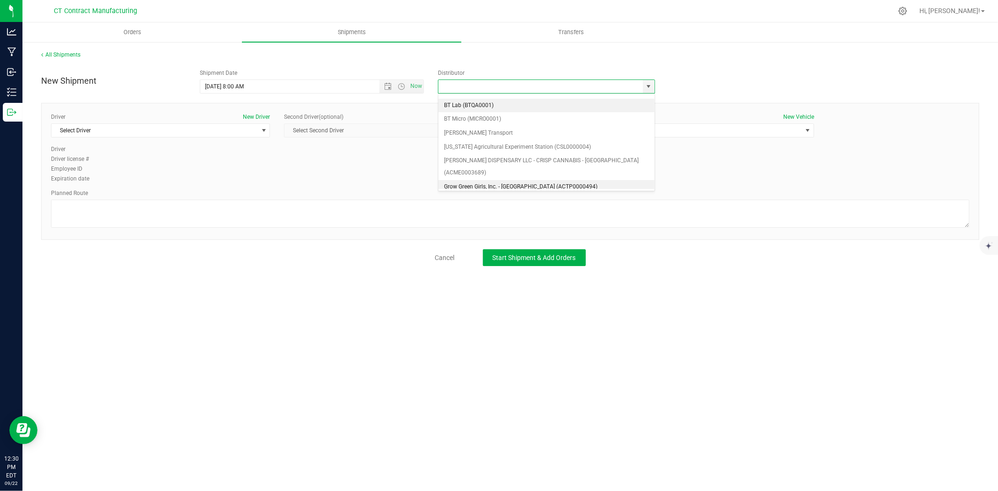
scroll to position [52, 0]
click at [577, 181] on li "Grow Green Girls, Inc. - Westbrook (ACTP0000443)" at bounding box center [546, 188] width 216 height 14
type input "Grow Green Girls, Inc. - Westbrook (ACTP0000443)"
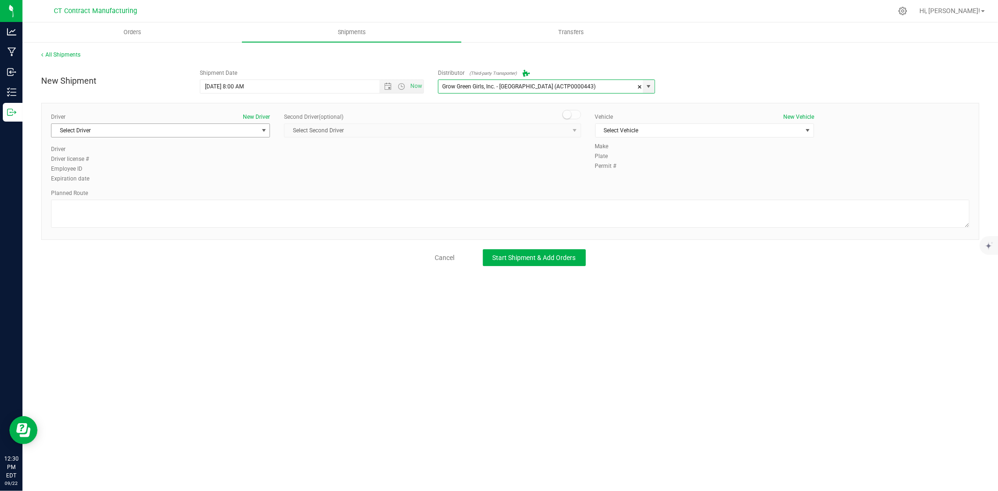
click at [260, 133] on span "select" at bounding box center [263, 130] width 7 height 7
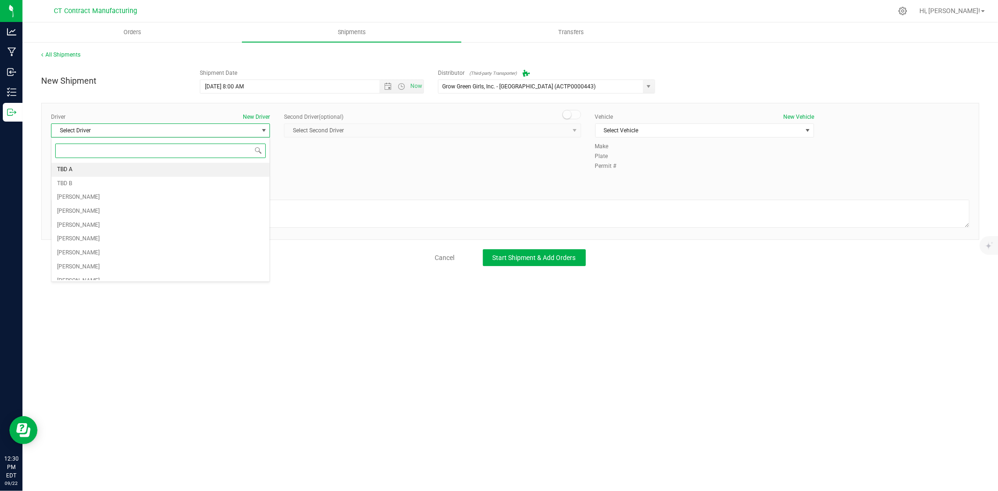
click at [233, 165] on li "TBD A" at bounding box center [160, 170] width 218 height 14
click at [577, 121] on div "Second Driver (optional)" at bounding box center [432, 117] width 297 height 8
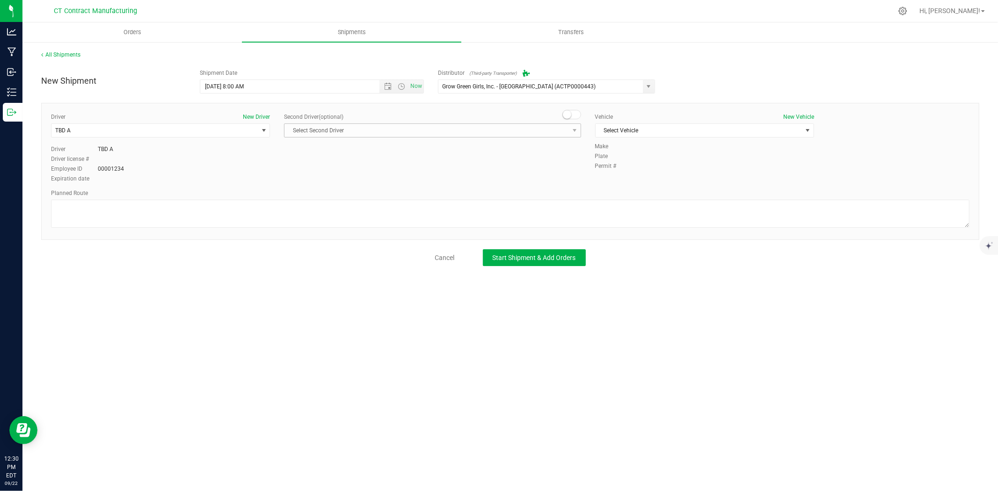
drag, startPoint x: 571, startPoint y: 117, endPoint x: 569, endPoint y: 123, distance: 5.9
click at [571, 118] on span at bounding box center [571, 114] width 19 height 9
click at [569, 130] on span "select" at bounding box center [575, 130] width 12 height 13
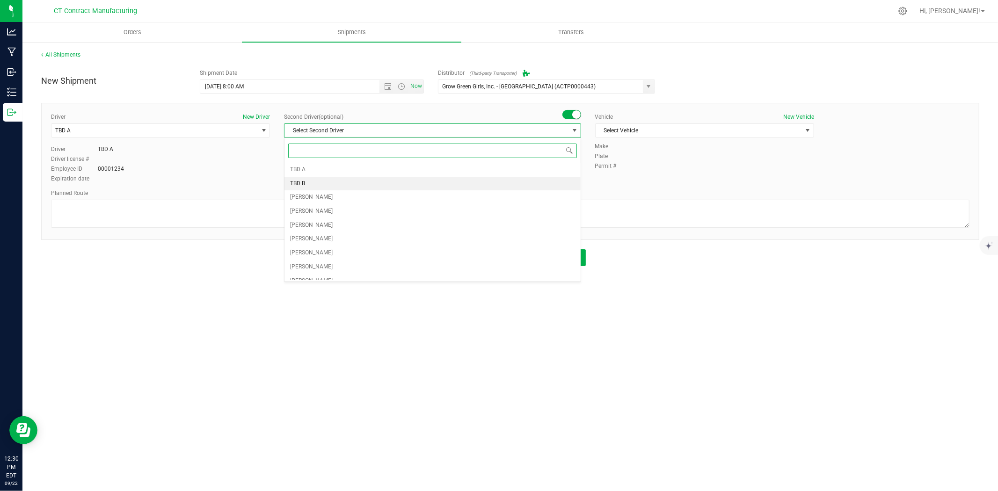
click at [378, 184] on li "TBD B" at bounding box center [433, 184] width 296 height 14
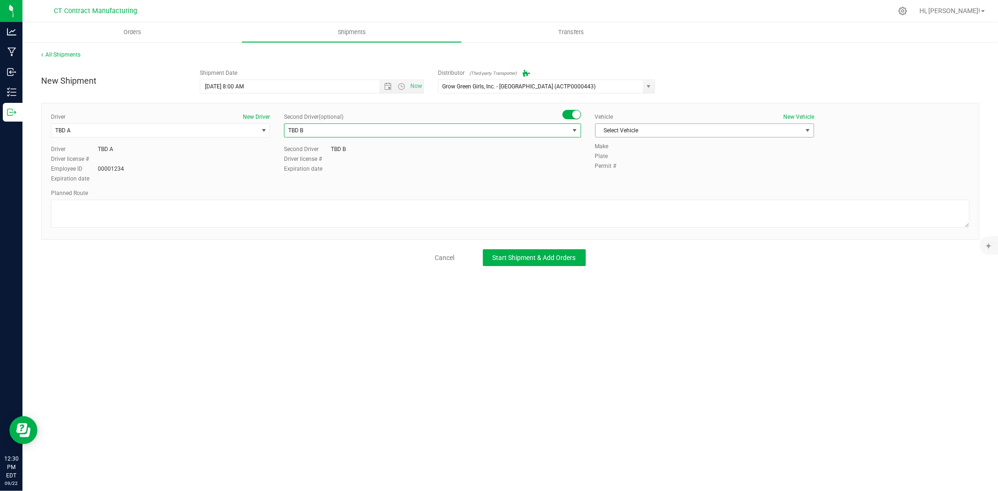
click at [627, 127] on span "Select Vehicle" at bounding box center [699, 130] width 206 height 13
click at [620, 154] on li "Ford Transit 250" at bounding box center [705, 160] width 218 height 14
click at [605, 200] on textarea at bounding box center [510, 214] width 919 height 28
paste textarea "Randomized route via 3rd party transporter"
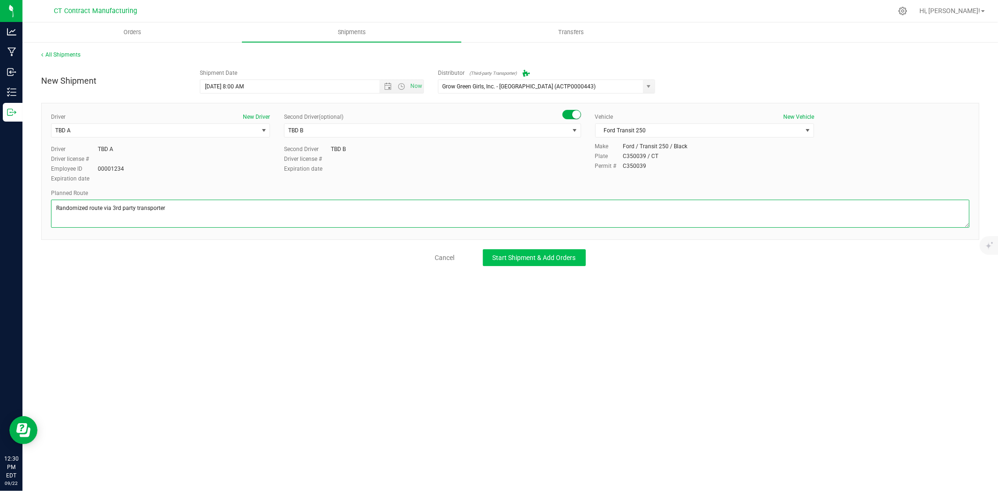
type textarea "Randomized route via 3rd party transporter"
click at [571, 260] on span "Start Shipment & Add Orders" at bounding box center [534, 257] width 83 height 7
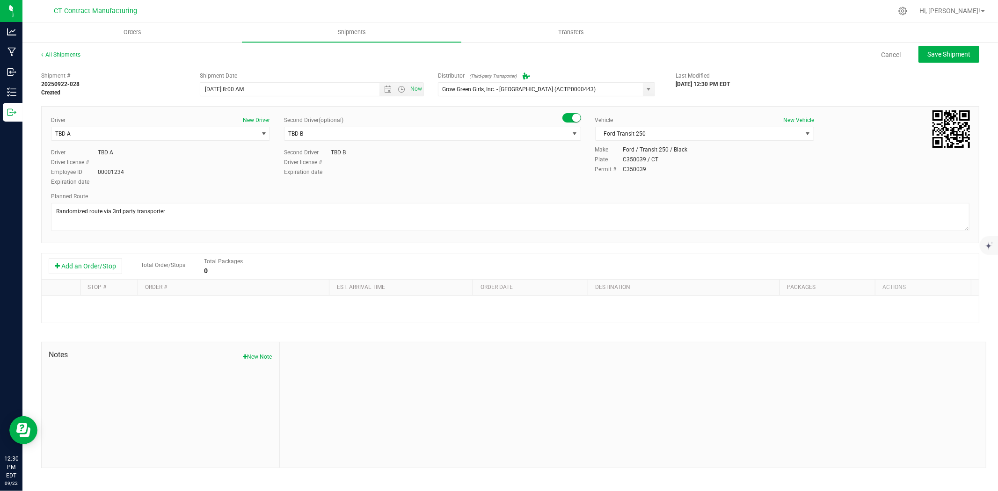
drag, startPoint x: 99, startPoint y: 270, endPoint x: 117, endPoint y: 280, distance: 20.7
click at [99, 270] on button "Add an Order/Stop" at bounding box center [85, 266] width 73 height 16
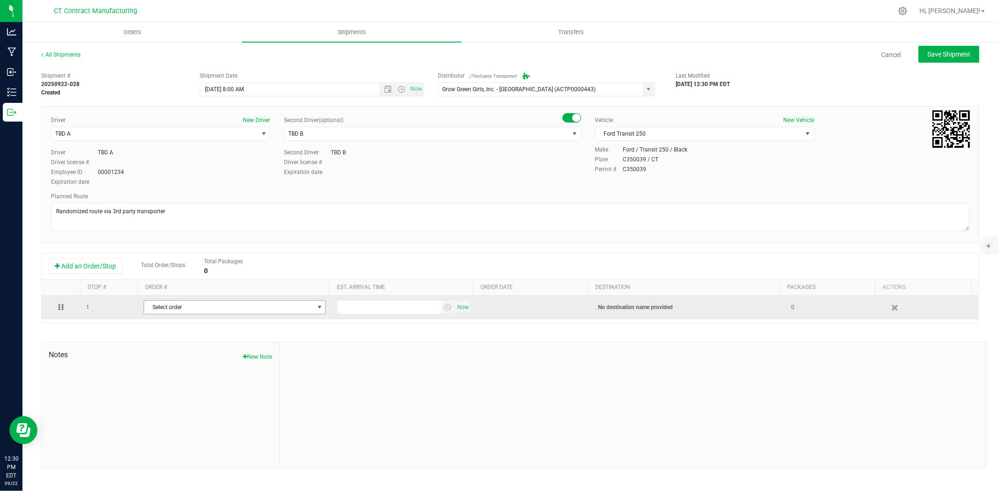
click at [189, 314] on span "Select order" at bounding box center [228, 307] width 169 height 13
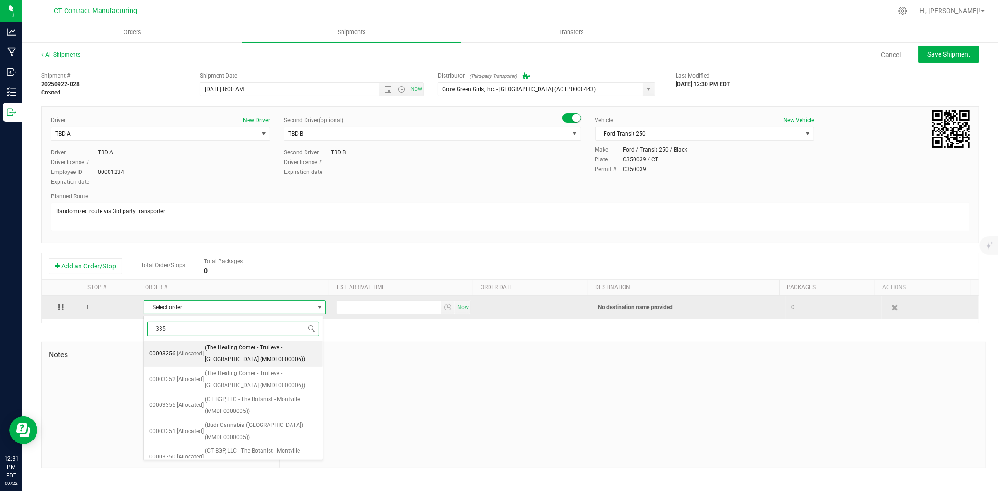
type input "3352"
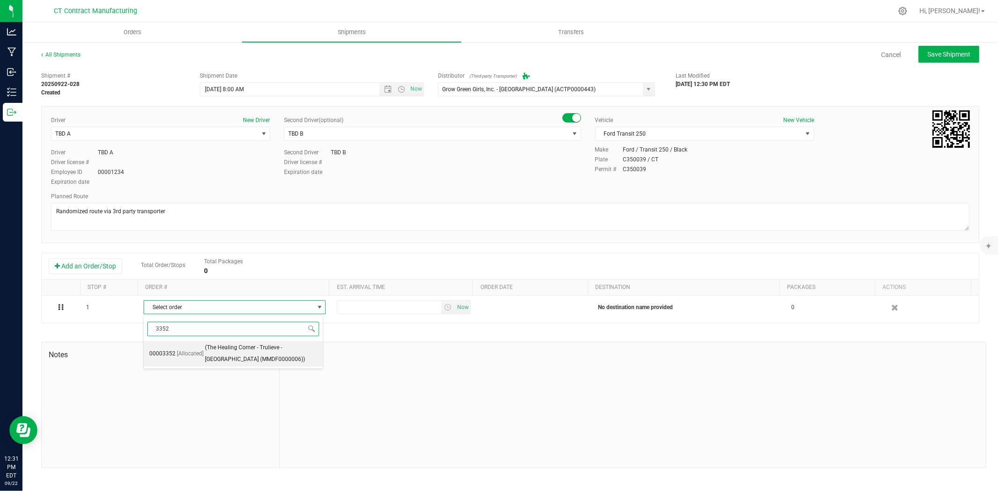
click at [239, 351] on span "(The Healing Corner - Trulieve - Bristol (MMDF0000006))" at bounding box center [261, 354] width 113 height 24
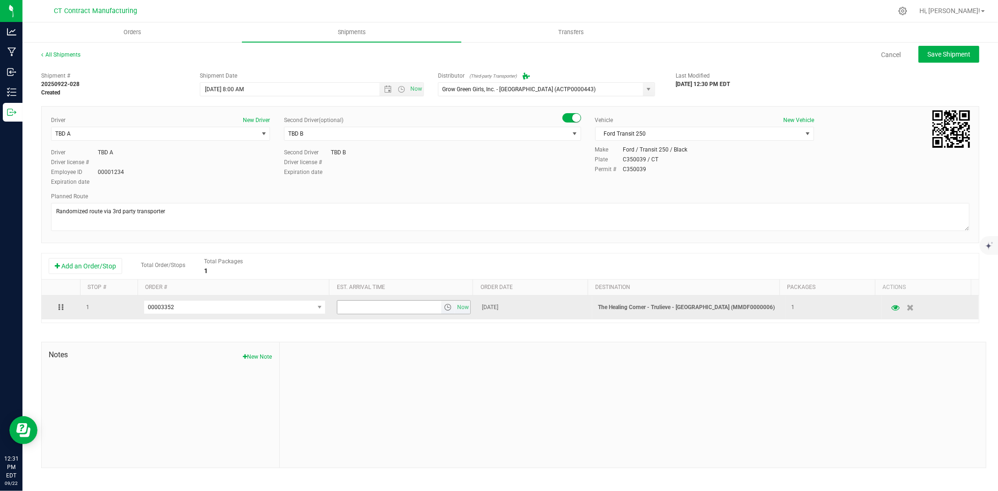
click at [445, 308] on span "select" at bounding box center [447, 307] width 7 height 7
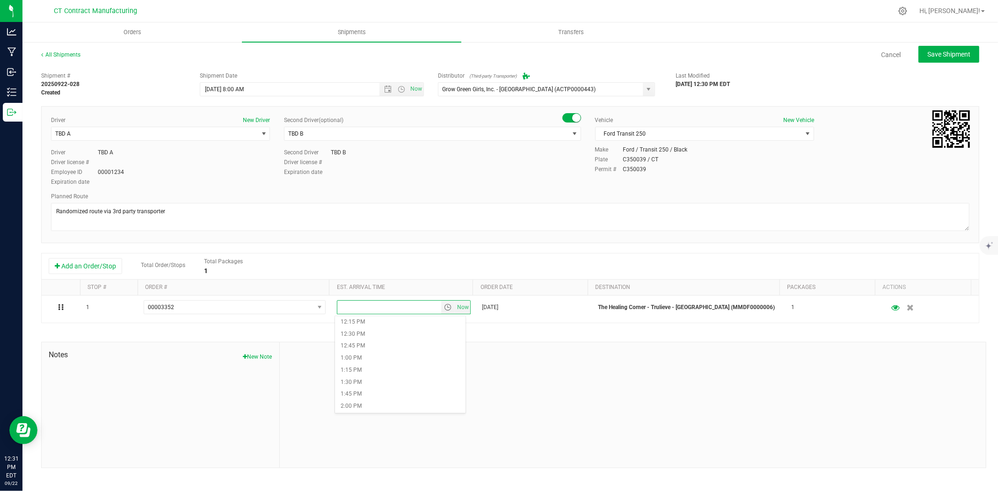
scroll to position [624, 0]
click at [378, 371] on li "2:00 PM" at bounding box center [400, 374] width 131 height 12
click at [950, 54] on span "Save Shipment" at bounding box center [948, 54] width 43 height 7
type input "9/23/2025 12:00 PM"
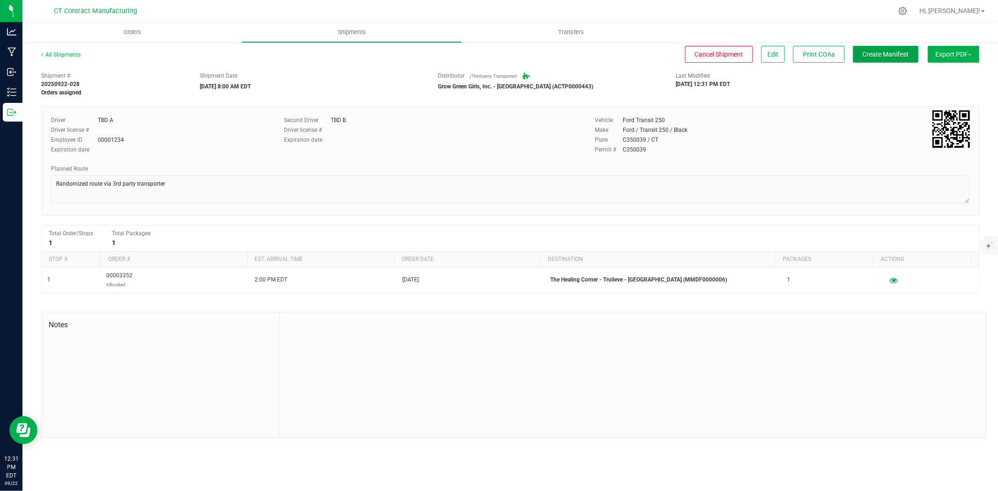
click at [905, 53] on span "Create Manifest" at bounding box center [886, 54] width 46 height 7
click at [58, 57] on link "All Shipments" at bounding box center [60, 54] width 39 height 7
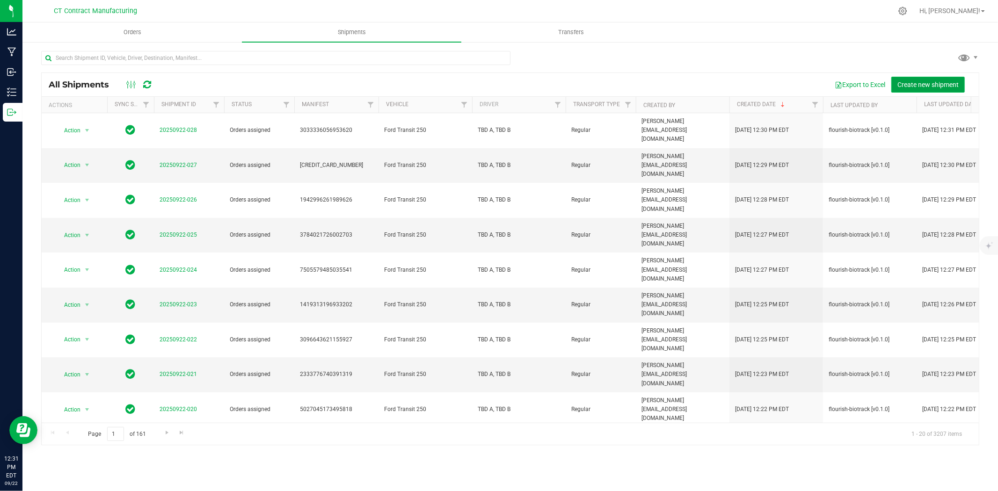
click at [906, 83] on span "Create new shipment" at bounding box center [927, 84] width 61 height 7
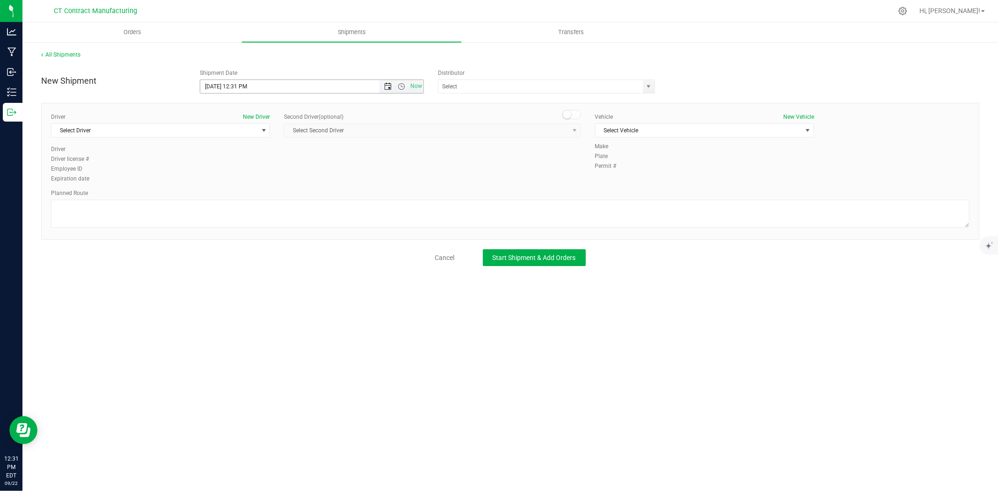
click at [390, 83] on span "Open the date view" at bounding box center [387, 86] width 7 height 7
click at [239, 183] on link "23" at bounding box center [236, 182] width 14 height 15
click at [401, 83] on span "Open the time view" at bounding box center [401, 86] width 7 height 7
click at [242, 186] on li "8:00 AM" at bounding box center [311, 190] width 222 height 12
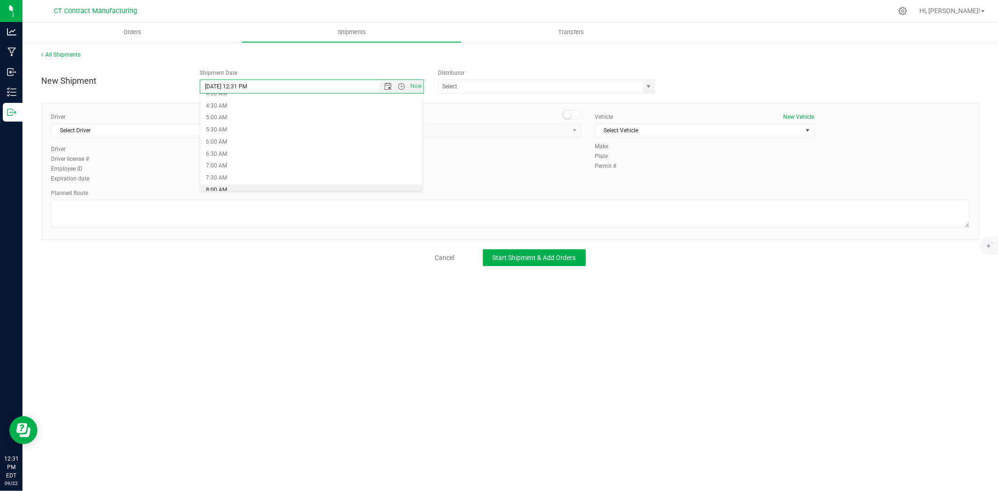
type input "9/23/2025 8:00 AM"
click at [649, 82] on span "select" at bounding box center [649, 86] width 12 height 13
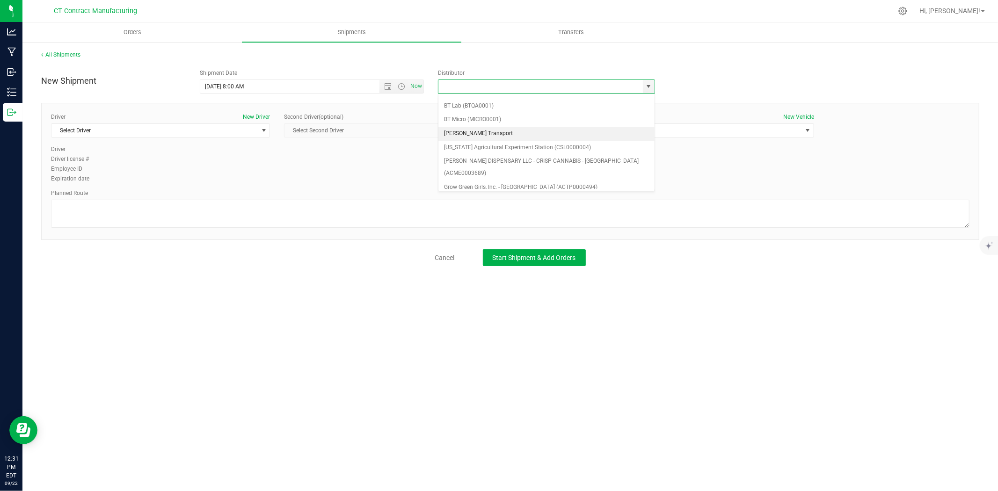
scroll to position [52, 0]
click at [562, 181] on li "Grow Green Girls, Inc. - Westbrook (ACTP0000443)" at bounding box center [546, 188] width 216 height 14
type input "Grow Green Girls, Inc. - Westbrook (ACTP0000443)"
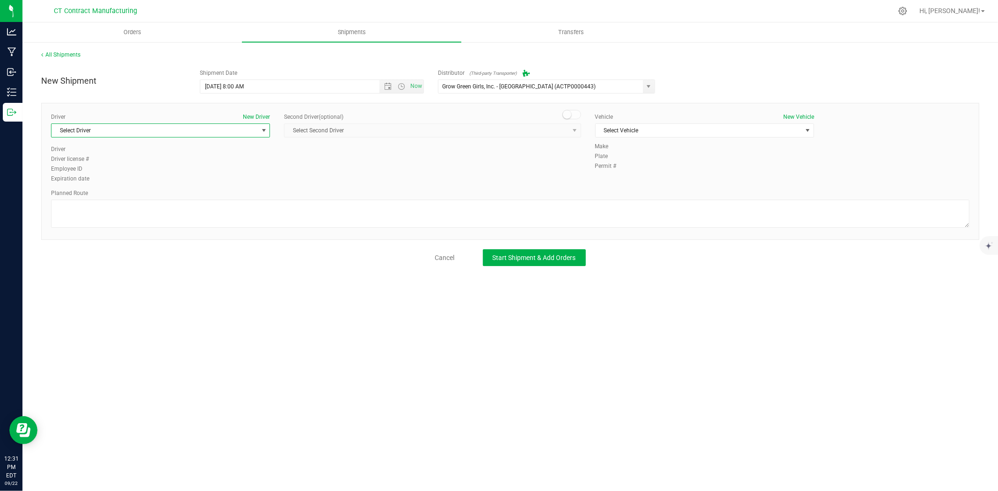
click at [263, 130] on span "select" at bounding box center [263, 130] width 7 height 7
click at [100, 171] on li "TBD A" at bounding box center [160, 170] width 218 height 14
click at [572, 114] on span at bounding box center [571, 114] width 19 height 9
click at [567, 128] on span "Select Second Driver" at bounding box center [427, 130] width 284 height 13
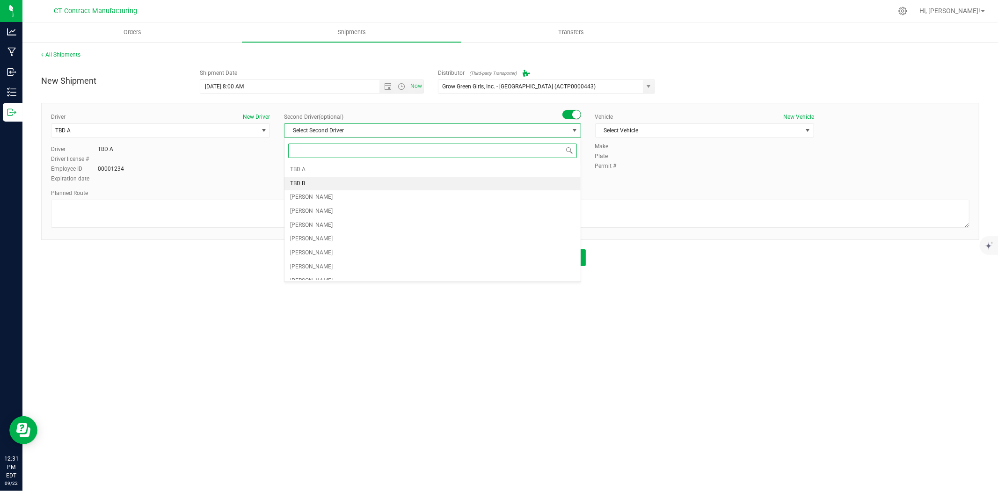
click at [337, 183] on li "TBD B" at bounding box center [433, 184] width 296 height 14
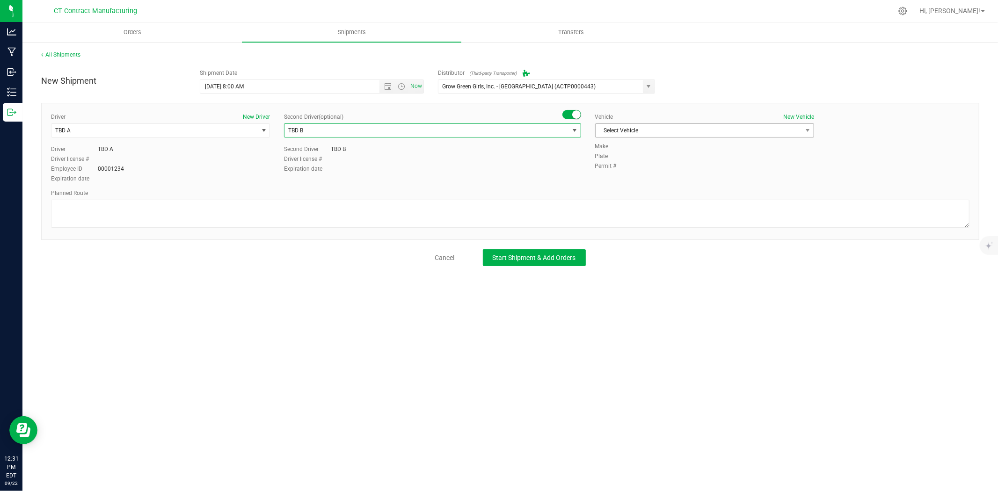
click at [658, 130] on span "Select Vehicle" at bounding box center [699, 130] width 206 height 13
click at [633, 161] on li "Ford Transit 250" at bounding box center [705, 160] width 218 height 14
click at [618, 217] on textarea at bounding box center [510, 214] width 919 height 28
paste textarea "Randomized route via 3rd party transporter"
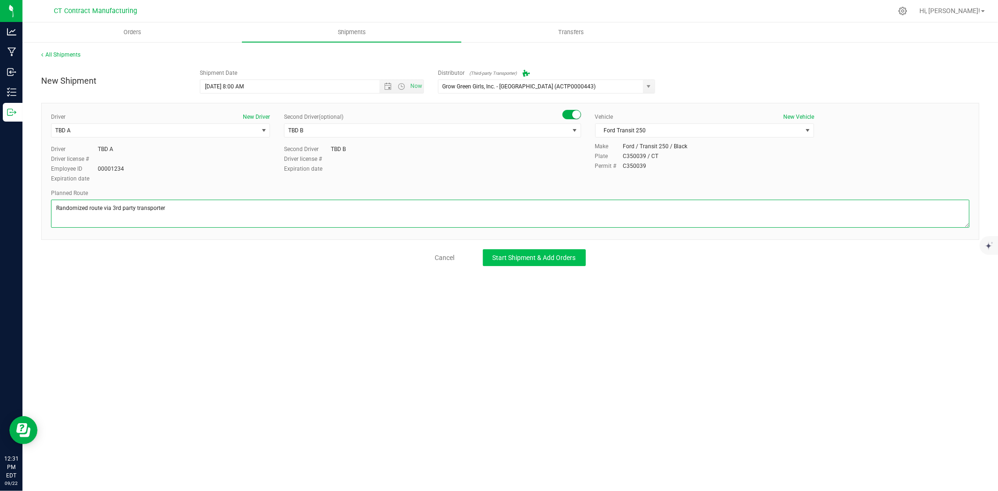
type textarea "Randomized route via 3rd party transporter"
click at [574, 260] on span "Start Shipment & Add Orders" at bounding box center [534, 257] width 83 height 7
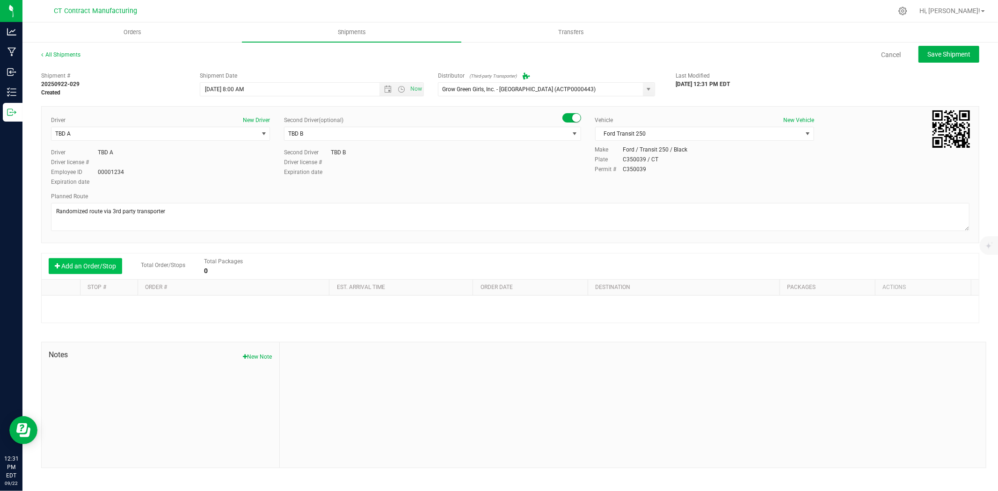
click at [104, 269] on button "Add an Order/Stop" at bounding box center [85, 266] width 73 height 16
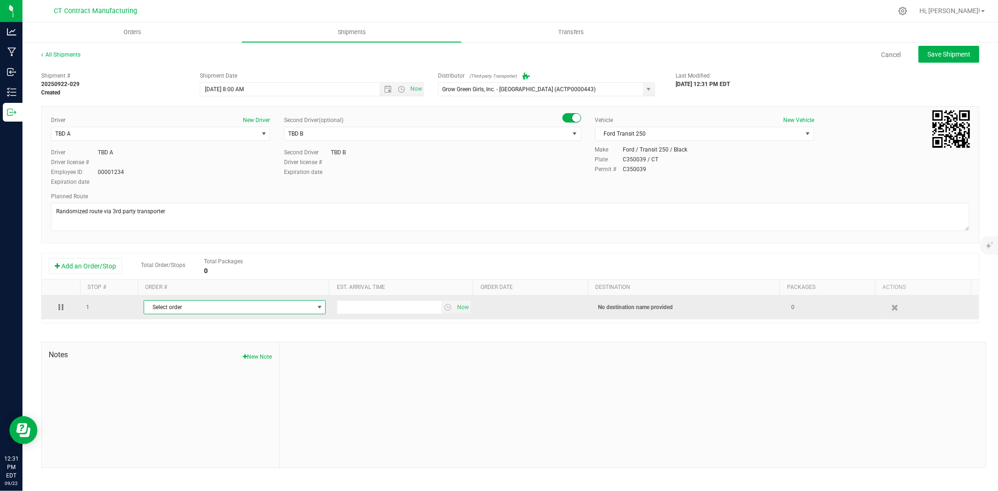
click at [190, 309] on span "Select order" at bounding box center [228, 307] width 169 height 13
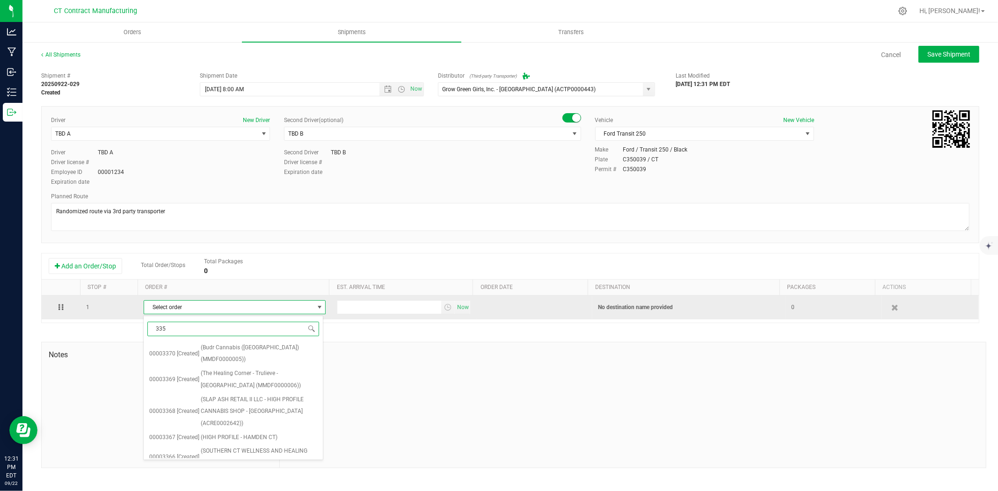
type input "3356"
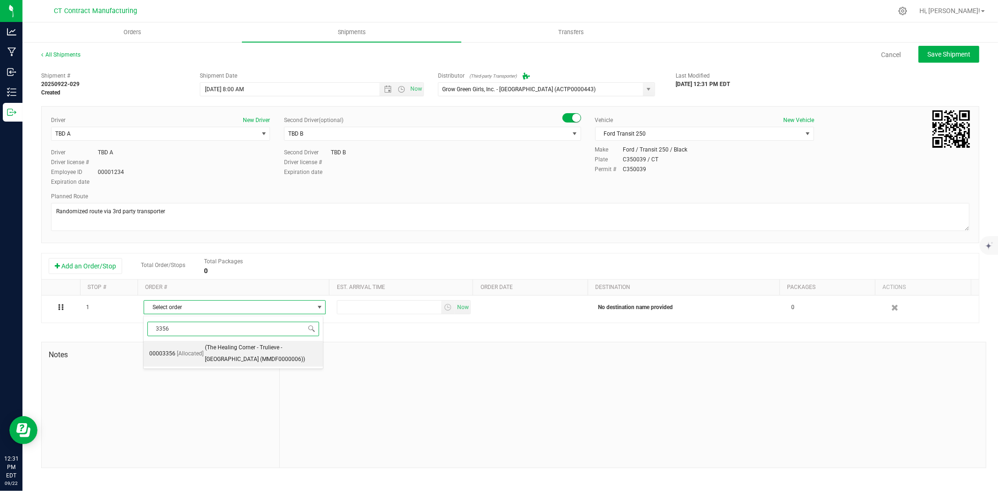
click at [226, 360] on span "(The Healing Corner - Trulieve - Bristol (MMDF0000006))" at bounding box center [261, 354] width 113 height 24
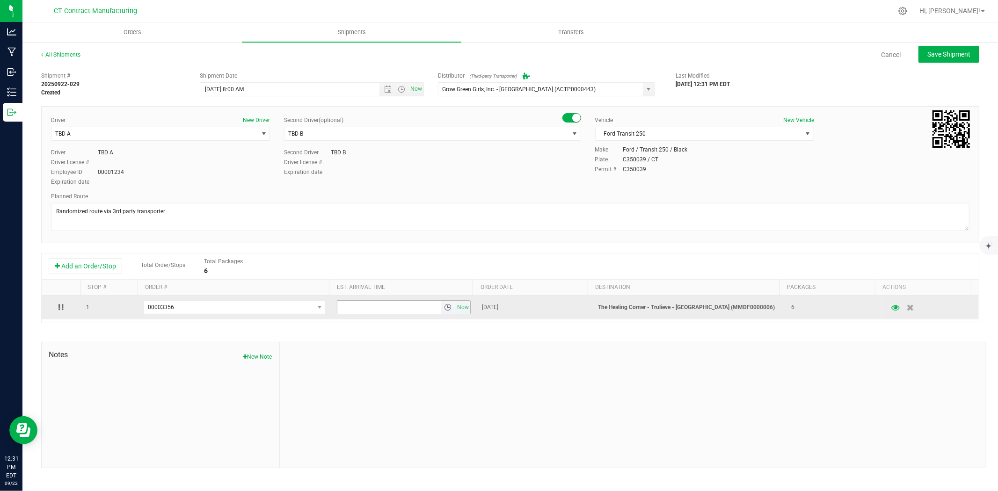
click at [448, 307] on span "select" at bounding box center [448, 307] width 14 height 13
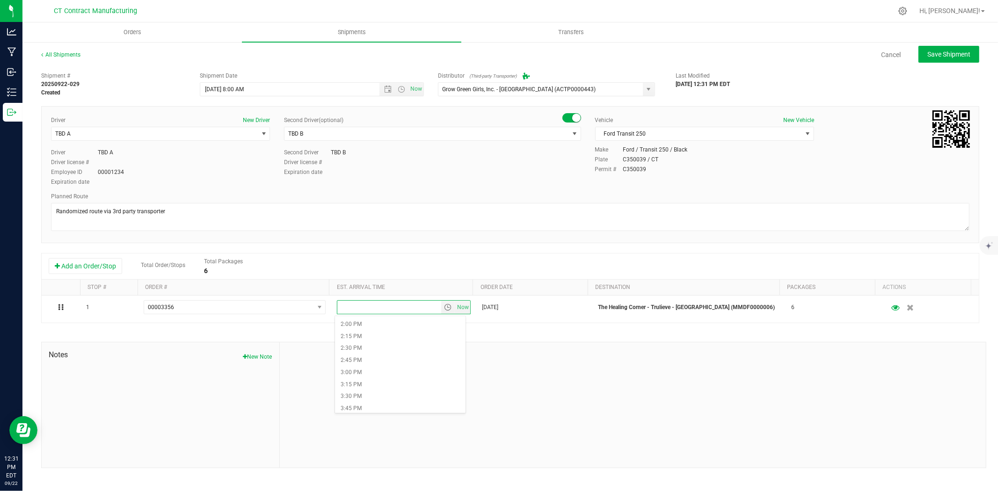
scroll to position [676, 0]
click at [365, 325] on li "2:00 PM" at bounding box center [400, 322] width 131 height 12
click at [963, 44] on div "All Shipments Cancel Save Shipment Shipment # 20250922-029 Created Shipment Dat…" at bounding box center [510, 259] width 976 height 437
click at [959, 51] on span "Save Shipment" at bounding box center [948, 54] width 43 height 7
type input "9/23/2025 12:00 PM"
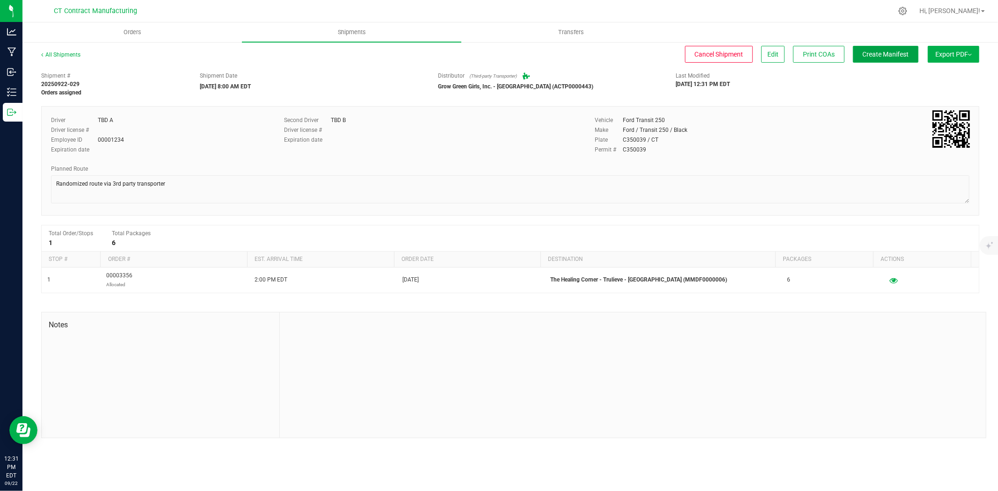
click at [898, 53] on span "Create Manifest" at bounding box center [886, 54] width 46 height 7
click at [65, 54] on link "All Shipments" at bounding box center [60, 54] width 39 height 7
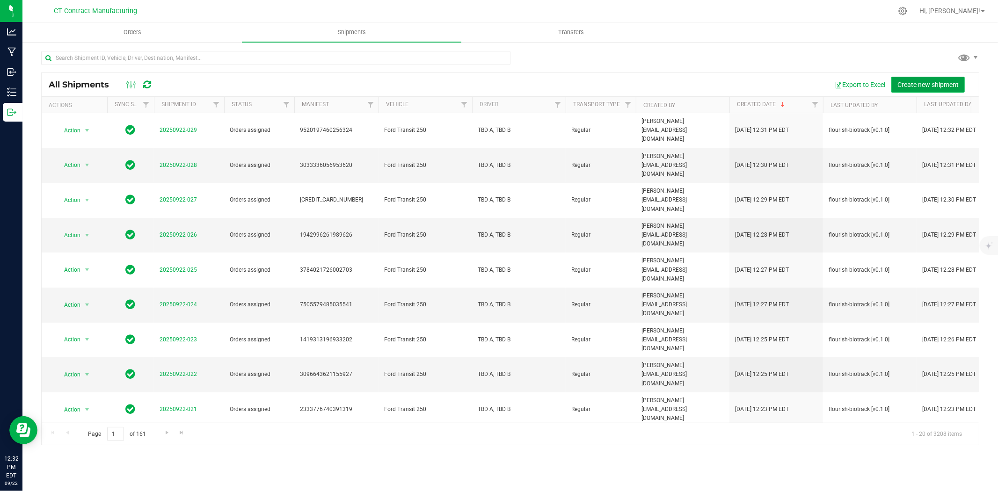
click at [912, 86] on span "Create new shipment" at bounding box center [927, 84] width 61 height 7
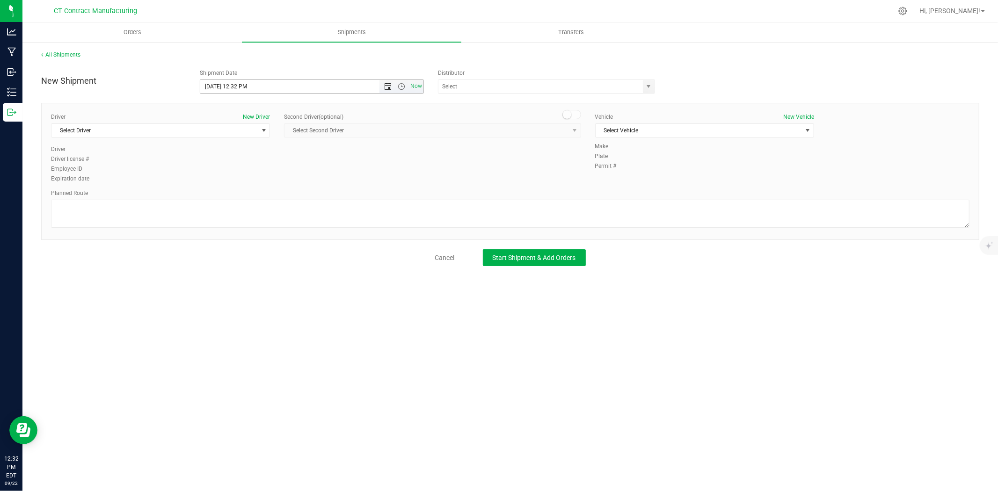
click at [390, 90] on span "Open the date view" at bounding box center [387, 86] width 7 height 7
click at [237, 179] on link "23" at bounding box center [236, 182] width 14 height 15
click at [404, 82] on span "Now" at bounding box center [401, 86] width 44 height 13
click at [401, 88] on span "Open the time view" at bounding box center [401, 86] width 7 height 7
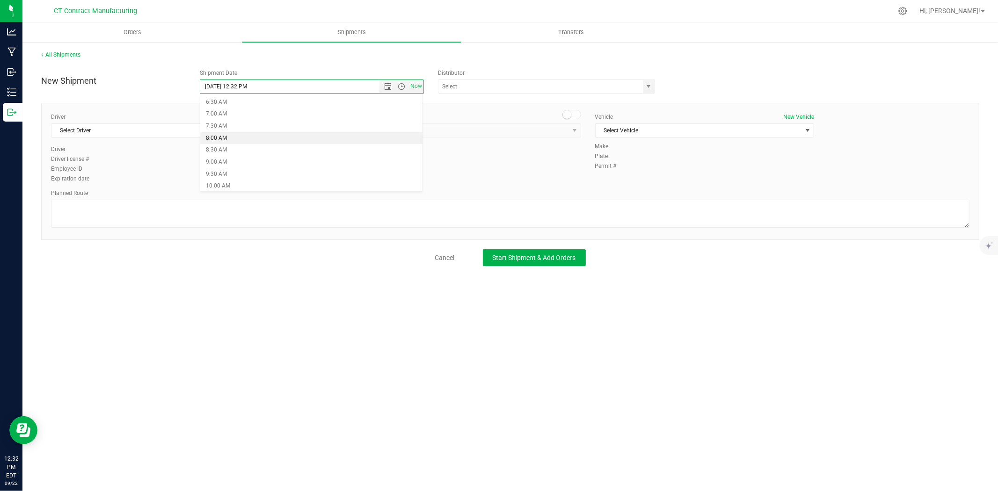
click at [225, 136] on li "8:00 AM" at bounding box center [311, 138] width 222 height 12
type input "9/23/2025 8:00 AM"
click at [643, 83] on span "select" at bounding box center [649, 86] width 12 height 13
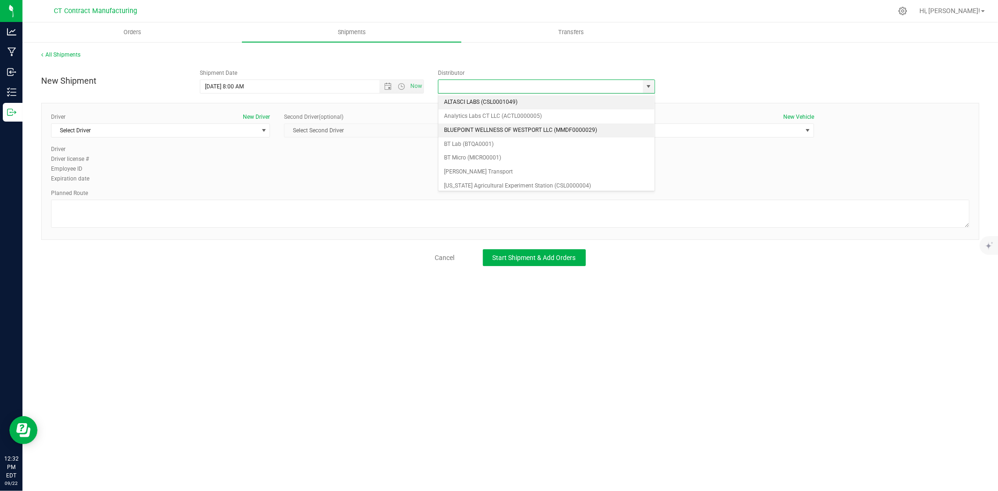
scroll to position [52, 0]
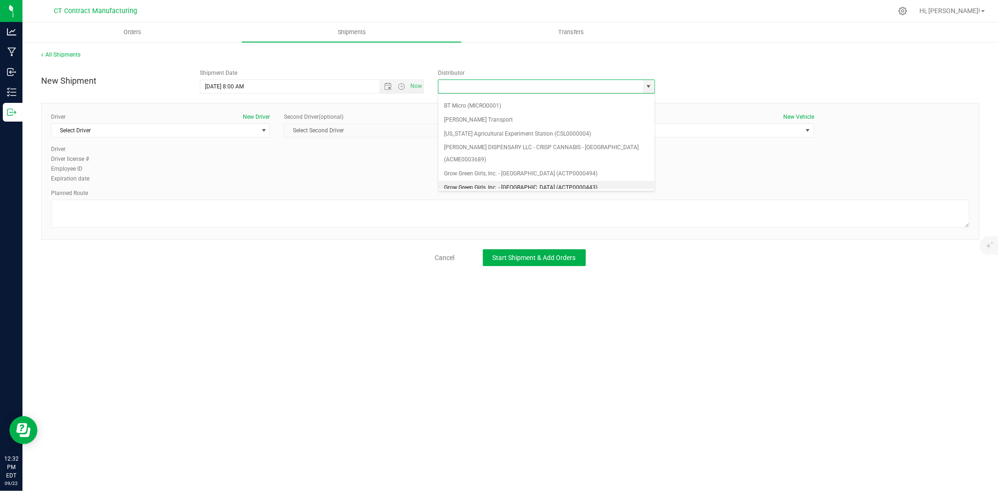
click at [562, 181] on li "Grow Green Girls, Inc. - Westbrook (ACTP0000443)" at bounding box center [546, 188] width 216 height 14
type input "Grow Green Girls, Inc. - Westbrook (ACTP0000443)"
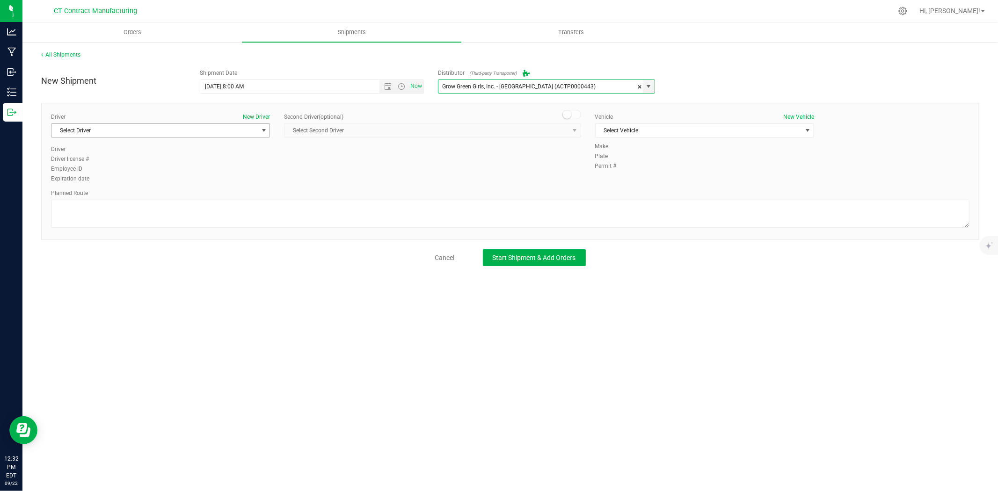
click at [255, 131] on span "Select Driver" at bounding box center [154, 130] width 206 height 13
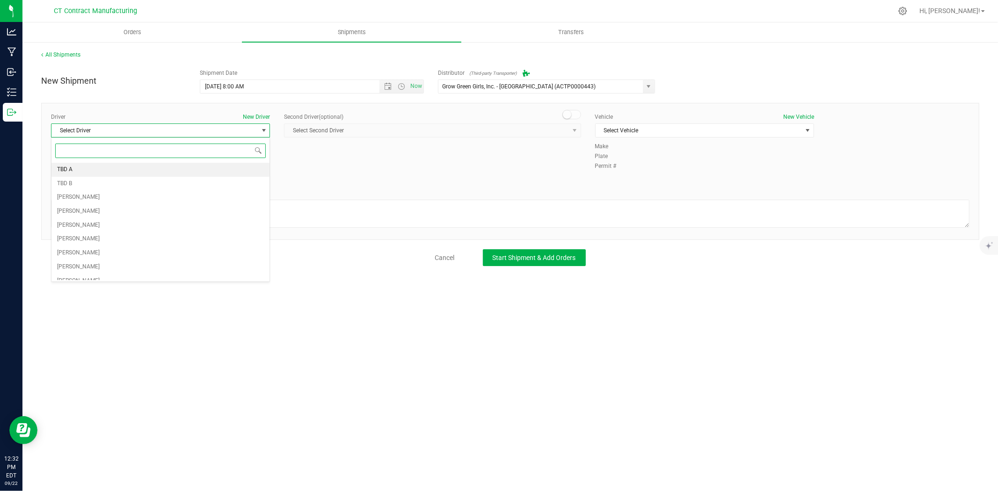
click at [184, 167] on li "TBD A" at bounding box center [160, 170] width 218 height 14
click at [578, 114] on span at bounding box center [571, 114] width 19 height 9
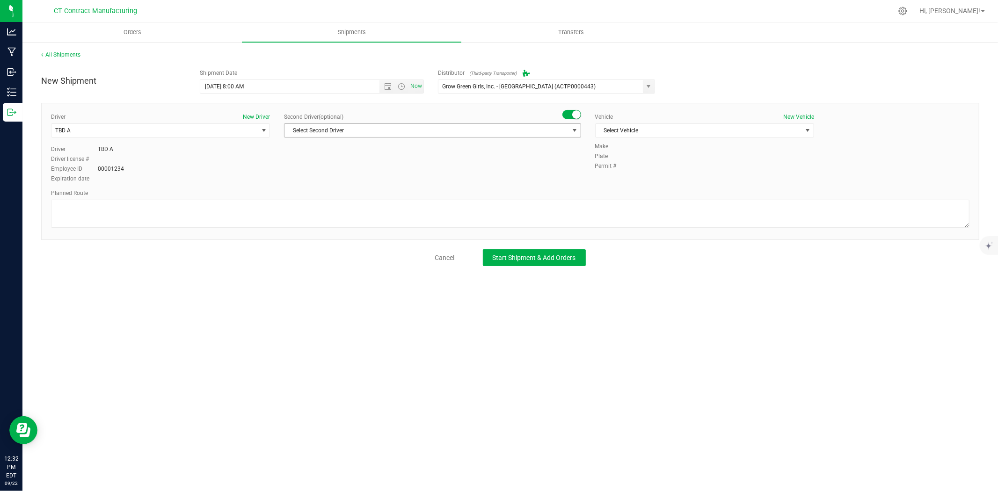
click at [565, 134] on span "Select Second Driver" at bounding box center [427, 130] width 284 height 13
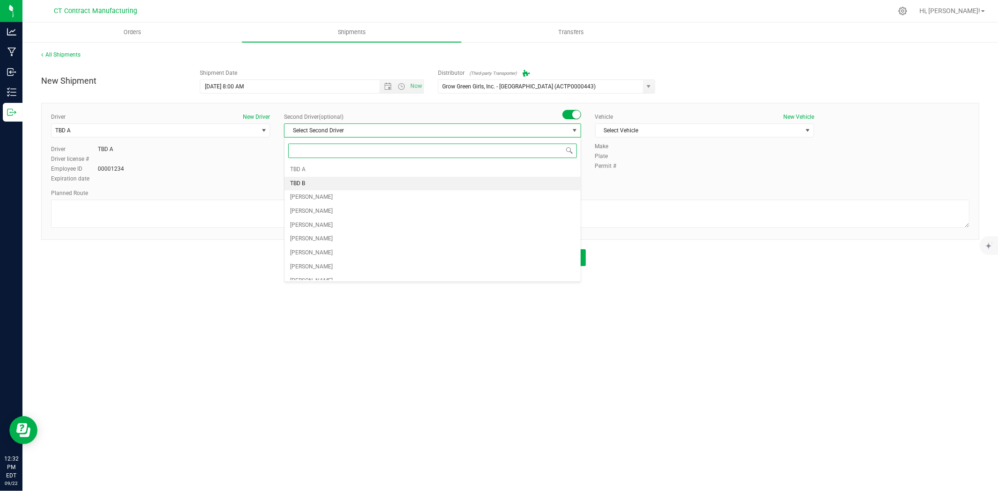
drag, startPoint x: 364, startPoint y: 185, endPoint x: 369, endPoint y: 185, distance: 4.7
click at [365, 185] on li "TBD B" at bounding box center [433, 184] width 296 height 14
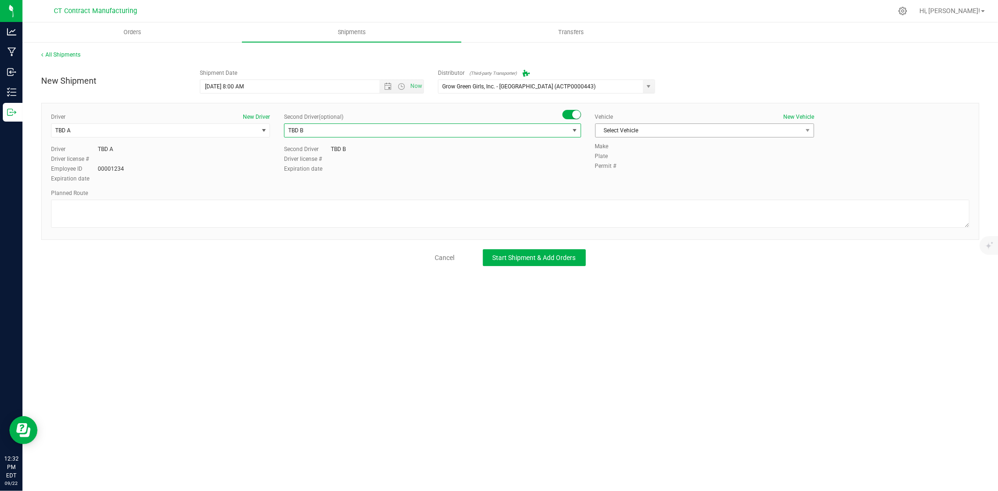
click at [641, 136] on span "Select Vehicle" at bounding box center [699, 130] width 206 height 13
click at [635, 164] on li "Ford Transit 250" at bounding box center [705, 160] width 218 height 14
click at [572, 206] on textarea at bounding box center [510, 214] width 919 height 28
paste textarea "Randomized route via 3rd party transporter"
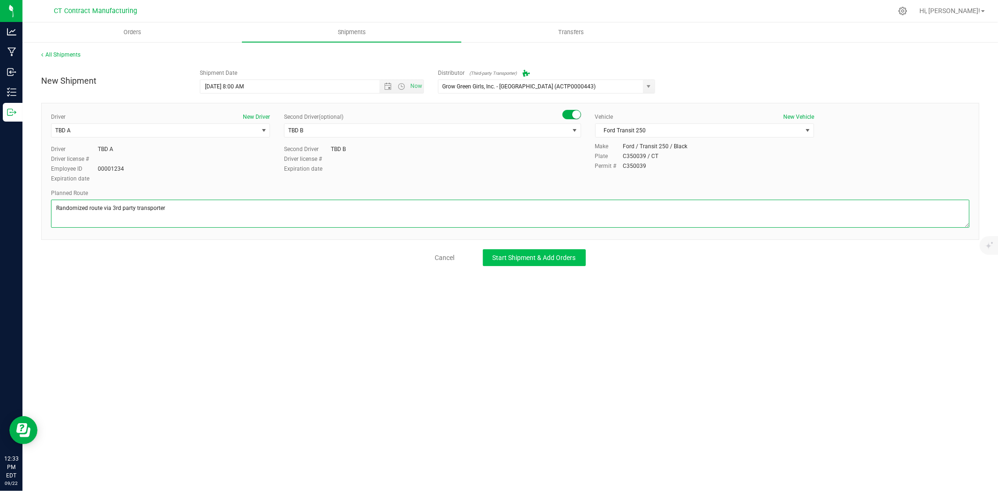
type textarea "Randomized route via 3rd party transporter"
click at [549, 261] on span "Start Shipment & Add Orders" at bounding box center [534, 257] width 83 height 7
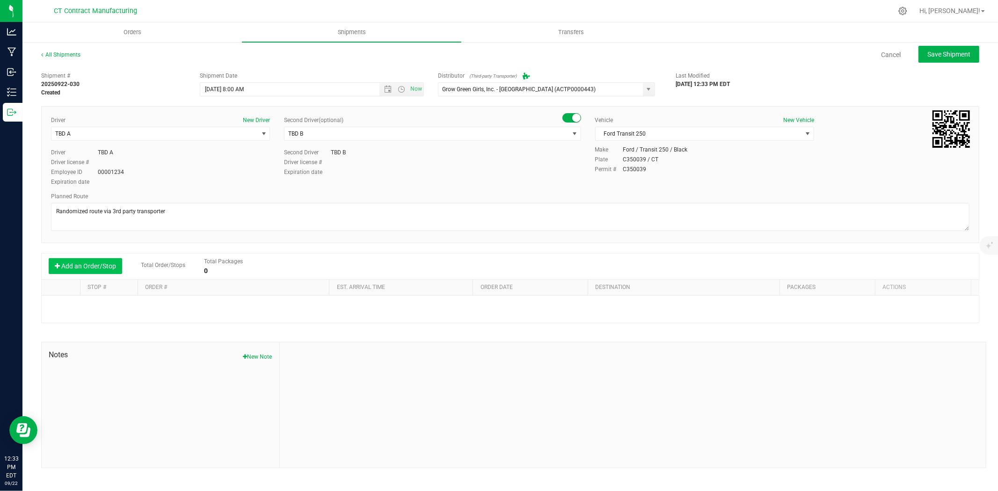
click at [104, 269] on button "Add an Order/Stop" at bounding box center [85, 266] width 73 height 16
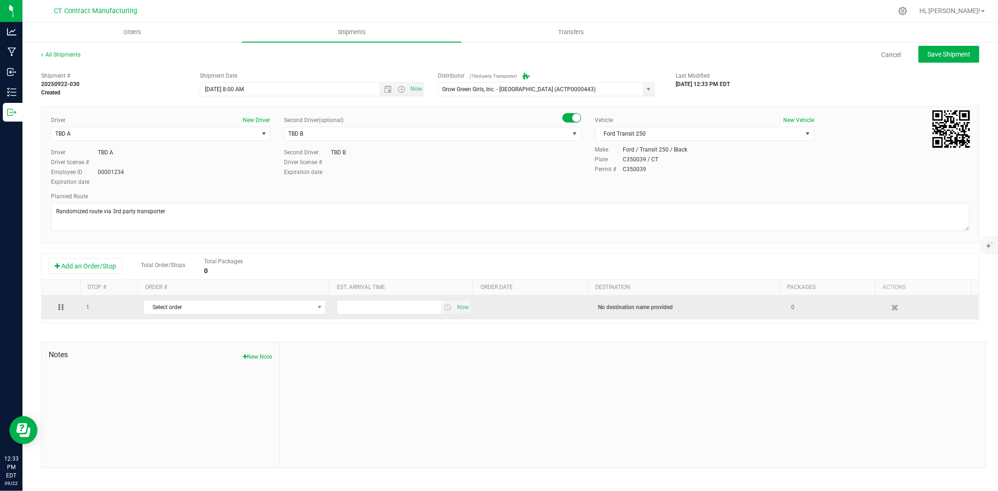
click at [153, 316] on td "Select order 00003370 00003369 00003368 00003367 00003366 00003365 00003364 000…" at bounding box center [234, 308] width 193 height 24
click at [158, 308] on span "Select order" at bounding box center [228, 307] width 169 height 13
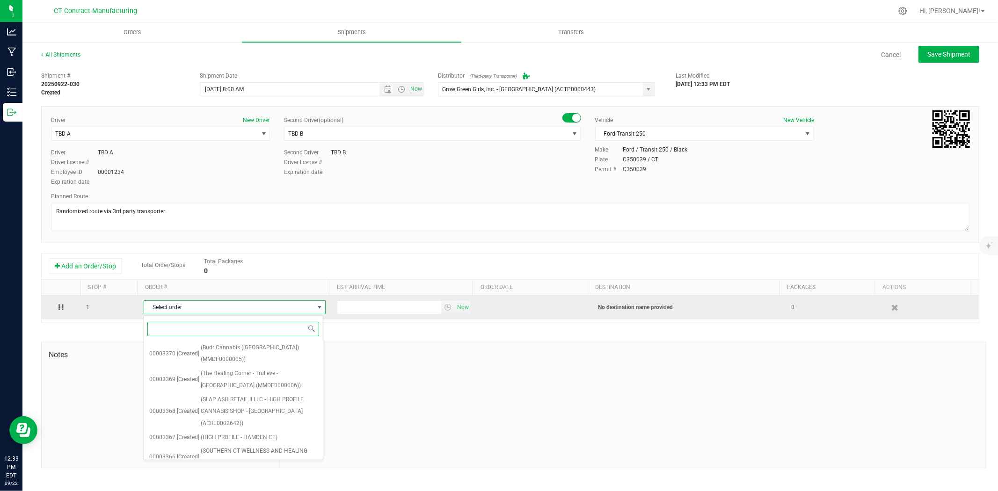
type input "2"
type input "3299"
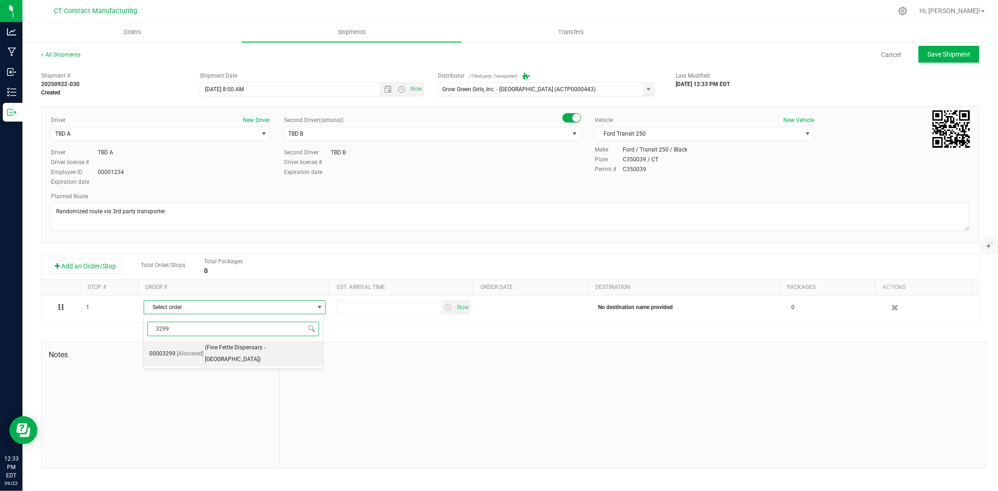
click at [221, 350] on span "(Fine Fettle Dispensary - West Hartford)" at bounding box center [261, 354] width 113 height 24
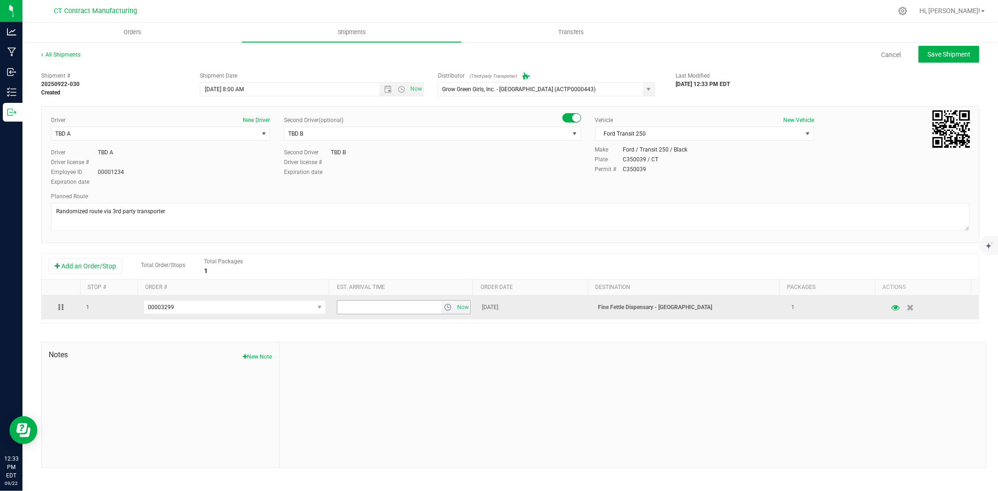
click at [445, 310] on span "select" at bounding box center [447, 307] width 7 height 7
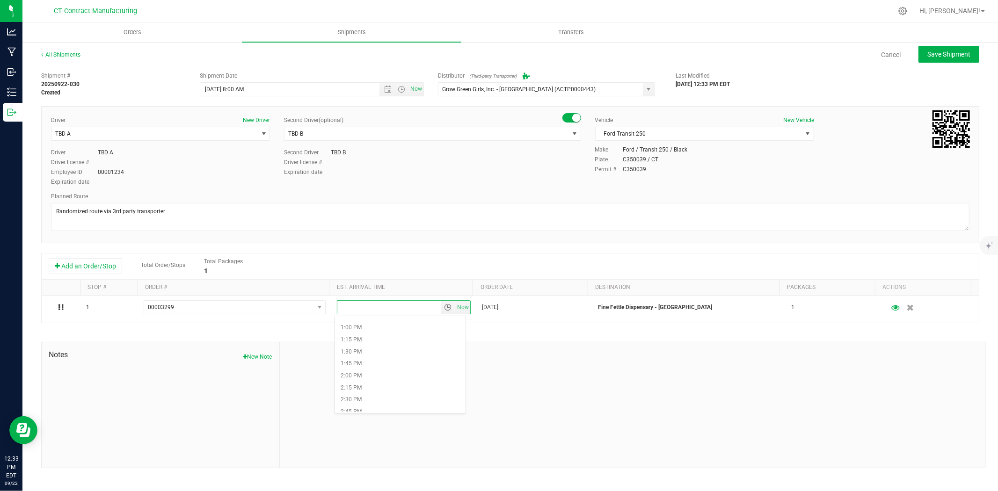
scroll to position [676, 0]
click at [402, 357] on li "2:45 PM" at bounding box center [400, 358] width 131 height 12
click at [953, 57] on span "Save Shipment" at bounding box center [948, 54] width 43 height 7
type input "9/23/2025 12:00 PM"
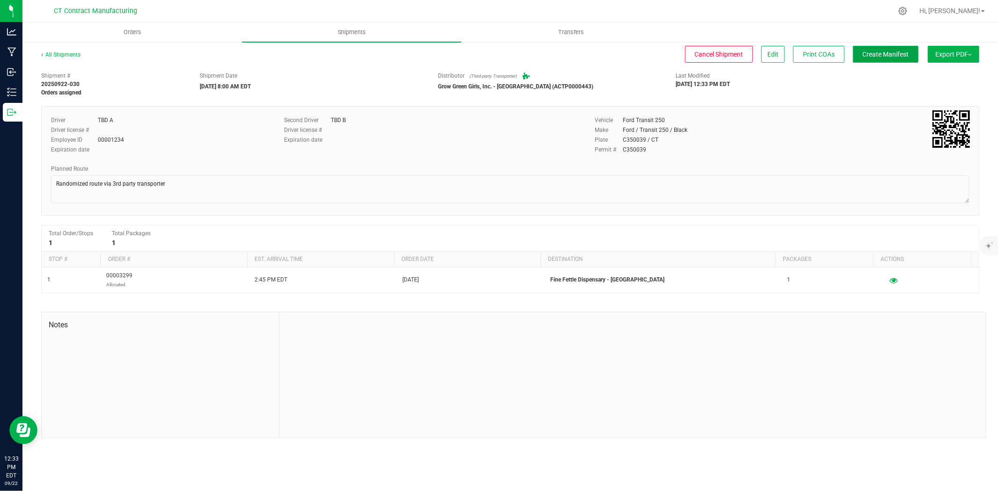
click at [901, 59] on button "Create Manifest" at bounding box center [886, 54] width 66 height 17
click at [71, 57] on link "All Shipments" at bounding box center [60, 54] width 39 height 7
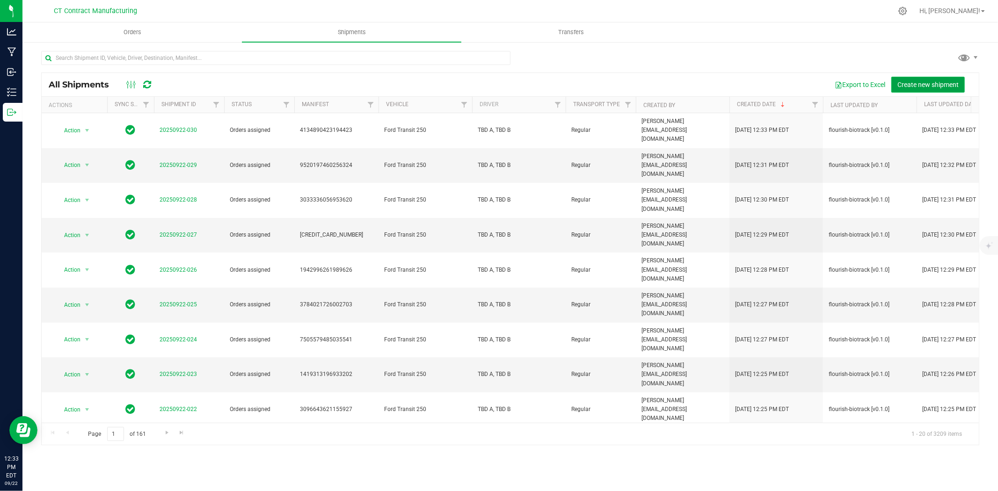
click at [922, 81] on span "Create new shipment" at bounding box center [927, 84] width 61 height 7
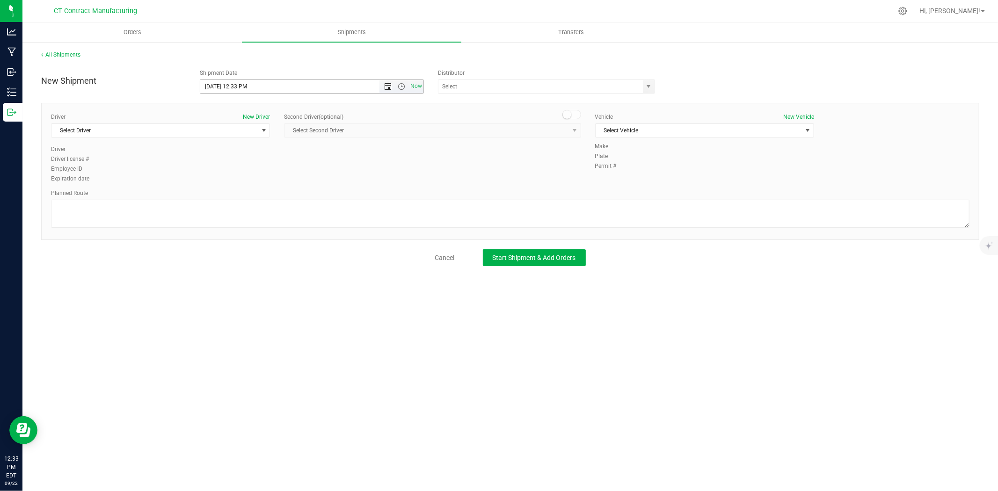
click at [387, 87] on span "Open the date view" at bounding box center [387, 86] width 7 height 7
click at [236, 183] on link "23" at bounding box center [236, 182] width 14 height 15
click at [402, 83] on span "Open the time view" at bounding box center [401, 86] width 7 height 7
click at [235, 186] on li "8:00 AM" at bounding box center [311, 190] width 222 height 12
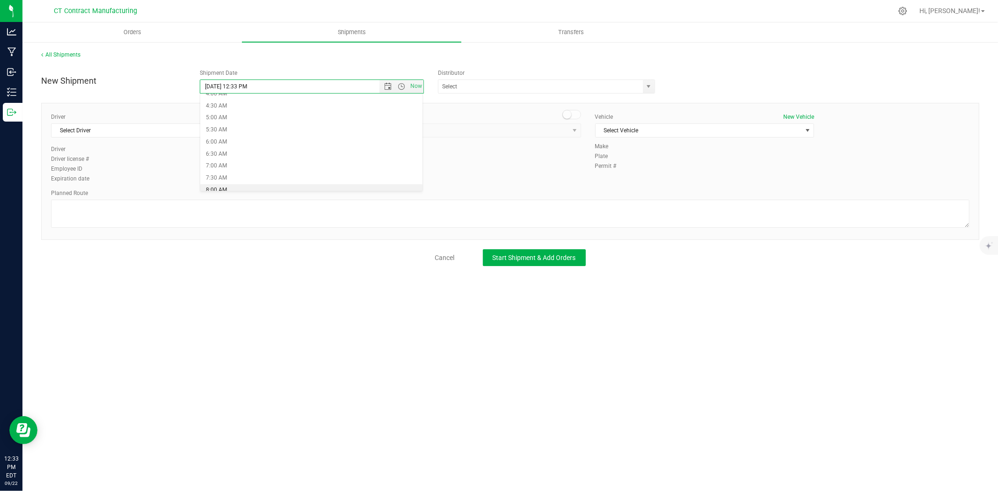
type input "9/23/2025 8:00 AM"
click at [646, 84] on span "select" at bounding box center [648, 86] width 7 height 7
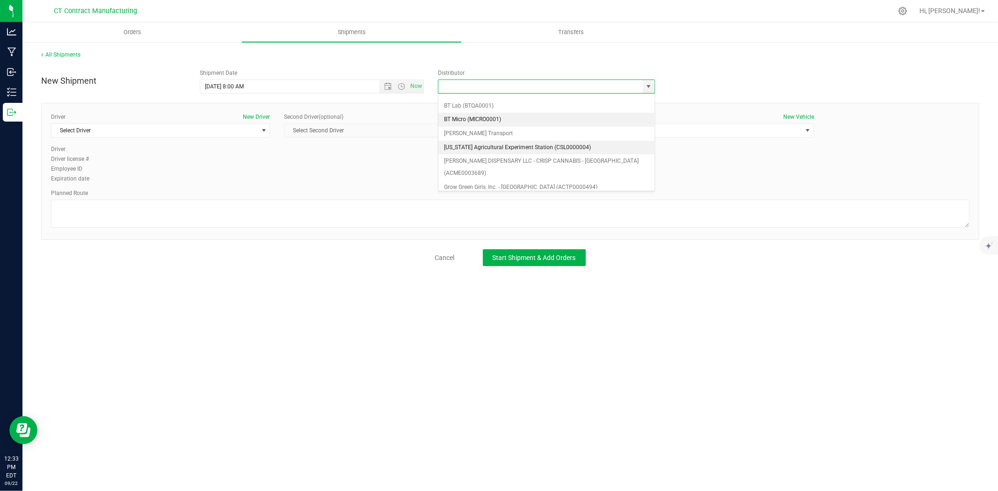
scroll to position [52, 0]
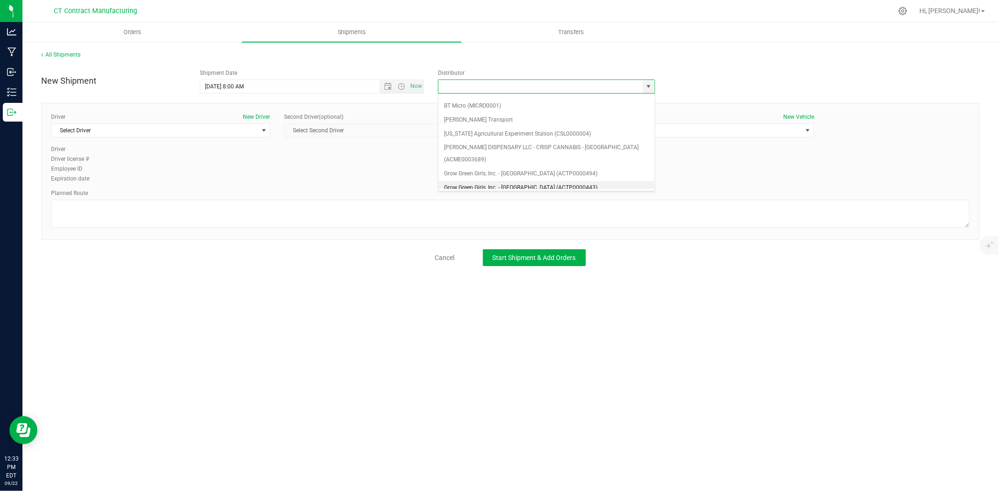
click at [553, 181] on li "Grow Green Girls, Inc. - Westbrook (ACTP0000443)" at bounding box center [546, 188] width 216 height 14
type input "Grow Green Girls, Inc. - Westbrook (ACTP0000443)"
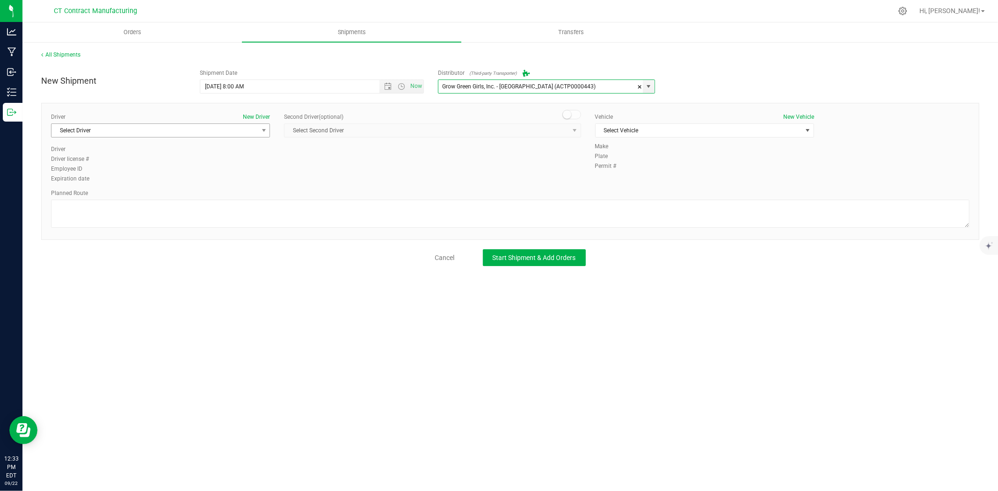
click at [222, 134] on span "Select Driver" at bounding box center [154, 130] width 206 height 13
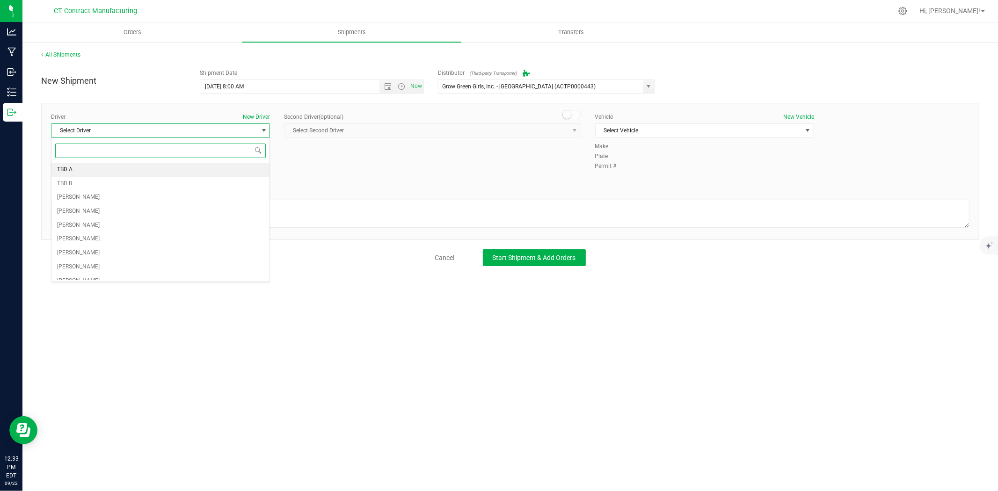
click at [139, 171] on li "TBD A" at bounding box center [160, 170] width 218 height 14
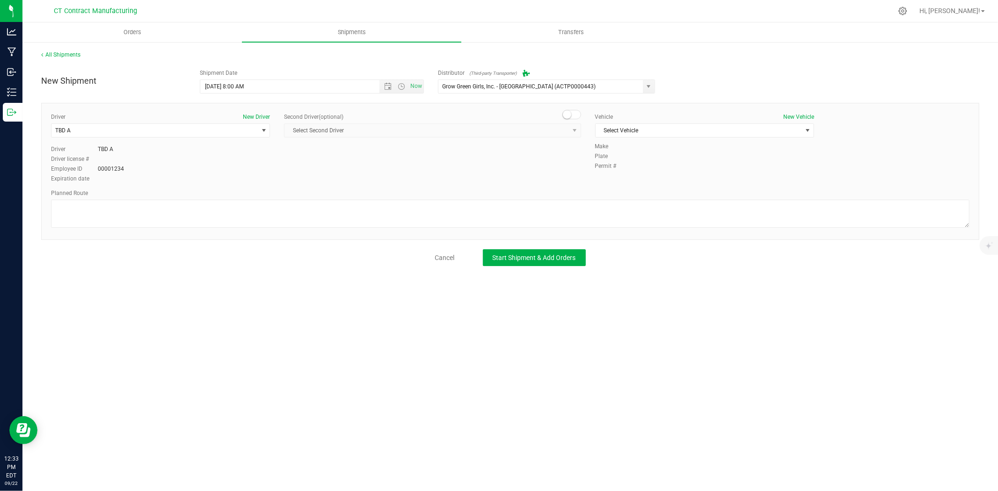
click at [567, 117] on small at bounding box center [567, 114] width 8 height 8
click at [565, 133] on span "Select Second Driver" at bounding box center [427, 130] width 284 height 13
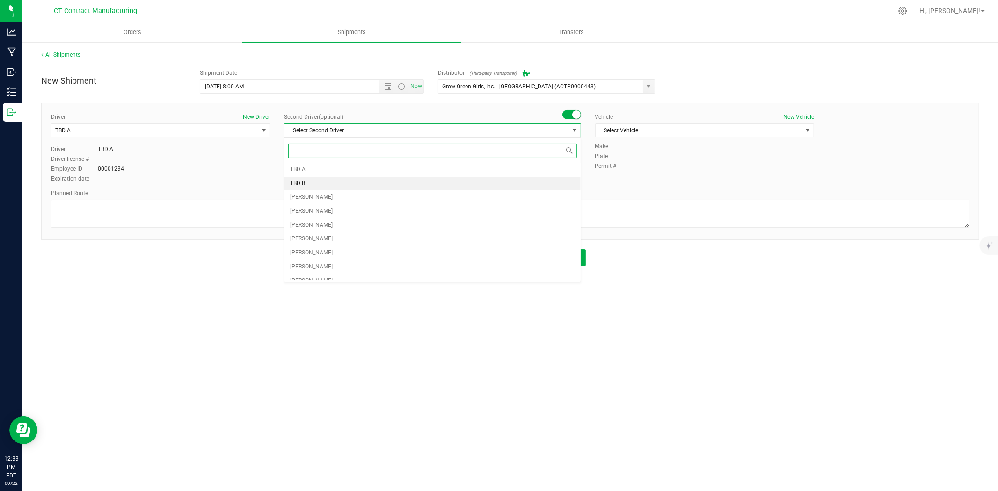
click at [326, 190] on li "TBD B" at bounding box center [433, 184] width 296 height 14
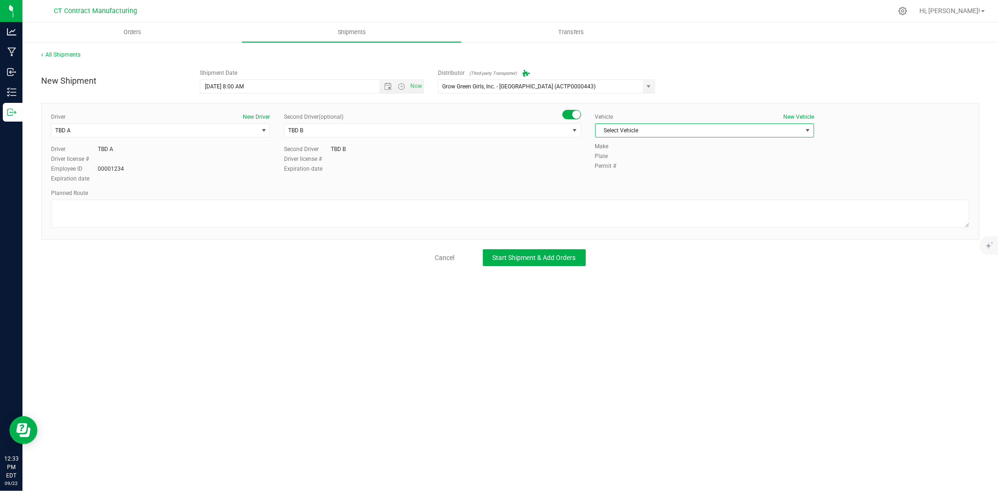
click at [715, 130] on span "Select Vehicle" at bounding box center [699, 130] width 206 height 13
click at [685, 162] on li "Ford Transit 250" at bounding box center [705, 160] width 218 height 14
click at [671, 206] on textarea at bounding box center [510, 214] width 919 height 28
paste textarea "Randomized route via 3rd party transporter"
type textarea "Randomized route via 3rd party transporter"
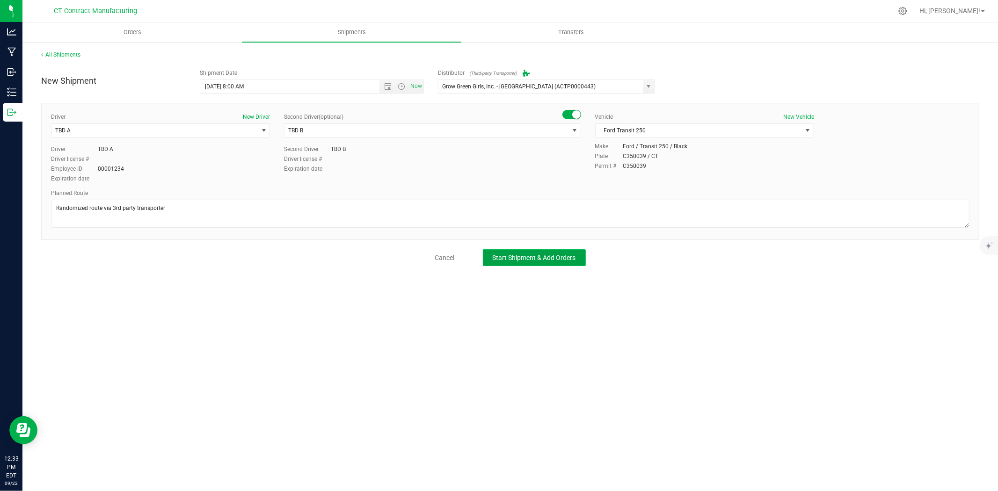
click at [560, 252] on button "Start Shipment & Add Orders" at bounding box center [534, 257] width 103 height 17
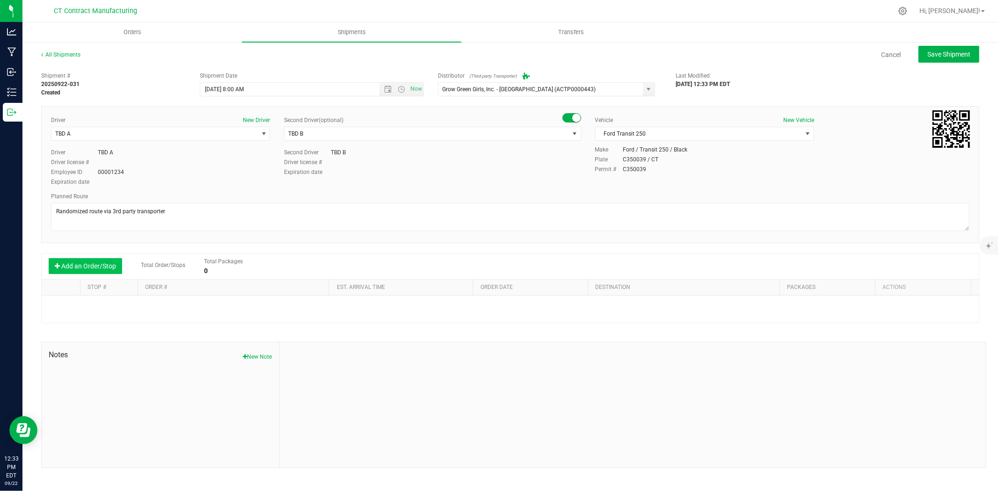
drag, startPoint x: 109, startPoint y: 261, endPoint x: 109, endPoint y: 267, distance: 6.1
click at [109, 263] on button "Add an Order/Stop" at bounding box center [85, 266] width 73 height 16
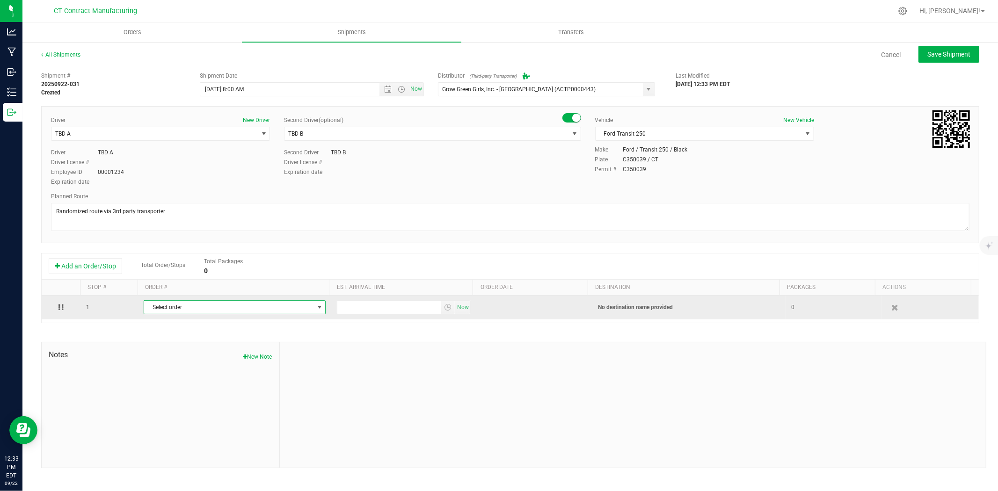
click at [204, 308] on span "Select order" at bounding box center [228, 307] width 169 height 13
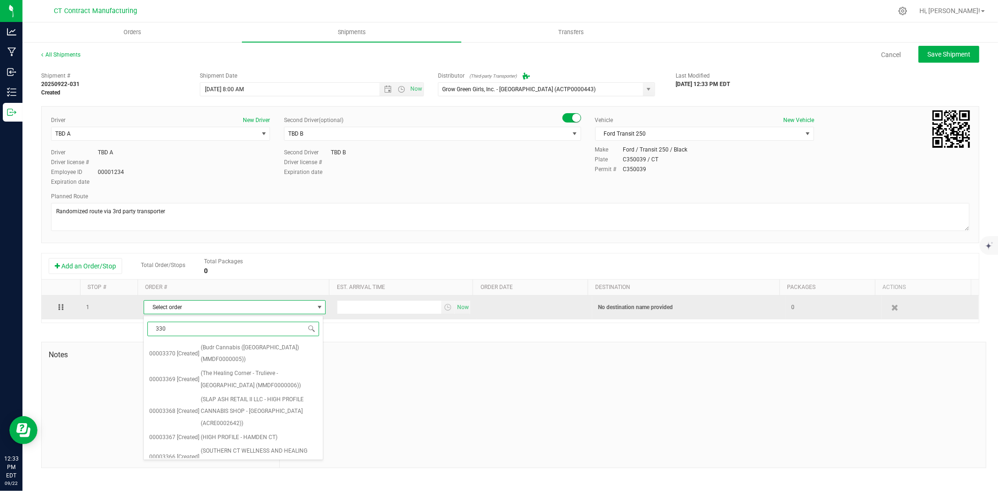
type input "3308"
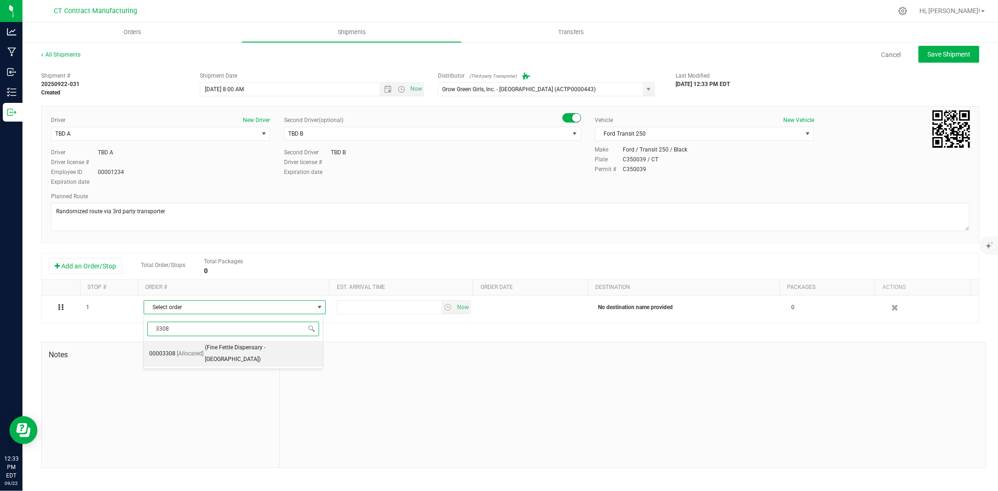
click at [241, 348] on span "(Fine Fettle Dispensary - West Hartford)" at bounding box center [261, 354] width 113 height 24
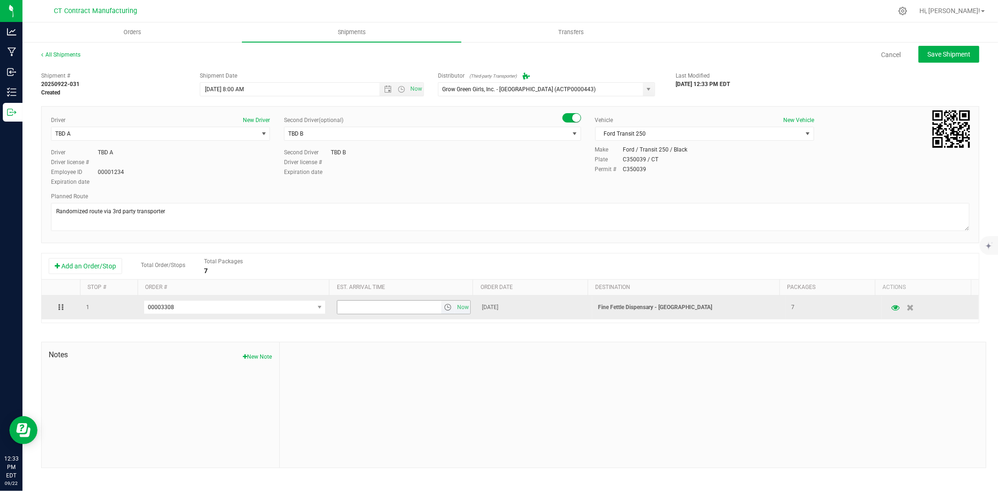
click at [445, 311] on span "select" at bounding box center [447, 307] width 7 height 7
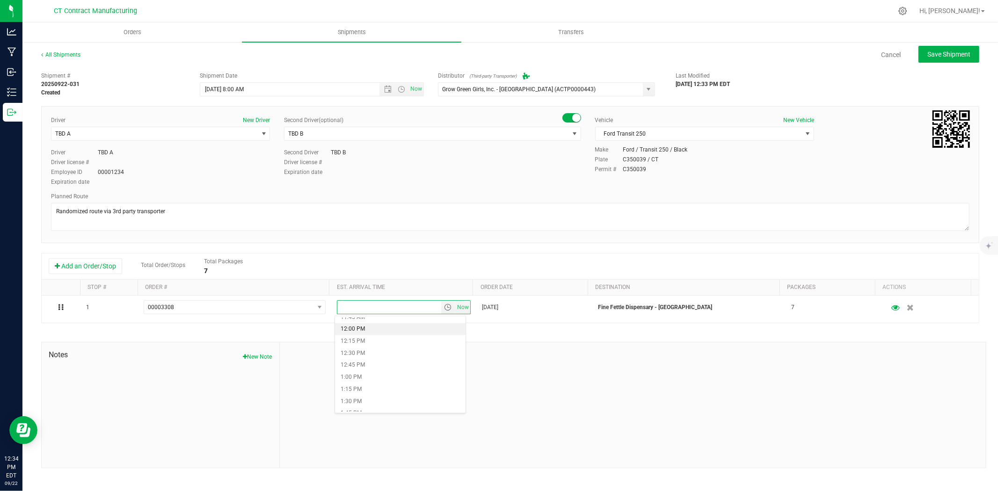
scroll to position [624, 0]
click at [387, 368] on li "2:00 PM" at bounding box center [400, 374] width 131 height 12
click at [934, 48] on button "Save Shipment" at bounding box center [949, 54] width 61 height 17
type input "9/23/2025 12:00 PM"
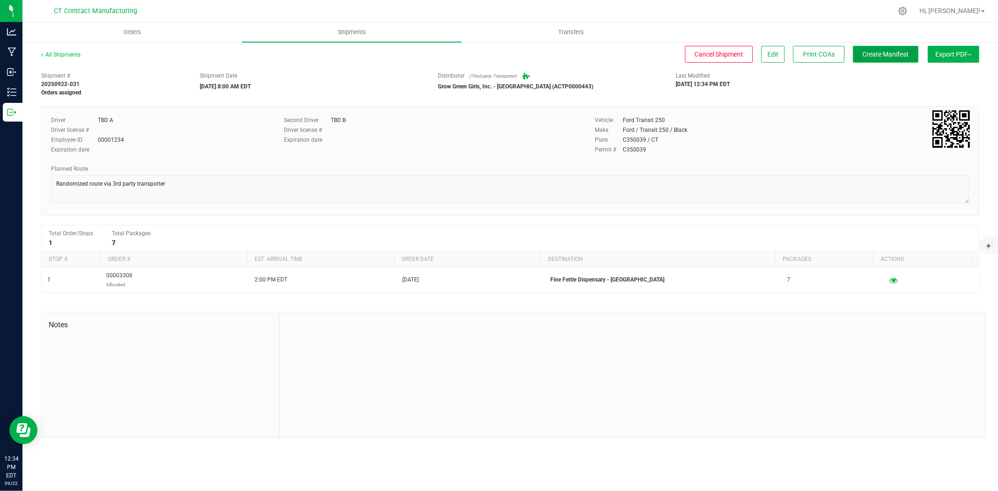
click at [905, 55] on span "Create Manifest" at bounding box center [886, 54] width 46 height 7
click at [68, 55] on link "All Shipments" at bounding box center [60, 54] width 39 height 7
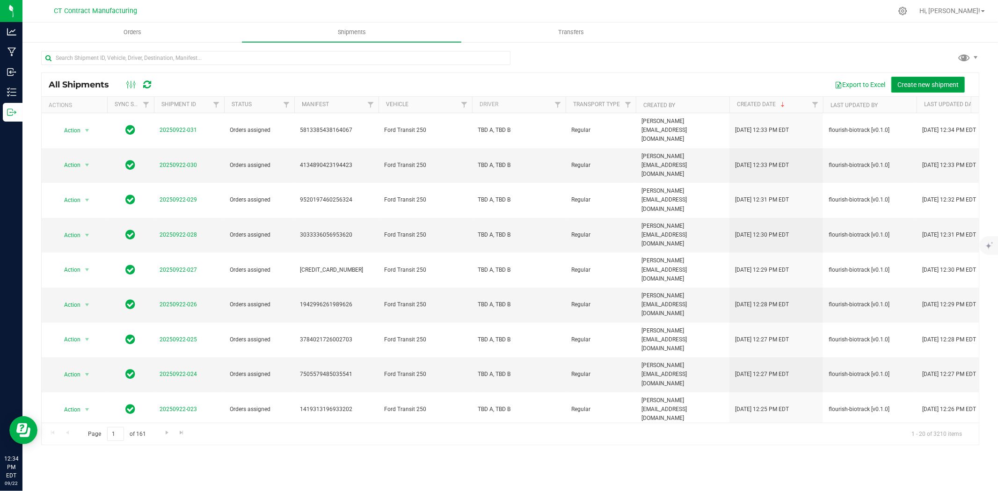
click at [914, 88] on button "Create new shipment" at bounding box center [927, 85] width 73 height 16
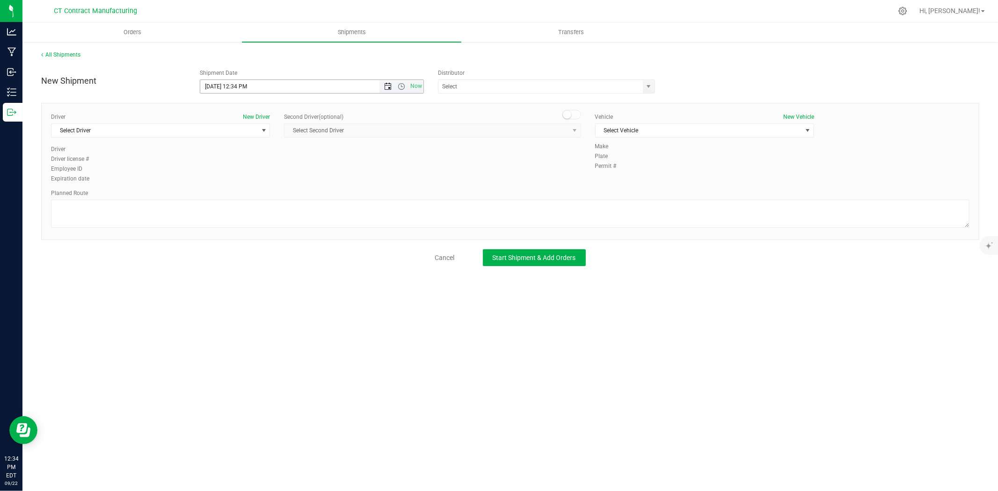
click at [389, 87] on span "Open the date view" at bounding box center [387, 86] width 7 height 7
click at [237, 178] on link "23" at bounding box center [236, 182] width 14 height 15
click at [401, 88] on span "Open the time view" at bounding box center [401, 86] width 7 height 7
click at [248, 185] on li "8:00 AM" at bounding box center [311, 190] width 222 height 12
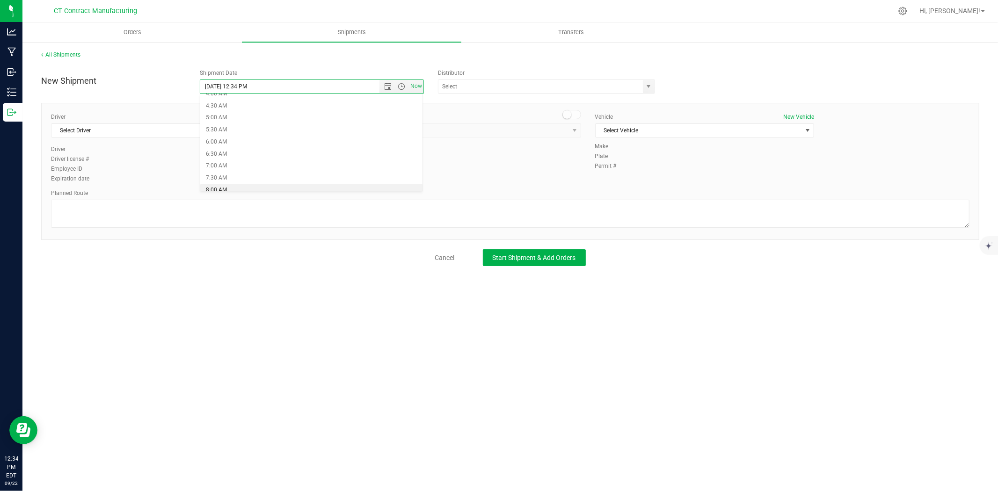
type input "9/23/2025 8:00 AM"
click at [653, 88] on span "select" at bounding box center [649, 86] width 12 height 13
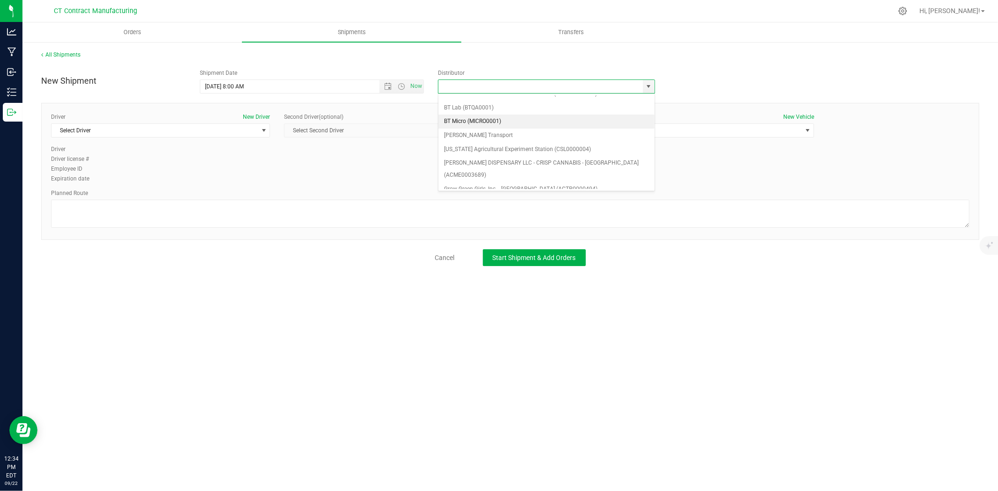
scroll to position [52, 0]
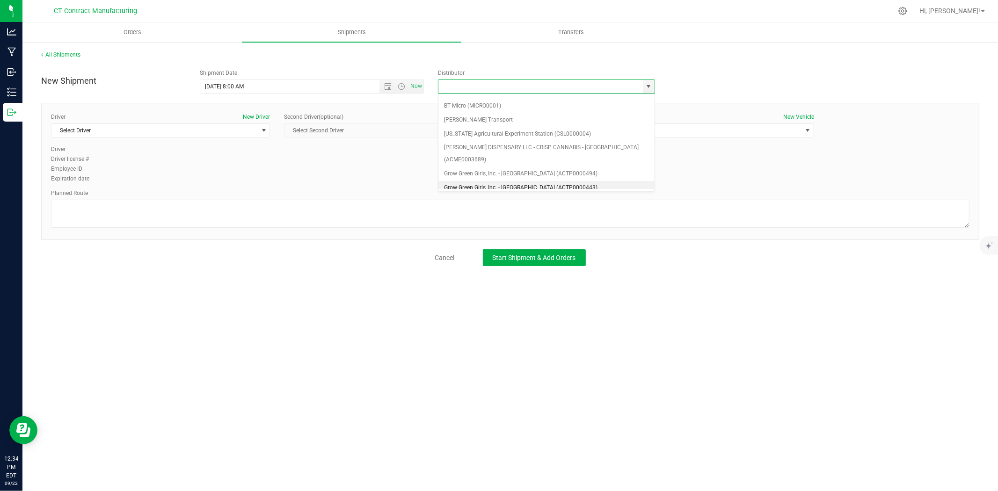
click at [523, 181] on li "Grow Green Girls, Inc. - Westbrook (ACTP0000443)" at bounding box center [546, 188] width 216 height 14
type input "Grow Green Girls, Inc. - Westbrook (ACTP0000443)"
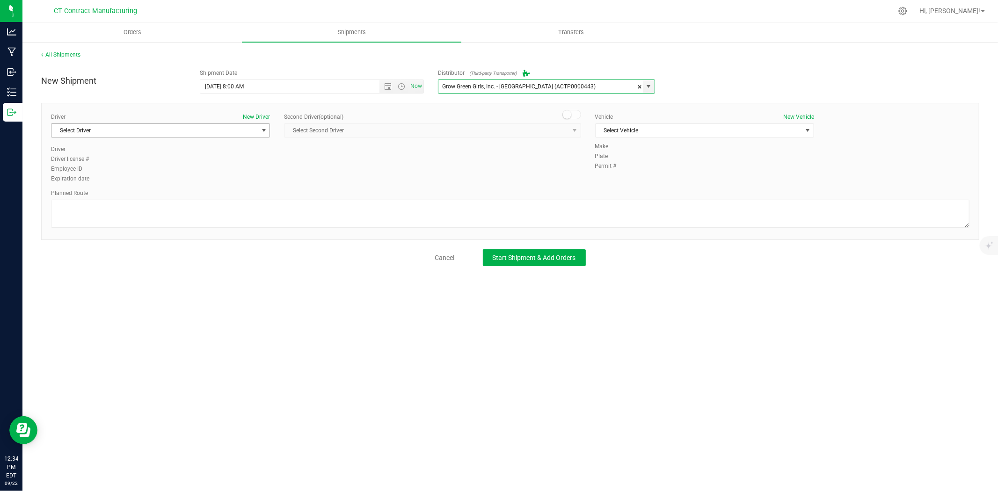
click at [266, 131] on span "select" at bounding box center [263, 130] width 7 height 7
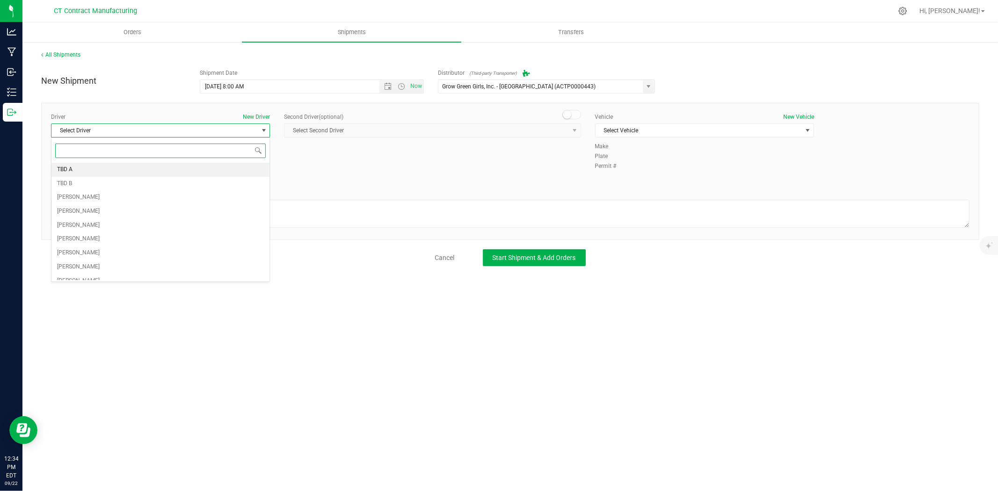
drag, startPoint x: 255, startPoint y: 162, endPoint x: 263, endPoint y: 164, distance: 8.2
click at [255, 163] on li "TBD A" at bounding box center [160, 170] width 218 height 14
click at [568, 117] on small at bounding box center [567, 114] width 8 height 8
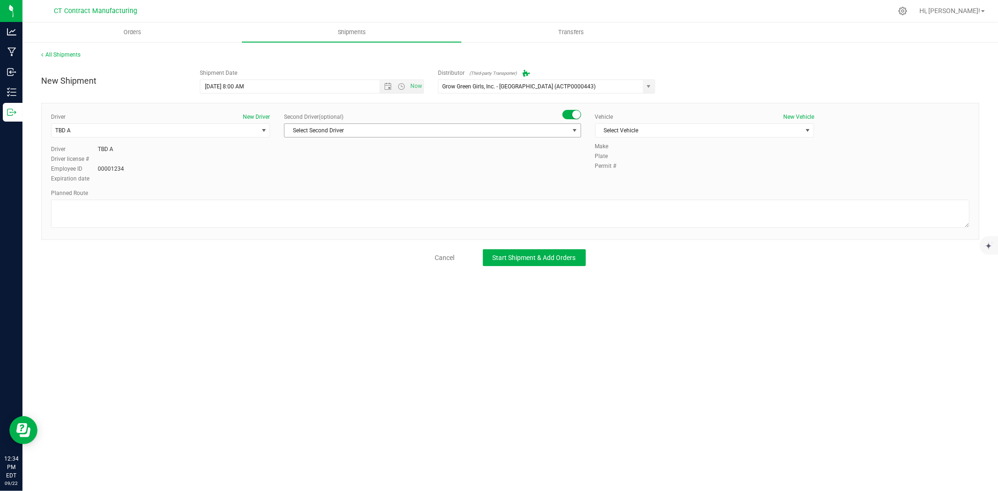
click at [557, 137] on span "Select Second Driver" at bounding box center [427, 130] width 284 height 13
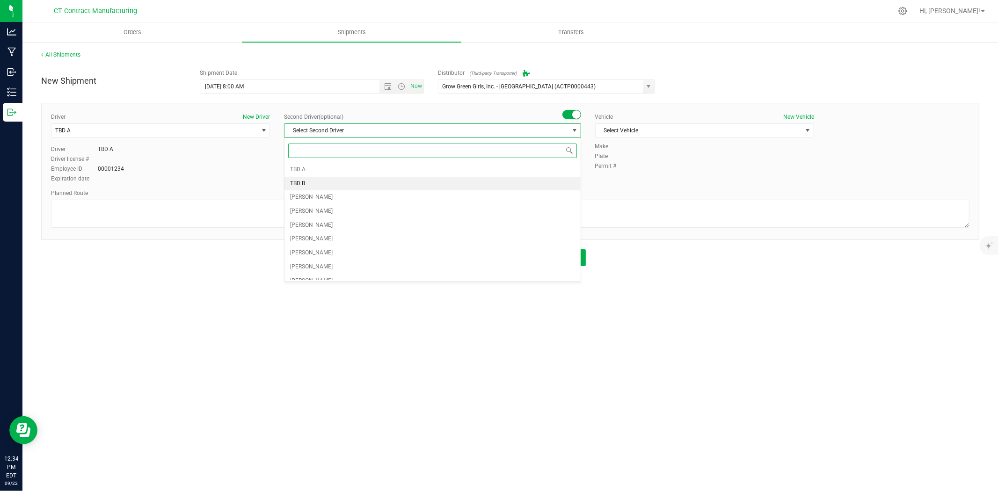
drag, startPoint x: 416, startPoint y: 182, endPoint x: 671, endPoint y: 139, distance: 259.1
click at [416, 182] on li "TBD B" at bounding box center [433, 184] width 296 height 14
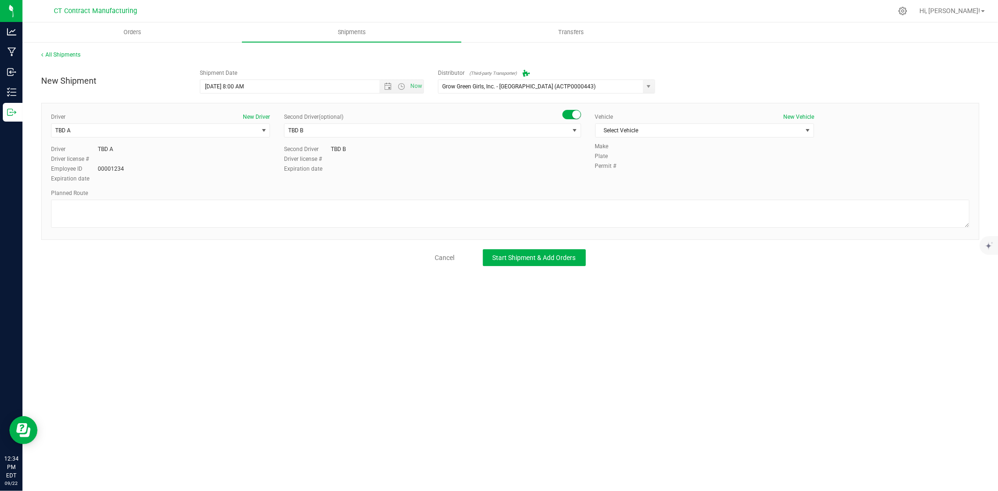
click at [718, 122] on div "Vehicle New Vehicle Select Vehicle Select Vehicle Analytics Labs Ford Transit 2…" at bounding box center [704, 127] width 233 height 29
click at [702, 131] on span "Select Vehicle" at bounding box center [699, 130] width 206 height 13
click at [645, 158] on li "Ford Transit 250" at bounding box center [705, 160] width 218 height 14
click at [605, 208] on textarea at bounding box center [510, 214] width 919 height 28
paste textarea "Randomized route via 3rd party transporter"
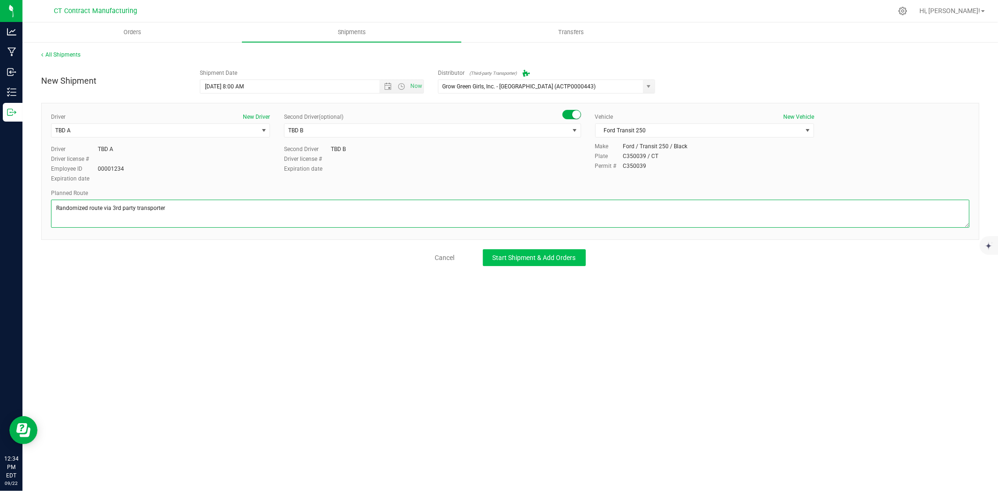
type textarea "Randomized route via 3rd party transporter"
click at [562, 253] on button "Start Shipment & Add Orders" at bounding box center [534, 257] width 103 height 17
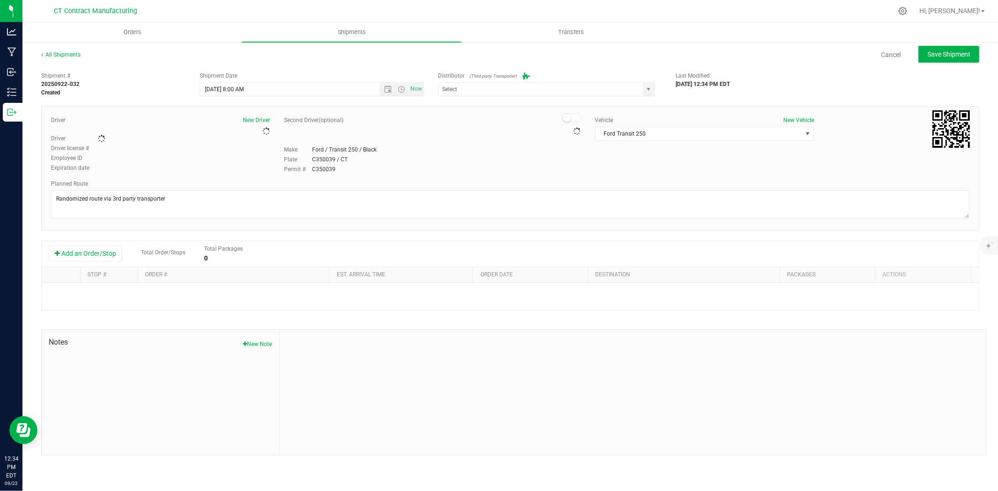
type input "Grow Green Girls, Inc. - Westbrook (ACTP0000443)"
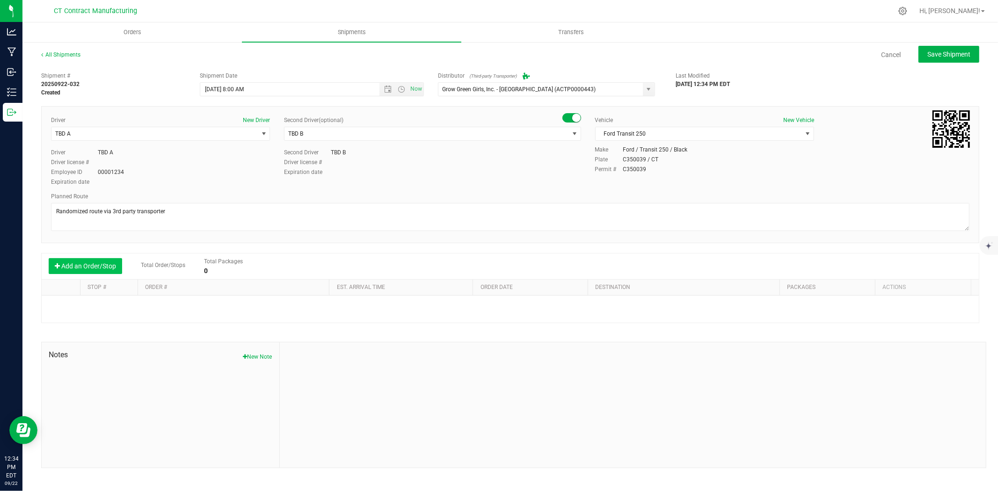
click at [96, 266] on button "Add an Order/Stop" at bounding box center [85, 266] width 73 height 16
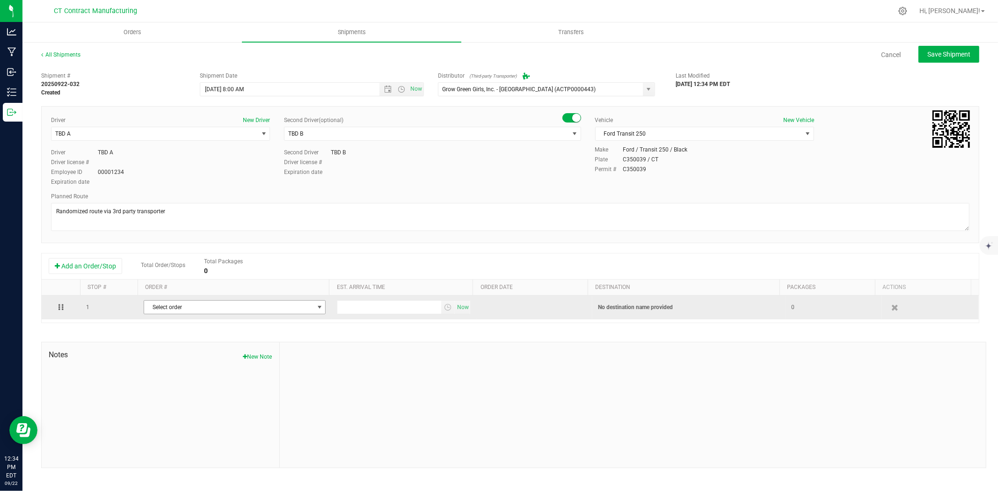
click at [231, 314] on span "Select order" at bounding box center [228, 307] width 169 height 13
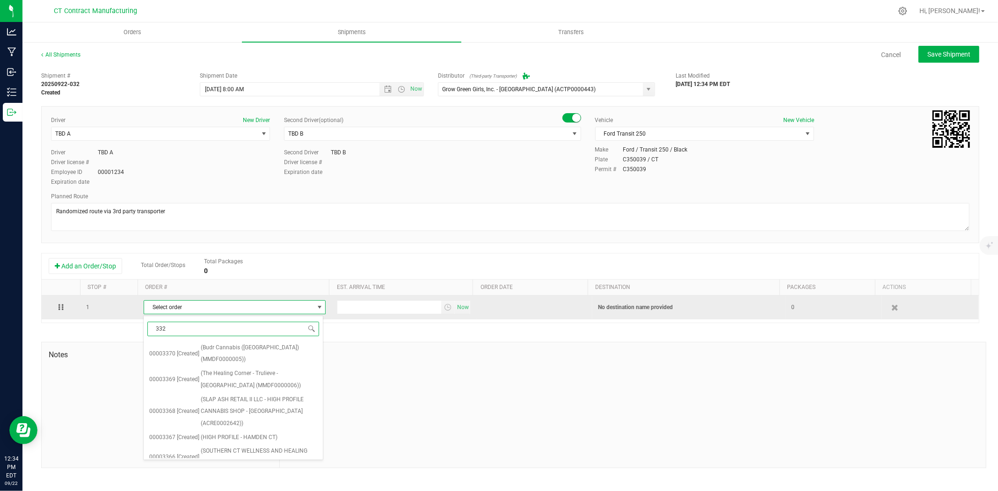
type input "3320"
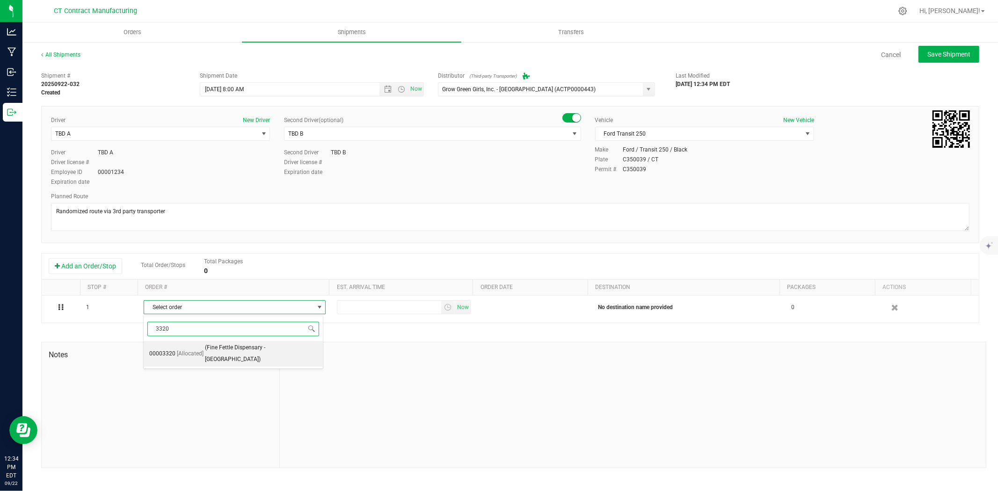
click at [231, 345] on span "(Fine Fettle Dispensary - West Hartford)" at bounding box center [261, 354] width 113 height 24
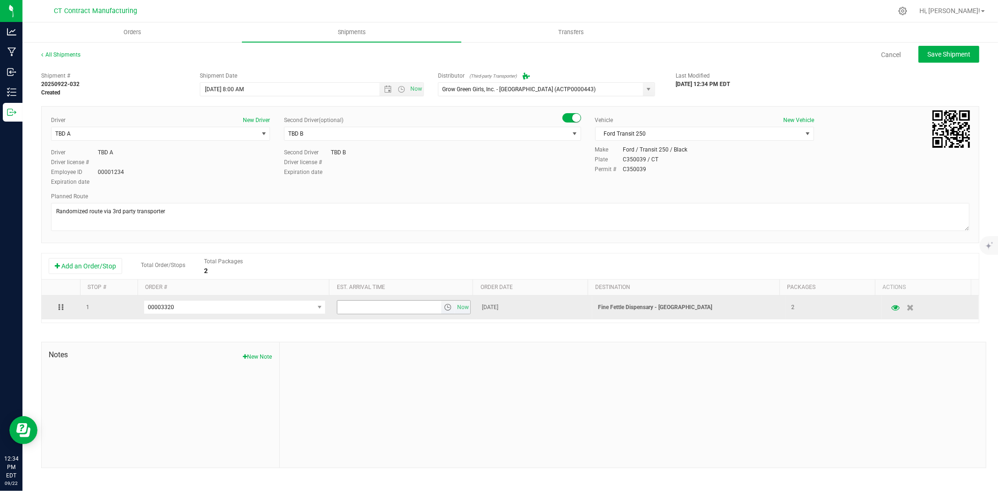
click at [447, 309] on span "select" at bounding box center [447, 307] width 7 height 7
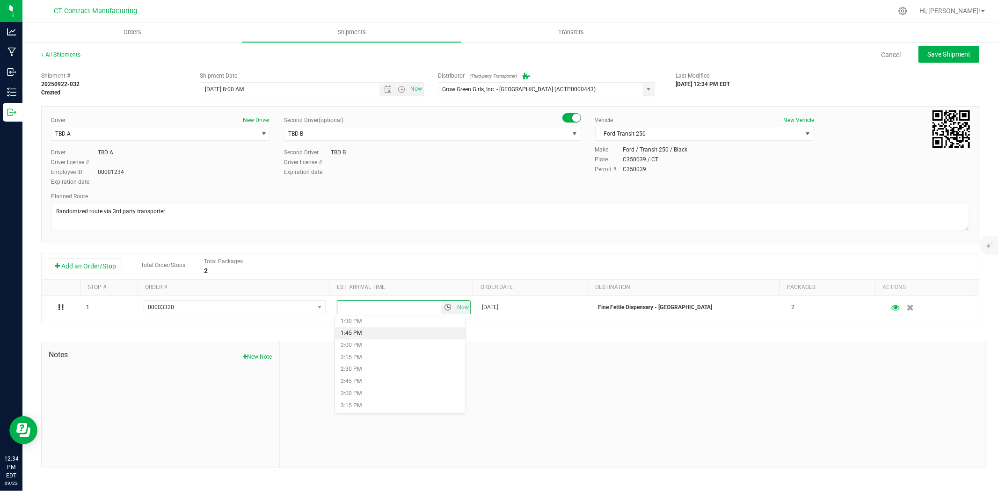
scroll to position [676, 0]
click at [384, 359] on li "2:45 PM" at bounding box center [400, 358] width 131 height 12
click at [946, 55] on span "Save Shipment" at bounding box center [948, 54] width 43 height 7
type input "9/23/2025 12:00 PM"
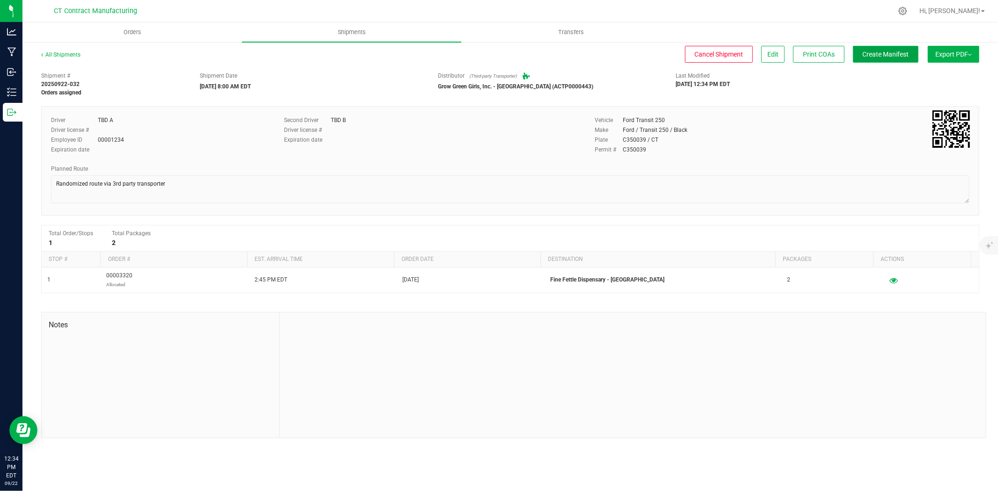
click at [900, 53] on span "Create Manifest" at bounding box center [886, 54] width 46 height 7
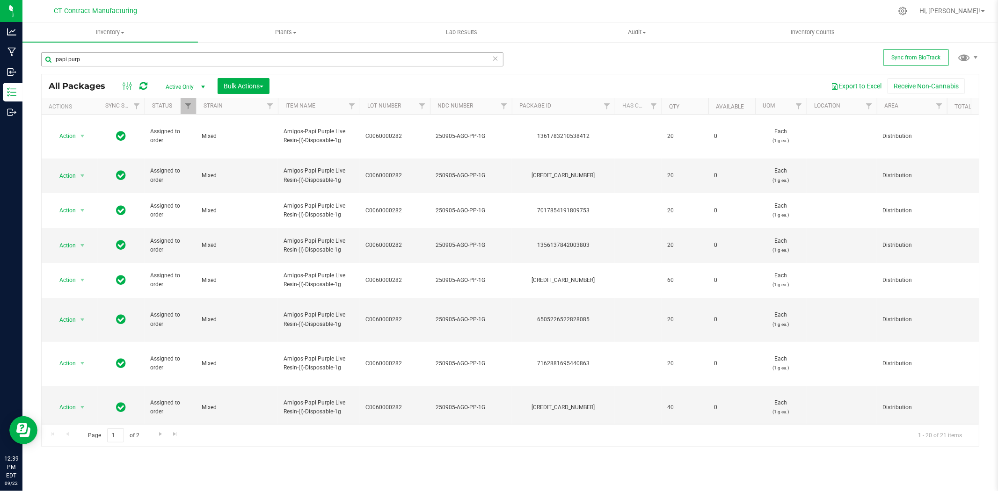
scroll to position [156, 0]
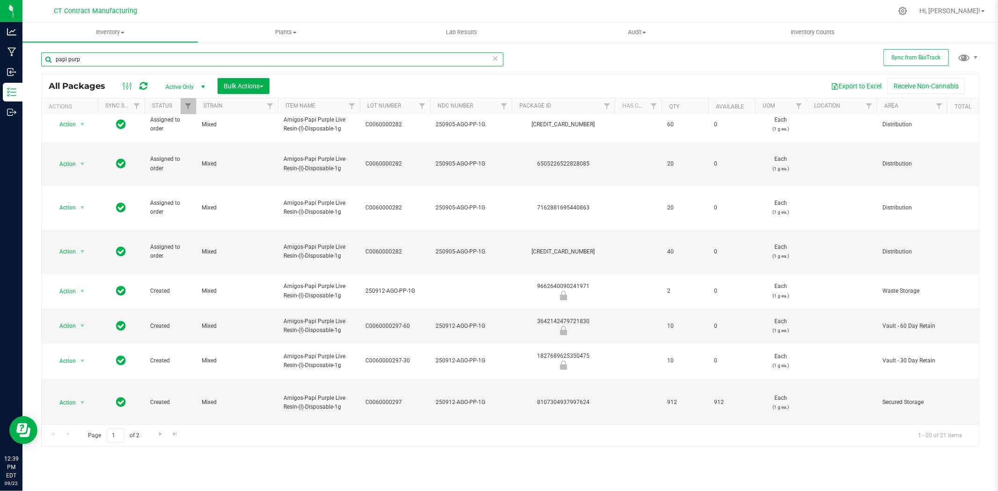
click at [90, 57] on input "papi purp" at bounding box center [272, 59] width 462 height 14
click at [90, 58] on input "papi purp" at bounding box center [272, 59] width 462 height 14
type input "ry marg"
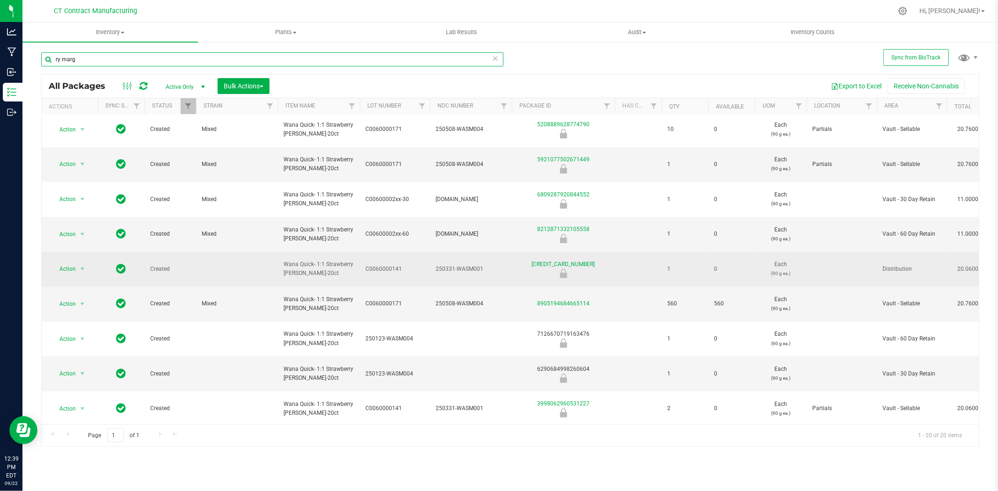
scroll to position [249, 0]
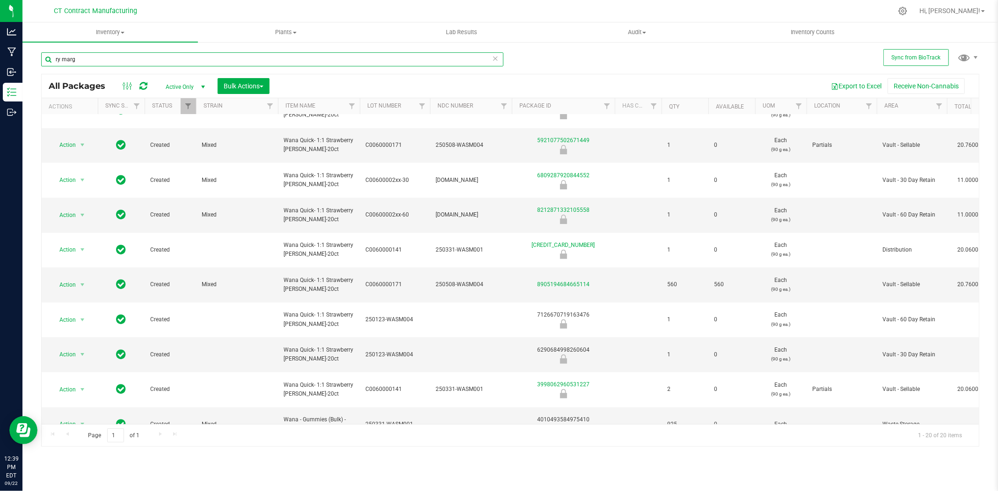
click at [73, 58] on input "ry marg" at bounding box center [272, 59] width 462 height 14
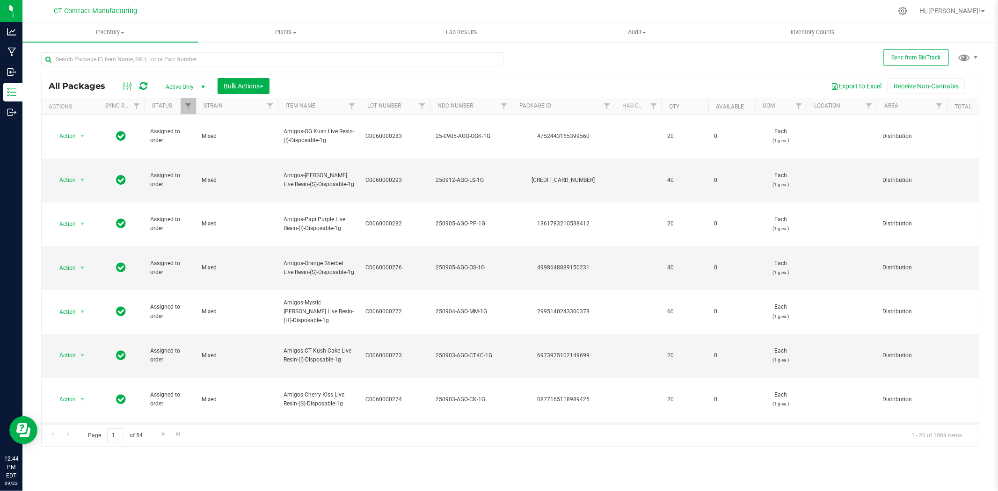
click at [400, 9] on div at bounding box center [530, 11] width 725 height 18
click at [427, 8] on div at bounding box center [530, 11] width 725 height 18
click at [145, 85] on icon at bounding box center [143, 85] width 8 height 9
click at [141, 55] on input "text" at bounding box center [272, 59] width 462 height 14
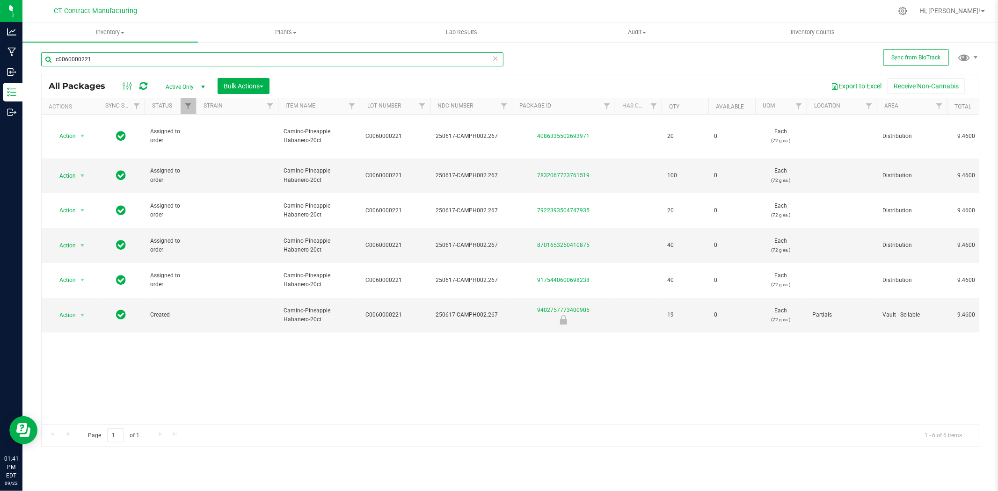
click at [141, 55] on input "c0060000221" at bounding box center [272, 59] width 462 height 14
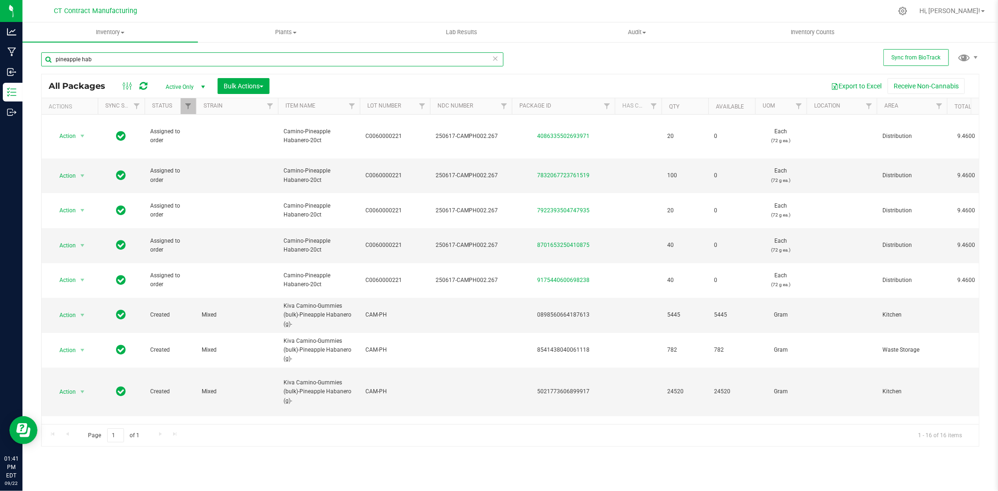
click at [132, 63] on input "pineapple hab" at bounding box center [272, 59] width 462 height 14
click at [109, 59] on input "pineapple hab" at bounding box center [272, 59] width 462 height 14
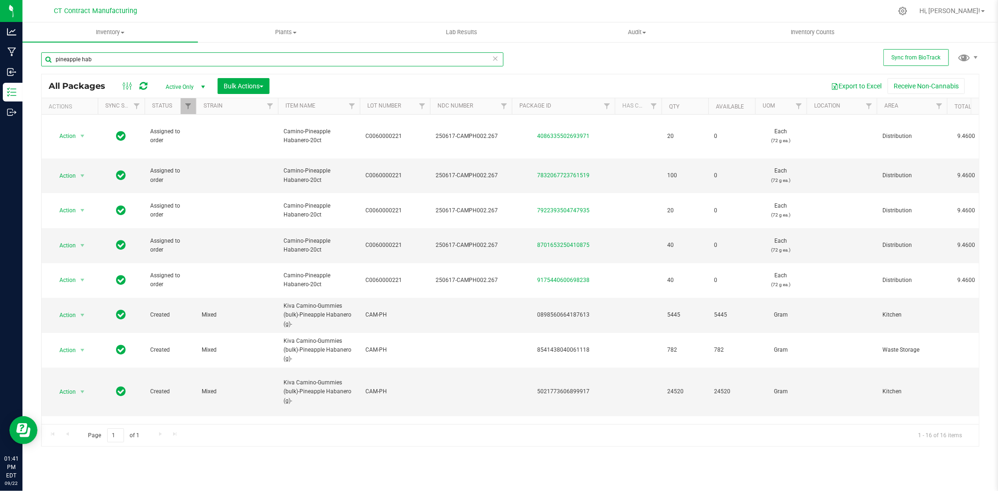
click at [109, 59] on input "pineapple hab" at bounding box center [272, 59] width 462 height 14
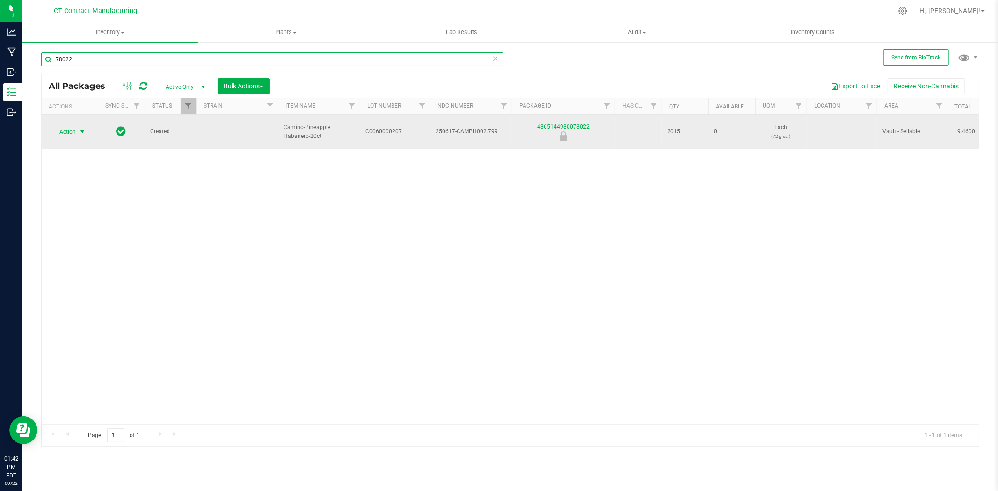
type input "78022"
click at [81, 130] on span "select" at bounding box center [82, 131] width 7 height 7
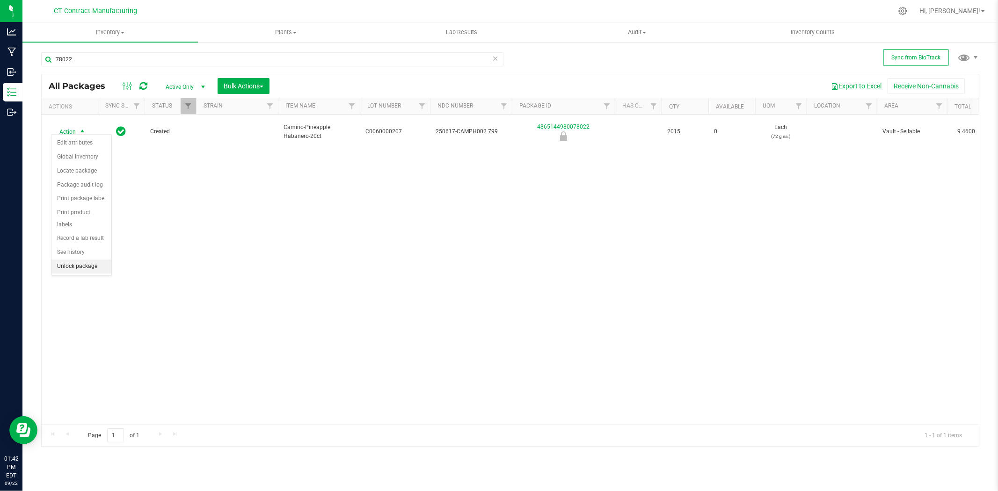
click at [83, 268] on li "Unlock package" at bounding box center [81, 267] width 60 height 14
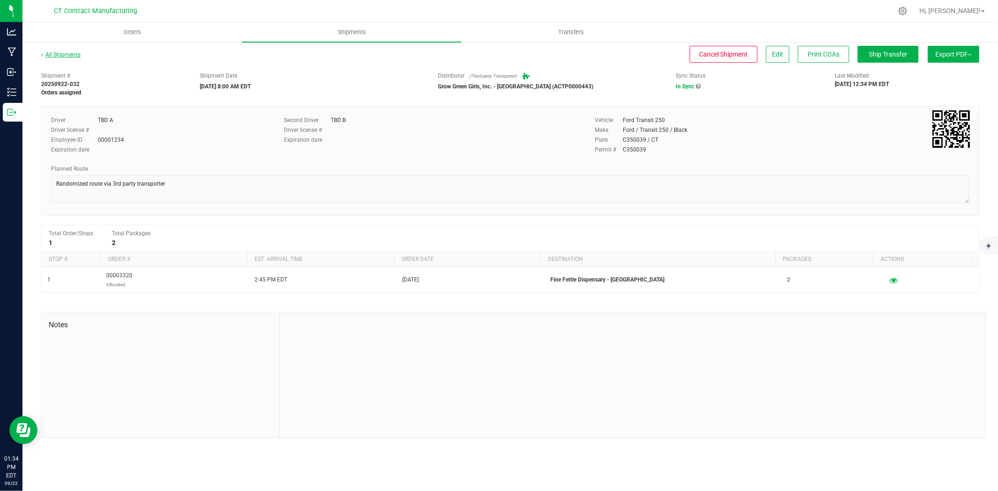
click at [75, 52] on link "All Shipments" at bounding box center [60, 54] width 39 height 7
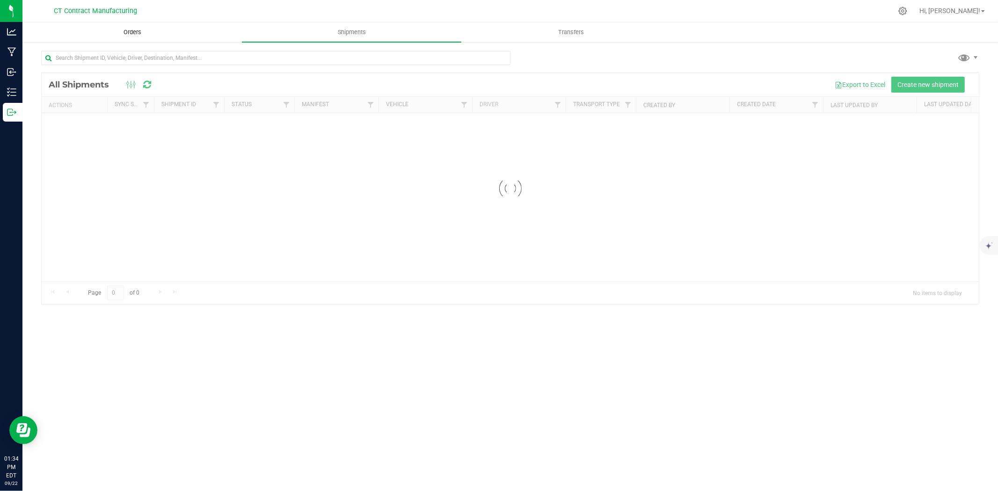
click at [134, 33] on span "Orders" at bounding box center [132, 32] width 43 height 8
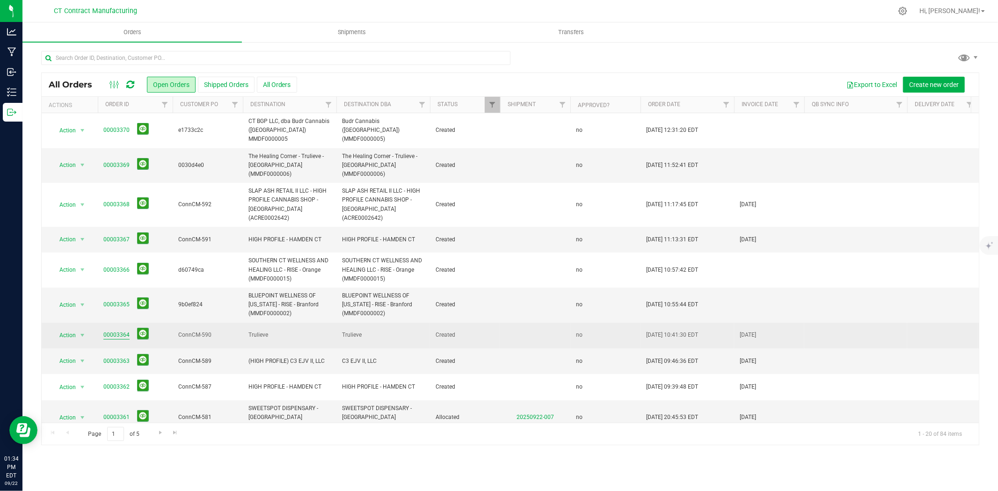
click at [120, 331] on link "00003364" at bounding box center [116, 335] width 26 height 9
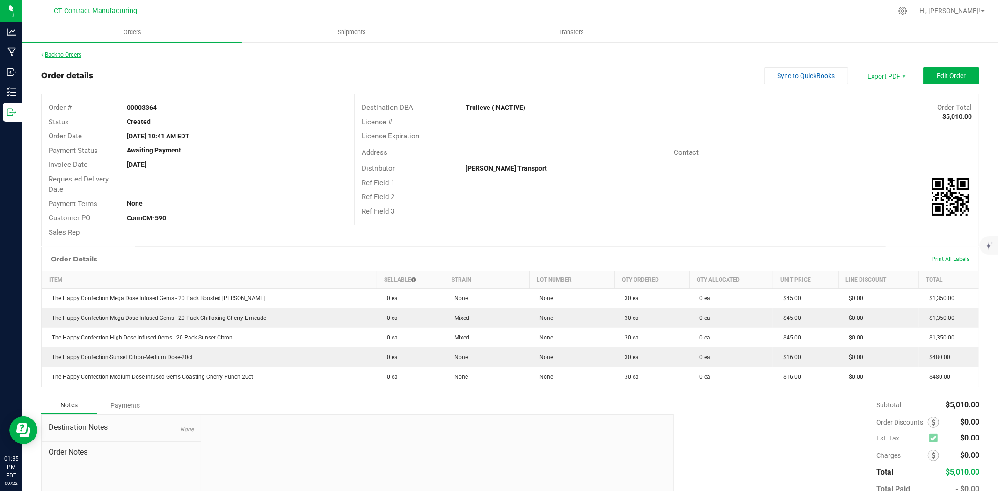
click at [77, 51] on link "Back to Orders" at bounding box center [61, 54] width 40 height 7
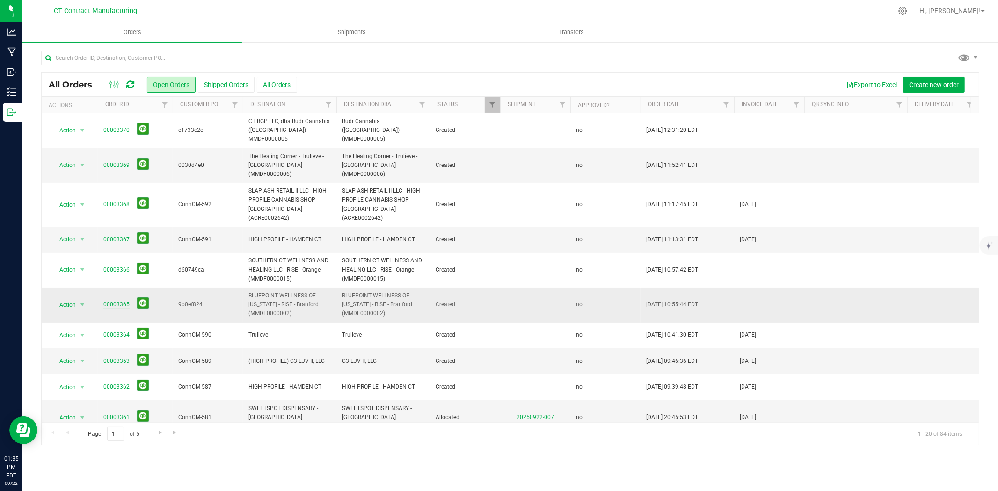
click at [116, 300] on link "00003365" at bounding box center [116, 304] width 26 height 9
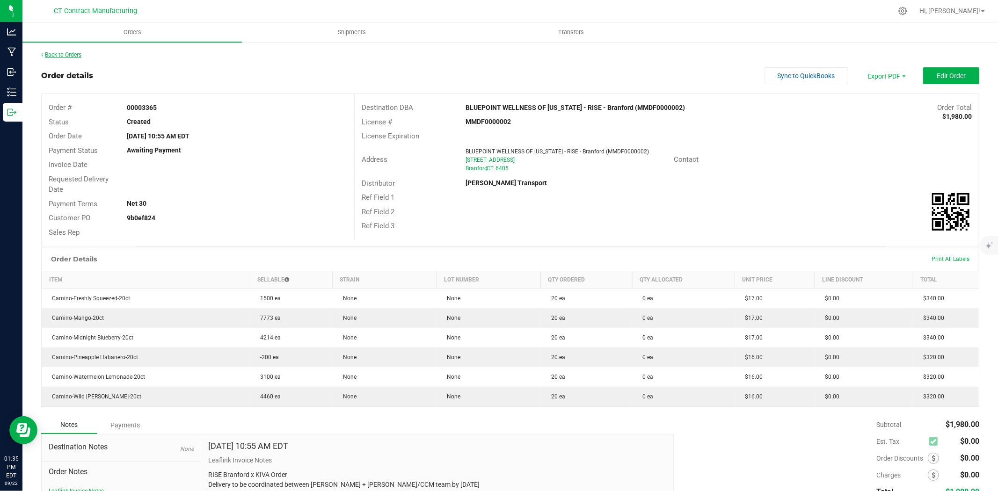
click at [71, 56] on link "Back to Orders" at bounding box center [61, 54] width 40 height 7
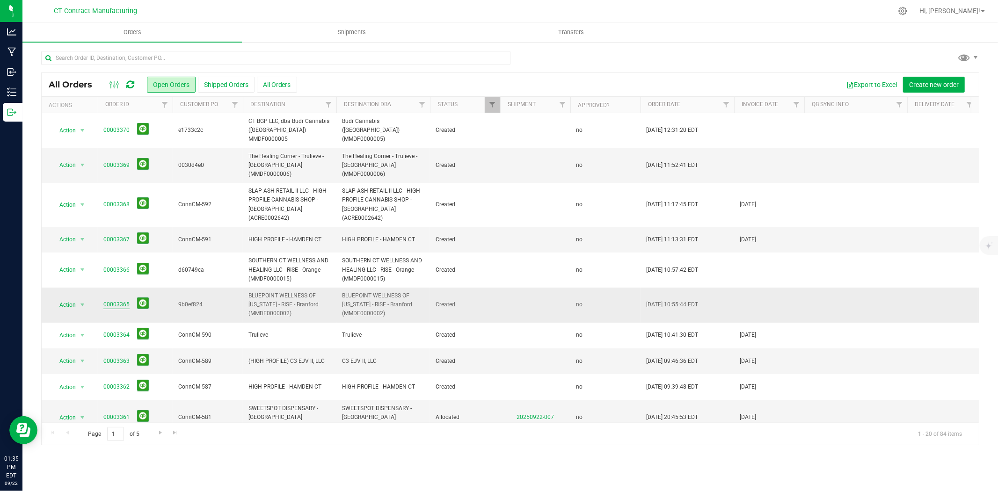
click at [111, 300] on link "00003365" at bounding box center [116, 304] width 26 height 9
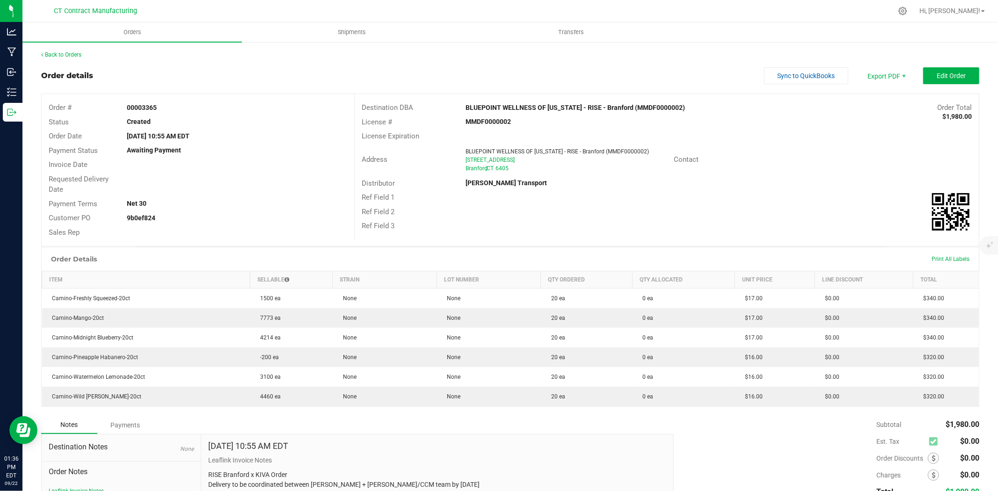
click at [78, 48] on div "Back to Orders Order details Sync to QuickBooks Export PDF Edit Order Order # 0…" at bounding box center [510, 305] width 976 height 529
click at [78, 53] on link "Back to Orders" at bounding box center [61, 54] width 40 height 7
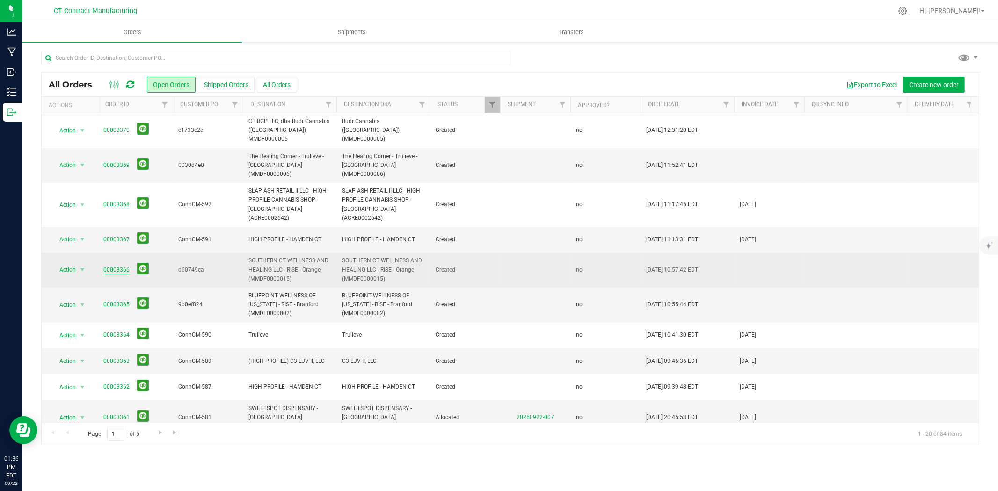
click at [119, 266] on link "00003366" at bounding box center [116, 270] width 26 height 9
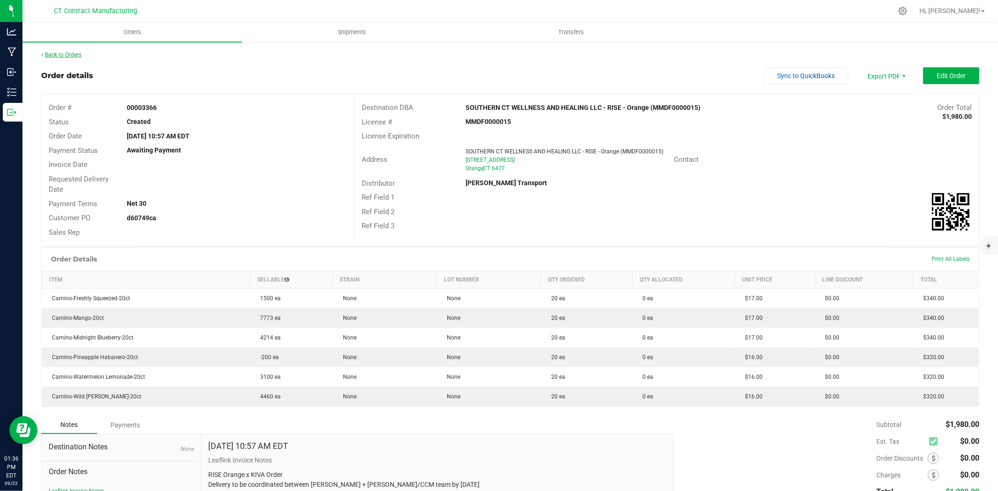
click at [69, 52] on link "Back to Orders" at bounding box center [61, 54] width 40 height 7
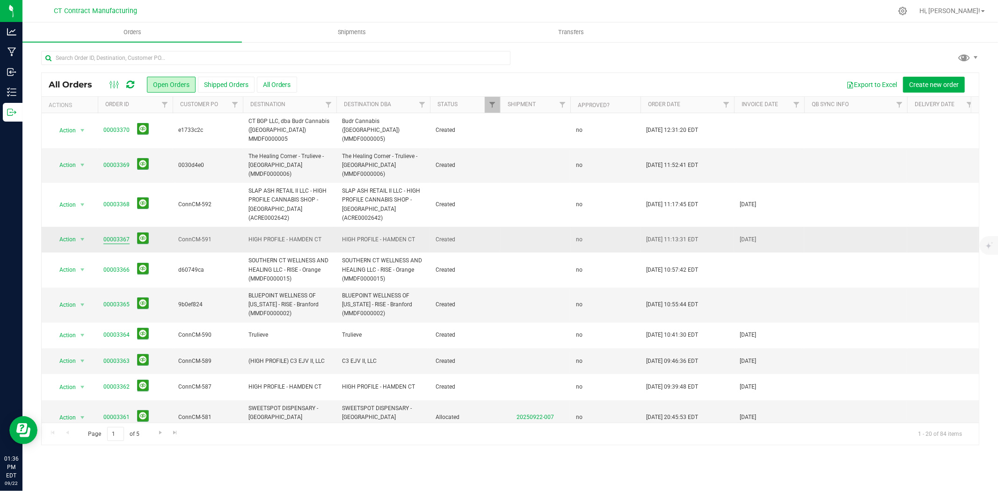
click at [118, 235] on link "00003367" at bounding box center [116, 239] width 26 height 9
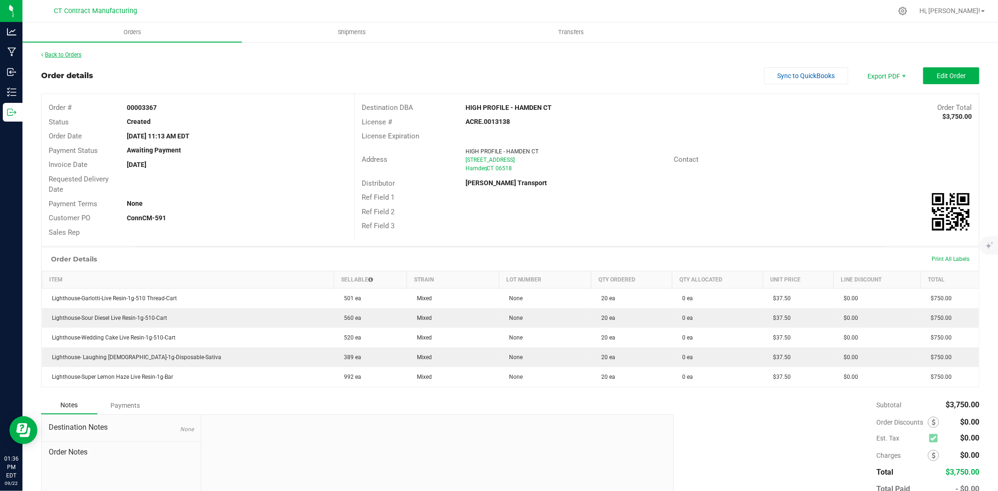
click at [59, 57] on link "Back to Orders" at bounding box center [61, 54] width 40 height 7
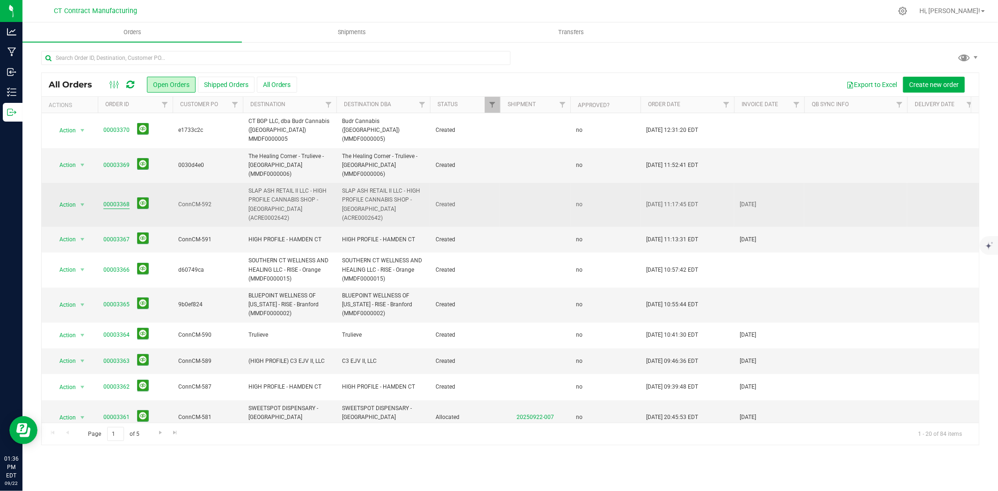
click at [111, 200] on link "00003368" at bounding box center [116, 204] width 26 height 9
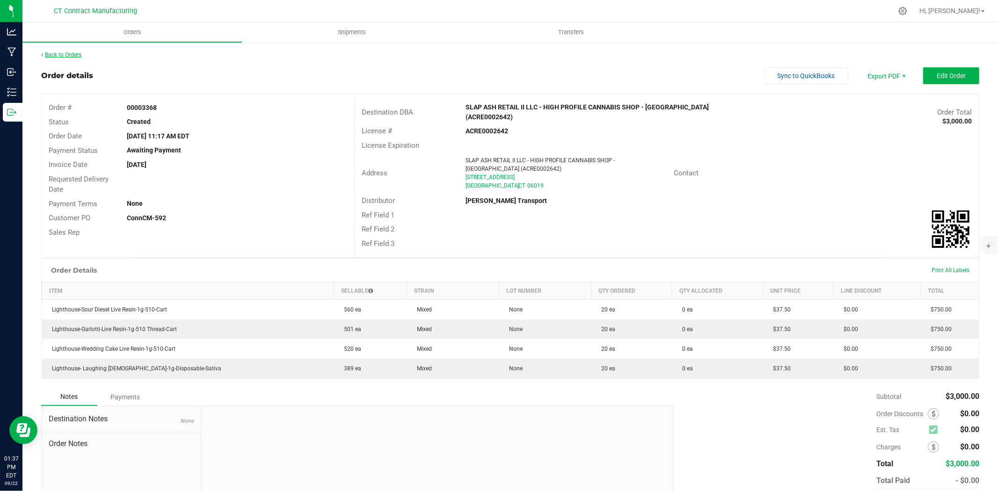
click at [67, 51] on link "Back to Orders" at bounding box center [61, 54] width 40 height 7
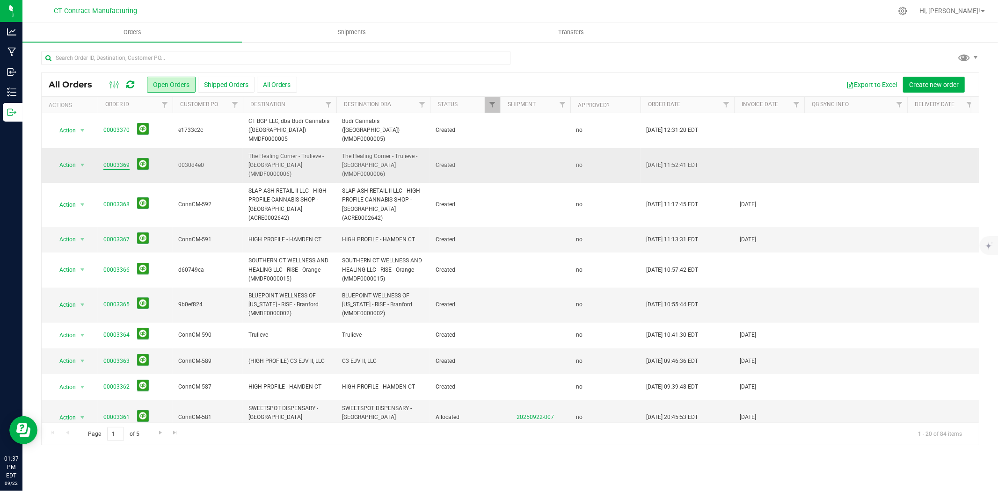
click at [128, 161] on link "00003369" at bounding box center [116, 165] width 26 height 9
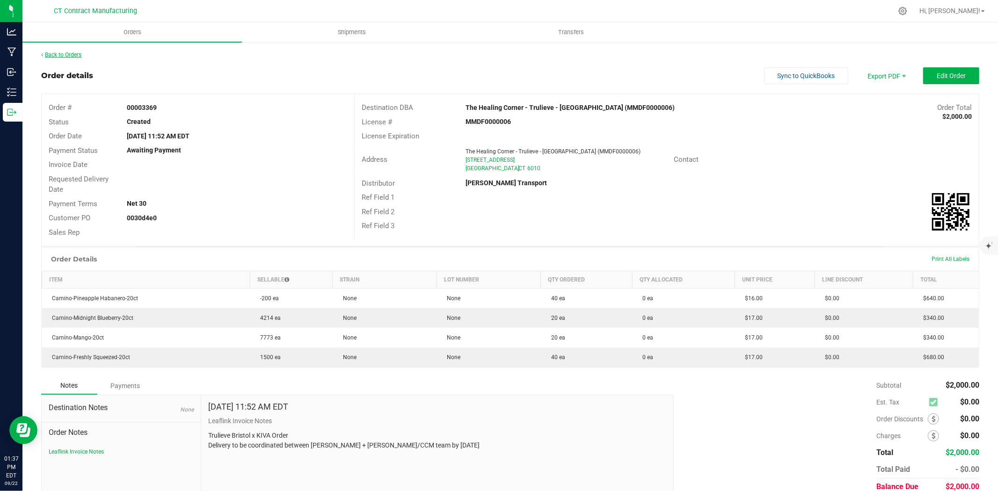
click at [69, 54] on link "Back to Orders" at bounding box center [61, 54] width 40 height 7
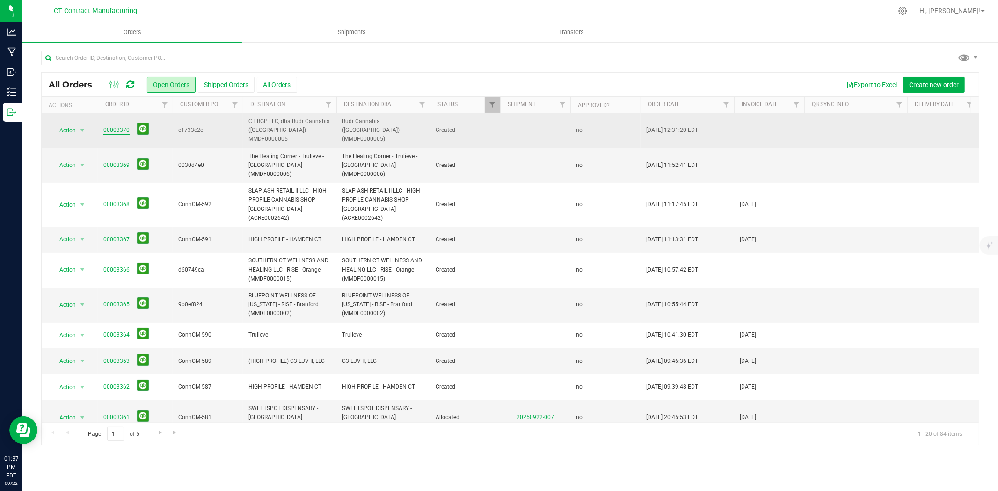
click at [122, 126] on link "00003370" at bounding box center [116, 130] width 26 height 9
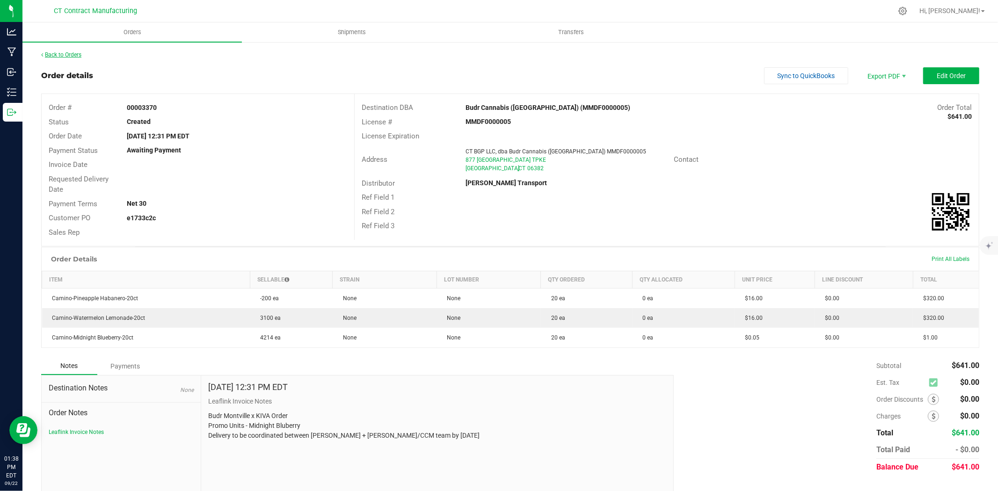
click at [76, 54] on link "Back to Orders" at bounding box center [61, 54] width 40 height 7
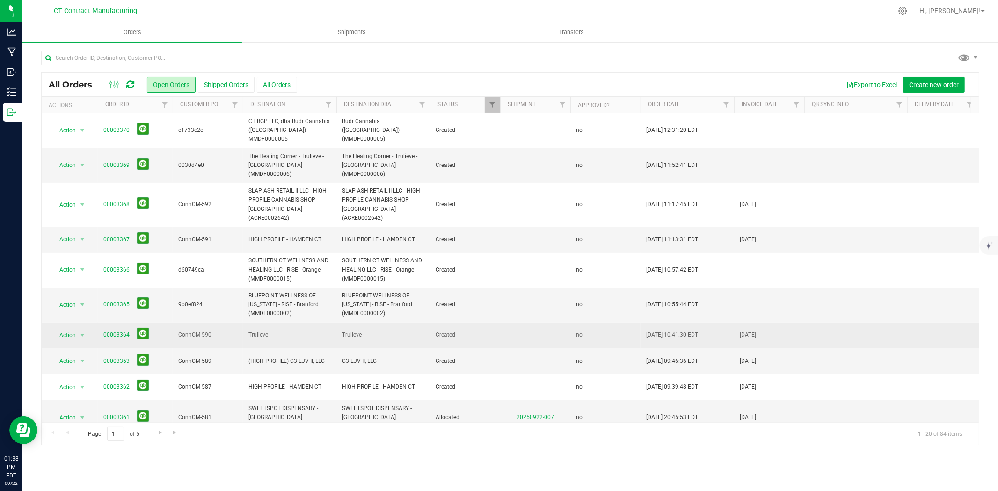
click at [123, 331] on link "00003364" at bounding box center [116, 335] width 26 height 9
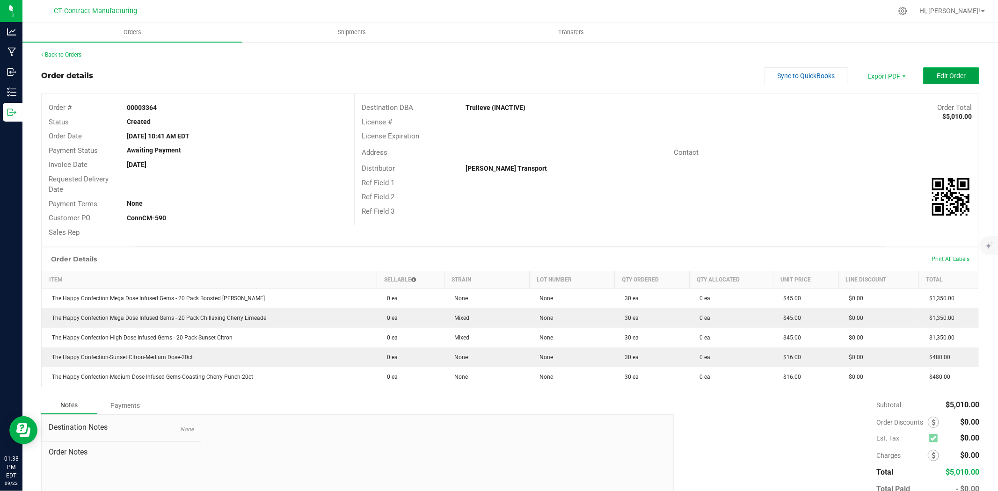
click at [949, 71] on button "Edit Order" at bounding box center [951, 75] width 56 height 17
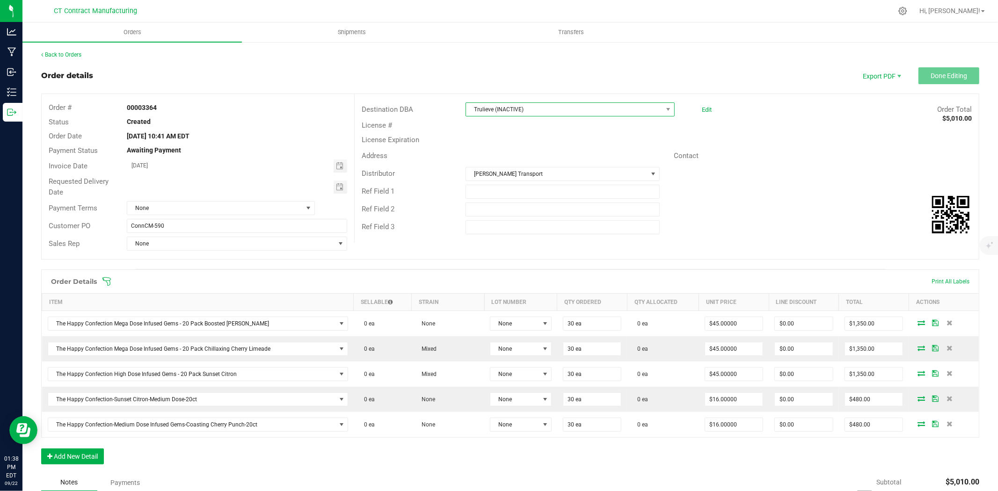
click at [530, 112] on span "Trulieve (INACTIVE)" at bounding box center [564, 109] width 197 height 13
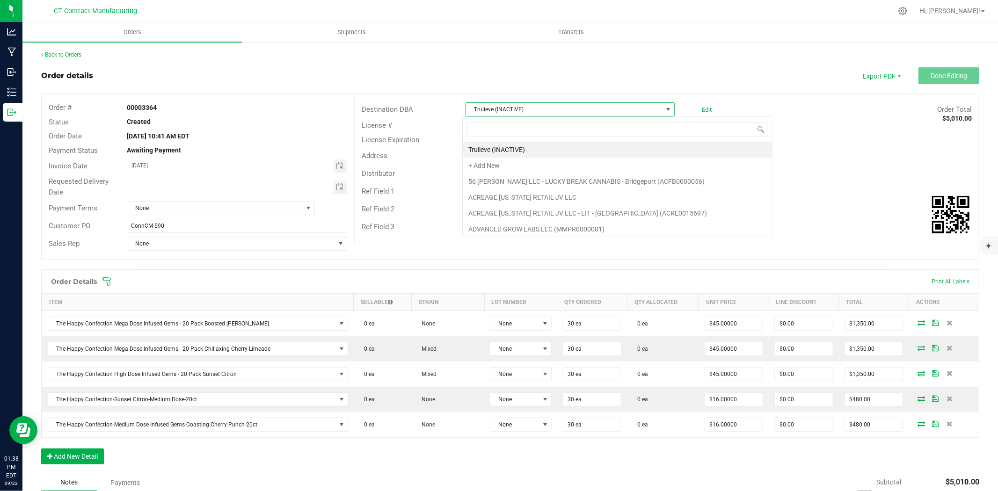
scroll to position [14, 207]
type input "healing co"
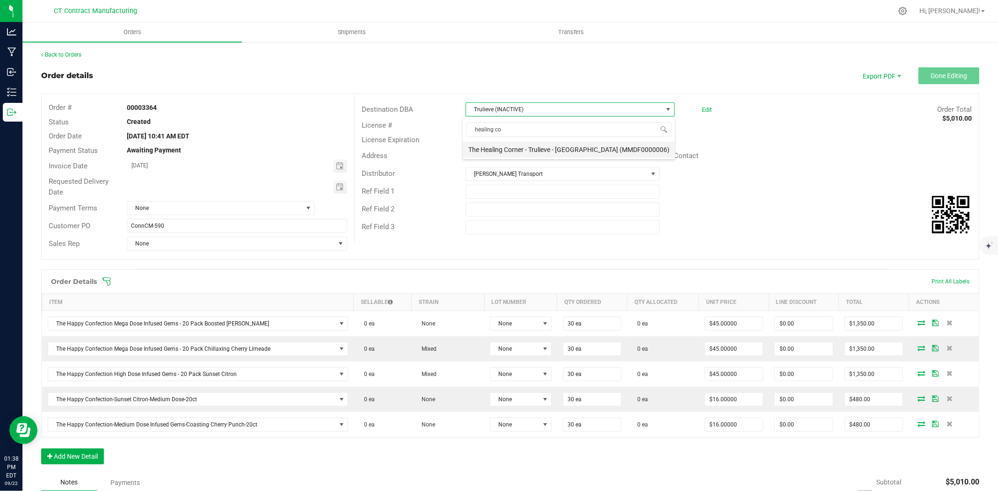
click at [527, 150] on li "The Healing Corner - Trulieve - [GEOGRAPHIC_DATA] (MMDF0000006)" at bounding box center [569, 150] width 212 height 16
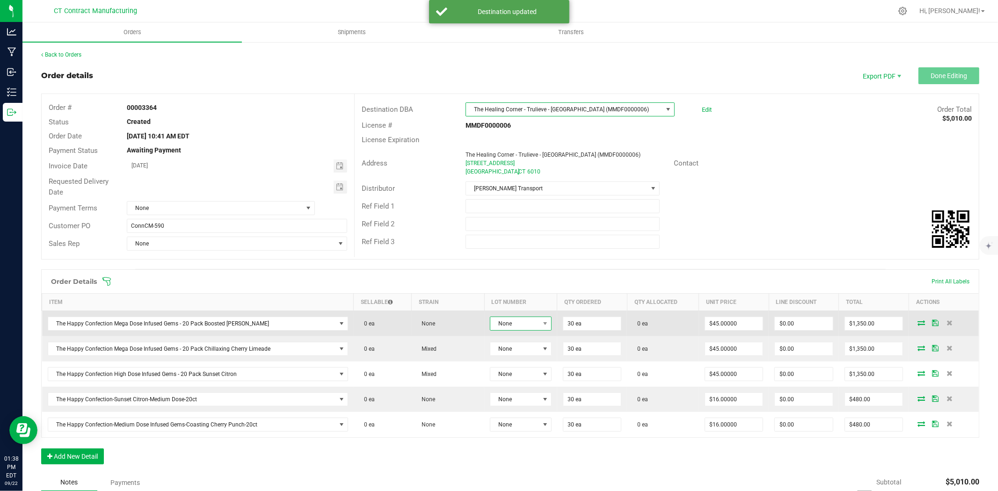
click at [503, 323] on span "None" at bounding box center [514, 323] width 49 height 13
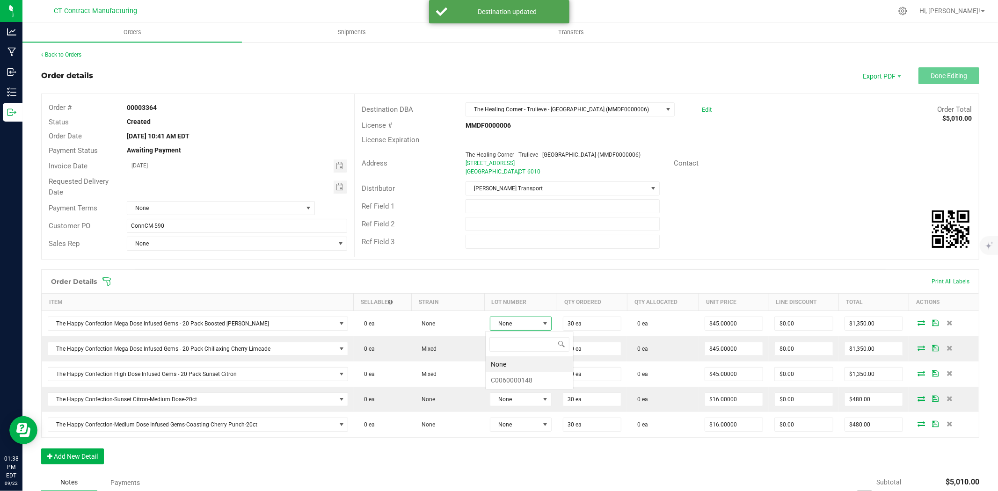
scroll to position [14, 61]
click at [512, 380] on li "C0060000148" at bounding box center [530, 380] width 88 height 16
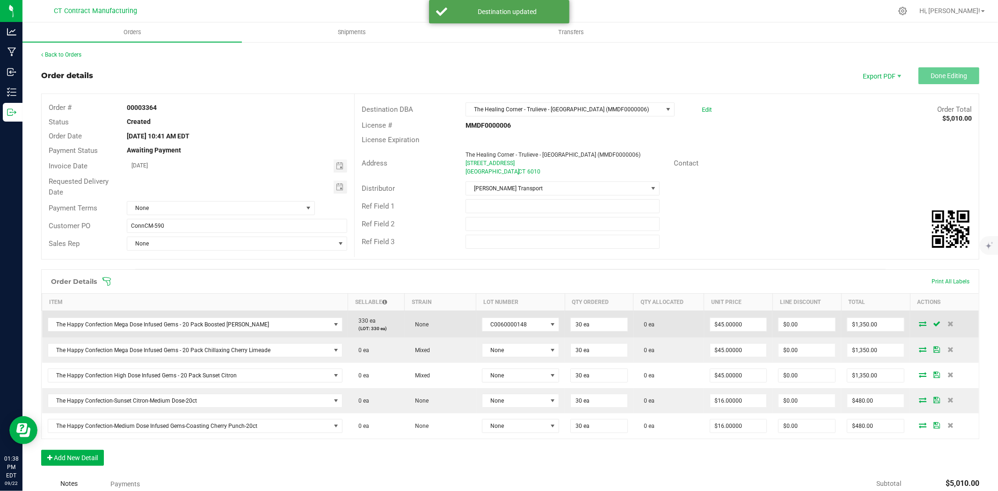
click at [919, 325] on icon at bounding box center [922, 324] width 7 height 6
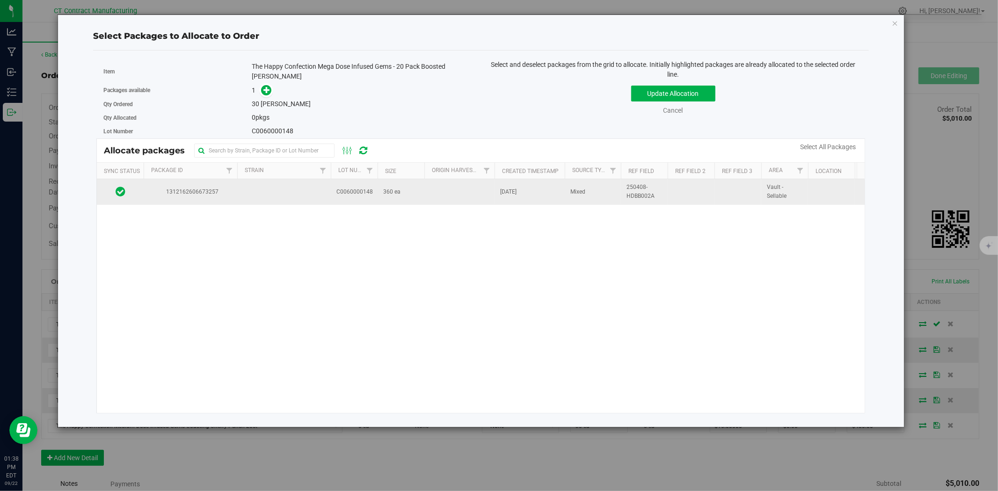
click at [325, 179] on td at bounding box center [284, 191] width 94 height 25
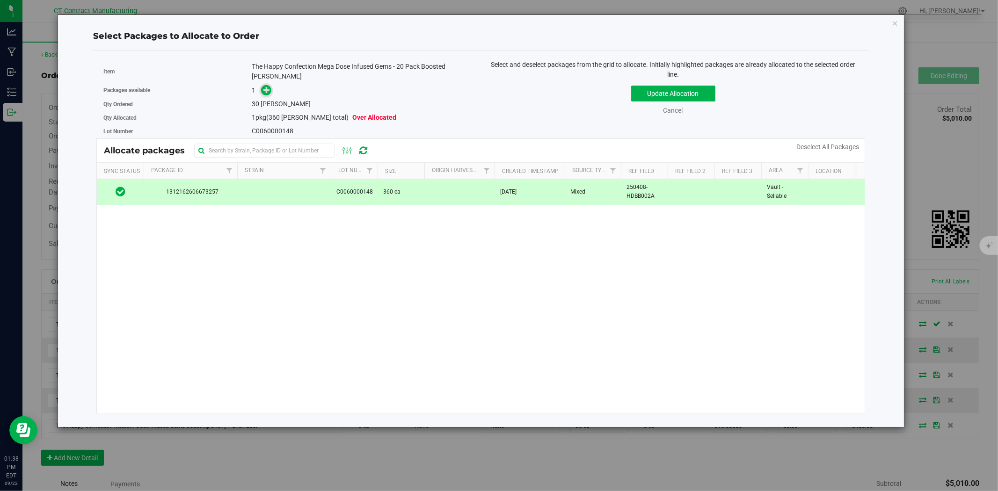
click at [269, 87] on icon at bounding box center [266, 90] width 7 height 7
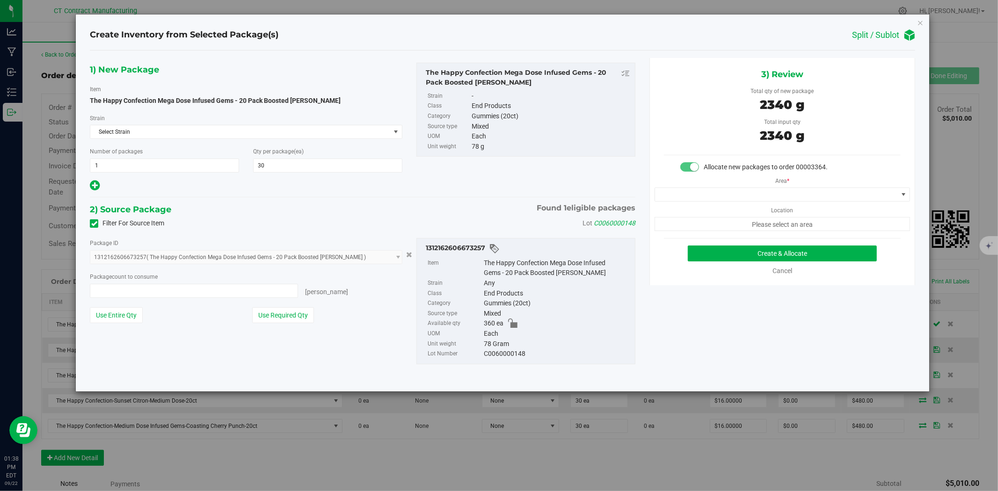
type input "30 ea"
click at [700, 192] on span at bounding box center [776, 194] width 243 height 13
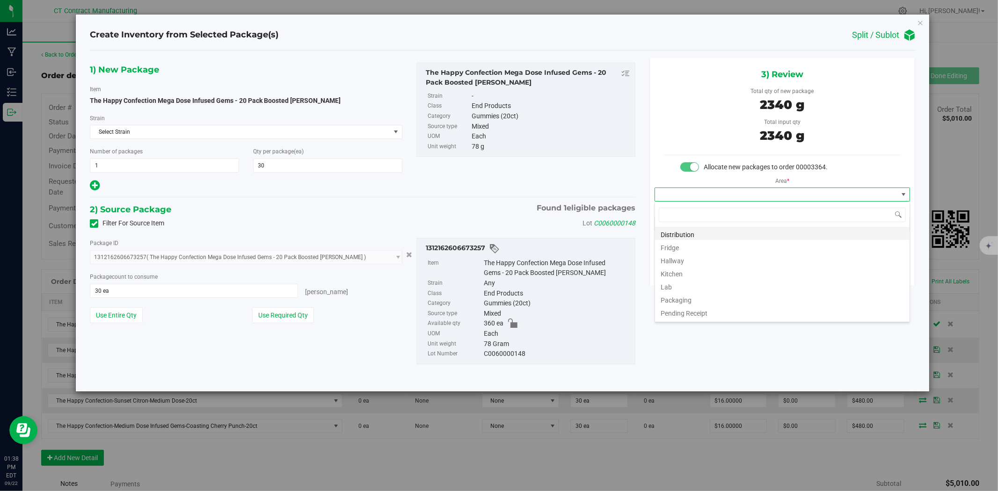
scroll to position [14, 255]
click at [702, 234] on li "Distribution" at bounding box center [782, 233] width 255 height 13
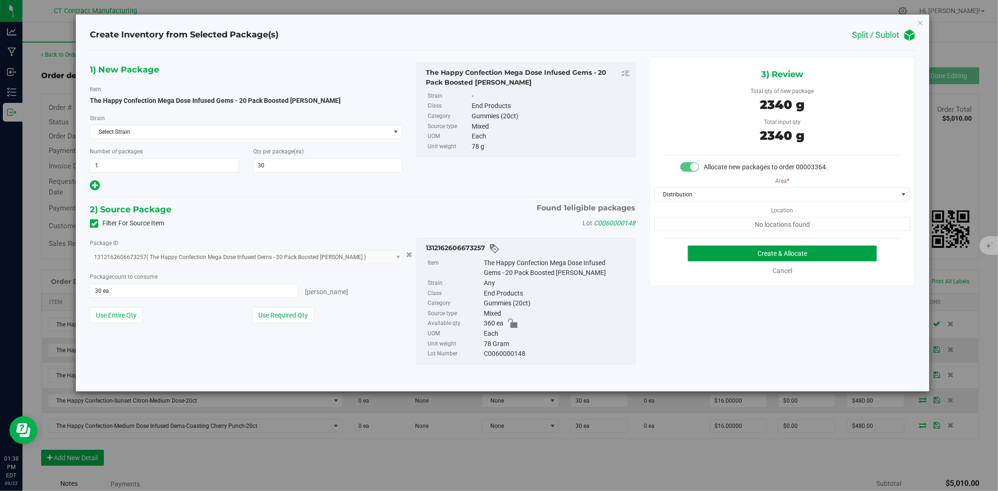
click at [713, 255] on button "Create & Allocate" at bounding box center [783, 254] width 190 height 16
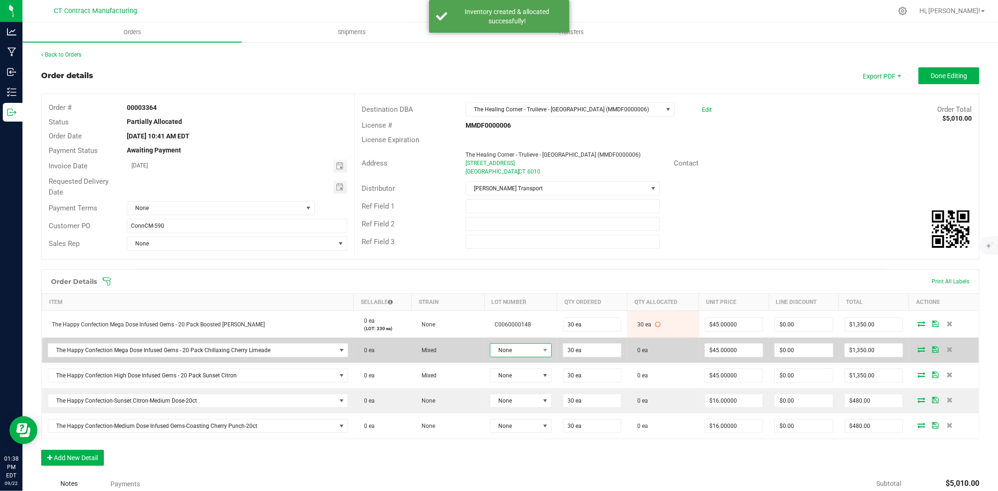
click at [506, 345] on span "None" at bounding box center [514, 350] width 49 height 13
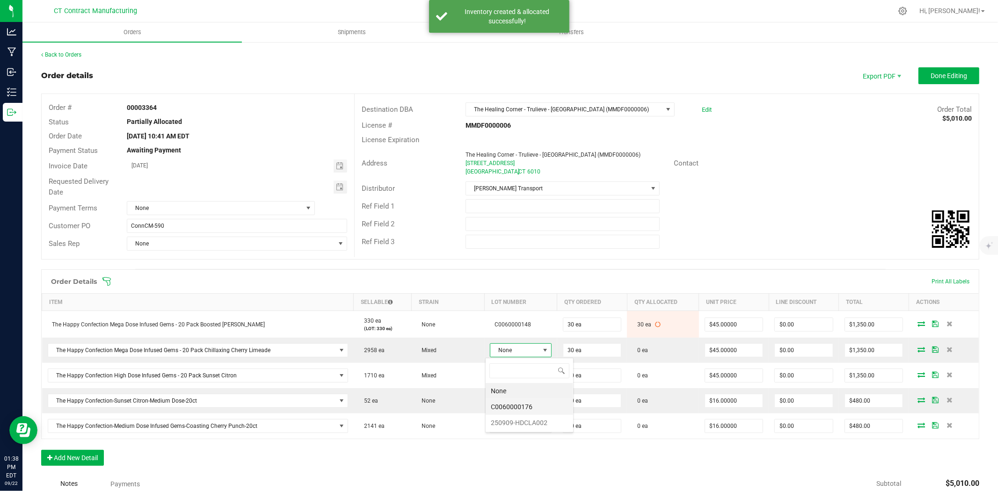
click at [530, 405] on li "C0060000176" at bounding box center [530, 407] width 88 height 16
click at [919, 349] on icon at bounding box center [922, 351] width 7 height 6
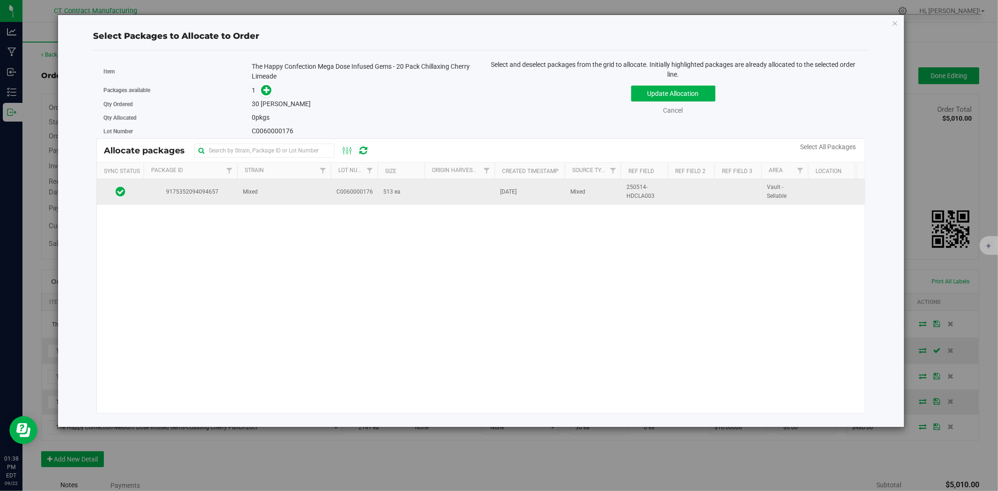
click at [303, 193] on td "Mixed" at bounding box center [284, 191] width 94 height 25
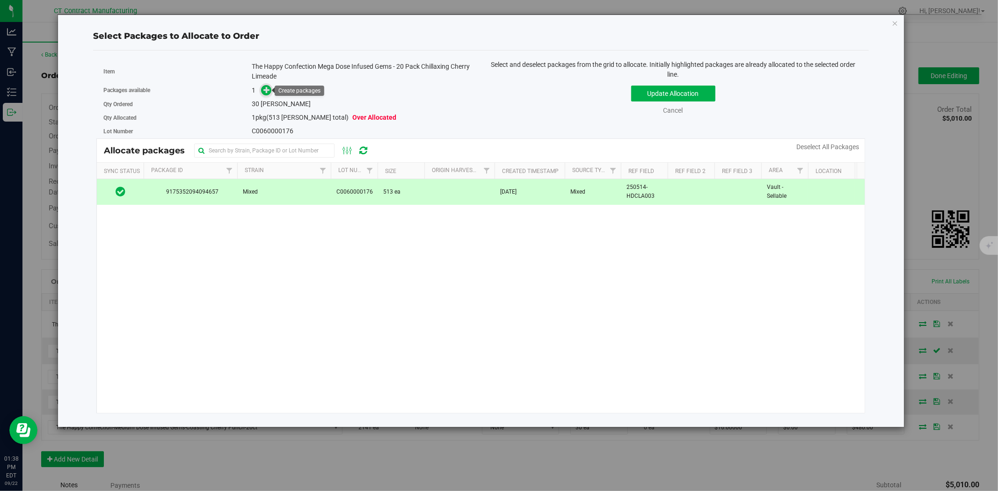
click at [268, 91] on icon at bounding box center [266, 90] width 7 height 7
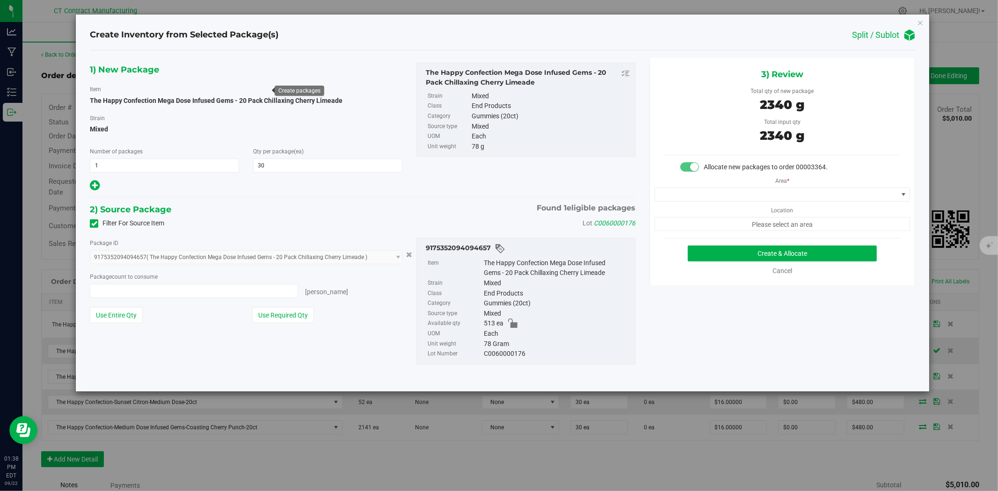
type input "30 ea"
click at [708, 200] on span at bounding box center [776, 194] width 243 height 13
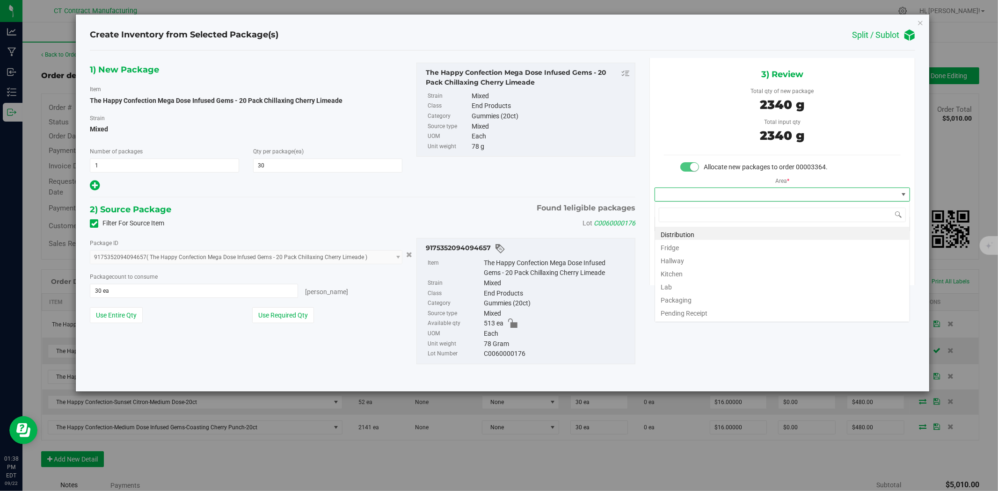
scroll to position [14, 255]
click at [710, 233] on li "Distribution" at bounding box center [782, 233] width 255 height 13
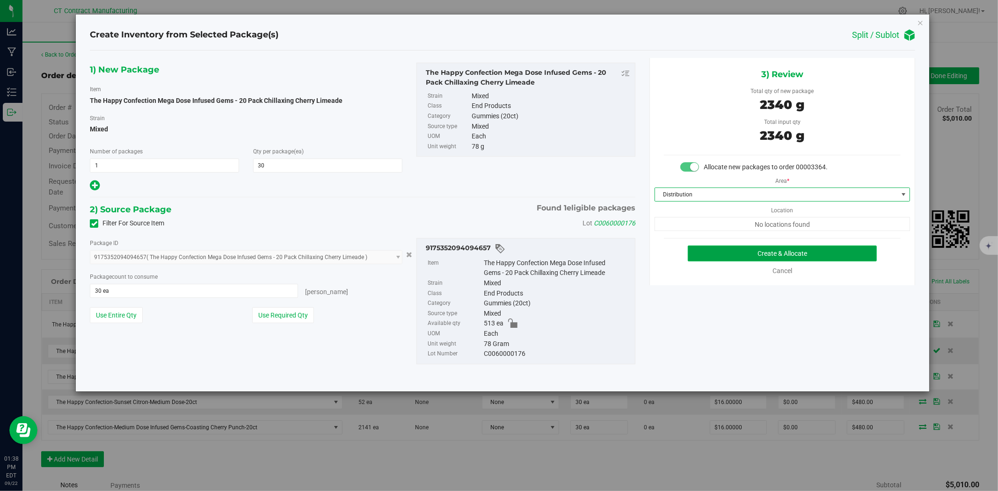
click at [732, 253] on button "Create & Allocate" at bounding box center [783, 254] width 190 height 16
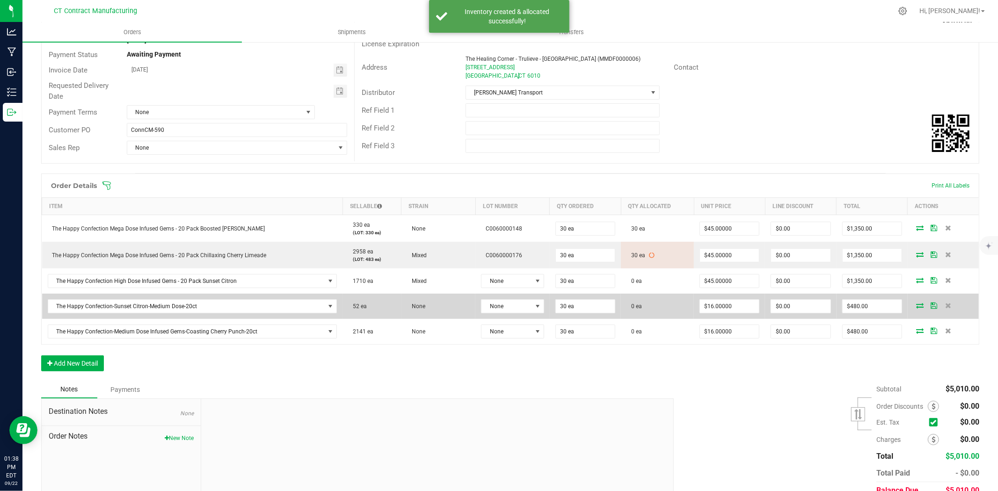
scroll to position [104, 0]
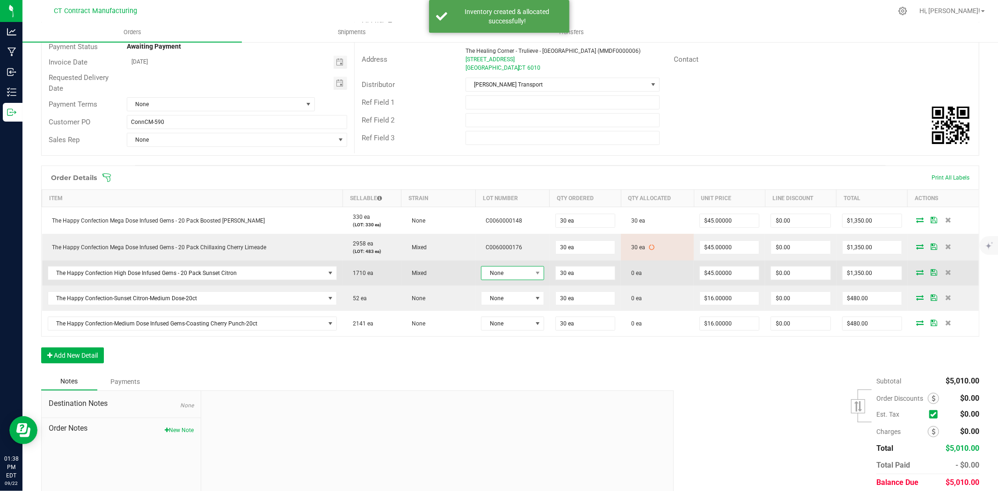
click at [532, 272] on span at bounding box center [538, 273] width 12 height 13
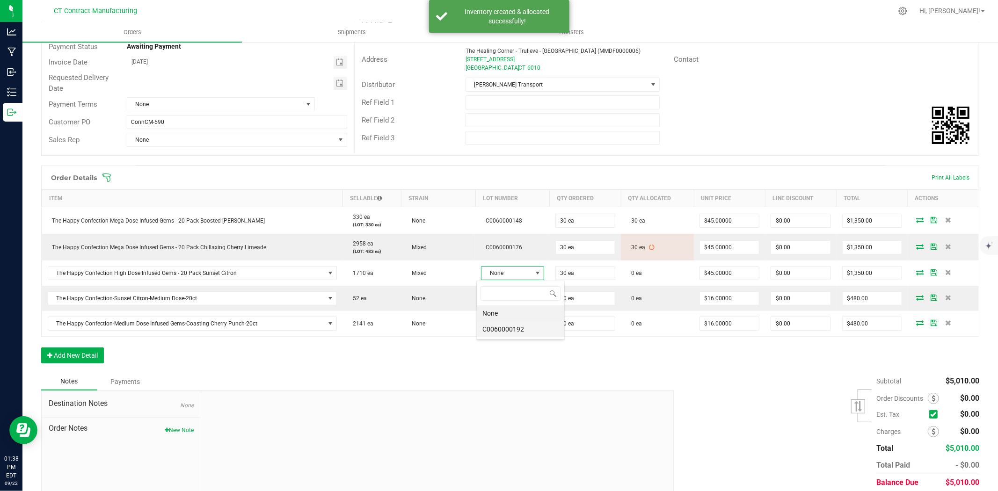
click at [526, 334] on li "C0060000192" at bounding box center [521, 329] width 88 height 16
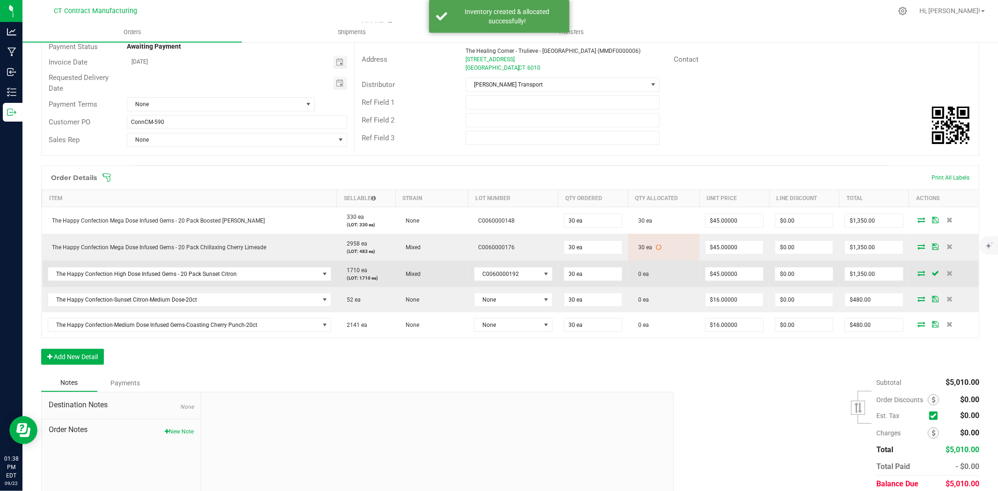
click at [918, 273] on icon at bounding box center [921, 273] width 7 height 6
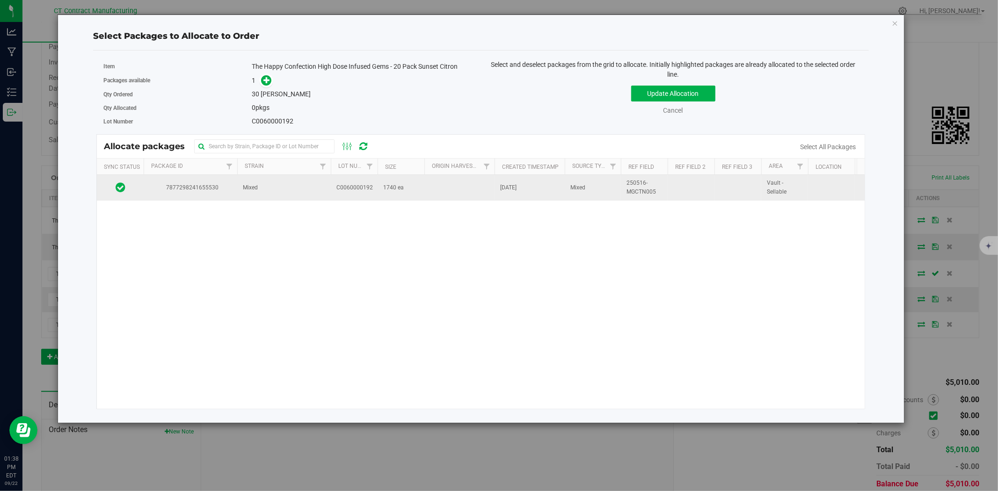
click at [438, 197] on td at bounding box center [459, 187] width 70 height 25
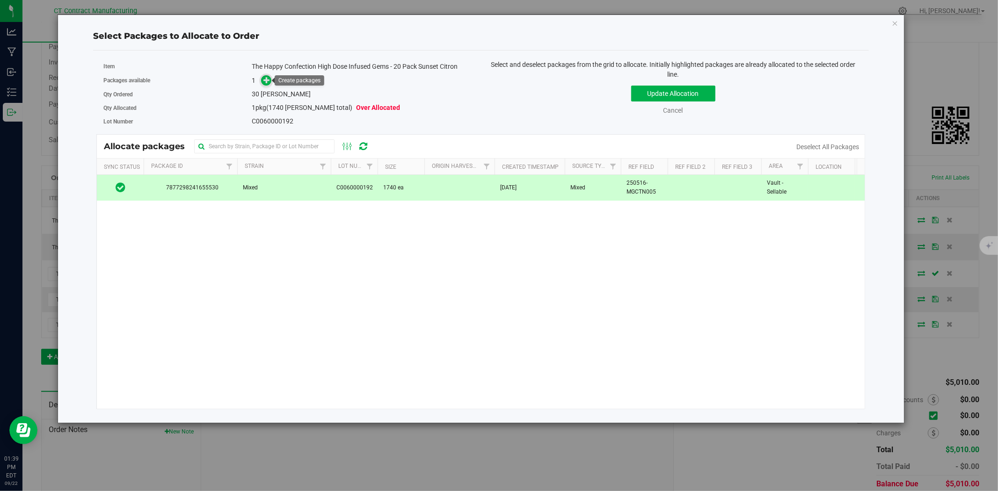
click at [268, 78] on icon at bounding box center [266, 80] width 7 height 7
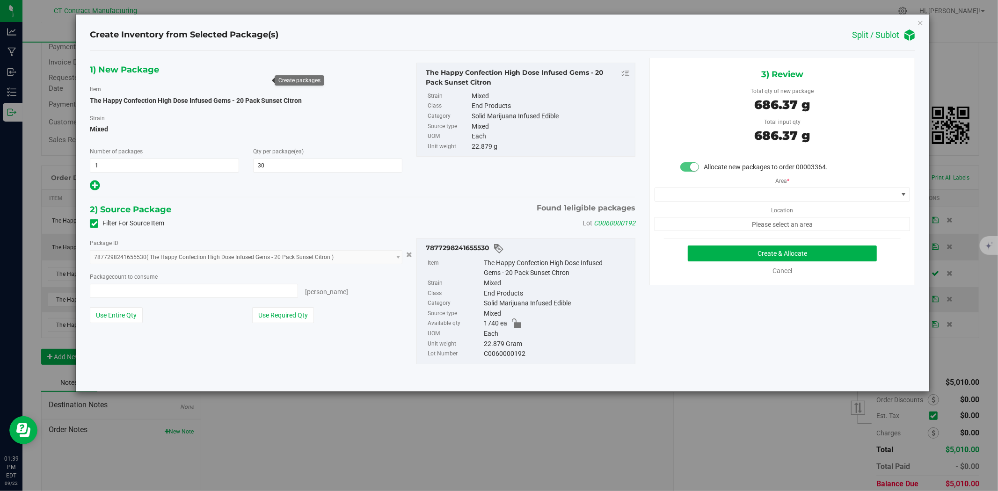
type input "30 ea"
click at [723, 192] on span at bounding box center [776, 194] width 243 height 13
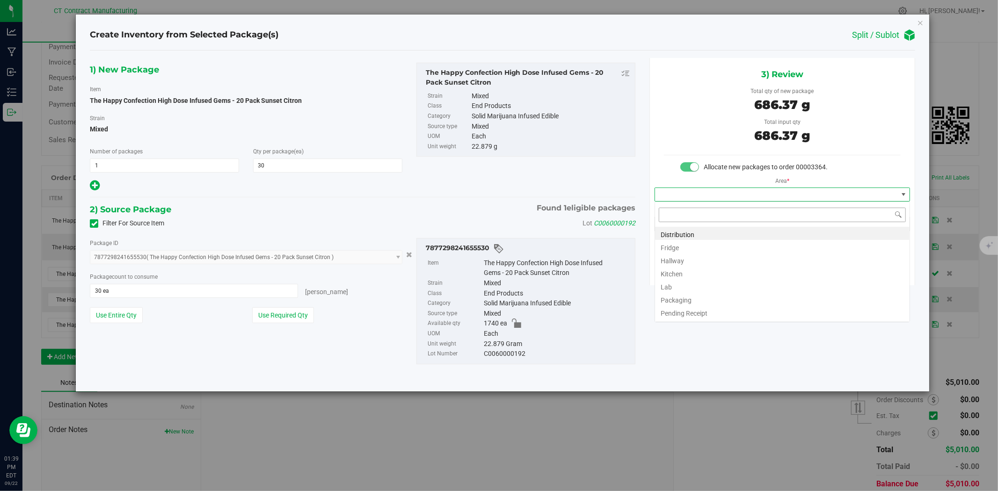
scroll to position [14, 255]
click at [702, 231] on li "Distribution" at bounding box center [782, 233] width 255 height 13
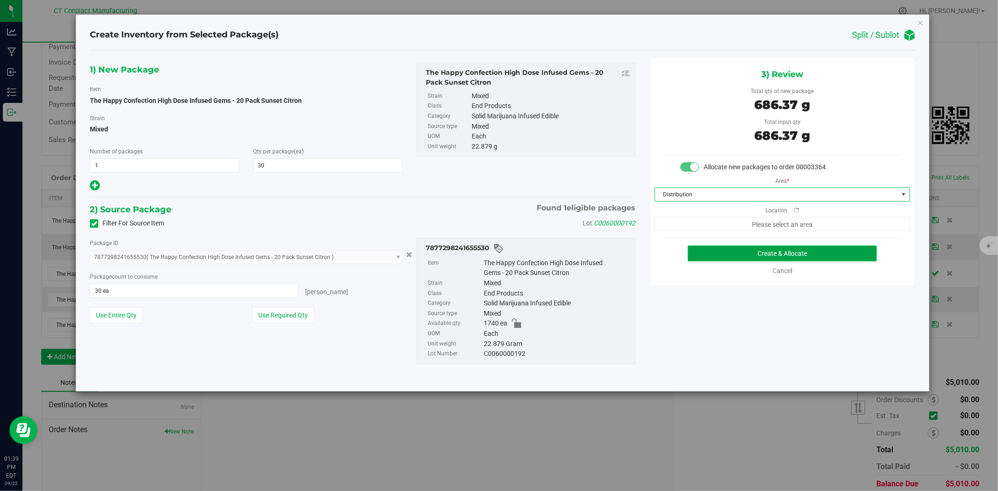
click at [717, 253] on button "Create & Allocate" at bounding box center [783, 254] width 190 height 16
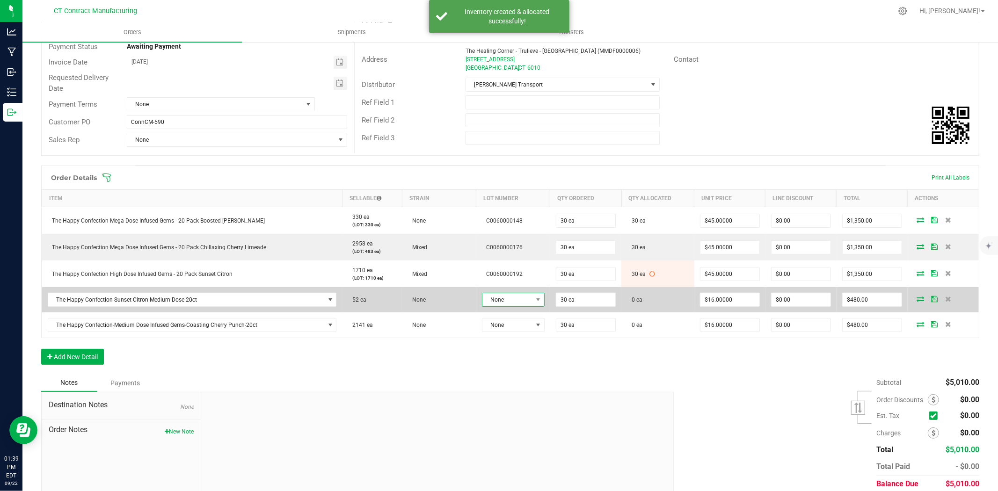
click at [514, 295] on span "None" at bounding box center [507, 299] width 50 height 13
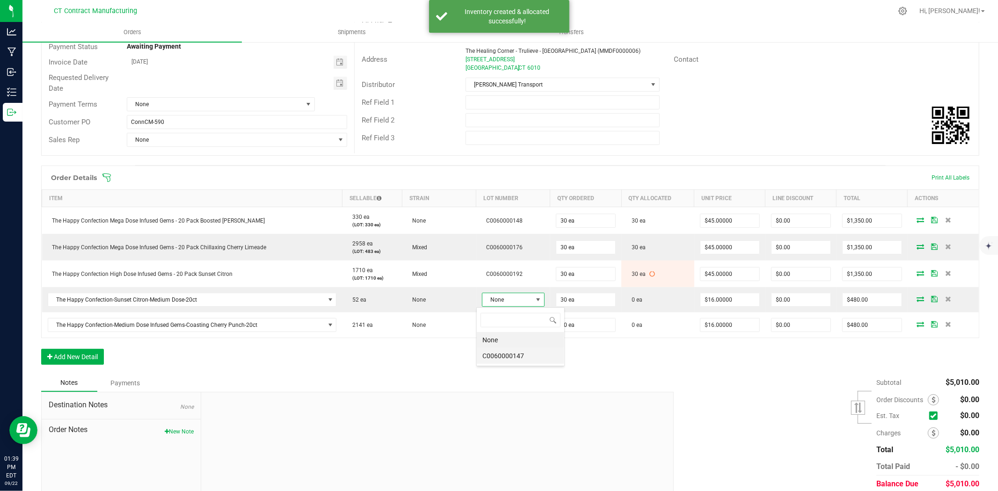
click at [536, 361] on li "C0060000147" at bounding box center [521, 356] width 88 height 16
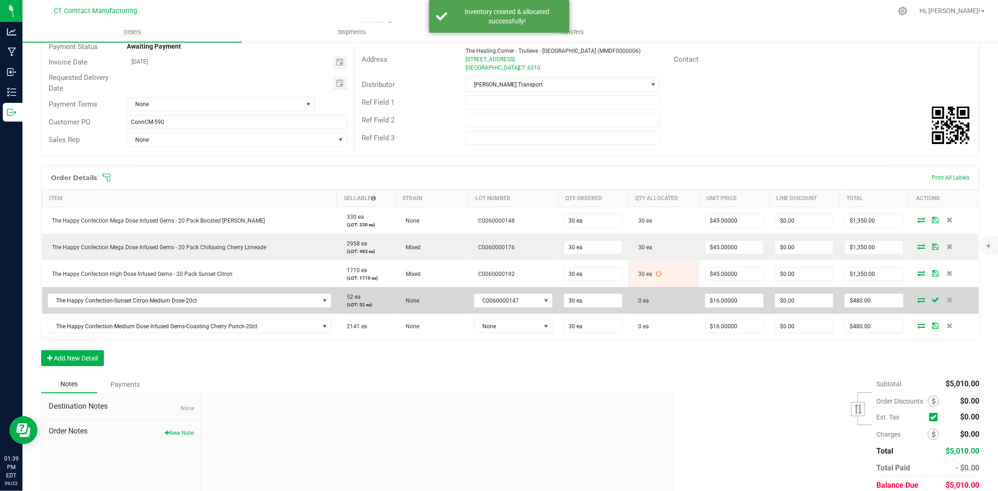
click at [918, 300] on icon at bounding box center [921, 300] width 7 height 6
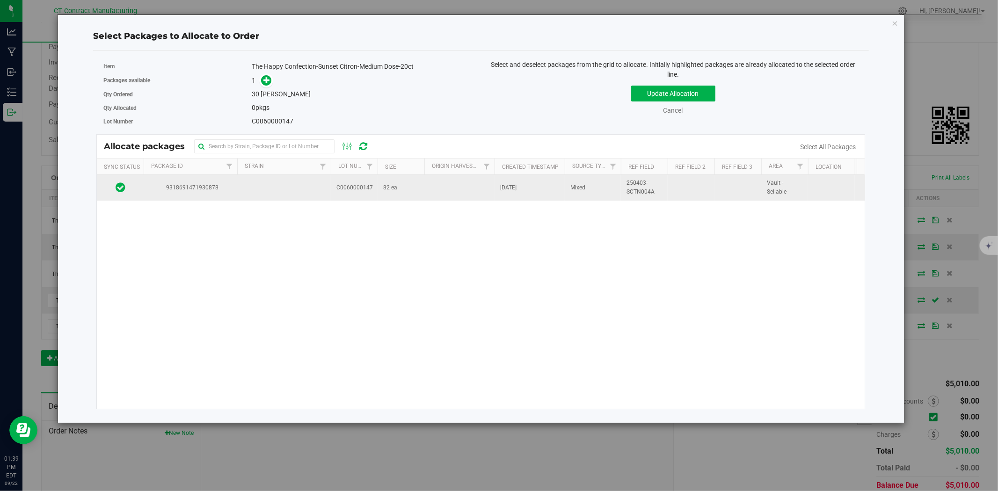
click at [242, 184] on td at bounding box center [284, 187] width 94 height 25
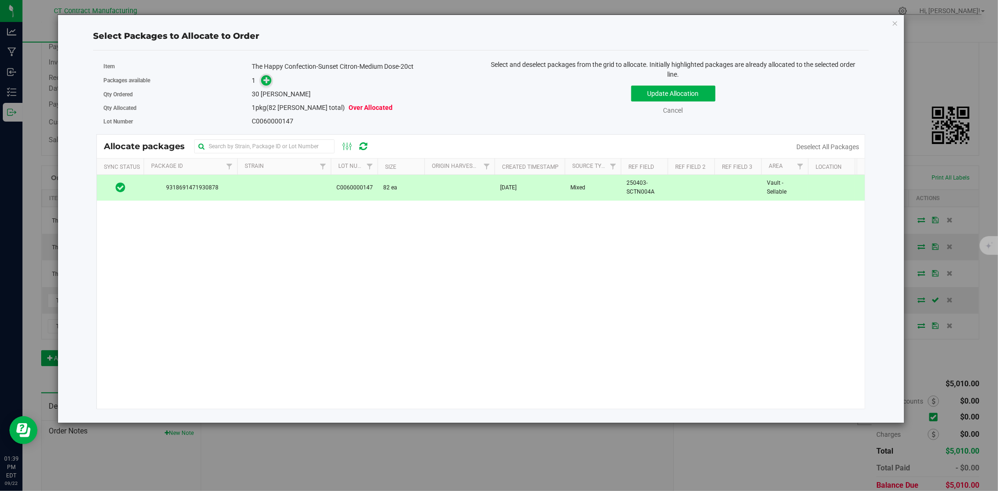
click at [264, 83] on icon at bounding box center [266, 80] width 7 height 7
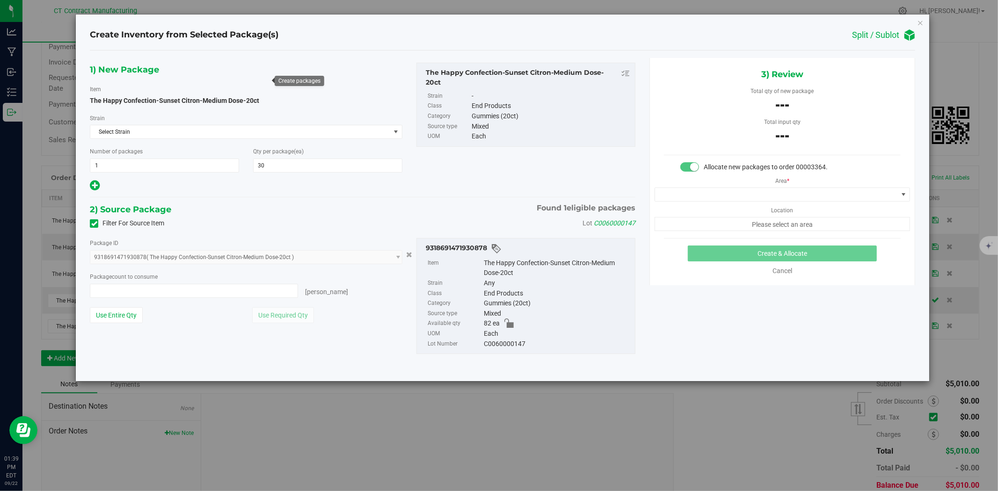
type input "0 ea"
type input "0"
click at [281, 292] on span at bounding box center [194, 291] width 208 height 14
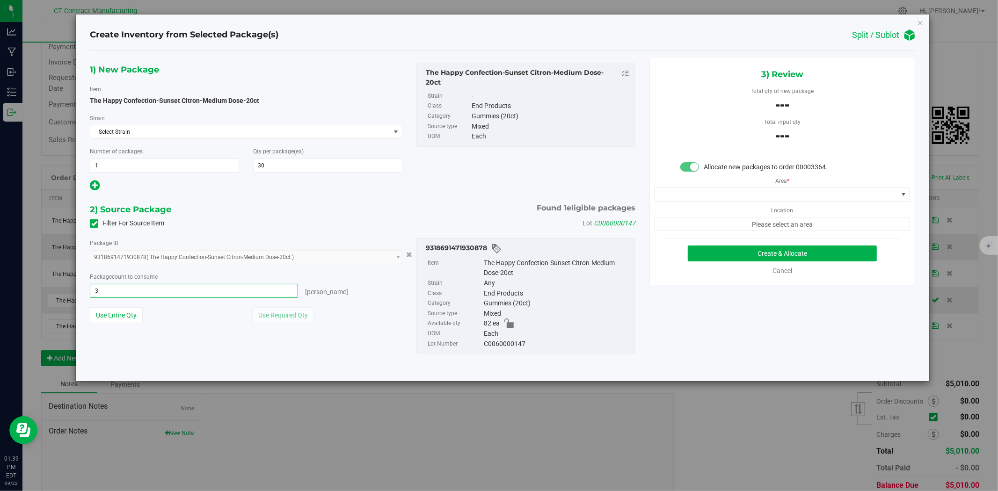
type input "30"
type input "30 ea"
click at [733, 193] on span at bounding box center [776, 194] width 243 height 13
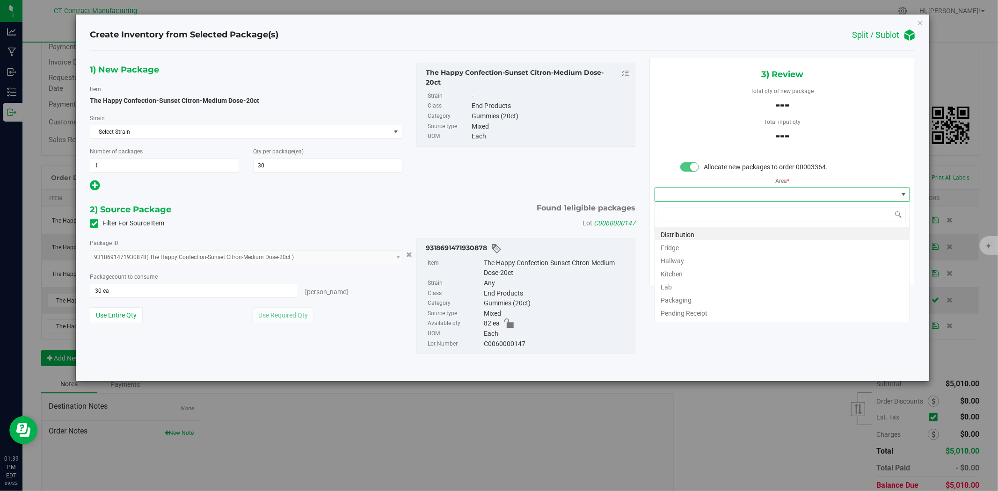
scroll to position [14, 255]
click at [720, 230] on li "Distribution" at bounding box center [782, 233] width 255 height 13
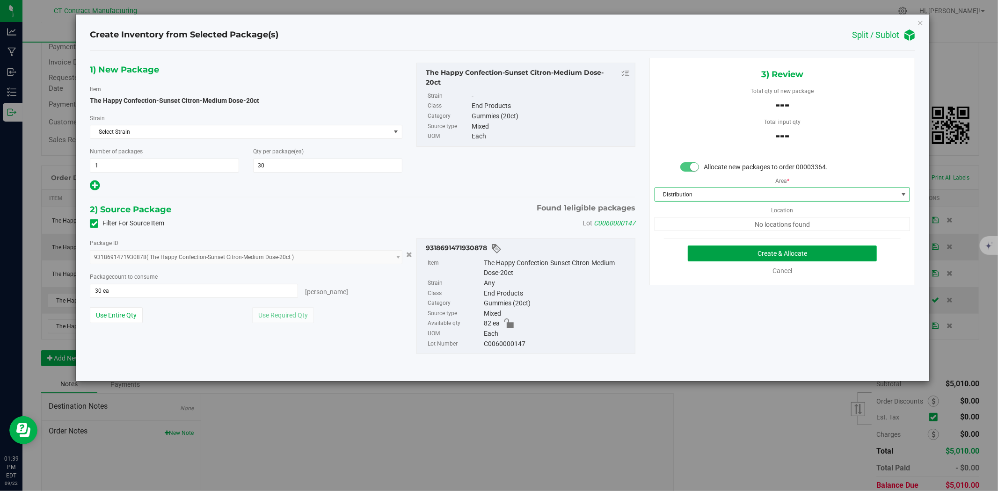
click at [736, 255] on button "Create & Allocate" at bounding box center [783, 254] width 190 height 16
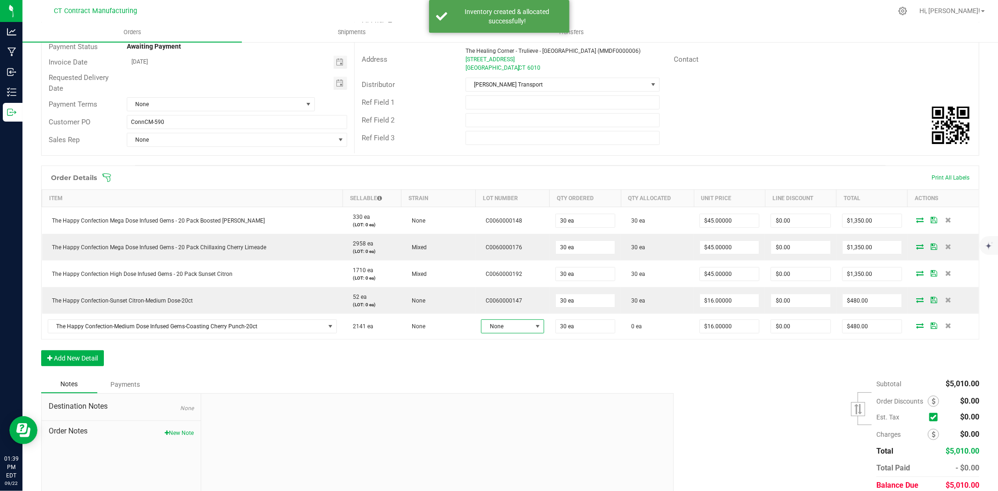
click at [493, 327] on span "None" at bounding box center [507, 326] width 51 height 13
click at [503, 379] on li "C0060000248" at bounding box center [521, 383] width 88 height 16
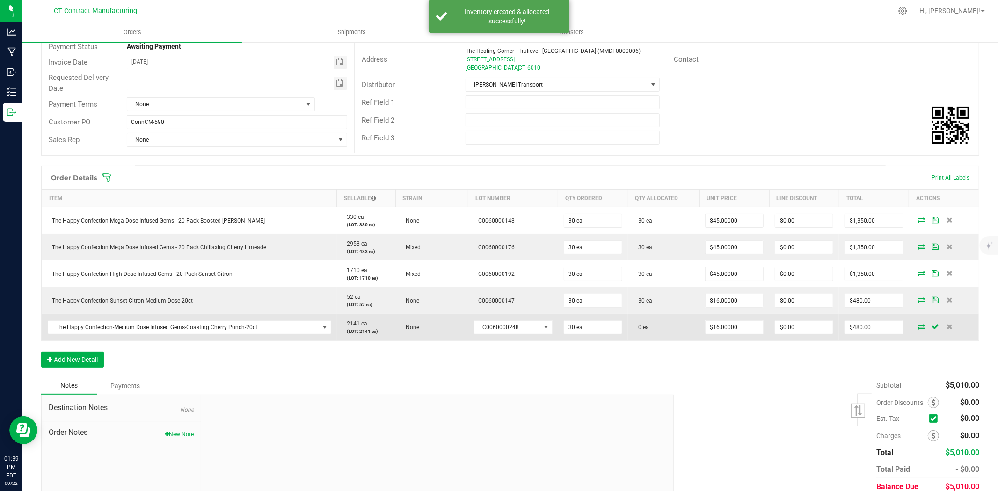
click at [918, 327] on icon at bounding box center [921, 327] width 7 height 6
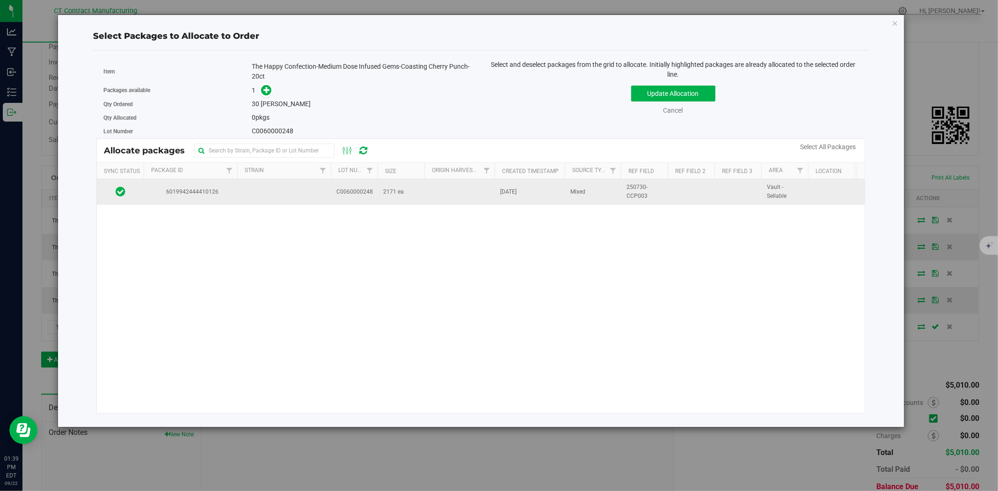
click at [241, 194] on td at bounding box center [284, 191] width 94 height 25
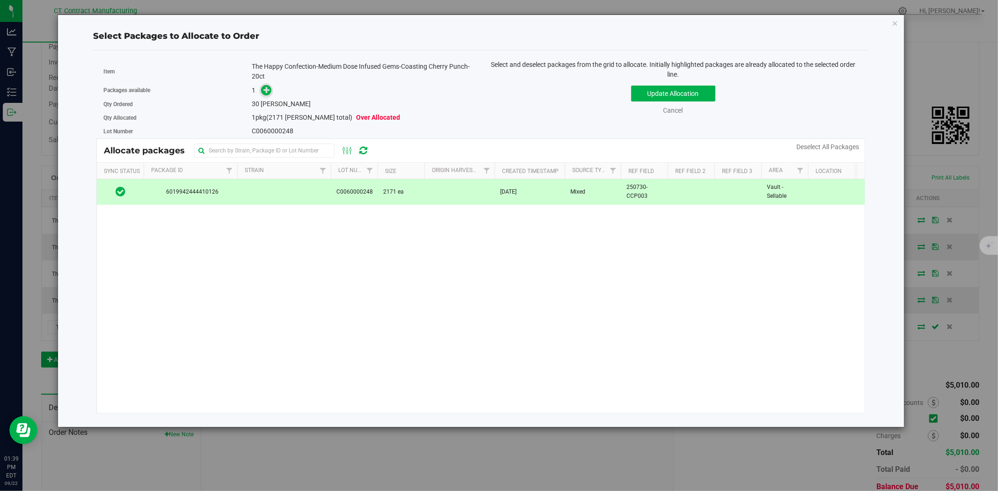
click at [263, 87] on span at bounding box center [266, 90] width 11 height 11
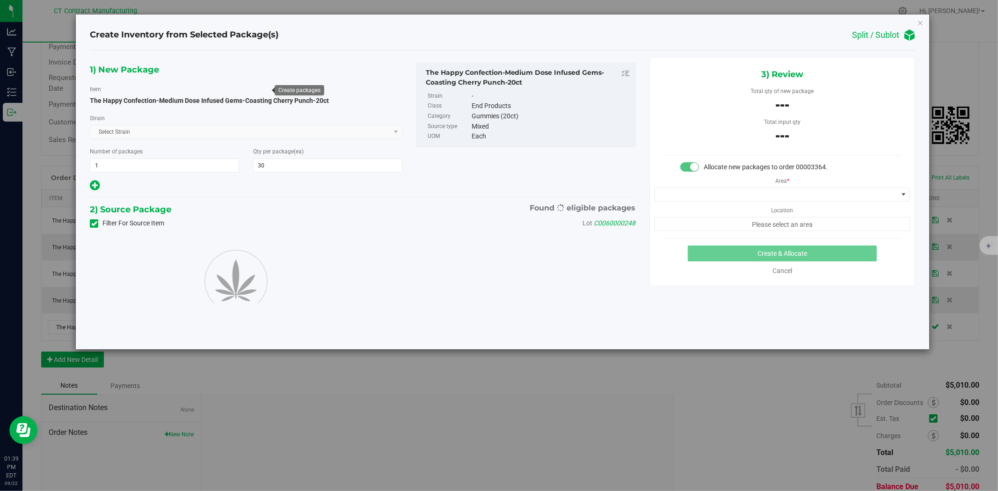
type input "30"
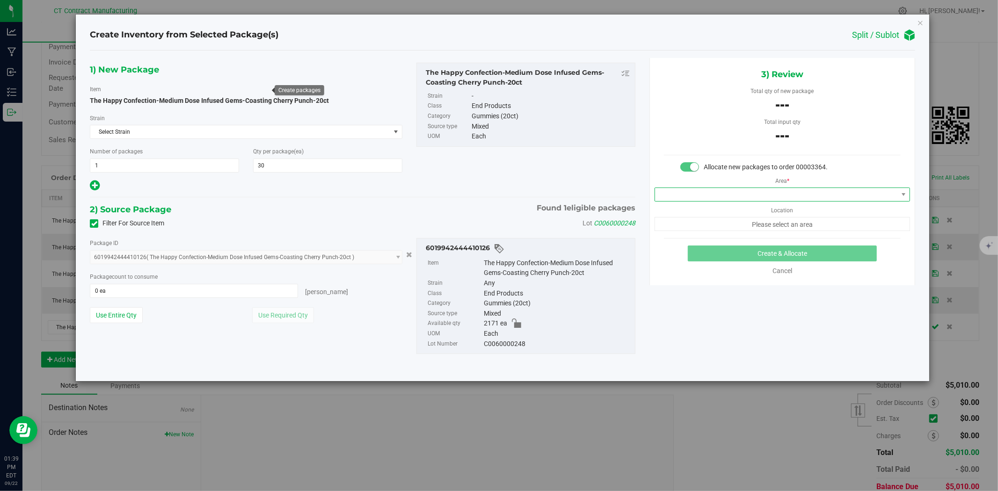
click at [695, 194] on span at bounding box center [776, 194] width 243 height 13
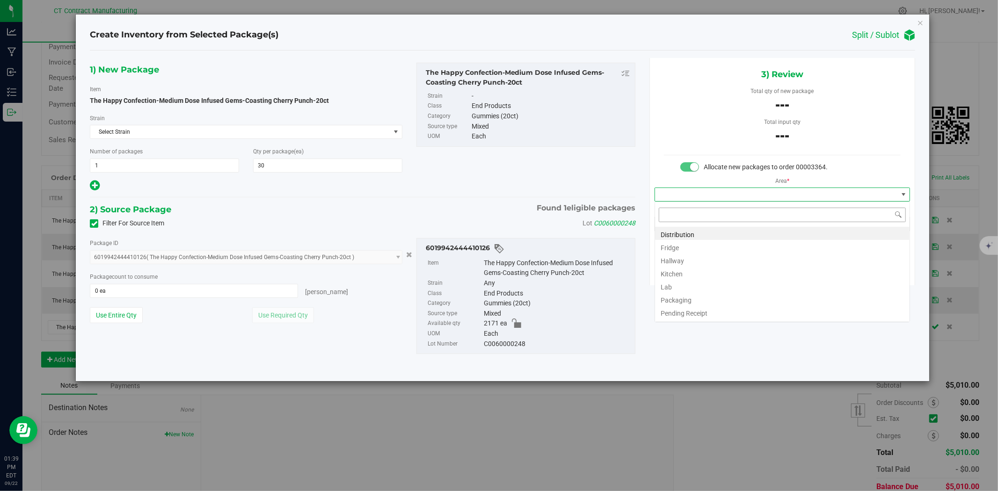
scroll to position [14, 255]
click at [698, 235] on li "Distribution" at bounding box center [782, 233] width 255 height 13
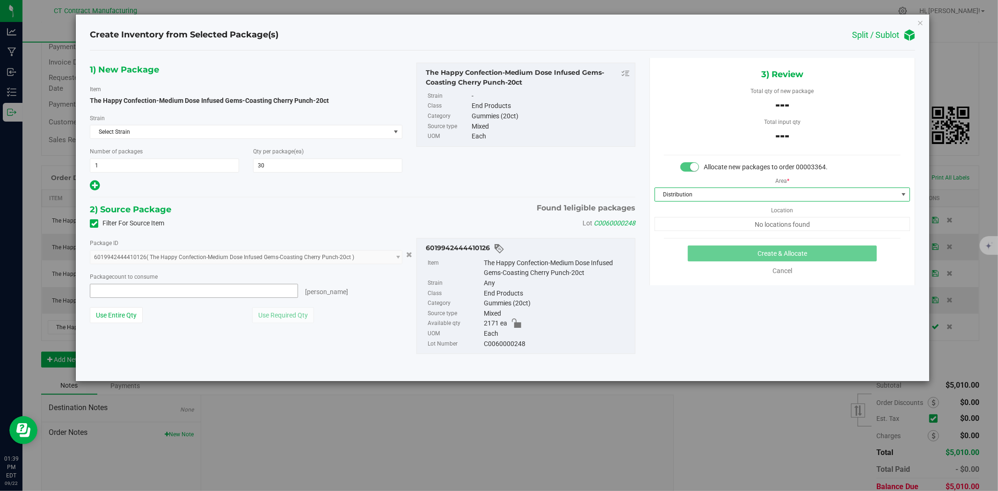
click at [248, 293] on span at bounding box center [194, 291] width 208 height 14
type input "30"
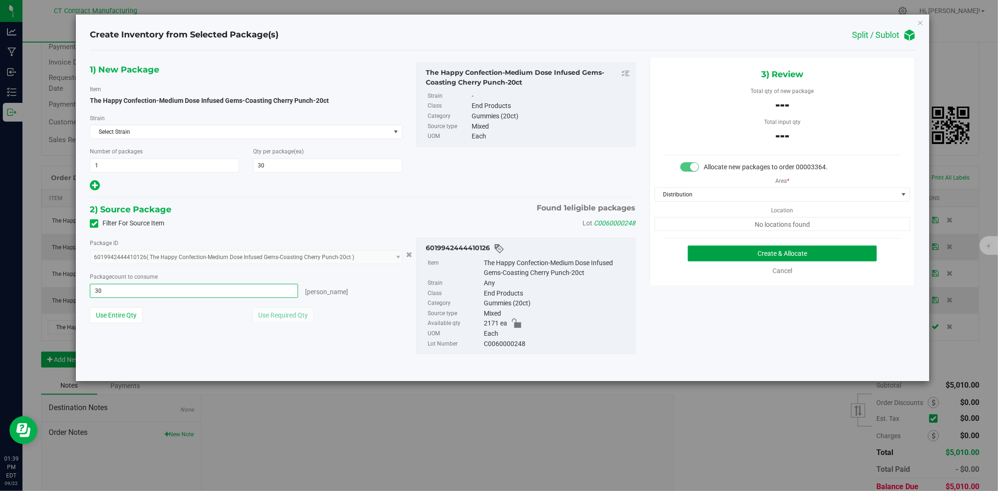
type input "30 ea"
click at [722, 261] on button "Create & Allocate" at bounding box center [783, 254] width 190 height 16
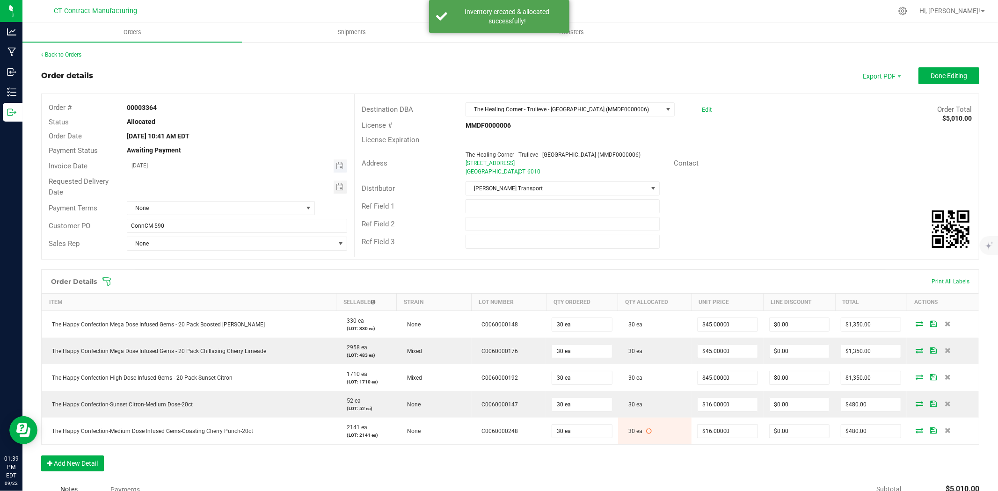
click at [342, 167] on span "Toggle calendar" at bounding box center [341, 166] width 14 height 13
click at [198, 263] on span "23" at bounding box center [197, 261] width 14 height 15
type input "[DATE]"
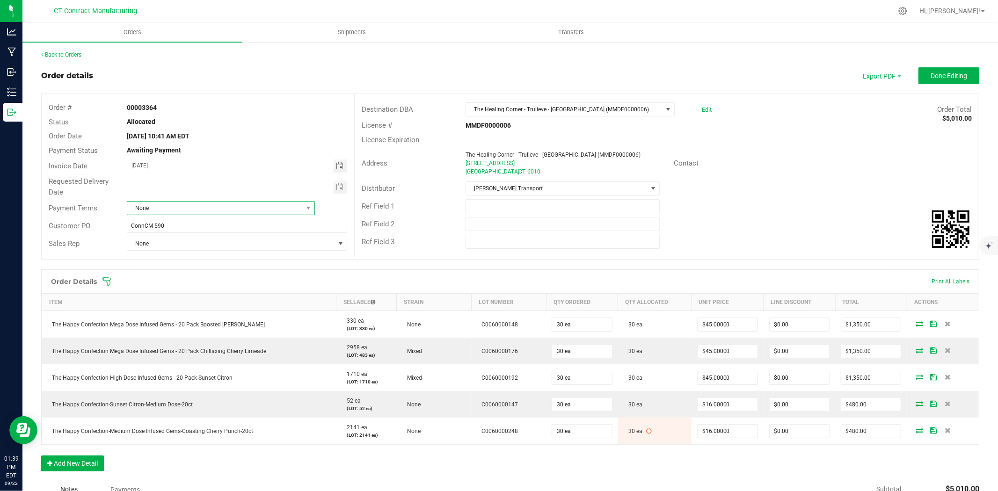
click at [299, 208] on span "None" at bounding box center [214, 208] width 175 height 13
click at [179, 272] on li "Due on Receipt" at bounding box center [220, 270] width 186 height 16
click at [940, 77] on span "Done Editing" at bounding box center [949, 75] width 36 height 7
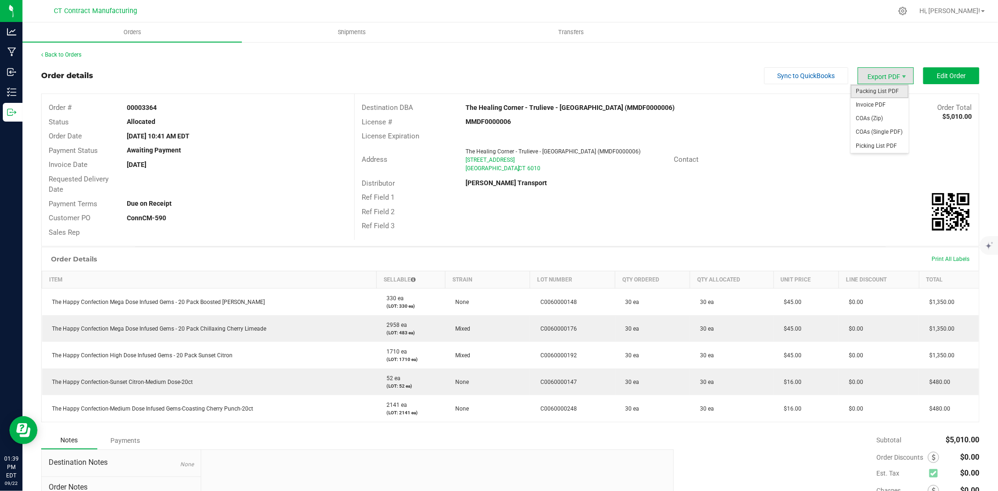
click at [890, 91] on span "Packing List PDF" at bounding box center [880, 92] width 58 height 14
drag, startPoint x: 890, startPoint y: 83, endPoint x: 888, endPoint y: 111, distance: 27.7
click at [888, 111] on span "Invoice PDF" at bounding box center [880, 105] width 58 height 14
click at [80, 55] on link "Back to Orders" at bounding box center [61, 54] width 40 height 7
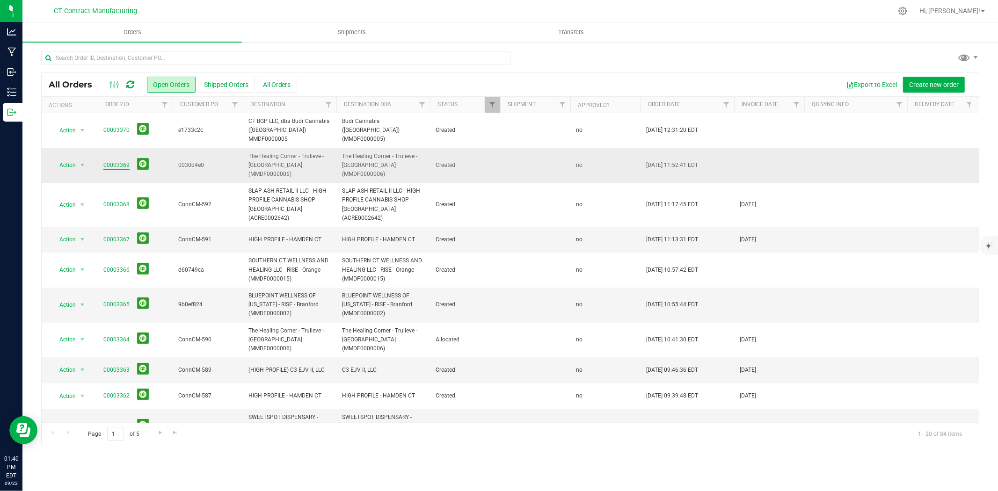
click at [127, 161] on link "00003369" at bounding box center [116, 165] width 26 height 9
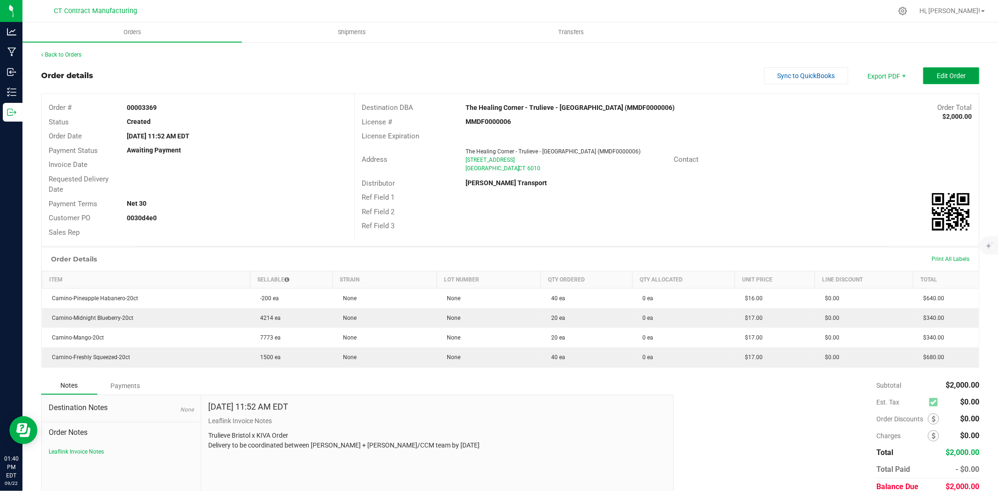
click at [937, 76] on span "Edit Order" at bounding box center [951, 75] width 29 height 7
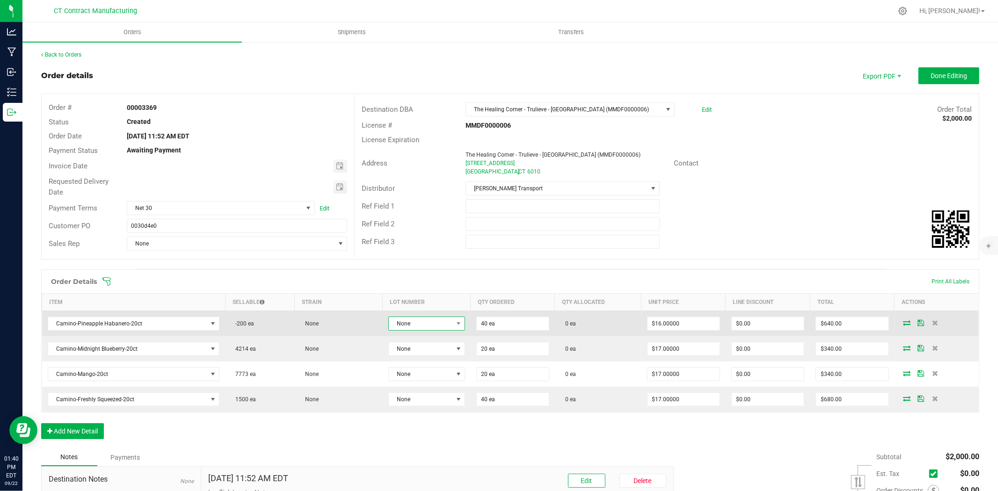
click at [443, 325] on span "None" at bounding box center [421, 323] width 64 height 13
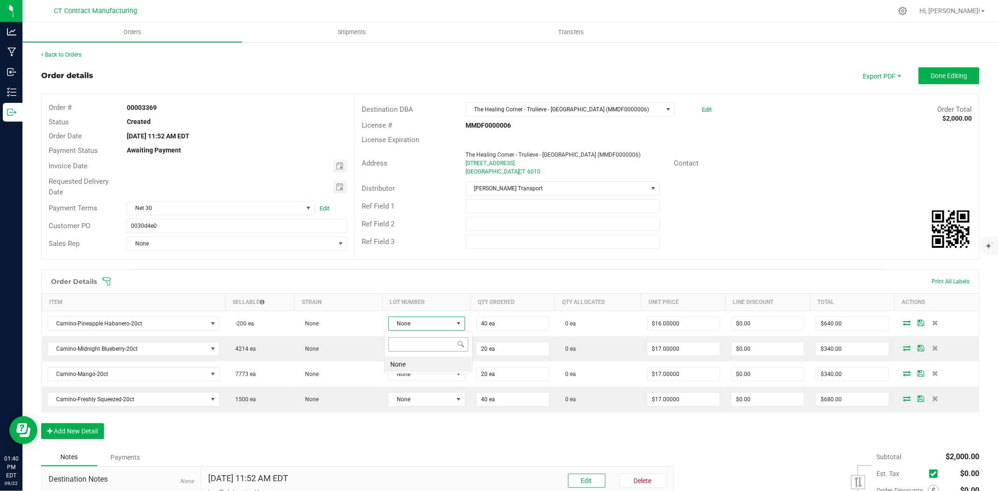
scroll to position [14, 76]
click at [434, 363] on li "None" at bounding box center [429, 365] width 88 height 16
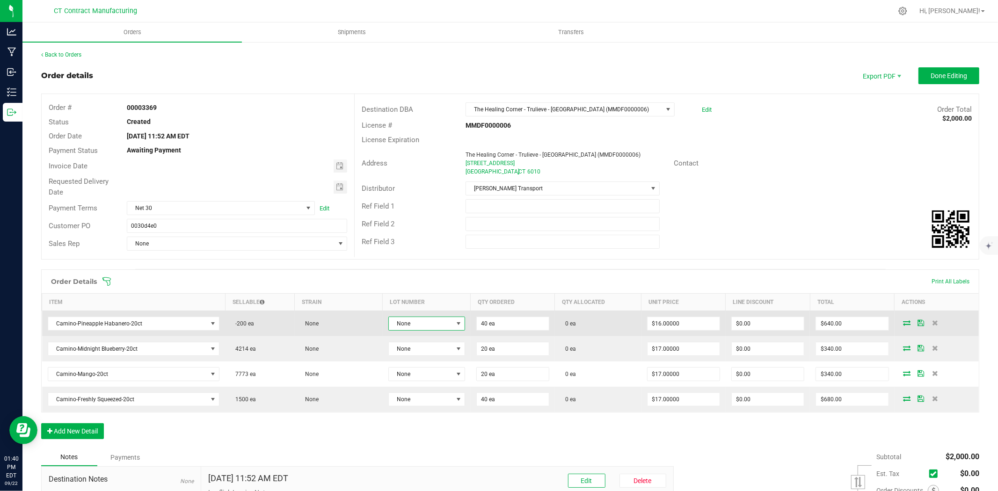
click at [439, 324] on span "None" at bounding box center [421, 323] width 64 height 13
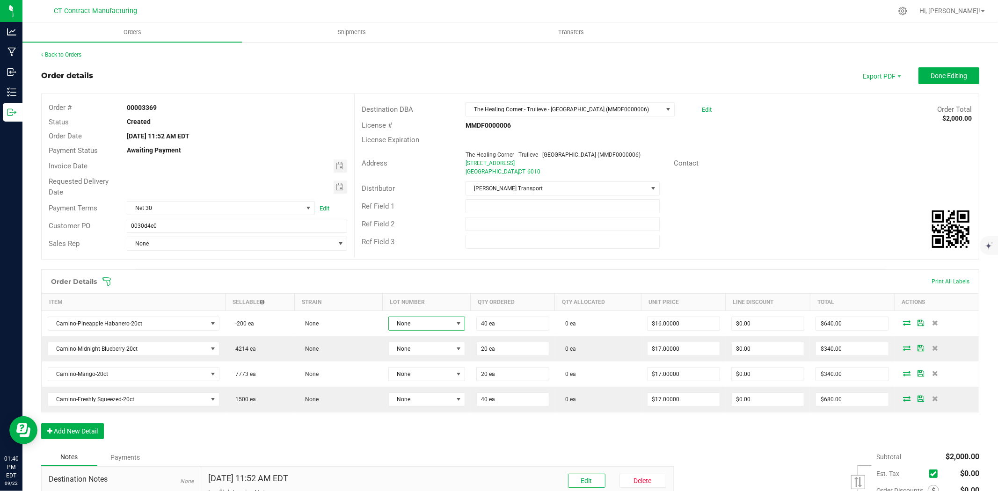
click at [57, 51] on div "Back to Orders" at bounding box center [510, 55] width 938 height 8
click at [58, 56] on link "Back to Orders" at bounding box center [61, 54] width 40 height 7
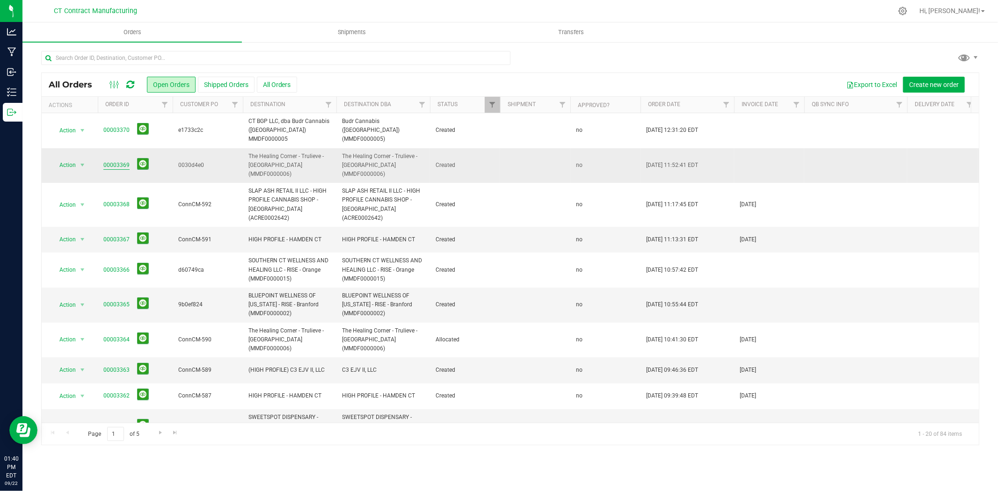
click at [124, 161] on link "00003369" at bounding box center [116, 165] width 26 height 9
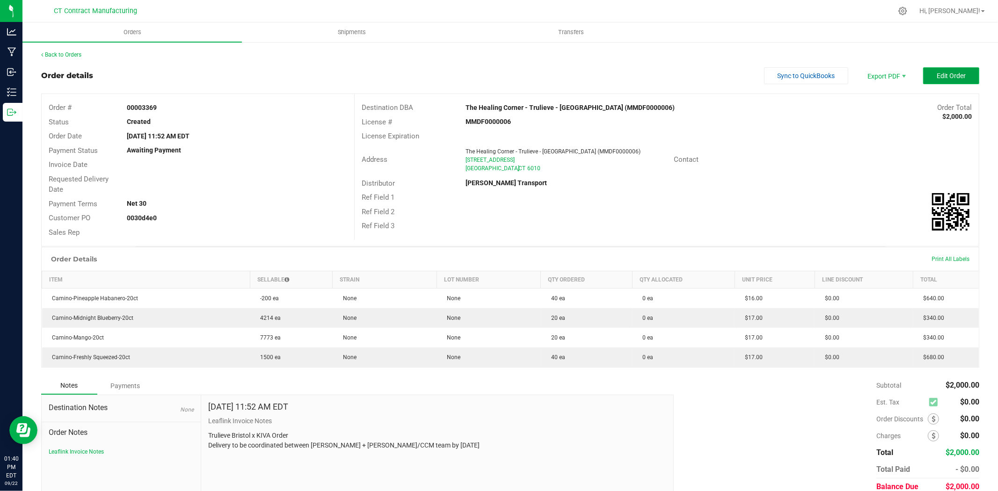
click at [927, 73] on button "Edit Order" at bounding box center [951, 75] width 56 height 17
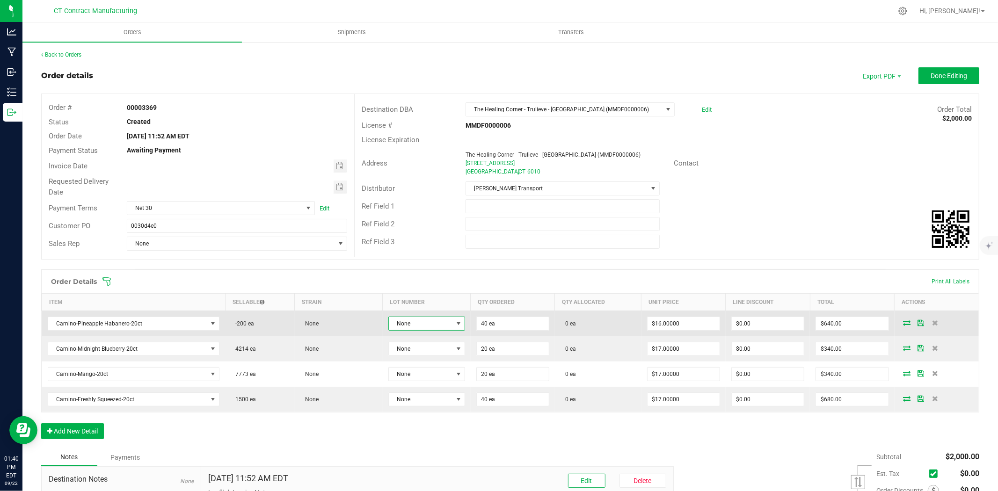
click at [392, 325] on span "None" at bounding box center [421, 323] width 64 height 13
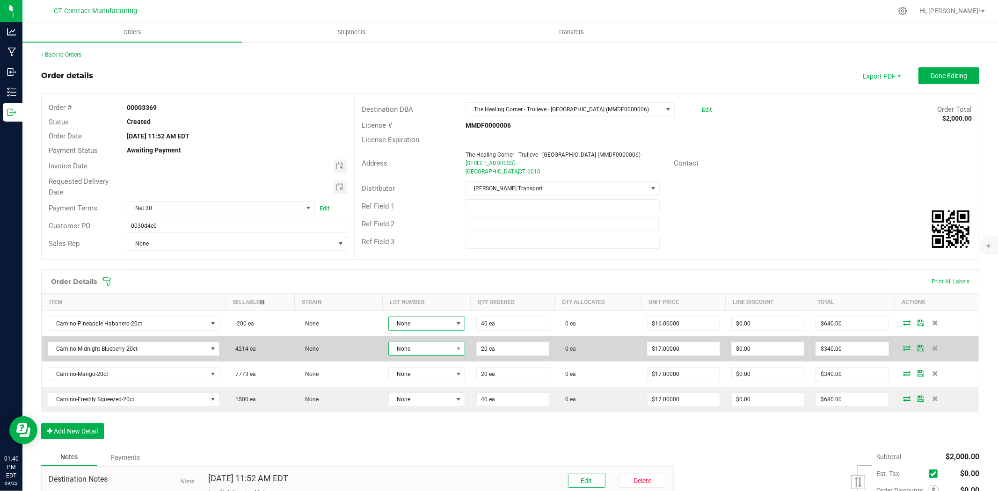
click at [445, 346] on span "None" at bounding box center [421, 349] width 64 height 13
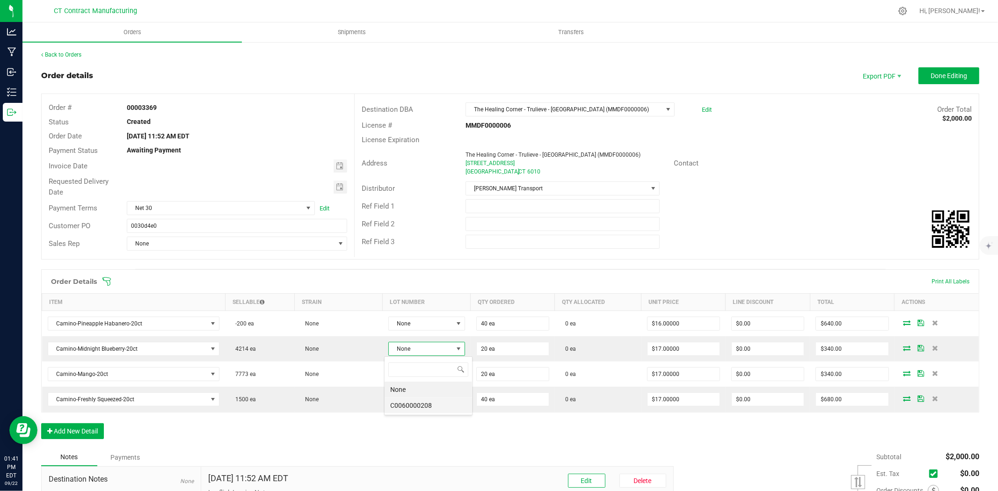
click at [442, 406] on li "C0060000208" at bounding box center [429, 406] width 88 height 16
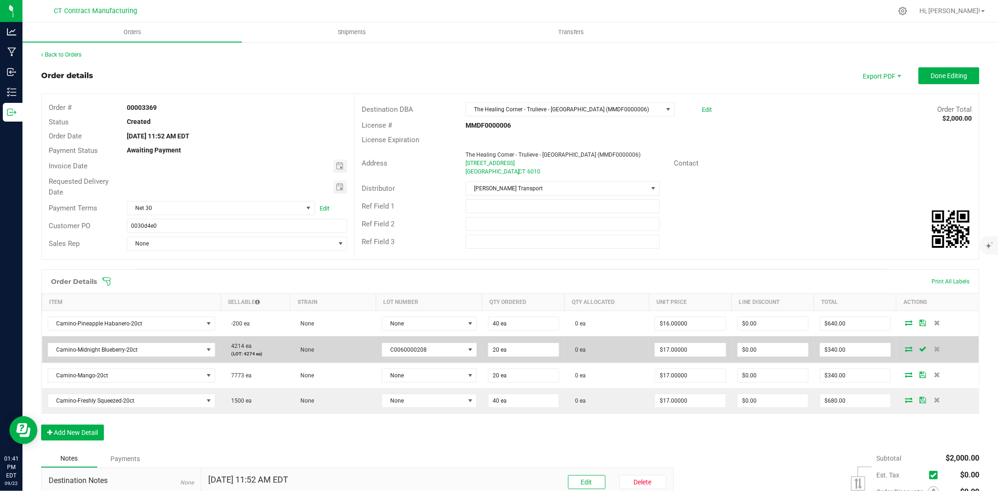
click at [905, 347] on icon at bounding box center [908, 349] width 7 height 6
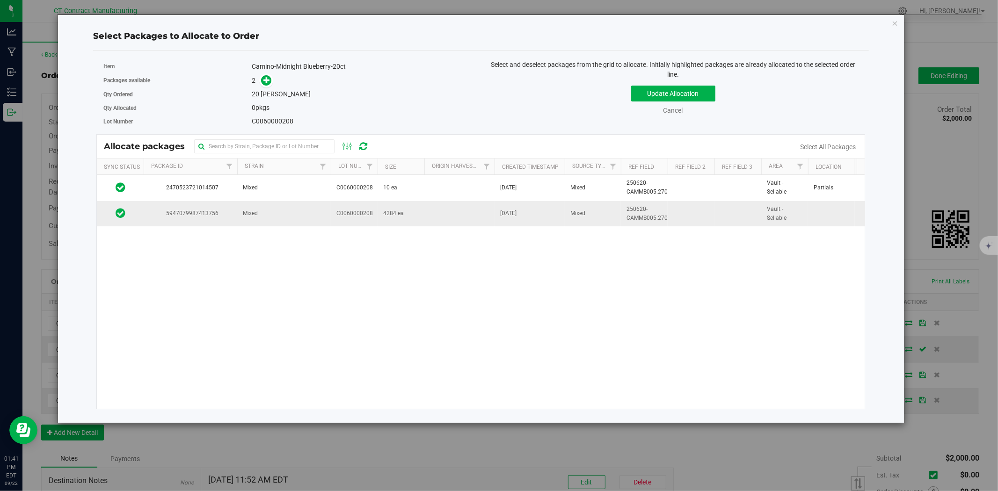
click at [396, 219] on td "4284 ea" at bounding box center [401, 213] width 47 height 25
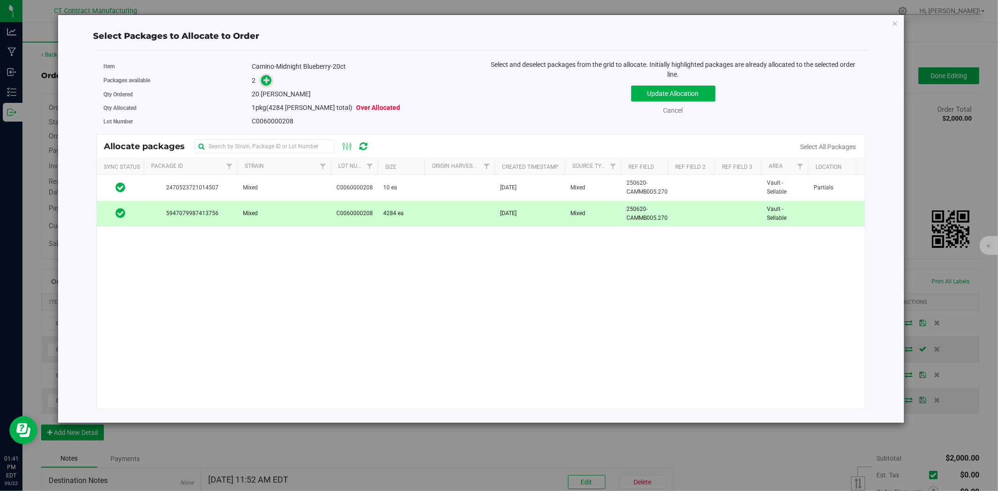
click at [264, 79] on icon at bounding box center [266, 80] width 7 height 7
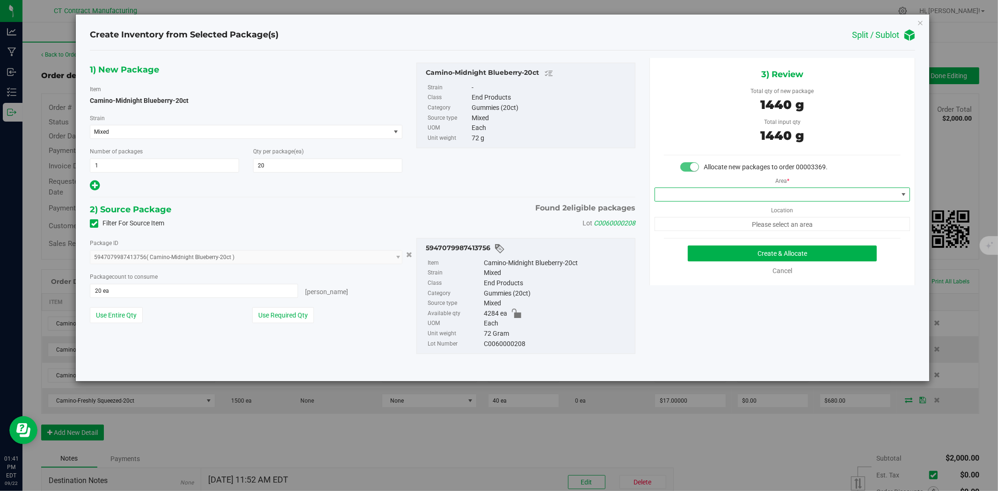
click at [716, 198] on span at bounding box center [776, 194] width 243 height 13
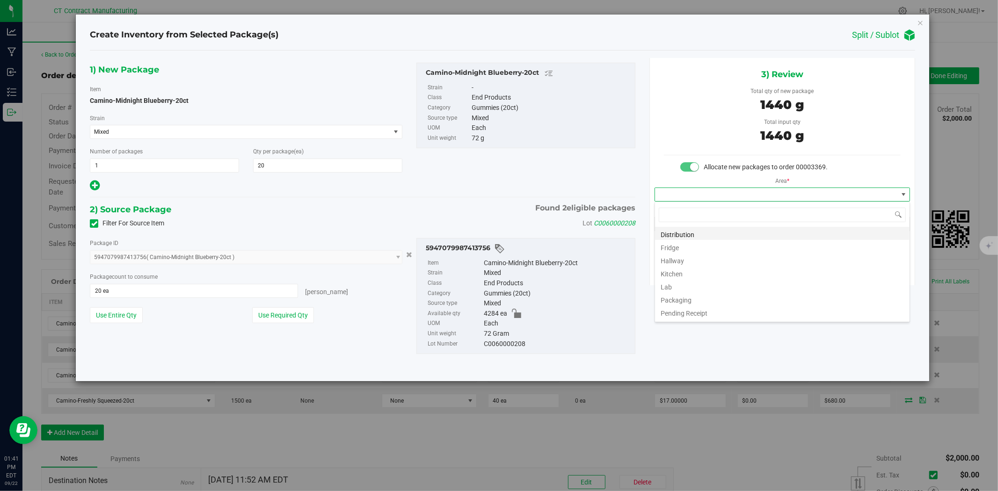
scroll to position [14, 255]
click at [710, 232] on li "Distribution" at bounding box center [782, 233] width 255 height 13
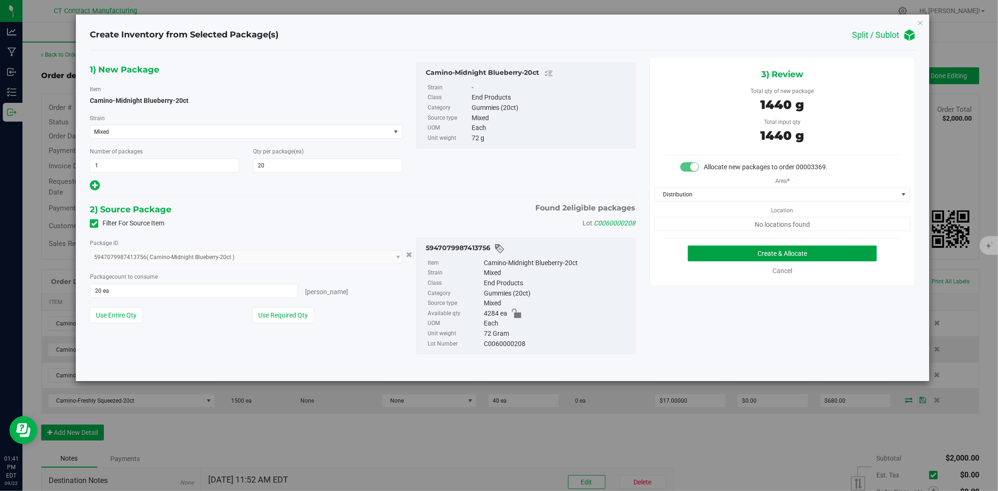
click at [722, 249] on button "Create & Allocate" at bounding box center [783, 254] width 190 height 16
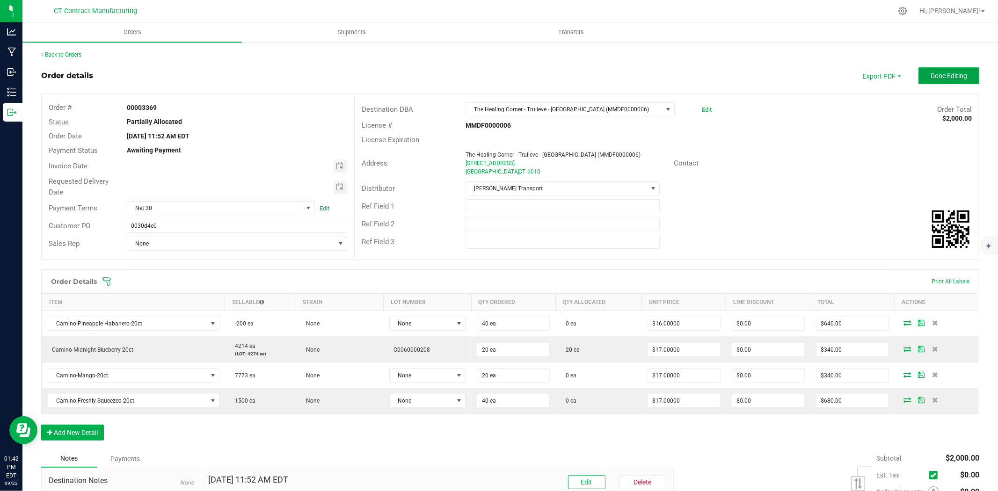
click at [941, 75] on span "Done Editing" at bounding box center [949, 75] width 36 height 7
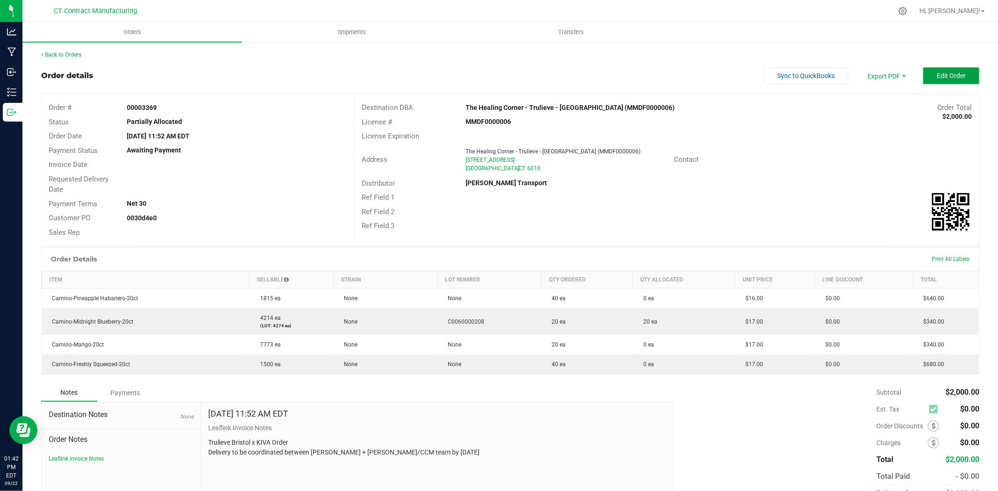
click at [927, 71] on button "Edit Order" at bounding box center [951, 75] width 56 height 17
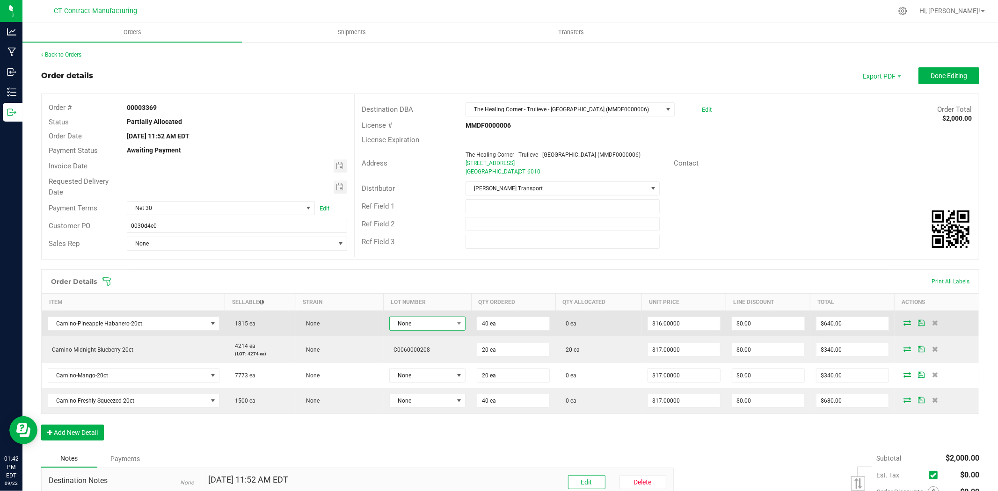
click at [406, 321] on span "None" at bounding box center [422, 323] width 64 height 13
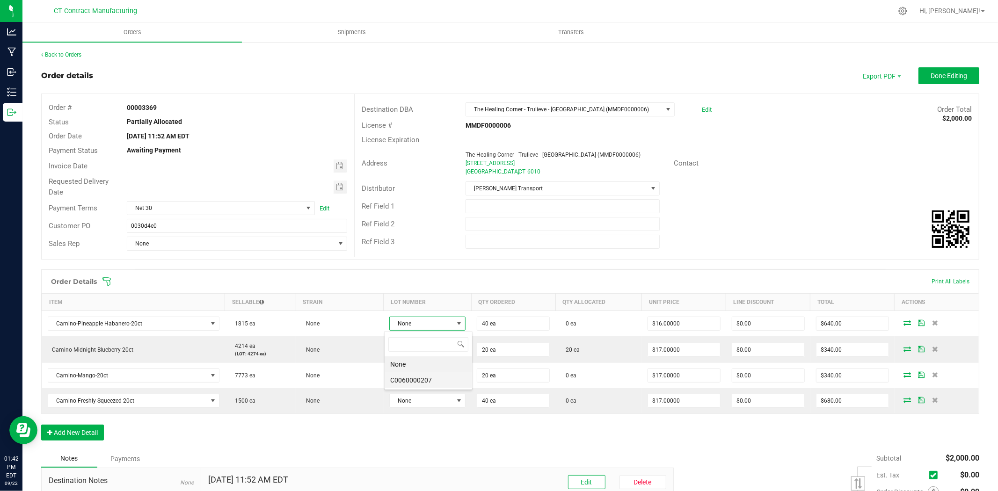
click at [423, 380] on li "C0060000207" at bounding box center [429, 380] width 88 height 16
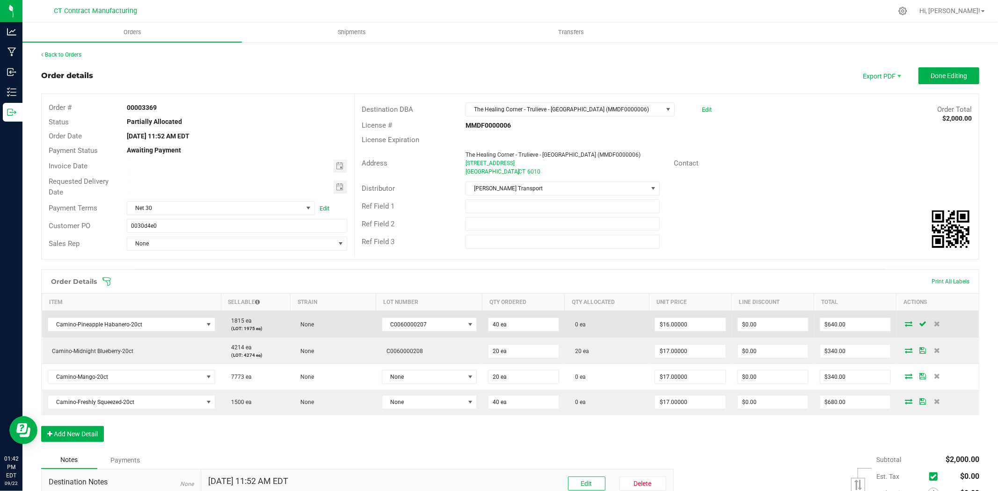
click at [905, 323] on icon at bounding box center [908, 324] width 7 height 6
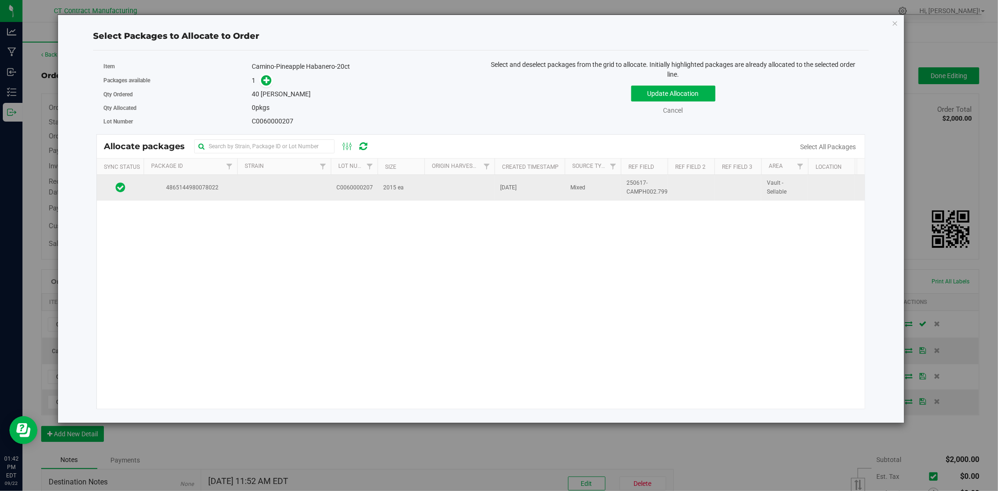
click at [307, 194] on td at bounding box center [284, 187] width 94 height 25
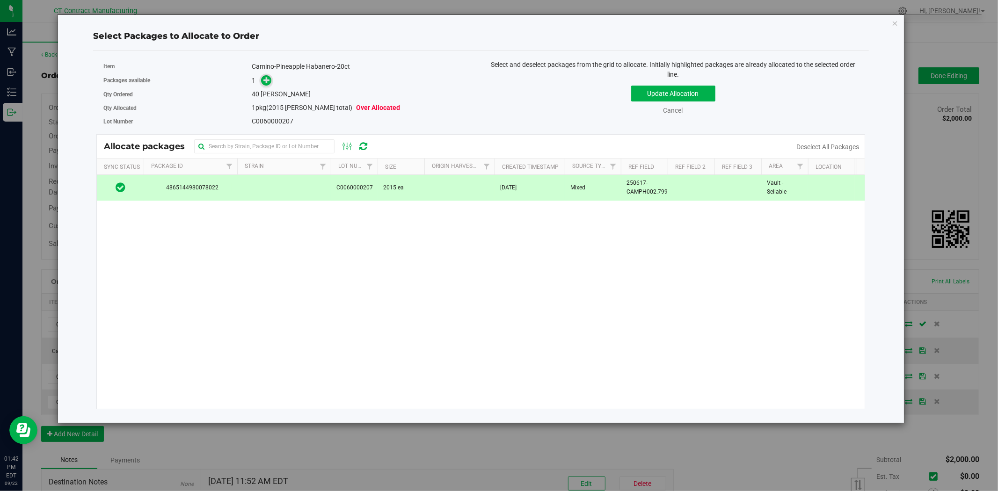
click at [267, 85] on span at bounding box center [266, 80] width 11 height 11
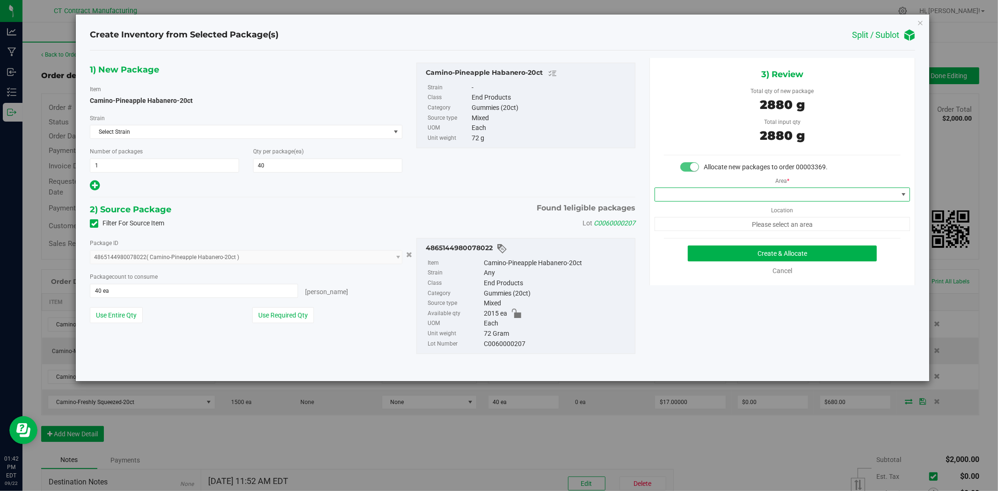
click at [785, 198] on span at bounding box center [776, 194] width 243 height 13
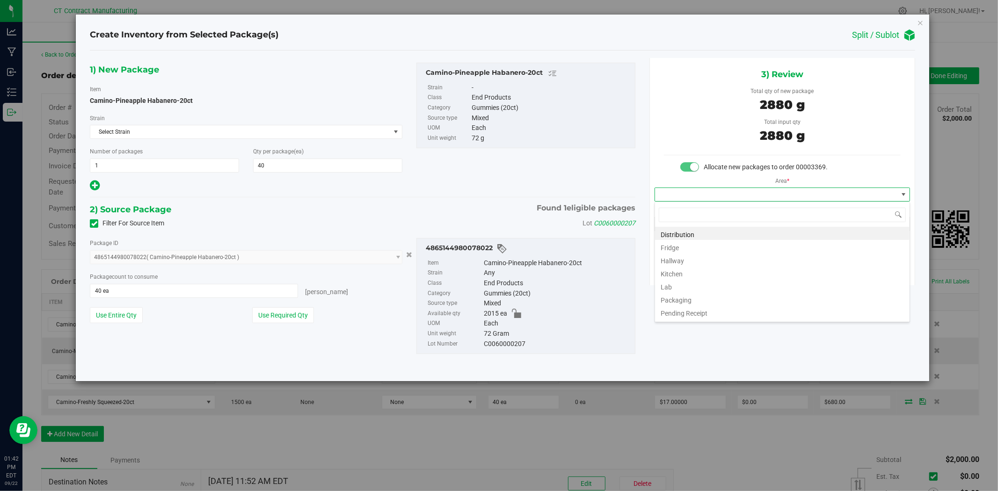
scroll to position [14, 255]
click at [780, 233] on li "Distribution" at bounding box center [782, 233] width 255 height 13
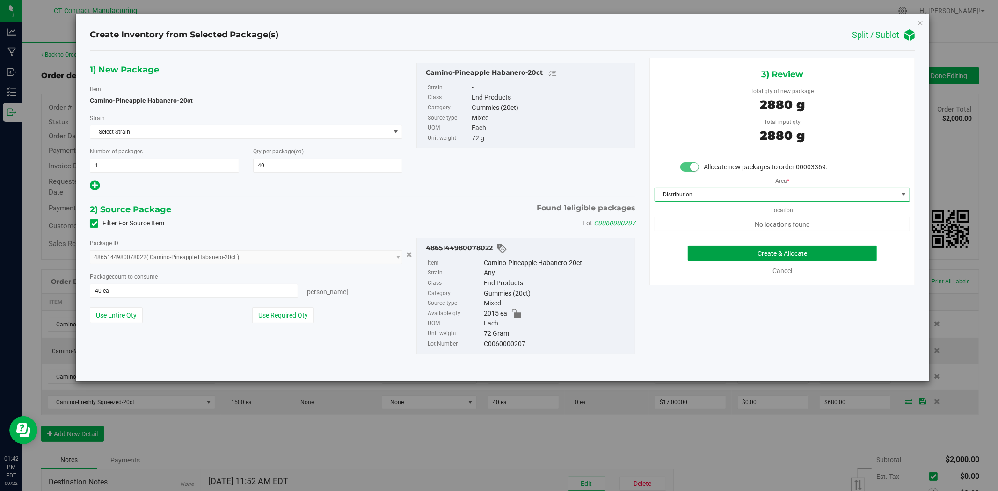
click at [778, 257] on button "Create & Allocate" at bounding box center [783, 254] width 190 height 16
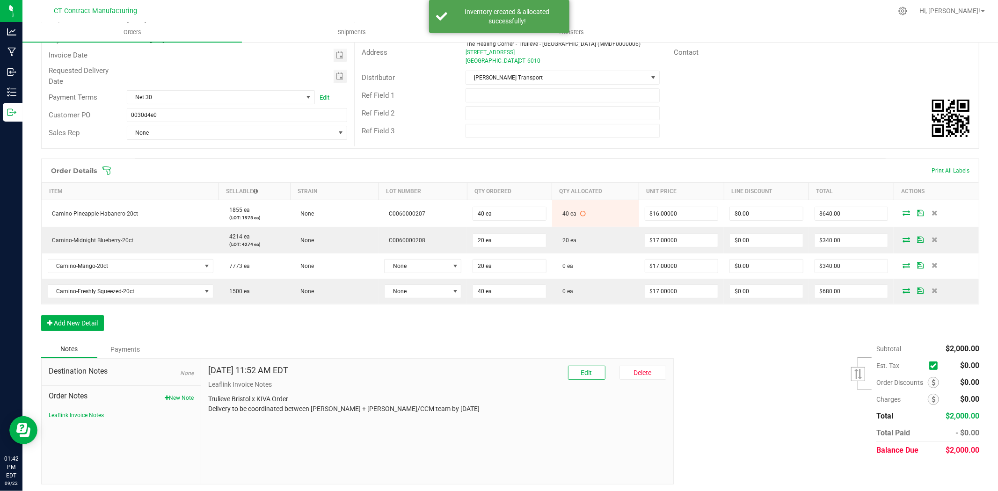
scroll to position [114, 0]
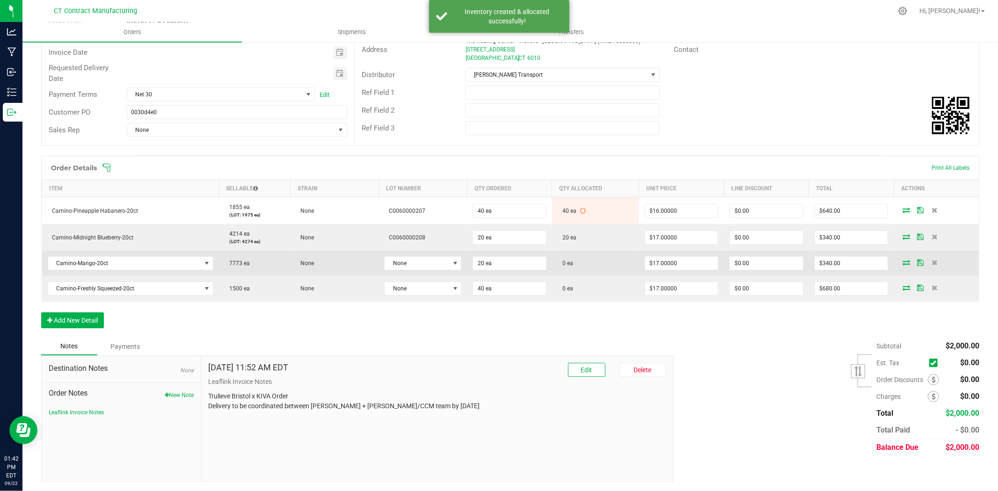
click at [432, 270] on td "None" at bounding box center [423, 263] width 88 height 25
click at [439, 267] on span "None" at bounding box center [417, 263] width 65 height 13
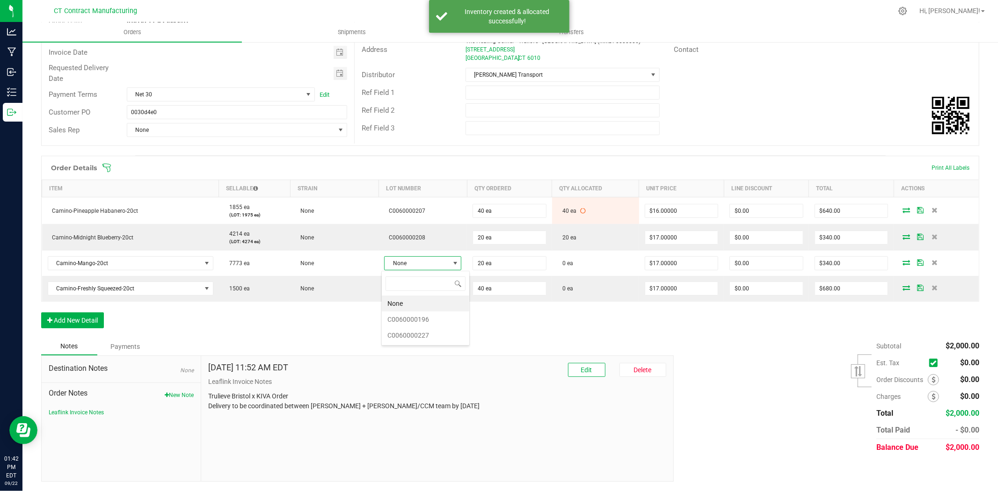
scroll to position [14, 76]
click at [434, 314] on li "C0060000196" at bounding box center [426, 320] width 88 height 16
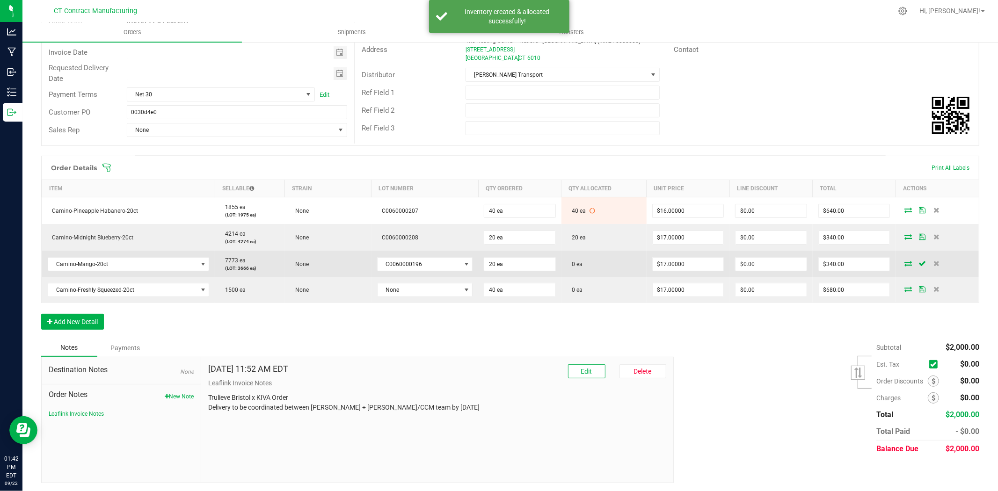
click at [905, 262] on icon at bounding box center [908, 264] width 7 height 6
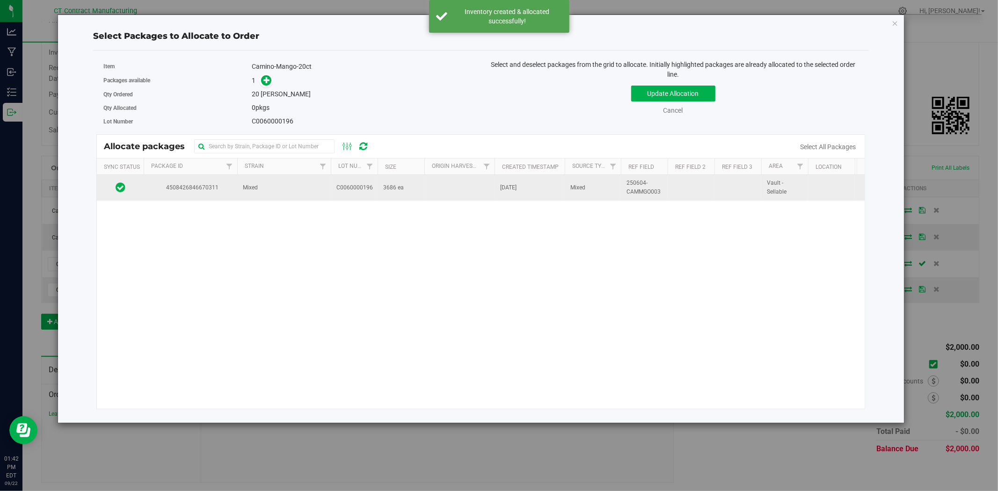
click at [202, 191] on span "4508426846670311" at bounding box center [190, 187] width 82 height 9
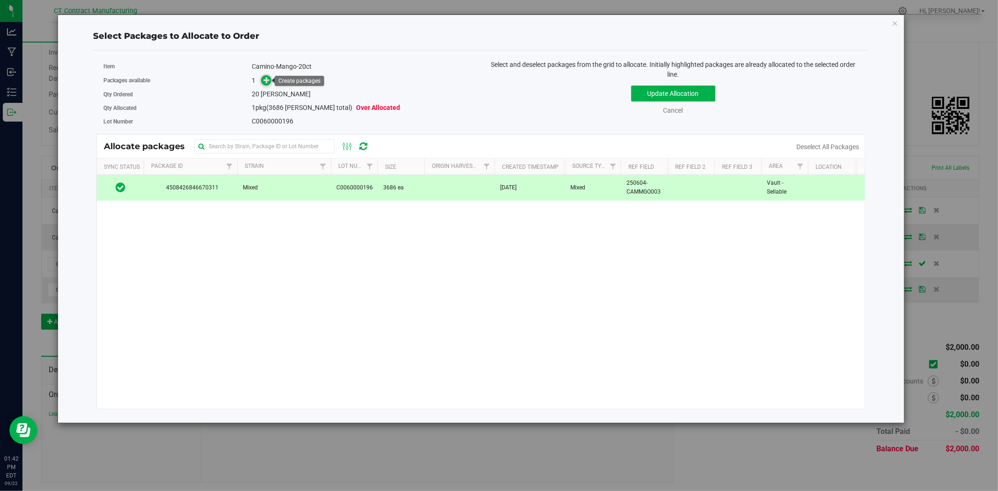
click at [263, 78] on icon at bounding box center [266, 80] width 7 height 7
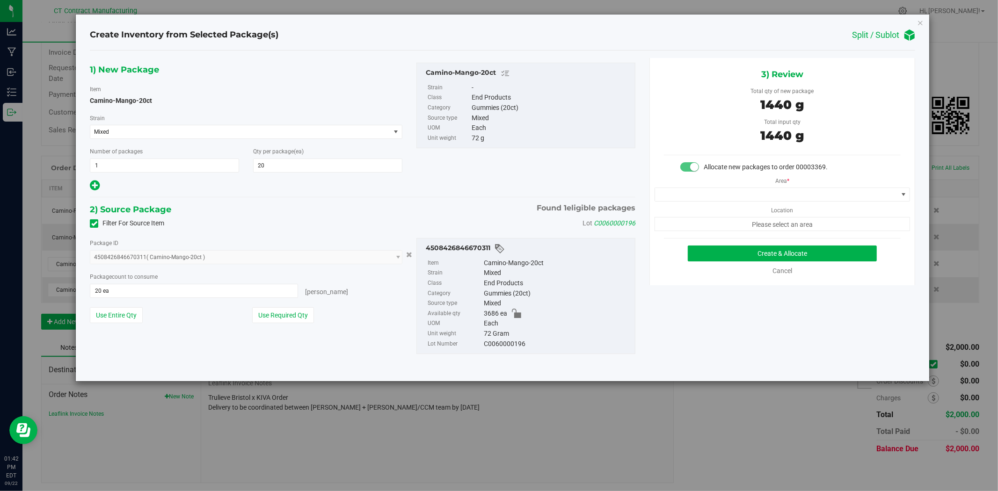
click at [723, 186] on div "Area * Location Please select an area" at bounding box center [782, 201] width 265 height 59
click at [726, 192] on span at bounding box center [776, 194] width 243 height 13
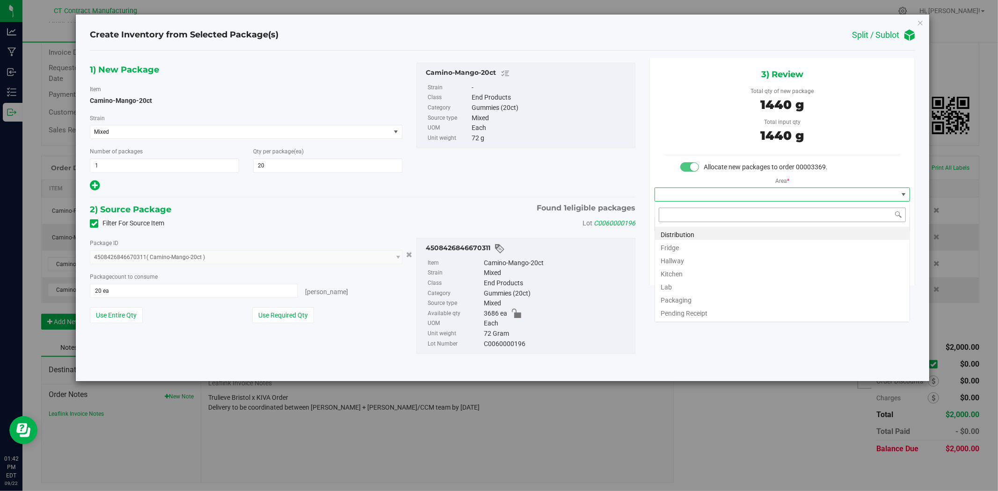
scroll to position [14, 255]
click at [715, 231] on li "Distribution" at bounding box center [782, 233] width 255 height 13
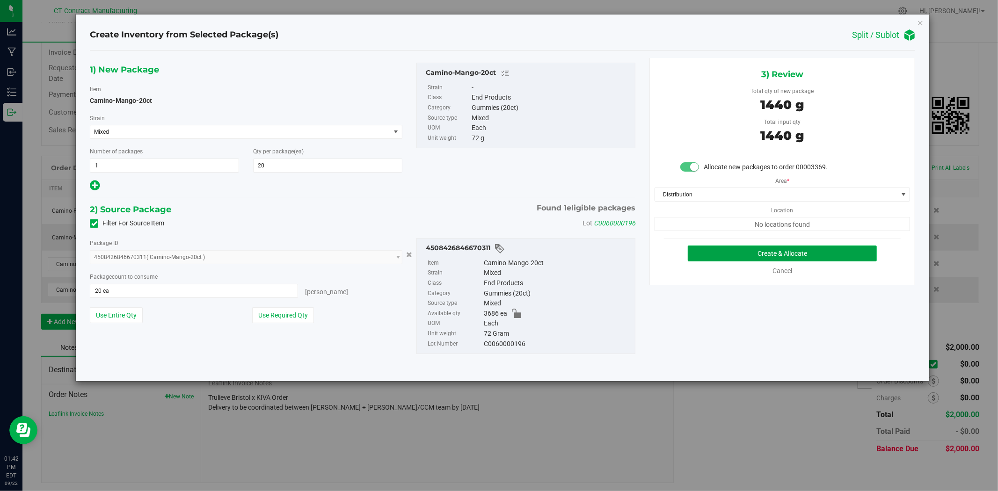
click at [714, 254] on button "Create & Allocate" at bounding box center [783, 254] width 190 height 16
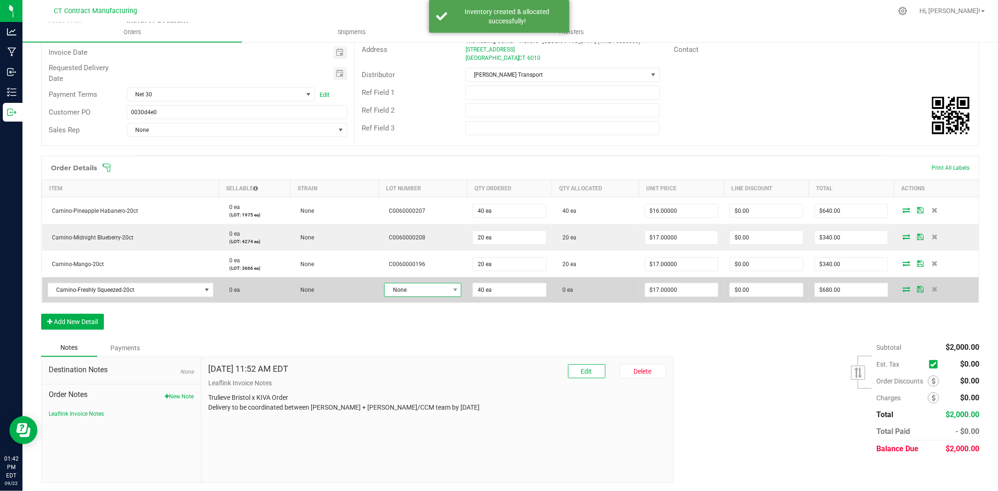
click at [419, 289] on span "None" at bounding box center [417, 290] width 65 height 13
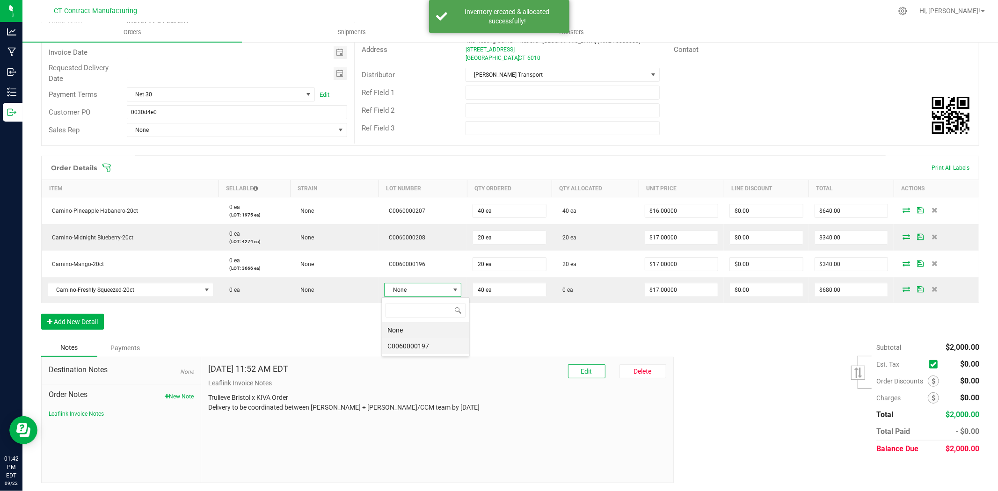
scroll to position [14, 76]
click at [423, 354] on li "C0060000197" at bounding box center [426, 346] width 88 height 16
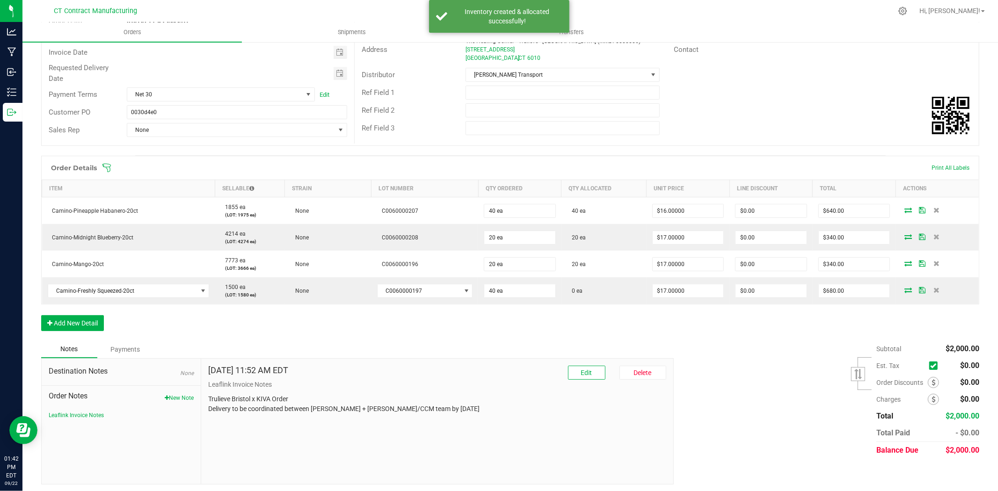
click at [423, 352] on div "Notes Payments" at bounding box center [354, 350] width 626 height 18
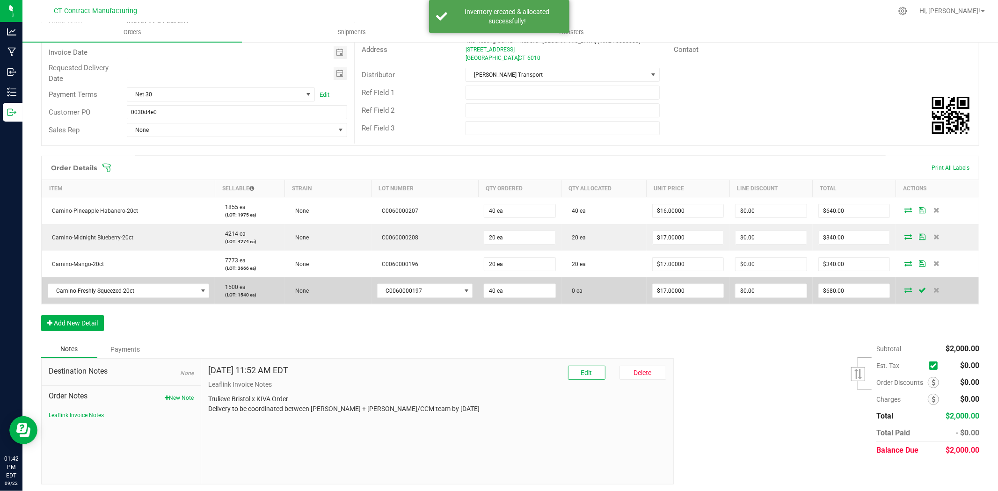
click at [905, 291] on icon at bounding box center [908, 290] width 7 height 6
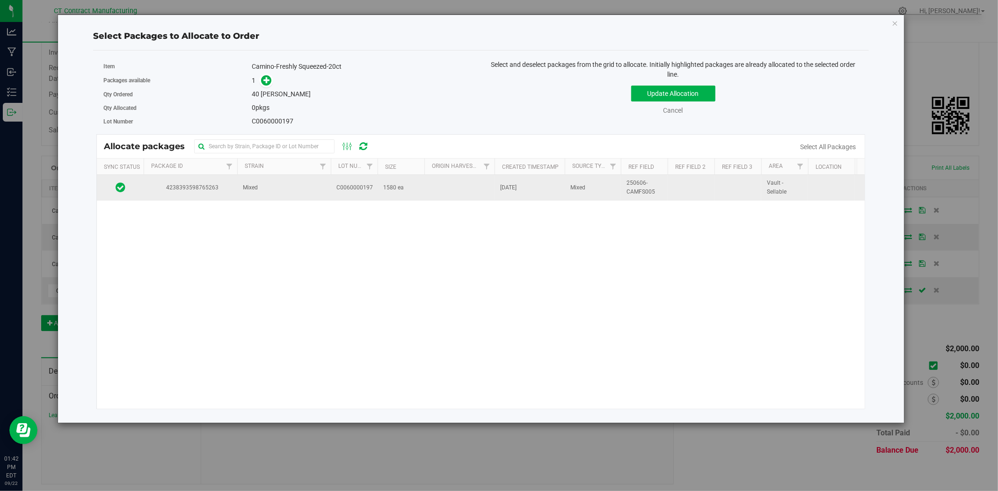
click at [312, 188] on td "Mixed" at bounding box center [284, 187] width 94 height 25
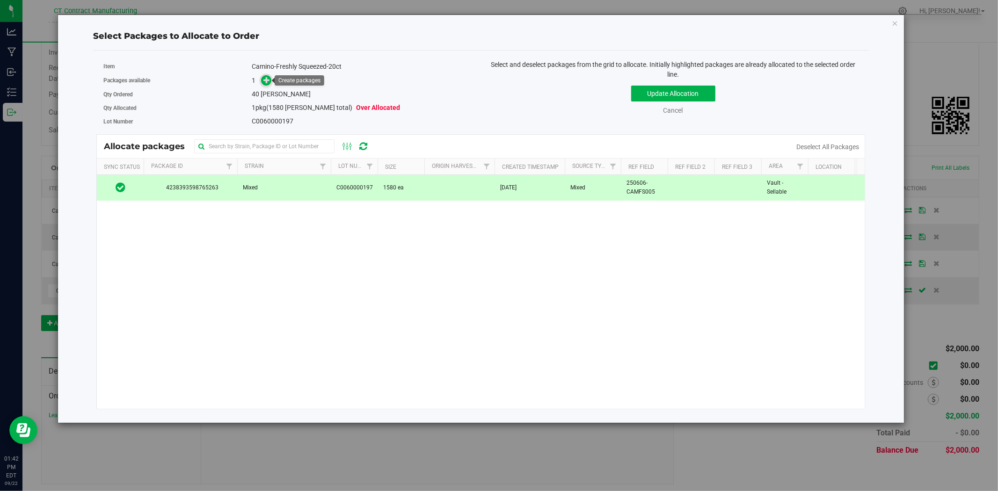
click at [270, 78] on span at bounding box center [266, 80] width 11 height 11
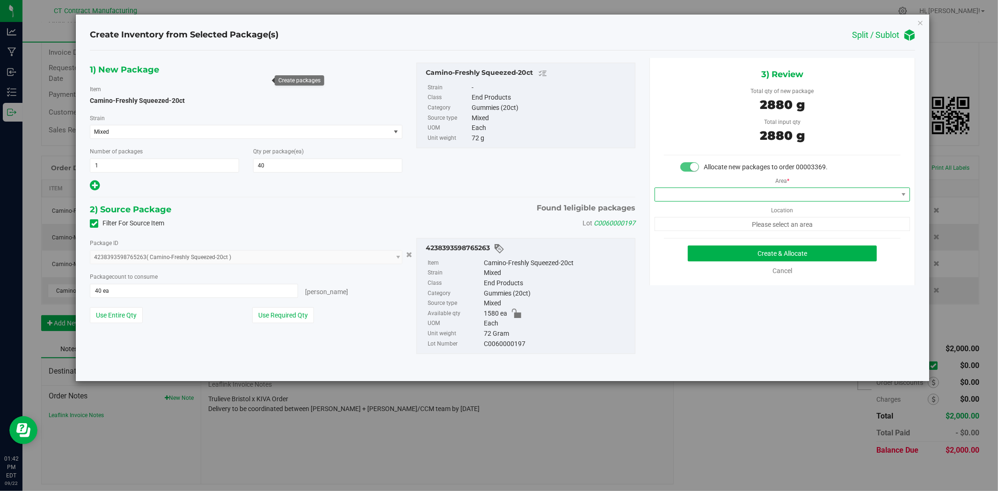
click at [760, 197] on span at bounding box center [776, 194] width 243 height 13
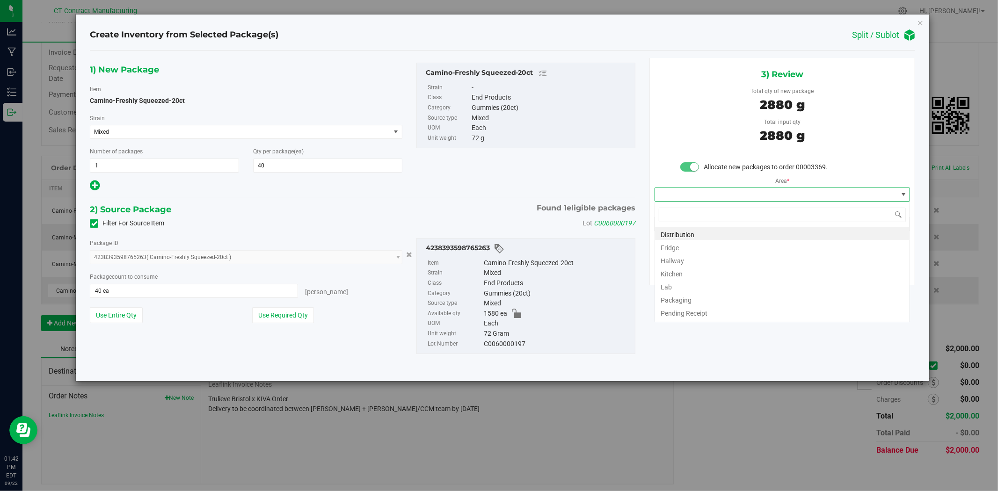
scroll to position [14, 255]
click at [746, 235] on li "Distribution" at bounding box center [782, 233] width 255 height 13
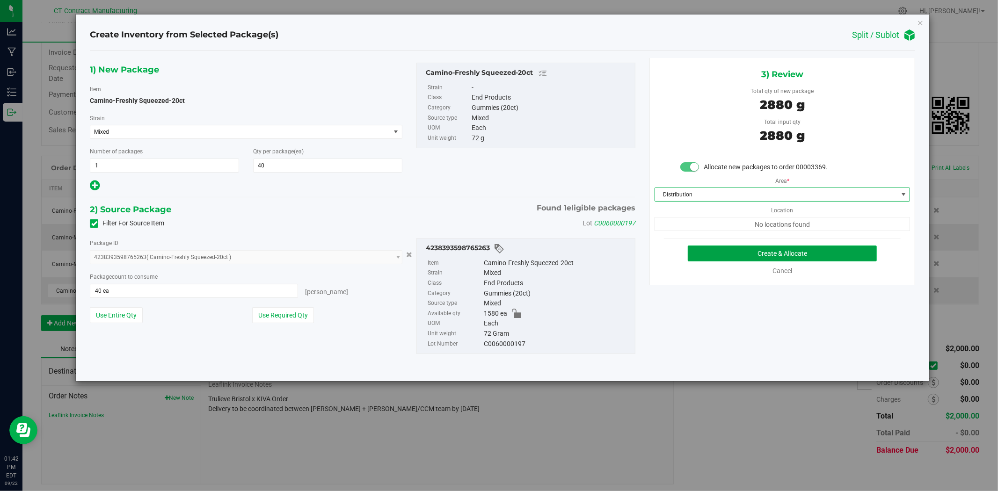
click at [734, 260] on button "Create & Allocate" at bounding box center [783, 254] width 190 height 16
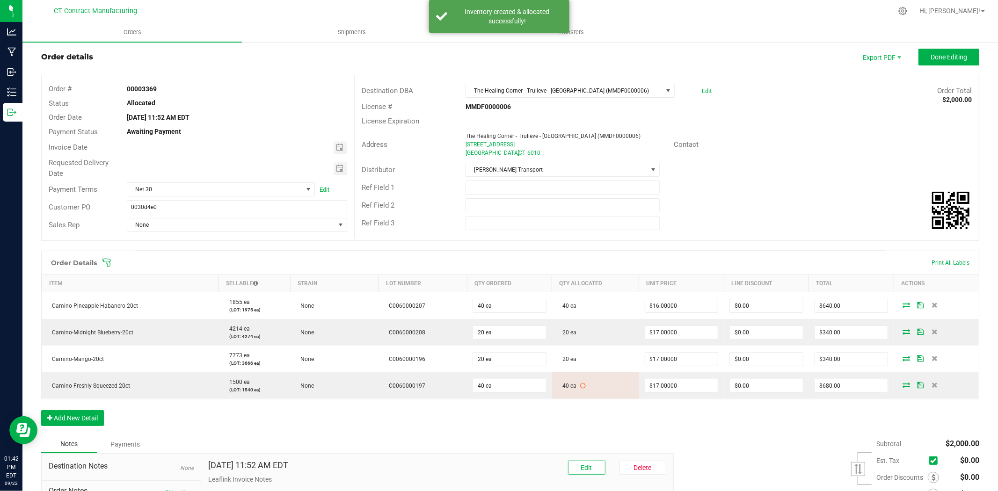
scroll to position [10, 0]
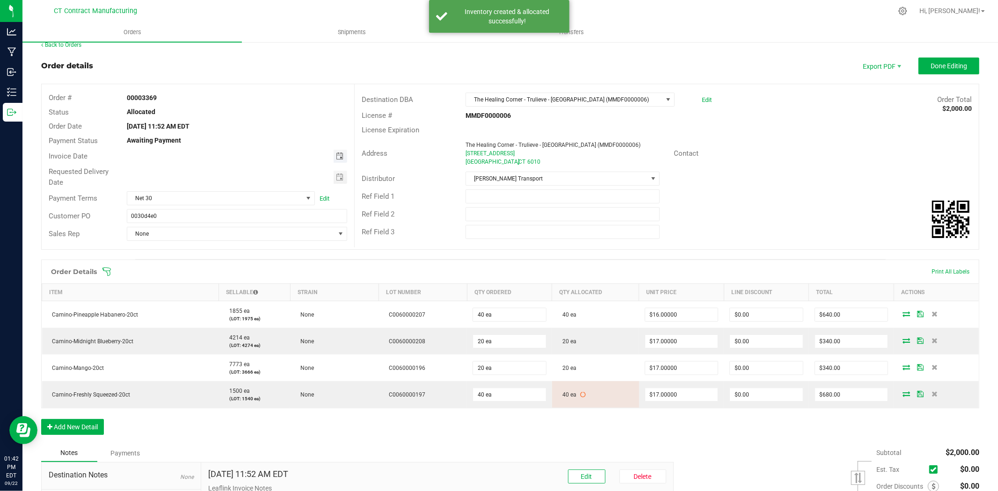
click at [336, 157] on span "Toggle calendar" at bounding box center [339, 156] width 7 height 7
drag, startPoint x: 198, startPoint y: 250, endPoint x: 203, endPoint y: 241, distance: 9.8
click at [198, 250] on span "23" at bounding box center [197, 250] width 14 height 15
type input "09/23/2025"
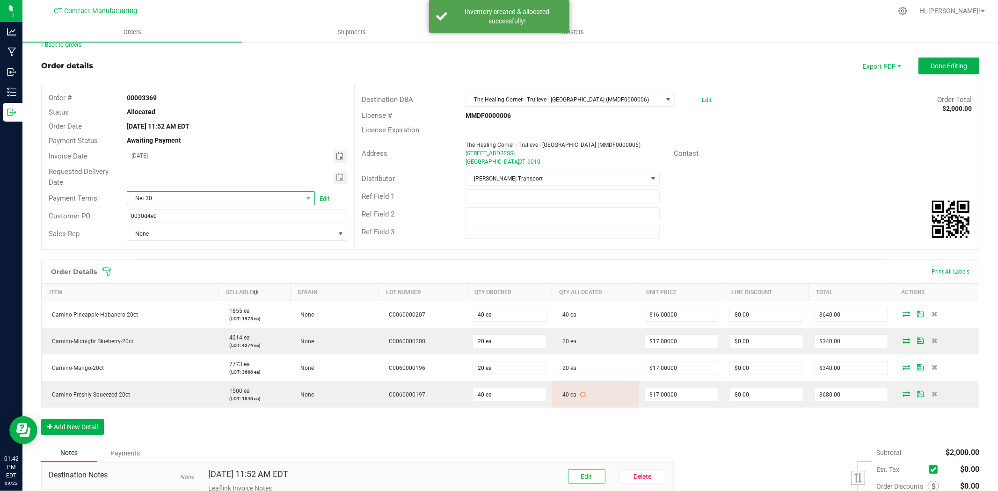
click at [222, 202] on span "Net 30" at bounding box center [214, 198] width 175 height 13
click at [199, 276] on li "Due on Receipt" at bounding box center [220, 272] width 186 height 16
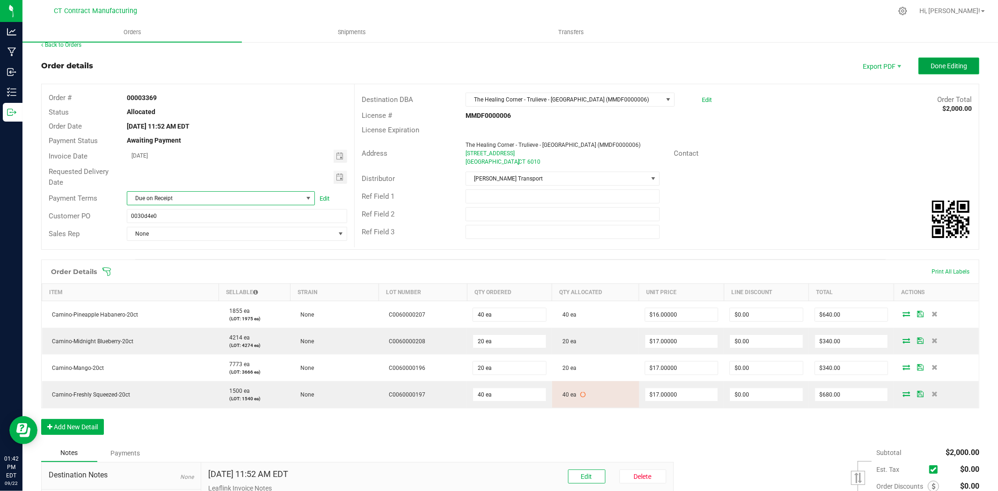
click at [954, 71] on button "Done Editing" at bounding box center [949, 66] width 61 height 17
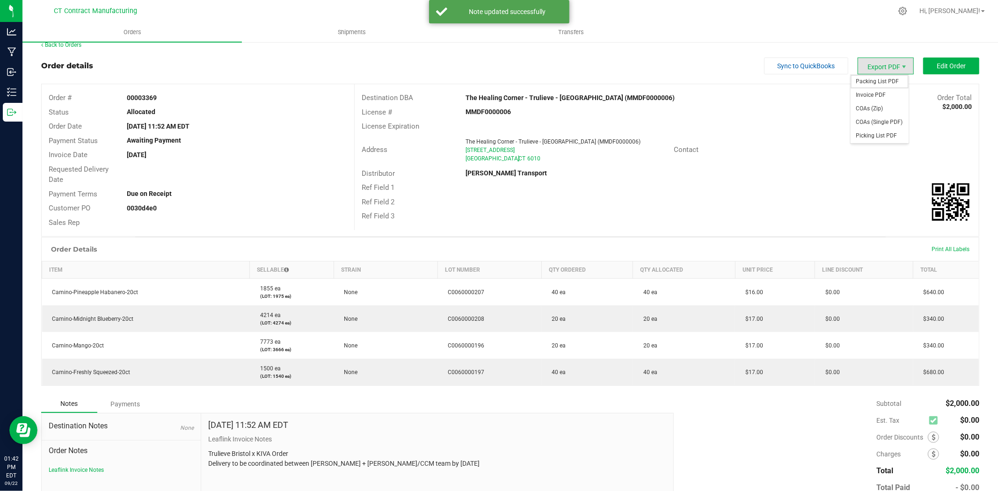
click at [869, 80] on span "Packing List PDF" at bounding box center [880, 82] width 58 height 14
click at [888, 80] on span "Packing List PDF" at bounding box center [880, 82] width 58 height 14
click at [884, 90] on span "Invoice PDF" at bounding box center [880, 95] width 58 height 14
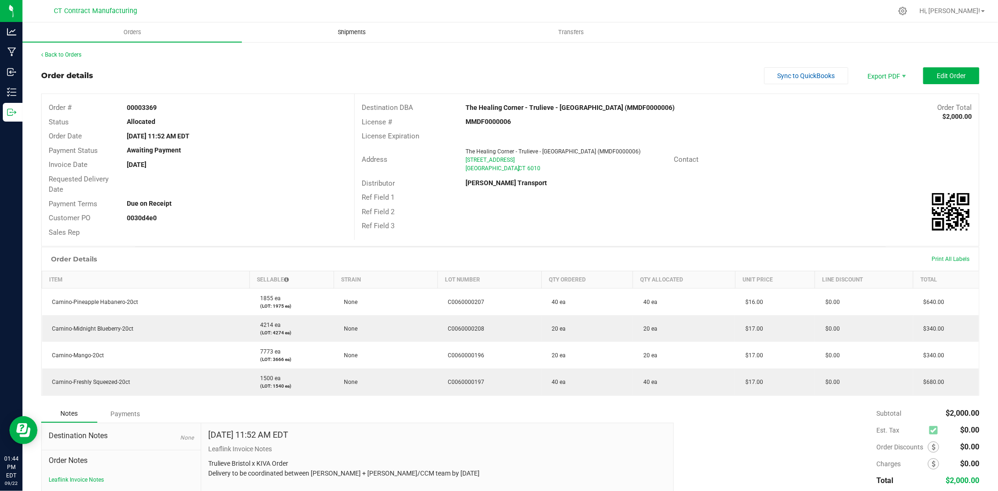
click at [363, 32] on span "Shipments" at bounding box center [351, 32] width 53 height 8
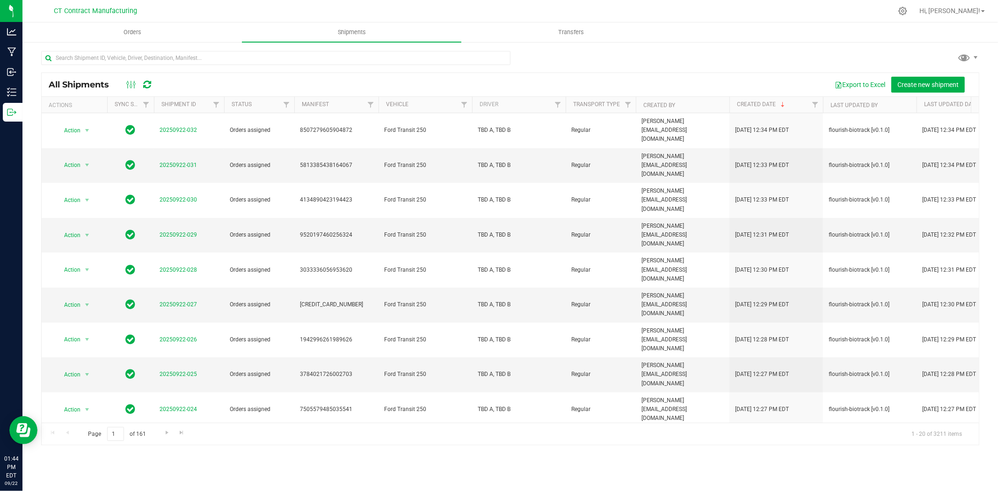
click at [916, 95] on div "All Shipments Export to Excel Create new shipment" at bounding box center [510, 84] width 937 height 23
click at [916, 88] on span "Create new shipment" at bounding box center [927, 84] width 61 height 7
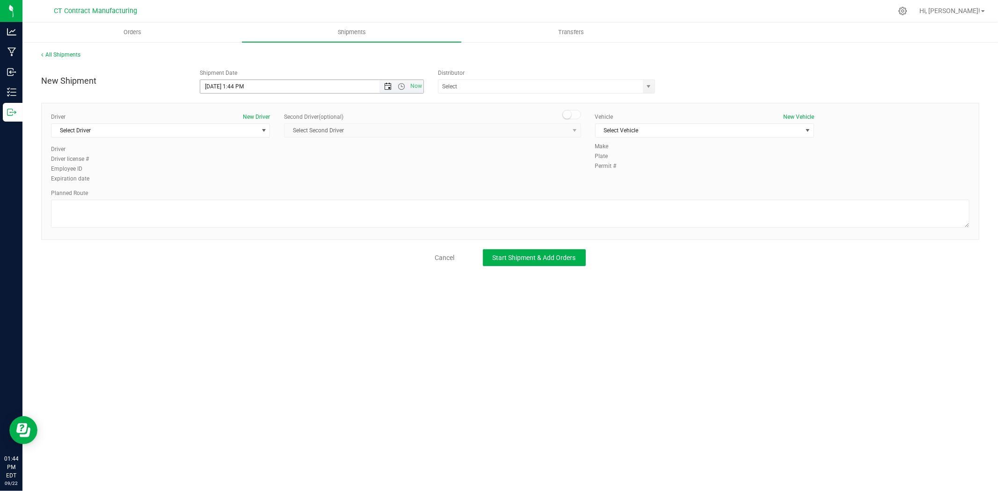
click at [385, 88] on span "Open the date view" at bounding box center [387, 86] width 7 height 7
click at [239, 177] on link "23" at bounding box center [236, 182] width 14 height 15
click at [401, 87] on span "Open the time view" at bounding box center [401, 86] width 7 height 7
click at [234, 139] on li "8:00 AM" at bounding box center [311, 138] width 222 height 12
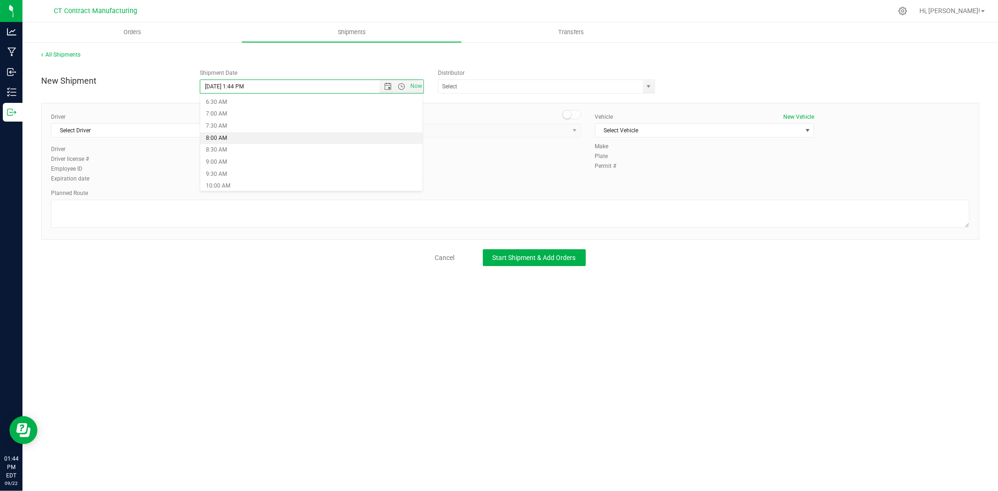
type input "9/23/2025 8:00 AM"
click at [648, 86] on span "select" at bounding box center [648, 86] width 7 height 7
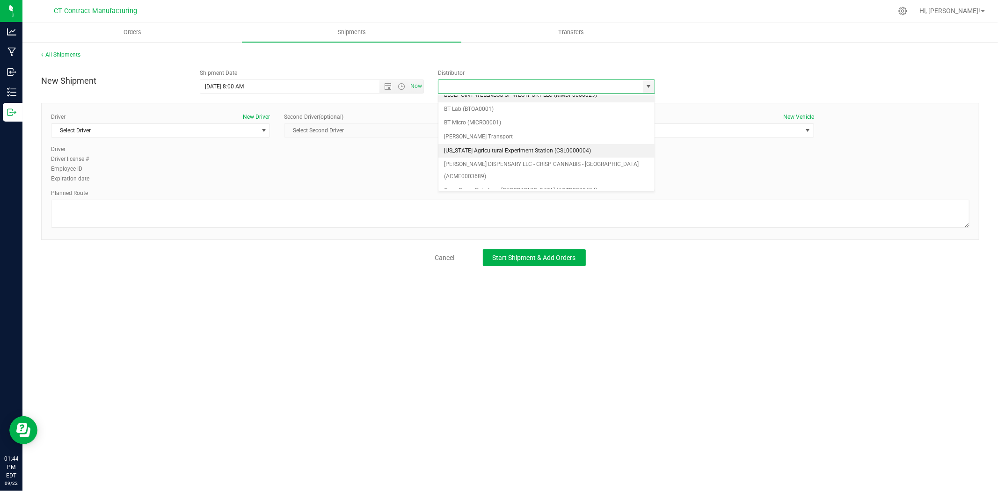
scroll to position [52, 0]
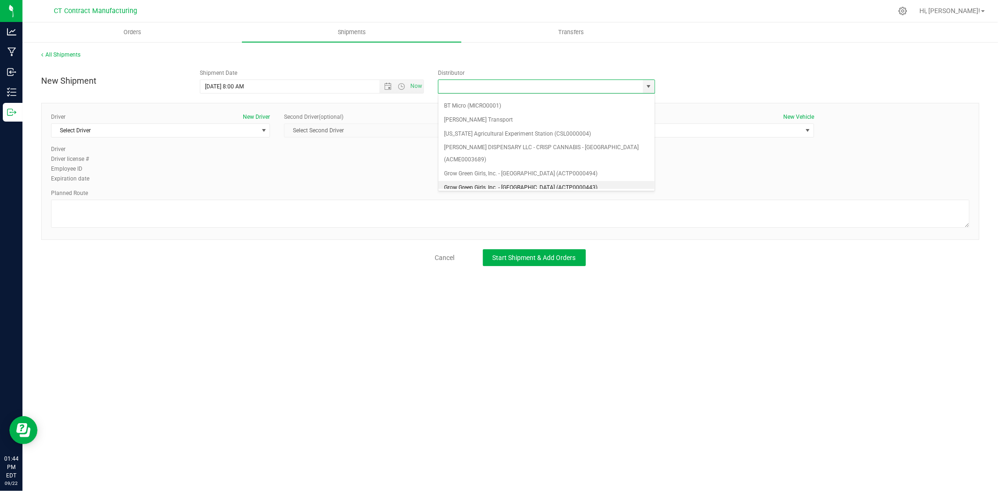
click at [542, 181] on li "Grow Green Girls, Inc. - Westbrook (ACTP0000443)" at bounding box center [546, 188] width 216 height 14
type input "Grow Green Girls, Inc. - Westbrook (ACTP0000443)"
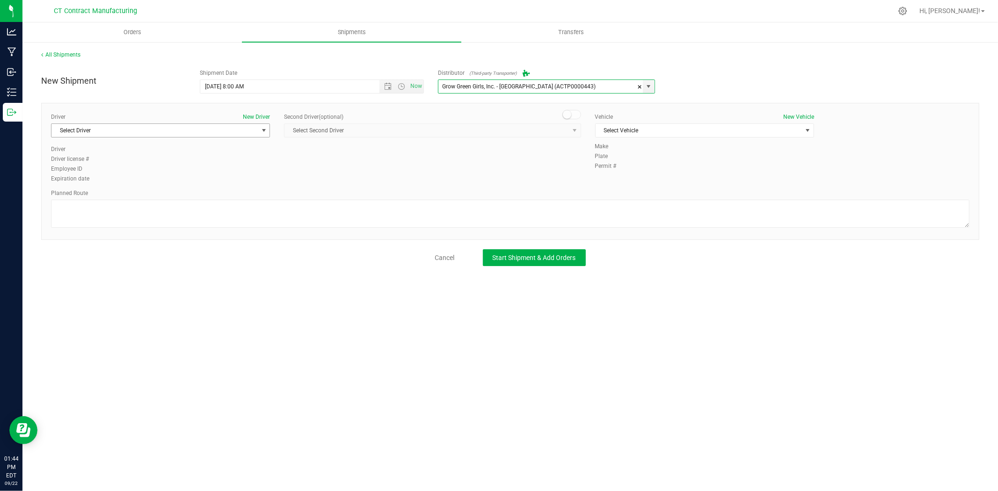
click at [257, 129] on span "Select Driver" at bounding box center [154, 130] width 206 height 13
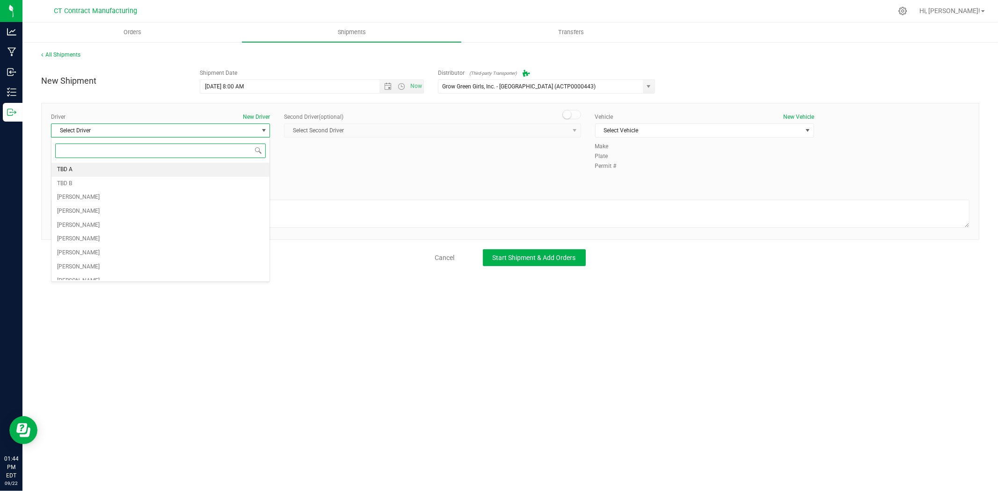
click at [144, 175] on li "TBD A" at bounding box center [160, 170] width 218 height 14
click at [577, 114] on span at bounding box center [571, 114] width 19 height 9
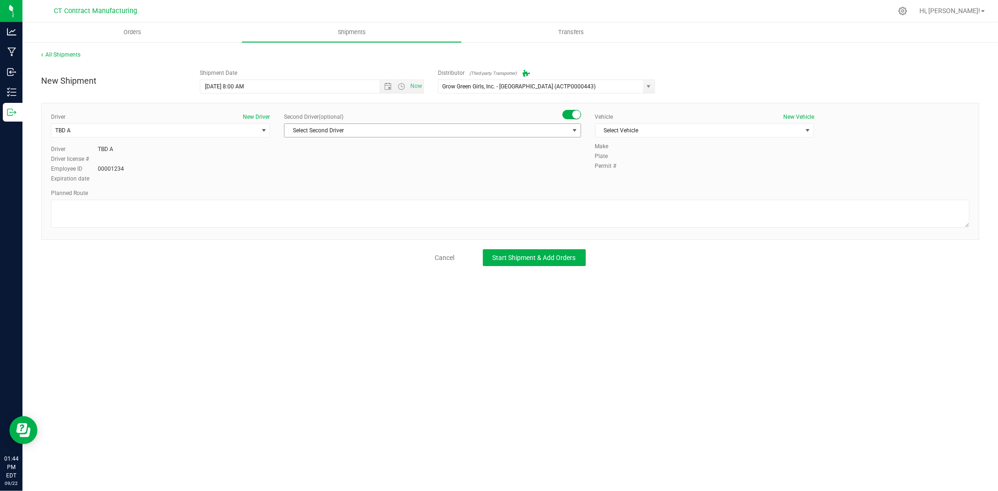
click at [568, 132] on span "Select Second Driver" at bounding box center [427, 130] width 284 height 13
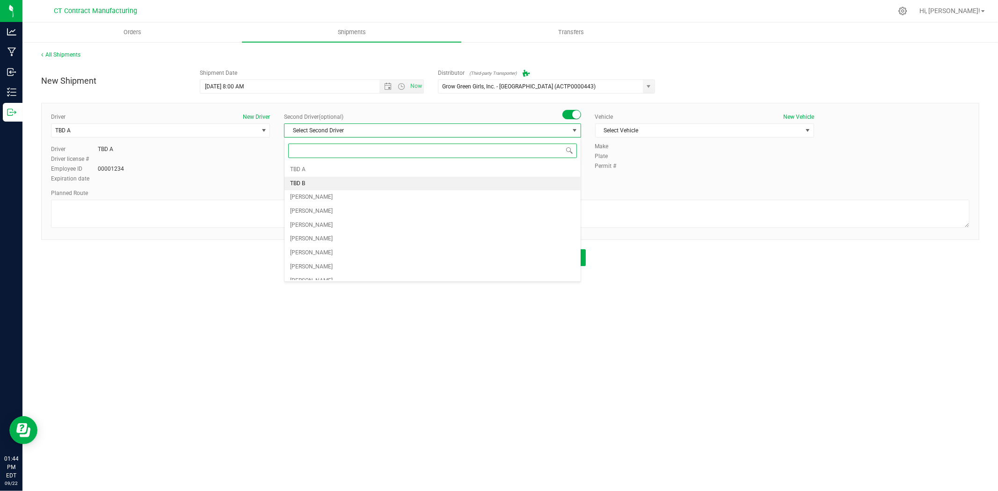
click at [349, 182] on li "TBD B" at bounding box center [433, 184] width 296 height 14
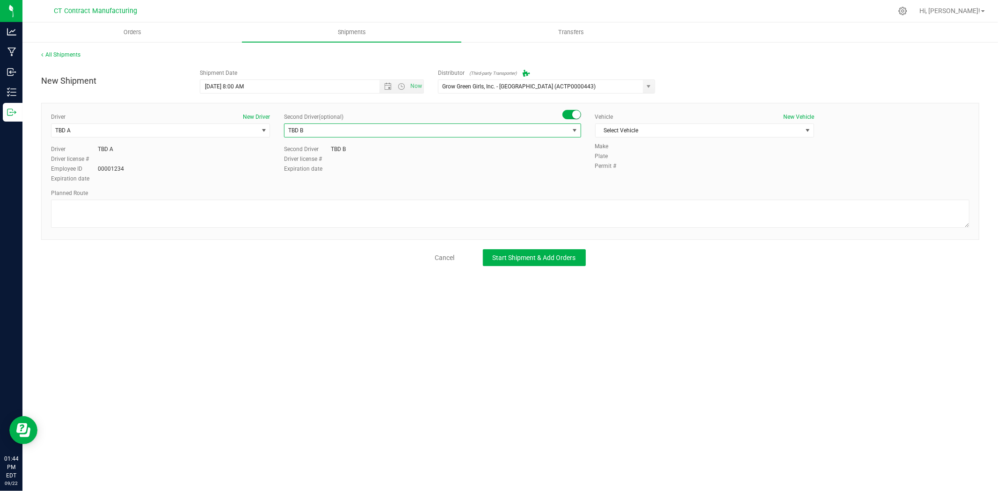
click at [646, 144] on div "Make" at bounding box center [782, 146] width 374 height 8
click at [660, 129] on span "Select Vehicle" at bounding box center [699, 130] width 206 height 13
click at [635, 164] on li "Ford Transit 250" at bounding box center [705, 160] width 218 height 14
click at [587, 203] on textarea at bounding box center [510, 214] width 919 height 28
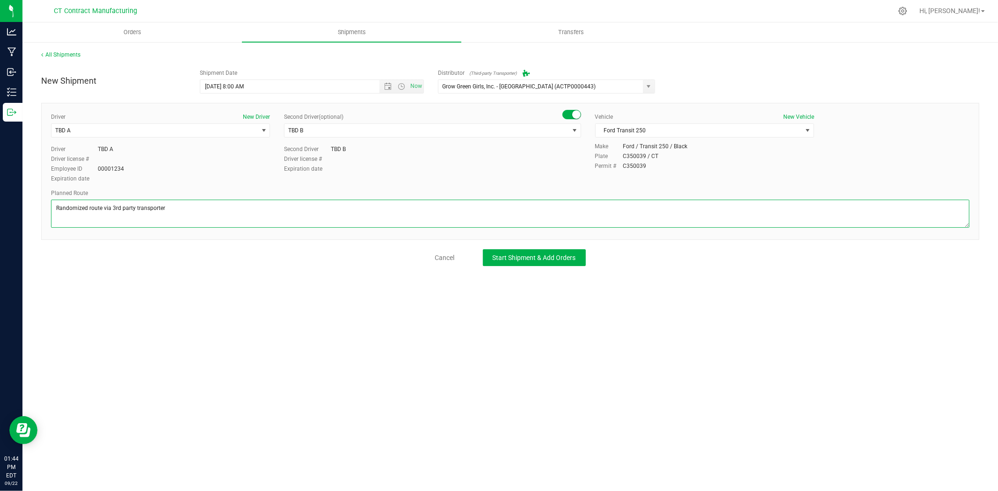
click at [108, 210] on textarea at bounding box center [510, 214] width 919 height 28
type textarea "Randomized route via 3rd party transporter"
click at [527, 258] on span "Start Shipment & Add Orders" at bounding box center [534, 257] width 83 height 7
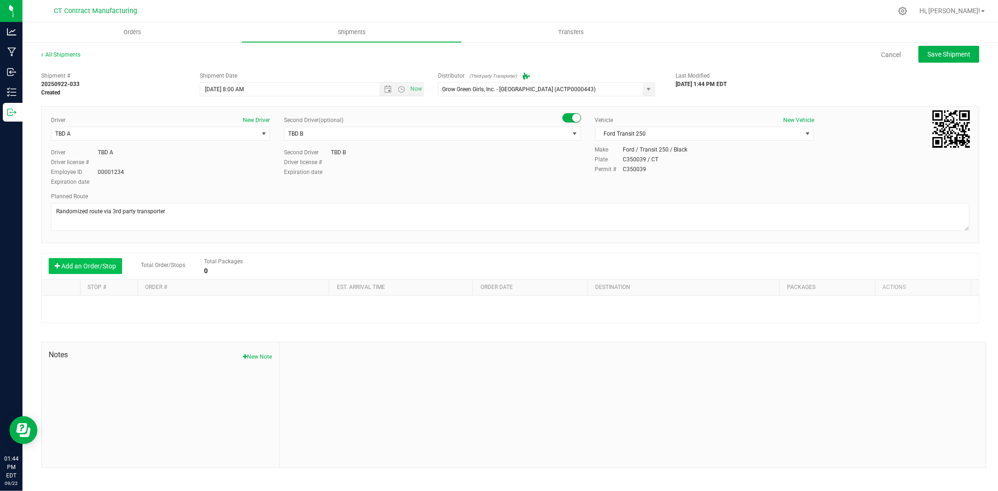
click at [99, 264] on button "Add an Order/Stop" at bounding box center [85, 266] width 73 height 16
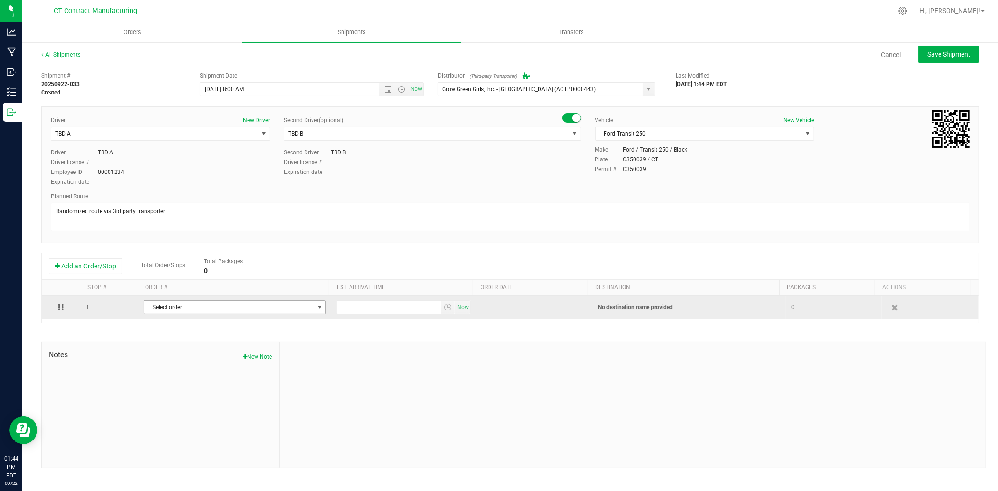
click at [204, 302] on span "Select order" at bounding box center [228, 307] width 169 height 13
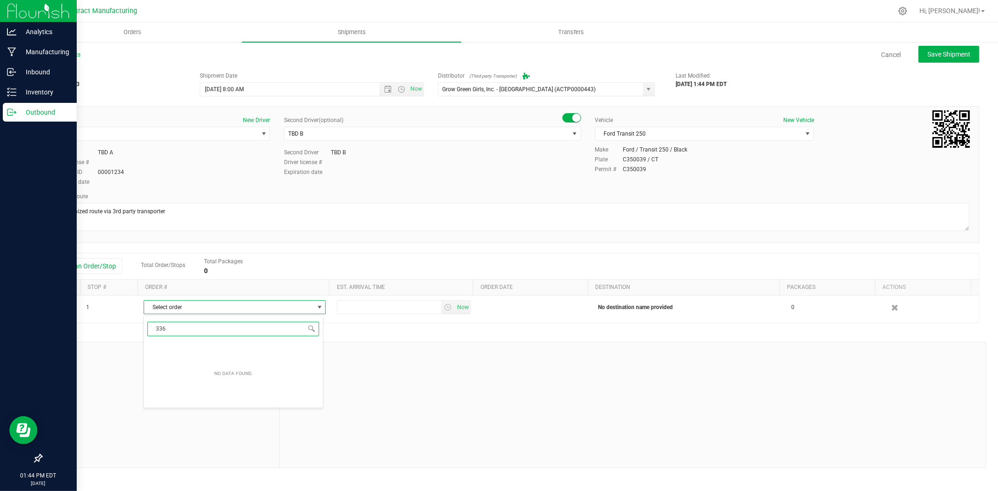
type input "3364"
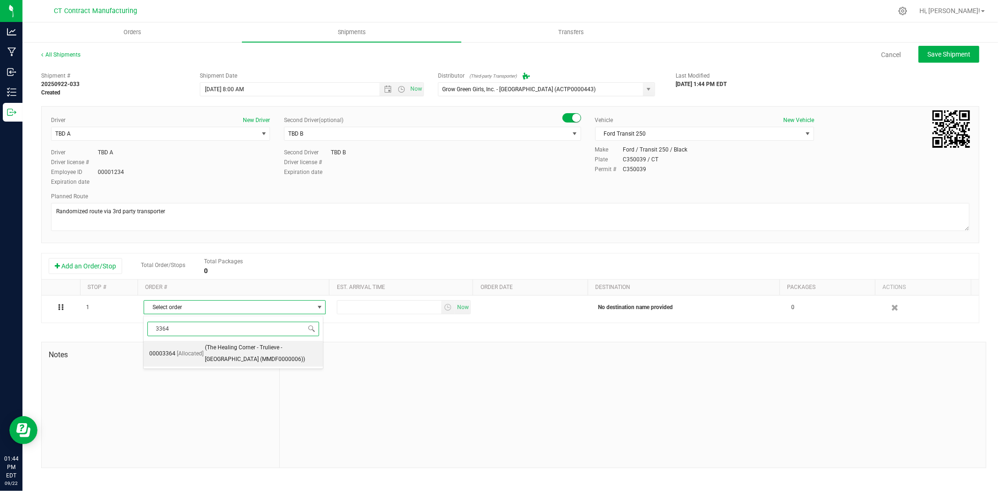
click at [250, 353] on span "(The Healing Corner - Trulieve - Bristol (MMDF0000006))" at bounding box center [261, 354] width 113 height 24
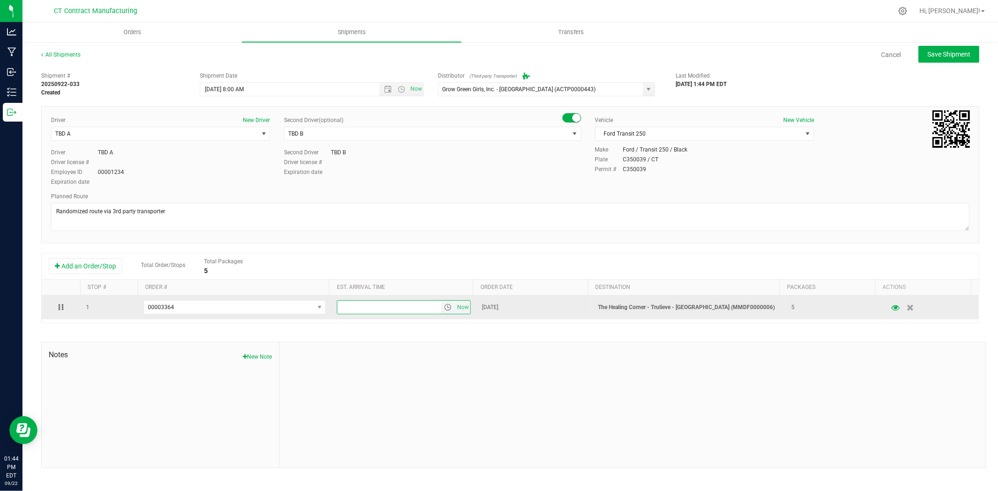
click at [387, 310] on input "text" at bounding box center [389, 307] width 104 height 13
click at [455, 312] on span "Now" at bounding box center [463, 308] width 16 height 14
click at [445, 314] on span "select" at bounding box center [448, 307] width 14 height 13
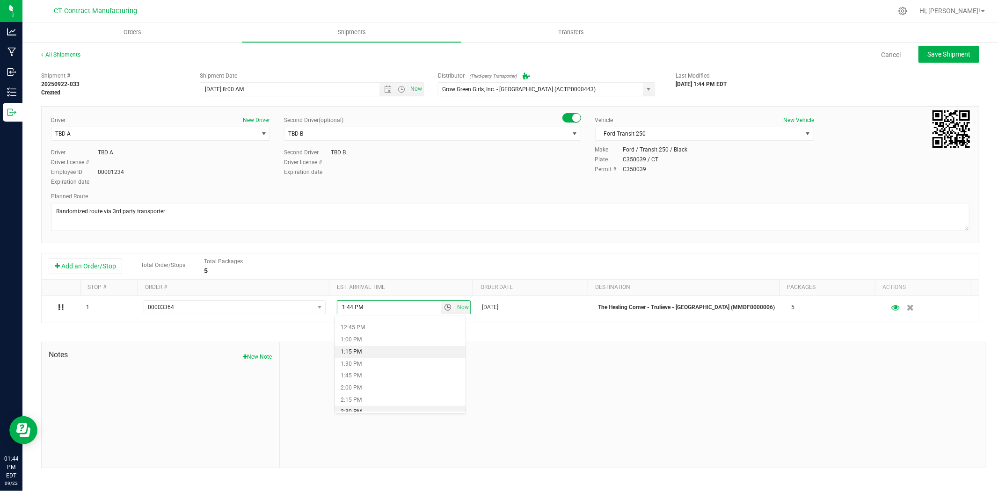
scroll to position [624, 0]
click at [363, 376] on li "2:00 PM" at bounding box center [400, 374] width 131 height 12
click at [942, 59] on button "Save Shipment" at bounding box center [949, 54] width 61 height 17
type input "9/23/2025 12:00 PM"
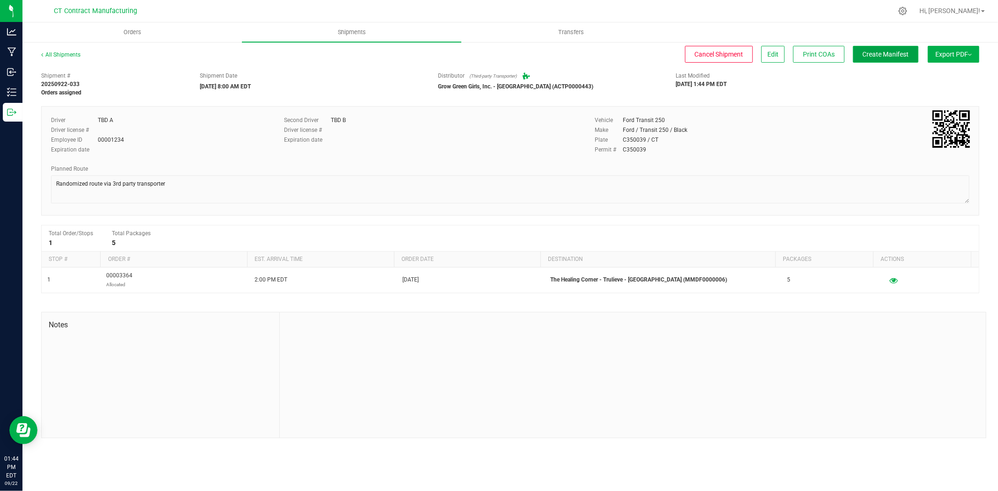
click at [891, 53] on span "Create Manifest" at bounding box center [886, 54] width 46 height 7
click at [65, 54] on link "All Shipments" at bounding box center [60, 54] width 39 height 7
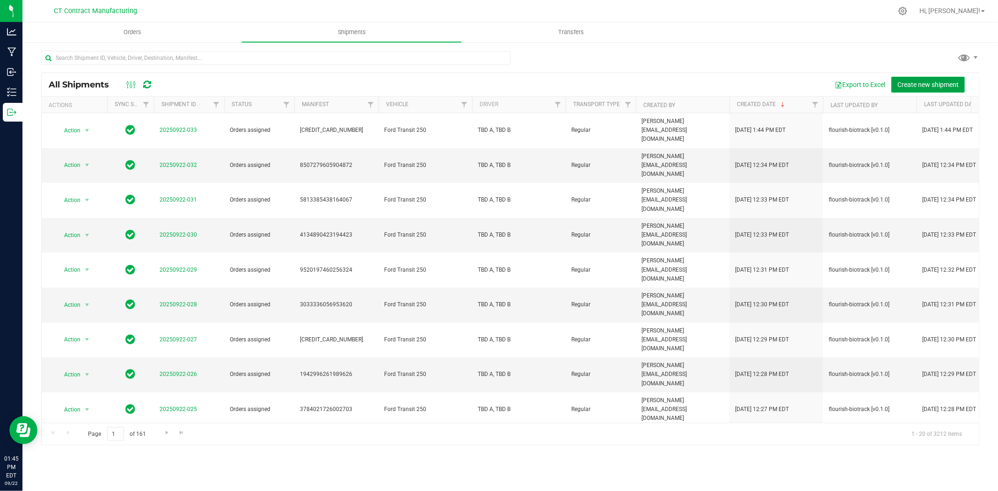
click at [911, 81] on span "Create new shipment" at bounding box center [927, 84] width 61 height 7
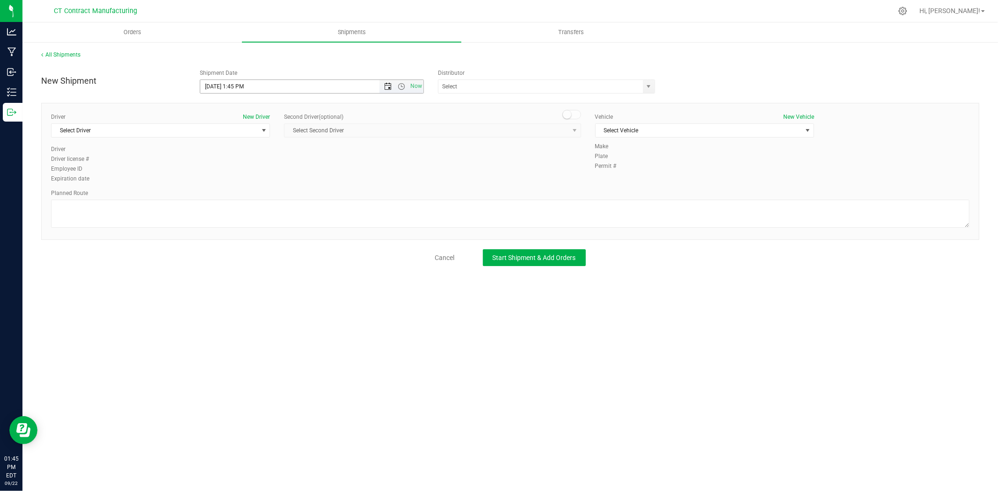
click at [387, 83] on span "Open the date view" at bounding box center [387, 86] width 7 height 7
click at [235, 175] on link "23" at bounding box center [236, 182] width 14 height 15
click at [398, 89] on span "Open the time view" at bounding box center [401, 86] width 7 height 7
click at [268, 143] on li "8:00 AM" at bounding box center [311, 138] width 222 height 12
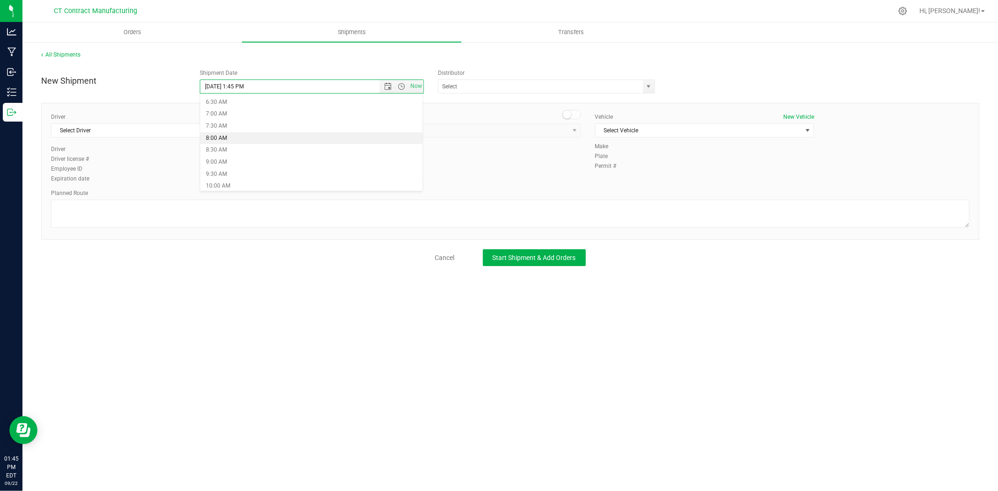
type input "9/23/2025 8:00 AM"
click at [653, 89] on span "select" at bounding box center [649, 86] width 12 height 13
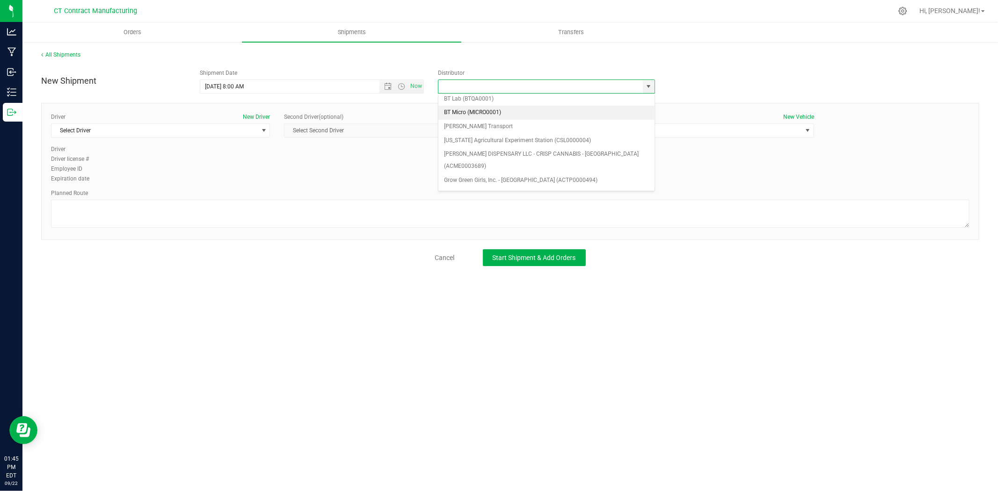
scroll to position [104, 0]
click at [527, 129] on li "Grow Green Girls, Inc. - Westbrook (ACTP0000443)" at bounding box center [546, 136] width 216 height 14
type input "Grow Green Girls, Inc. - Westbrook (ACTP0000443)"
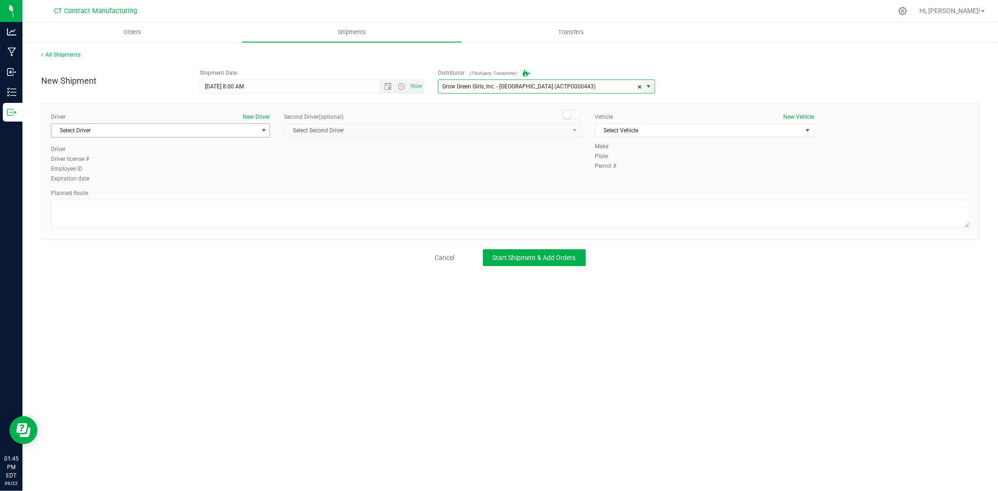
click at [258, 133] on span "select" at bounding box center [264, 130] width 12 height 13
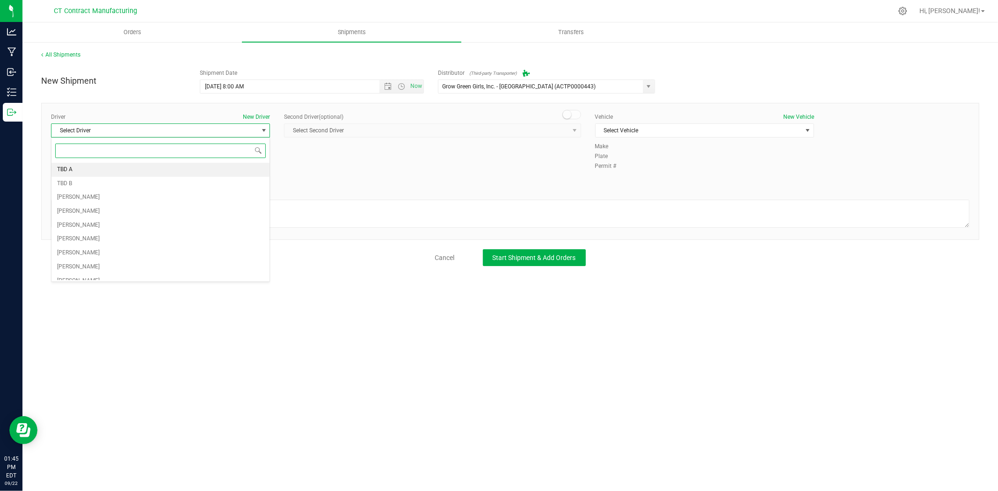
click at [197, 172] on li "TBD A" at bounding box center [160, 170] width 218 height 14
click at [576, 116] on span at bounding box center [571, 114] width 19 height 9
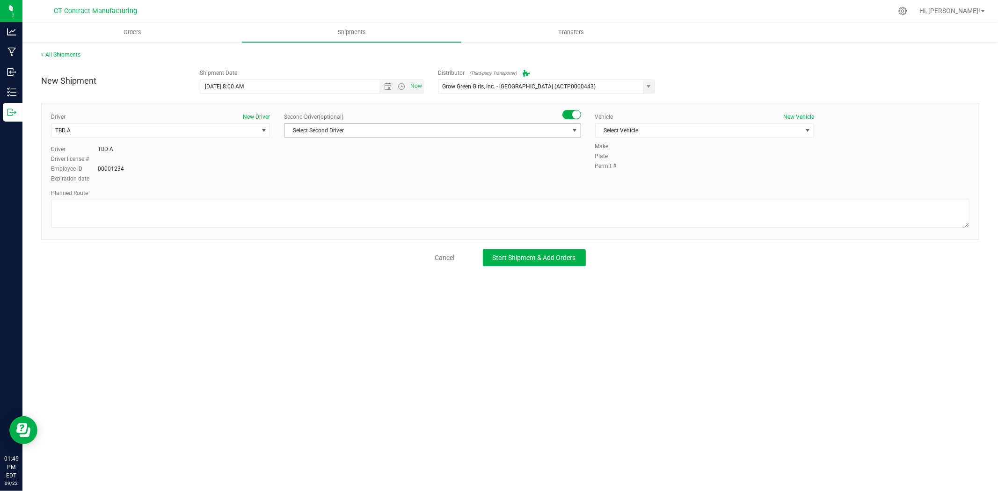
click at [573, 127] on span "select" at bounding box center [574, 130] width 7 height 7
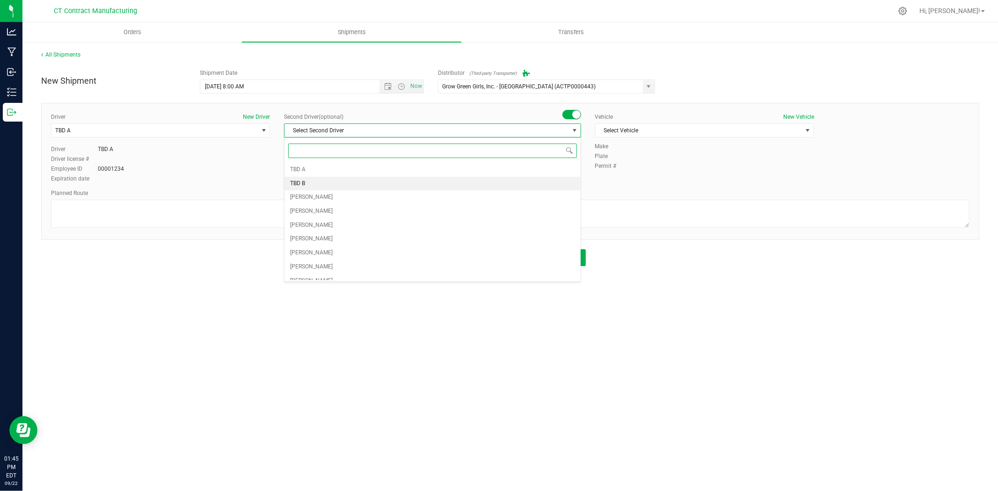
click at [376, 189] on li "TBD B" at bounding box center [433, 184] width 296 height 14
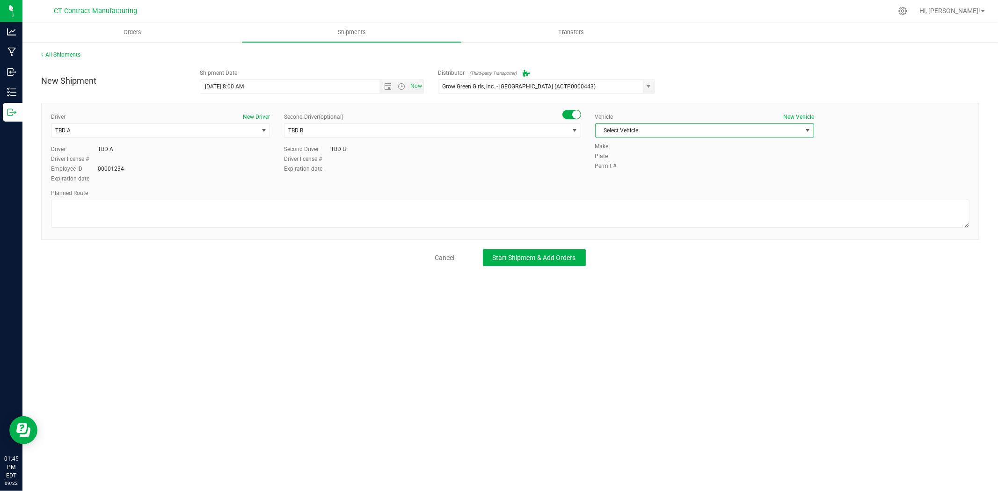
click at [628, 131] on span "Select Vehicle" at bounding box center [699, 130] width 206 height 13
click at [629, 160] on li "Ford Transit 250" at bounding box center [705, 160] width 218 height 14
click at [518, 221] on textarea at bounding box center [510, 214] width 919 height 28
paste textarea "Randomized route via 3rd party transporter"
type textarea "Randomized route via 3rd party transporter"
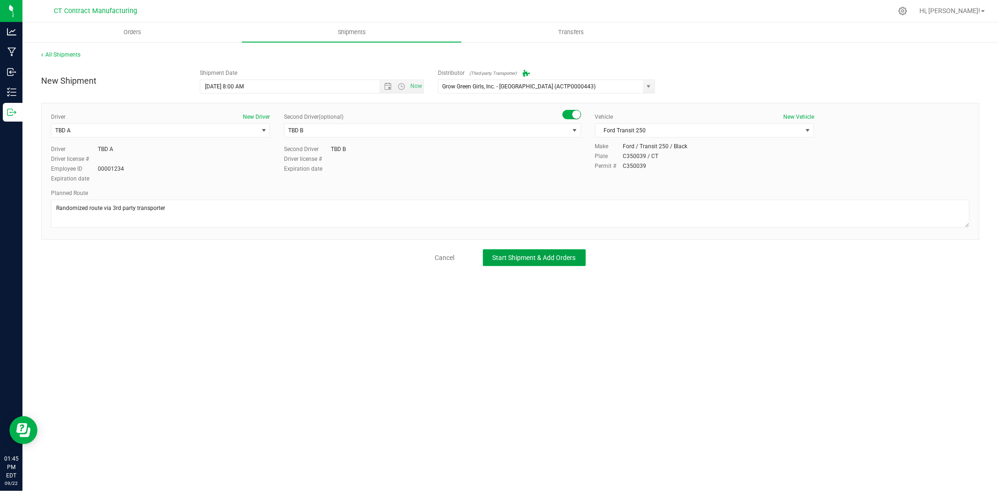
click at [517, 255] on span "Start Shipment & Add Orders" at bounding box center [534, 257] width 83 height 7
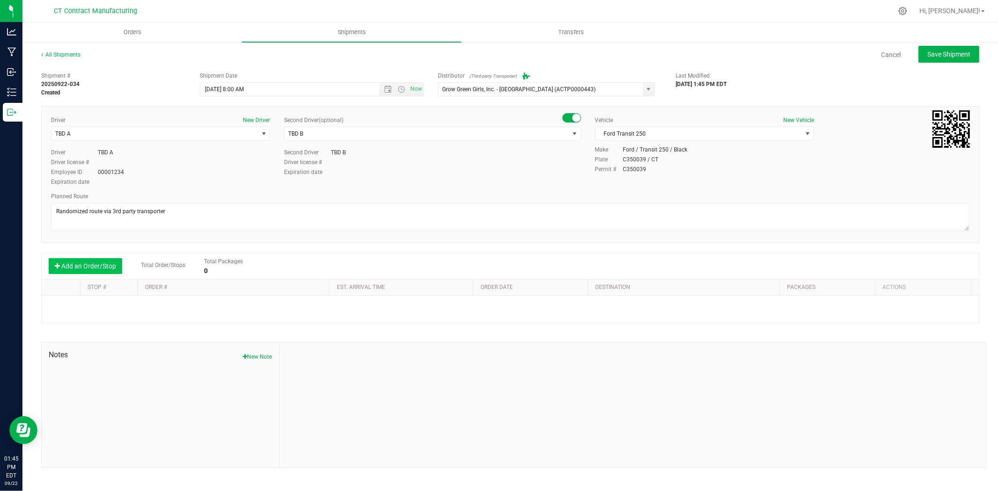
click at [114, 274] on button "Add an Order/Stop" at bounding box center [85, 266] width 73 height 16
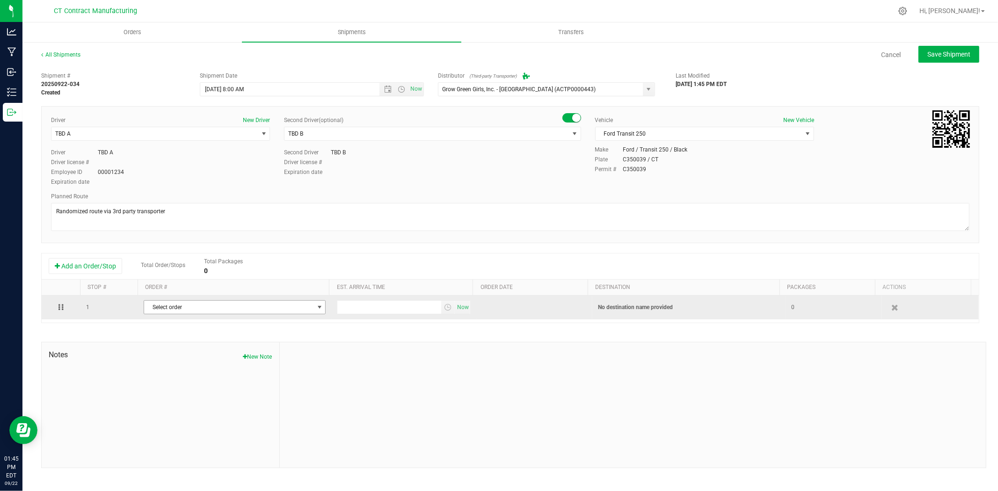
click at [222, 314] on span "Select order" at bounding box center [228, 307] width 169 height 13
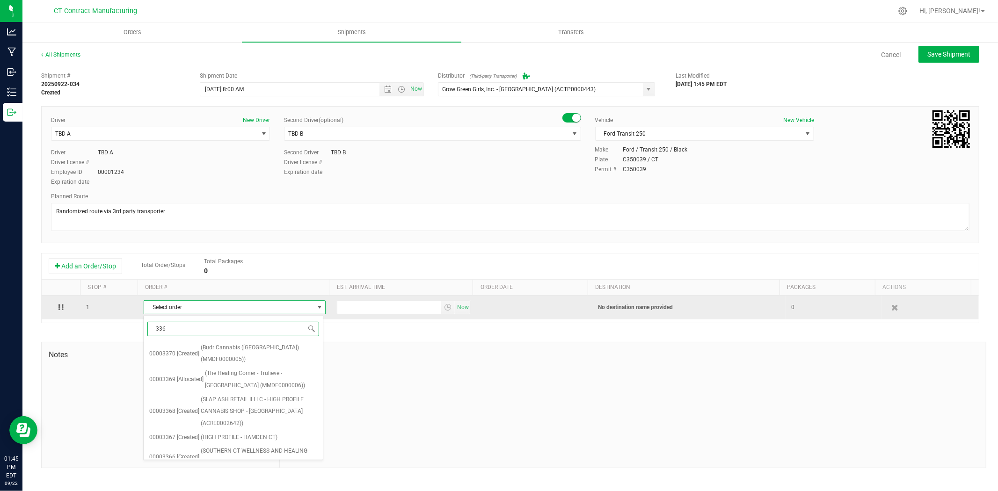
type input "3369"
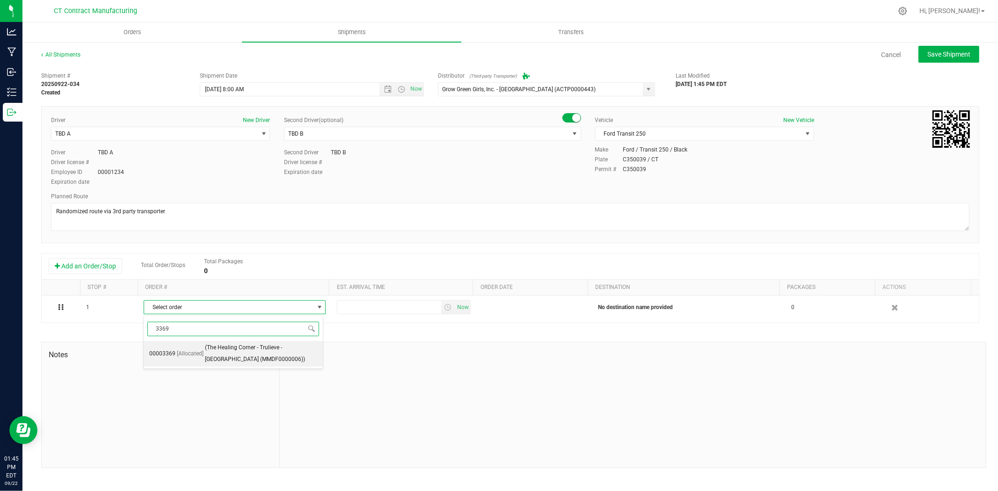
click at [219, 359] on span "(The Healing Corner - Trulieve - Bristol (MMDF0000006))" at bounding box center [261, 354] width 113 height 24
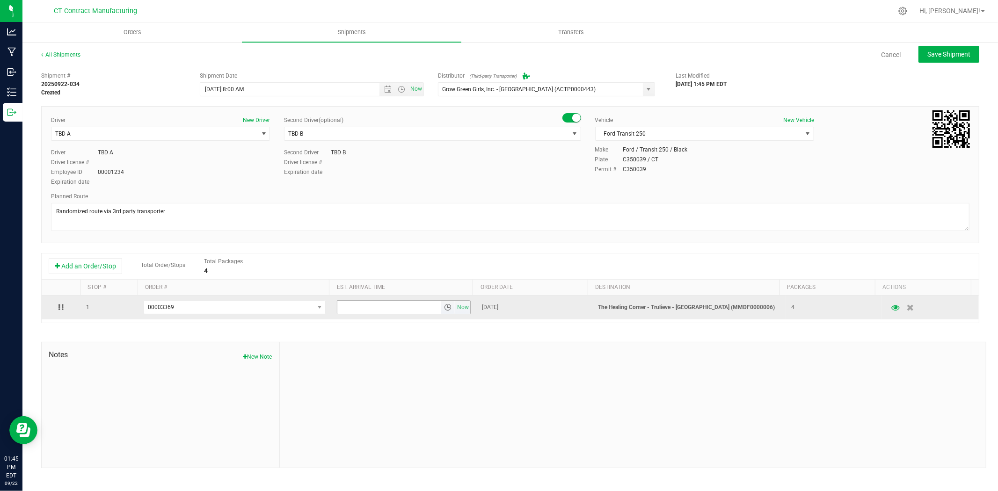
click at [446, 310] on span "select" at bounding box center [447, 307] width 7 height 7
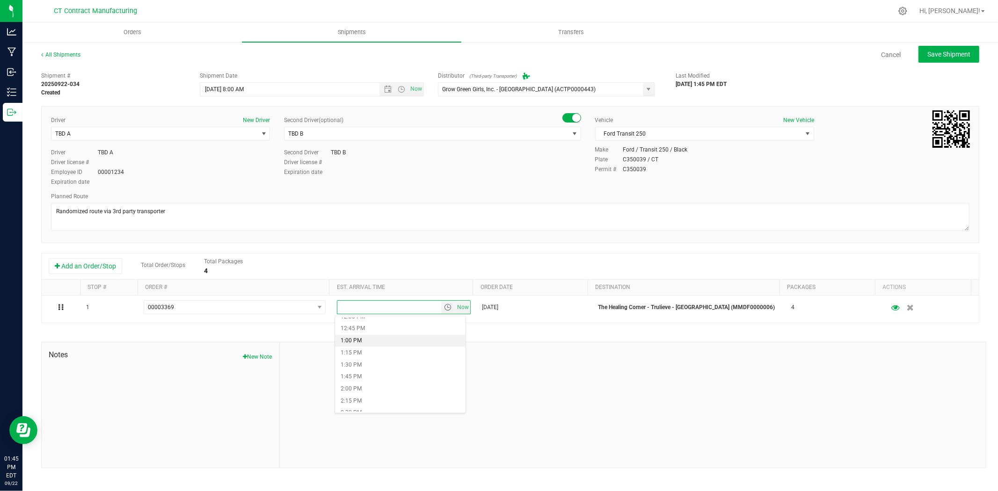
scroll to position [624, 0]
click at [371, 372] on li "2:00 PM" at bounding box center [400, 374] width 131 height 12
click at [938, 53] on span "Save Shipment" at bounding box center [948, 54] width 43 height 7
type input "9/23/2025 12:00 PM"
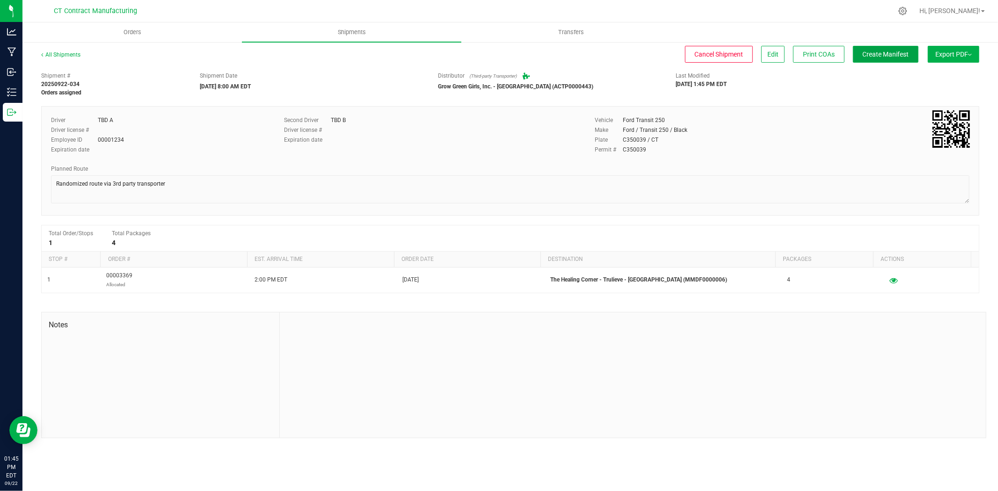
click at [887, 54] on span "Create Manifest" at bounding box center [886, 54] width 46 height 7
click at [127, 33] on span "Orders" at bounding box center [132, 32] width 43 height 8
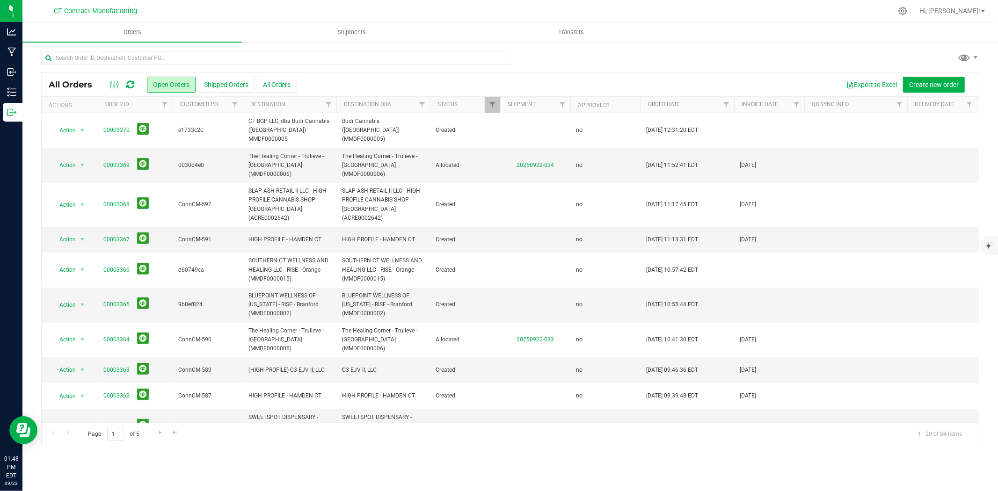
click at [528, 10] on div at bounding box center [530, 11] width 725 height 18
click at [134, 84] on div at bounding box center [121, 84] width 31 height 11
click at [133, 85] on icon at bounding box center [130, 84] width 8 height 9
click at [232, 3] on div at bounding box center [530, 11] width 725 height 18
click at [265, 6] on div at bounding box center [530, 11] width 725 height 18
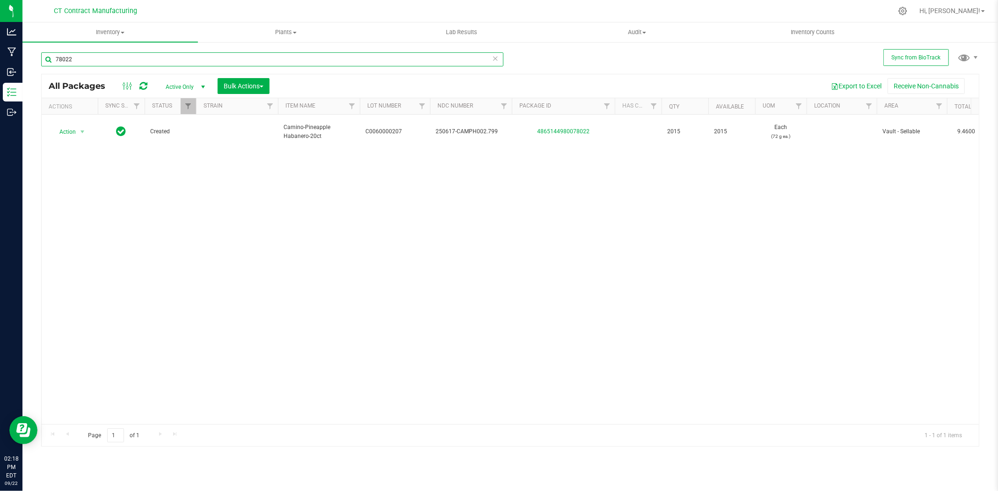
click at [125, 61] on input "78022" at bounding box center [272, 59] width 462 height 14
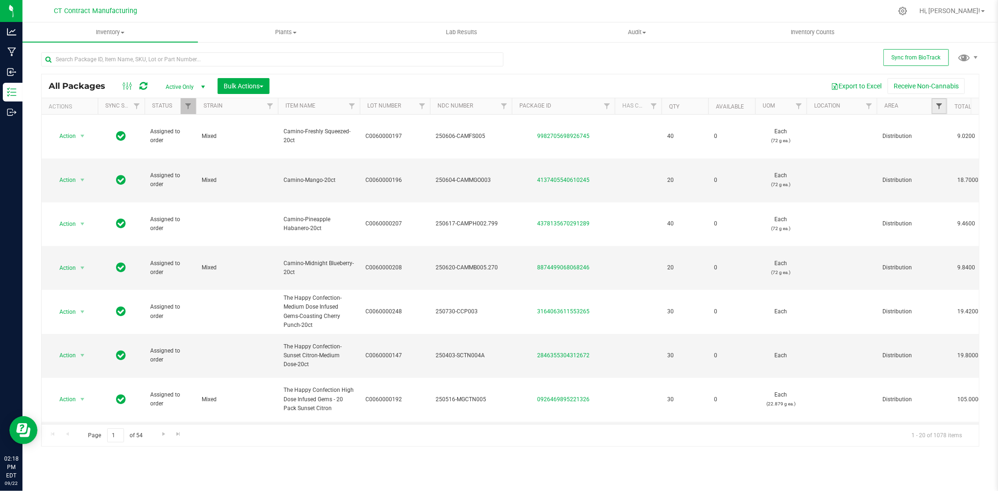
click at [939, 106] on span "Filter" at bounding box center [938, 105] width 7 height 7
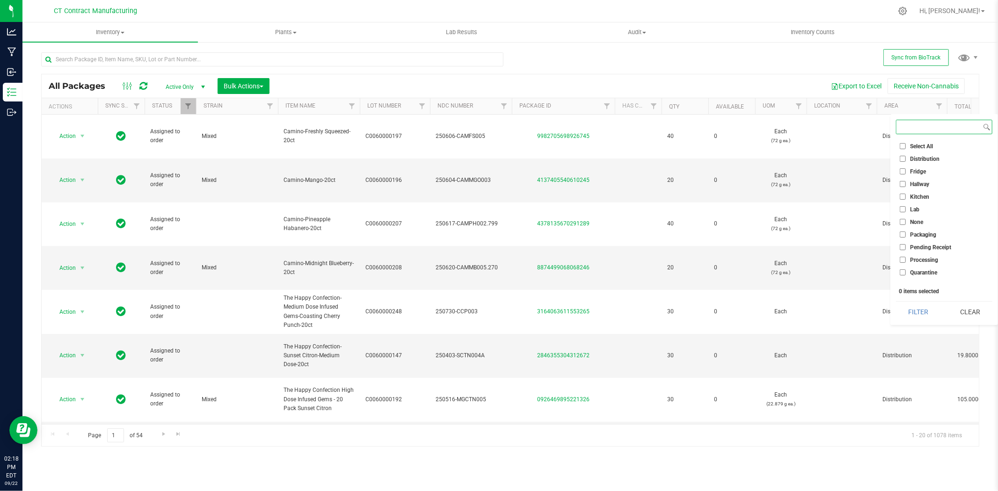
scroll to position [71, 0]
click at [939, 260] on li "Vault - Sellable" at bounding box center [944, 265] width 96 height 10
click at [901, 263] on input "Vault - Sellable" at bounding box center [903, 265] width 6 height 6
checkbox input "true"
click at [902, 212] on input "Secured Storage" at bounding box center [903, 214] width 6 height 6
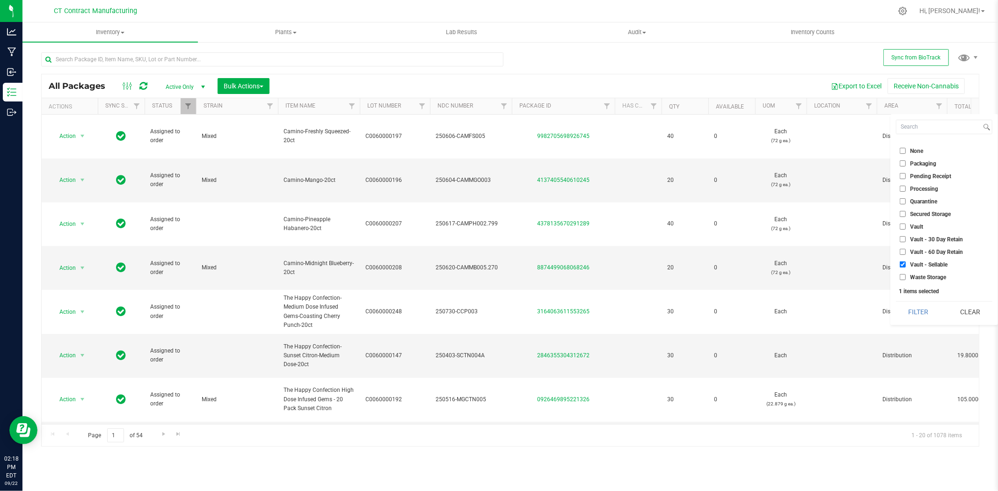
checkbox input "true"
click at [914, 306] on button "Filter" at bounding box center [918, 312] width 45 height 21
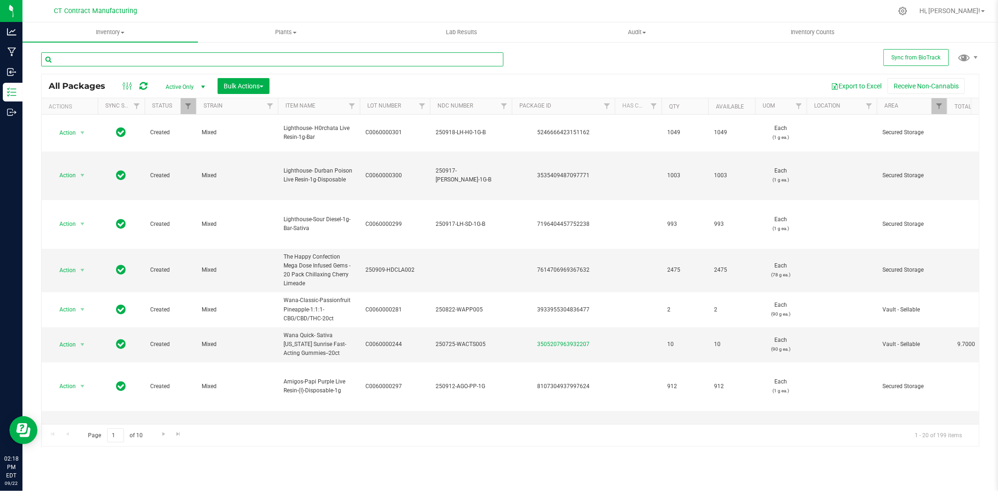
click at [272, 65] on input "text" at bounding box center [272, 59] width 462 height 14
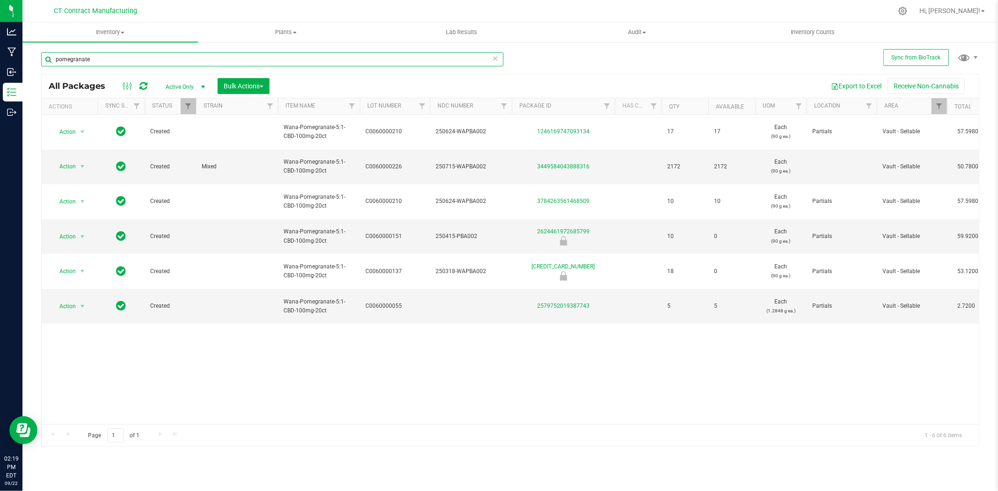
click at [99, 58] on input "pomegranate" at bounding box center [272, 59] width 462 height 14
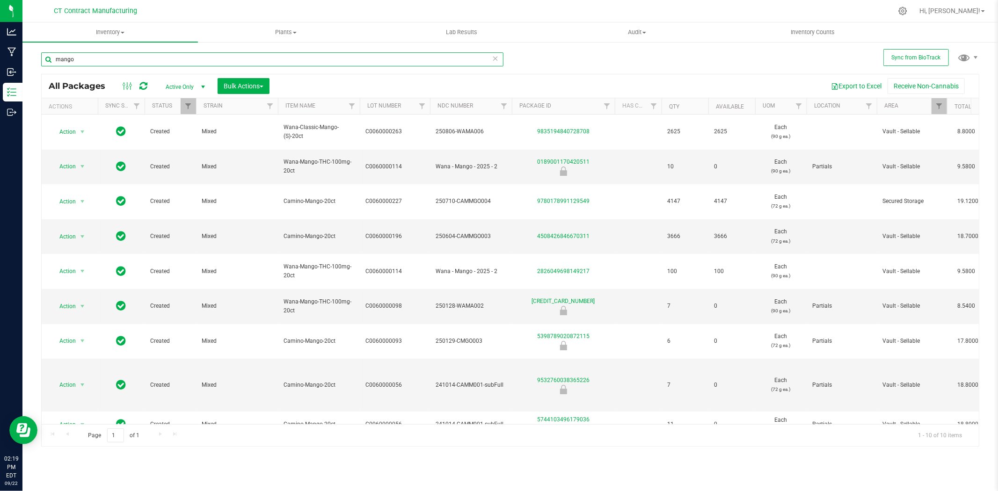
click at [88, 63] on input "mango" at bounding box center [272, 59] width 462 height 14
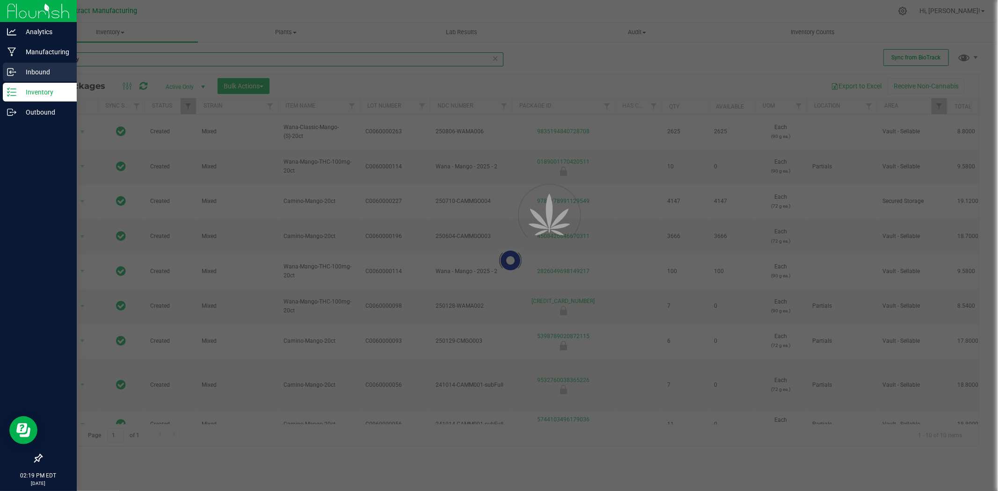
type input "blueberry"
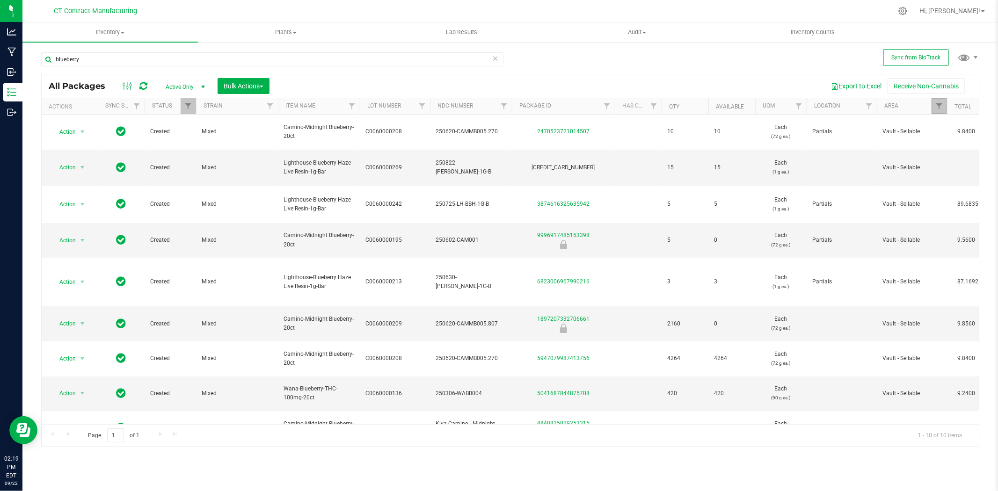
click at [934, 103] on link "Filter" at bounding box center [939, 106] width 15 height 16
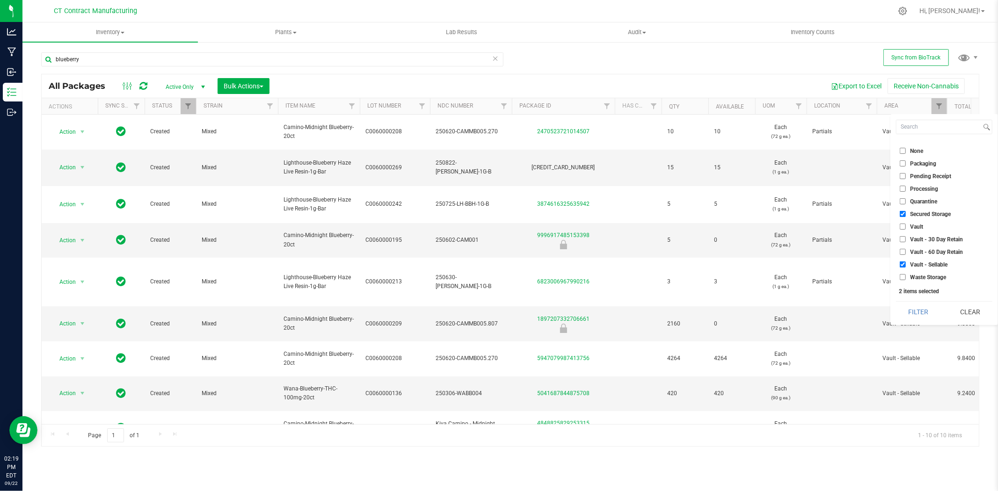
click at [930, 188] on span "Processing" at bounding box center [924, 189] width 28 height 6
click at [906, 188] on input "Processing" at bounding box center [903, 189] width 6 height 6
checkbox input "true"
click at [910, 314] on button "Filter" at bounding box center [918, 312] width 45 height 21
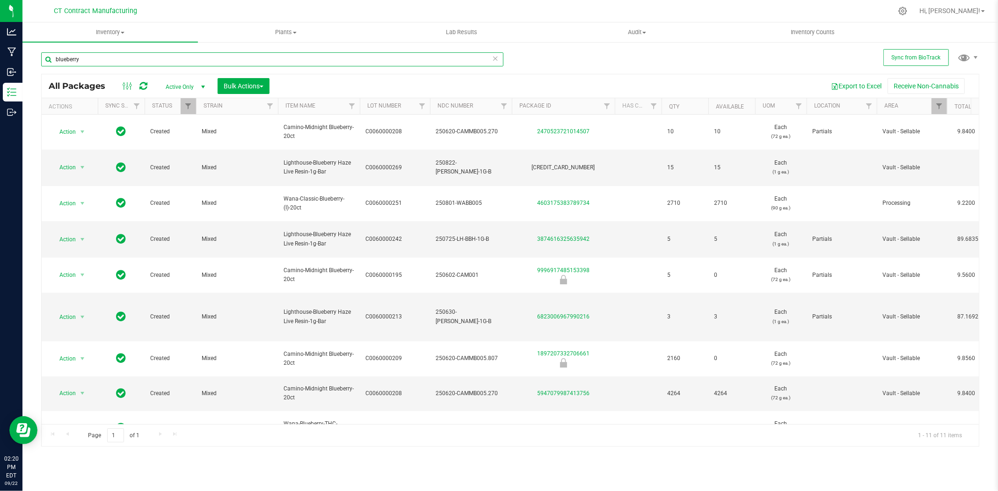
click at [188, 52] on input "blueberry" at bounding box center [272, 59] width 462 height 14
click at [186, 51] on div "blueberry" at bounding box center [275, 59] width 469 height 30
click at [170, 62] on input "blueberry" at bounding box center [272, 59] width 462 height 14
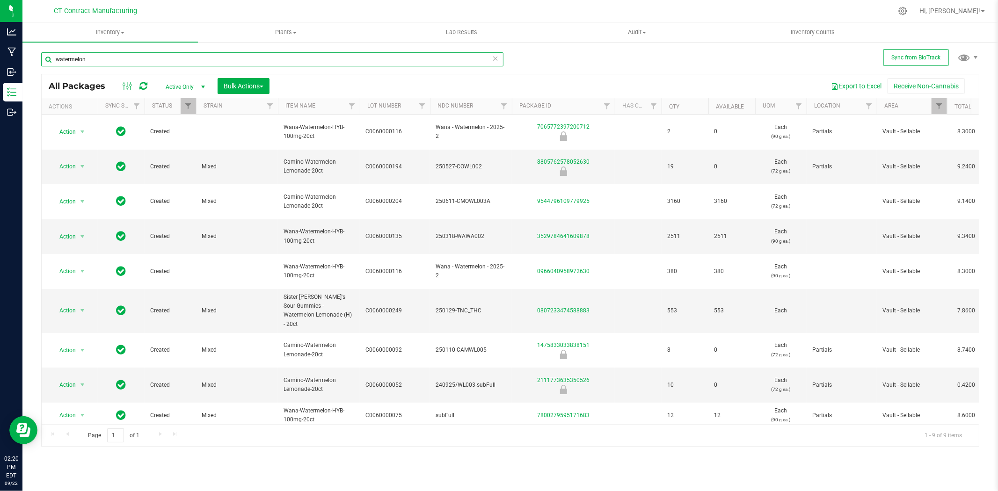
click at [169, 64] on input "watermelon" at bounding box center [272, 59] width 462 height 14
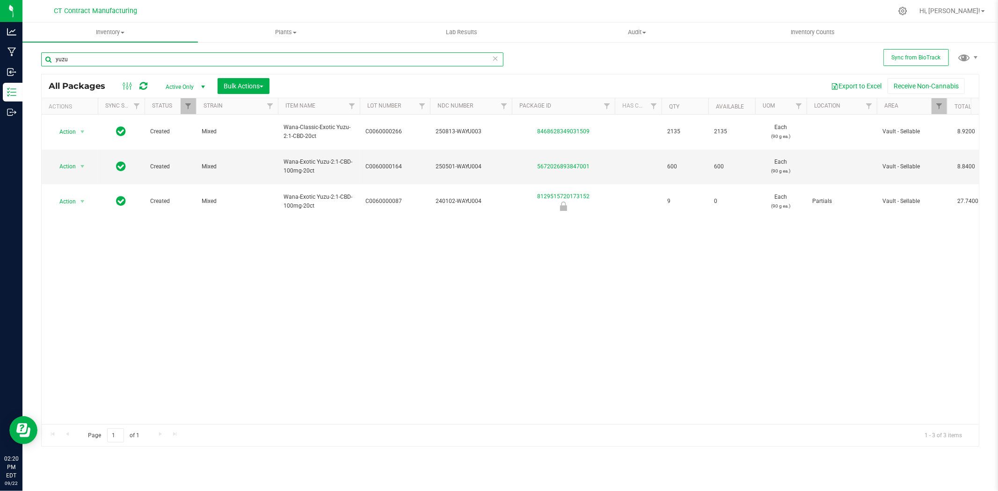
click at [97, 56] on input "yuzu" at bounding box center [272, 59] width 462 height 14
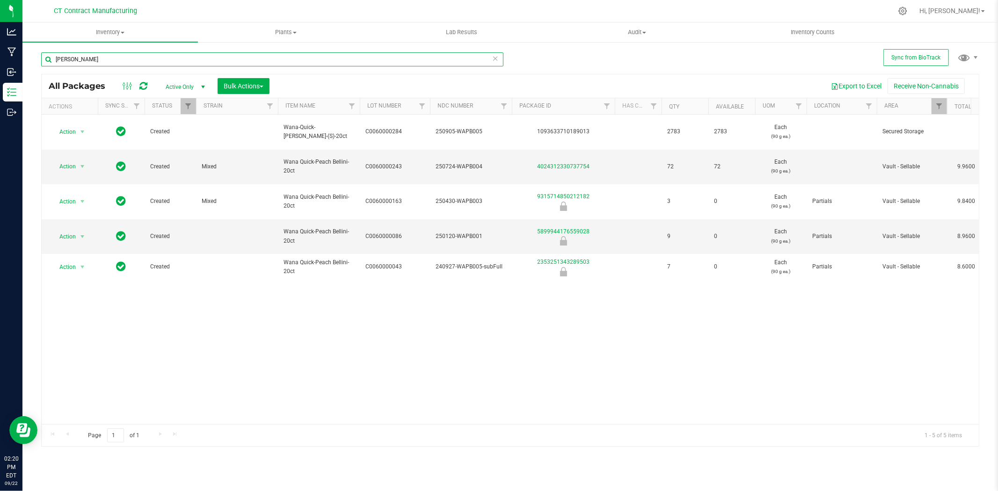
click at [85, 60] on input "[PERSON_NAME]" at bounding box center [272, 59] width 462 height 14
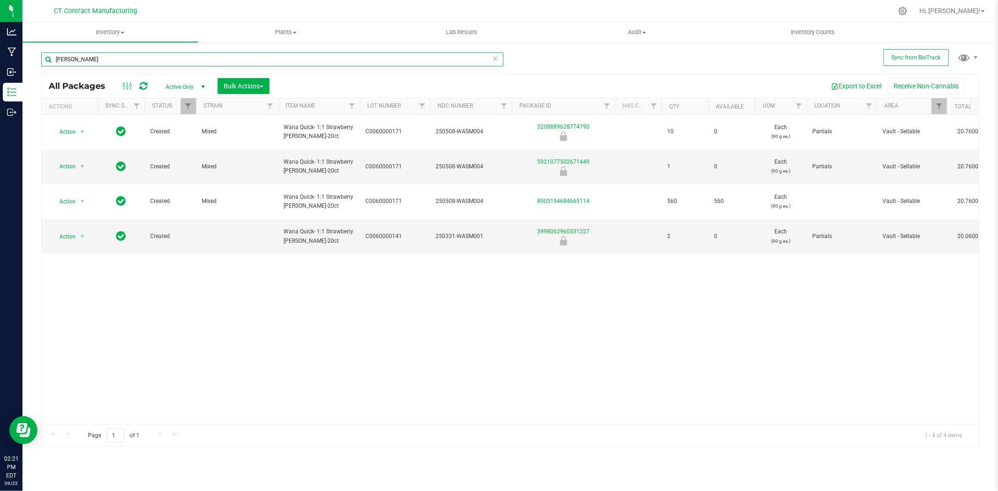
click at [195, 56] on input "[PERSON_NAME]" at bounding box center [272, 59] width 462 height 14
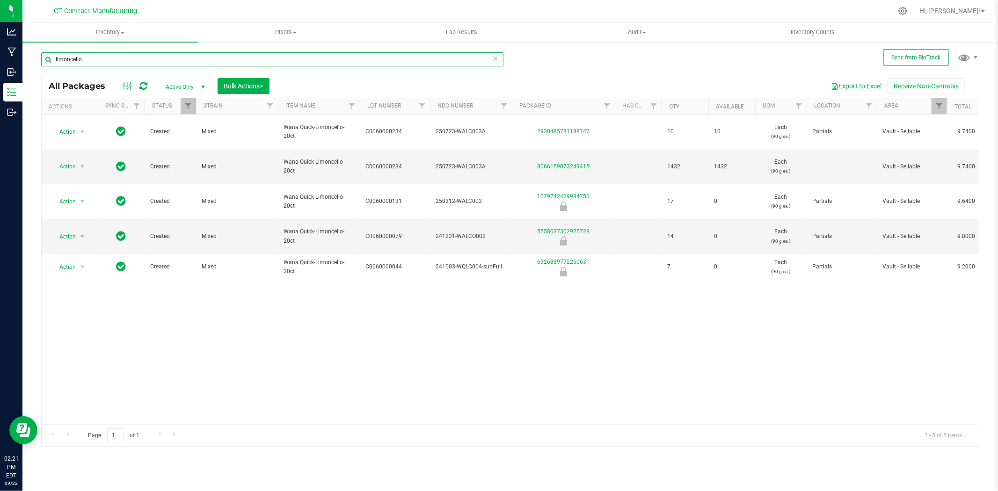
click at [97, 54] on input "limoncello" at bounding box center [272, 59] width 462 height 14
click at [133, 56] on input "island pu" at bounding box center [272, 59] width 462 height 14
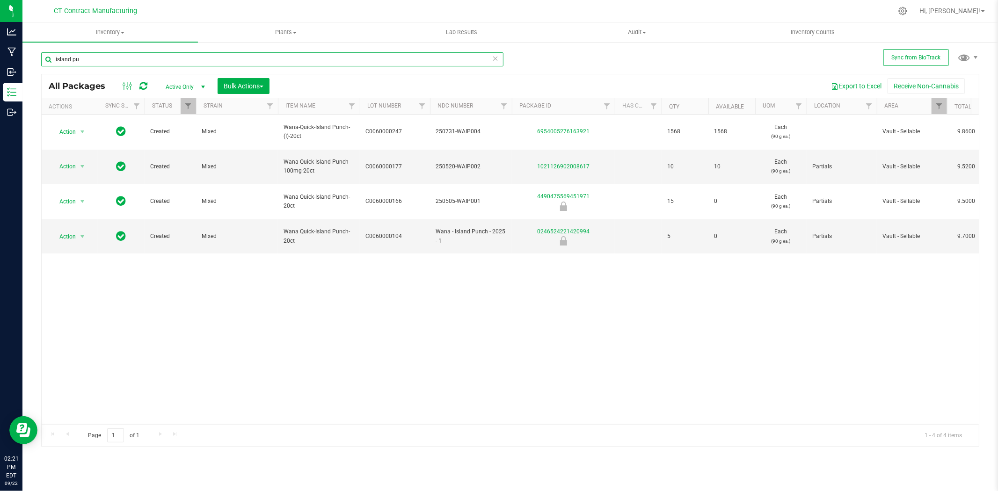
click at [133, 56] on input "island pu" at bounding box center [272, 59] width 462 height 14
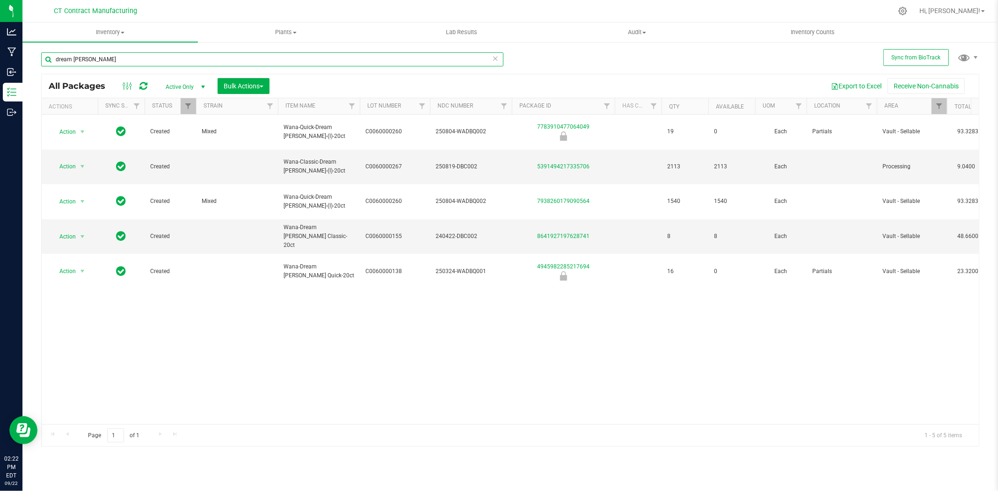
click at [139, 61] on input "dream [PERSON_NAME]" at bounding box center [272, 59] width 462 height 14
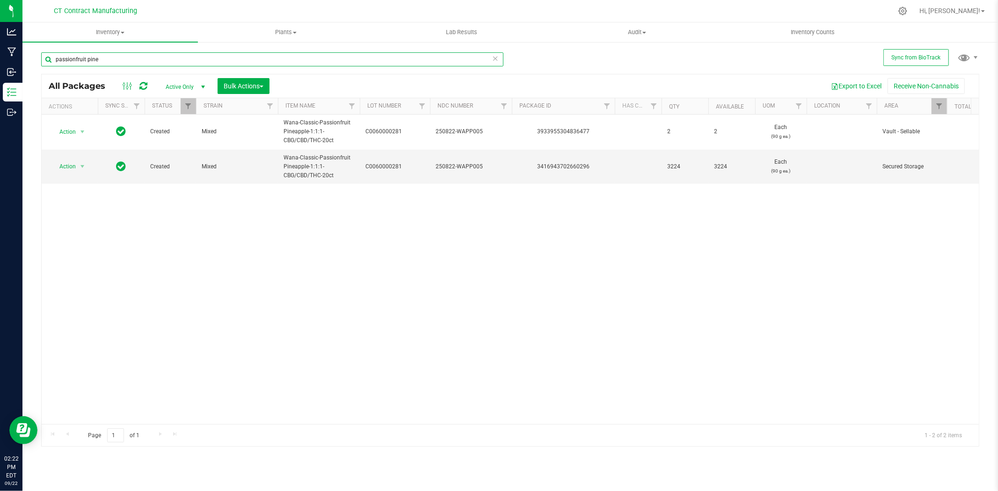
click at [185, 60] on input "passionfruit pine" at bounding box center [272, 59] width 462 height 14
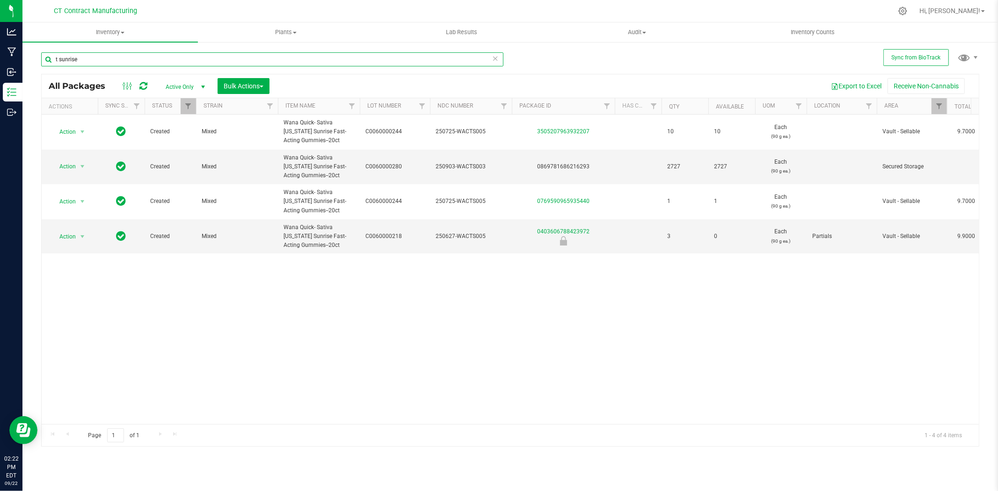
click at [95, 65] on input "t sunrise" at bounding box center [272, 59] width 462 height 14
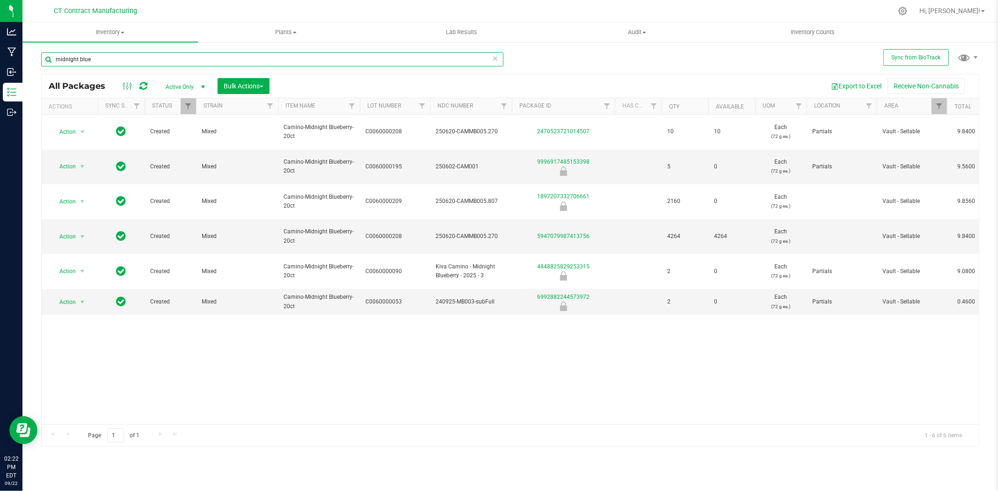
click at [114, 59] on input "midnight blue" at bounding box center [272, 59] width 462 height 14
type input "0"
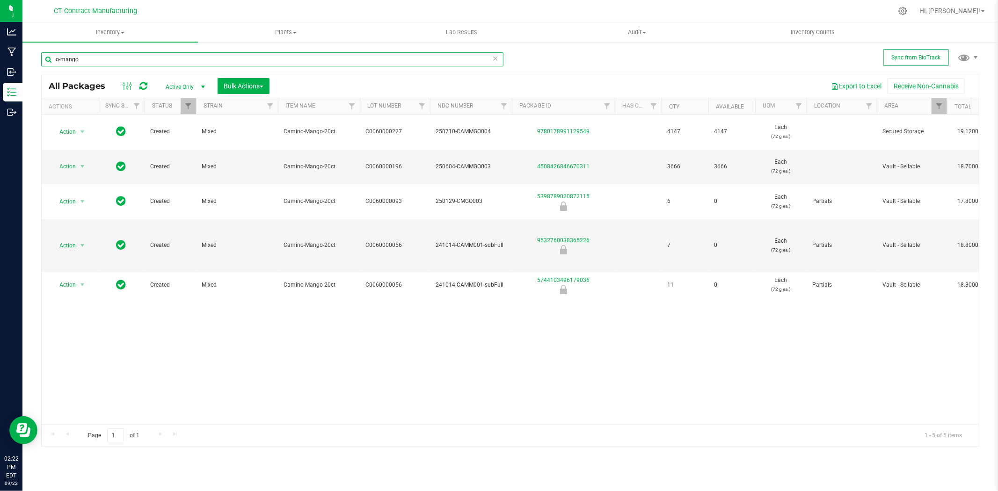
click at [96, 62] on input "o-mango" at bounding box center [272, 59] width 462 height 14
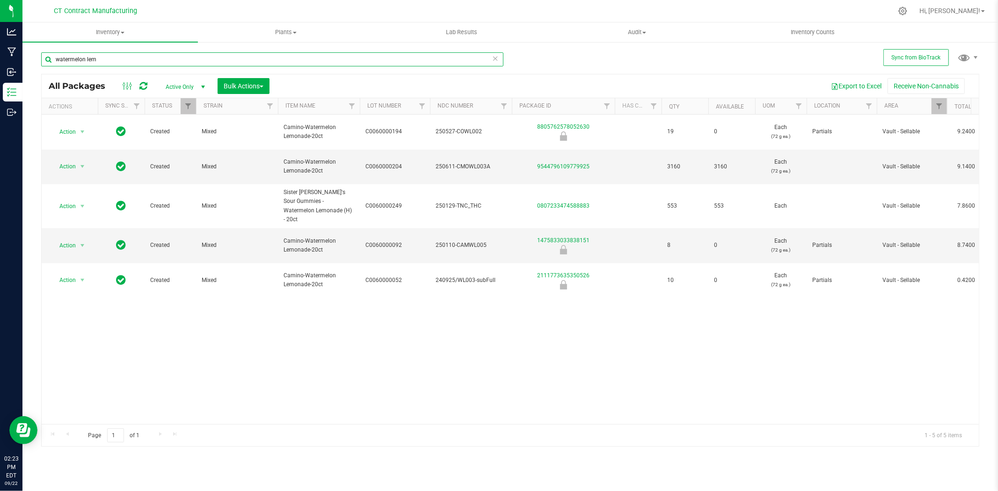
click at [146, 63] on input "watermelon lem" at bounding box center [272, 59] width 462 height 14
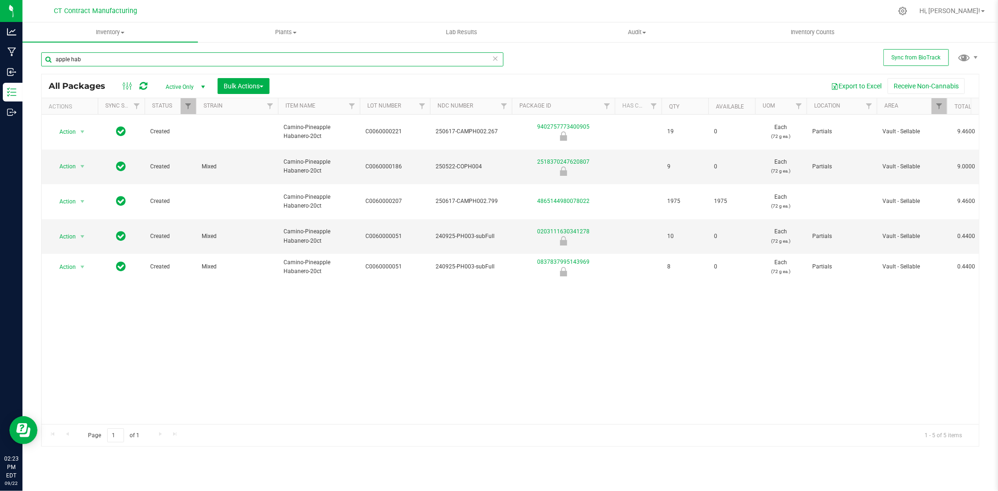
click at [116, 56] on input "apple hab" at bounding box center [272, 59] width 462 height 14
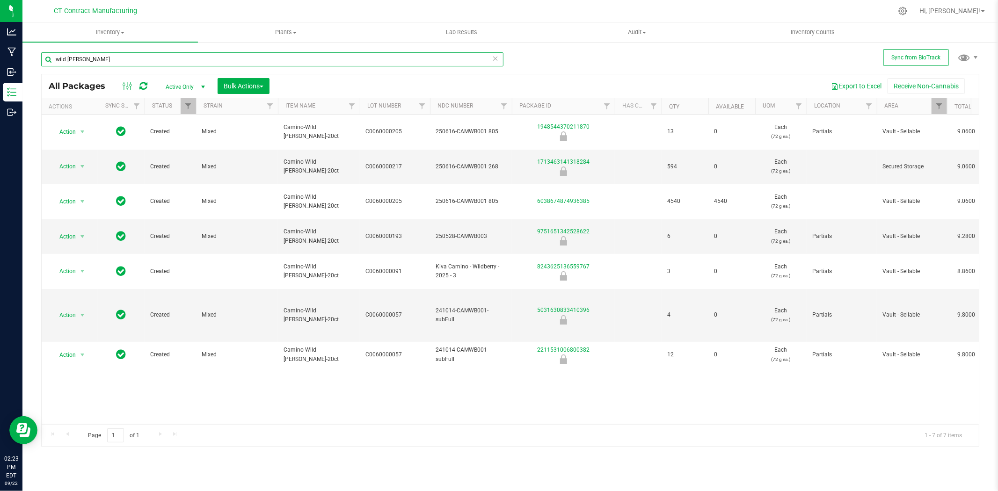
click at [153, 54] on input "wild [PERSON_NAME]" at bounding box center [272, 59] width 462 height 14
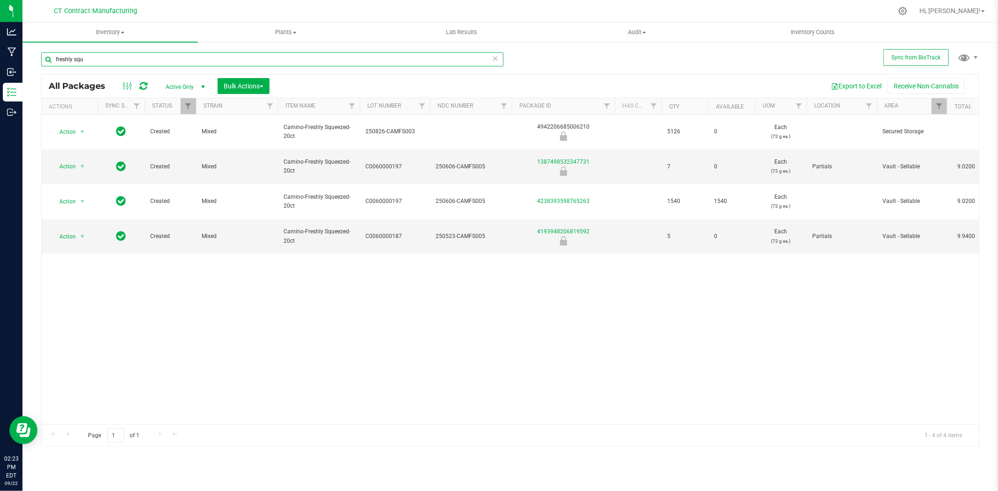
click at [107, 61] on input "freshly squ" at bounding box center [272, 59] width 462 height 14
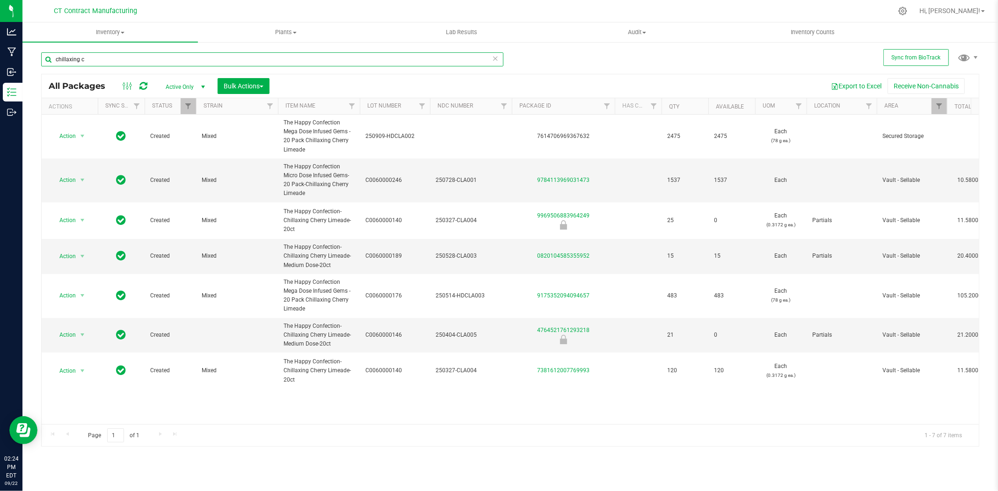
click at [96, 53] on input "chillaxing c" at bounding box center [272, 59] width 462 height 14
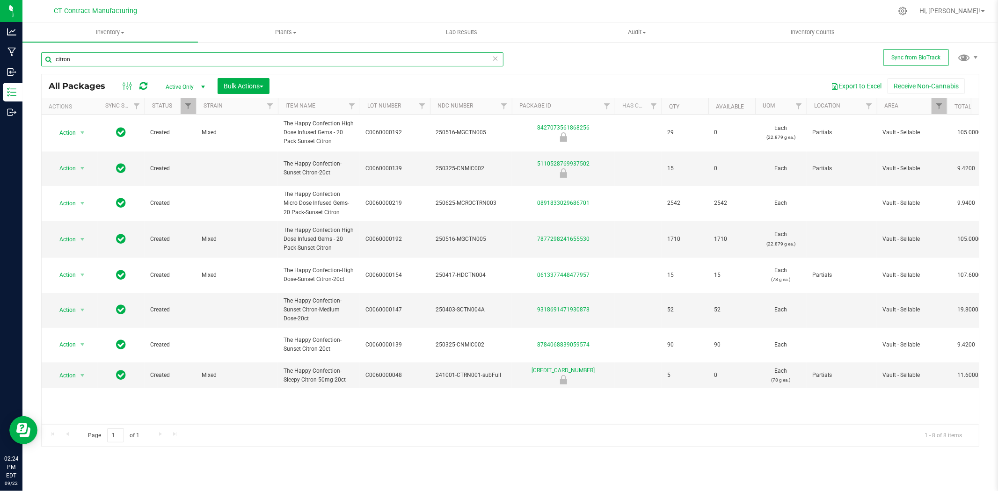
click at [167, 59] on input "citron" at bounding box center [272, 59] width 462 height 14
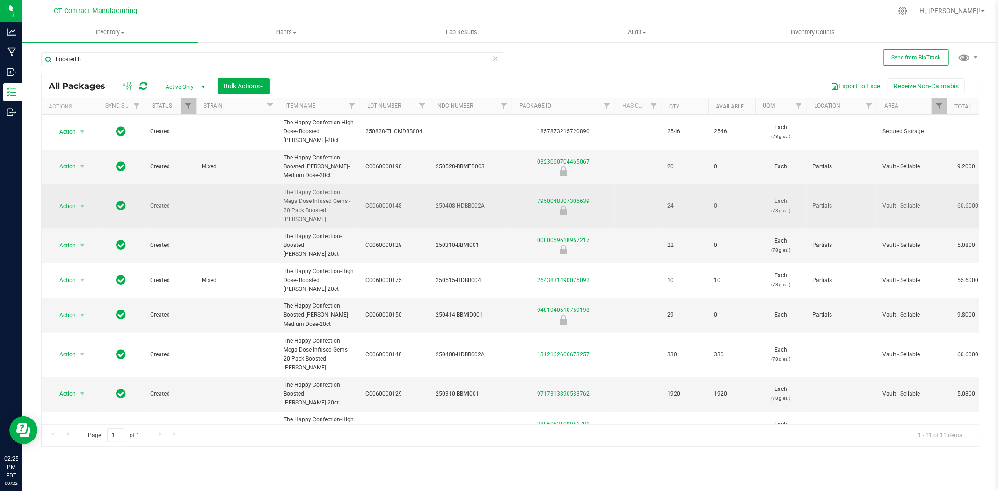
scroll to position [21, 0]
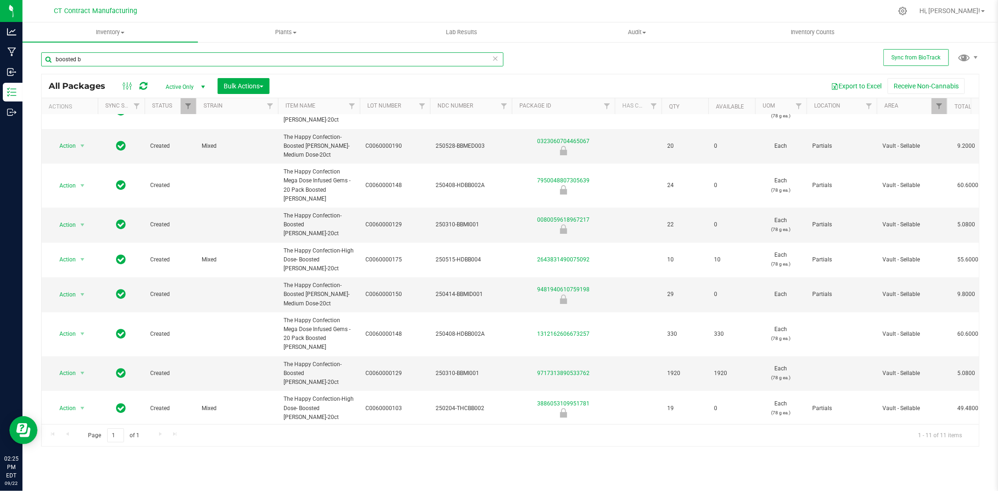
click at [202, 58] on input "boosted b" at bounding box center [272, 59] width 462 height 14
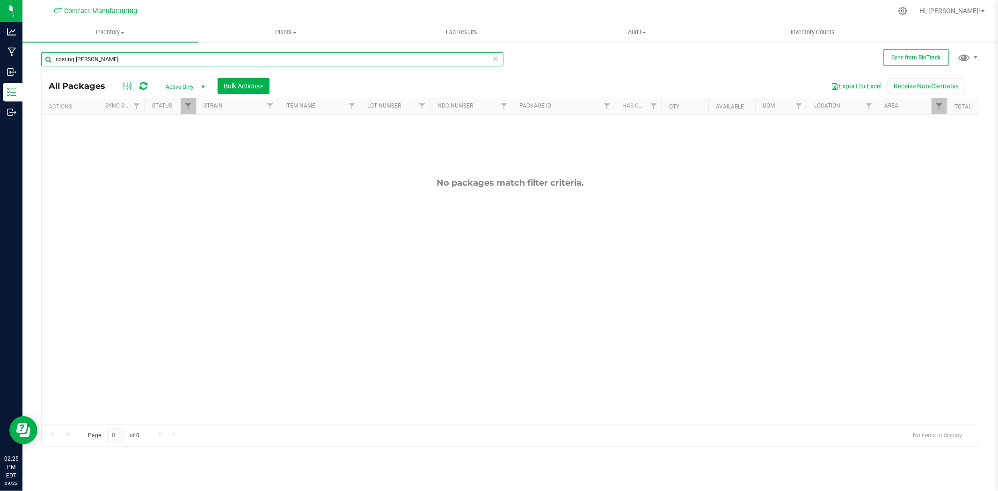
click at [62, 61] on input "costing [PERSON_NAME]" at bounding box center [272, 59] width 462 height 14
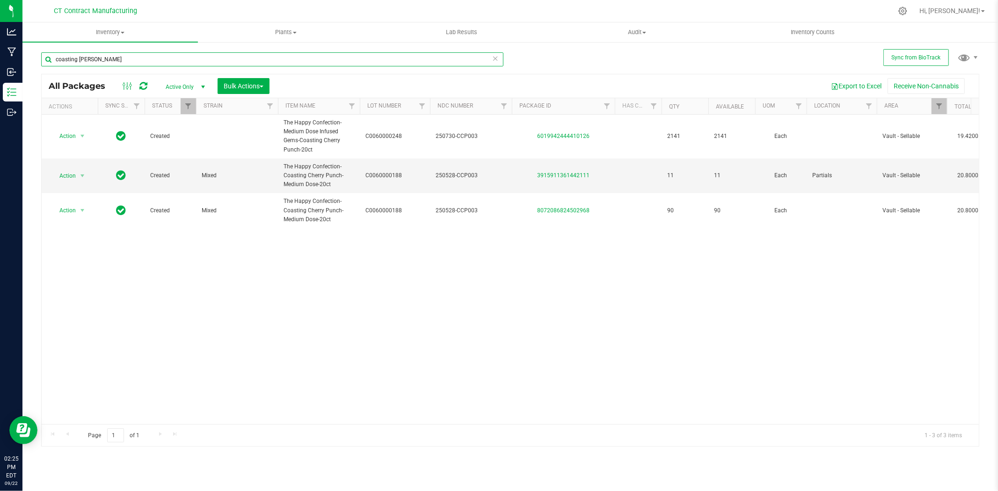
click at [177, 63] on input "coasting [PERSON_NAME]" at bounding box center [272, 59] width 462 height 14
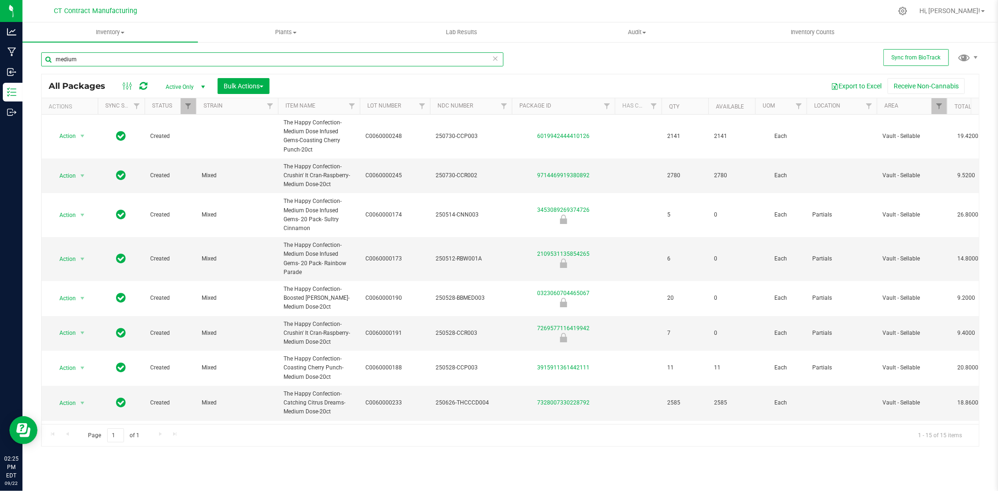
click at [168, 58] on input "medium" at bounding box center [272, 59] width 462 height 14
click at [167, 58] on input "medium" at bounding box center [272, 59] width 462 height 14
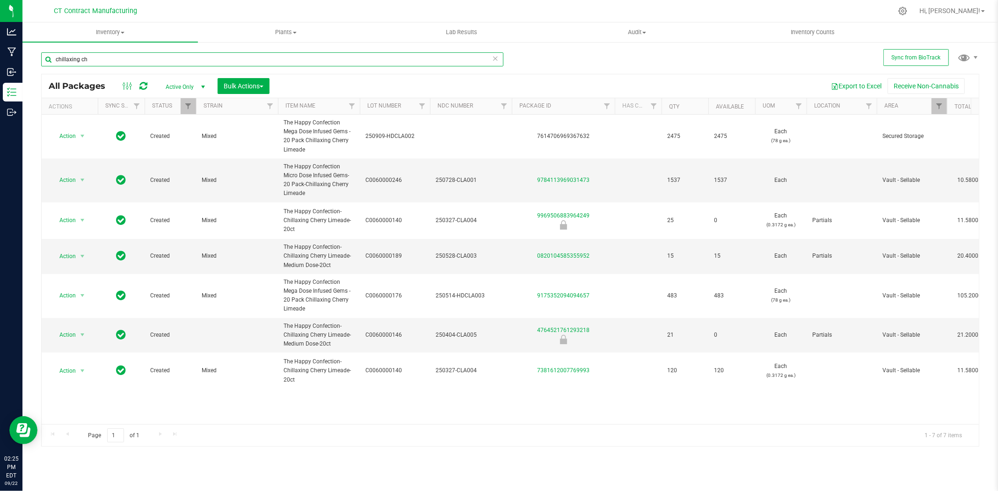
click at [159, 52] on input "chillaxing ch" at bounding box center [272, 59] width 462 height 14
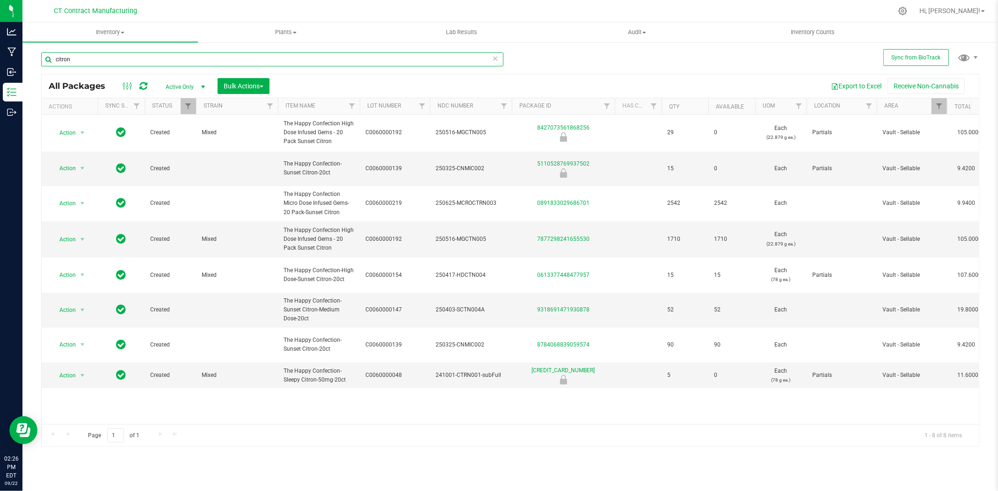
click at [86, 58] on input "citron" at bounding box center [272, 59] width 462 height 14
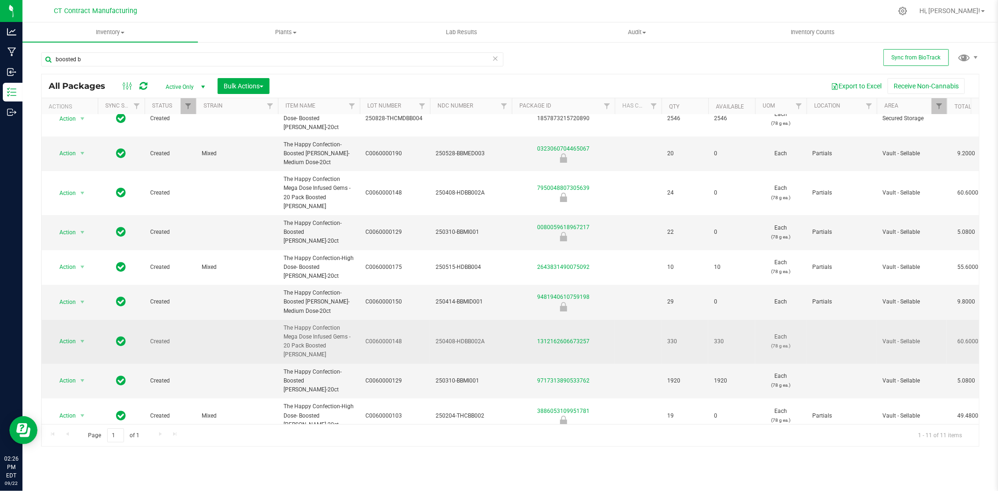
scroll to position [21, 0]
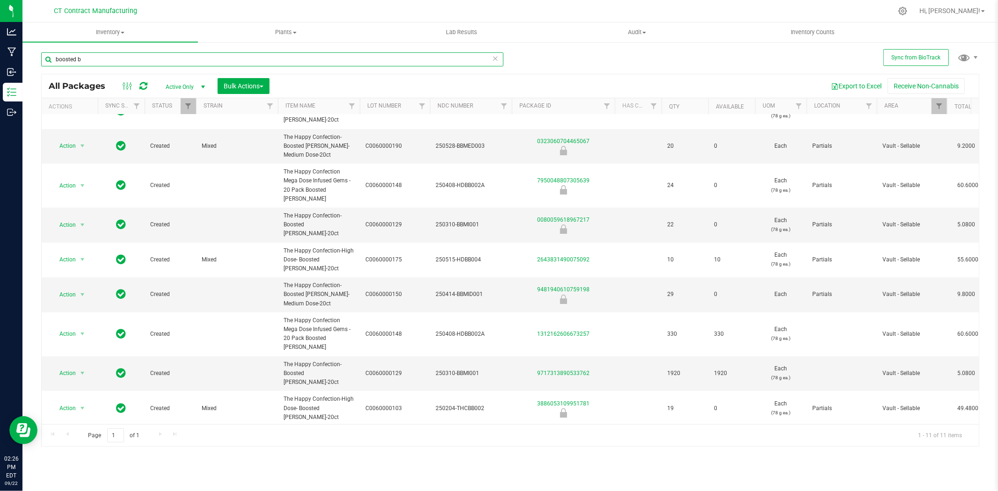
click at [134, 54] on input "boosted b" at bounding box center [272, 59] width 462 height 14
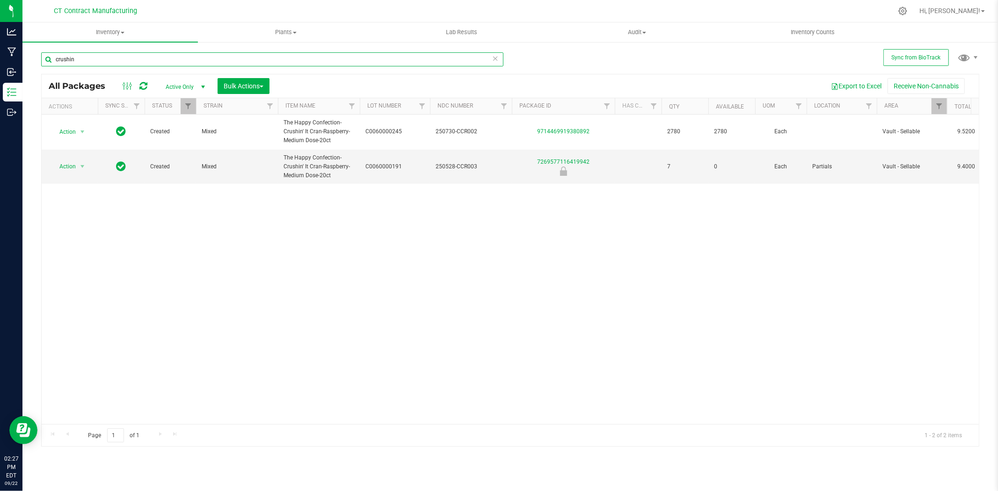
click at [150, 63] on input "crushin" at bounding box center [272, 59] width 462 height 14
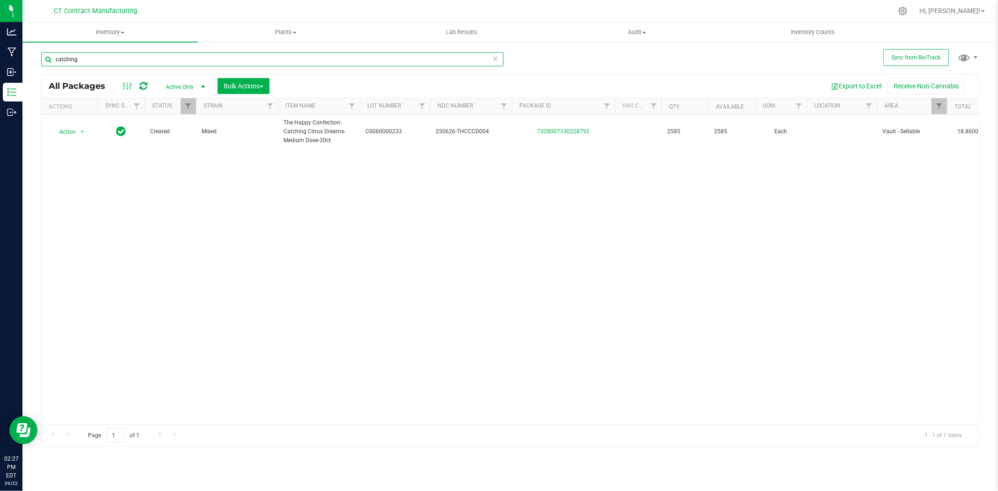
click at [172, 60] on input "catching" at bounding box center [272, 59] width 462 height 14
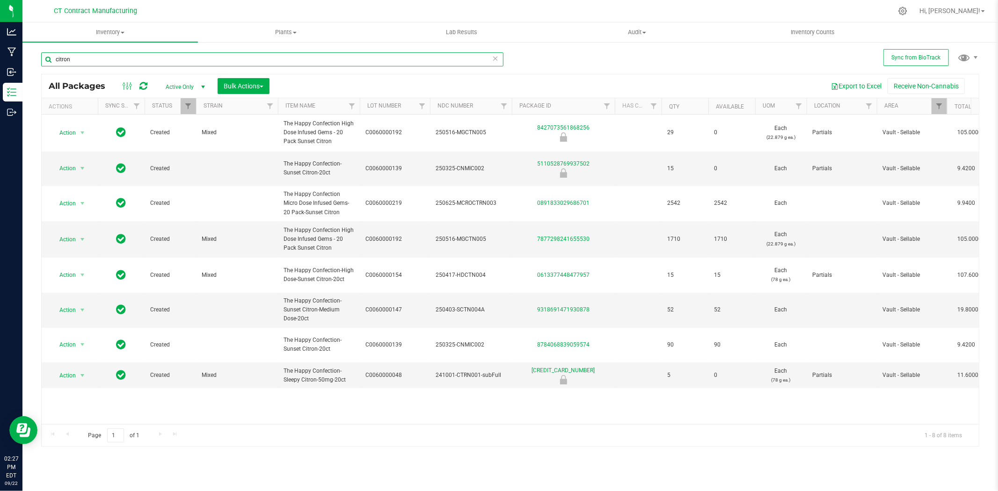
click at [139, 63] on input "citron" at bounding box center [272, 59] width 462 height 14
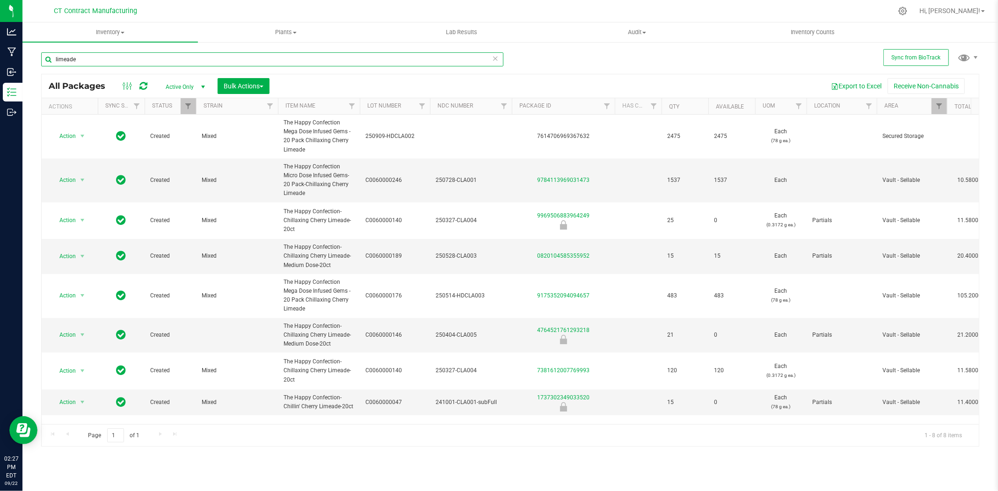
click at [78, 59] on input "limeade" at bounding box center [272, 59] width 462 height 14
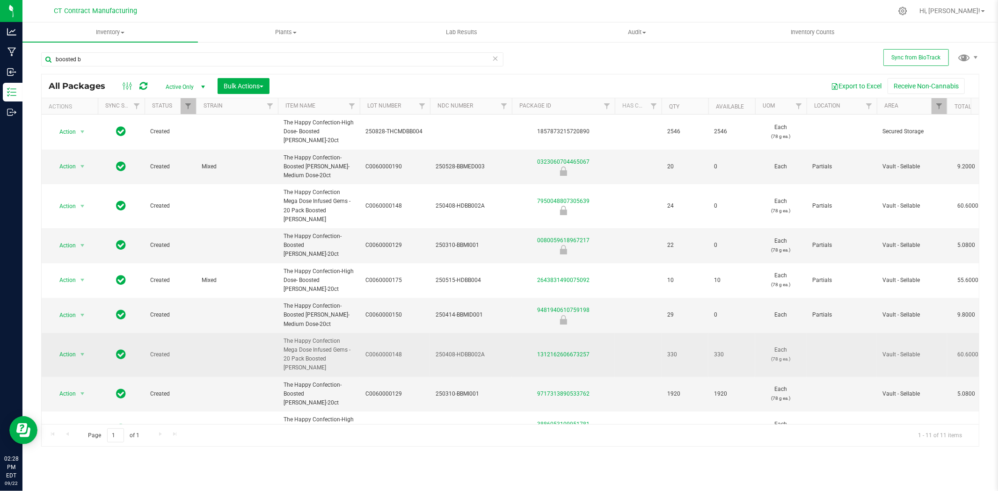
scroll to position [21, 0]
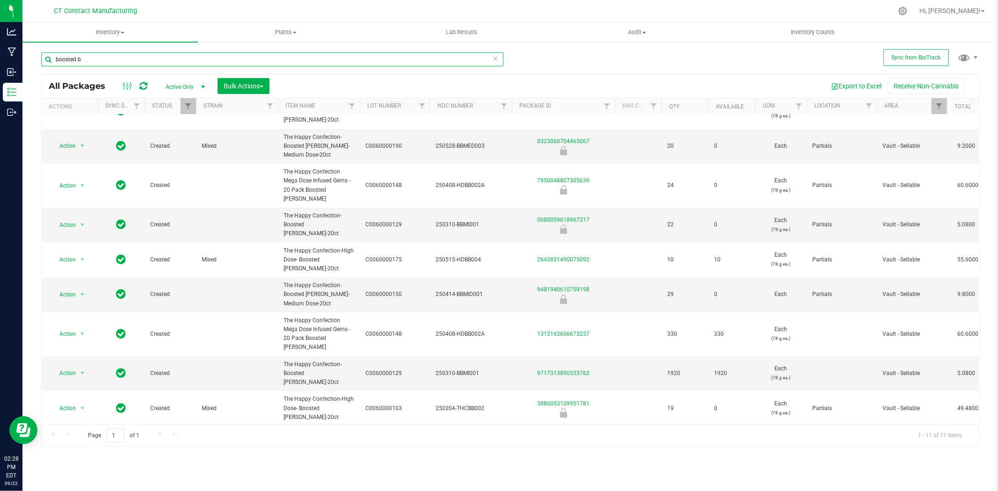
click at [132, 58] on input "boosted b" at bounding box center [272, 59] width 462 height 14
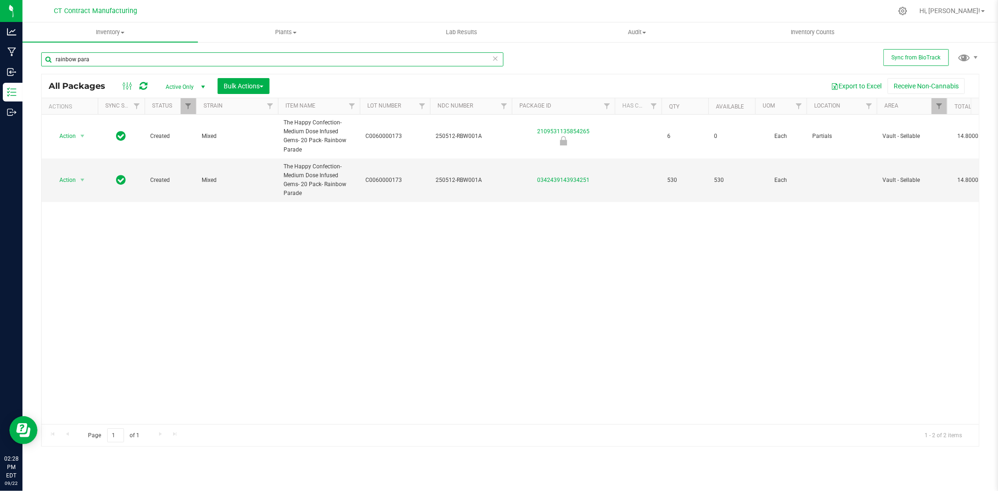
click at [136, 62] on input "rainbow para" at bounding box center [272, 59] width 462 height 14
click at [155, 59] on input "sultry" at bounding box center [272, 59] width 462 height 14
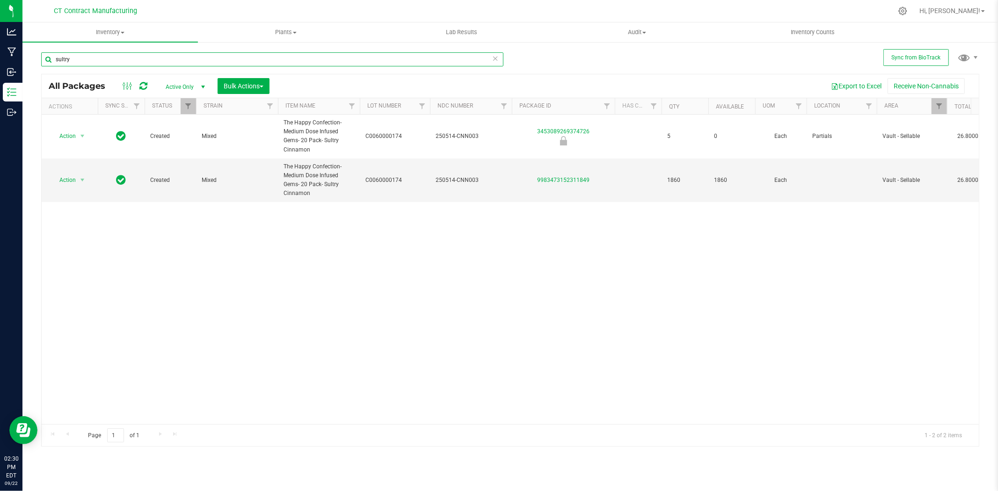
click at [155, 59] on input "sultry" at bounding box center [272, 59] width 462 height 14
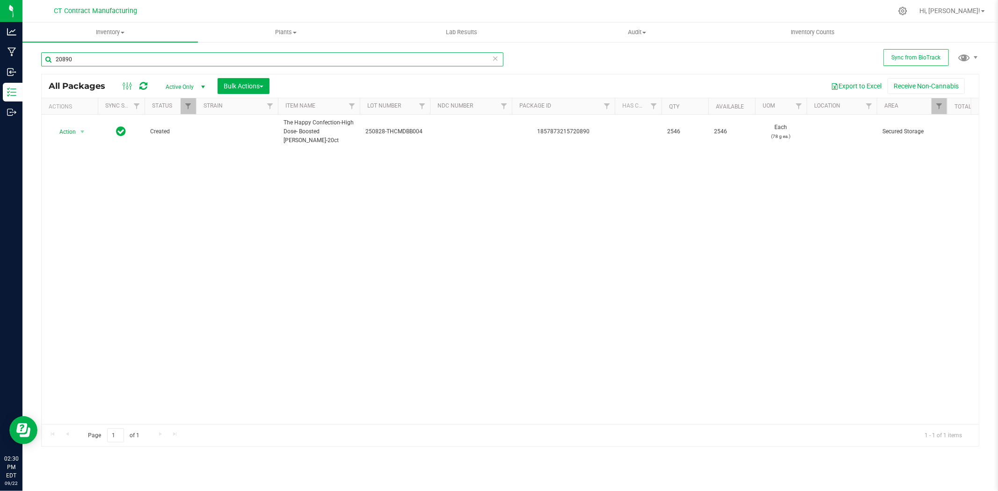
click at [105, 58] on input "20890" at bounding box center [272, 59] width 462 height 14
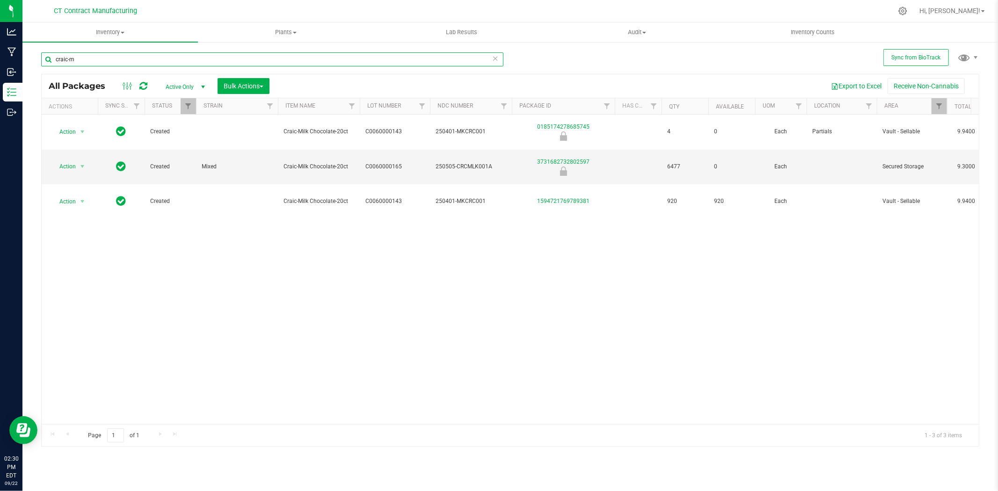
click at [109, 58] on input "craic-m" at bounding box center [272, 59] width 462 height 14
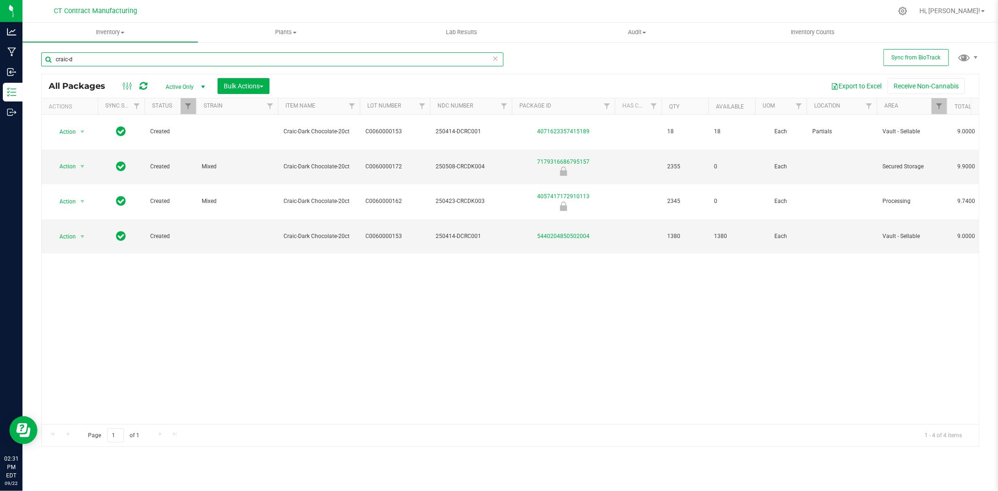
click at [118, 61] on input "craic-d" at bounding box center [272, 59] width 462 height 14
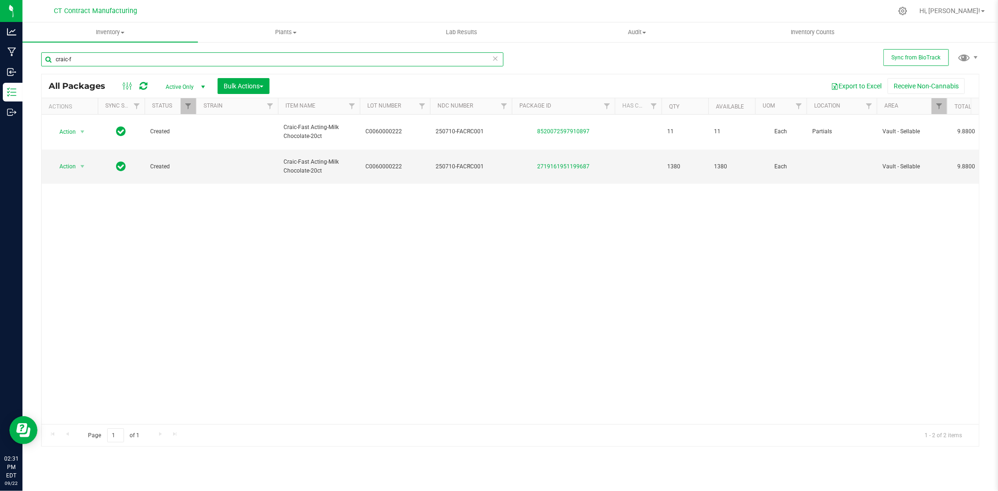
click at [122, 60] on input "craic-f" at bounding box center [272, 59] width 462 height 14
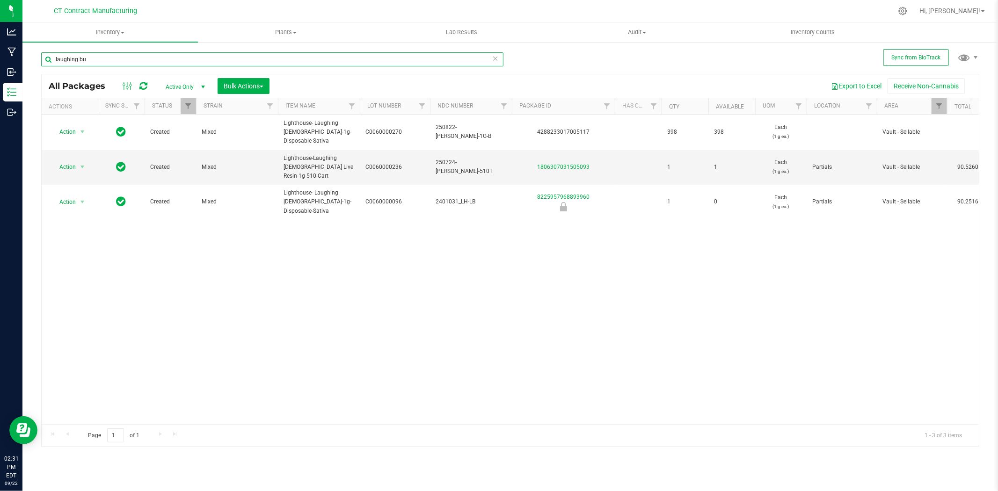
click at [189, 58] on input "laughing bu" at bounding box center [272, 59] width 462 height 14
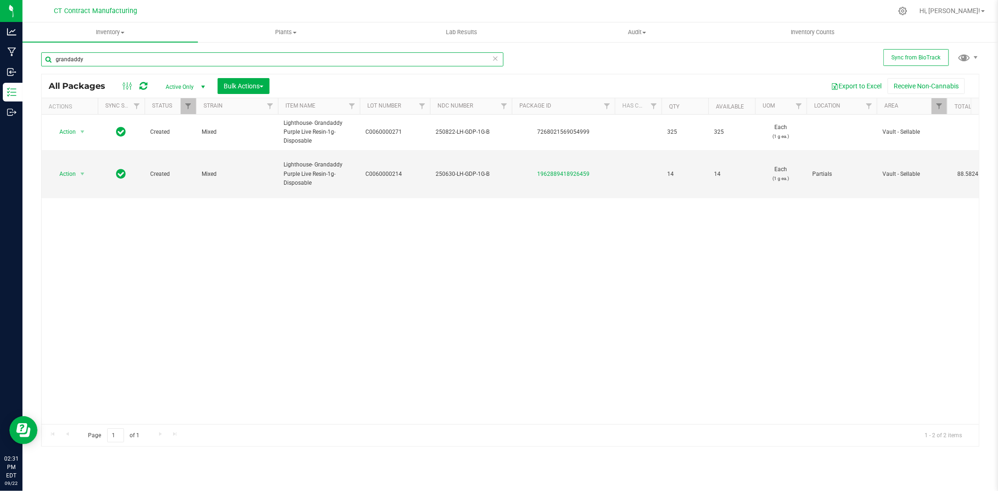
click at [82, 62] on input "grandaddy" at bounding box center [272, 59] width 462 height 14
click at [81, 64] on input "grandaddy" at bounding box center [272, 59] width 462 height 14
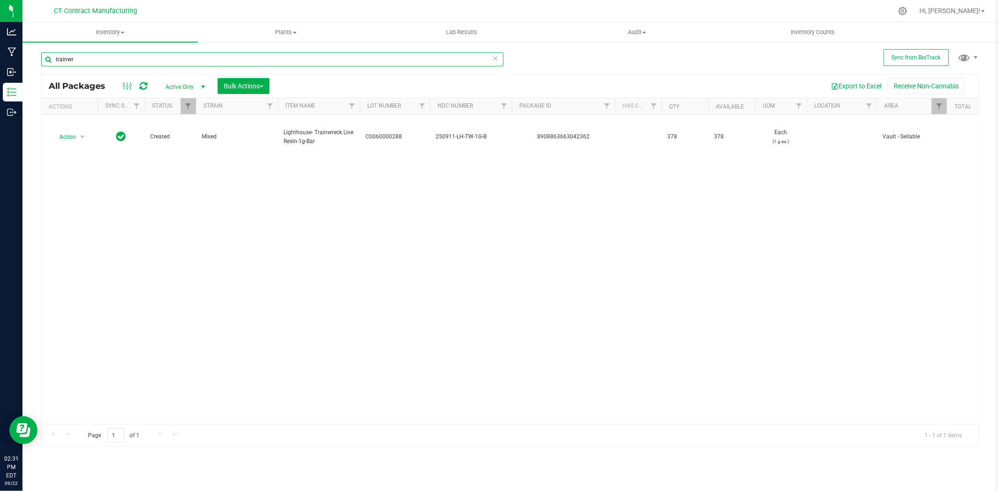
click at [112, 54] on input "trainwr" at bounding box center [272, 59] width 462 height 14
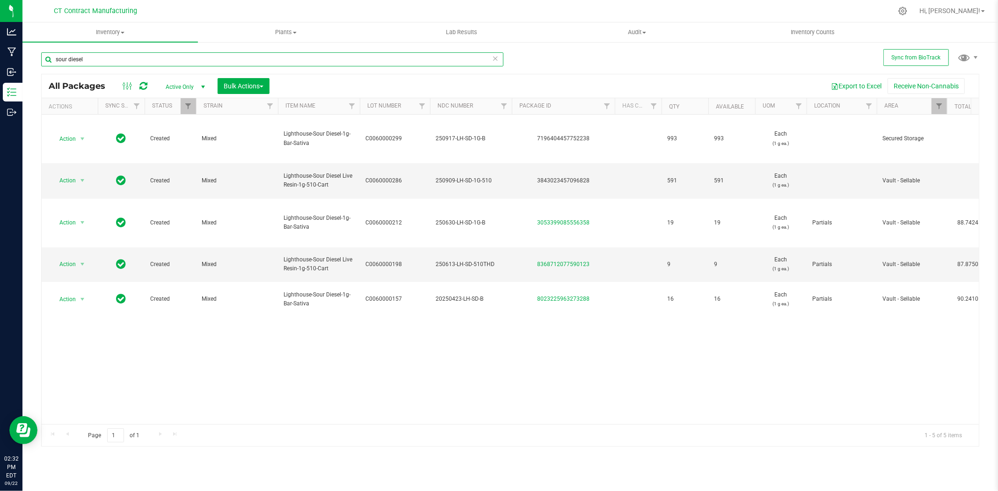
click at [202, 58] on input "sour diesel" at bounding box center [272, 59] width 462 height 14
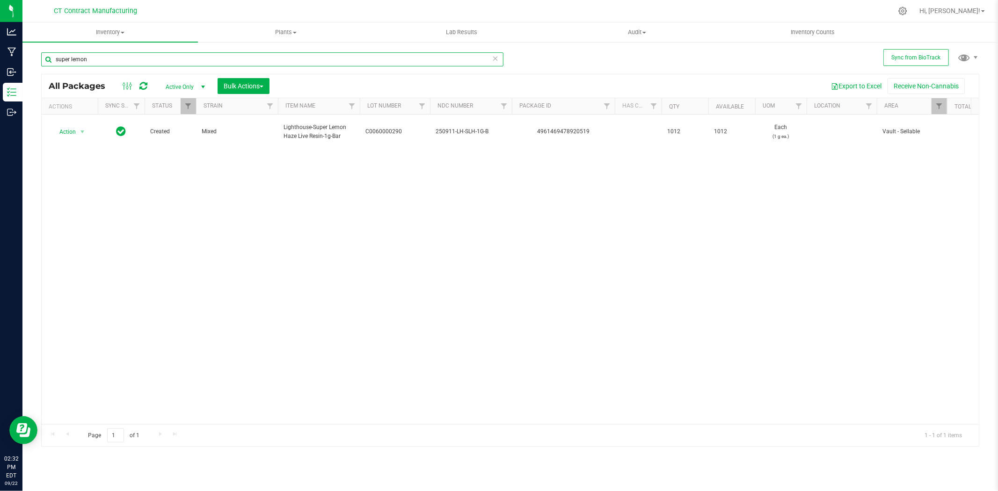
click at [94, 62] on input "super lemon" at bounding box center [272, 59] width 462 height 14
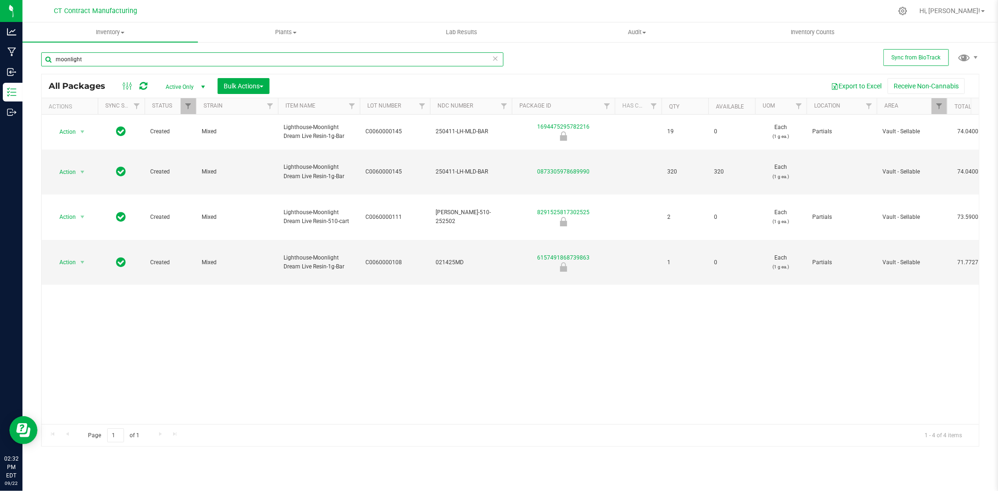
click at [160, 55] on input "moonlight" at bounding box center [272, 59] width 462 height 14
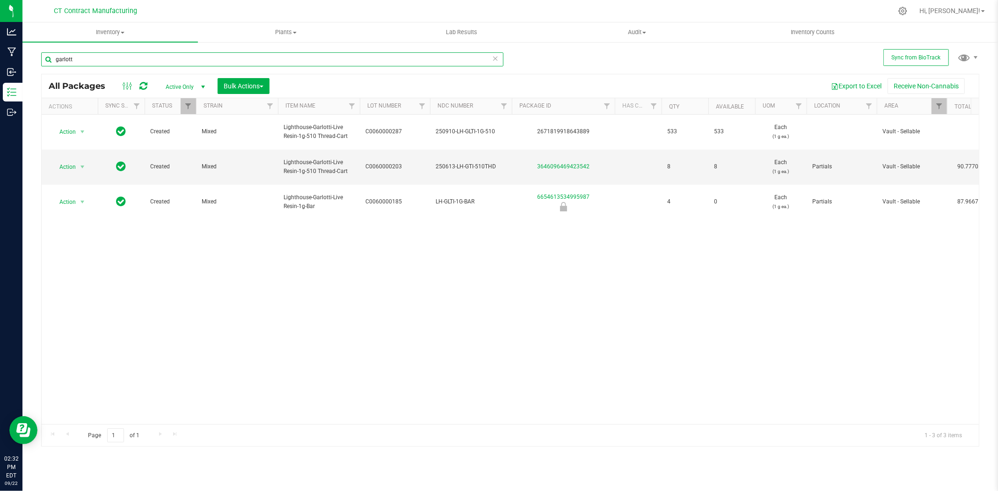
click at [142, 63] on input "garlott" at bounding box center [272, 59] width 462 height 14
click at [132, 58] on input "h0rch" at bounding box center [272, 59] width 462 height 14
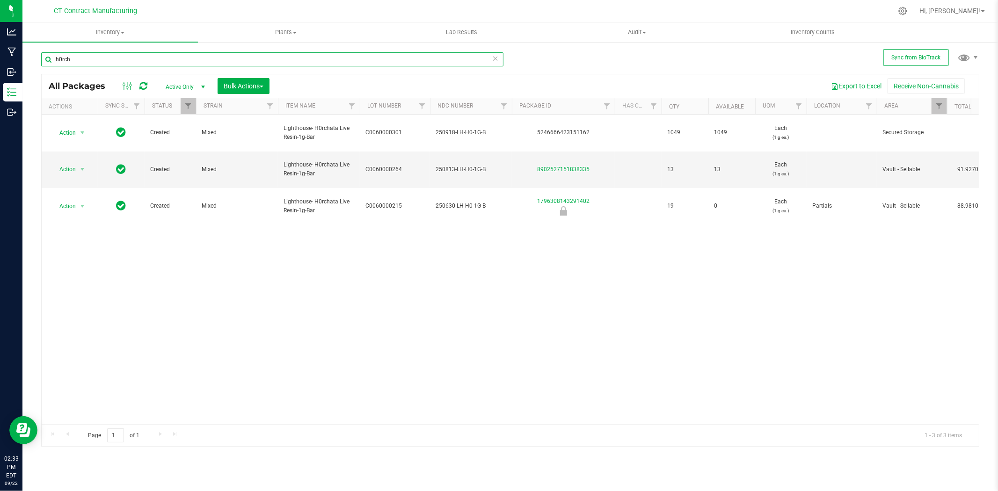
click at [132, 58] on input "h0rch" at bounding box center [272, 59] width 462 height 14
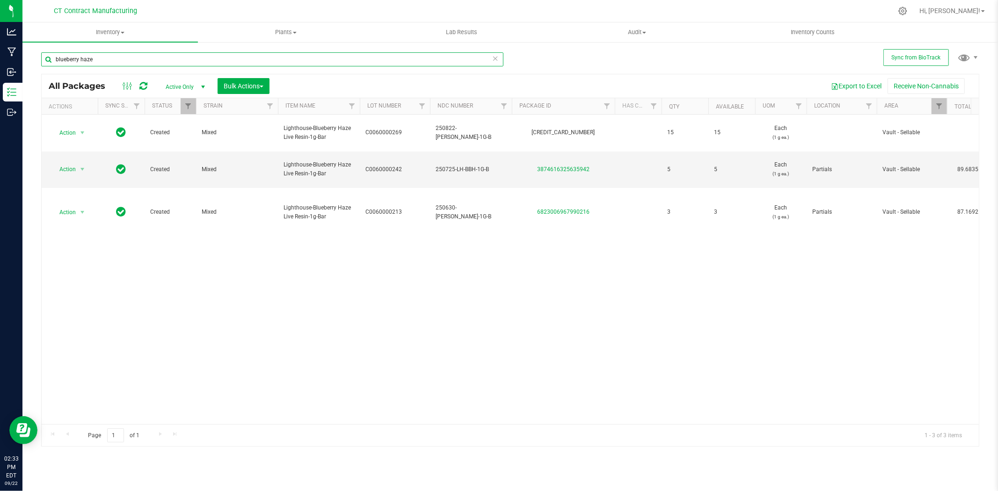
click at [185, 58] on input "blueberry haze" at bounding box center [272, 59] width 462 height 14
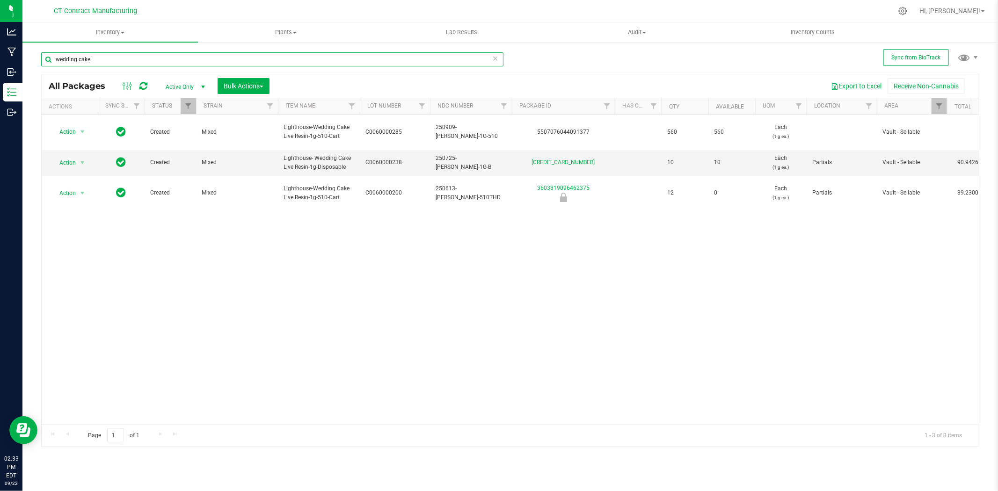
click at [106, 52] on input "wedding cake" at bounding box center [272, 59] width 462 height 14
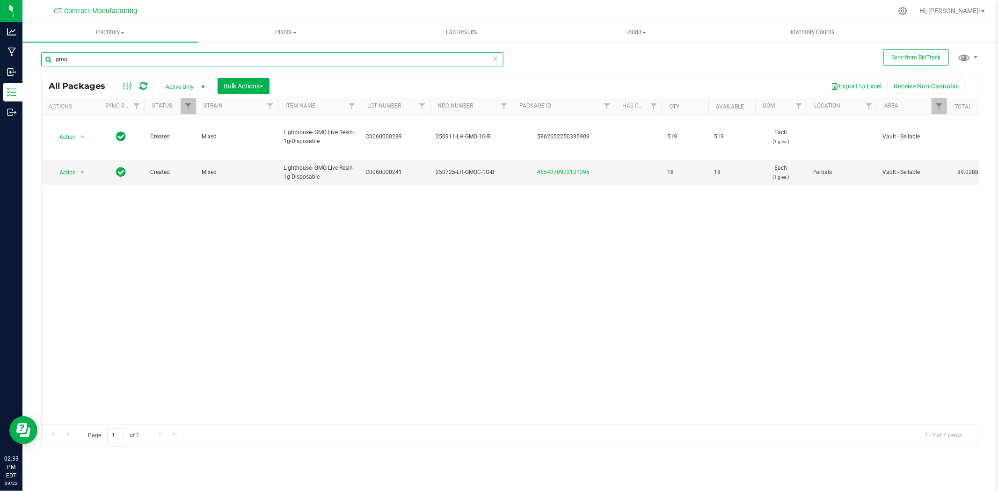
click at [150, 56] on input "gmo" at bounding box center [272, 59] width 462 height 14
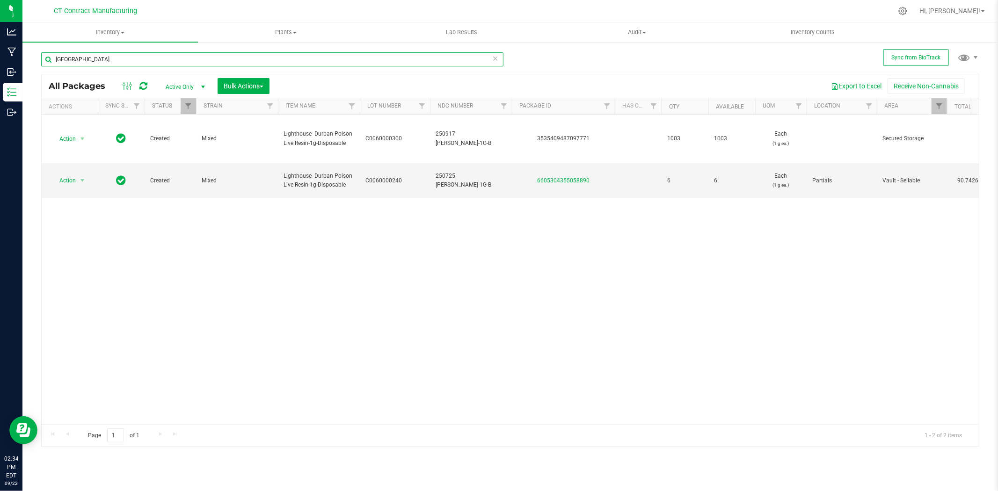
click at [232, 62] on input "[GEOGRAPHIC_DATA]" at bounding box center [272, 59] width 462 height 14
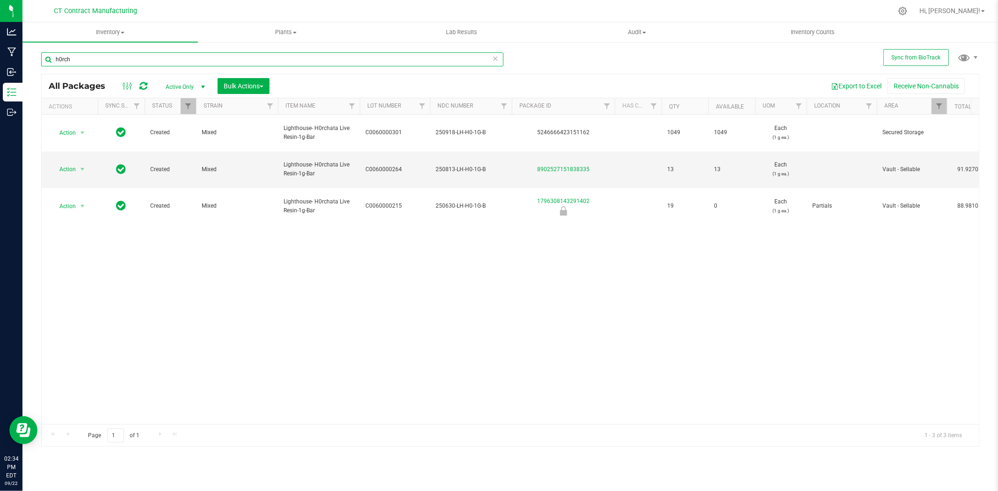
click at [73, 60] on input "h0rch" at bounding box center [272, 59] width 462 height 14
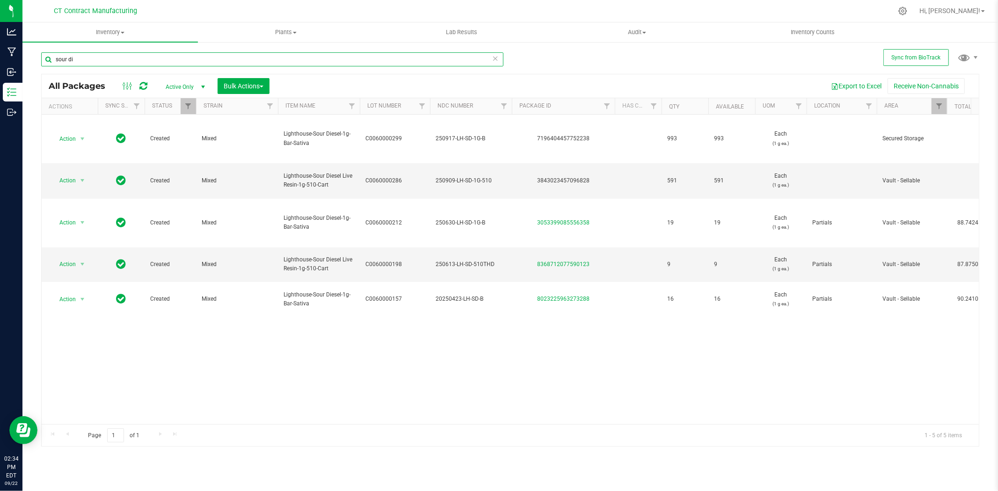
click at [147, 54] on input "sour di" at bounding box center [272, 59] width 462 height 14
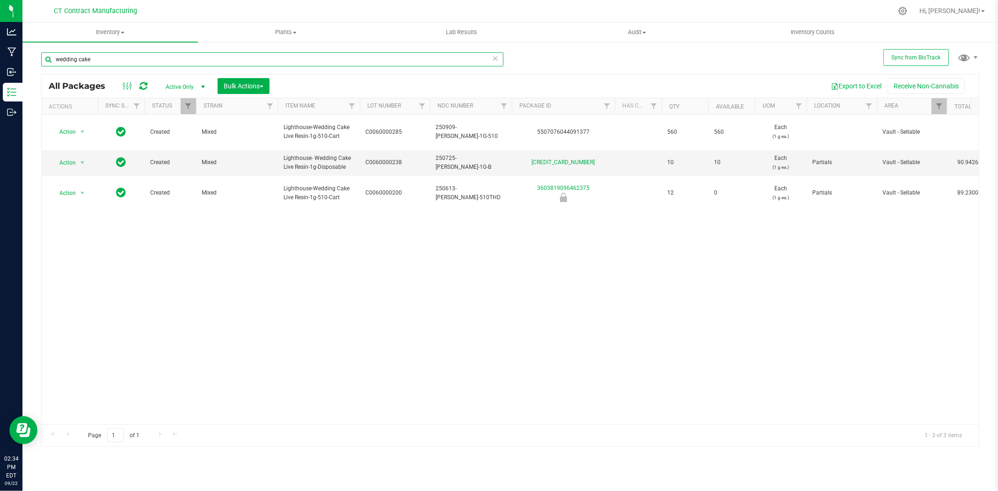
click at [95, 63] on input "wedding cake" at bounding box center [272, 59] width 462 height 14
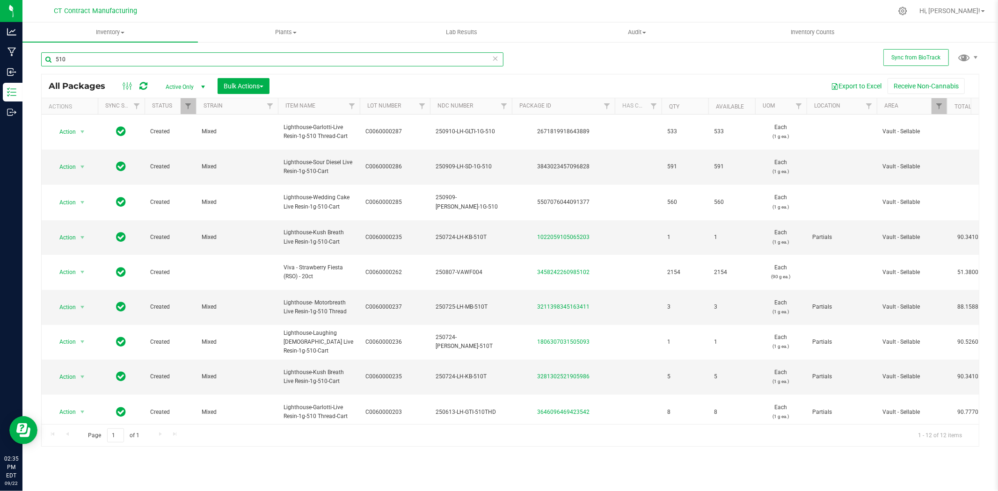
click at [130, 60] on input "510" at bounding box center [272, 59] width 462 height 14
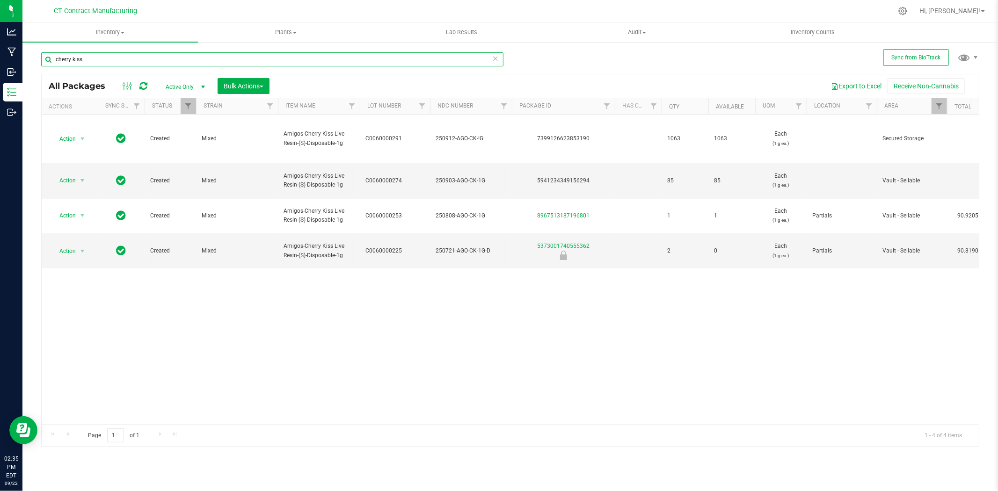
click at [105, 58] on input "cherry kiss" at bounding box center [272, 59] width 462 height 14
click at [184, 59] on input "ct kush cake" at bounding box center [272, 59] width 462 height 14
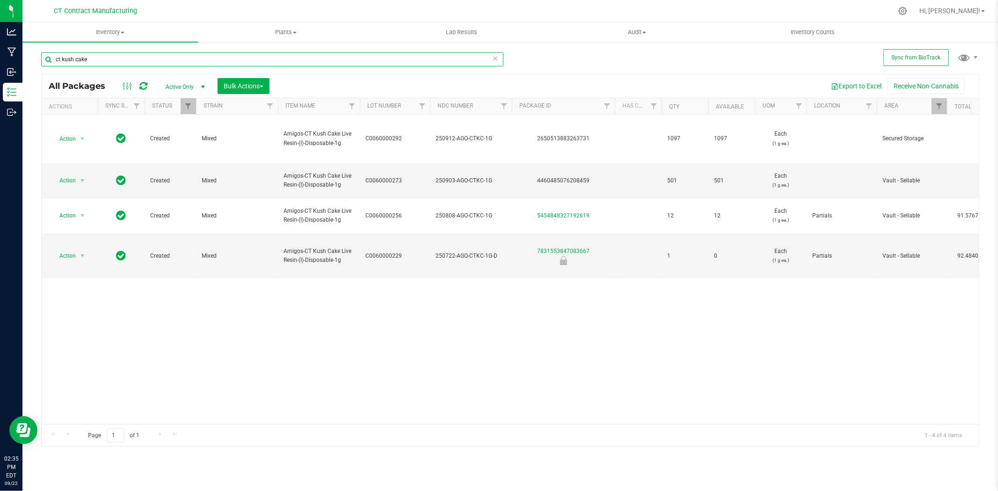
click at [184, 59] on input "ct kush cake" at bounding box center [272, 59] width 462 height 14
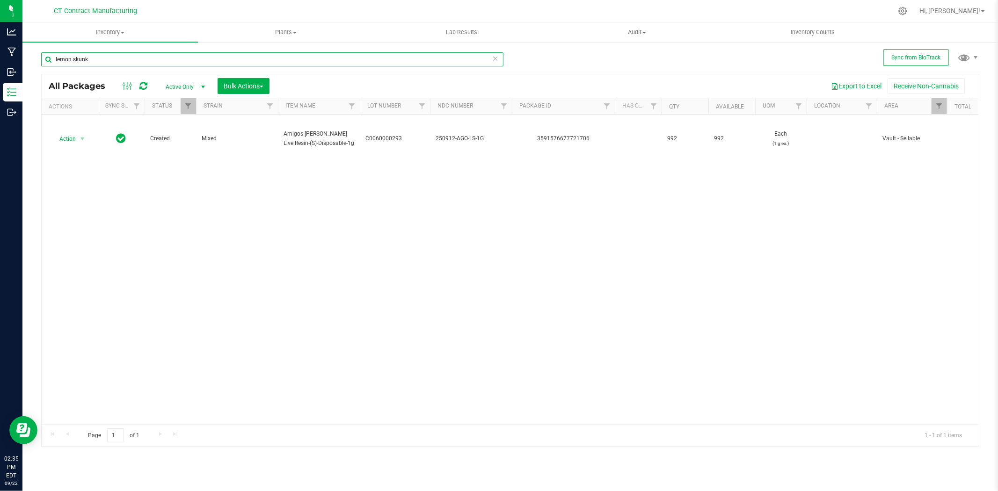
click at [102, 53] on input "lemon skunk" at bounding box center [272, 59] width 462 height 14
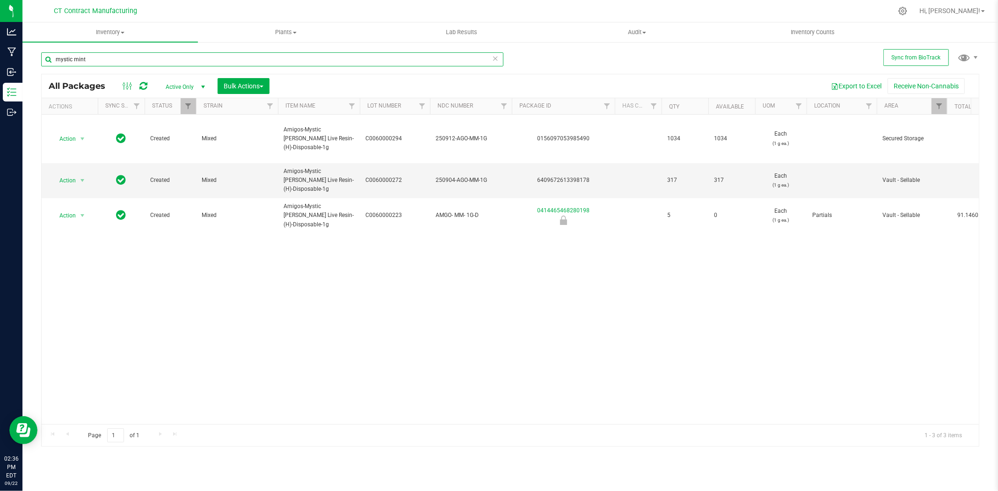
click at [222, 53] on input "mystic mint" at bounding box center [272, 59] width 462 height 14
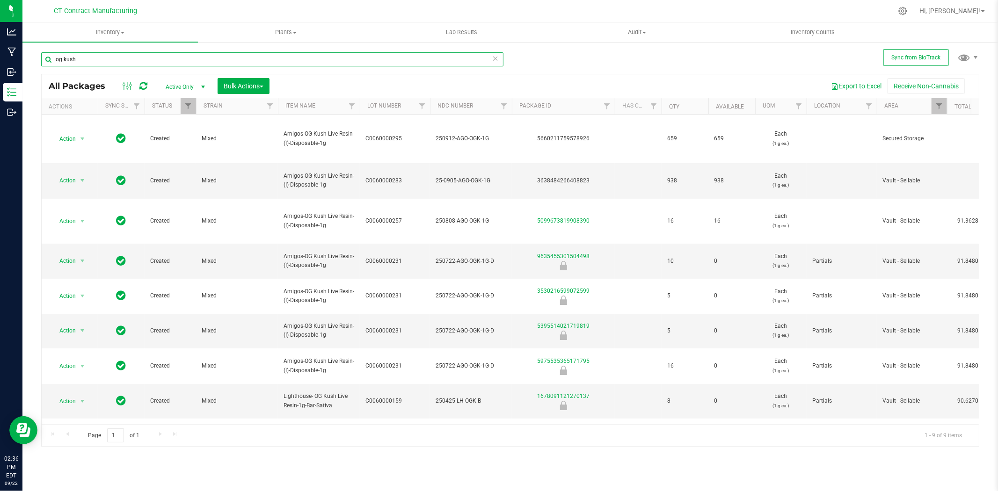
click at [80, 59] on input "og kush" at bounding box center [272, 59] width 462 height 14
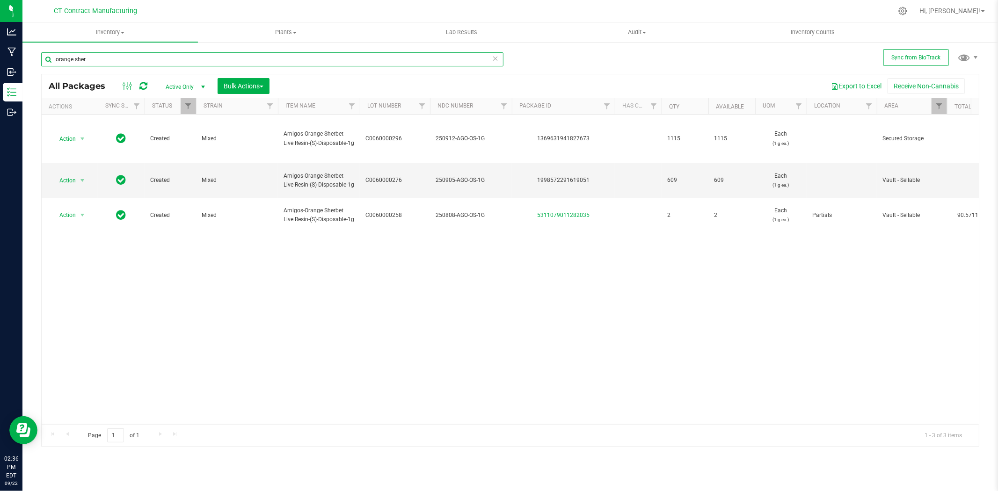
click at [173, 58] on input "orange sher" at bounding box center [272, 59] width 462 height 14
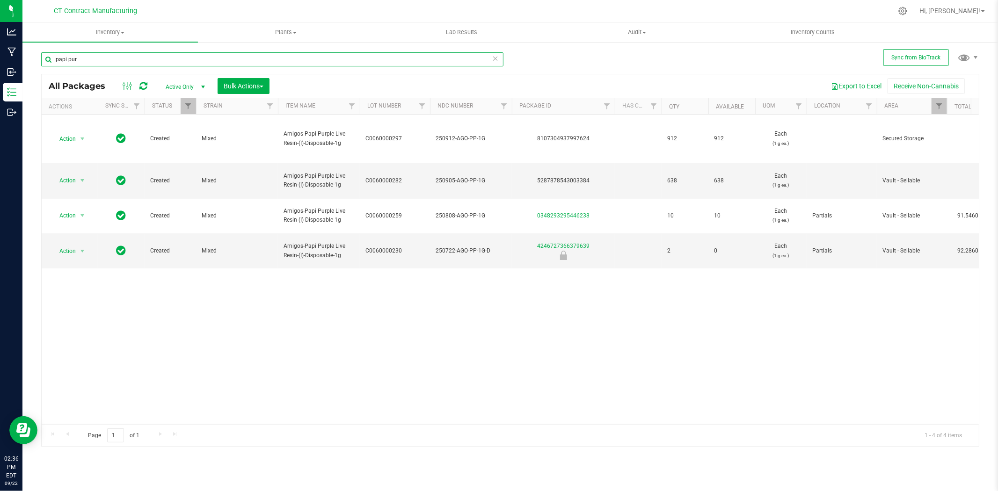
click at [97, 64] on input "papi pur" at bounding box center [272, 59] width 462 height 14
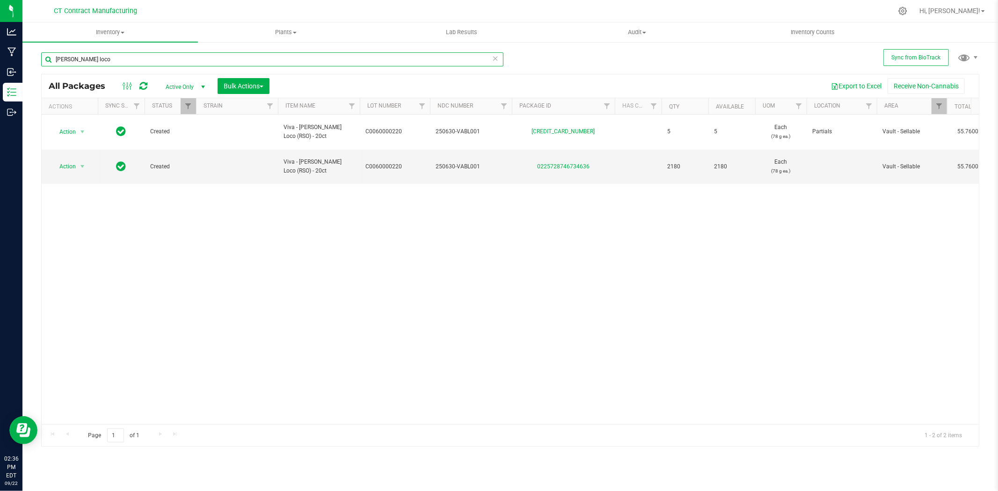
click at [164, 54] on input "[PERSON_NAME] loco" at bounding box center [272, 59] width 462 height 14
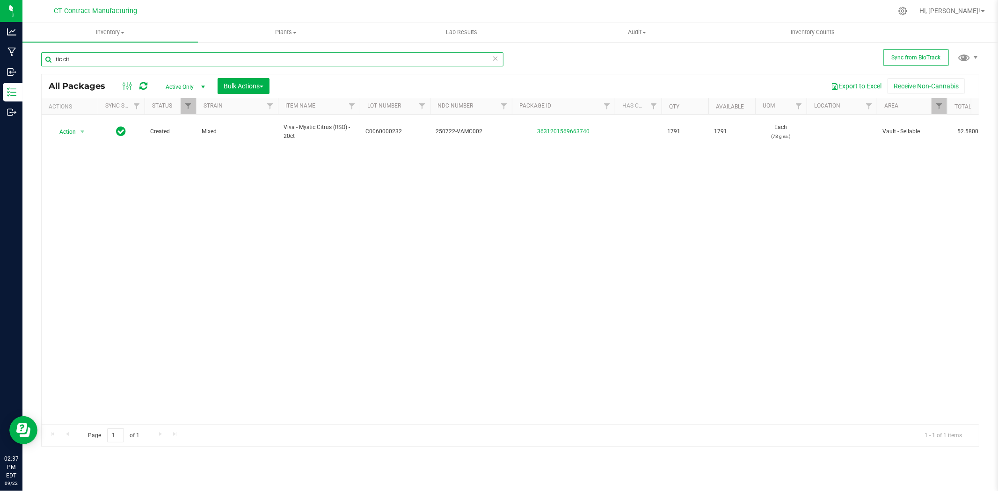
click at [182, 53] on input "tic cit" at bounding box center [272, 59] width 462 height 14
click at [78, 62] on input "ry fiesta" at bounding box center [272, 59] width 462 height 14
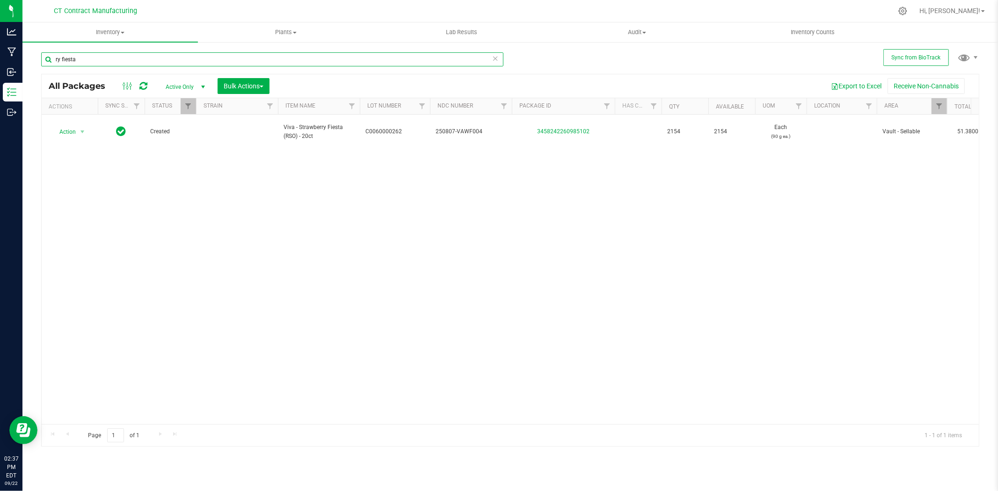
click at [78, 62] on input "ry fiesta" at bounding box center [272, 59] width 462 height 14
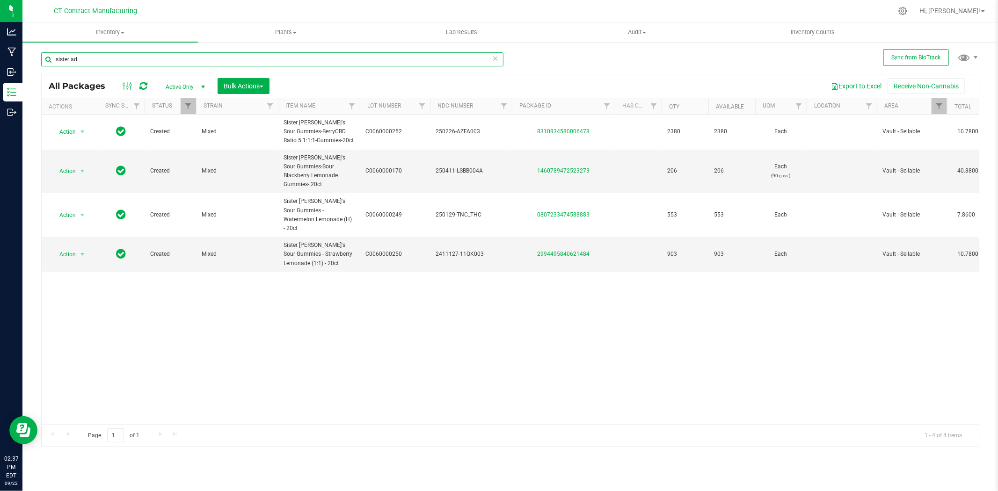
click at [155, 52] on input "sister ad" at bounding box center [272, 59] width 462 height 14
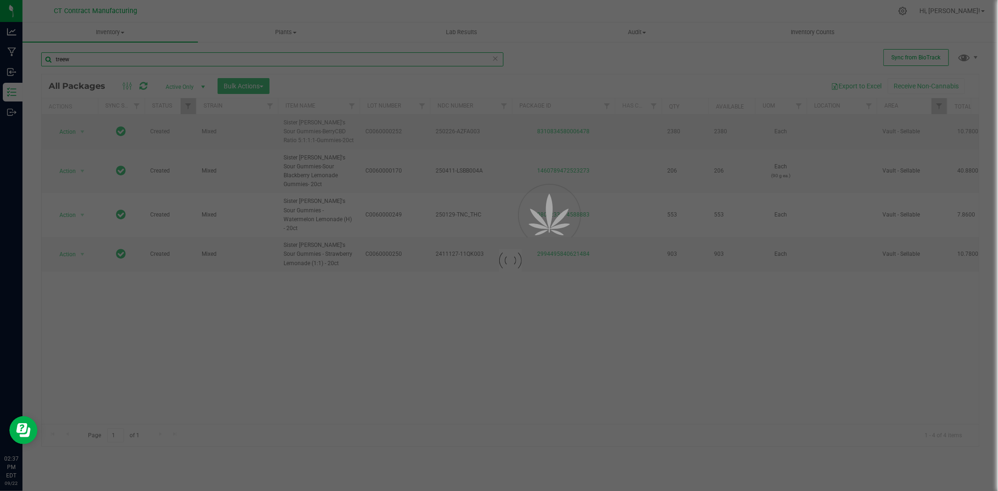
type input "treew"
